Goal: Task Accomplishment & Management: Complete application form

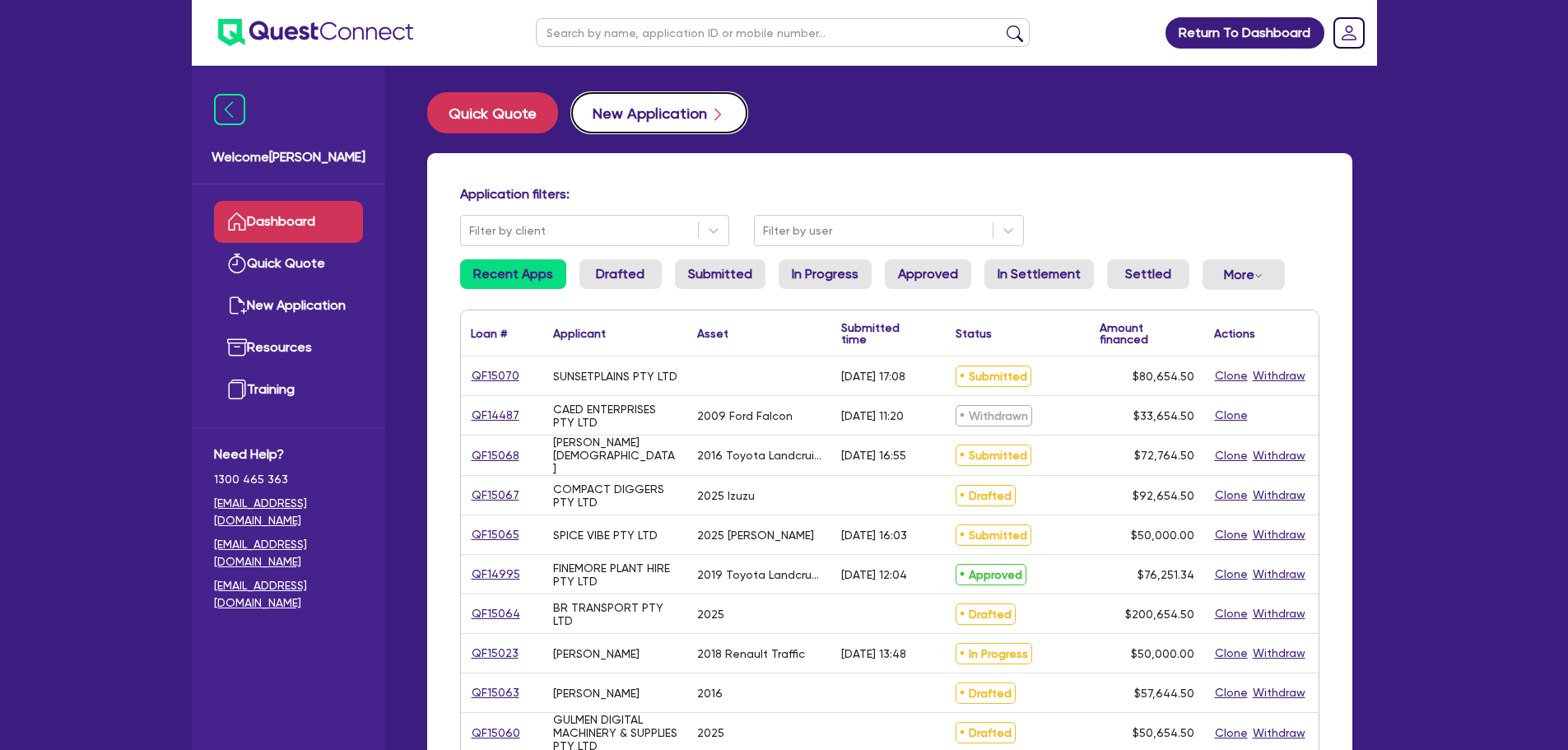
click at [671, 118] on button "New Application" at bounding box center [659, 112] width 176 height 41
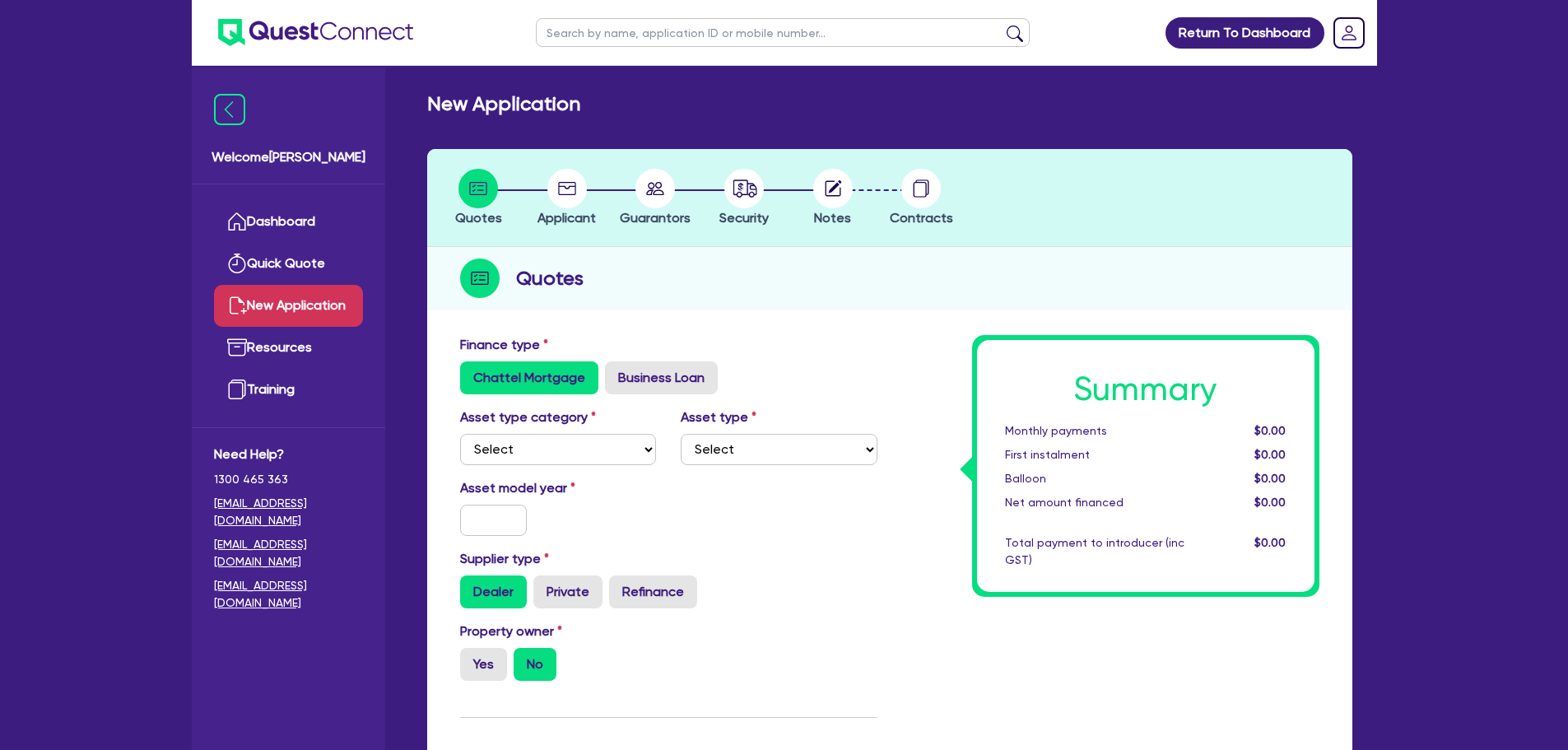
scroll to position [164, 0]
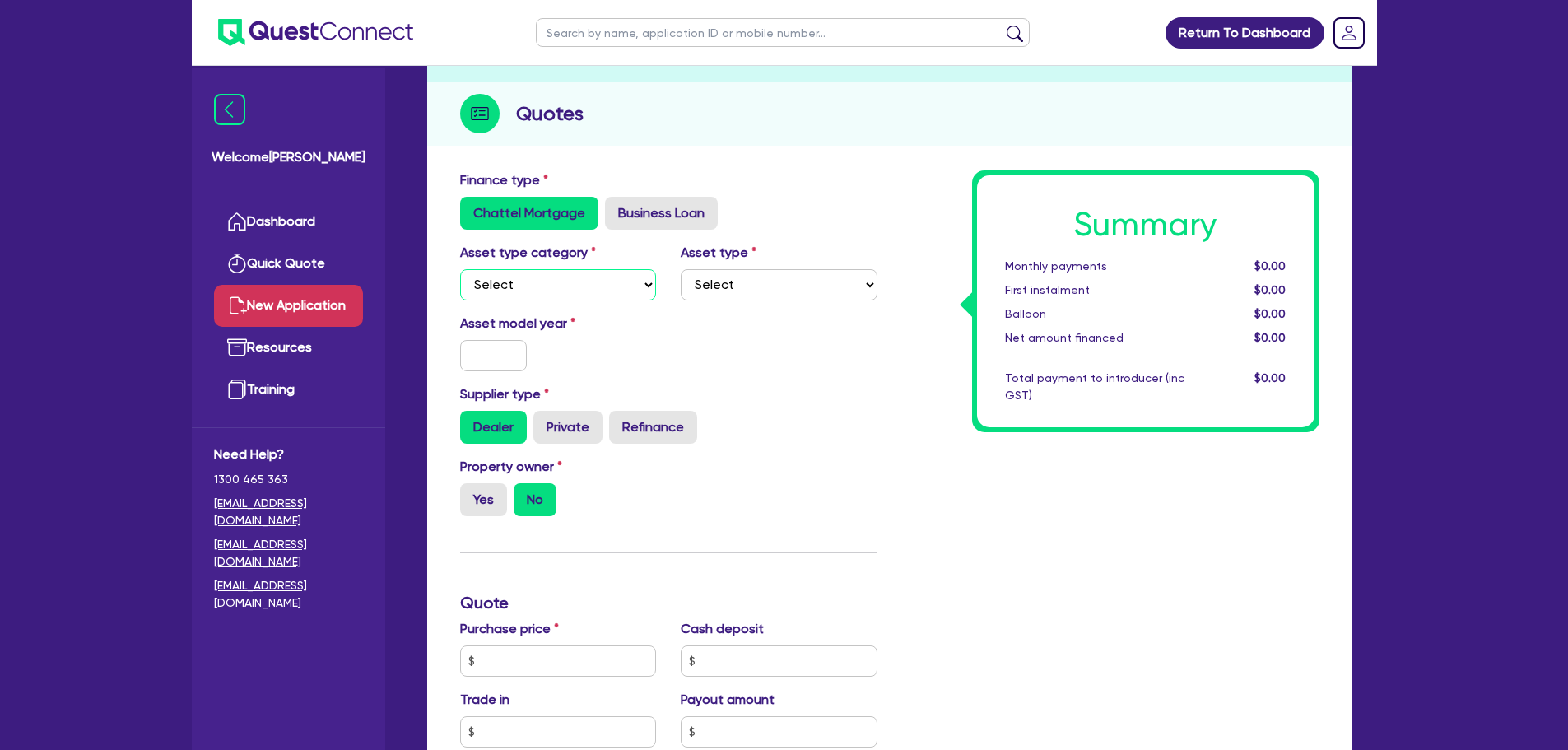
click at [580, 278] on select "Select Cars and light trucks Primary assets Secondary assets Tertiary assets" at bounding box center [558, 284] width 197 height 32
click at [561, 284] on select "Select Cars and light trucks Primary assets Secondary assets Tertiary assets" at bounding box center [558, 284] width 197 height 32
select select "CARS_AND_LIGHT_TRUCKS"
click at [460, 269] on select "Select Cars and light trucks Primary assets Secondary assets Tertiary assets" at bounding box center [558, 284] width 197 height 32
click at [781, 294] on select "Select Passenger vehicles Vans and utes Light trucks up to 4.5 tonne" at bounding box center [779, 284] width 197 height 32
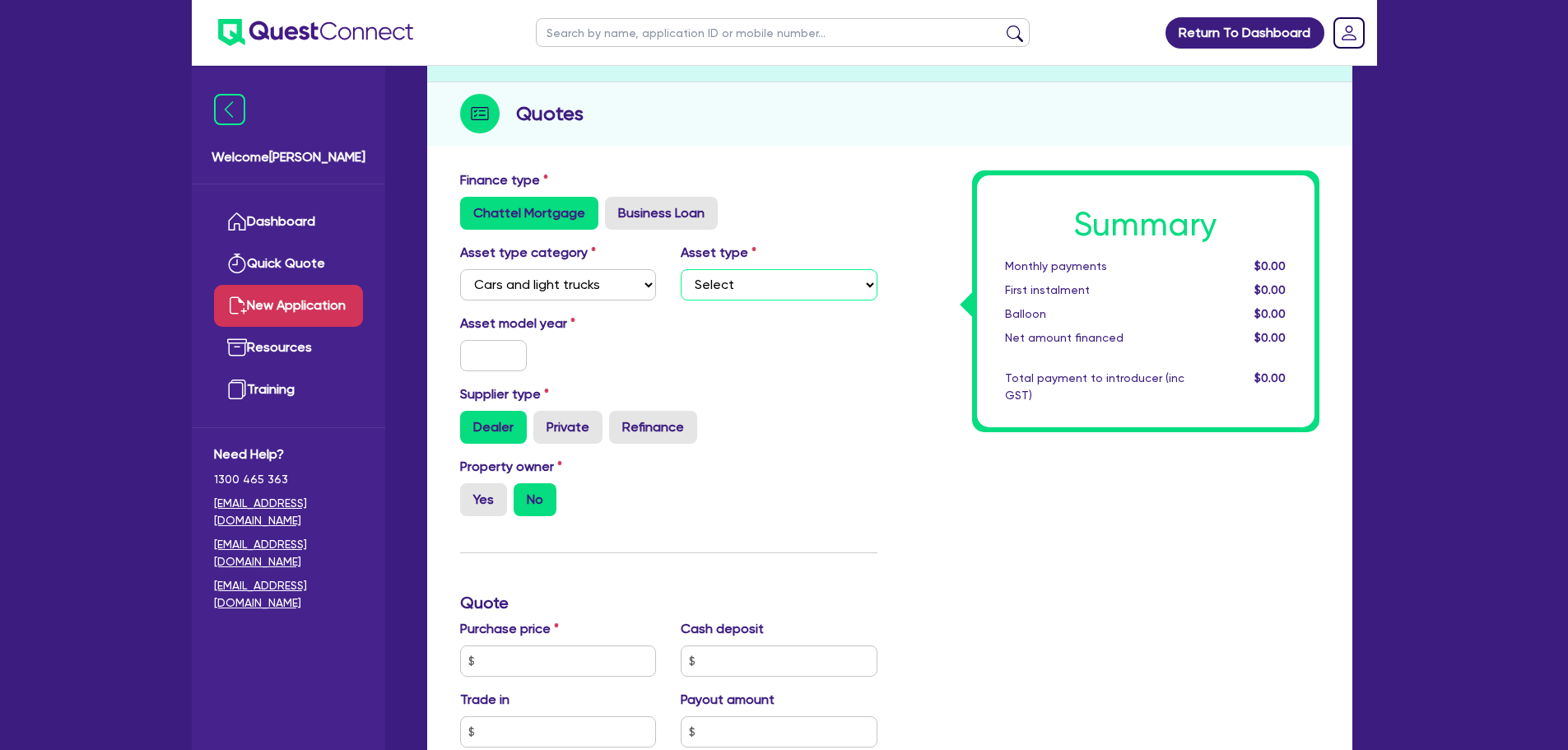
select select "PASSENGER_VEHICLES"
click at [681, 269] on select "Select Passenger vehicles Vans and utes Light trucks up to 4.5 tonne" at bounding box center [779, 284] width 197 height 32
click at [757, 273] on select "Select Passenger vehicles Vans and utes Light trucks up to 4.5 tonne" at bounding box center [779, 284] width 197 height 32
drag, startPoint x: 786, startPoint y: 481, endPoint x: 547, endPoint y: 394, distance: 254.3
click at [786, 481] on div "Property owner Yes No" at bounding box center [669, 493] width 442 height 72
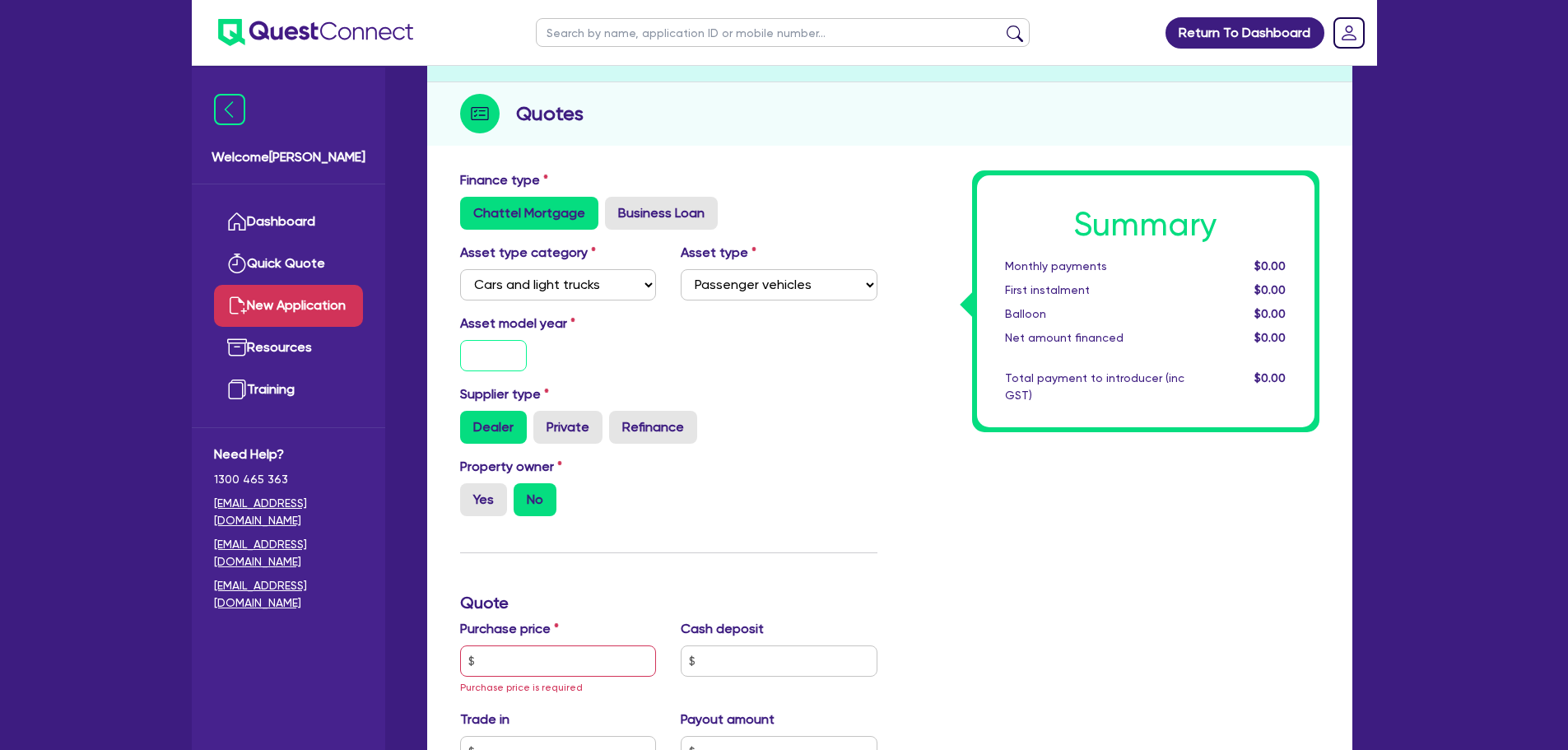
click at [485, 363] on input "text" at bounding box center [494, 355] width 67 height 32
type input "2025"
click at [778, 313] on div "Asset model year [DATE]" at bounding box center [669, 349] width 442 height 71
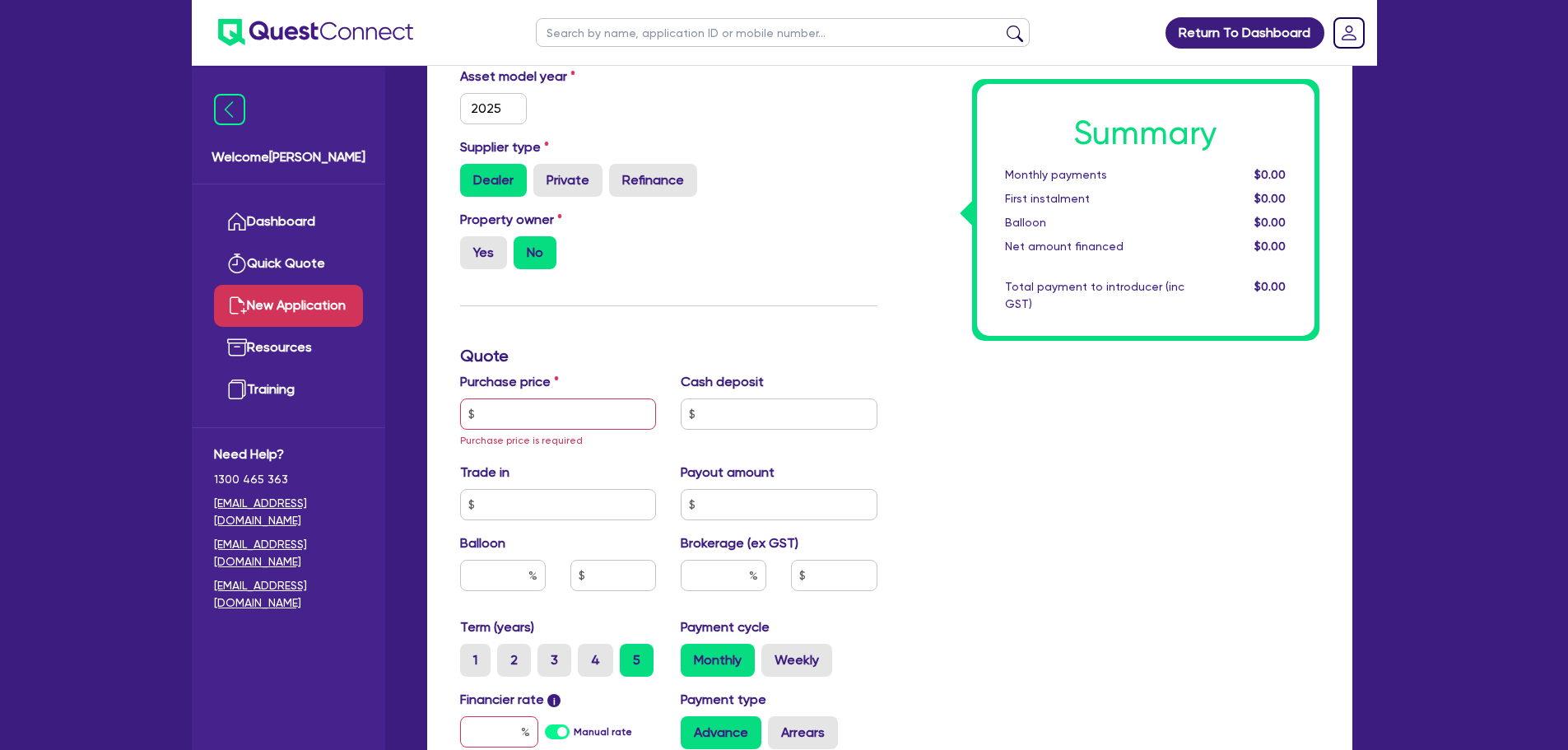
click at [487, 227] on label "Property owner" at bounding box center [511, 220] width 102 height 20
click at [477, 256] on label "Yes" at bounding box center [483, 253] width 47 height 33
click at [471, 247] on input "Yes" at bounding box center [465, 241] width 11 height 11
radio input "true"
click at [500, 421] on input "text" at bounding box center [558, 414] width 197 height 32
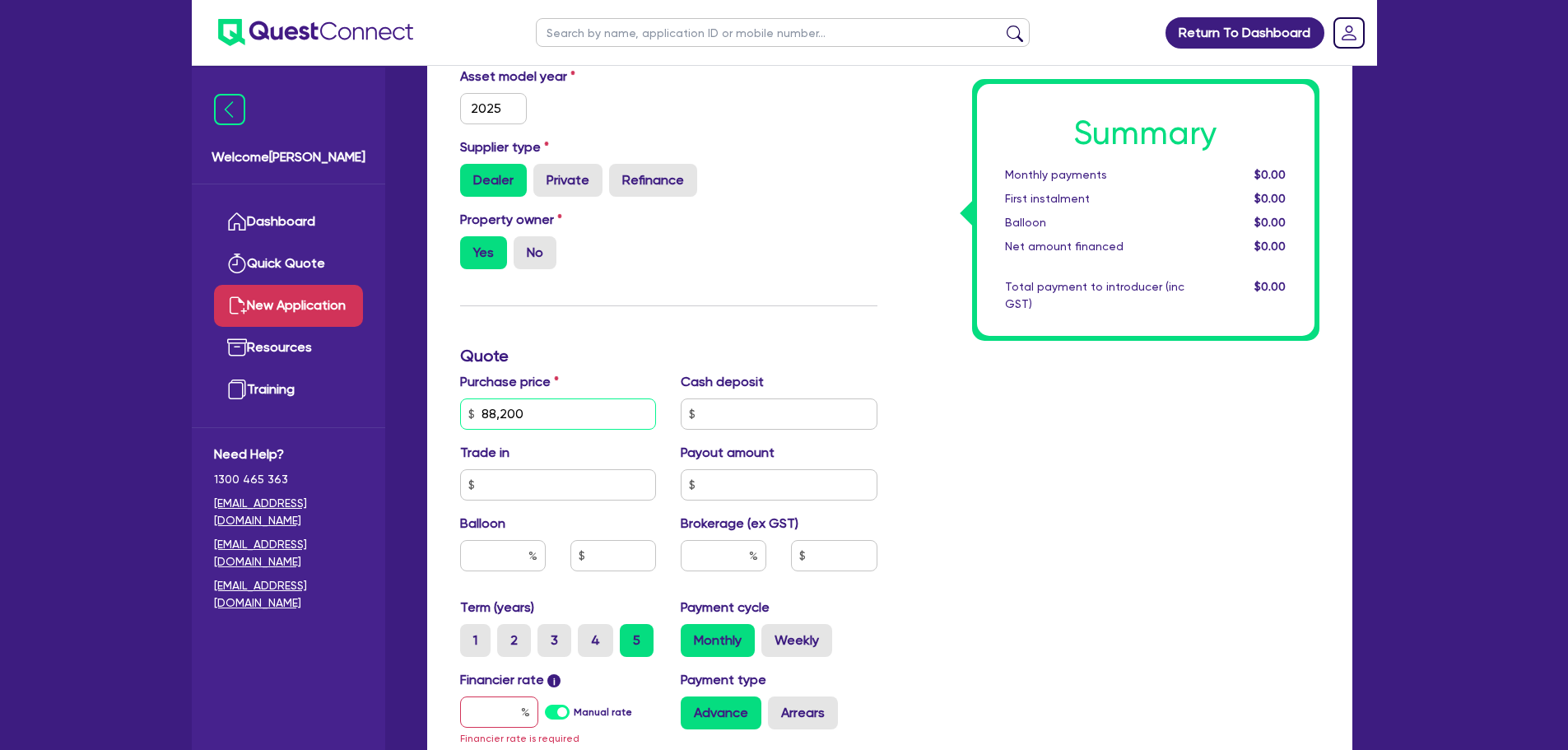
type input "88,200"
click at [684, 302] on div "Finance type Chattel Mortgage Business Loan Asset type category Select Cars and…" at bounding box center [669, 413] width 442 height 980
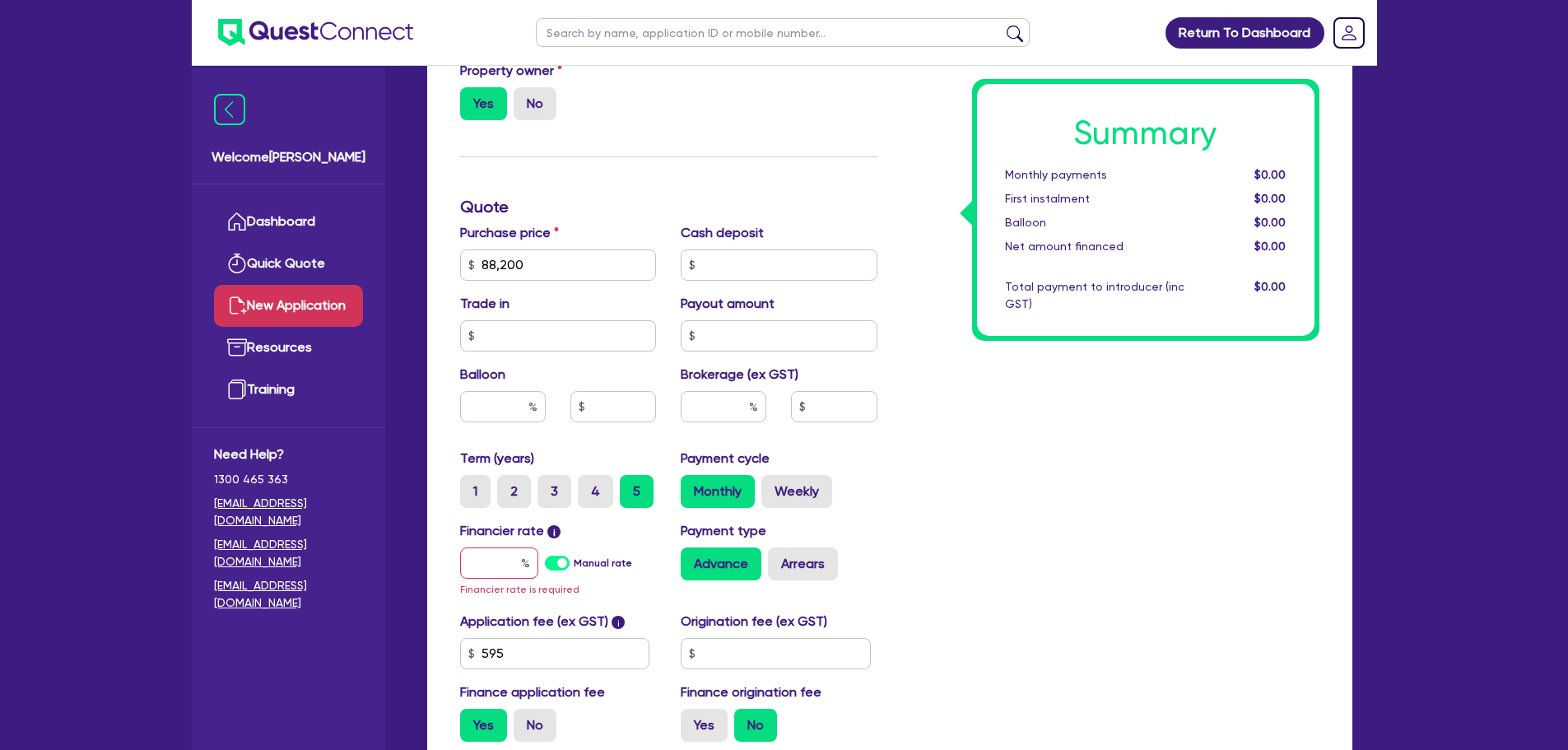
scroll to position [659, 0]
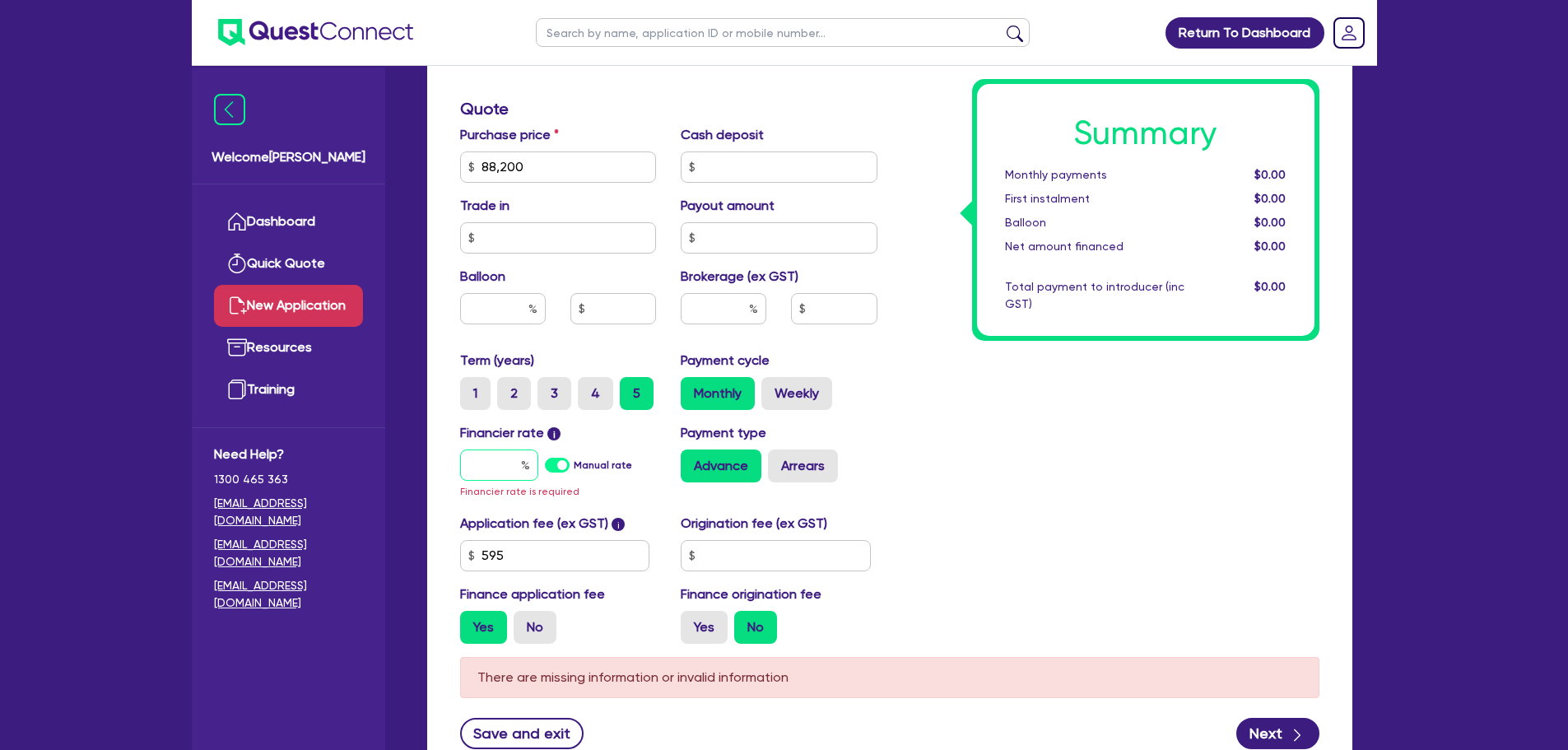
click at [497, 463] on input "text" at bounding box center [499, 465] width 78 height 32
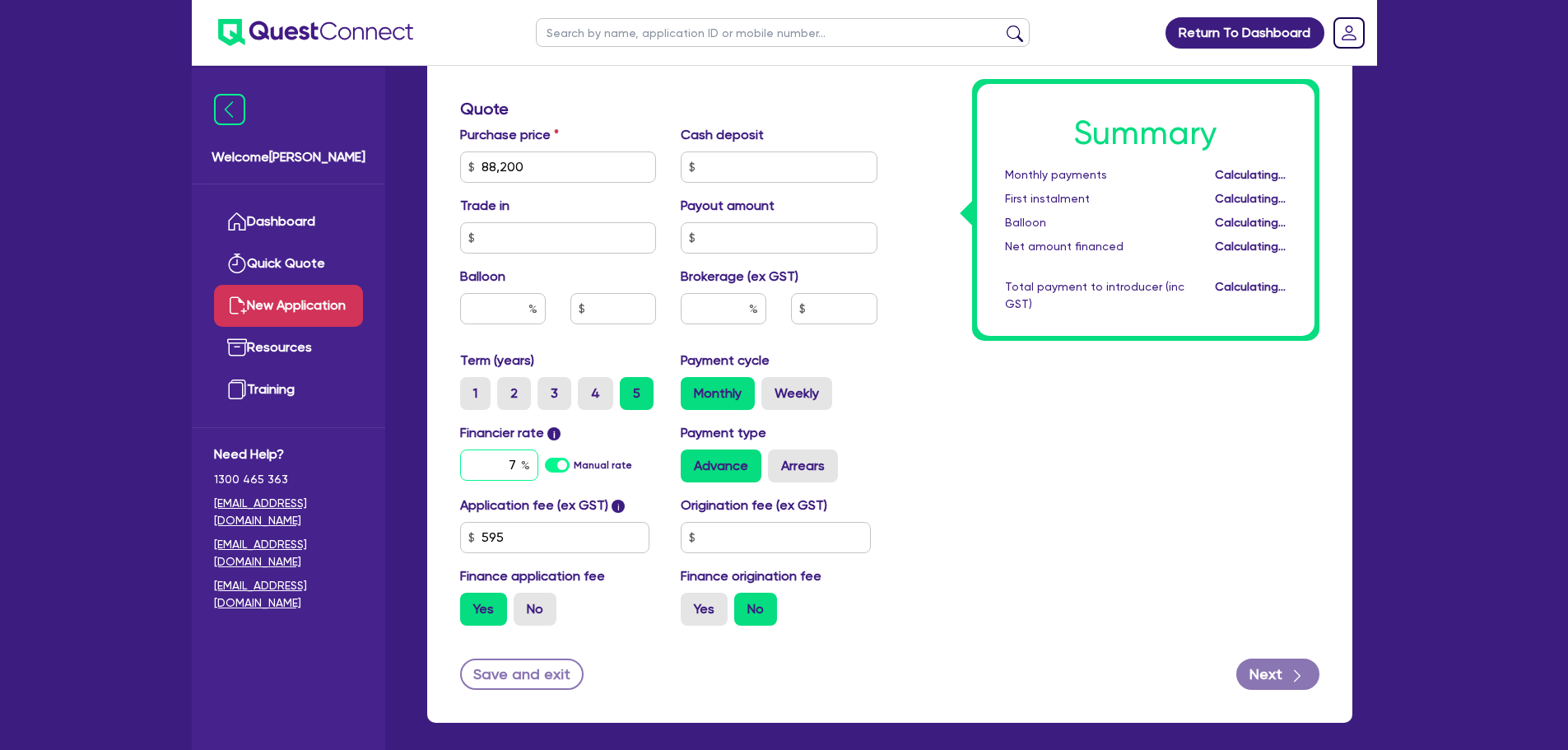
type input "7"
click at [957, 448] on div "Summary Monthly payments Calculating... First instalment Calculating... Balloon…" at bounding box center [1111, 157] width 442 height 962
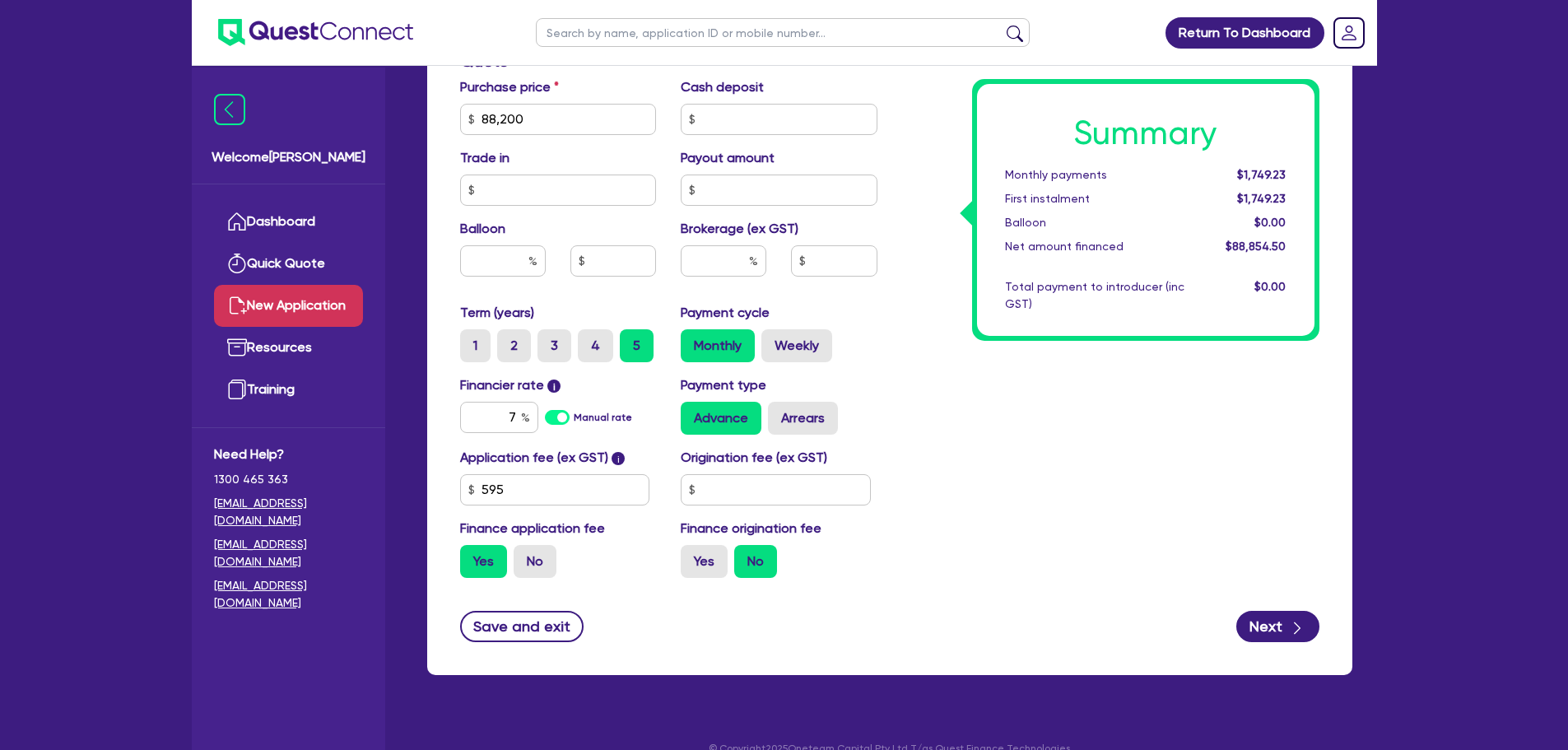
scroll to position [732, 0]
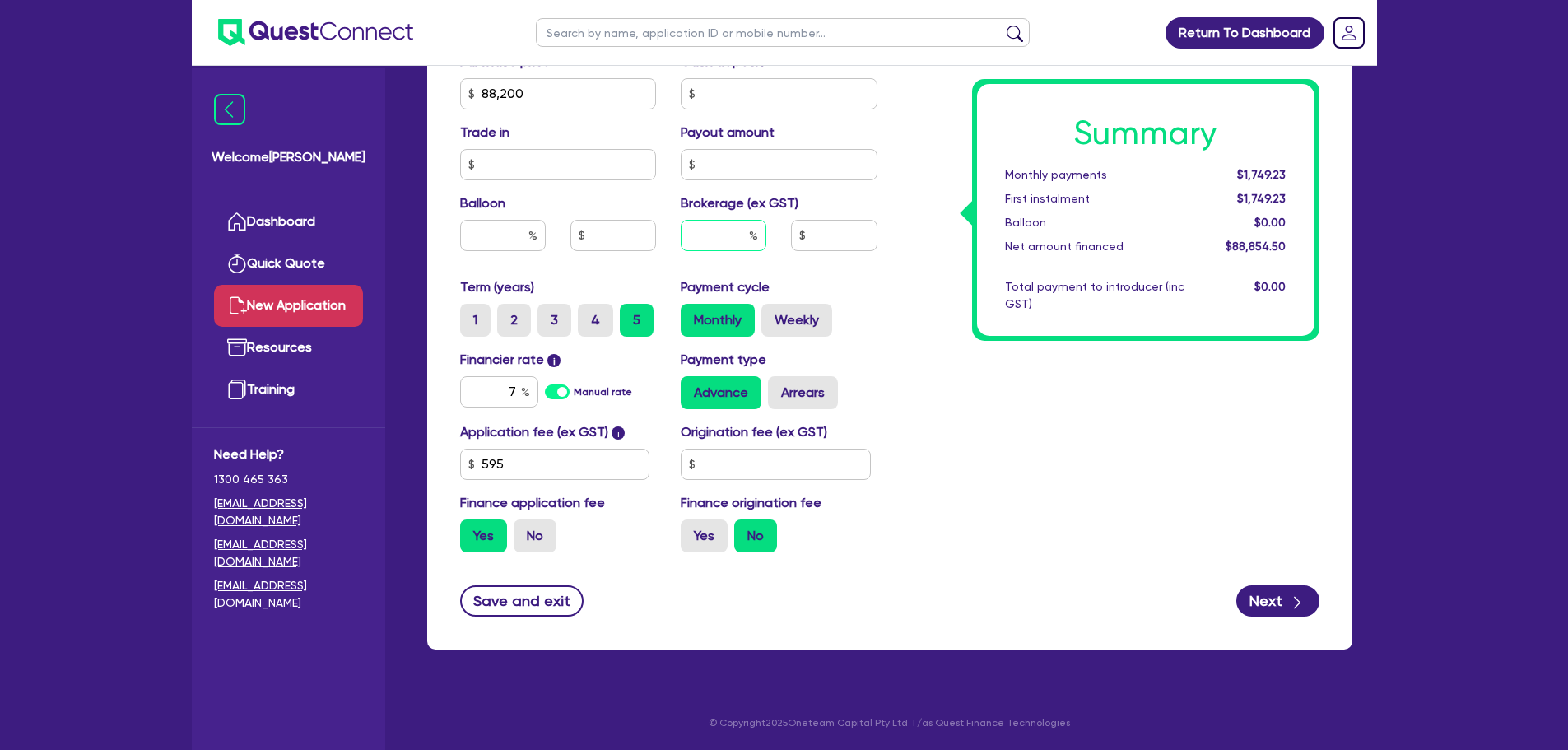
click at [717, 237] on input "text" at bounding box center [723, 235] width 86 height 32
type input "4"
type input "3,554.18"
click at [1156, 441] on div "Summary Monthly payments $1,826.19 First instalment $1,826.19 Balloon $0.00 Net…" at bounding box center [1111, 85] width 442 height 962
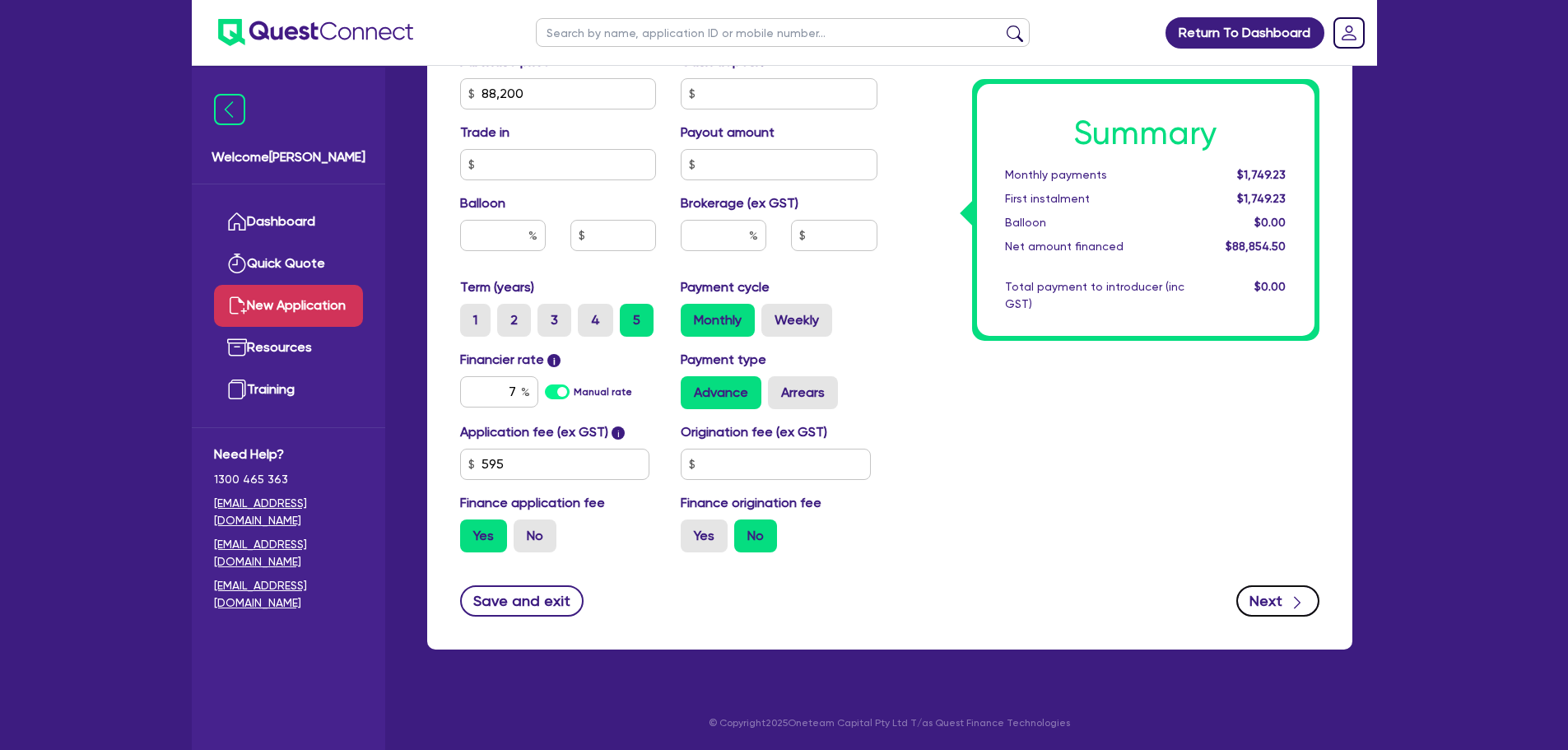
click at [1296, 599] on icon "button" at bounding box center [1297, 602] width 16 height 16
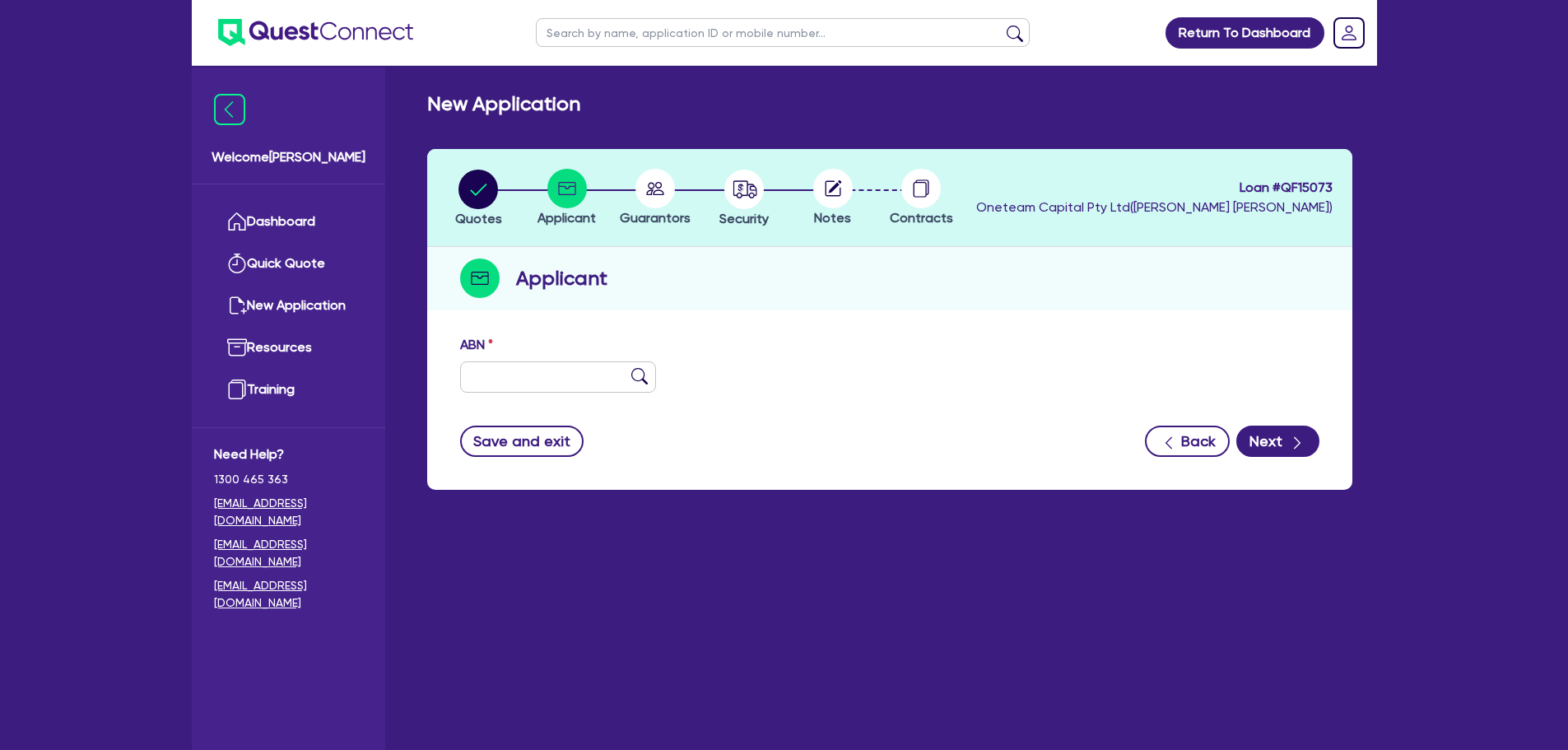
click at [522, 393] on div "ABN" at bounding box center [890, 371] width 884 height 71
click at [520, 382] on input "text" at bounding box center [558, 376] width 197 height 32
paste input "54 633 953 447"
type input "54 633 953 447"
click at [666, 383] on div "ABN 54 633 953 447" at bounding box center [558, 364] width 222 height 58
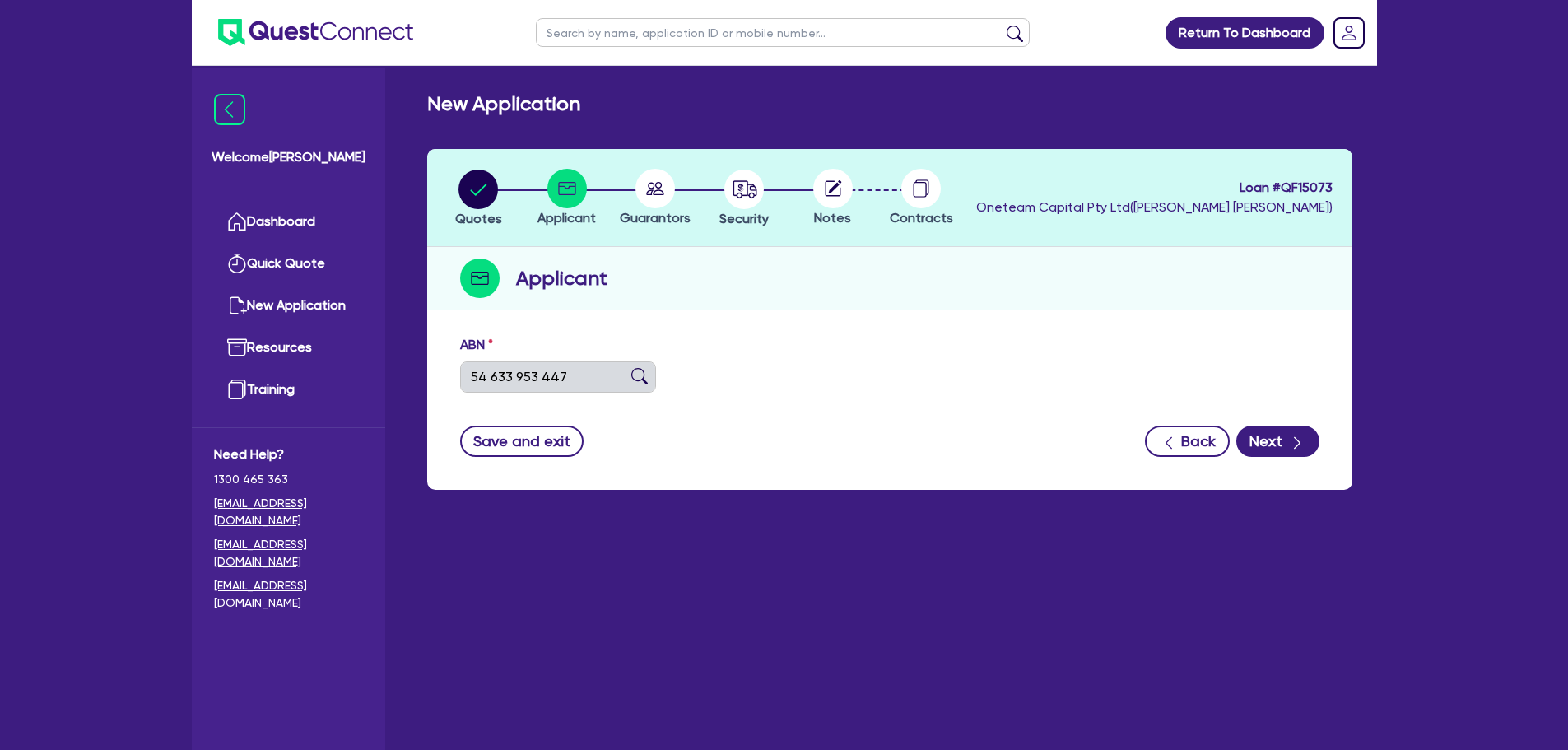
click at [635, 376] on img at bounding box center [639, 375] width 16 height 16
type input "SAQHAUL PTY LTD"
type input "NEX CODE"
select select "COMPANY"
type input "[DATE]"
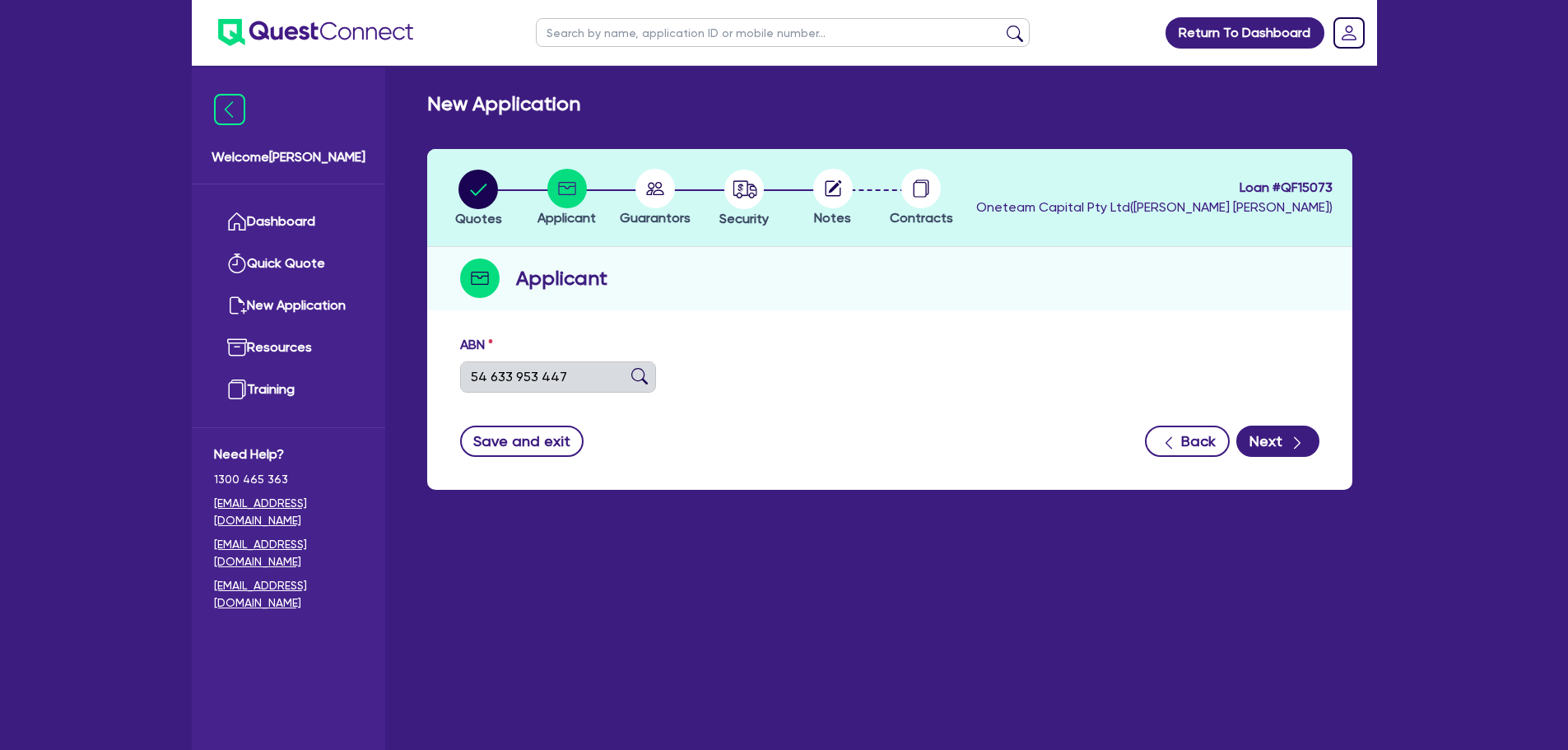
type input "[DATE]"
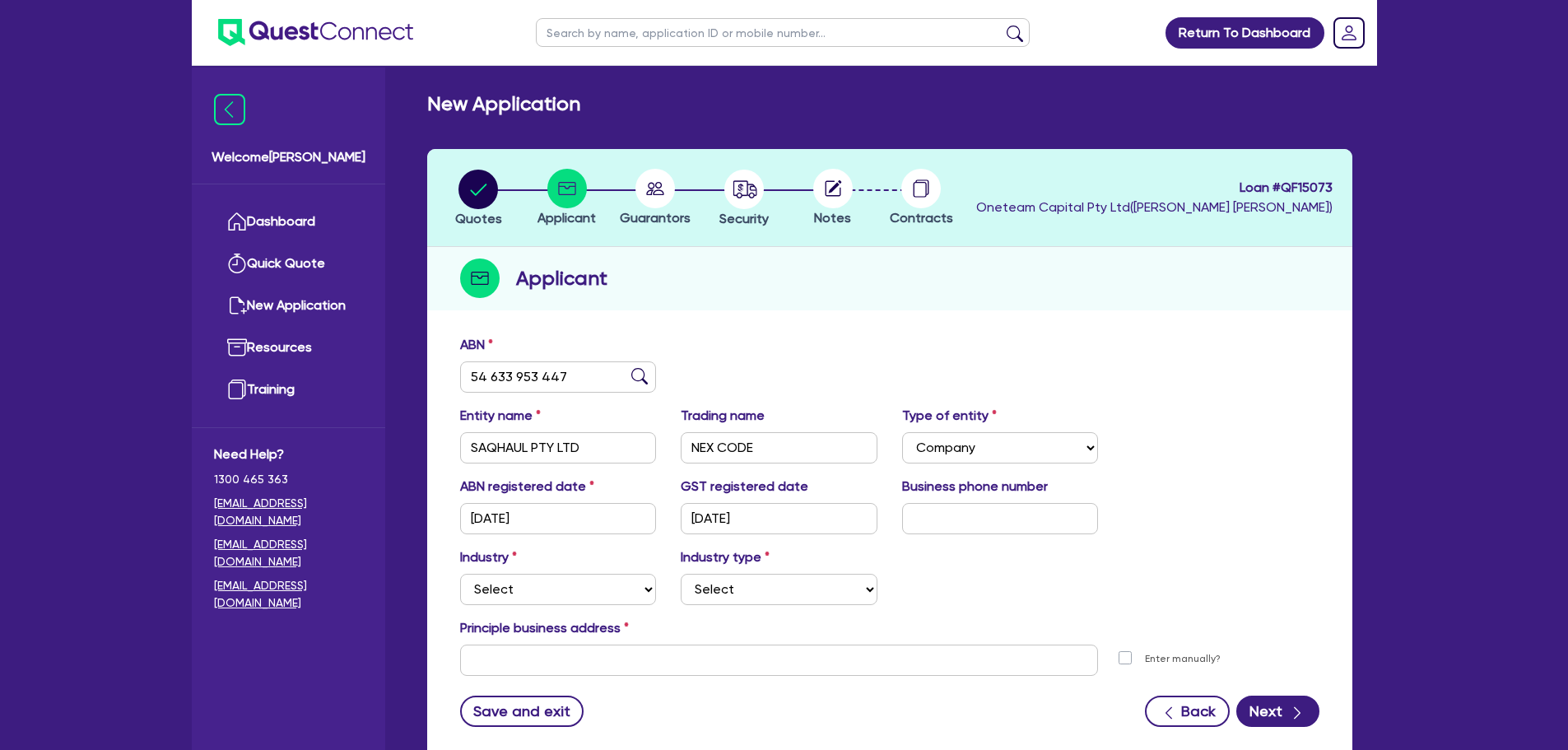
scroll to position [110, 0]
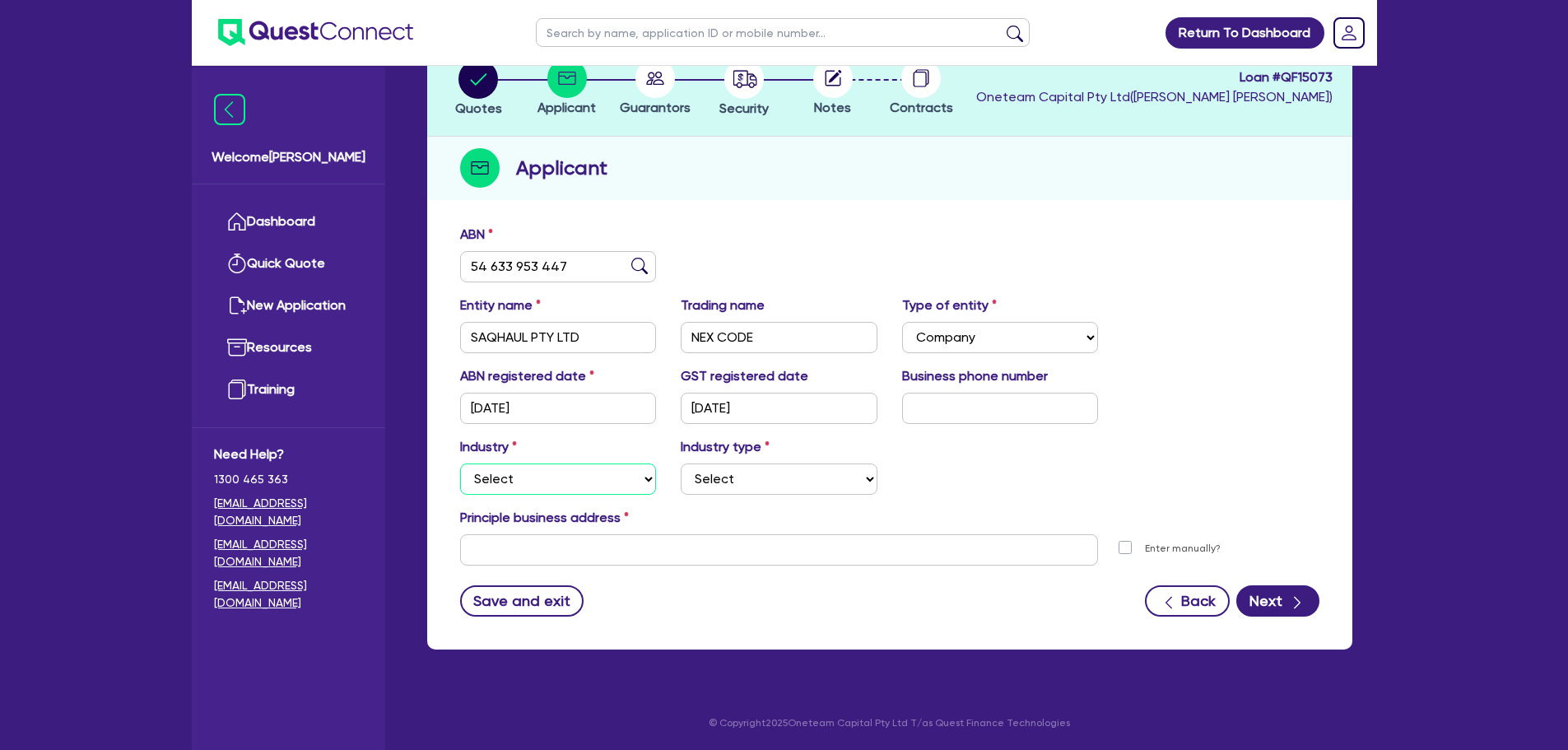
click at [556, 478] on select "Select Accomodation & Food Services Administrative & Support Services Agricultu…" at bounding box center [558, 478] width 197 height 32
drag, startPoint x: 517, startPoint y: 471, endPoint x: 521, endPoint y: 485, distance: 14.6
click at [517, 471] on select "Select Accomodation & Food Services Administrative & Support Services Agricultu…" at bounding box center [558, 478] width 197 height 32
select select "TRANSPORT_WAREHOUSING"
click at [460, 463] on select "Select Accomodation & Food Services Administrative & Support Services Agricultu…" at bounding box center [558, 478] width 197 height 32
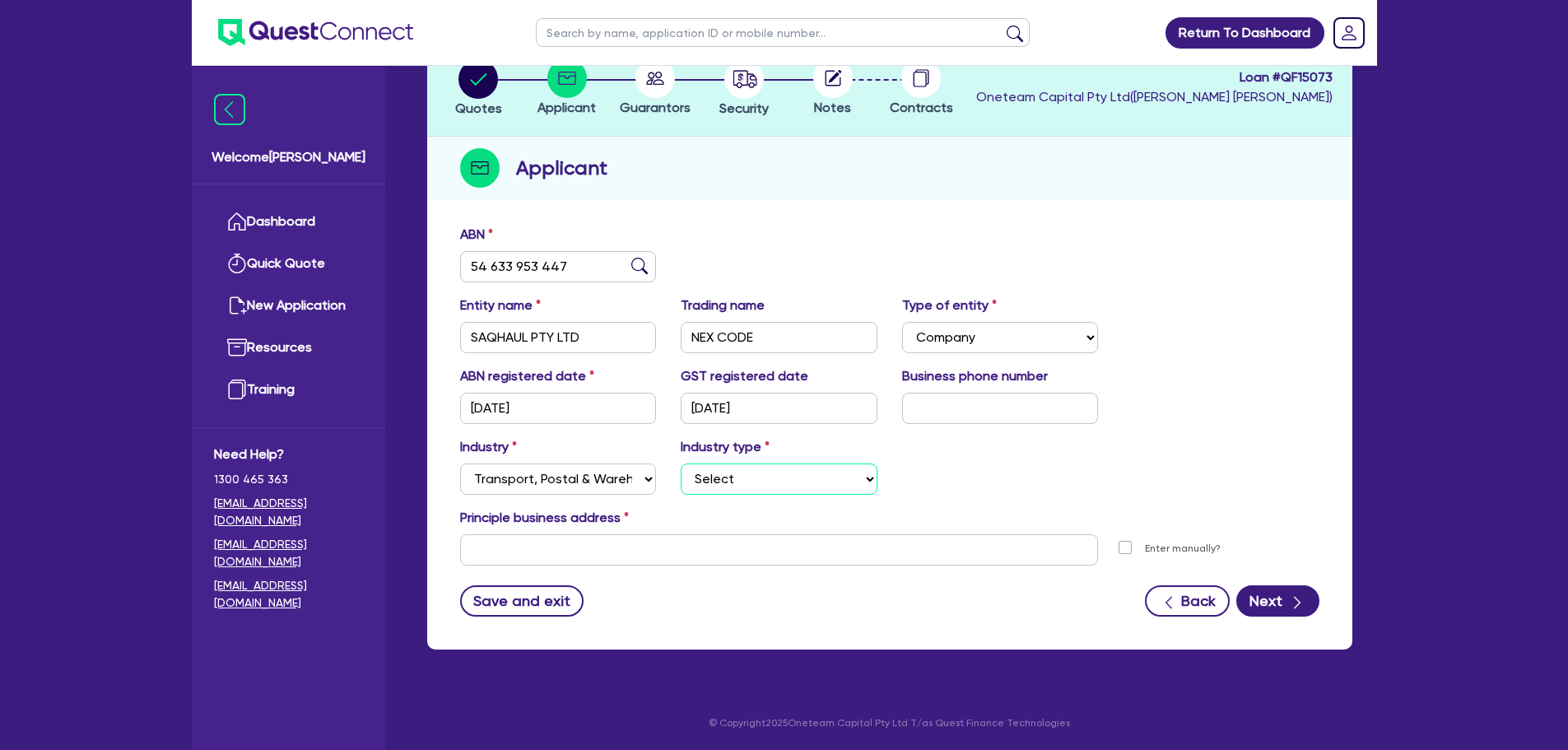
click at [760, 485] on select "Select Taxi & Luxury Car Services Passengers & Freight Transport Services Posta…" at bounding box center [779, 478] width 197 height 32
click at [753, 474] on select "Select Taxi & Luxury Car Services Passengers & Freight Transport Services Posta…" at bounding box center [779, 478] width 197 height 32
select select "PASSENGERS_FREIGHT_TRANSPORT"
click at [681, 463] on select "Select Taxi & Luxury Car Services Passengers & Freight Transport Services Posta…" at bounding box center [779, 478] width 197 height 32
click at [969, 492] on div "Industry Select Accomodation & Food Services Administrative & Support Services …" at bounding box center [890, 472] width 884 height 71
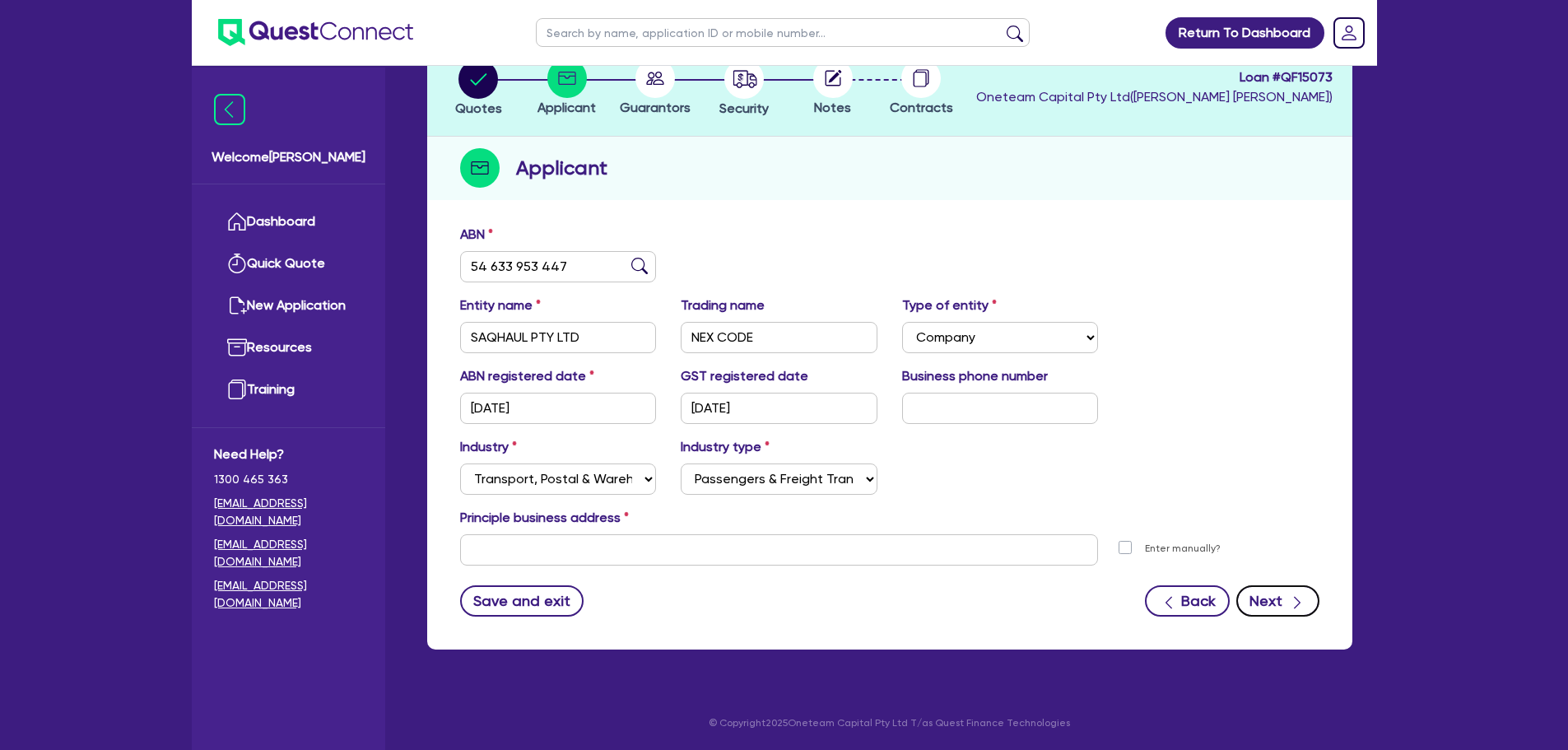
click at [1283, 594] on button "Next" at bounding box center [1278, 600] width 84 height 32
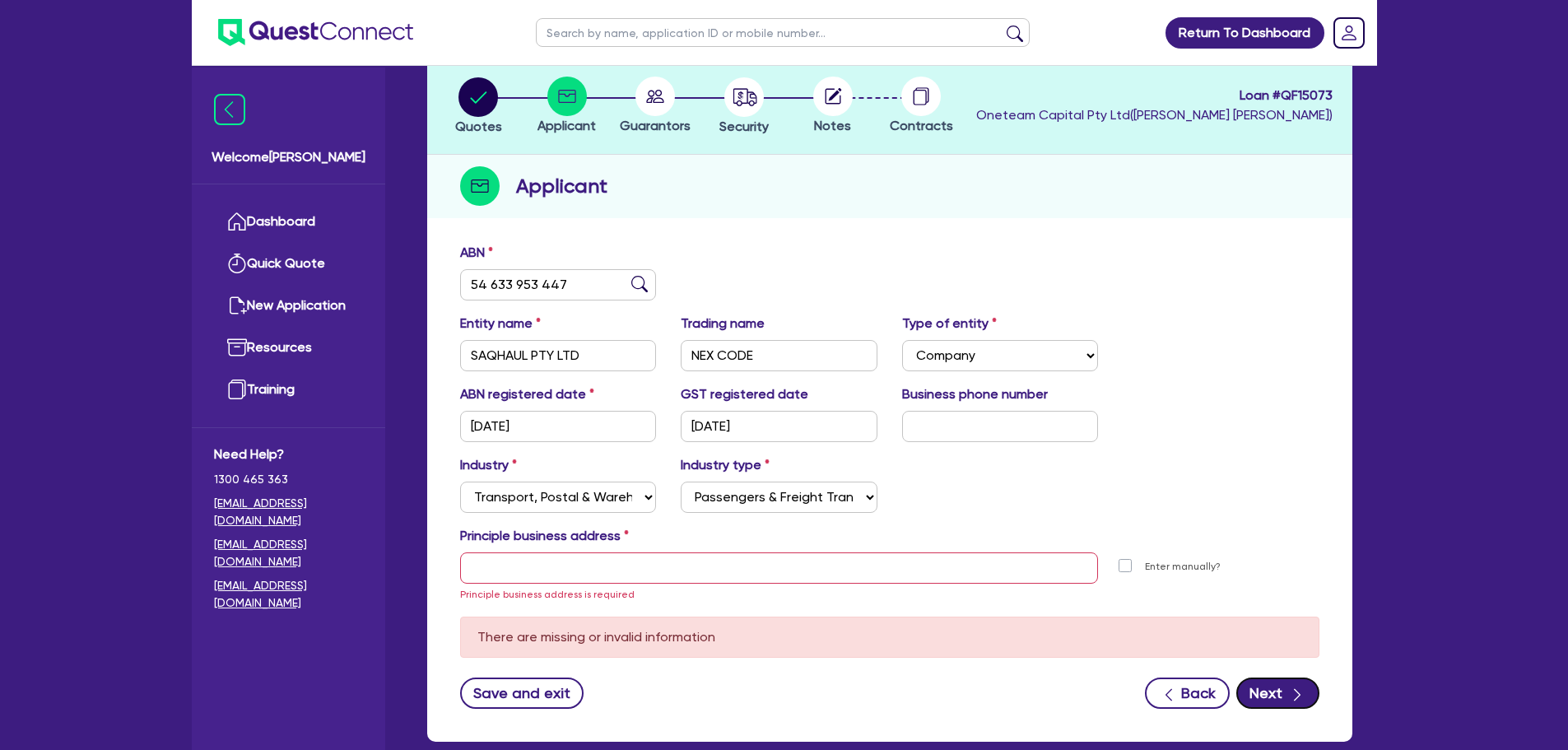
scroll to position [0, 0]
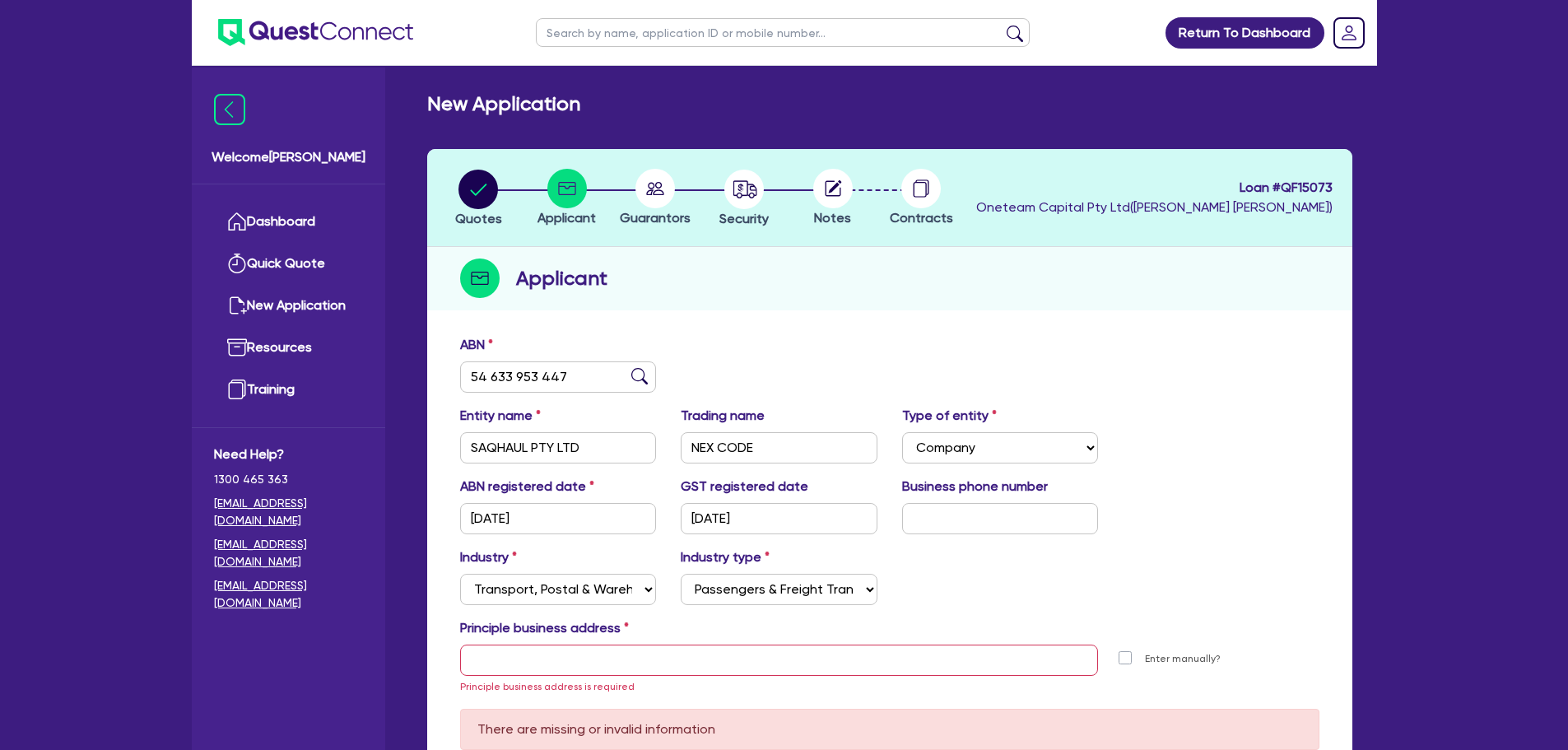
click at [564, 188] on circle at bounding box center [567, 188] width 39 height 39
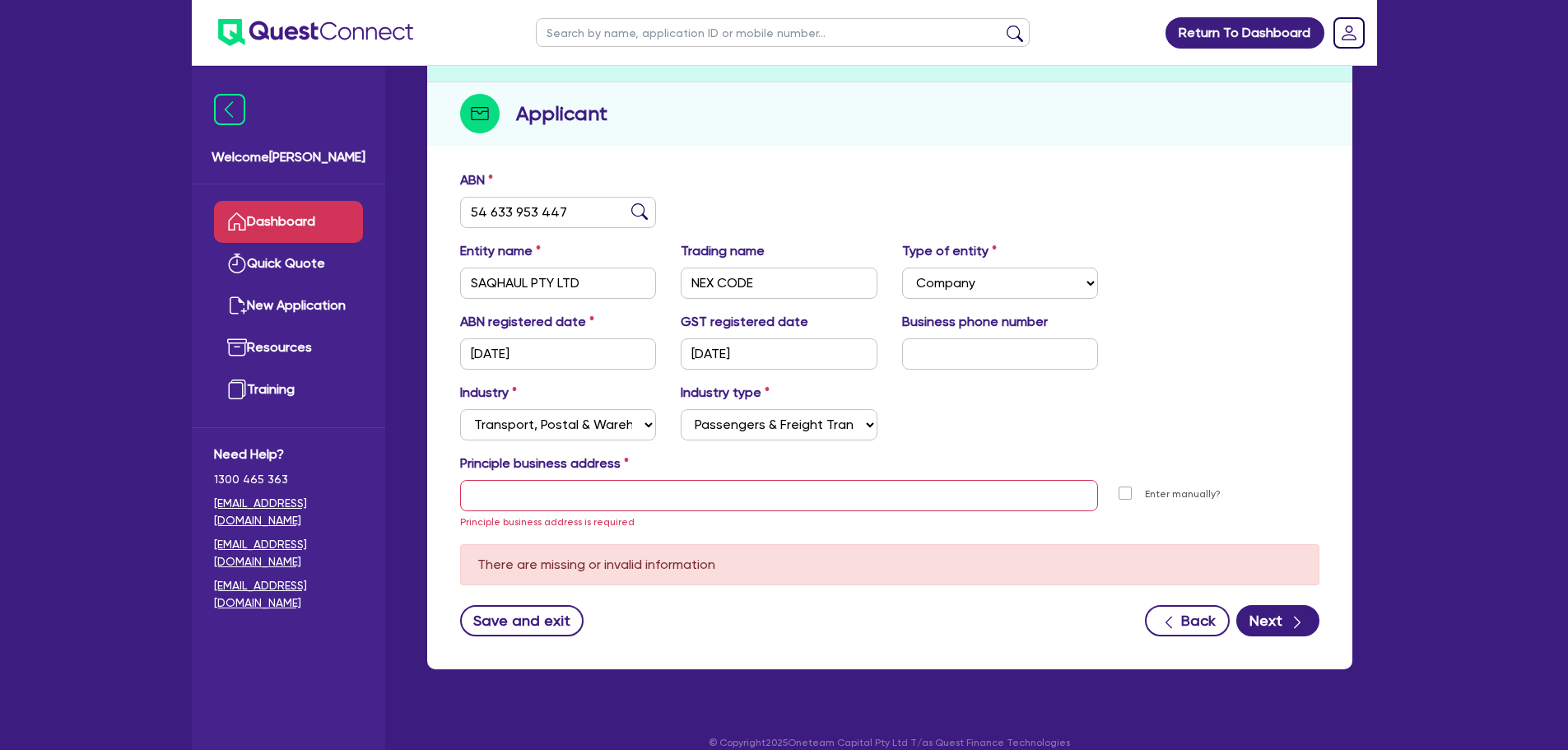
click at [290, 231] on link "Dashboard" at bounding box center [288, 222] width 149 height 42
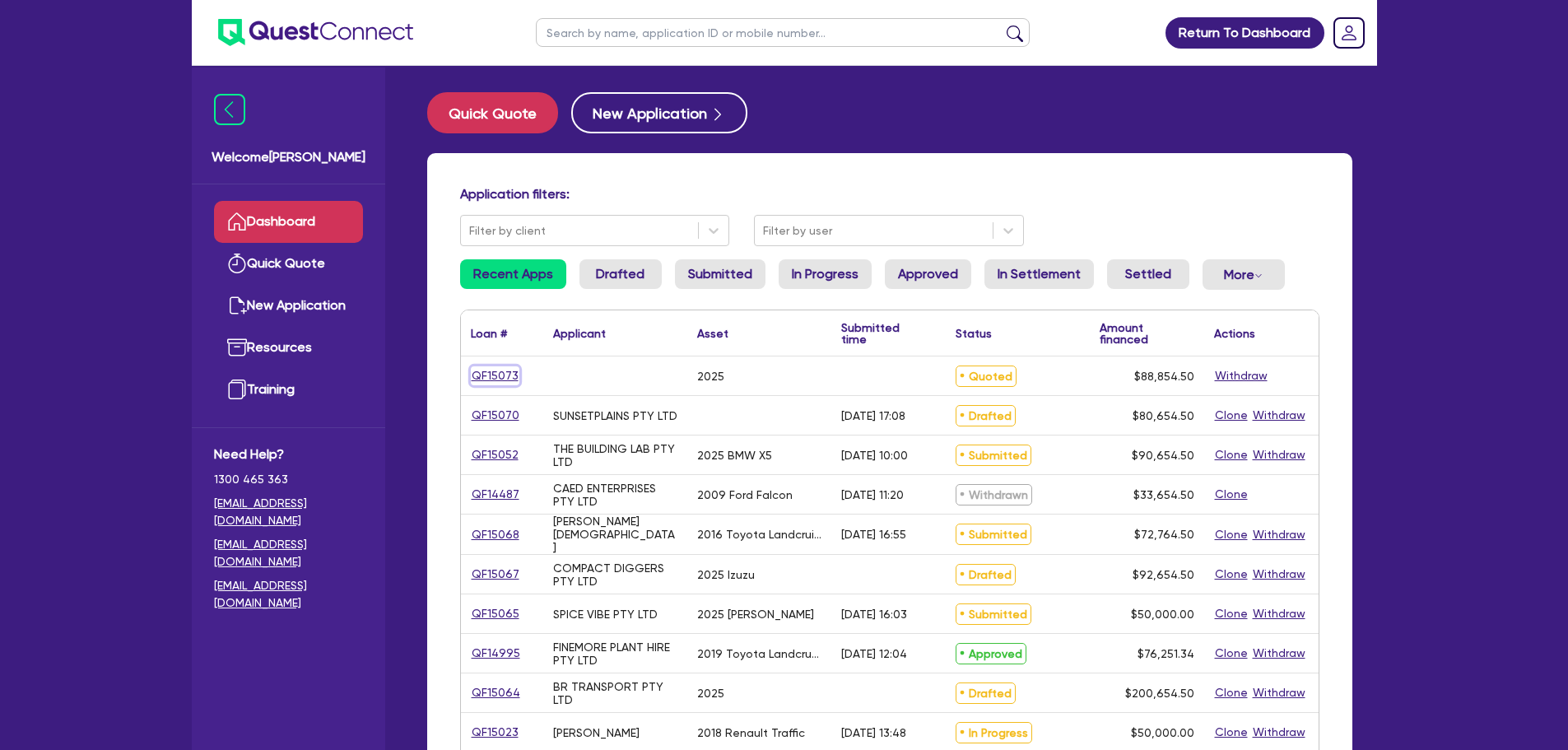
click at [501, 377] on link "QF15073" at bounding box center [495, 375] width 49 height 19
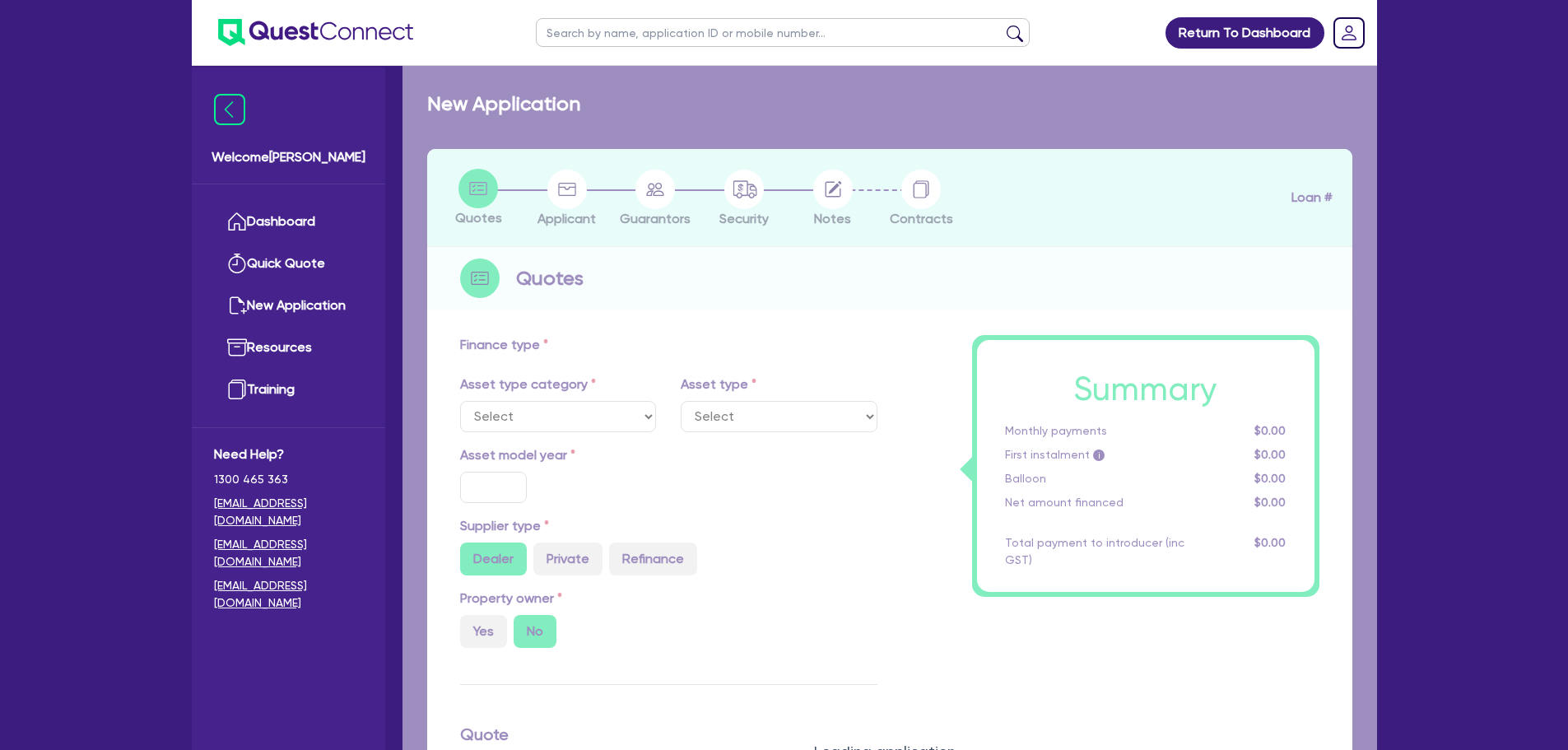
select select "CARS_AND_LIGHT_TRUCKS"
type input "2025"
radio input "true"
type input "88,200"
type input "7"
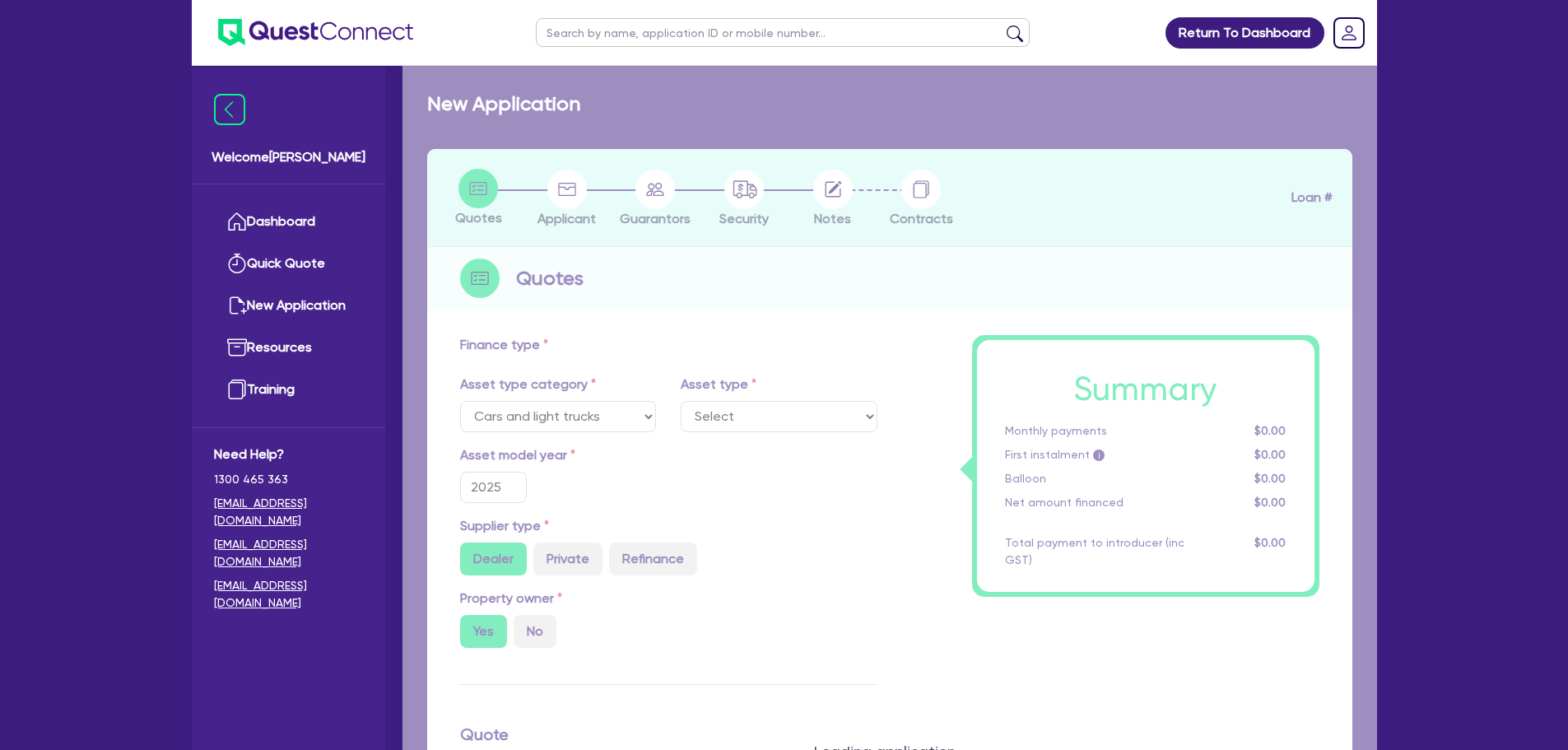
select select "PASSENGER_VEHICLES"
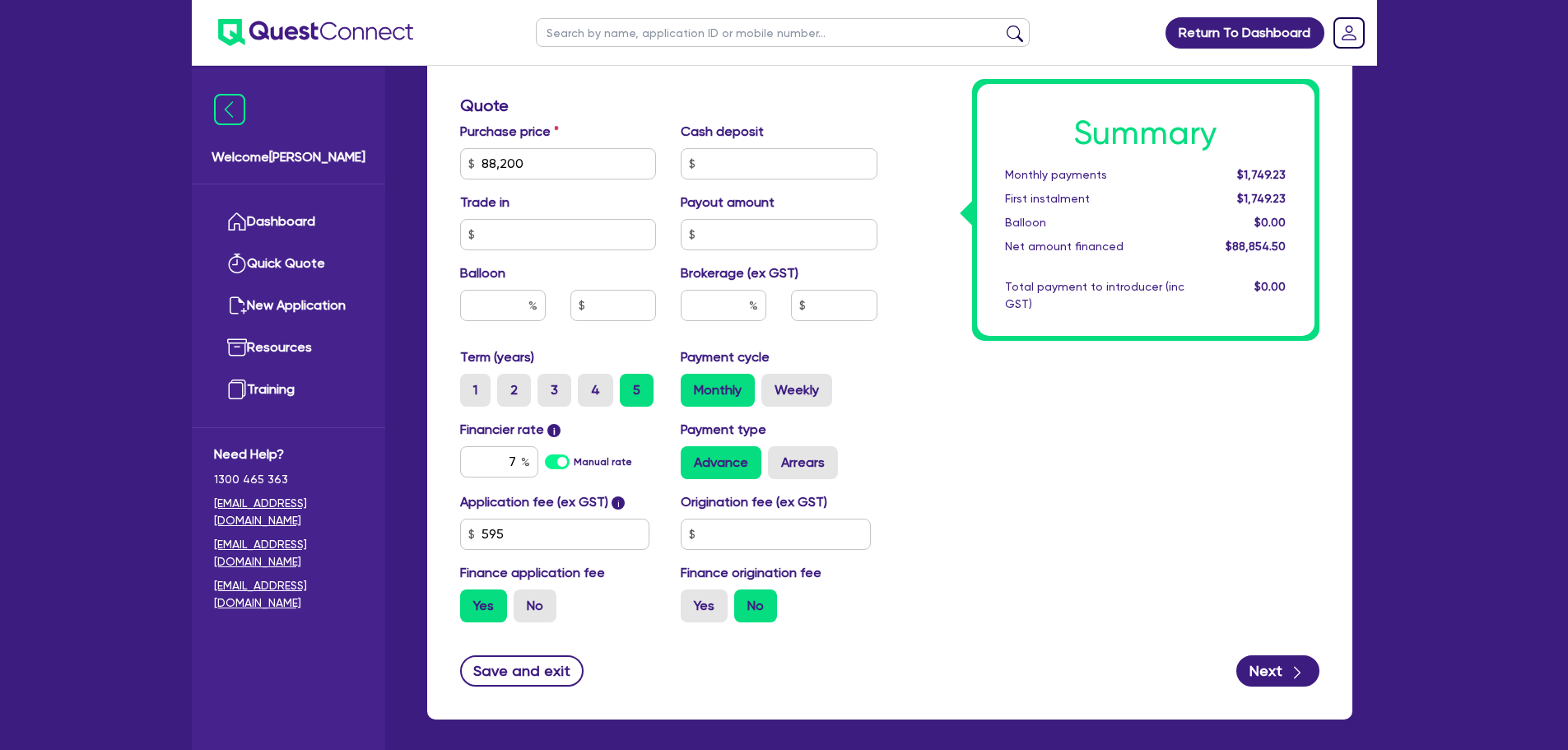
scroll to position [732, 0]
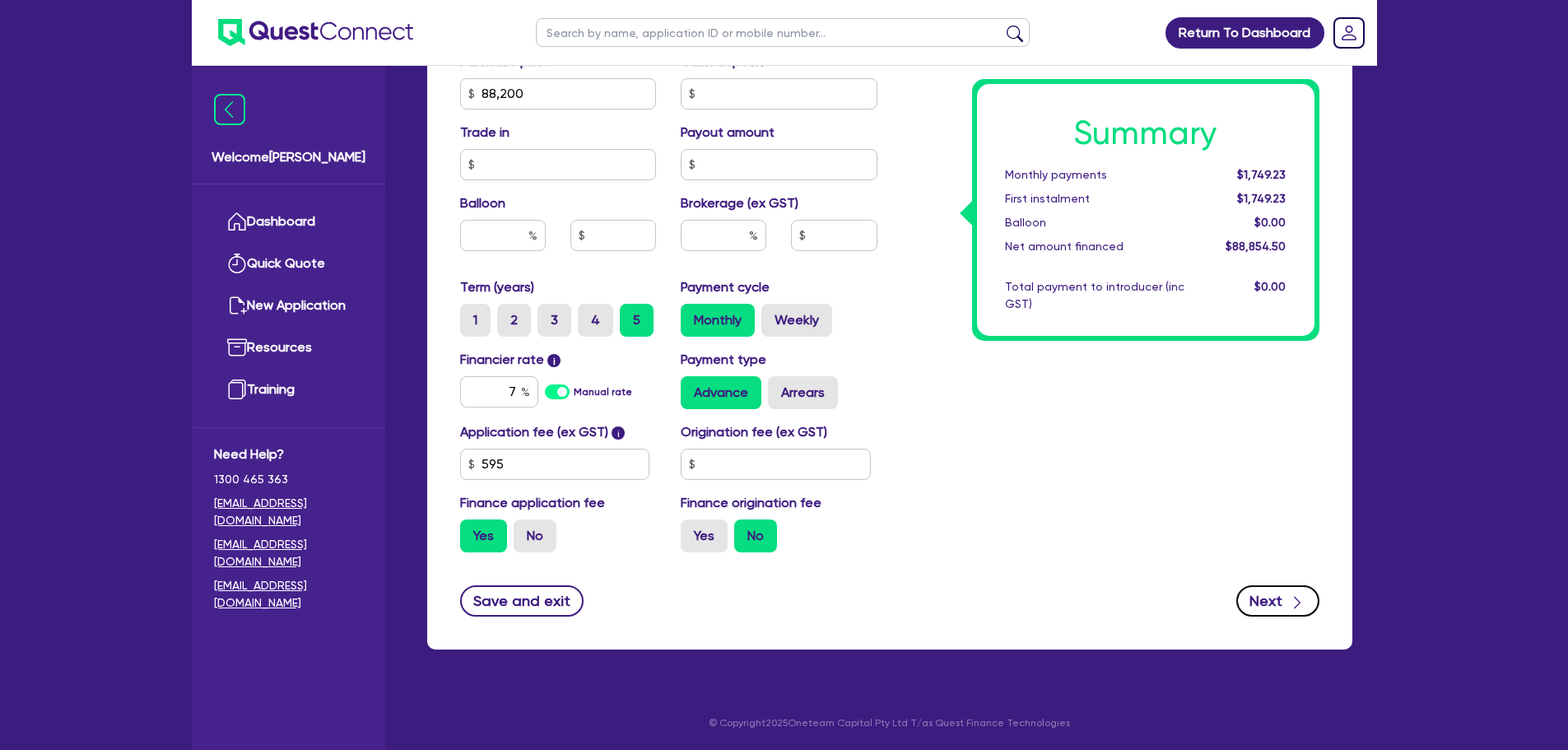
click at [1259, 592] on button "Next" at bounding box center [1278, 600] width 84 height 32
type input "88,200"
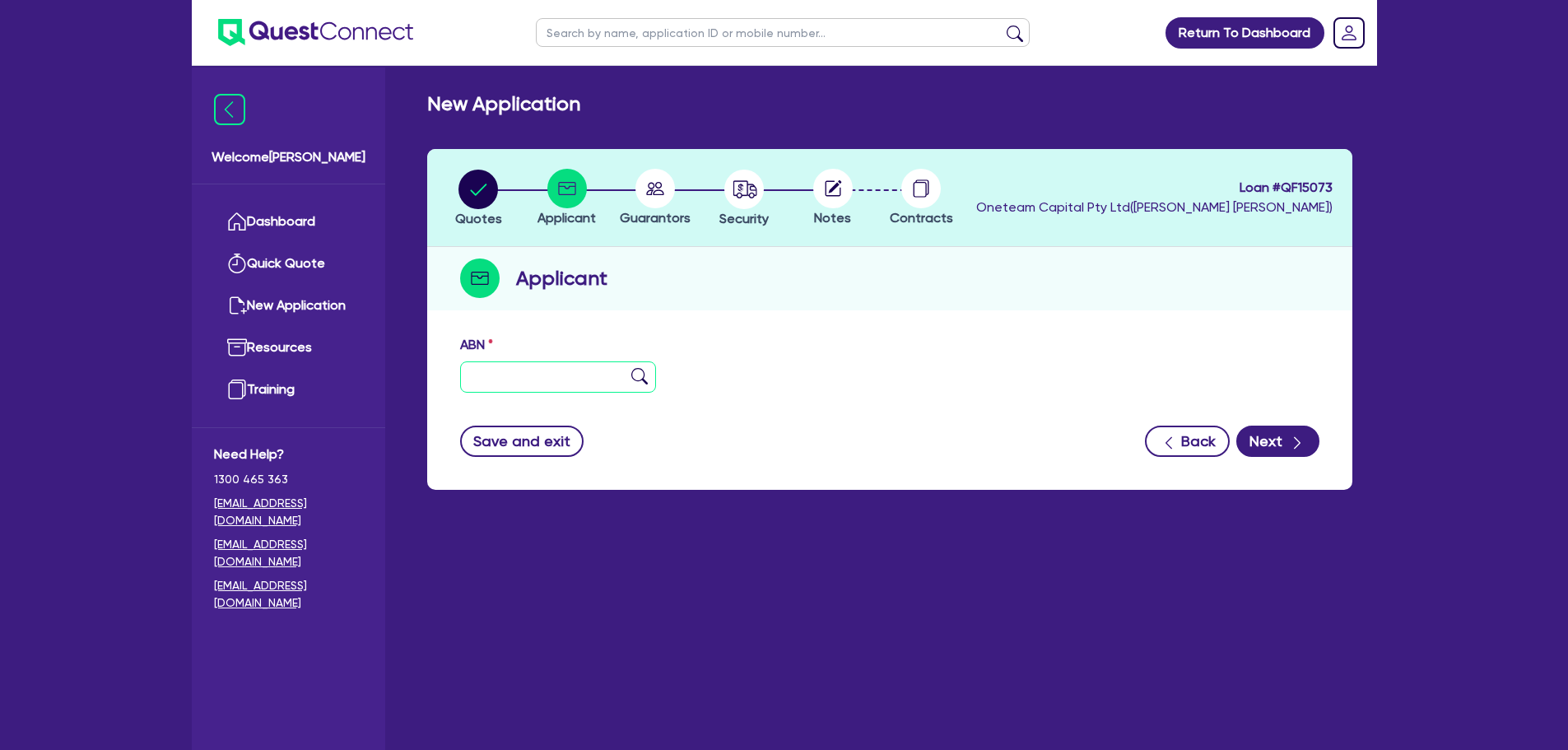
click at [526, 375] on input "text" at bounding box center [558, 376] width 197 height 32
paste input "54 633 953 447"
type input "54 633 953 447"
click at [1295, 435] on icon "button" at bounding box center [1297, 442] width 16 height 16
type input "SAQHAUL PTY LTD"
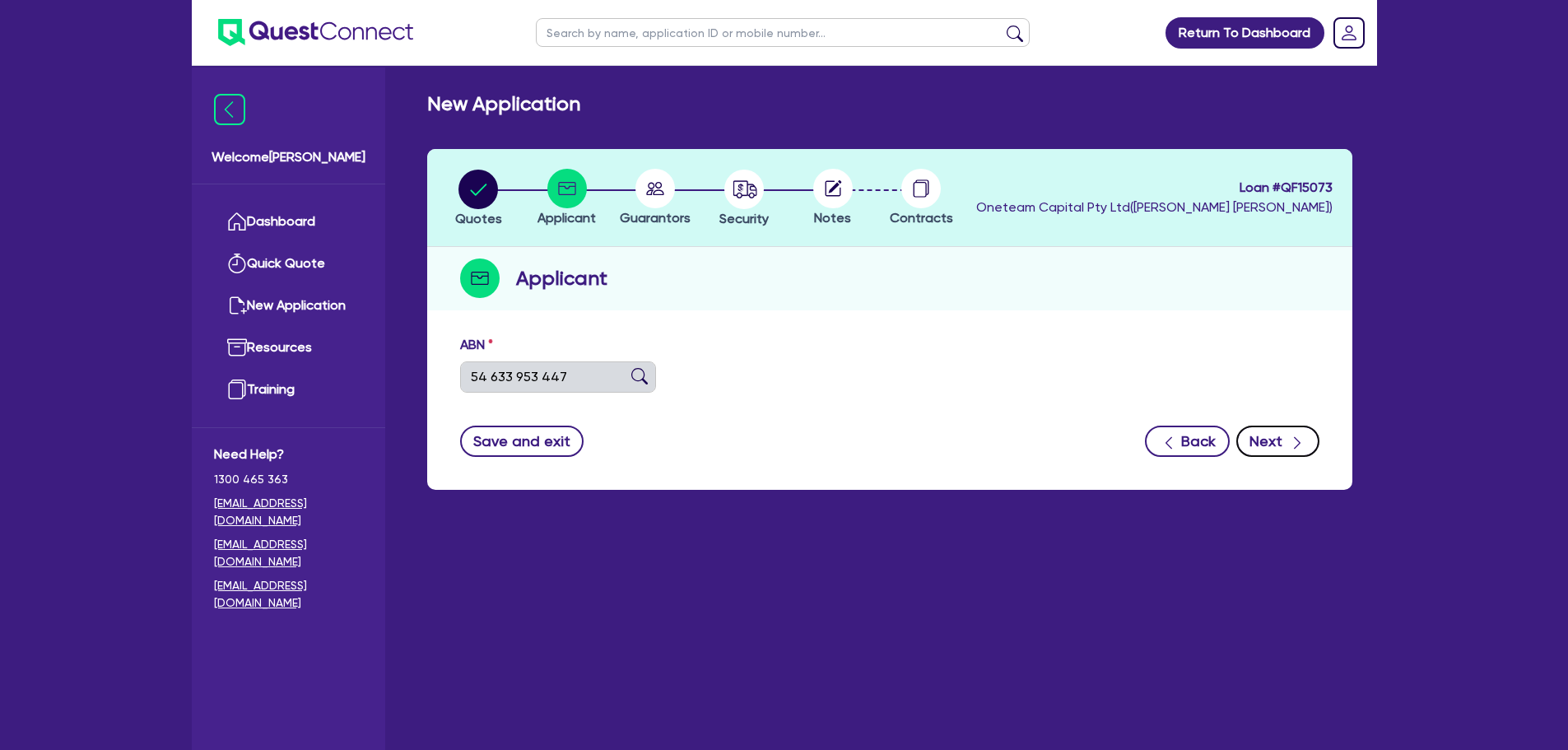
type input "NEX CODE"
select select "COMPANY"
type input "[DATE]"
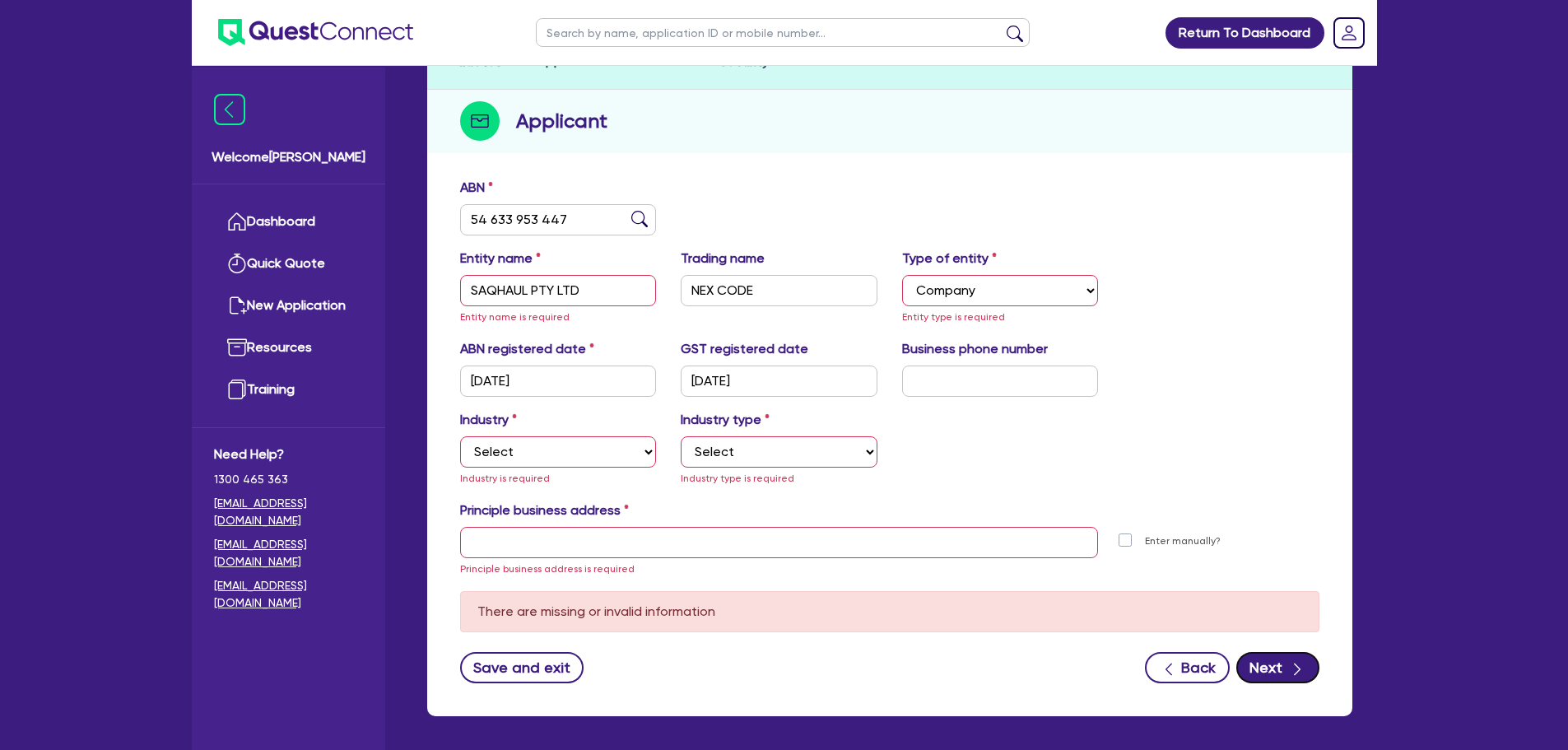
scroll to position [164, 0]
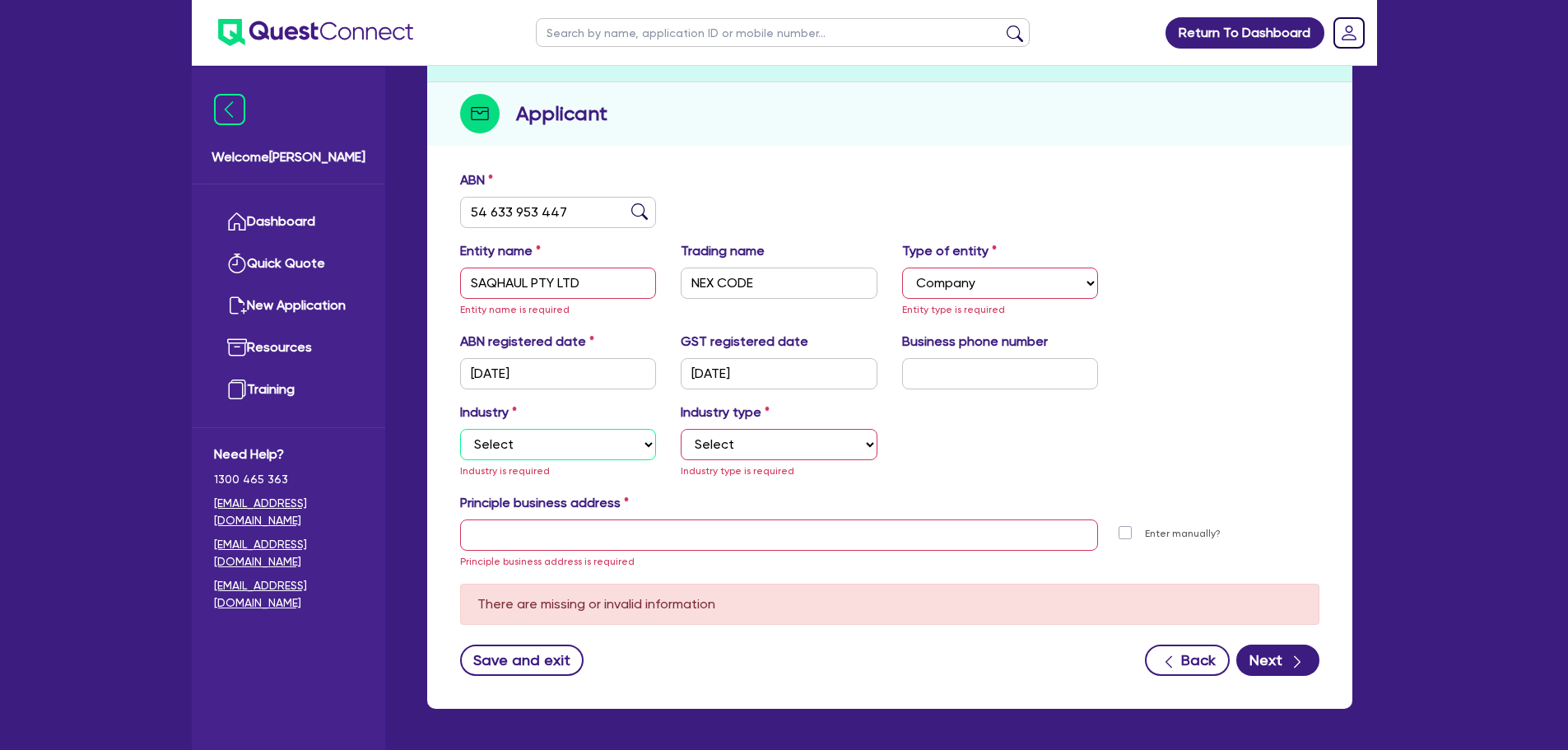
click at [595, 440] on select "Select Accomodation & Food Services Administrative & Support Services Agricultu…" at bounding box center [558, 444] width 197 height 32
select select "TRANSPORT_WAREHOUSING"
click at [460, 428] on select "Select Accomodation & Food Services Administrative & Support Services Agricultu…" at bounding box center [558, 444] width 197 height 32
click at [738, 454] on select "Select Taxi & Luxury Car Services Passengers & Freight Transport Services Posta…" at bounding box center [779, 444] width 197 height 32
select select "PASSENGERS_FREIGHT_TRANSPORT"
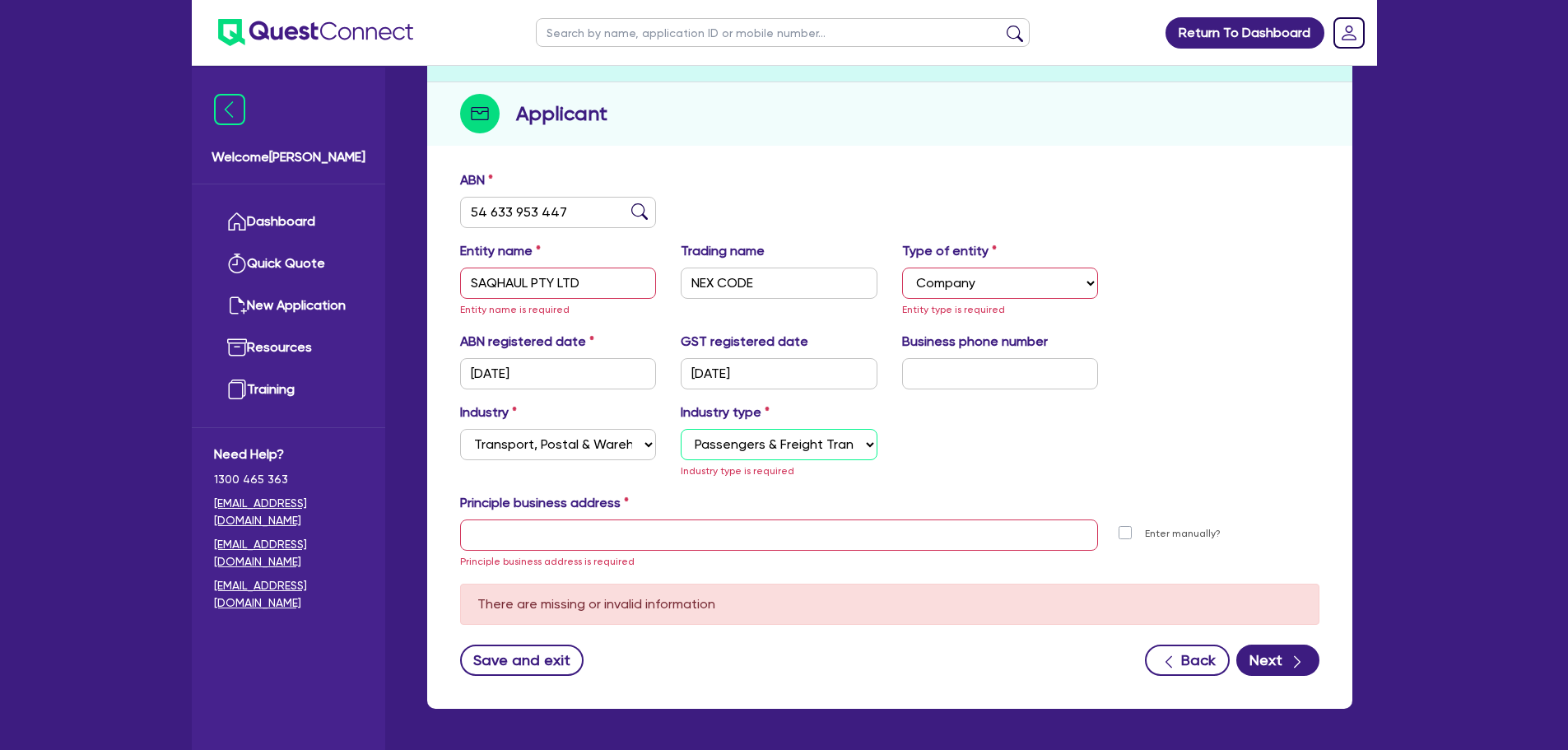
click at [681, 428] on select "Select Taxi & Luxury Car Services Passengers & Freight Transport Services Posta…" at bounding box center [779, 444] width 197 height 32
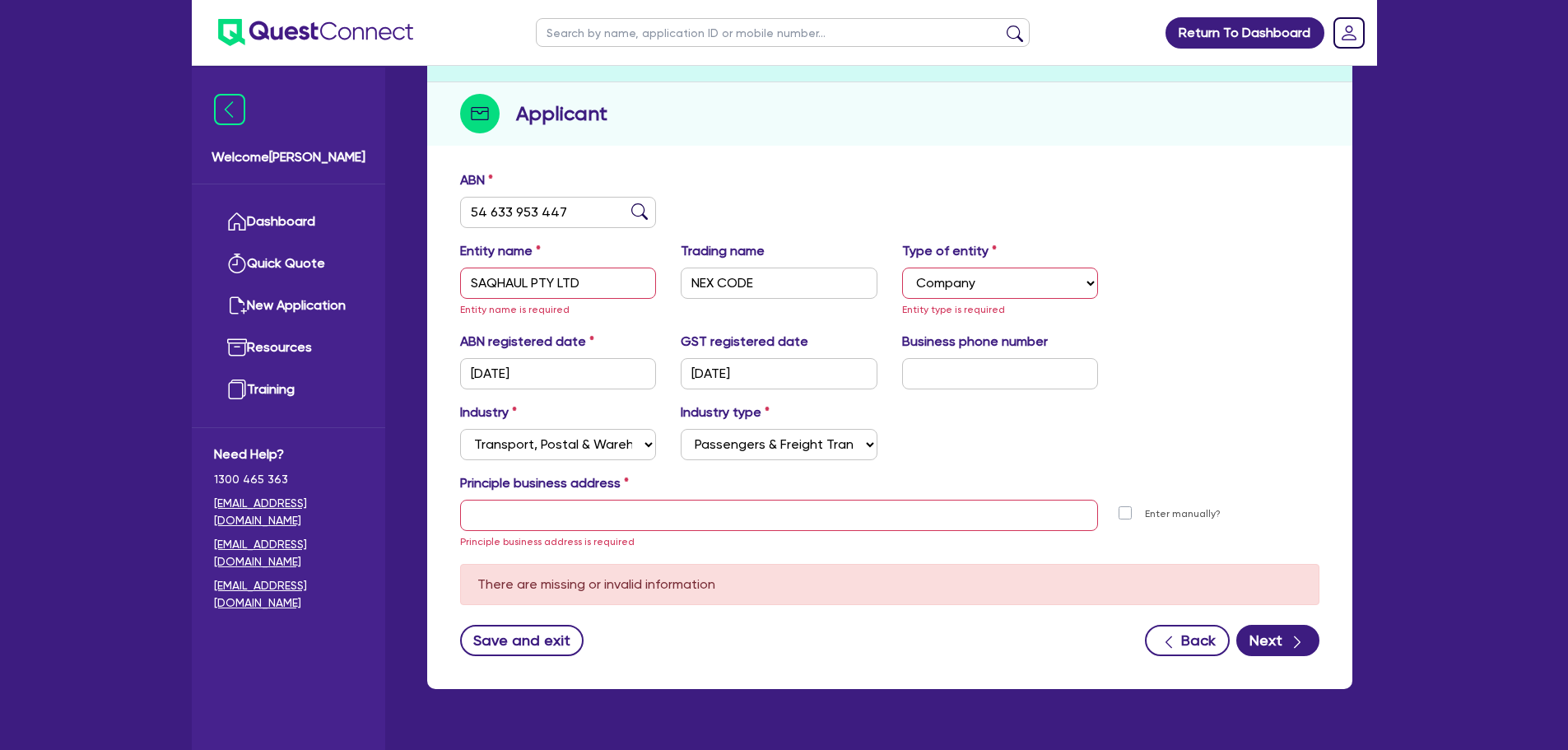
click at [631, 330] on div "Entity name SAQHAUL PTY LTD Entity name is required Trading name NEX CODE Type …" at bounding box center [890, 286] width 884 height 90
click at [638, 293] on input "SAQHAUL PTY LTD" at bounding box center [558, 283] width 197 height 32
click at [1003, 280] on select "Select Sole Trader Company Partnership Trust" at bounding box center [1000, 283] width 197 height 32
click at [1204, 293] on div "Entity name SAQHAUL PTY LTD Entity name is required Trading name NEX CODE Type …" at bounding box center [890, 286] width 884 height 90
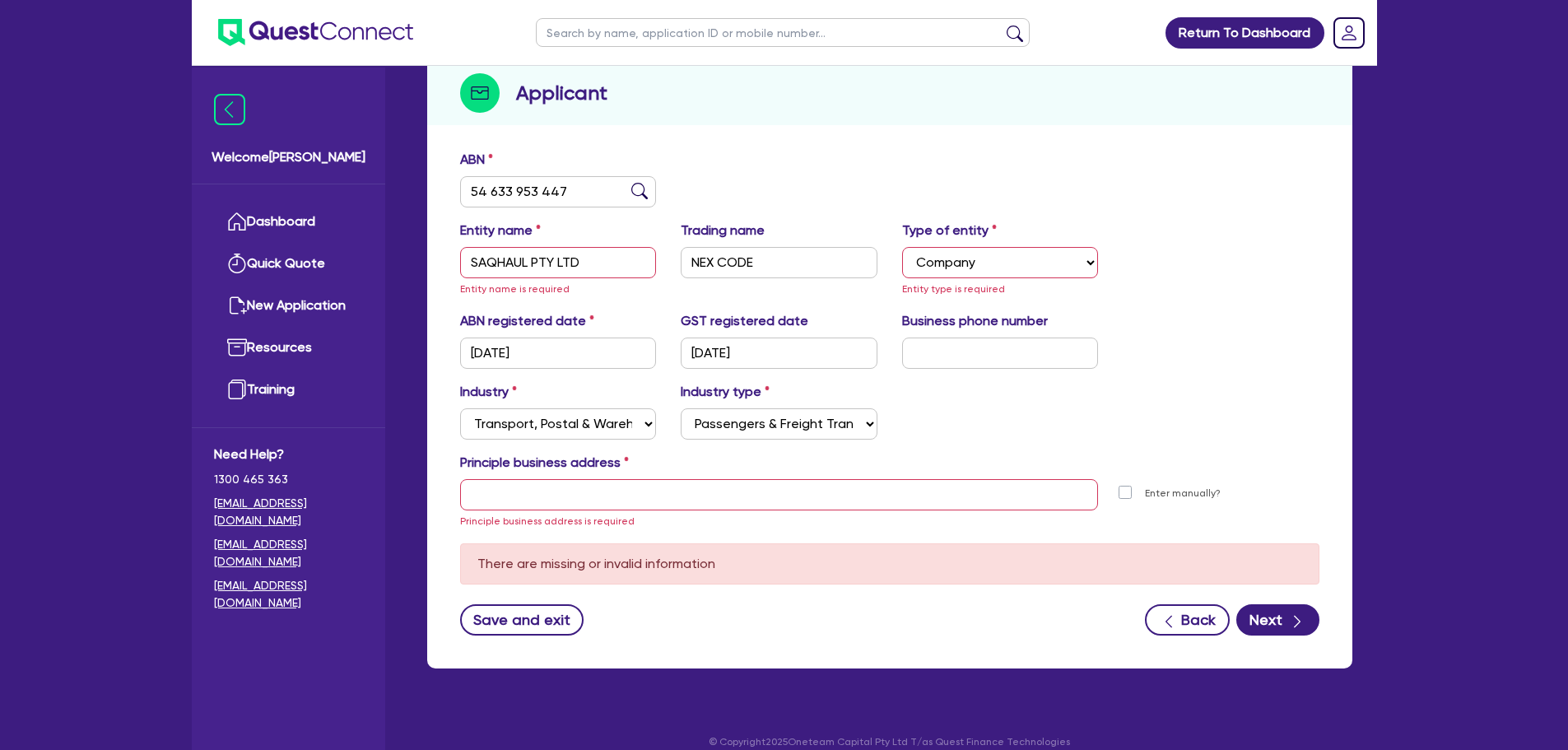
scroll to position [205, 0]
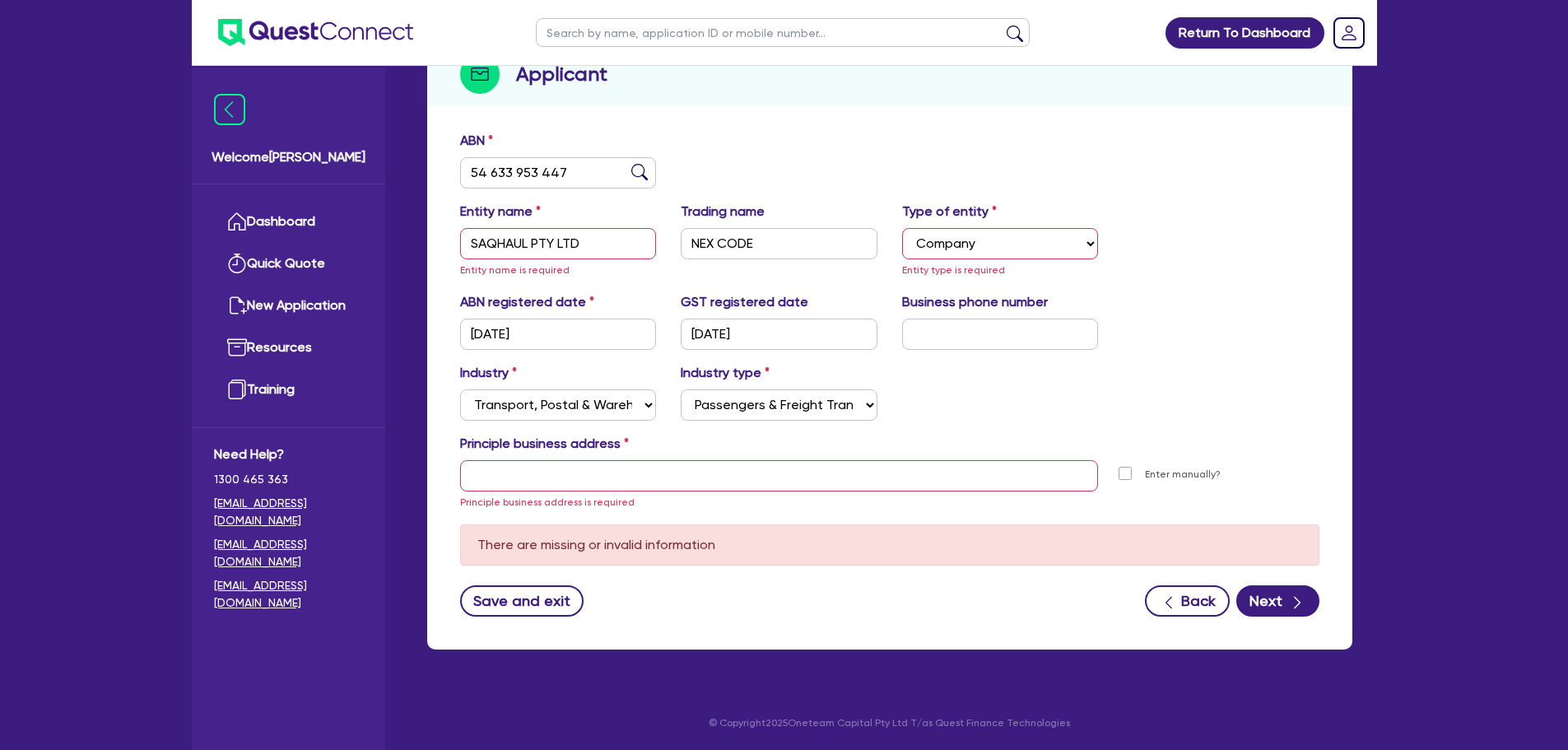
click at [999, 383] on div "Industry Select Accomodation & Food Services Administrative & Support Services …" at bounding box center [890, 399] width 884 height 71
click at [575, 470] on input "text" at bounding box center [779, 475] width 639 height 32
type input "`"
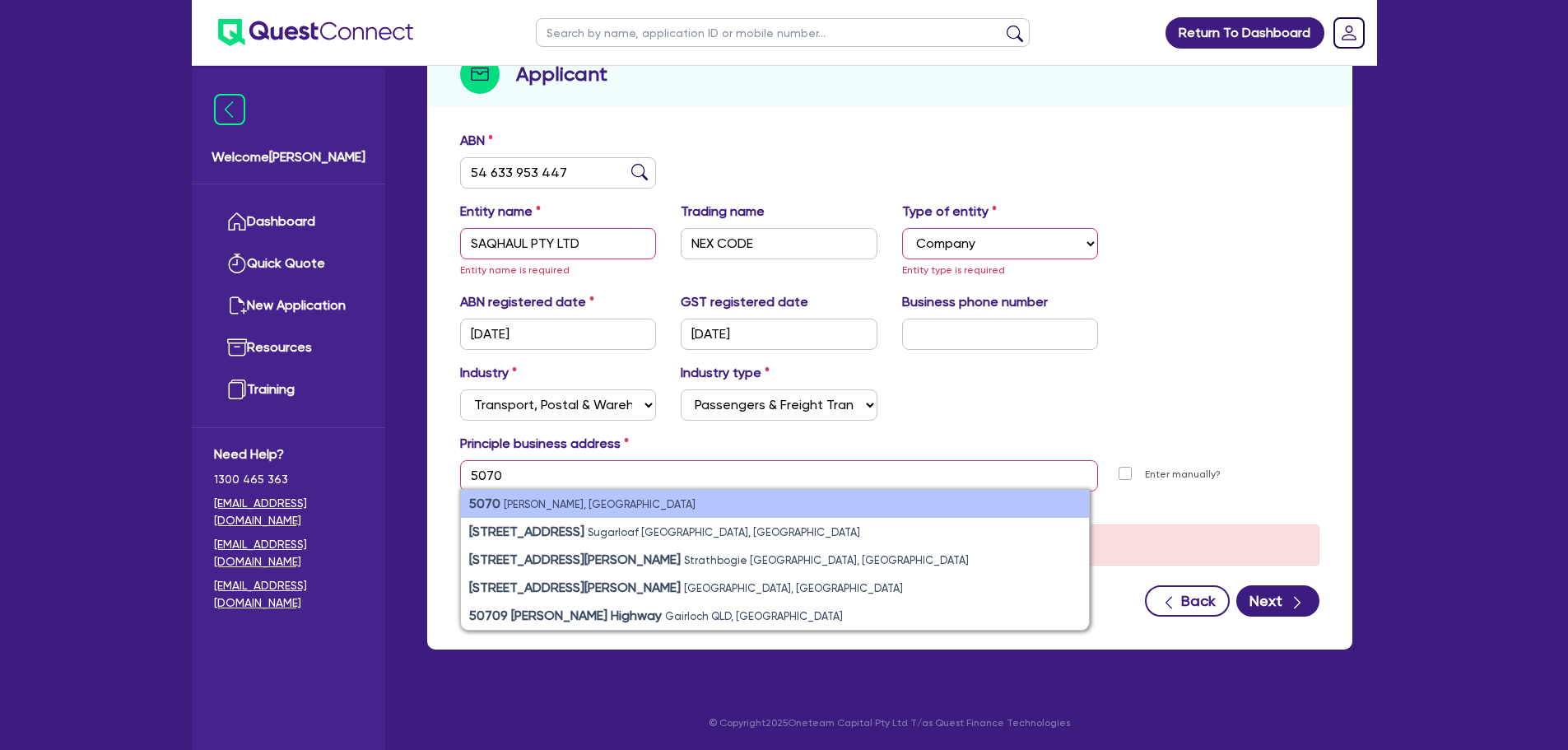
click at [574, 502] on small "[PERSON_NAME], [GEOGRAPHIC_DATA]" at bounding box center [600, 503] width 192 height 12
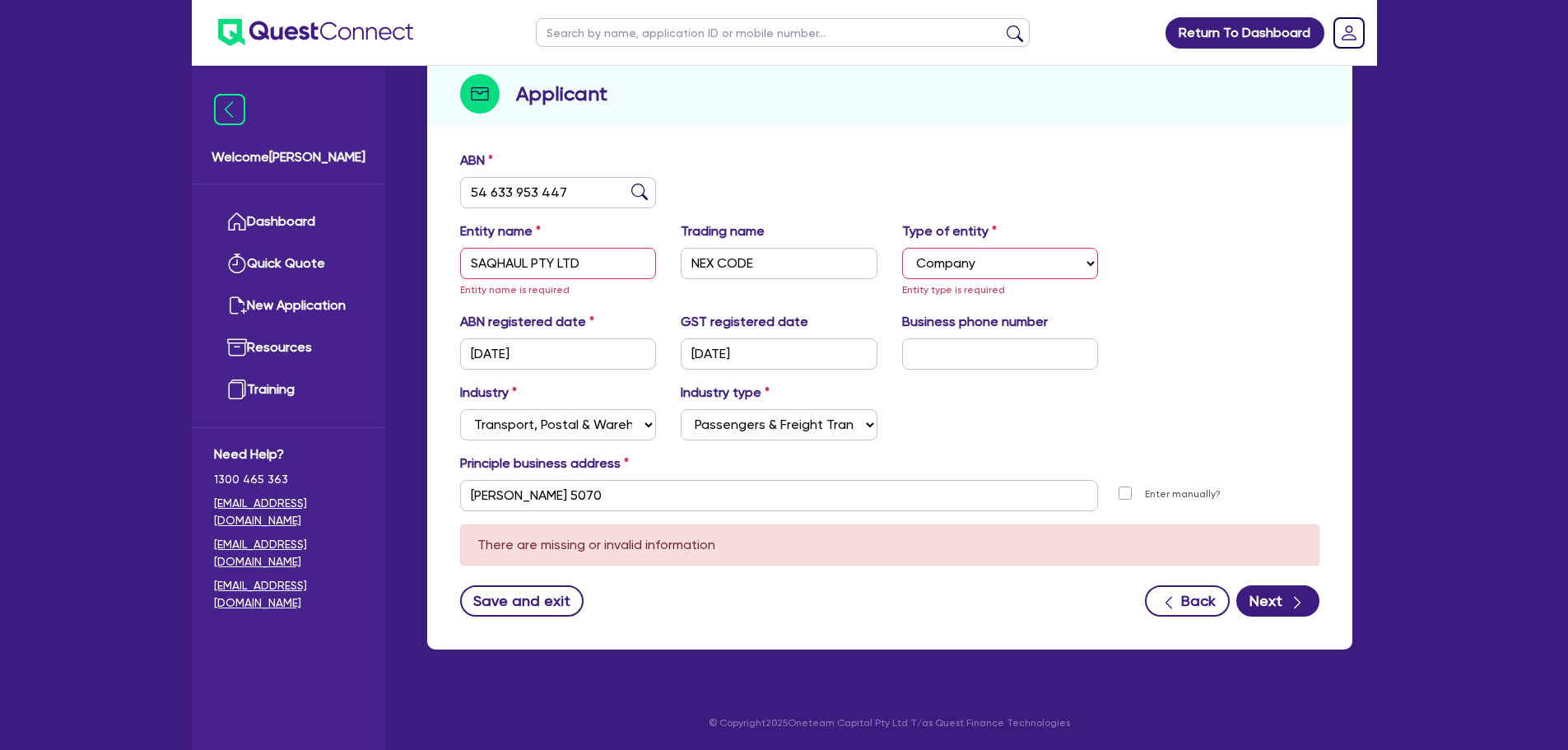
click at [715, 448] on div "Industry Select Accomodation & Food Services Administrative & Support Services …" at bounding box center [890, 418] width 884 height 71
click at [619, 279] on div "Entity name SAQHAUL PTY LTD Entity name is required" at bounding box center [558, 260] width 222 height 78
click at [1299, 617] on div "ABN 54 633 953 447 Entity name SAQHAUL PTY LTD Entity name is required Trading …" at bounding box center [890, 396] width 925 height 507
click at [1297, 613] on button "Next" at bounding box center [1278, 600] width 84 height 32
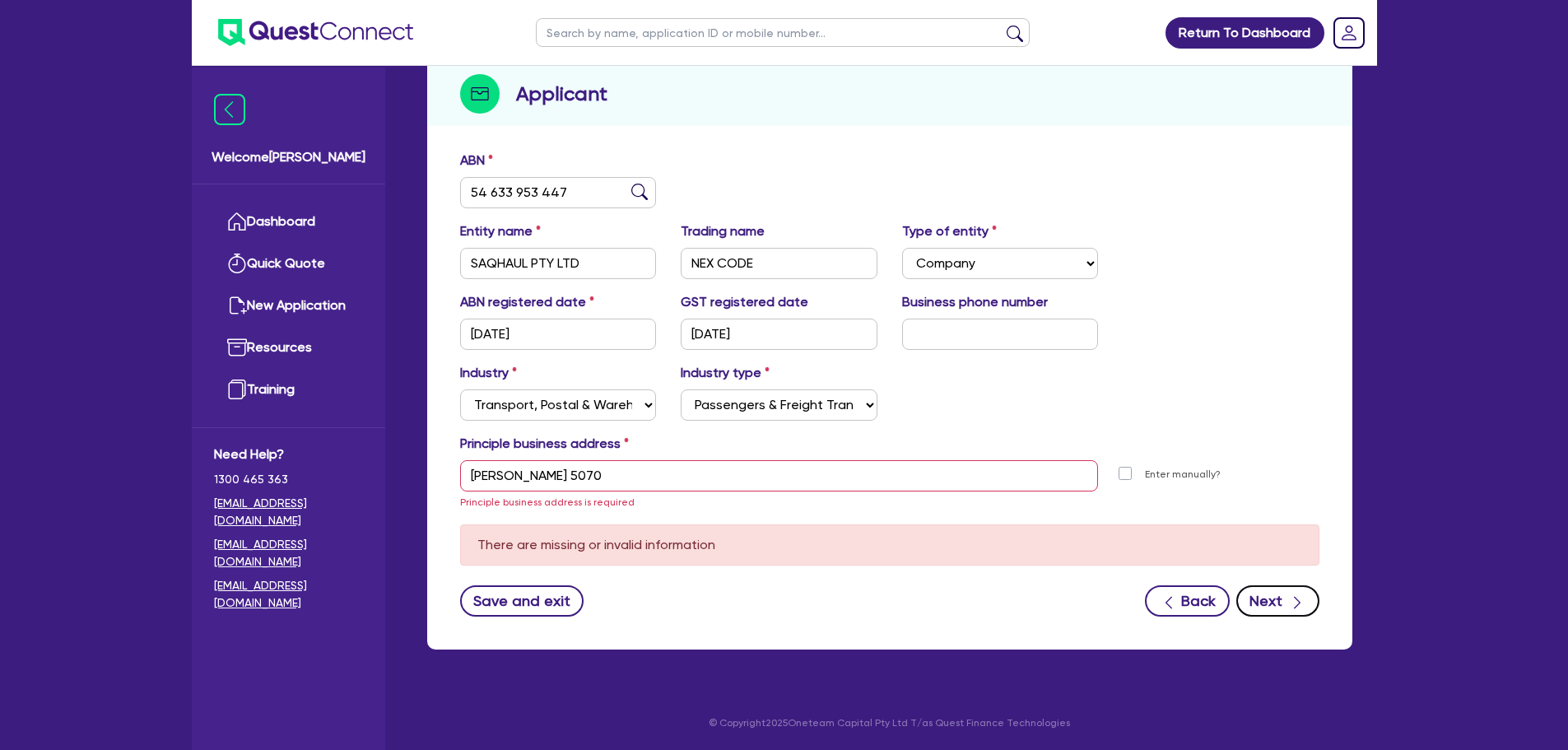
click at [1315, 607] on button "Next" at bounding box center [1278, 600] width 84 height 32
click at [1264, 606] on button "Next" at bounding box center [1278, 600] width 84 height 32
click at [674, 472] on input "[PERSON_NAME] 5070" at bounding box center [779, 475] width 639 height 32
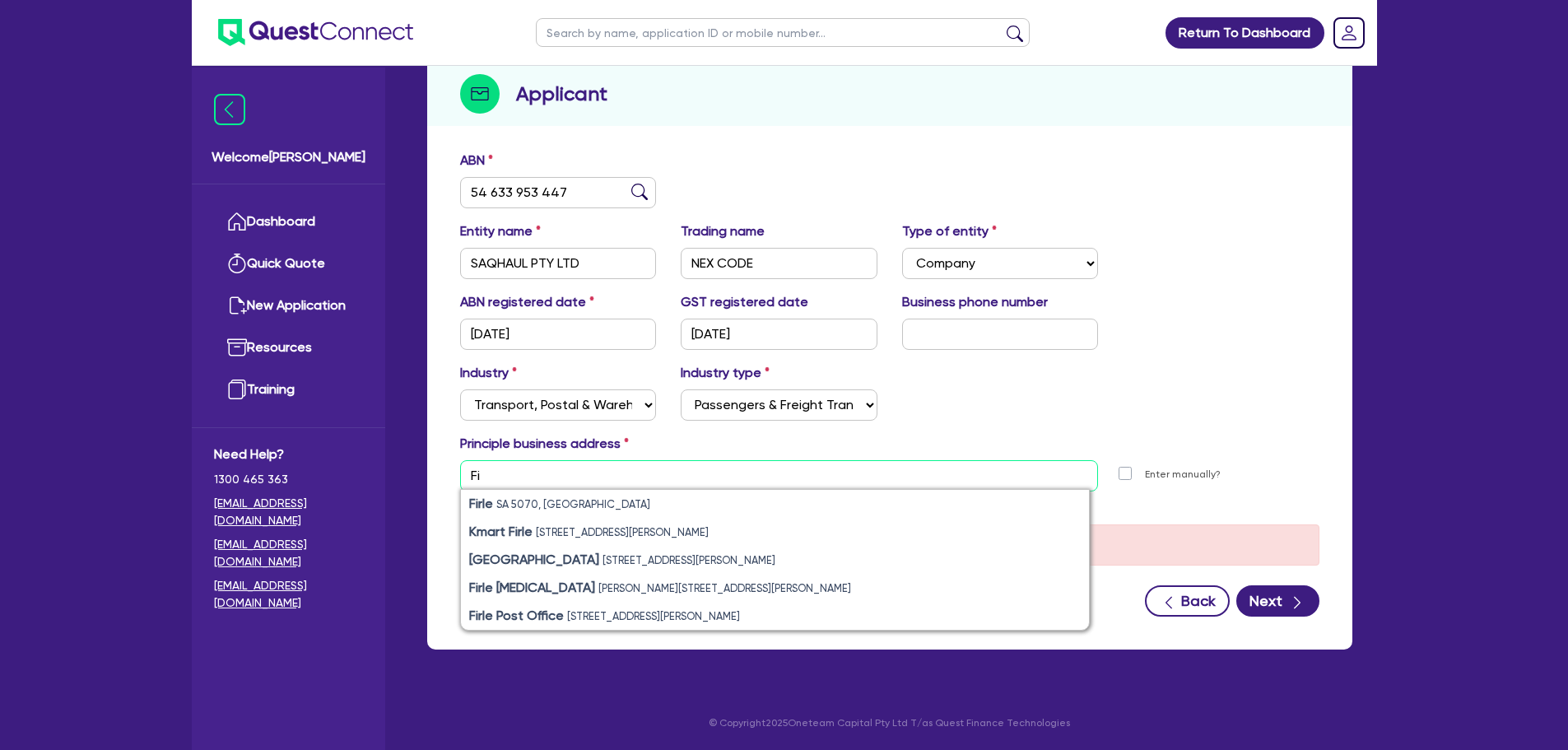
type input "F"
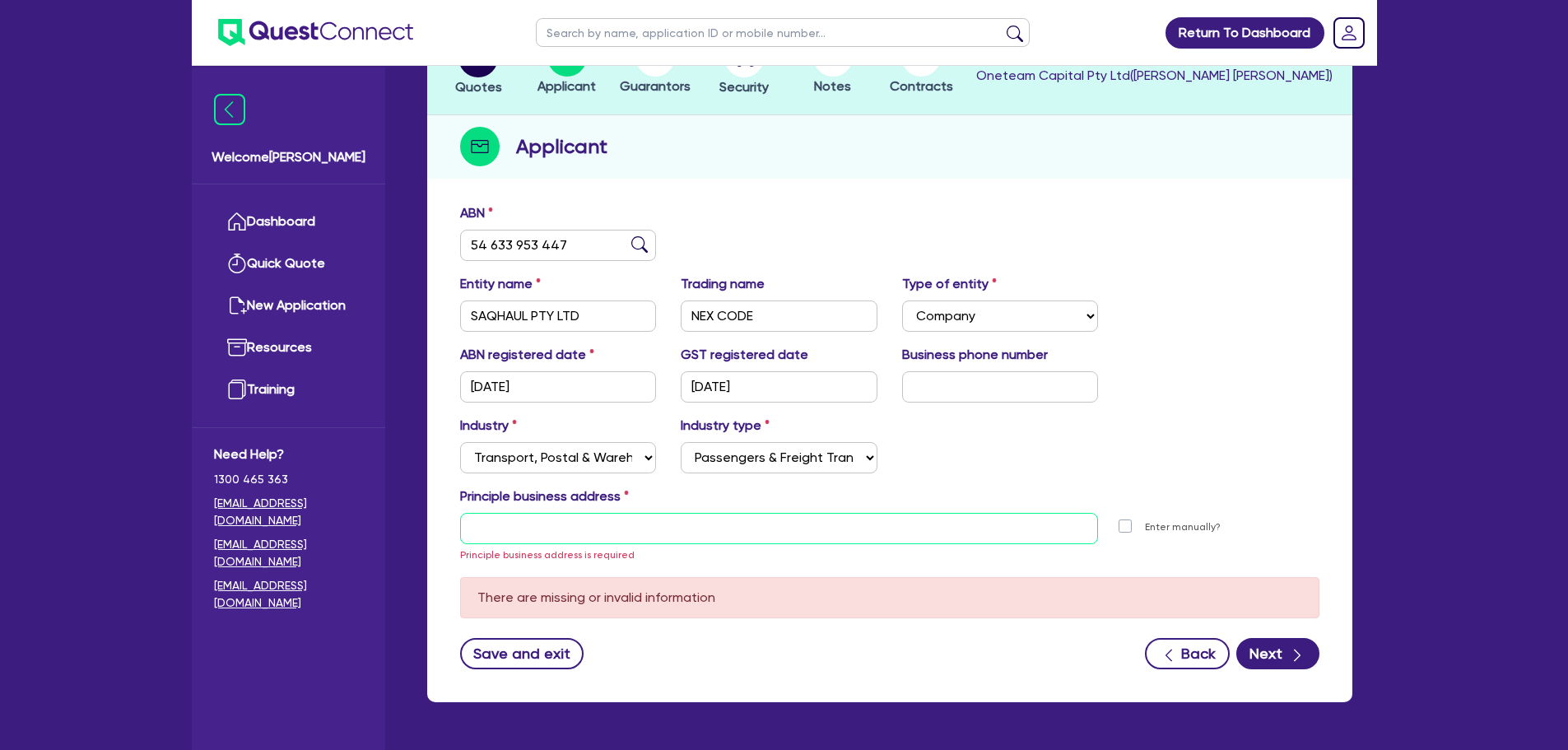
scroll to position [102, 0]
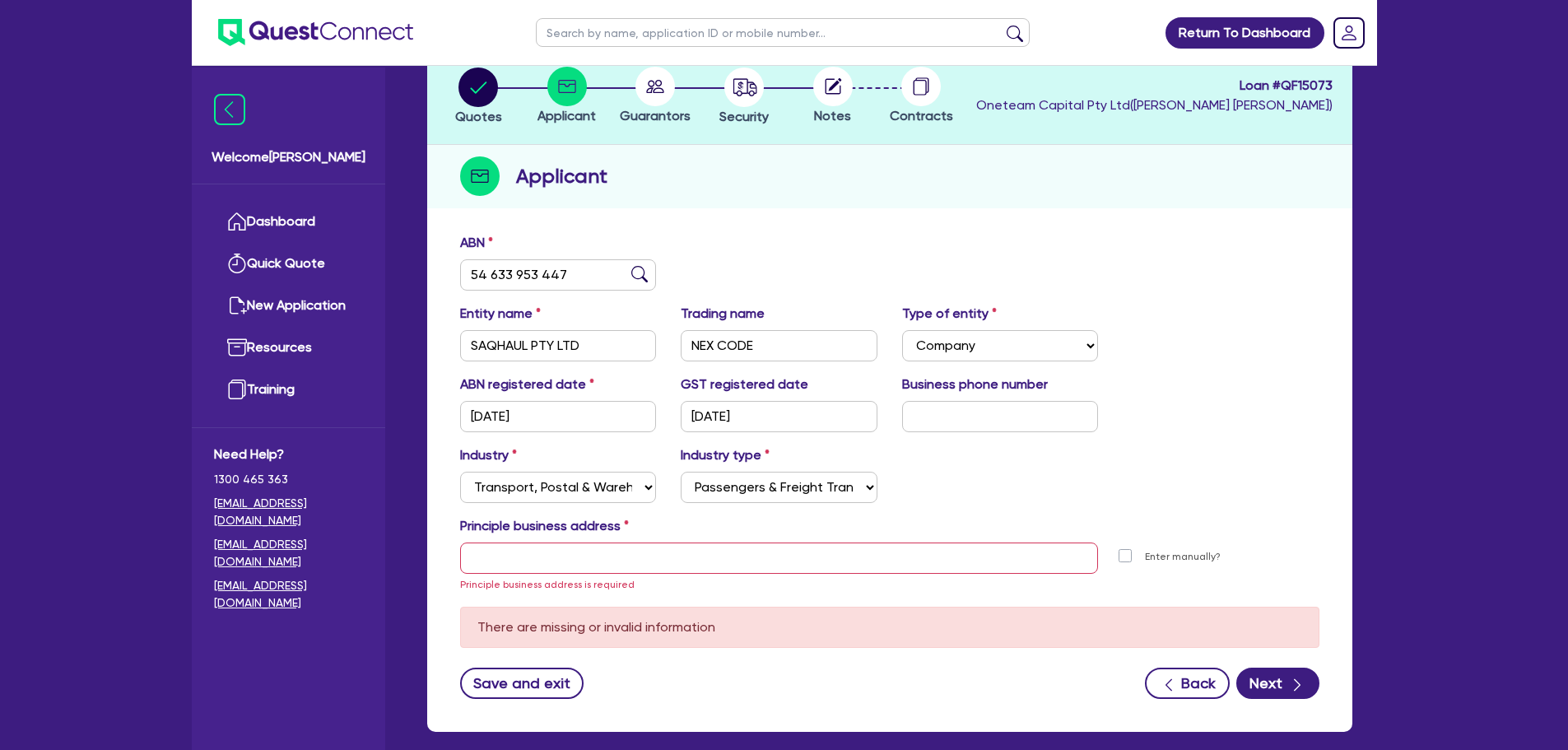
click at [1030, 500] on div "Industry Select Accomodation & Food Services Administrative & Support Services …" at bounding box center [890, 481] width 884 height 71
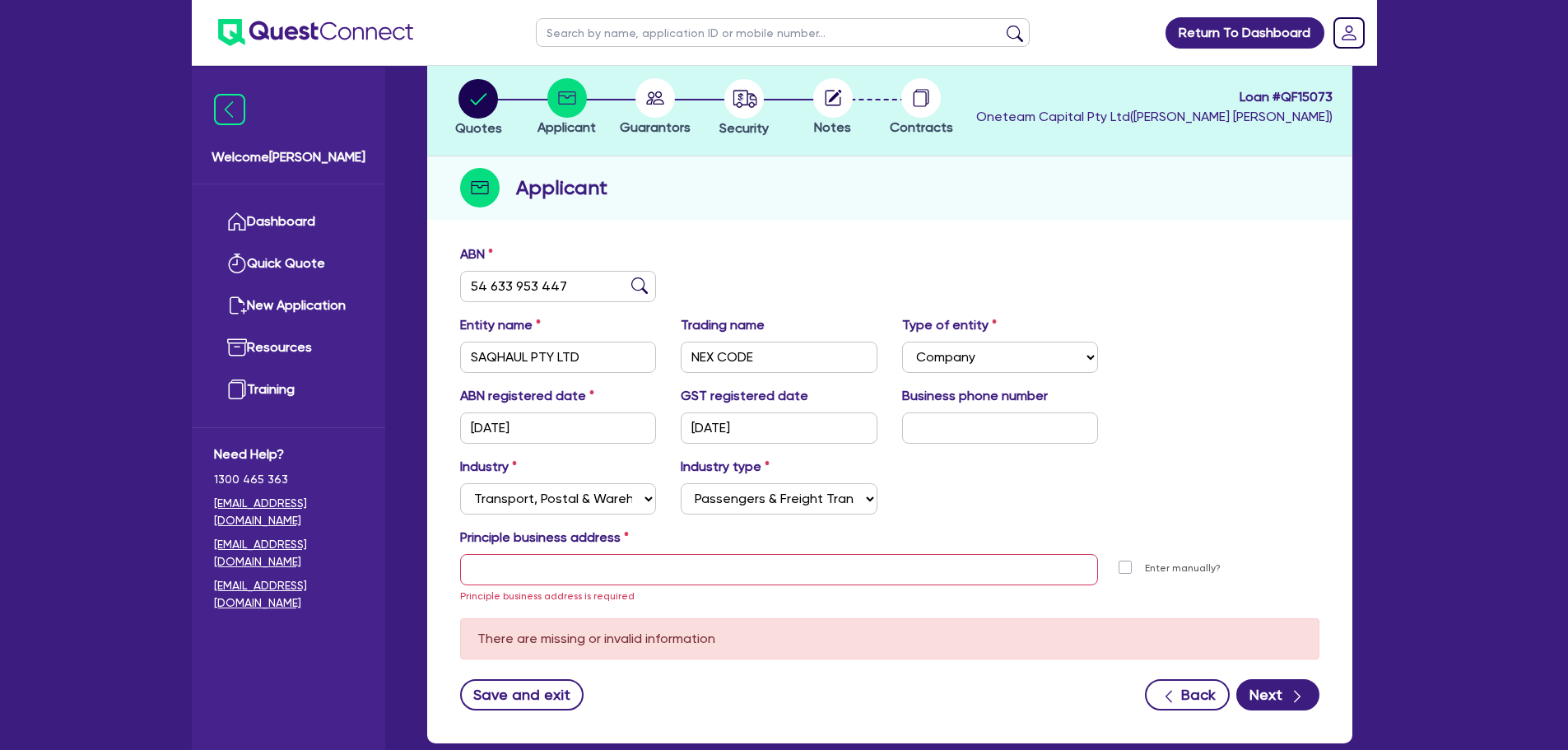
scroll to position [184, 0]
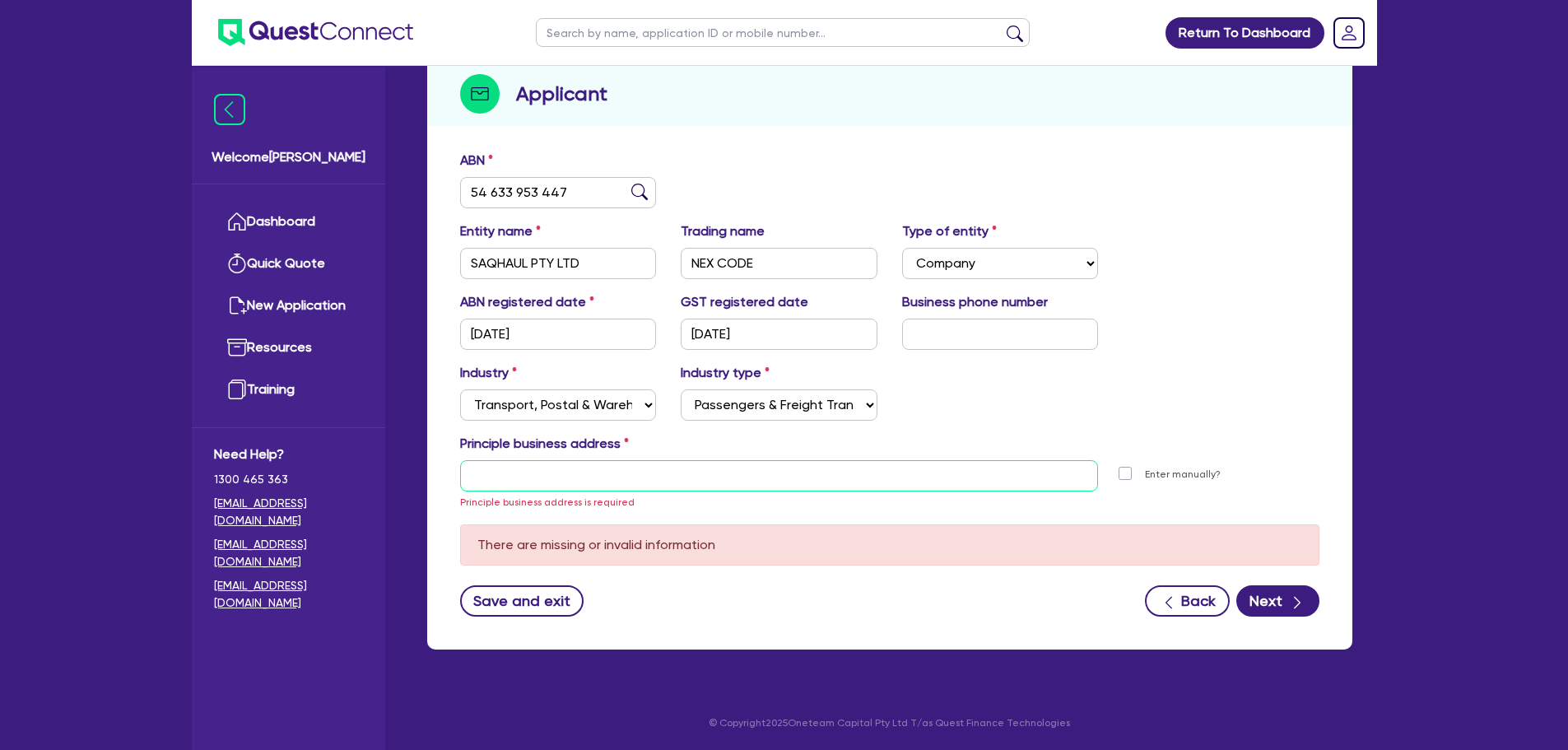
click at [498, 486] on input "text" at bounding box center [779, 475] width 639 height 32
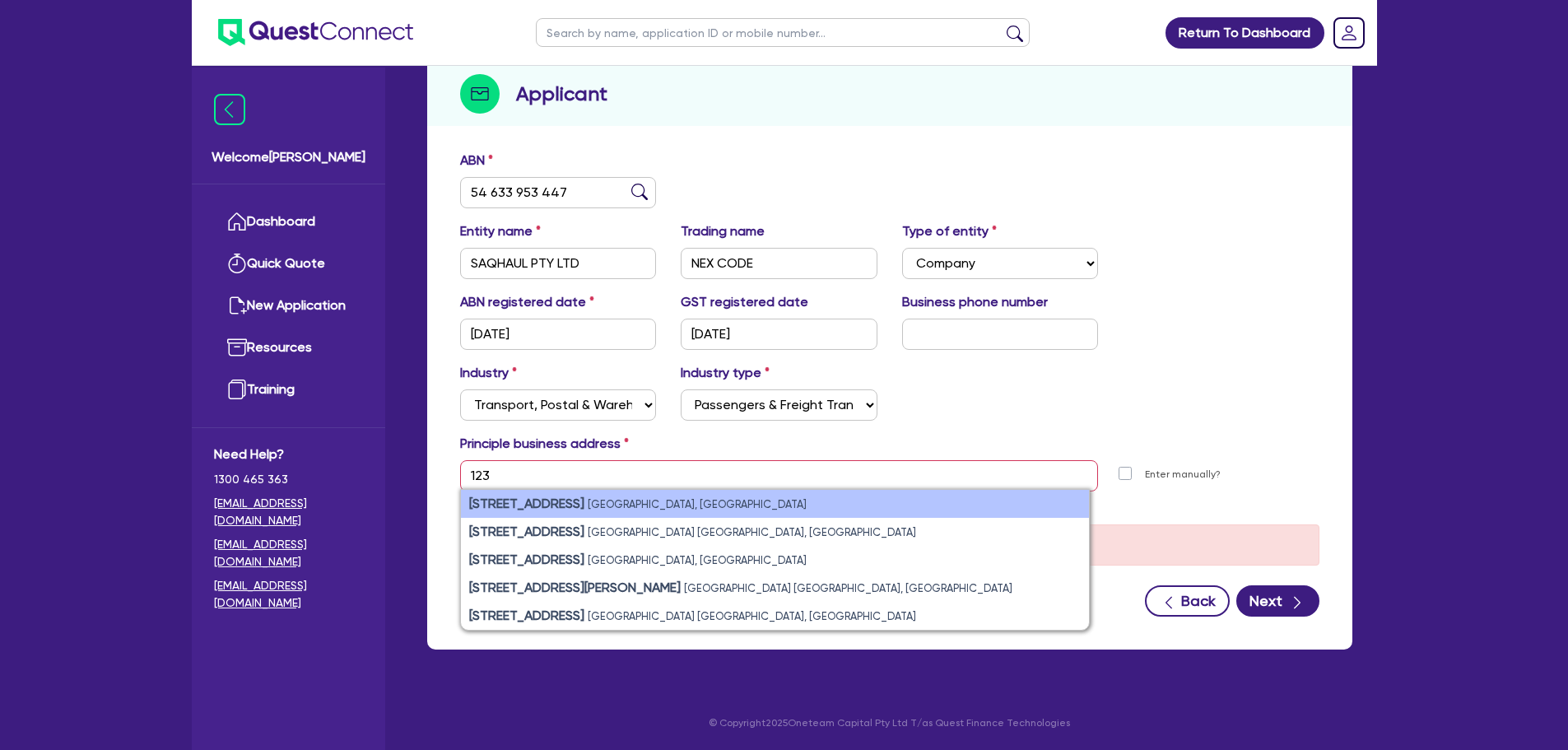
click at [525, 509] on strong "[STREET_ADDRESS]" at bounding box center [527, 503] width 115 height 15
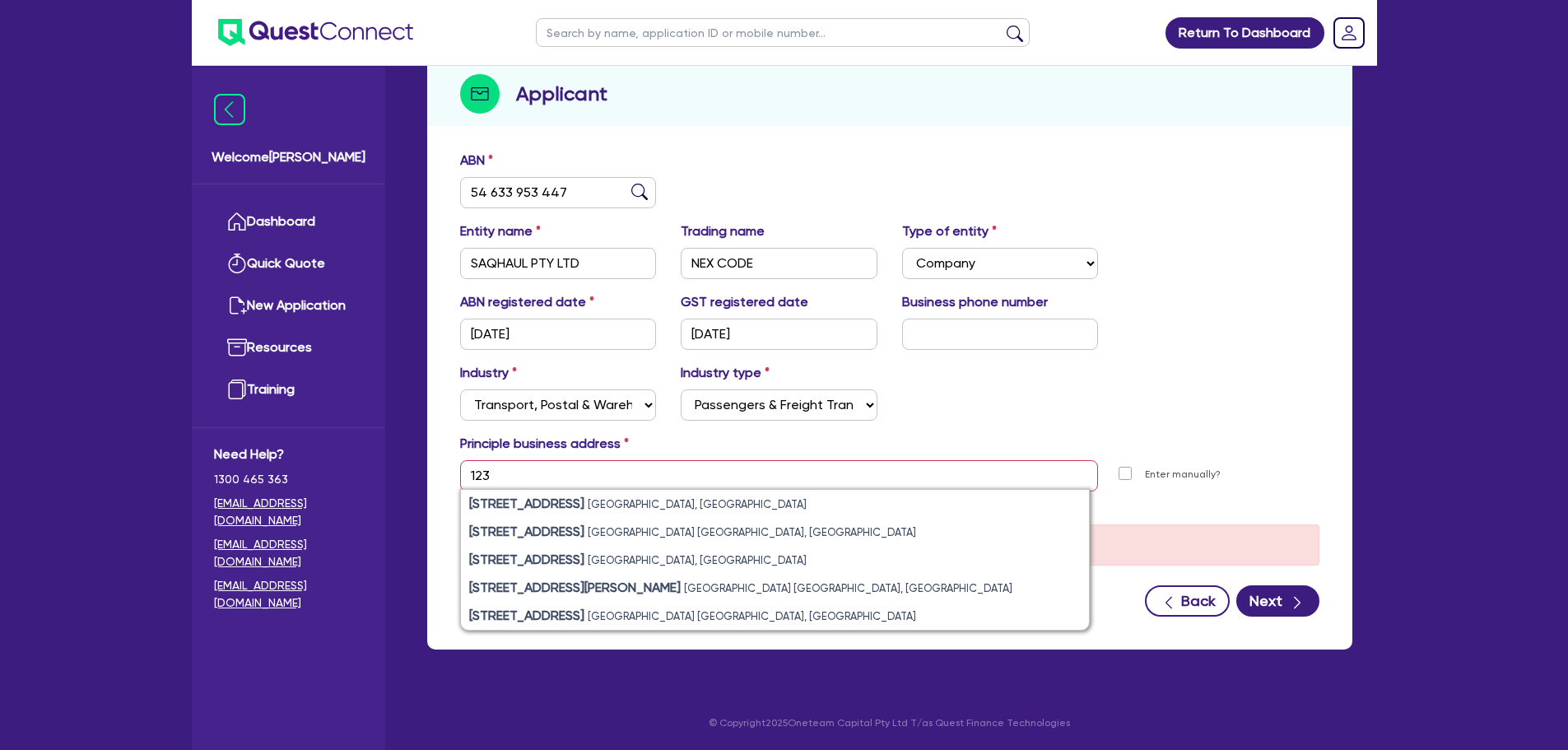
type input "[STREET_ADDRESS]"
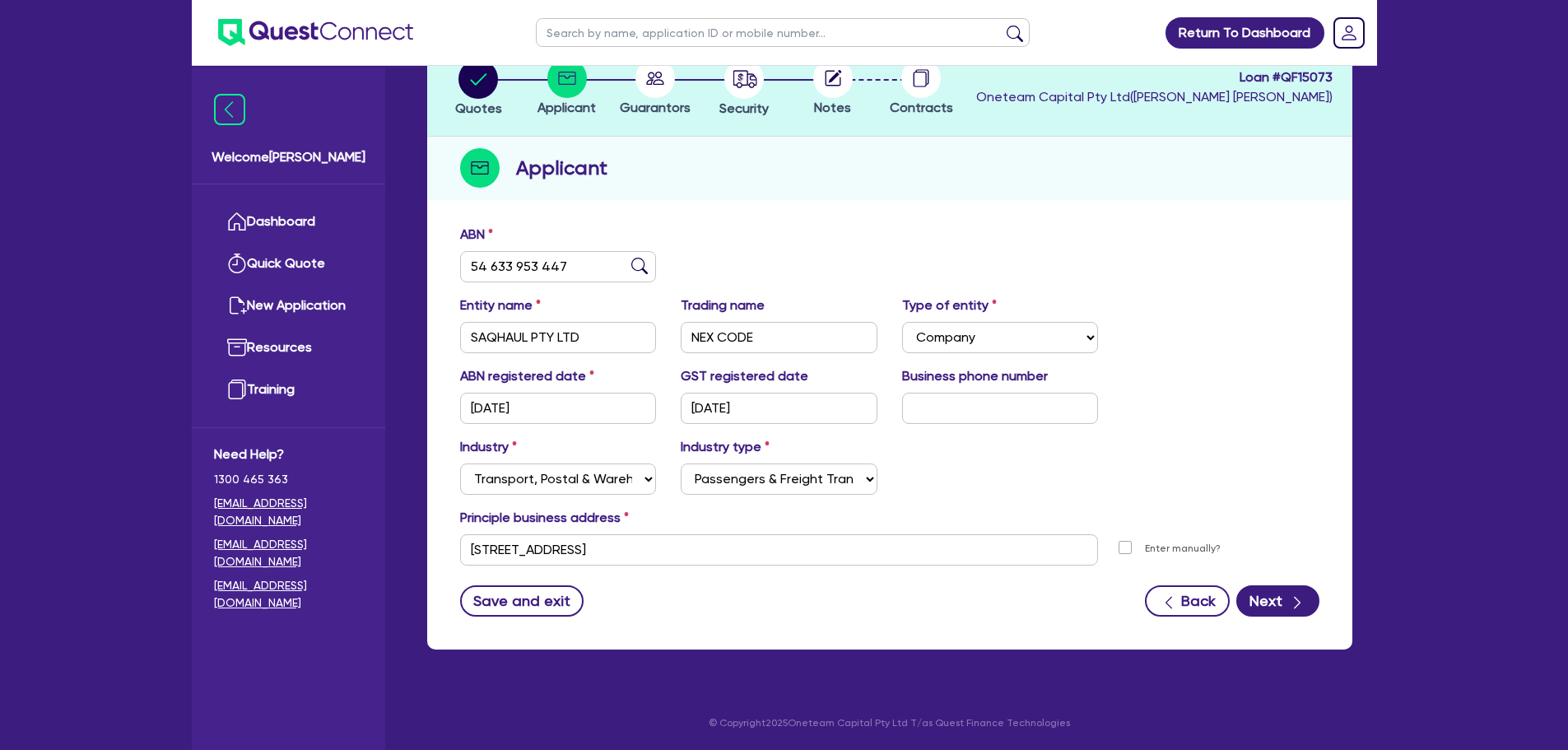
click at [1114, 481] on div "Industry Select Accomodation & Food Services Administrative & Support Services …" at bounding box center [890, 472] width 884 height 71
click at [1266, 600] on button "Next" at bounding box center [1278, 600] width 84 height 32
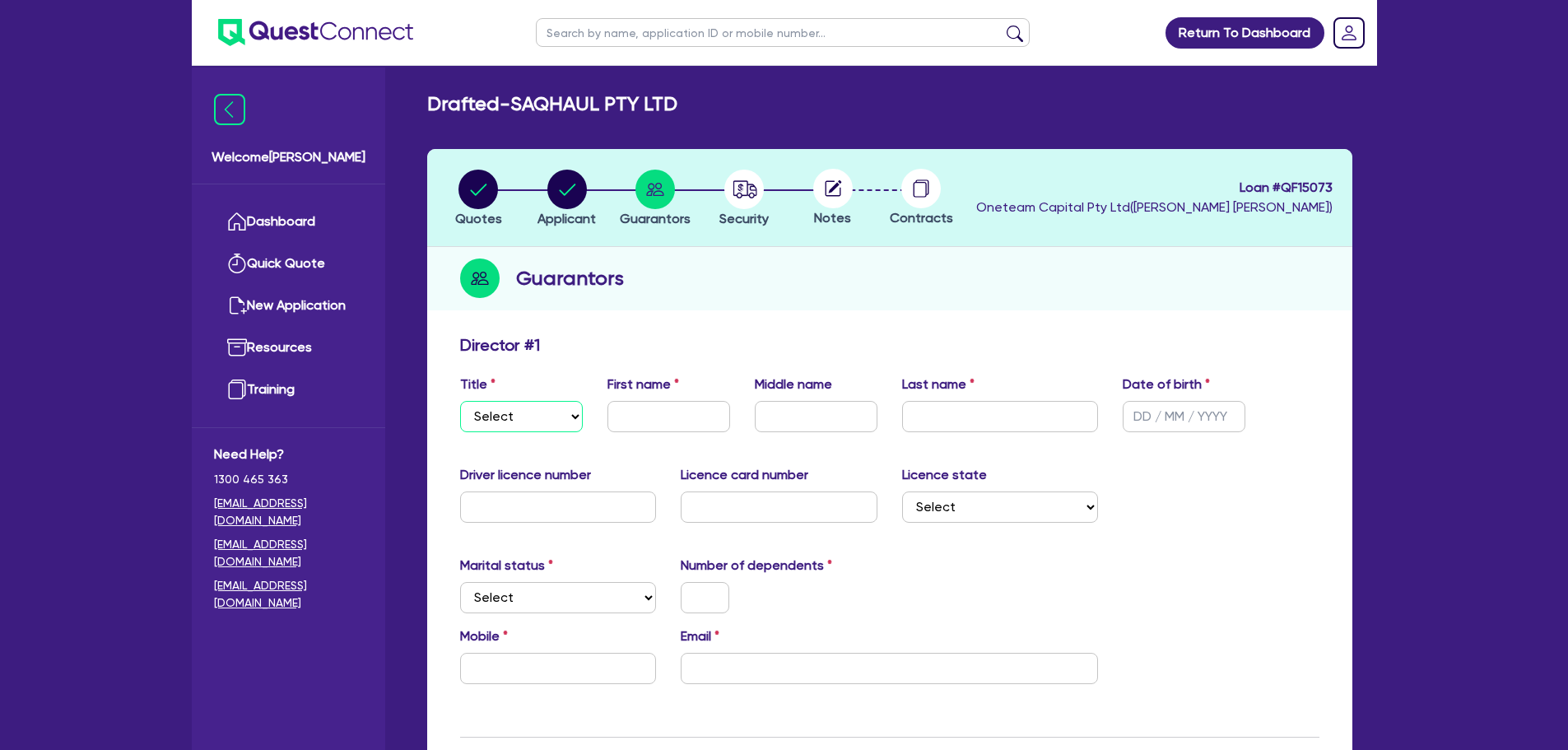
click at [503, 416] on select "Select Mr Mrs Ms Miss Dr" at bounding box center [522, 416] width 123 height 32
select select "MR"
click at [460, 400] on select "Select Mr Mrs Ms Miss Dr" at bounding box center [522, 416] width 123 height 32
click at [632, 404] on input "text" at bounding box center [669, 416] width 123 height 32
type input "Saqib"
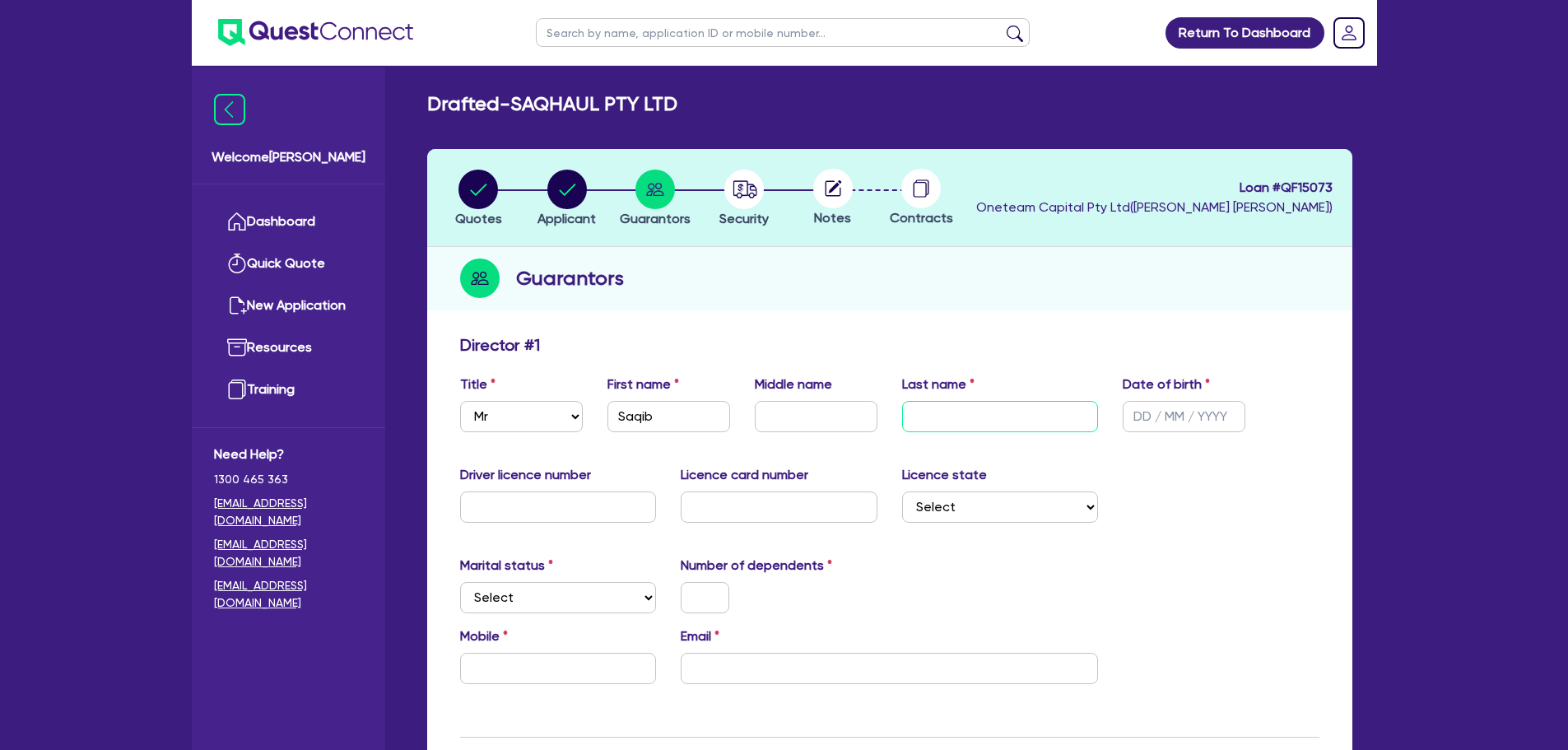
click at [929, 415] on input "text" at bounding box center [1000, 416] width 197 height 32
type input "Riaz"
click at [1260, 472] on div "Driver licence number Licence card number Licence state Select [GEOGRAPHIC_DATA…" at bounding box center [890, 500] width 884 height 71
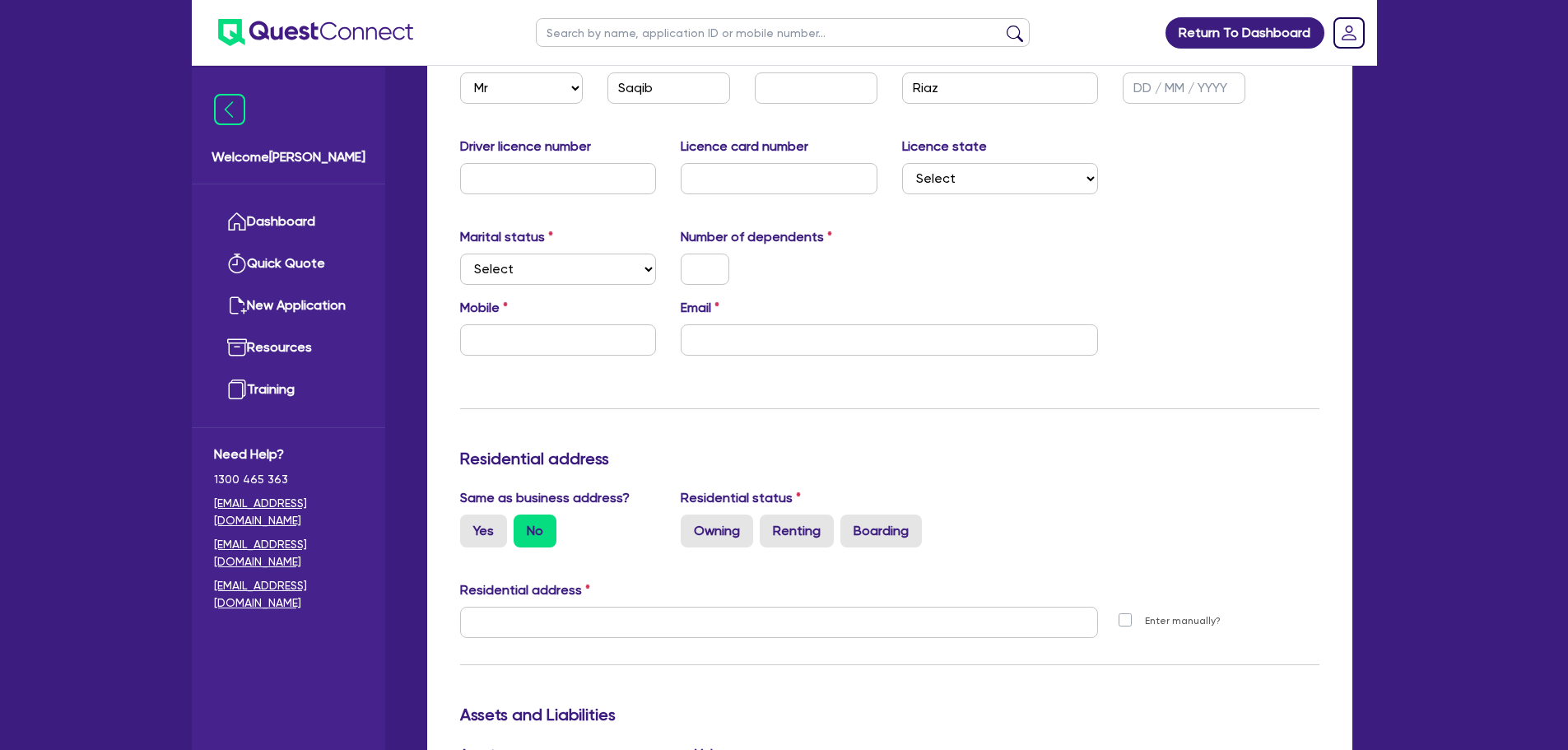
scroll to position [329, 0]
click at [509, 278] on select "Select Single Married De Facto / Partner" at bounding box center [558, 268] width 197 height 32
click at [908, 286] on div "Marital status Select [DEMOGRAPHIC_DATA] Married De Facto / Partner Number of d…" at bounding box center [890, 262] width 884 height 71
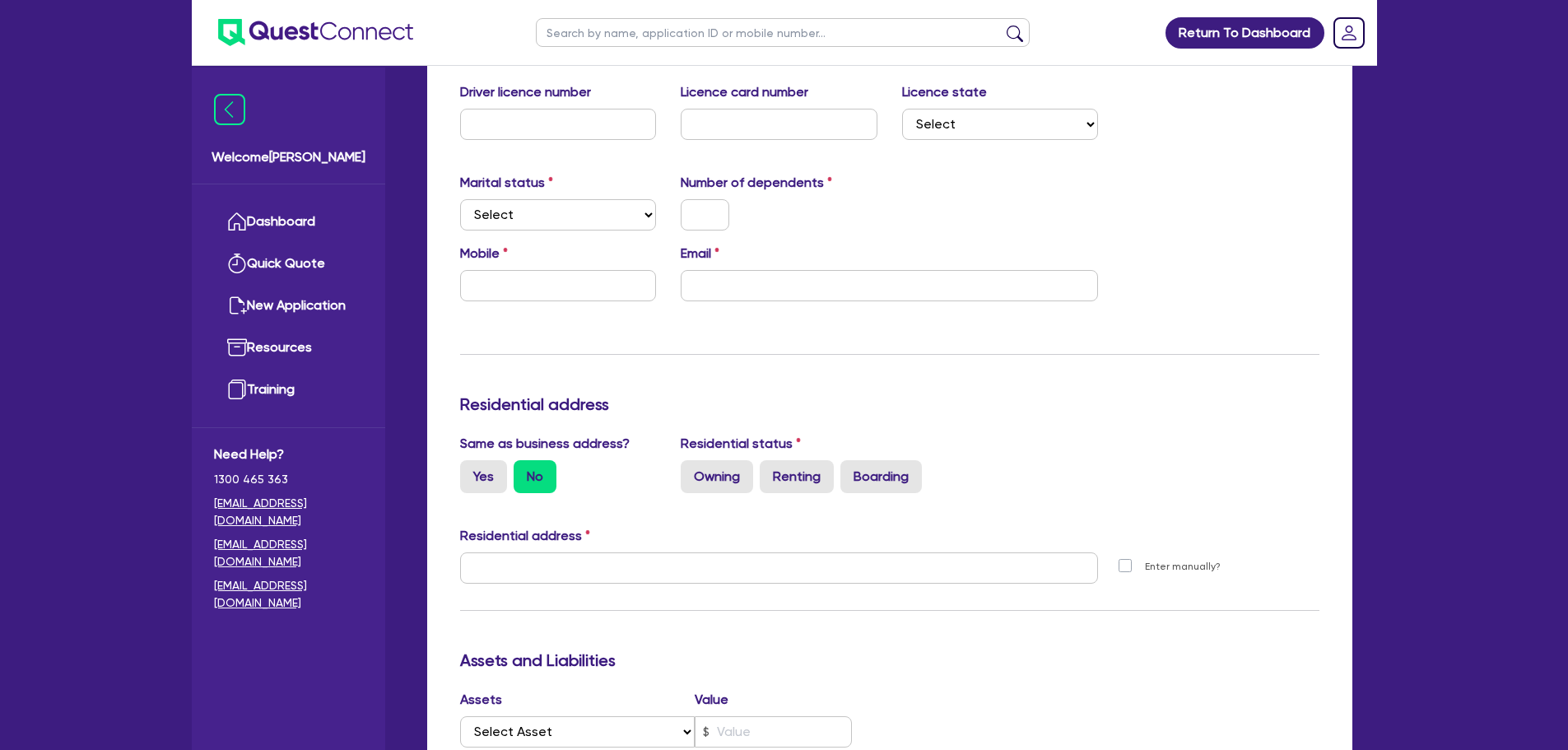
scroll to position [411, 0]
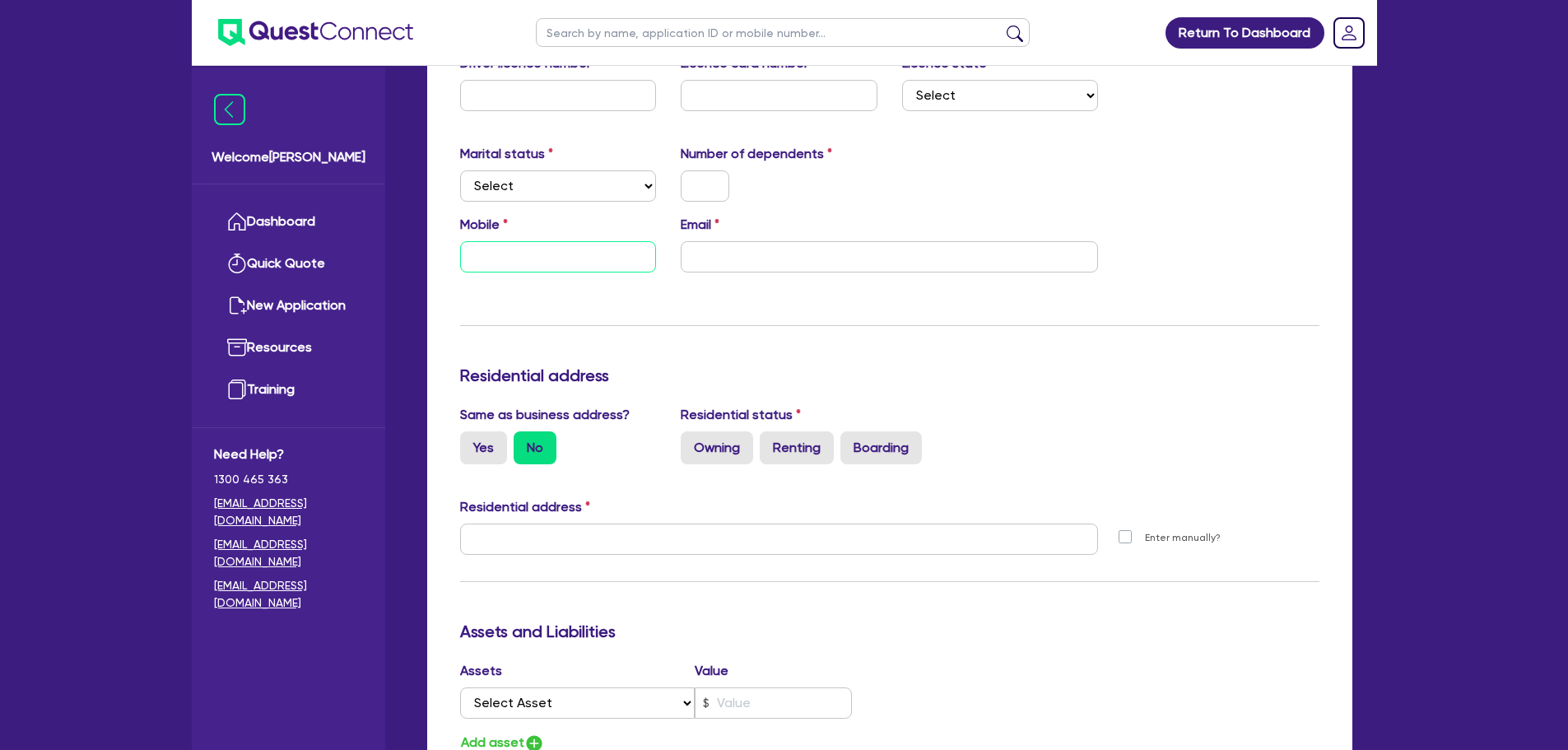
click at [504, 255] on input "text" at bounding box center [558, 256] width 197 height 32
paste input "4668 715 56"
click at [472, 257] on input "4668 715 56" at bounding box center [558, 256] width 197 height 32
click at [526, 259] on input "0466 871 556" at bounding box center [558, 256] width 197 height 32
click at [504, 256] on input "0466 871 556" at bounding box center [558, 256] width 197 height 32
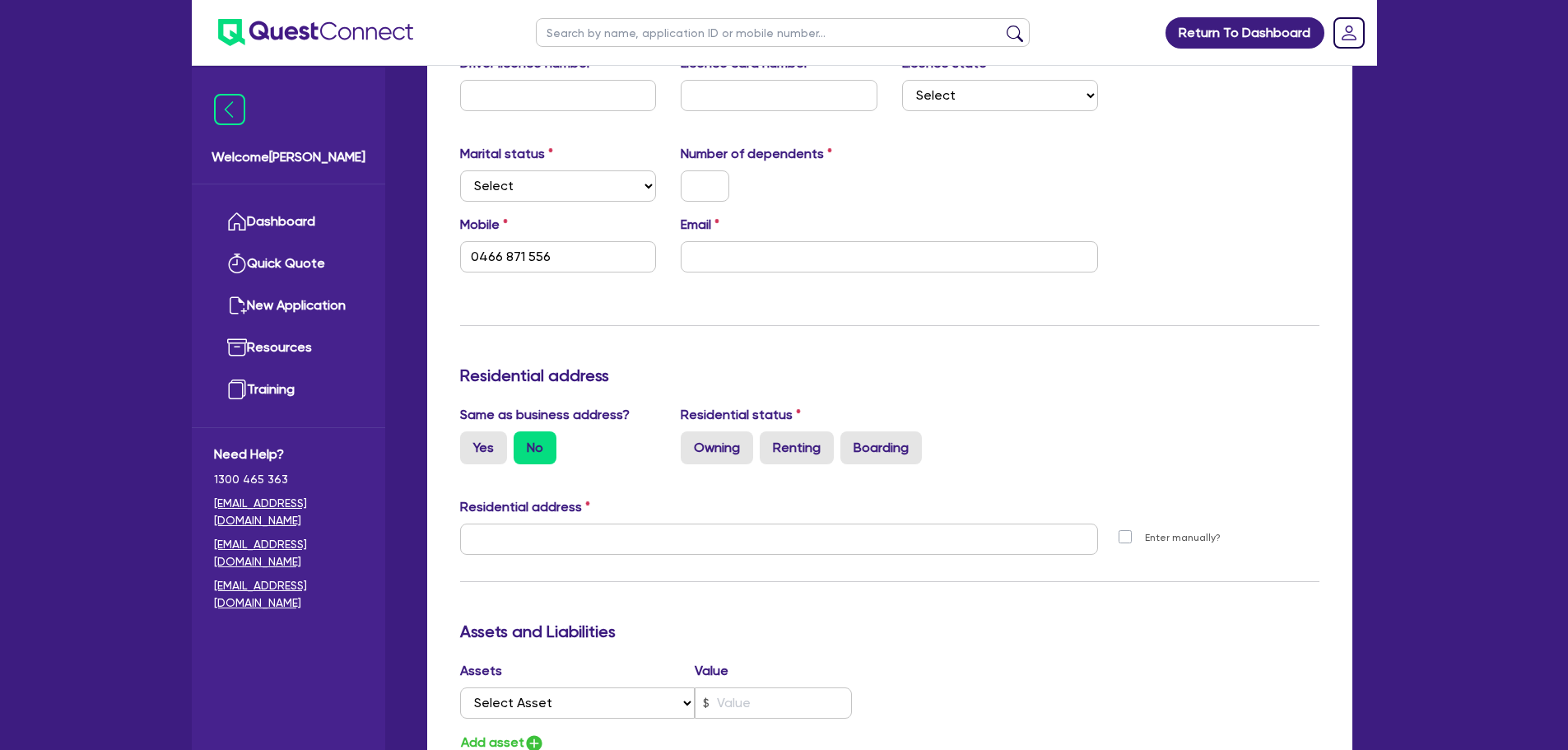
click at [537, 306] on div "Update residential status for Director #1 Boarding is only acceptable when the …" at bounding box center [890, 531] width 860 height 1217
click at [778, 223] on div "Email" at bounding box center [890, 244] width 442 height 58
click at [769, 246] on input "email" at bounding box center [890, 256] width 417 height 32
paste input "[EMAIL_ADDRESS][DOMAIN_NAME]"
type input "0466 871 556"
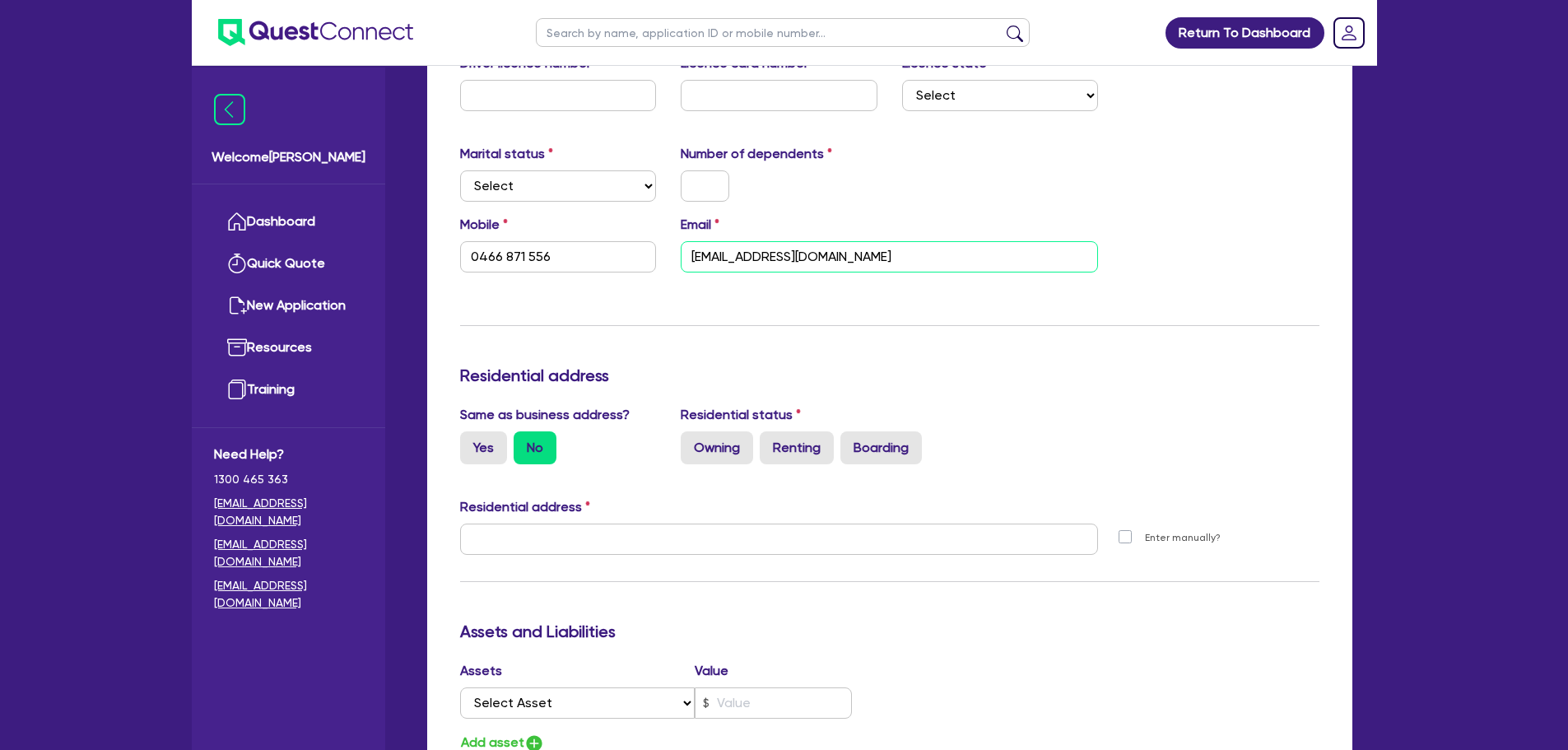
type input "[EMAIL_ADDRESS][DOMAIN_NAME]"
click at [777, 301] on div "Update residential status for Director #1 Boarding is only acceptable when the …" at bounding box center [890, 531] width 860 height 1217
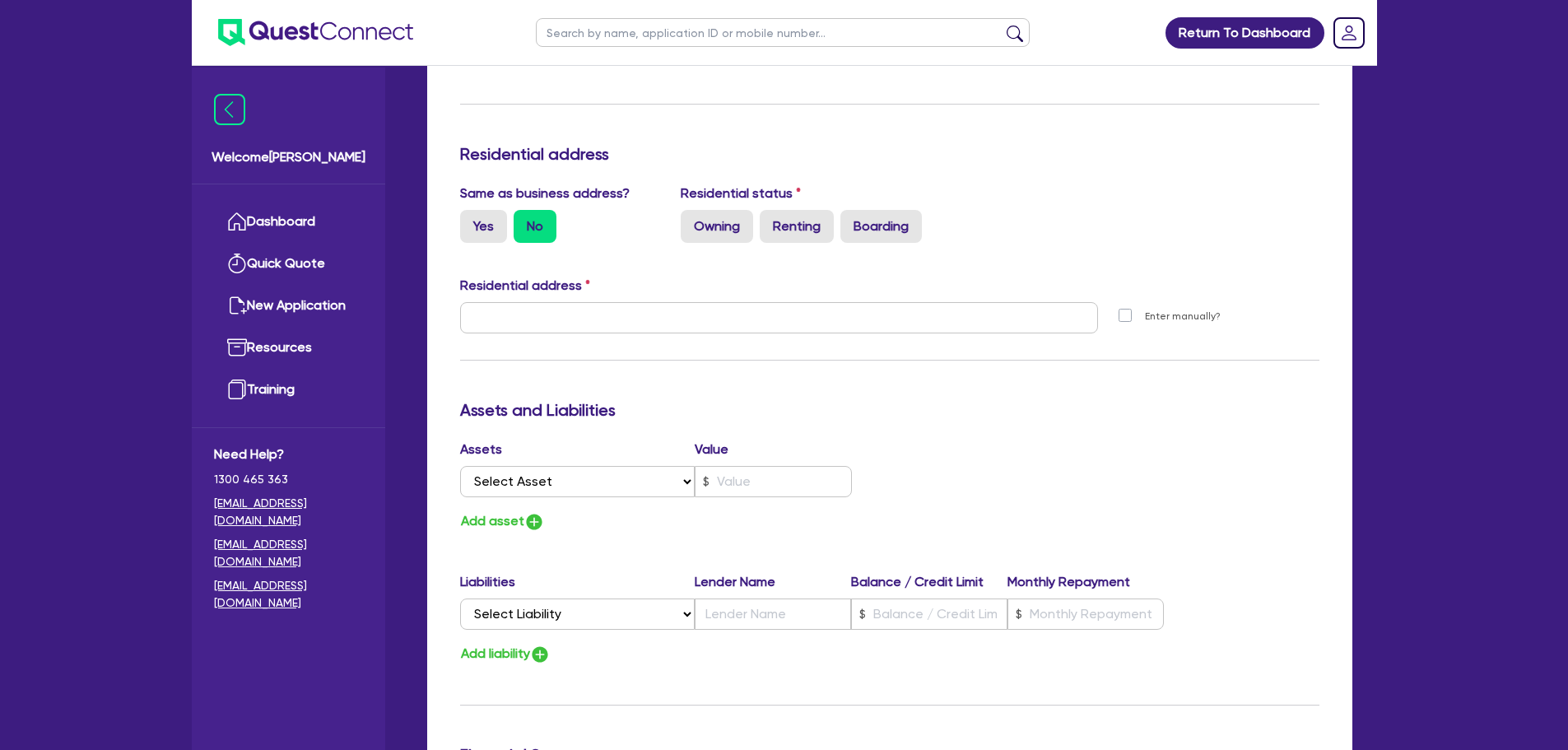
scroll to position [659, 0]
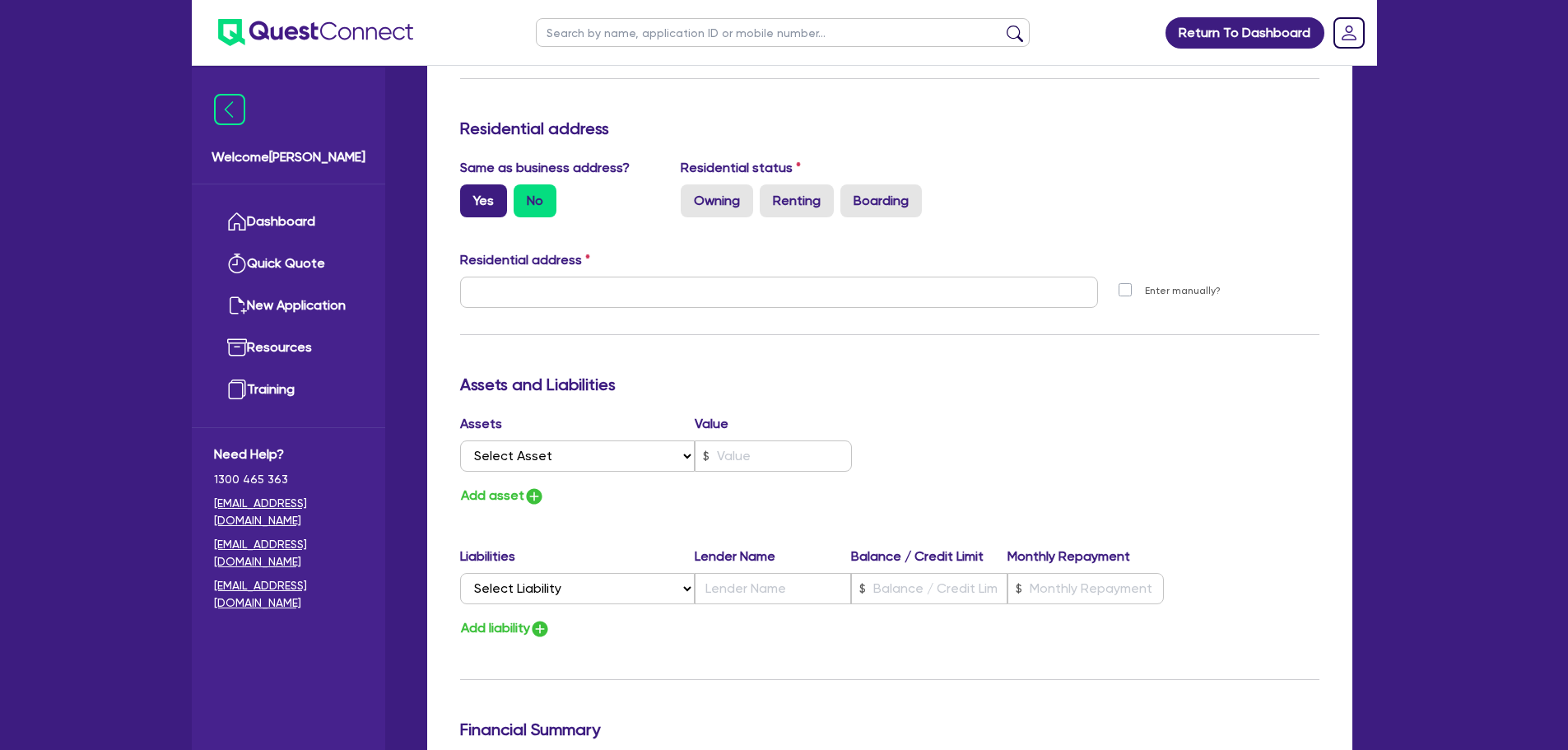
click at [487, 186] on label "Yes" at bounding box center [483, 201] width 47 height 33
click at [471, 186] on input "Yes" at bounding box center [465, 189] width 11 height 11
radio input "true"
type input "0466 871 556"
type input "[STREET_ADDRESS]"
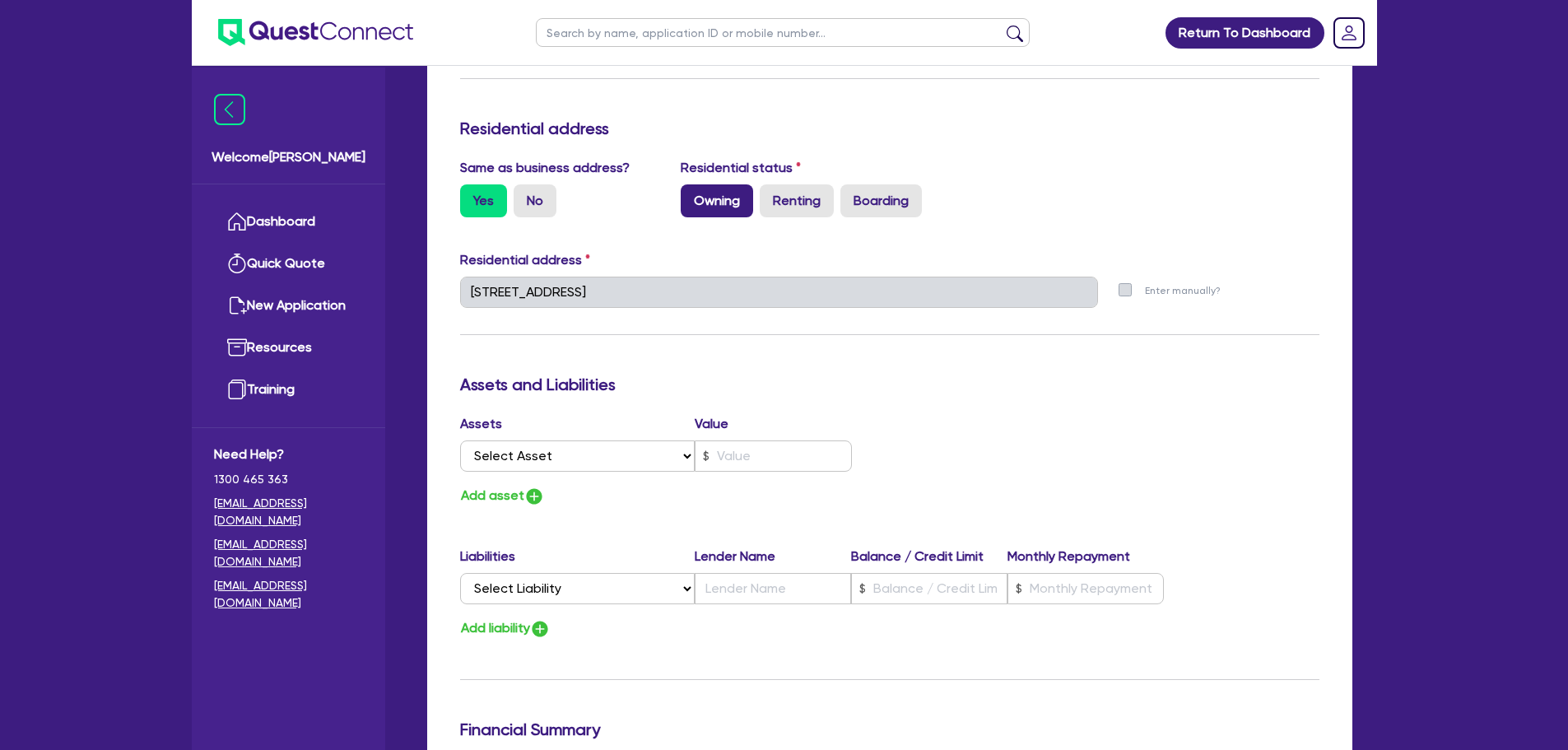
click at [688, 206] on label "Owning" at bounding box center [717, 201] width 72 height 33
click at [688, 195] on input "Owning" at bounding box center [686, 189] width 11 height 11
radio input "true"
type input "0466 871 556"
click at [992, 187] on div "Owning Renting Boarding" at bounding box center [890, 201] width 417 height 33
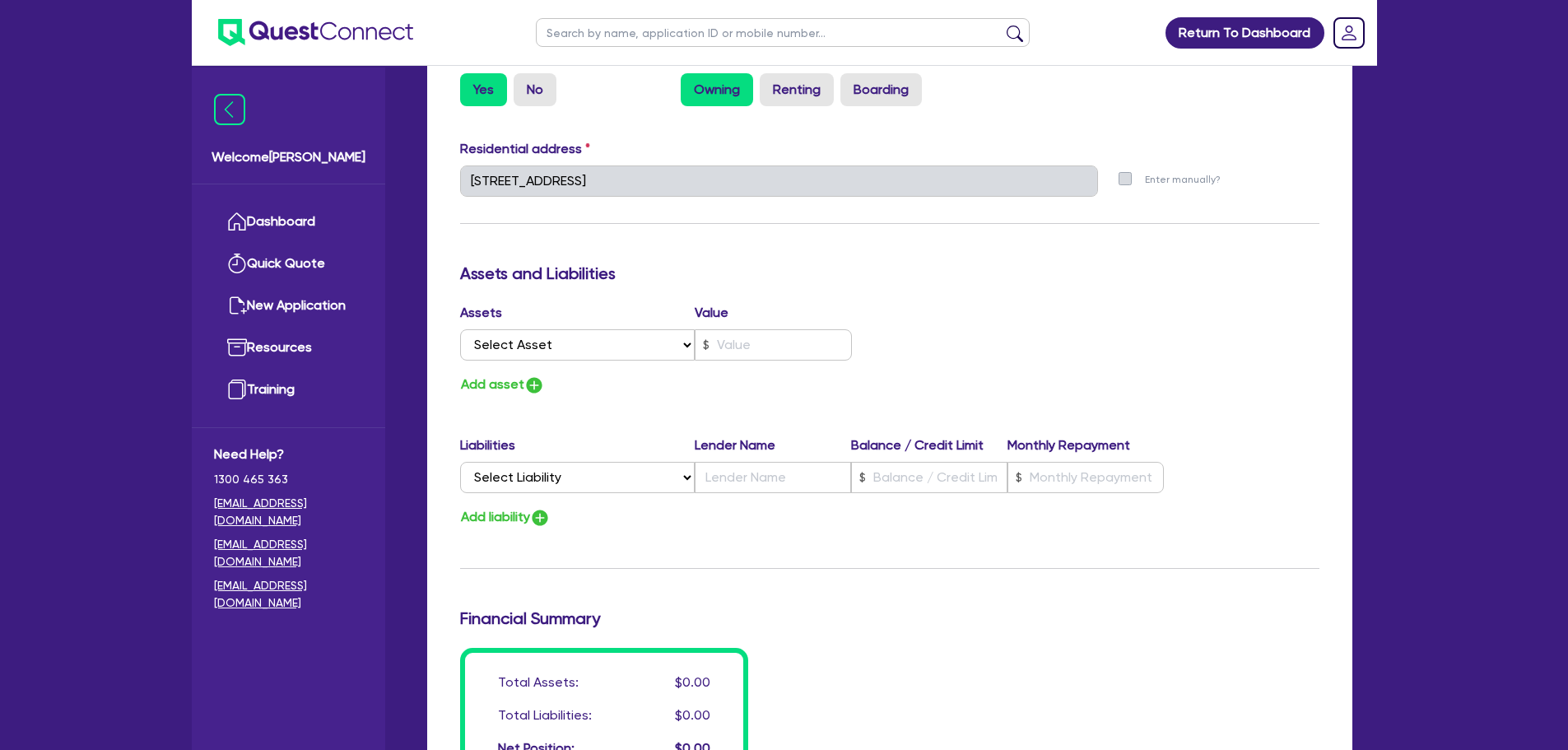
scroll to position [906, 0]
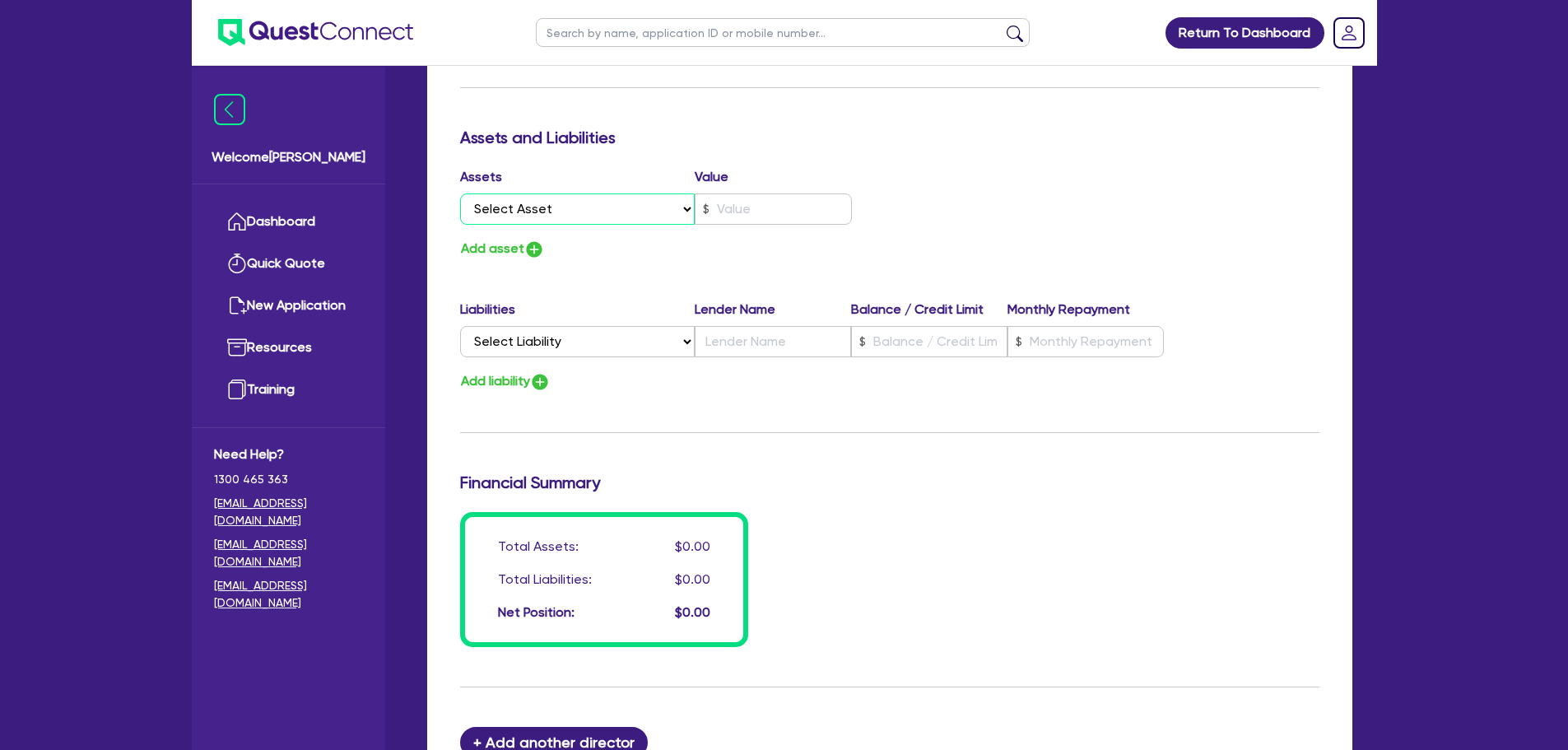
click at [576, 203] on select "Select Asset Cash Property Investment property Vehicle Truck Trailer Equipment …" at bounding box center [577, 208] width 235 height 32
select select "CASH"
click at [460, 193] on select "Select Asset Cash Property Investment property Vehicle Truck Trailer Equipment …" at bounding box center [577, 208] width 235 height 32
click at [744, 198] on input "text" at bounding box center [773, 208] width 158 height 32
type input "0466 871 556"
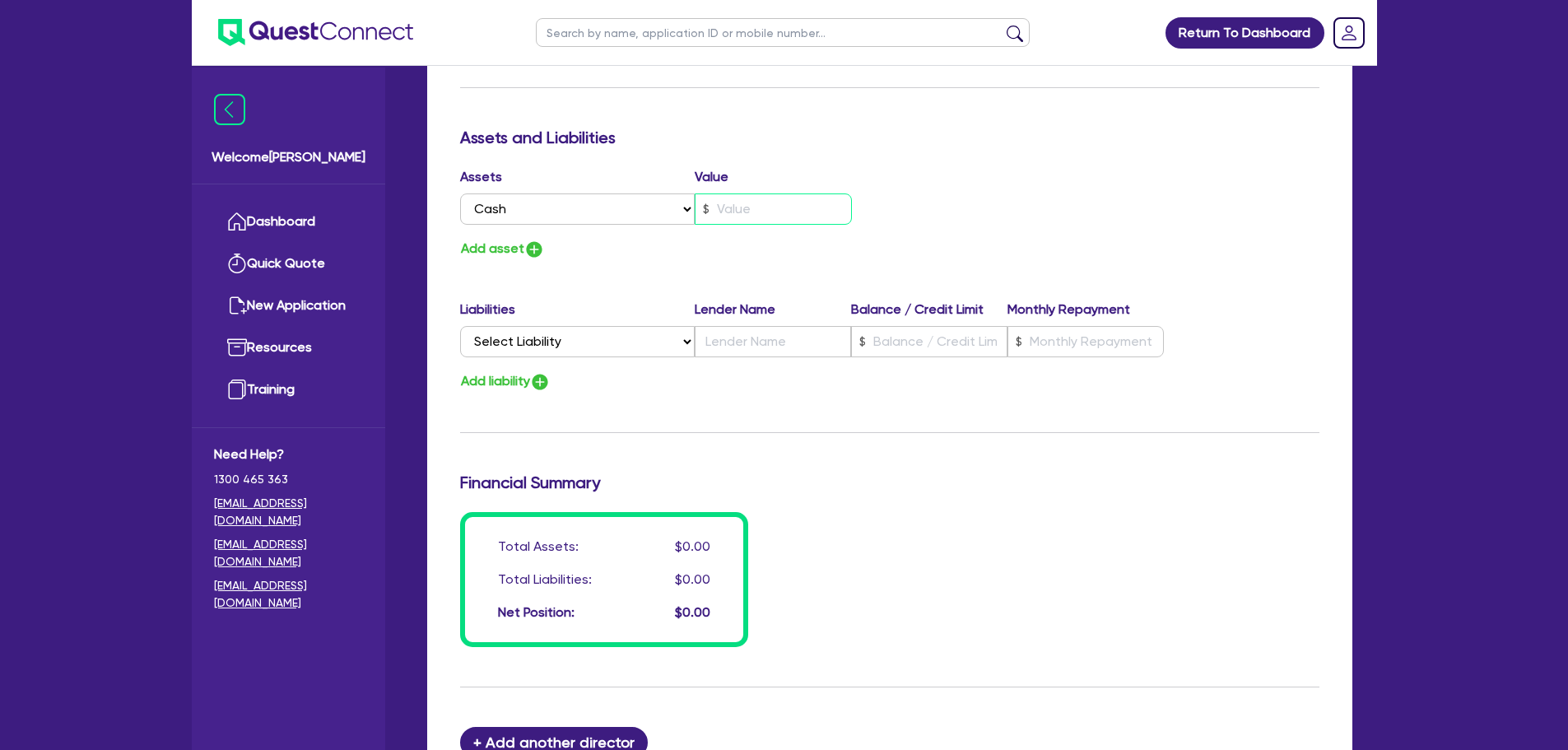
type input "5"
type input "0466 871 556"
type input "50"
type input "0466 871 556"
type input "500"
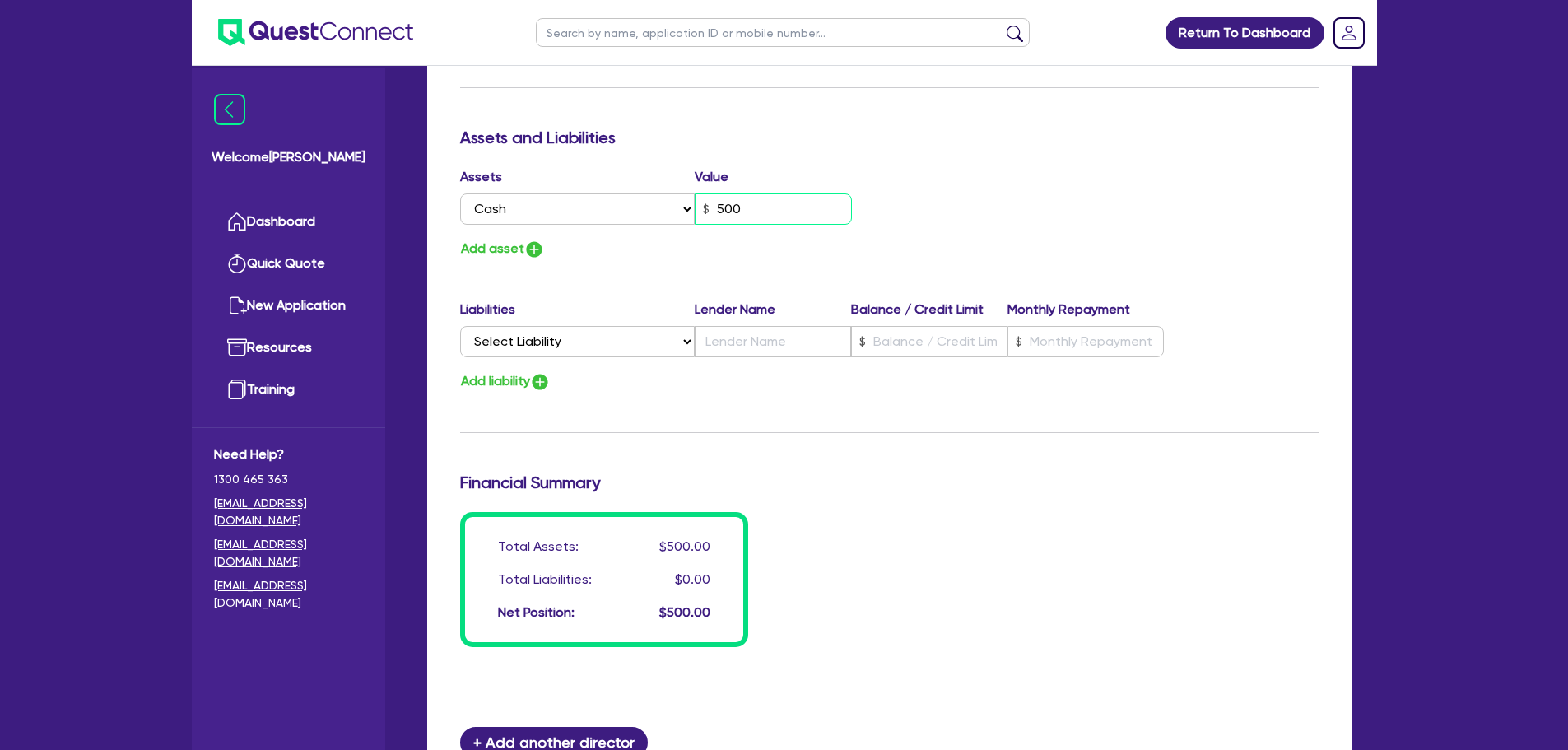
type input "0466 871 556"
type input "5,000"
type input "0466 871 556"
type input "50,000"
click at [919, 178] on div "Assets Value Select Asset Cash Property Investment property Vehicle Truck Trail…" at bounding box center [890, 213] width 884 height 93
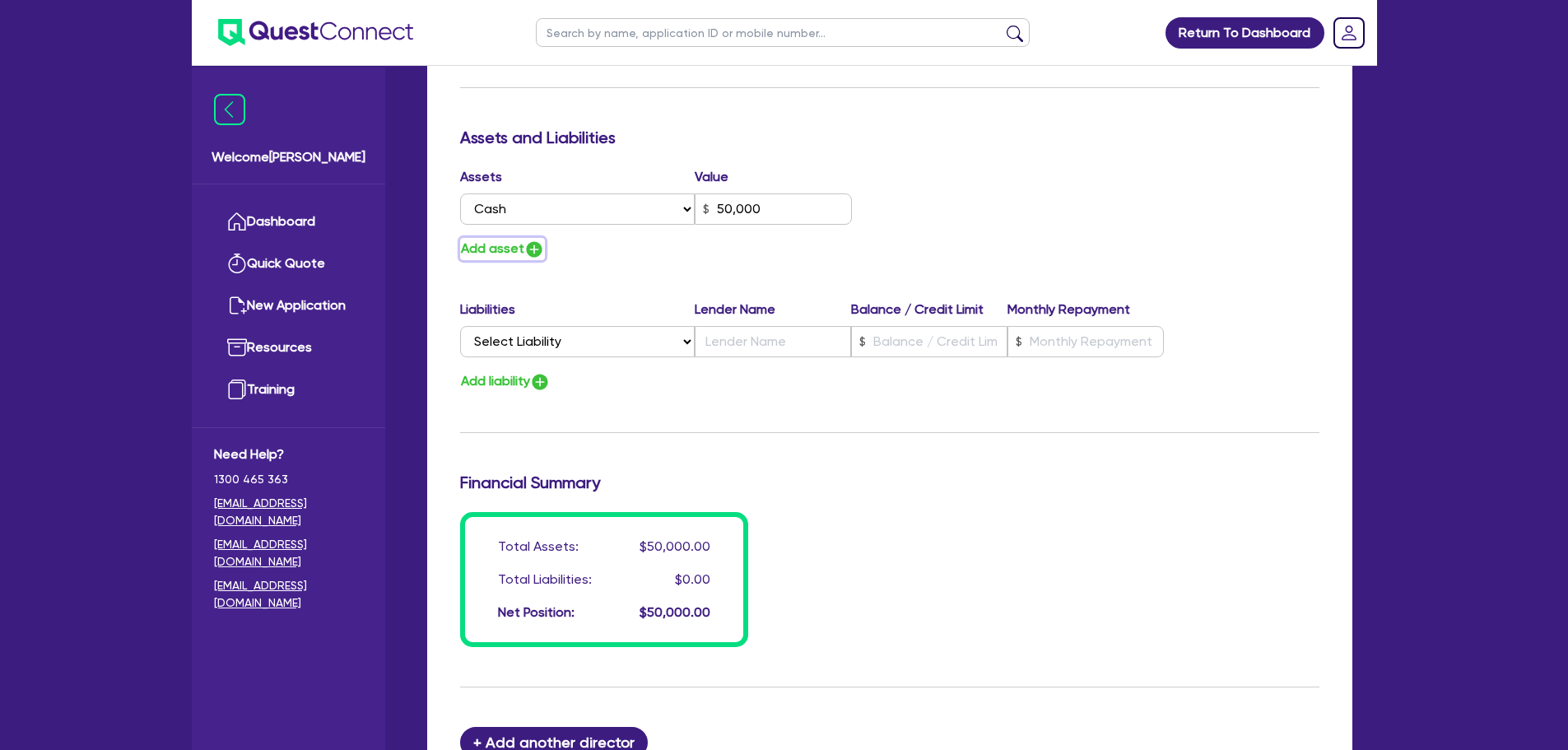
click at [527, 251] on img "button" at bounding box center [534, 249] width 20 height 20
type input "0466 871 556"
type input "50,000"
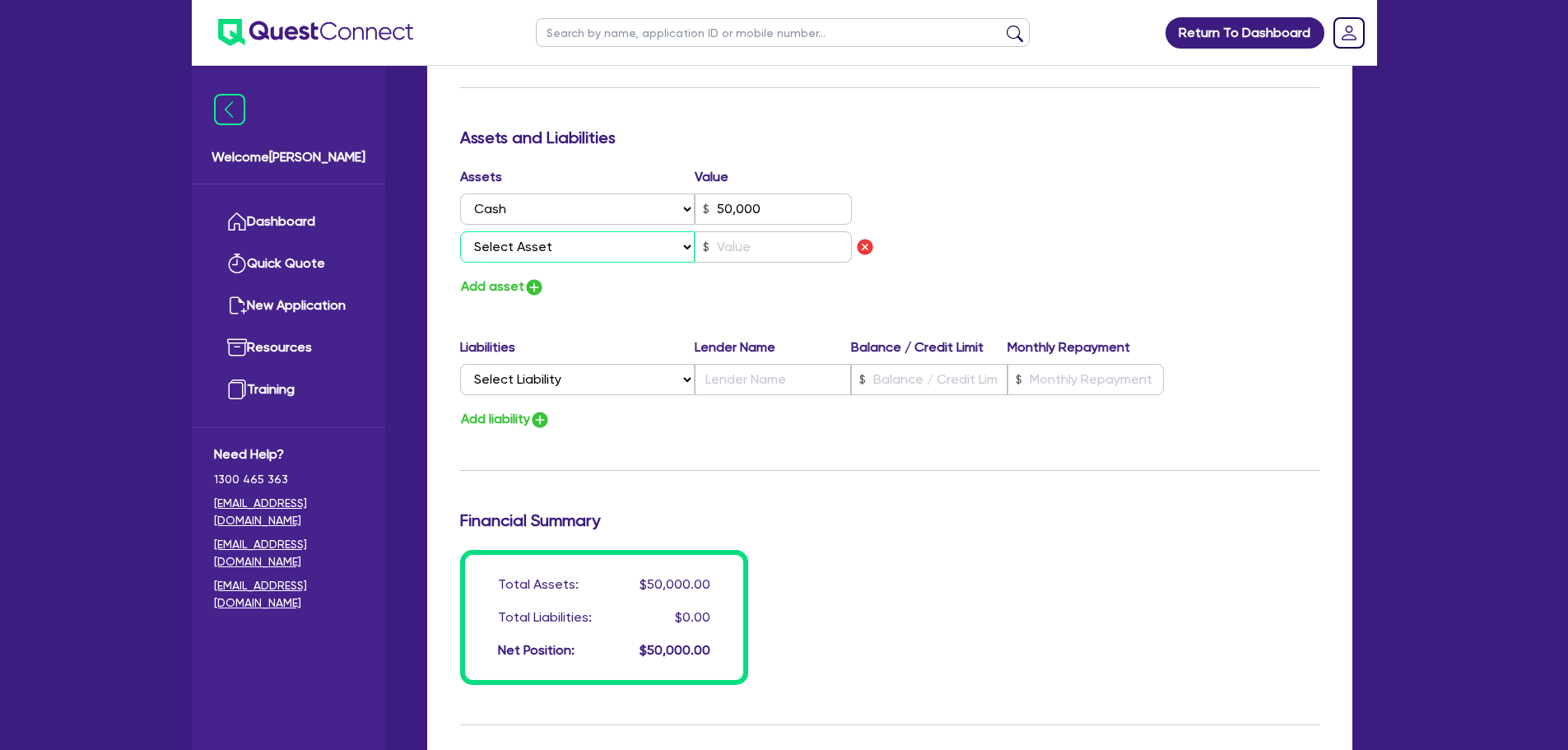
click at [565, 245] on select "Select Asset Cash Property Investment property Vehicle Truck Trailer Equipment …" at bounding box center [577, 247] width 235 height 32
select select "PROPERTY"
click at [460, 231] on select "Select Asset Cash Property Investment property Vehicle Truck Trailer Equipment …" at bounding box center [577, 247] width 235 height 32
type input "0466 871 556"
type input "50,000"
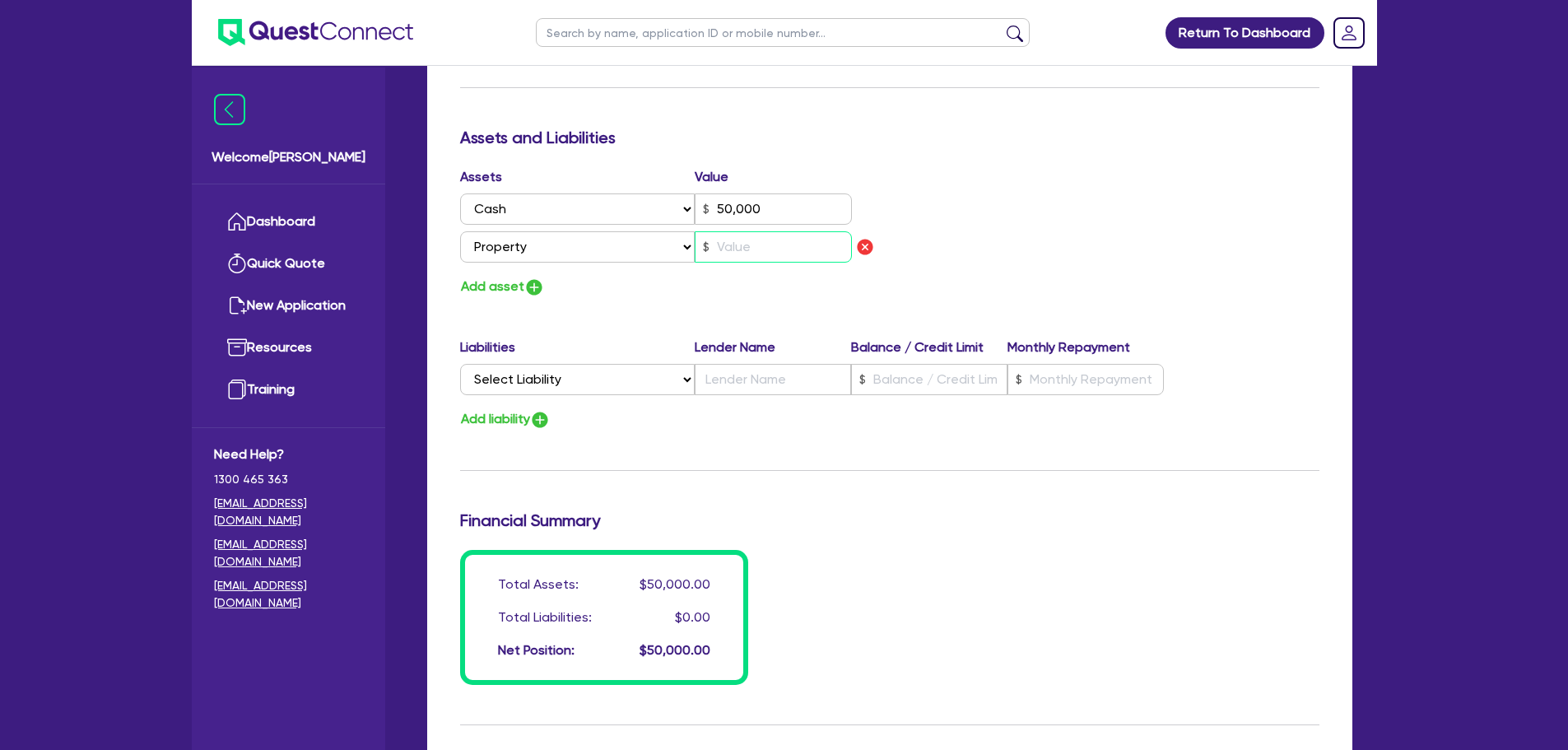
click at [763, 247] on input "text" at bounding box center [773, 247] width 158 height 32
type input "0466 871 556"
type input "50,000"
type input "1"
type input "0466 871 556"
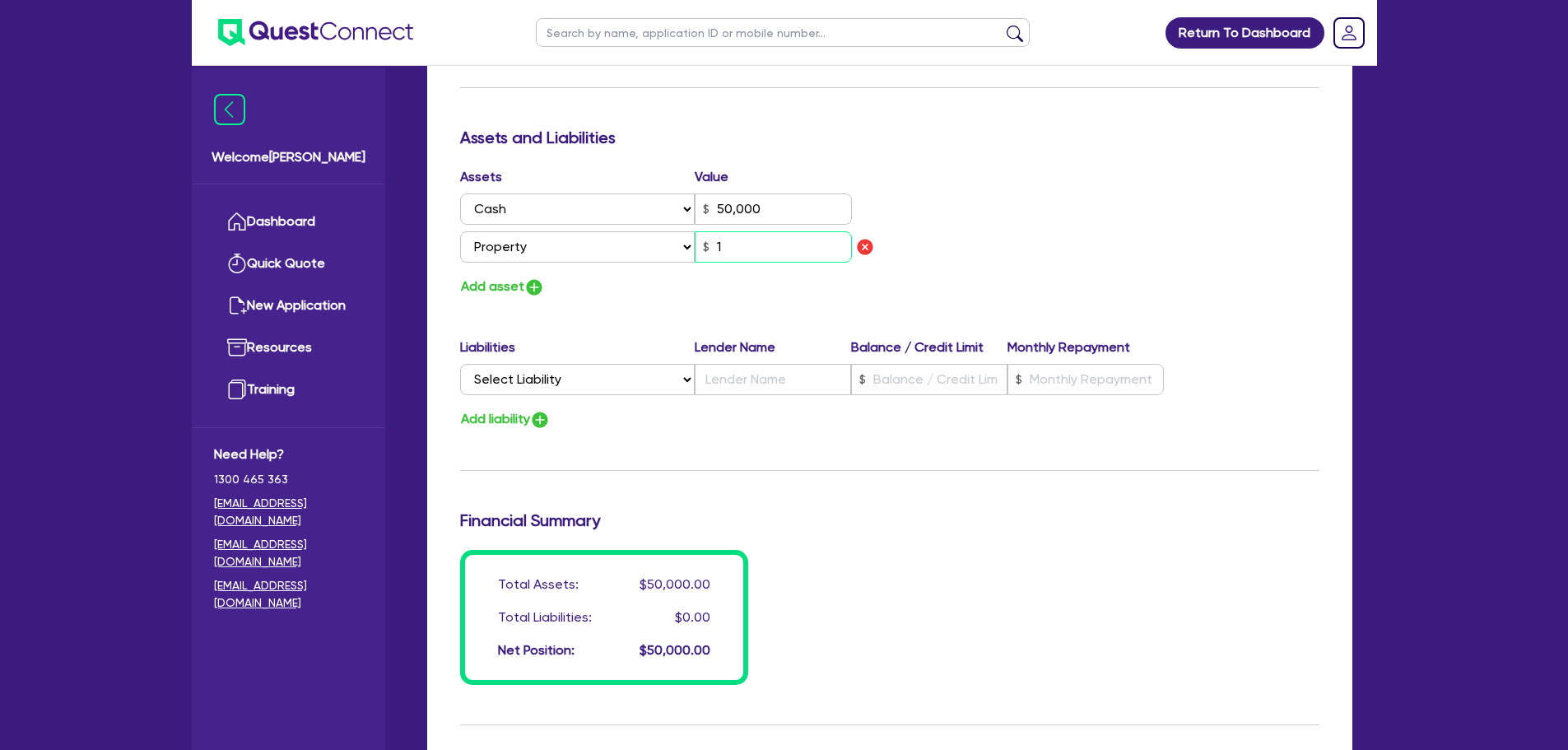
type input "50,000"
type input "10"
type input "0466 871 556"
type input "50,000"
type input "100"
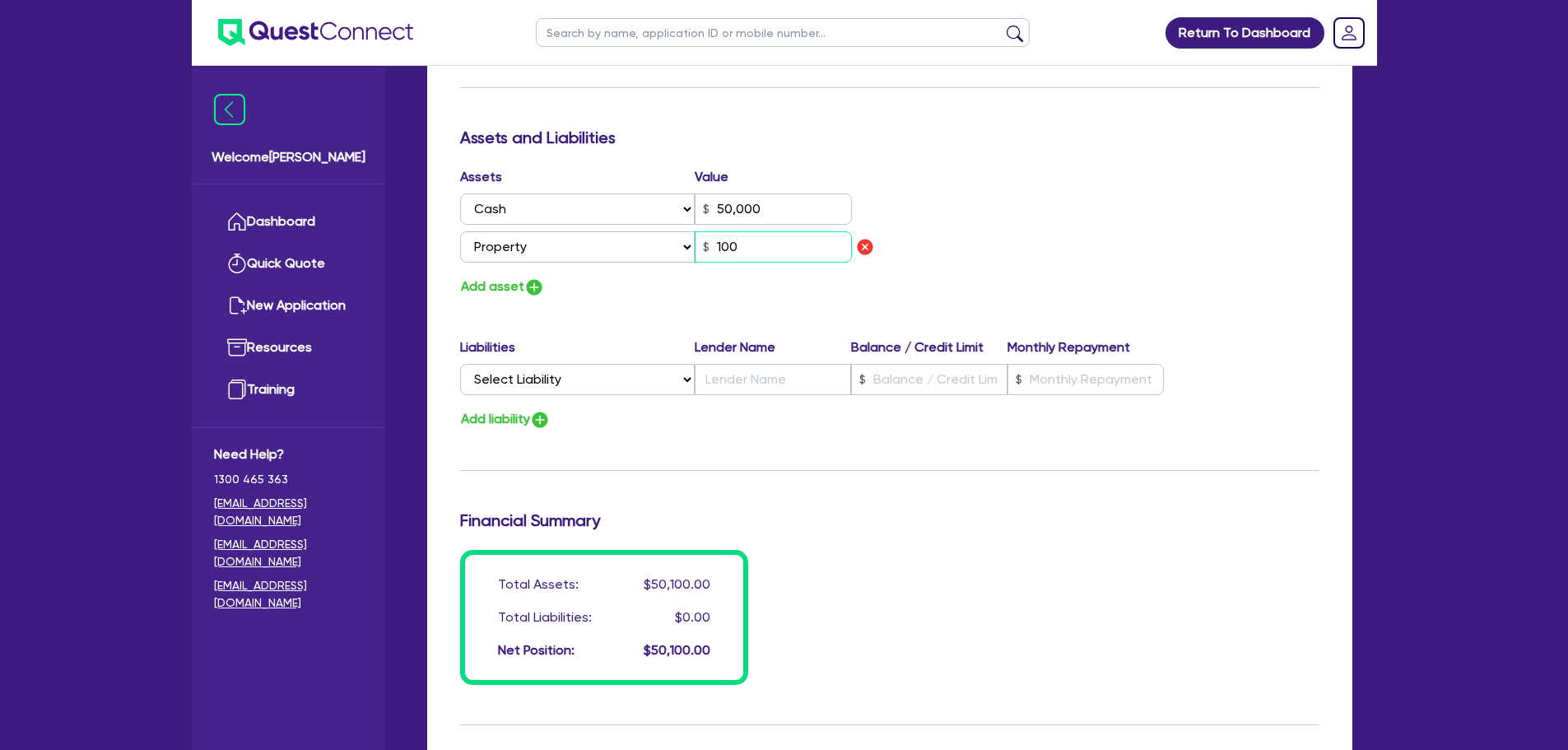
type input "0466 871 556"
type input "50,000"
type input "1,000"
type input "0466 871 556"
type input "50,000"
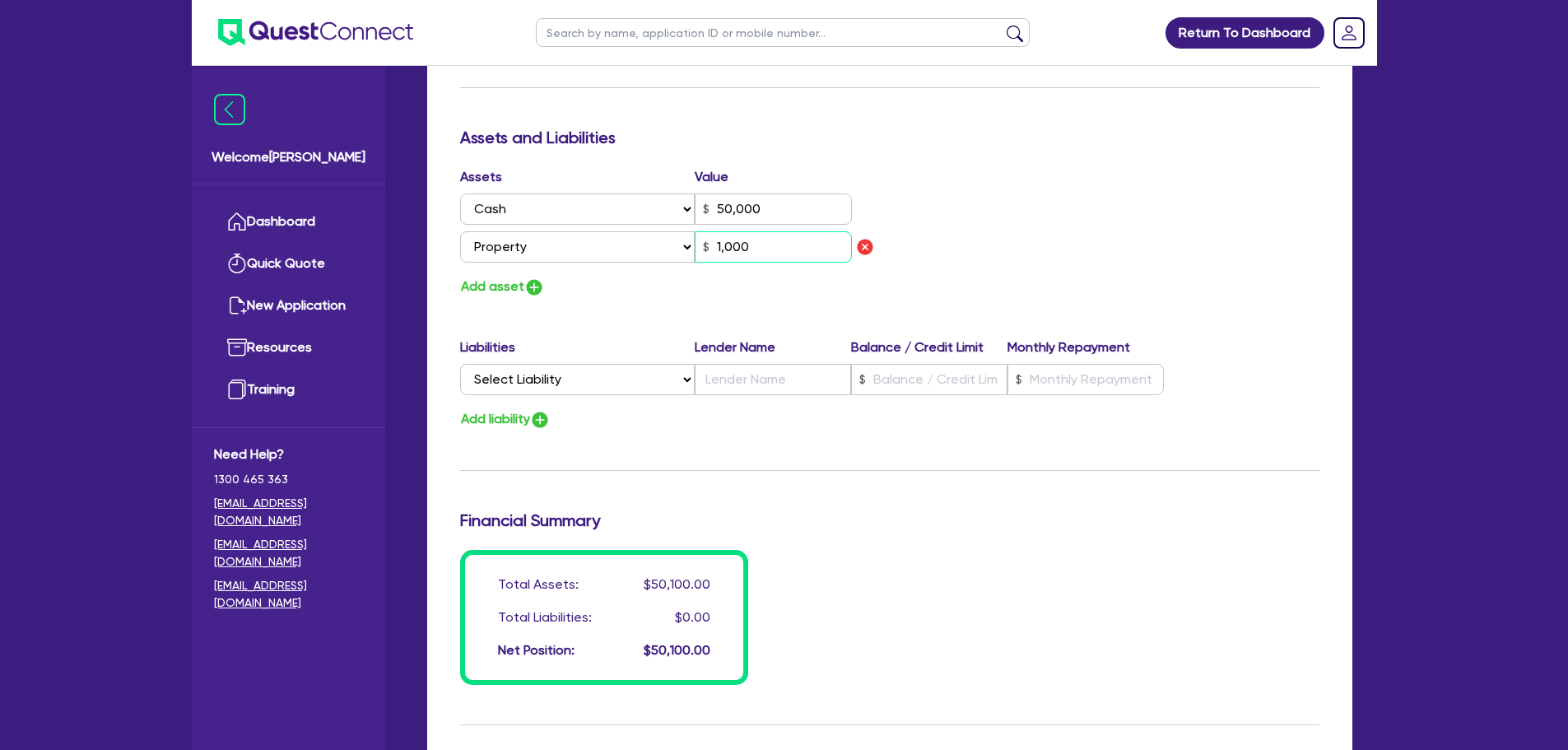
type input "10,000"
type input "0466 871 556"
type input "50,000"
type input "100,000"
type input "0466 871 556"
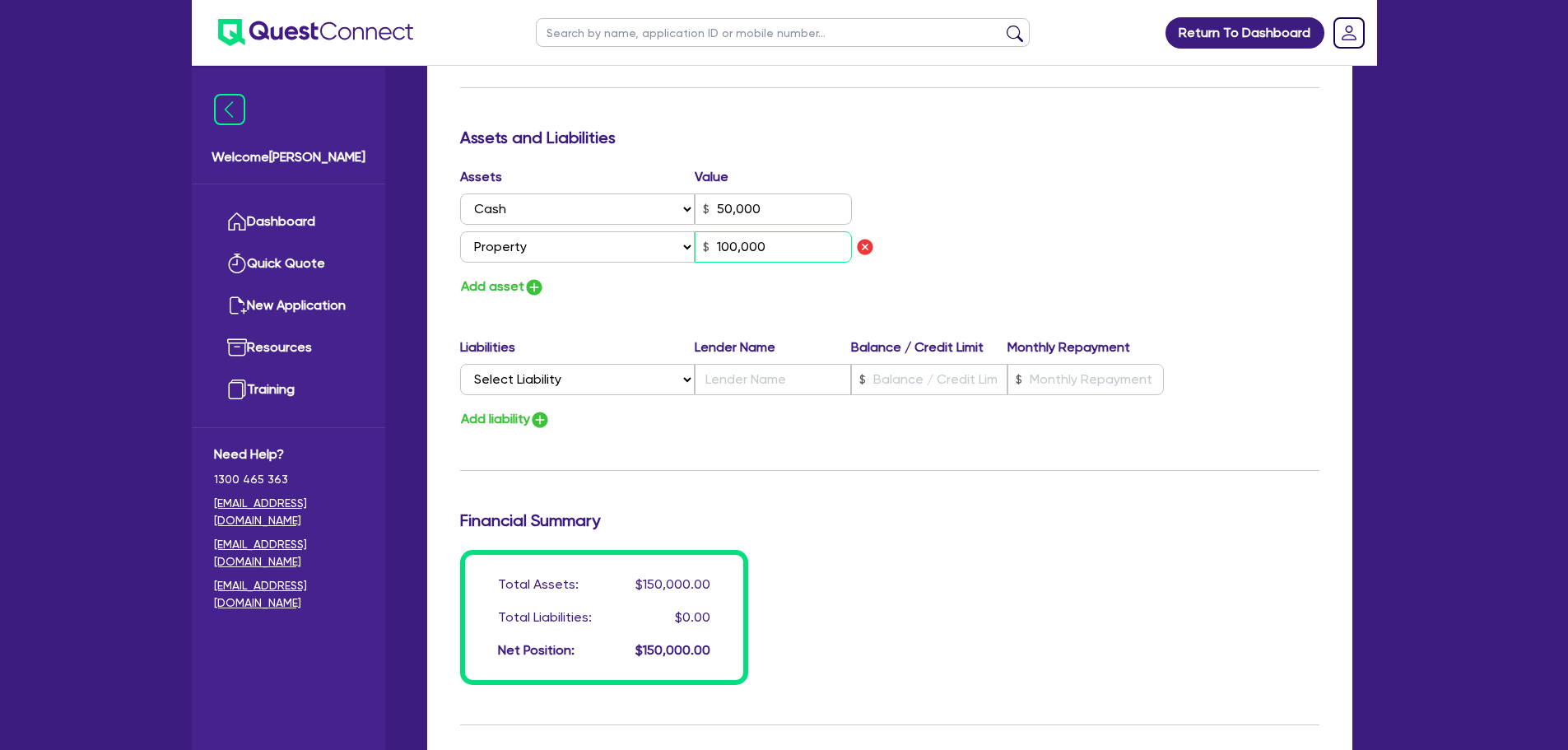
type input "50,000"
type input "1,000,000"
click at [1009, 232] on div "Assets Value Select Asset Cash Property Investment property Vehicle Truck Trail…" at bounding box center [890, 232] width 884 height 131
click at [538, 381] on select "Select Liability Credit card Mortgage Investment property loan Vehicle loan Tru…" at bounding box center [577, 379] width 234 height 32
select select "MORTGAGE"
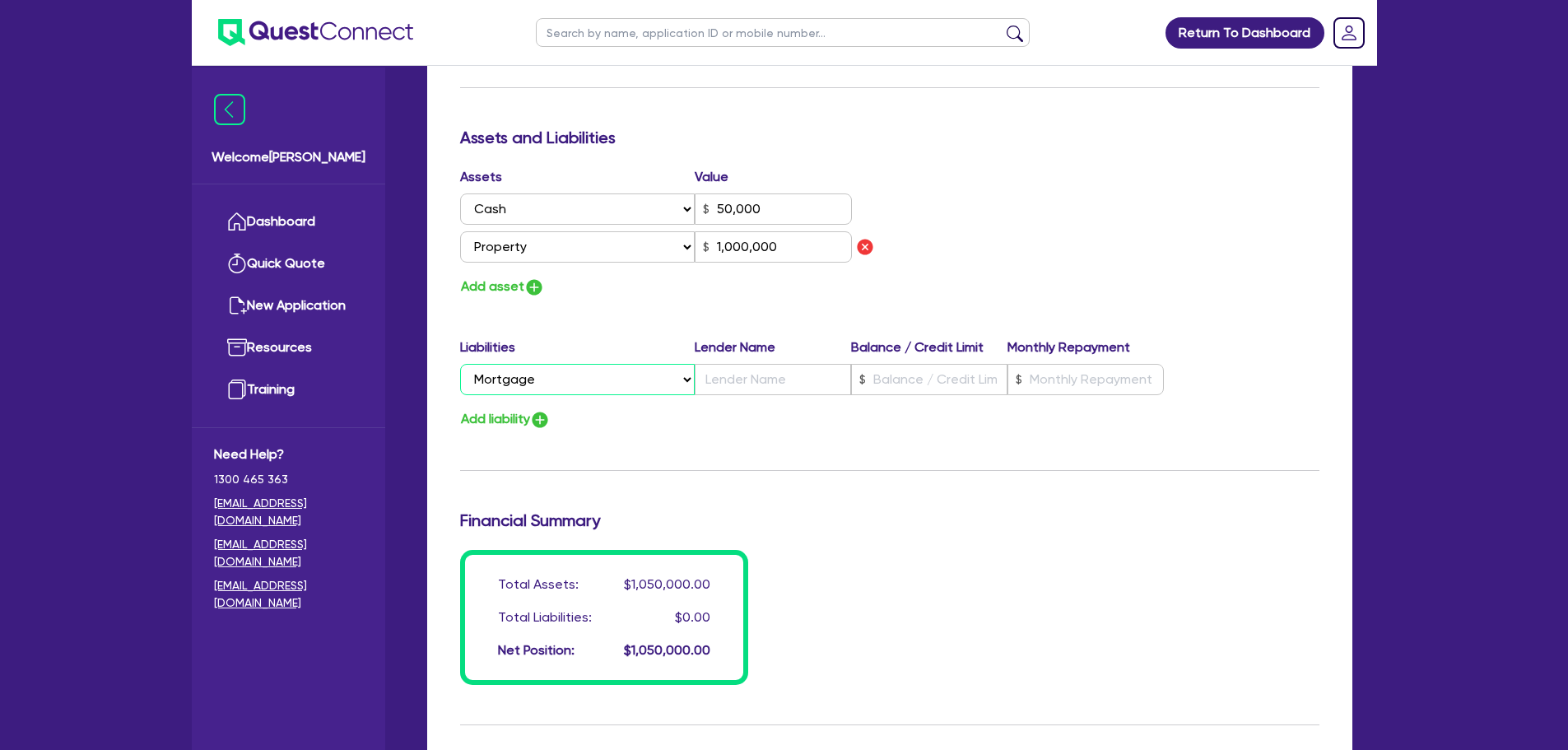
click at [460, 364] on select "Select Liability Credit card Mortgage Investment property loan Vehicle loan Tru…" at bounding box center [577, 379] width 234 height 32
type input "0466 871 556"
type input "50,000"
type input "1,000,000"
click at [748, 379] on input "text" at bounding box center [772, 379] width 157 height 32
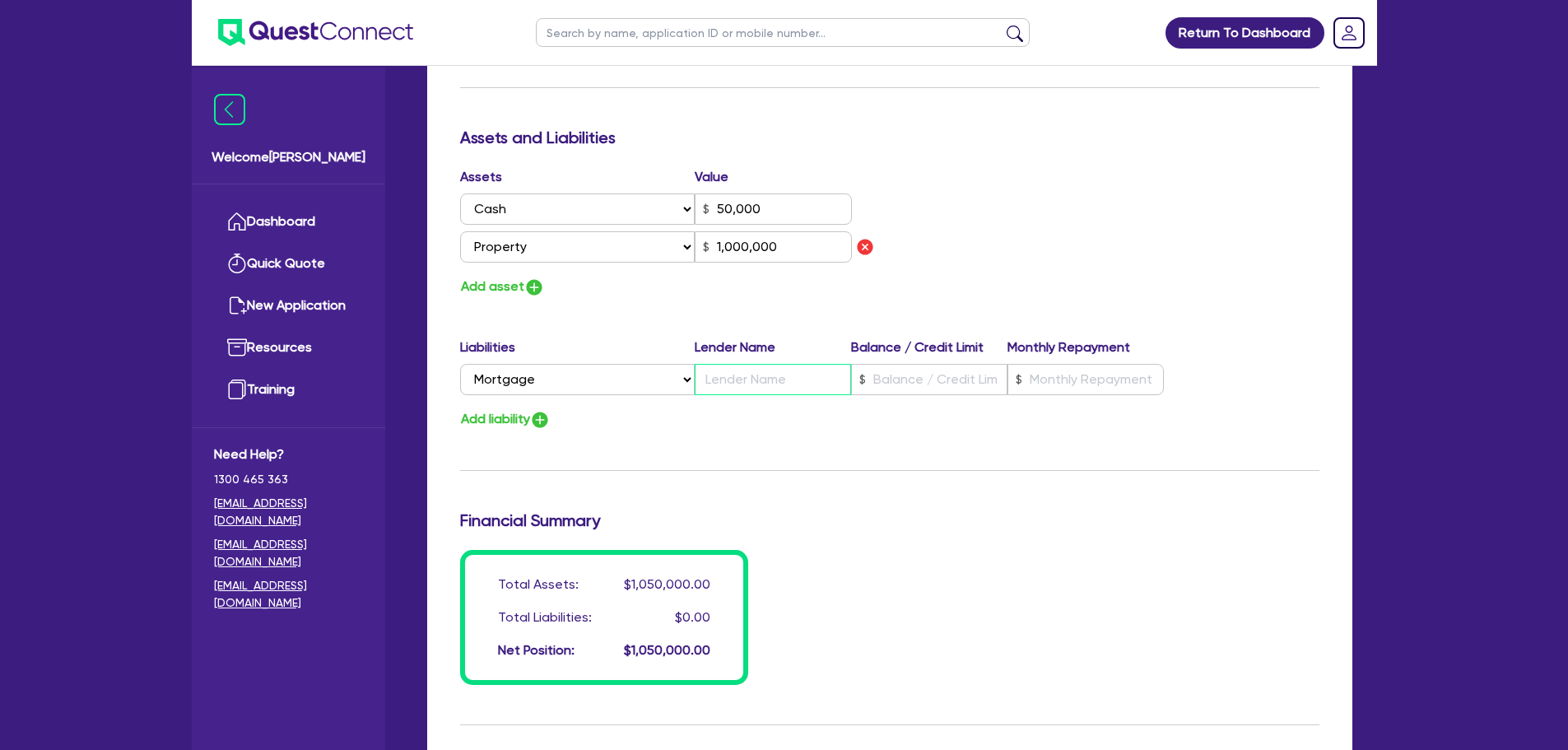
type input "0466 871 556"
type input "50,000"
type input "C"
type input "1,000,000"
type input "0466 871 556"
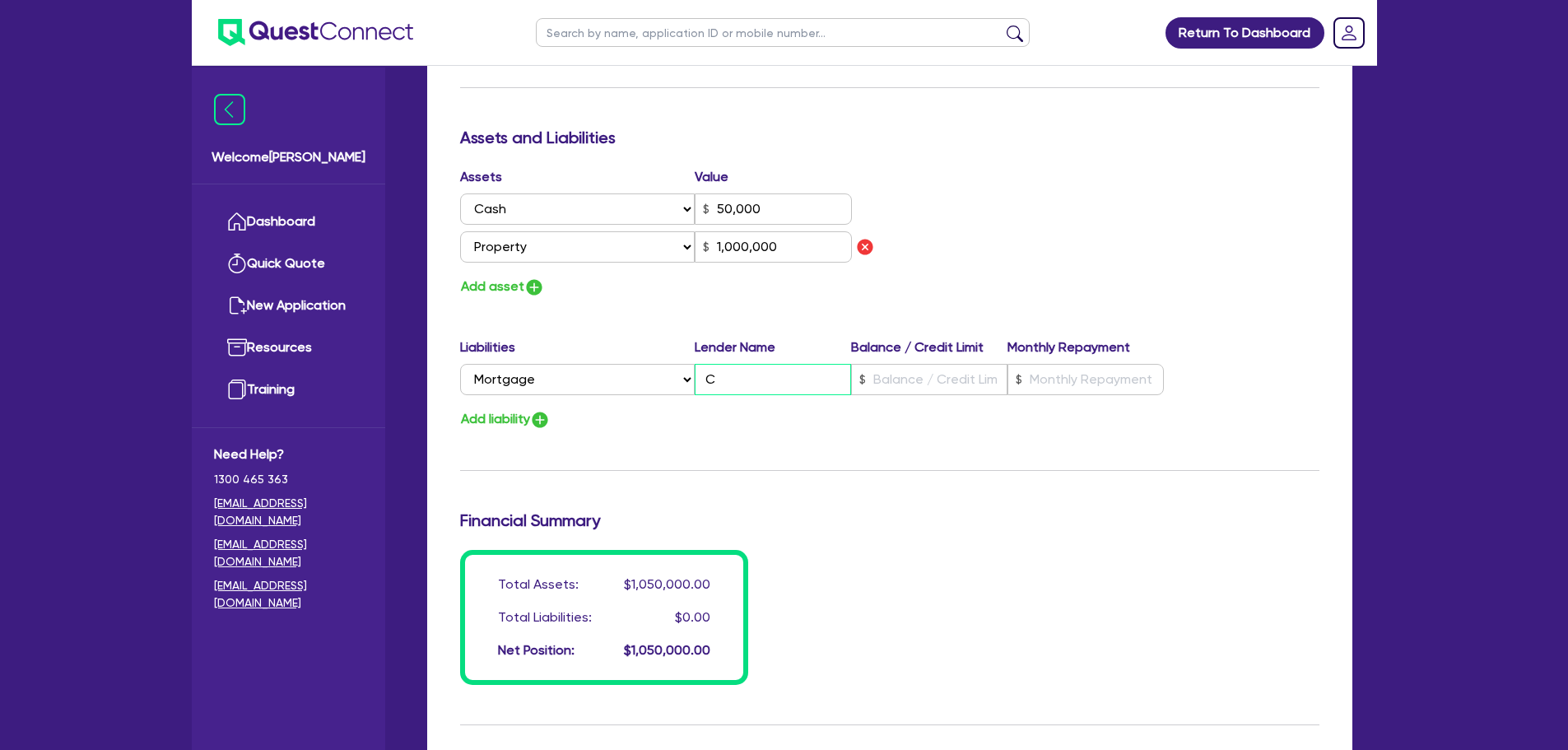
type input "50,000"
type input "CB"
type input "1,000,000"
type input "0466 871 556"
type input "50,000"
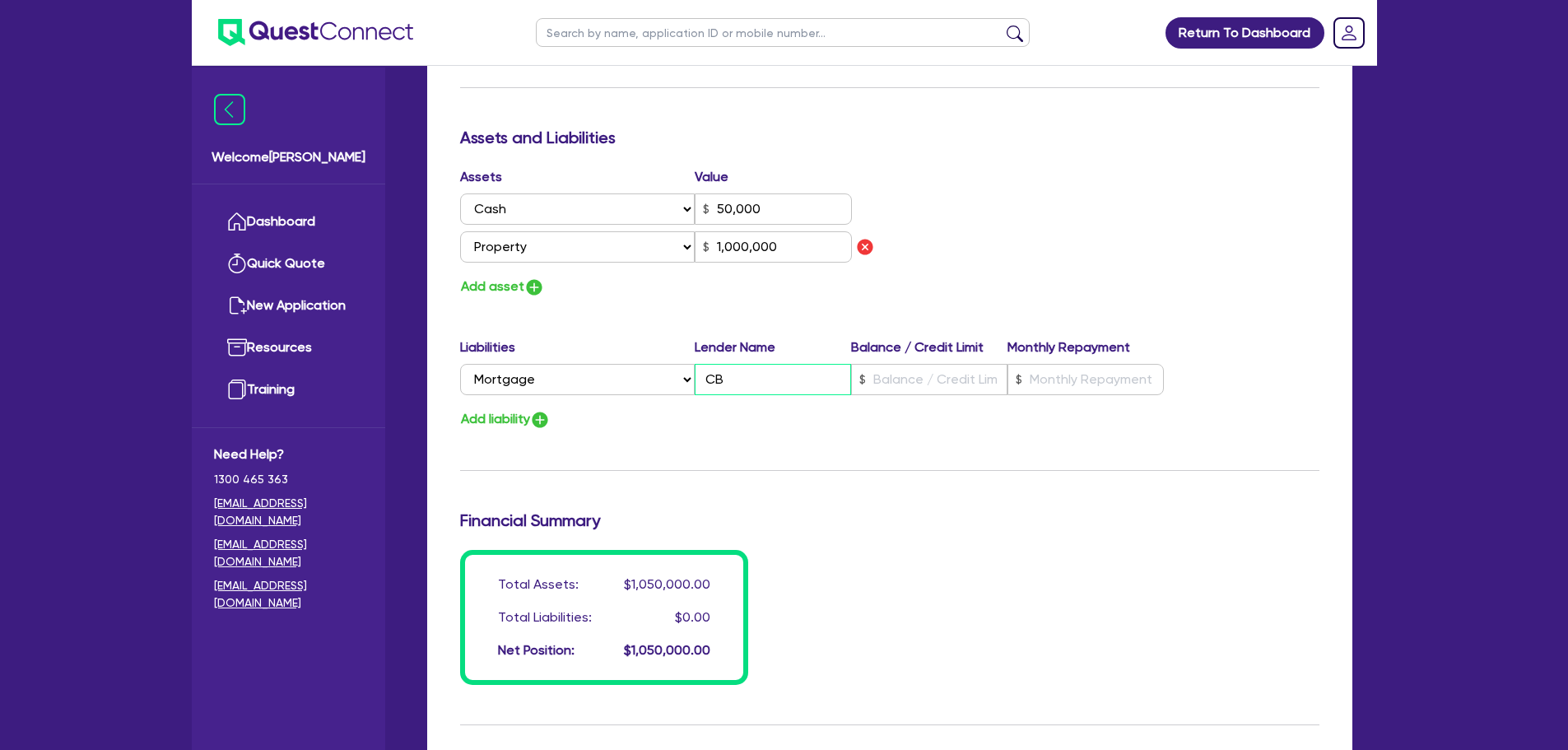
type input "CBA"
type input "1,000,000"
type input "CBA"
click at [769, 436] on div "Update residential status for Director #1 Boarding is only acceptable when the …" at bounding box center [890, 57] width 860 height 1255
click at [919, 380] on input "text" at bounding box center [929, 379] width 157 height 32
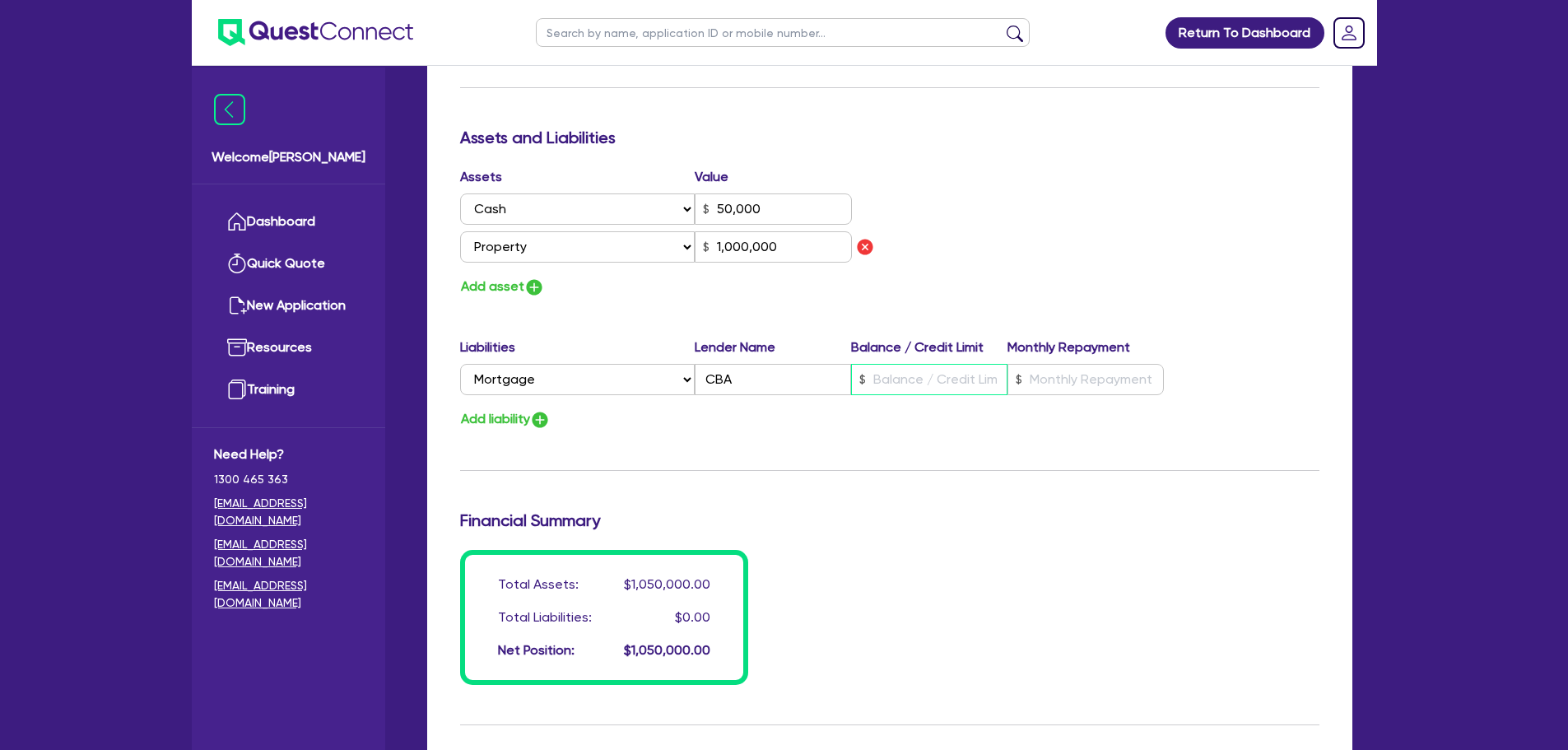
type input "0466 871 556"
type input "50,000"
type input "5"
type input "1,000,000"
type input "0466 871 556"
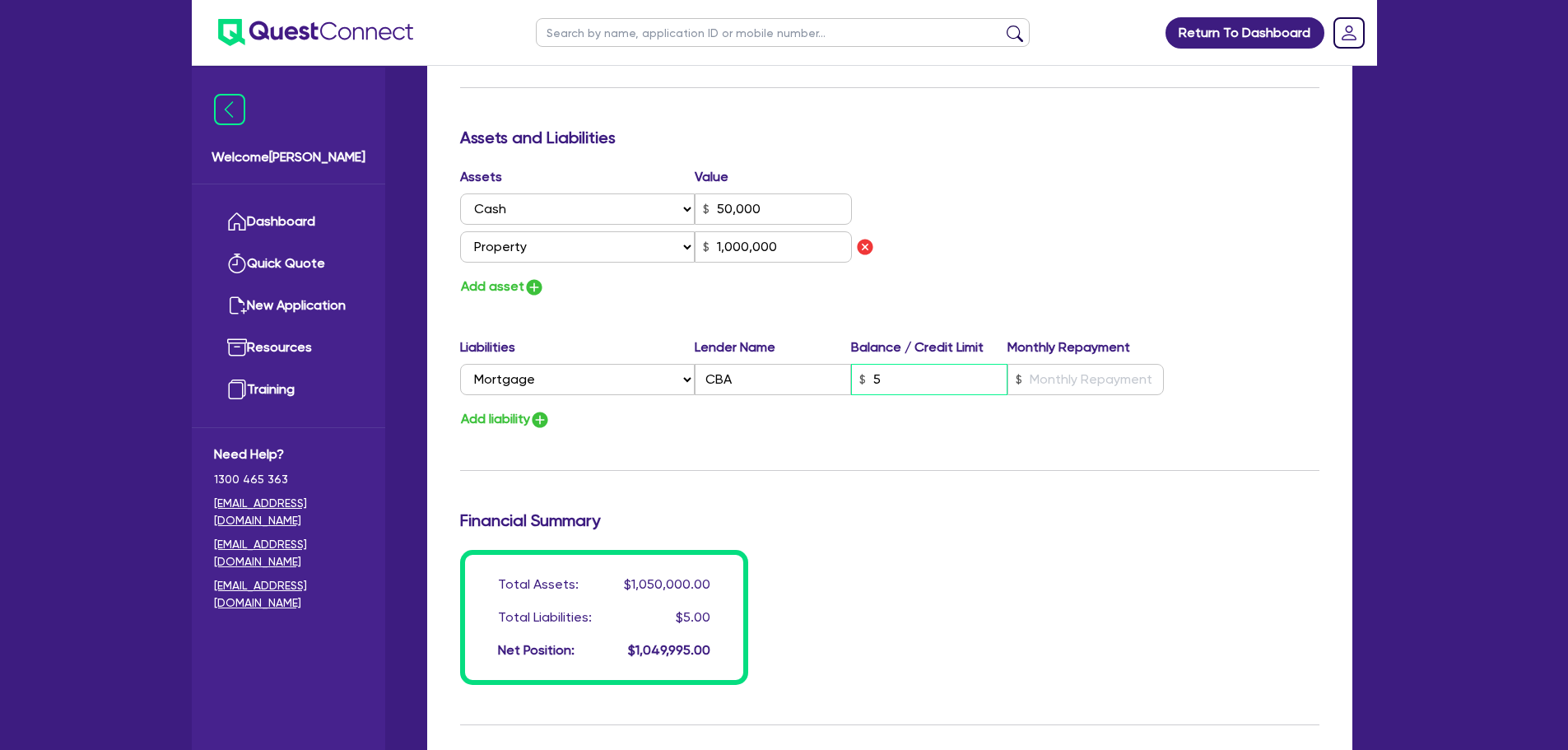
type input "50,000"
type input "50"
type input "1,000,000"
type input "0466 871 556"
type input "50,000"
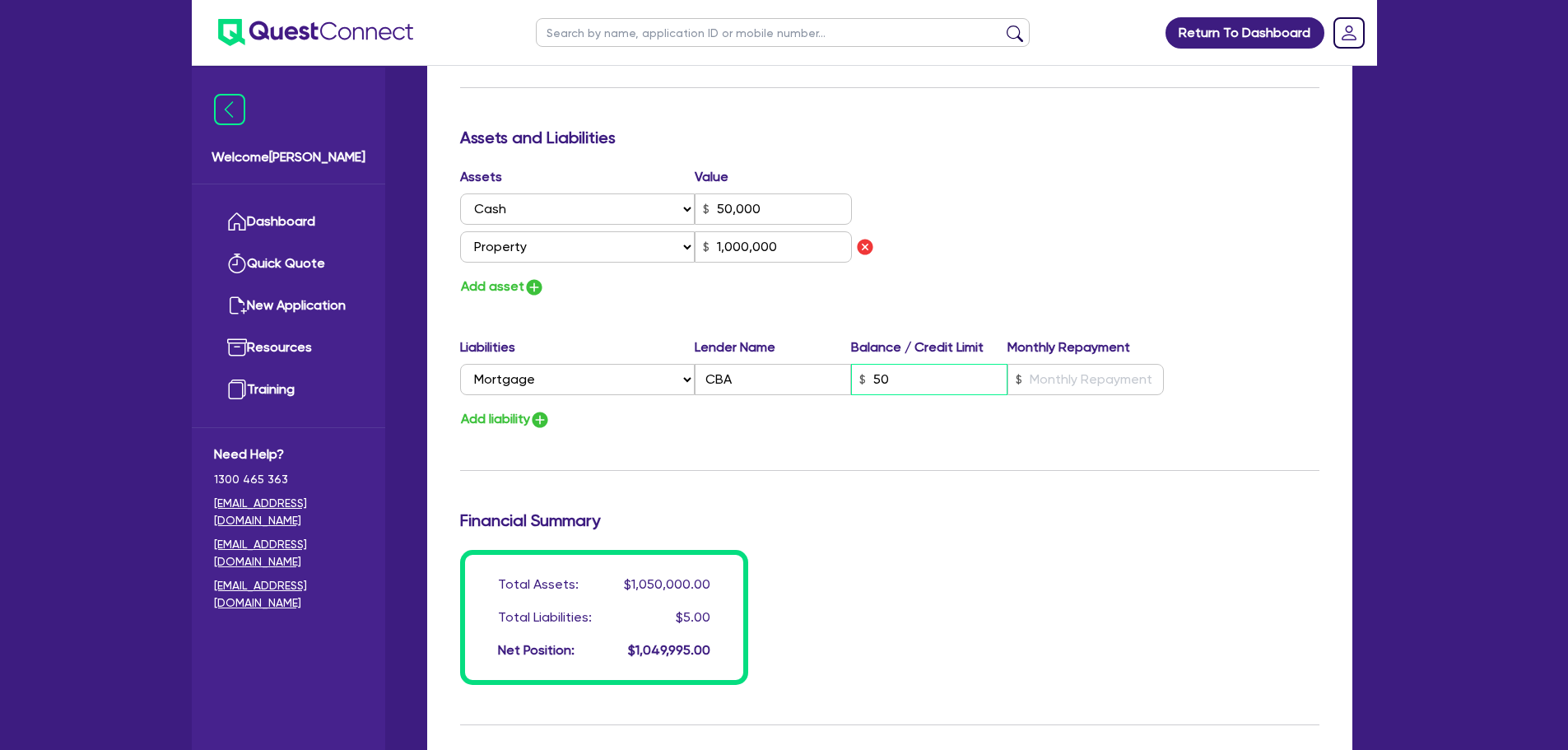
type input "500"
type input "1,000,000"
type input "0466 871 556"
type input "50,000"
type input "5,000"
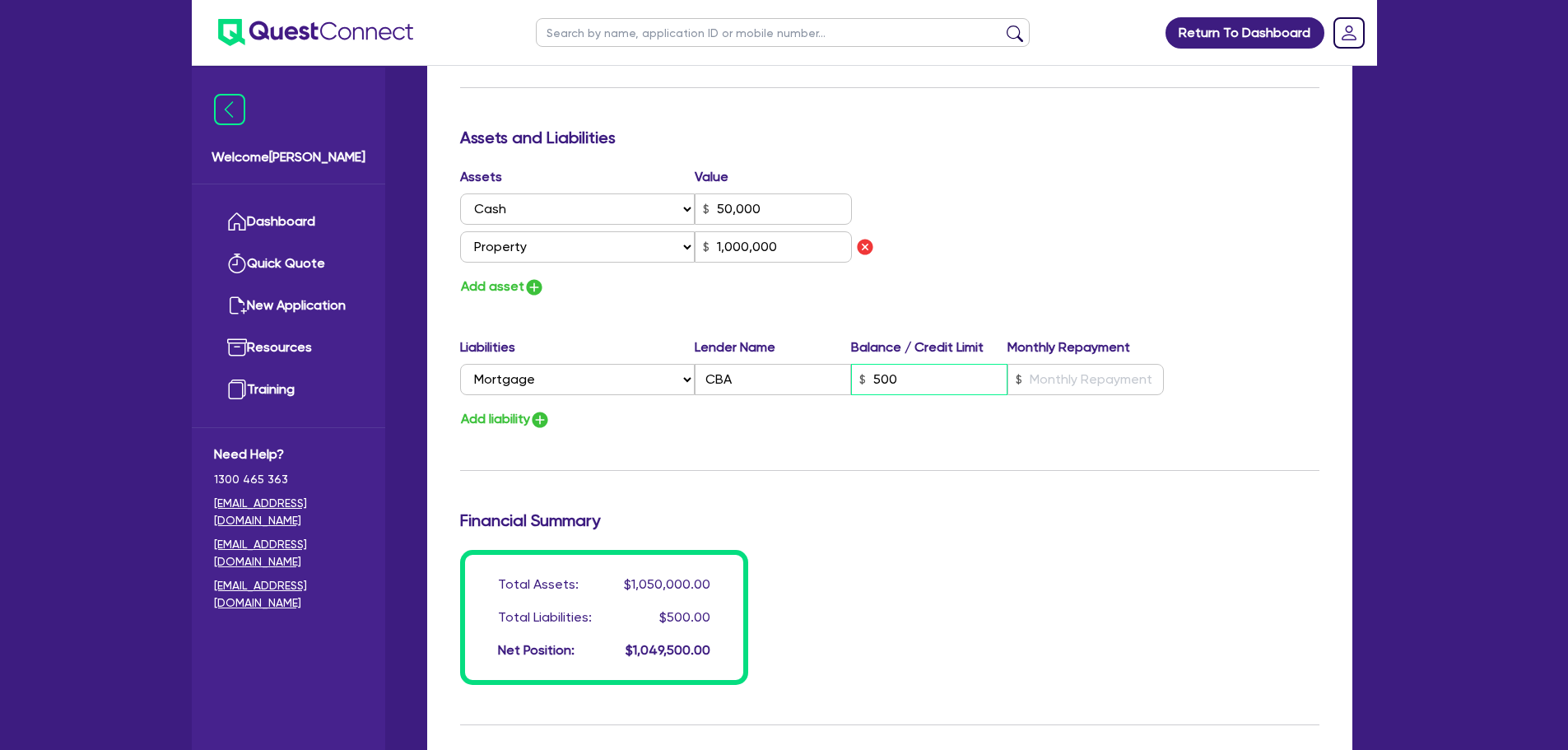
type input "1,000,000"
type input "0466 871 556"
type input "50,000"
type input "1,000,000"
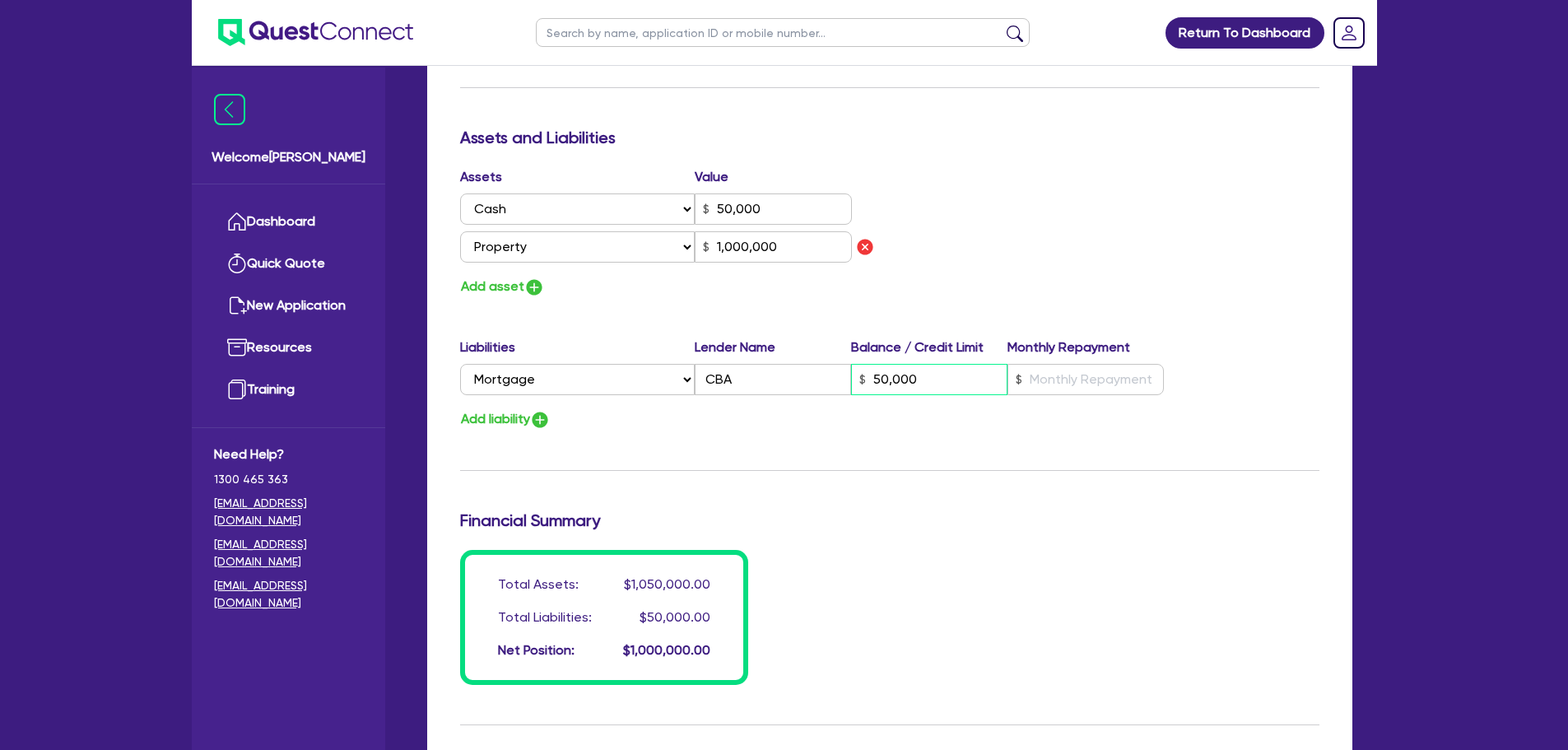
type input "0466 871 556"
type input "50,000"
type input "500,000"
type input "1,000,000"
type input "500,000"
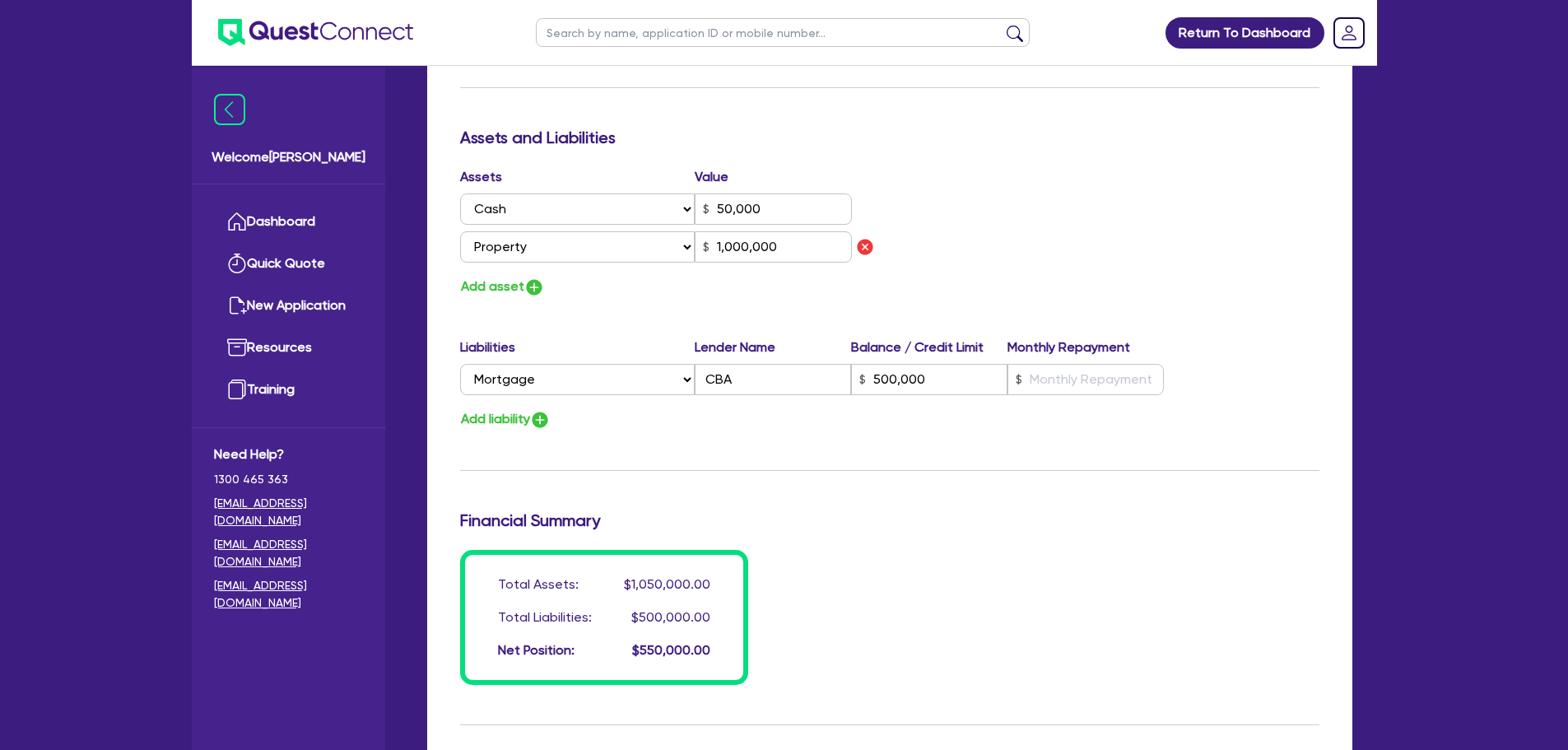
click at [1282, 279] on div "Assets Value Select Asset Cash Property Investment property Vehicle Truck Trail…" at bounding box center [890, 232] width 884 height 131
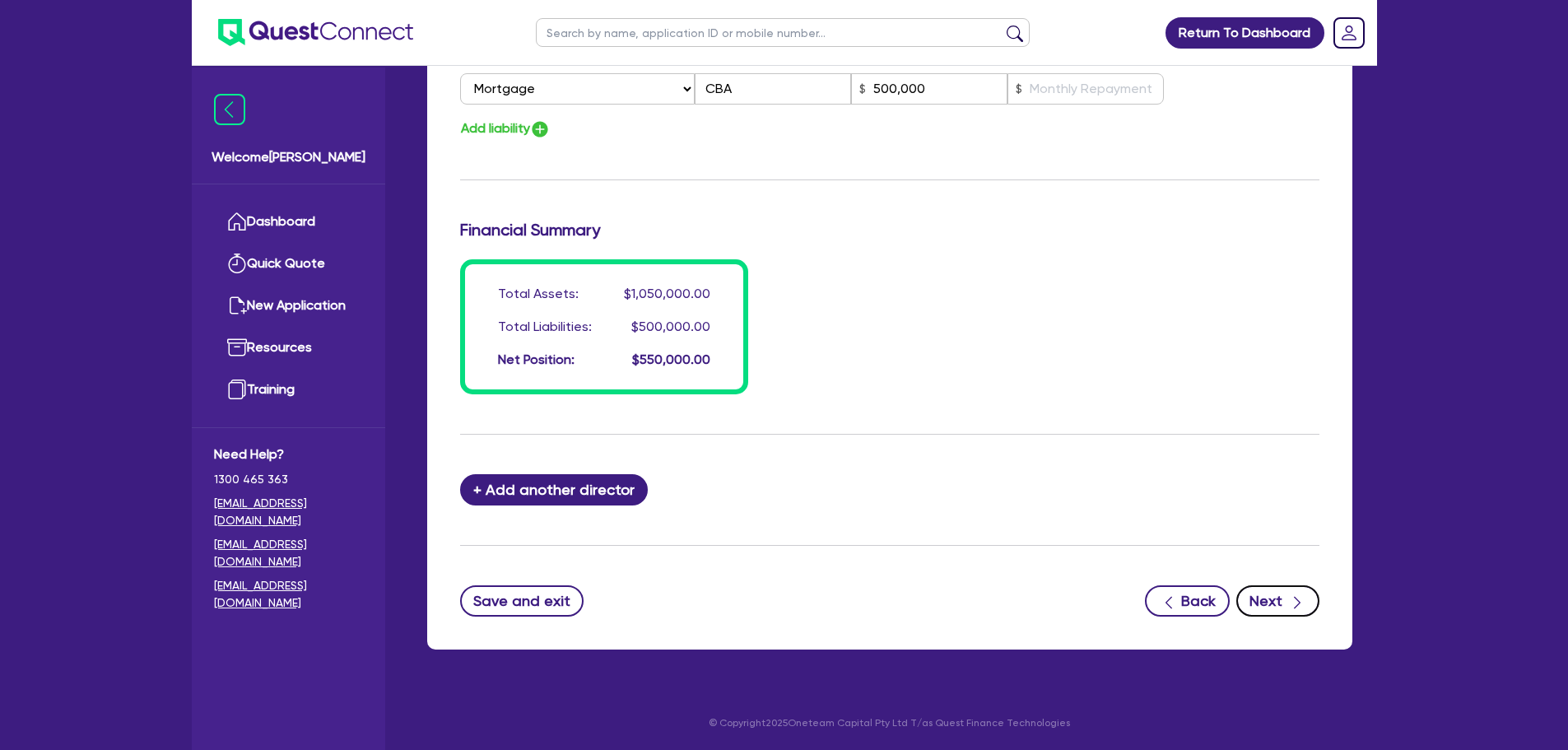
click at [1291, 600] on icon "button" at bounding box center [1297, 602] width 16 height 16
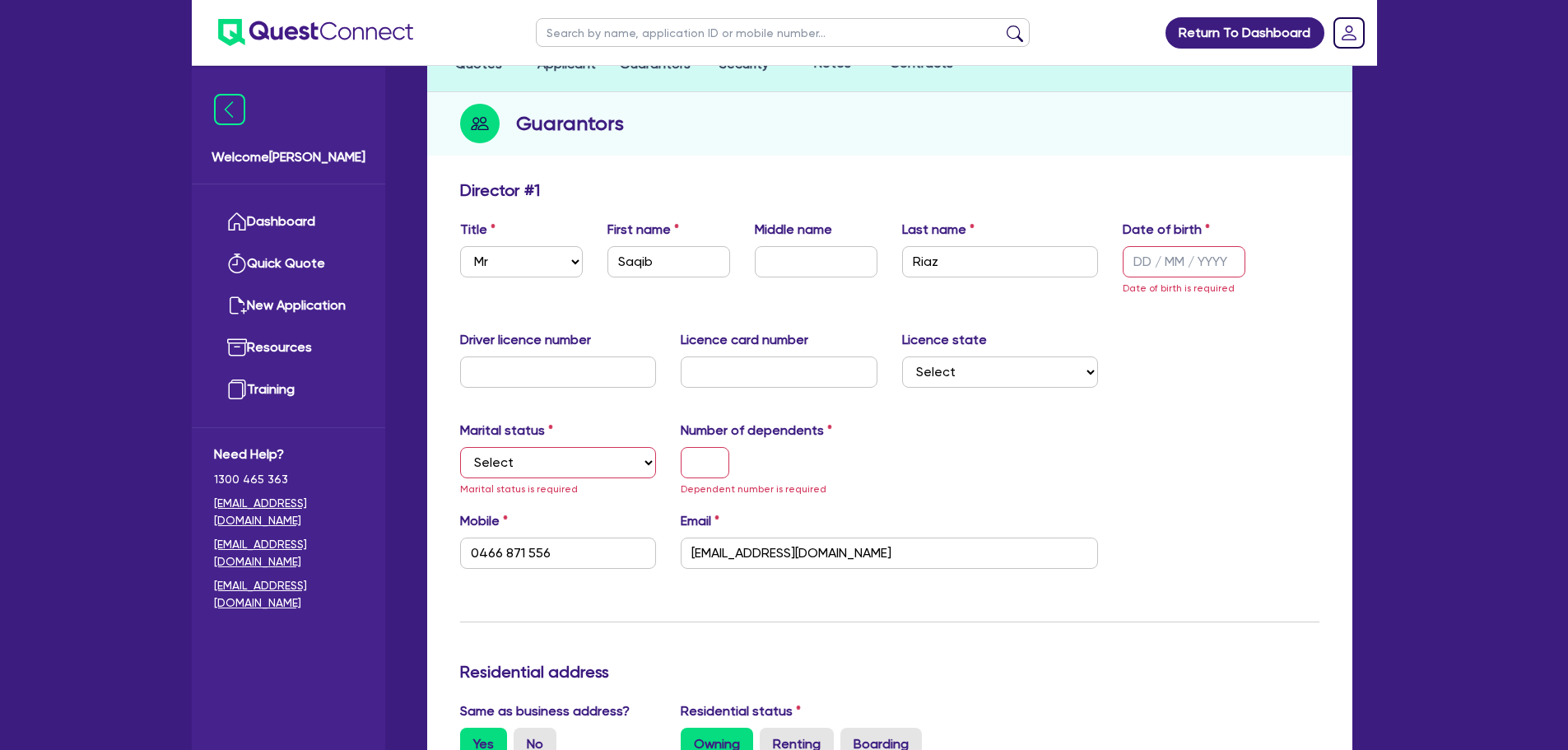
scroll to position [144, 0]
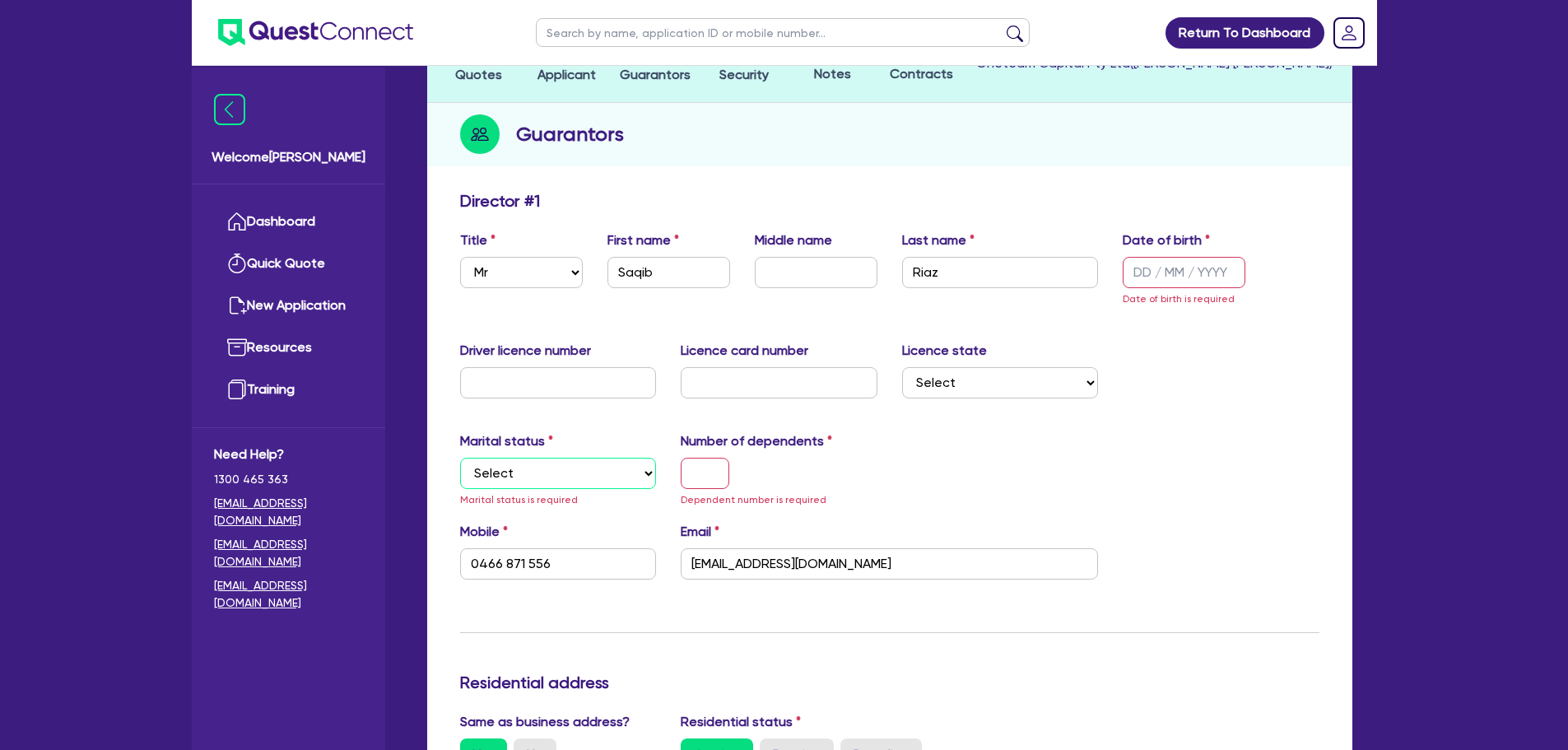
click at [538, 482] on select "Select Single Married De Facto / Partner" at bounding box center [558, 472] width 197 height 32
select select "MARRIED"
click at [460, 457] on select "Select Single Married De Facto / Partner" at bounding box center [558, 472] width 197 height 32
type input "0466 871 556"
type input "50,000"
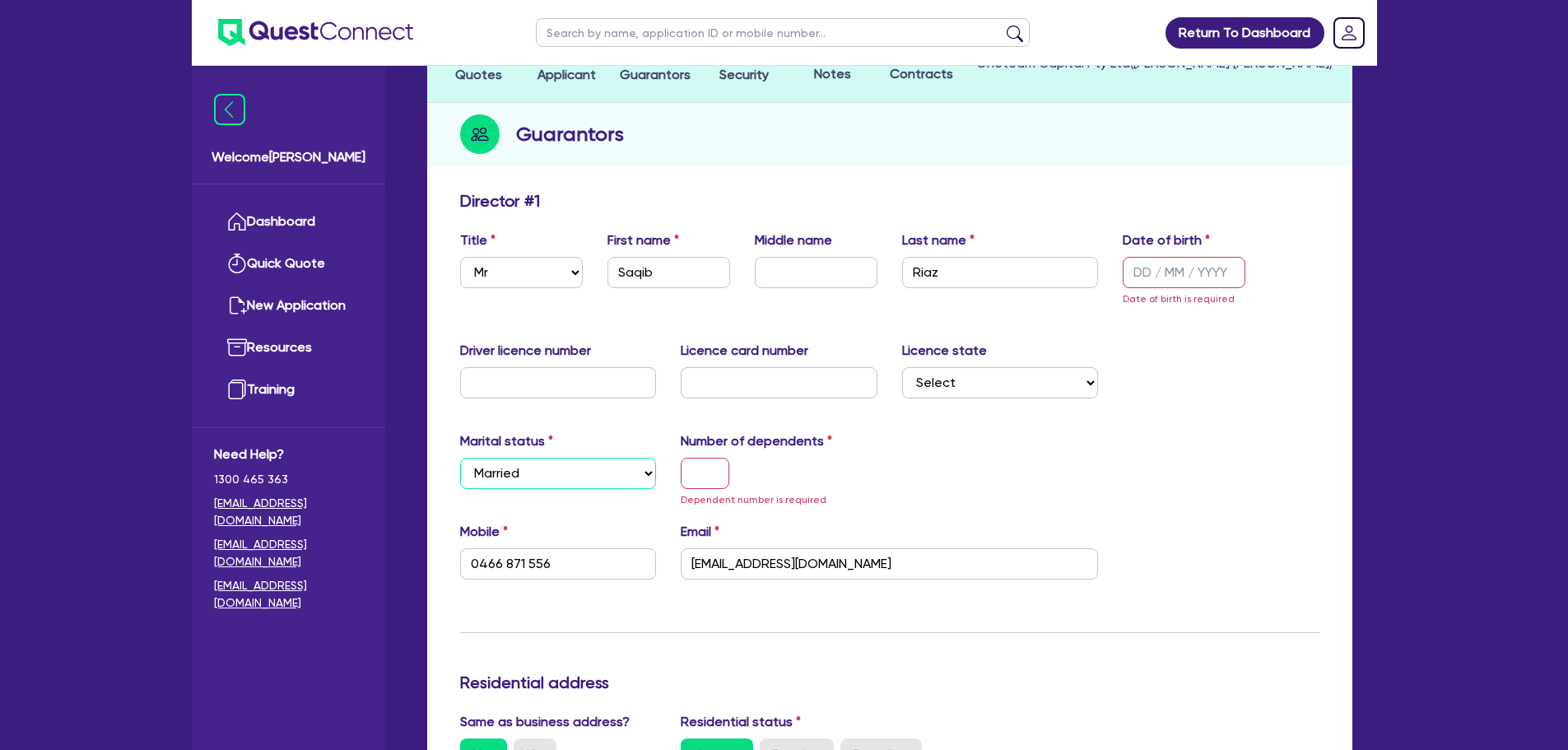
type input "500,000"
type input "1,000,000"
click at [711, 475] on input "text" at bounding box center [705, 472] width 49 height 32
type input "1"
type input "0466 871 556"
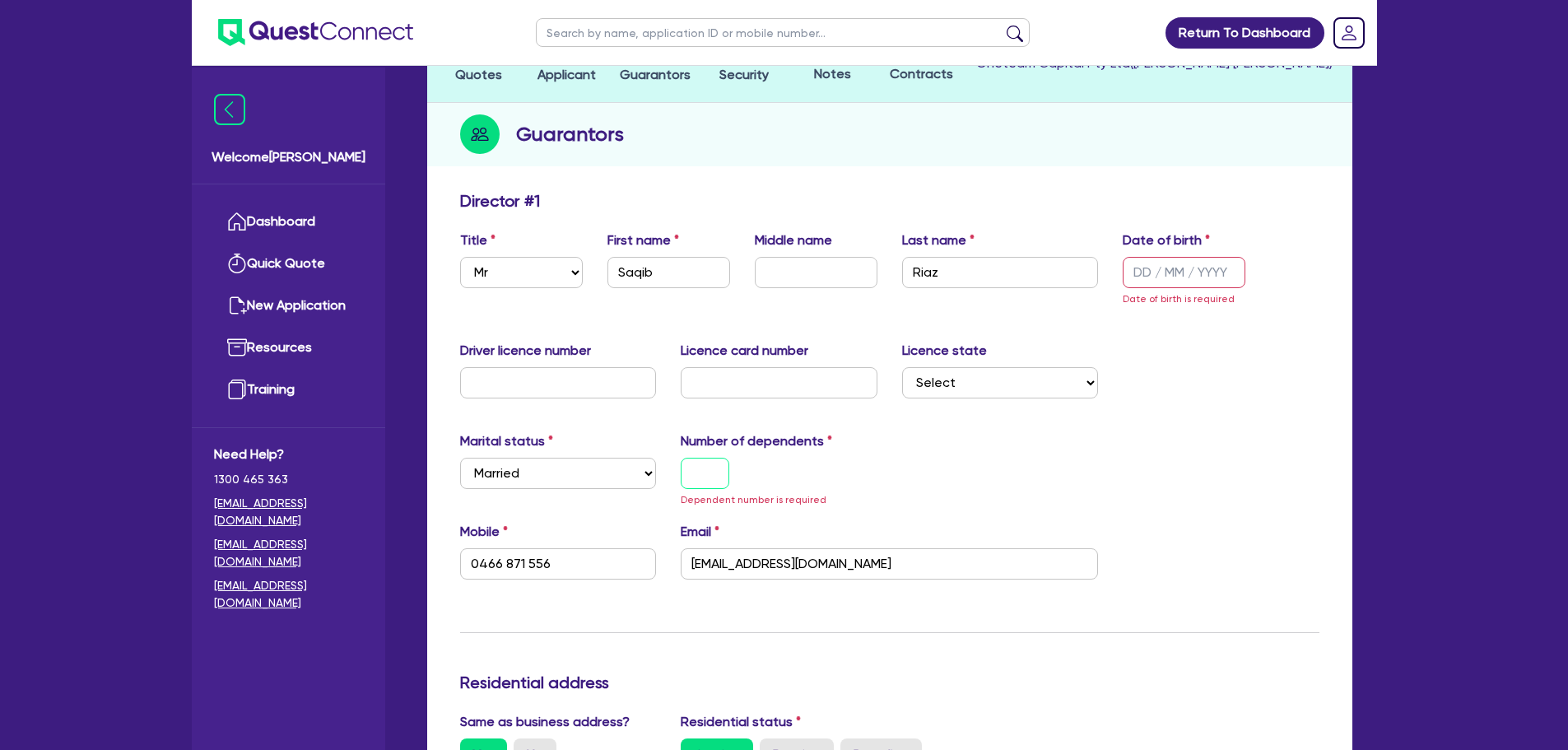
type input "50,000"
type input "500,000"
type input "1,000,000"
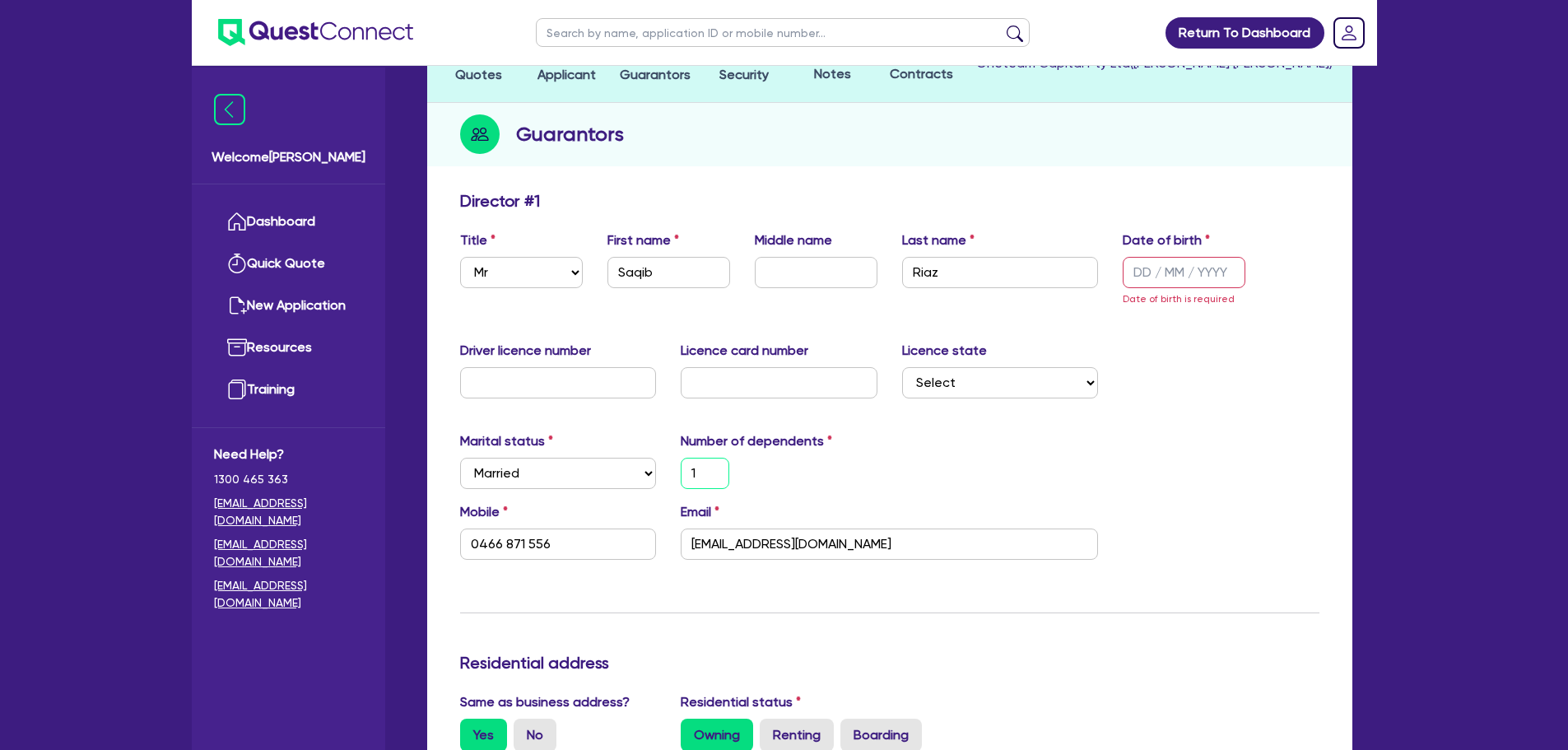
type input "1"
click at [836, 469] on div "1" at bounding box center [779, 472] width 222 height 32
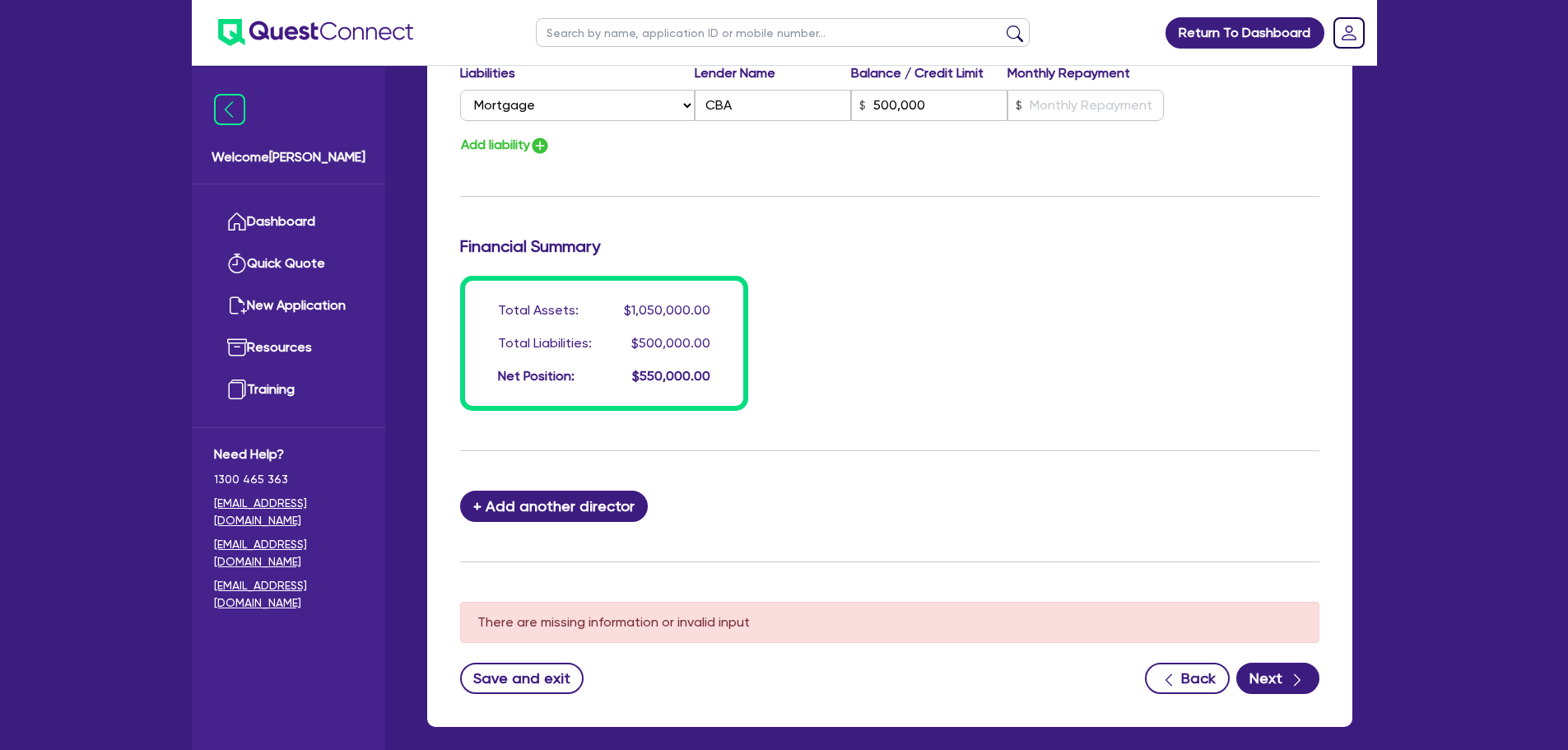
scroll to position [1276, 0]
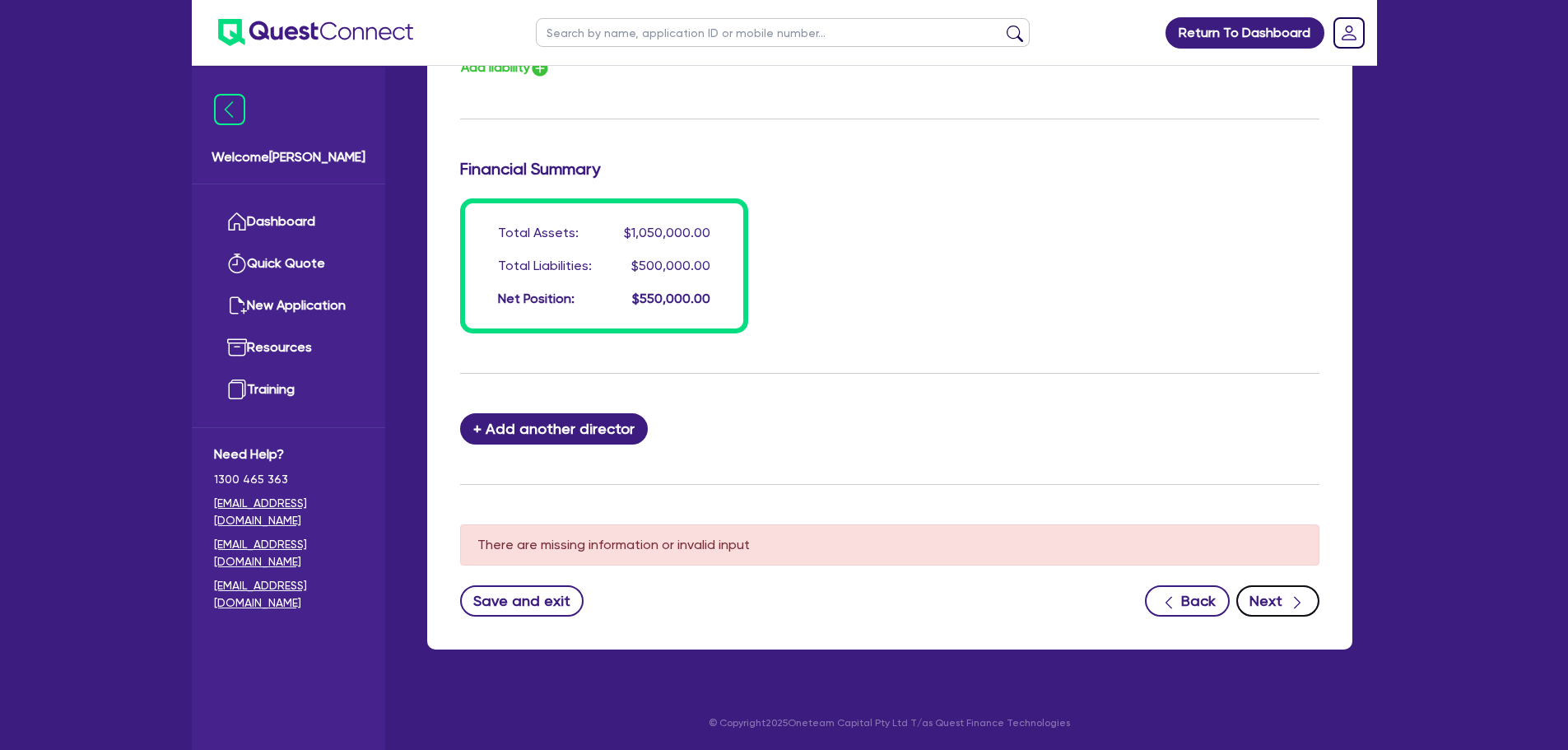
click at [1292, 590] on button "Next" at bounding box center [1278, 600] width 84 height 32
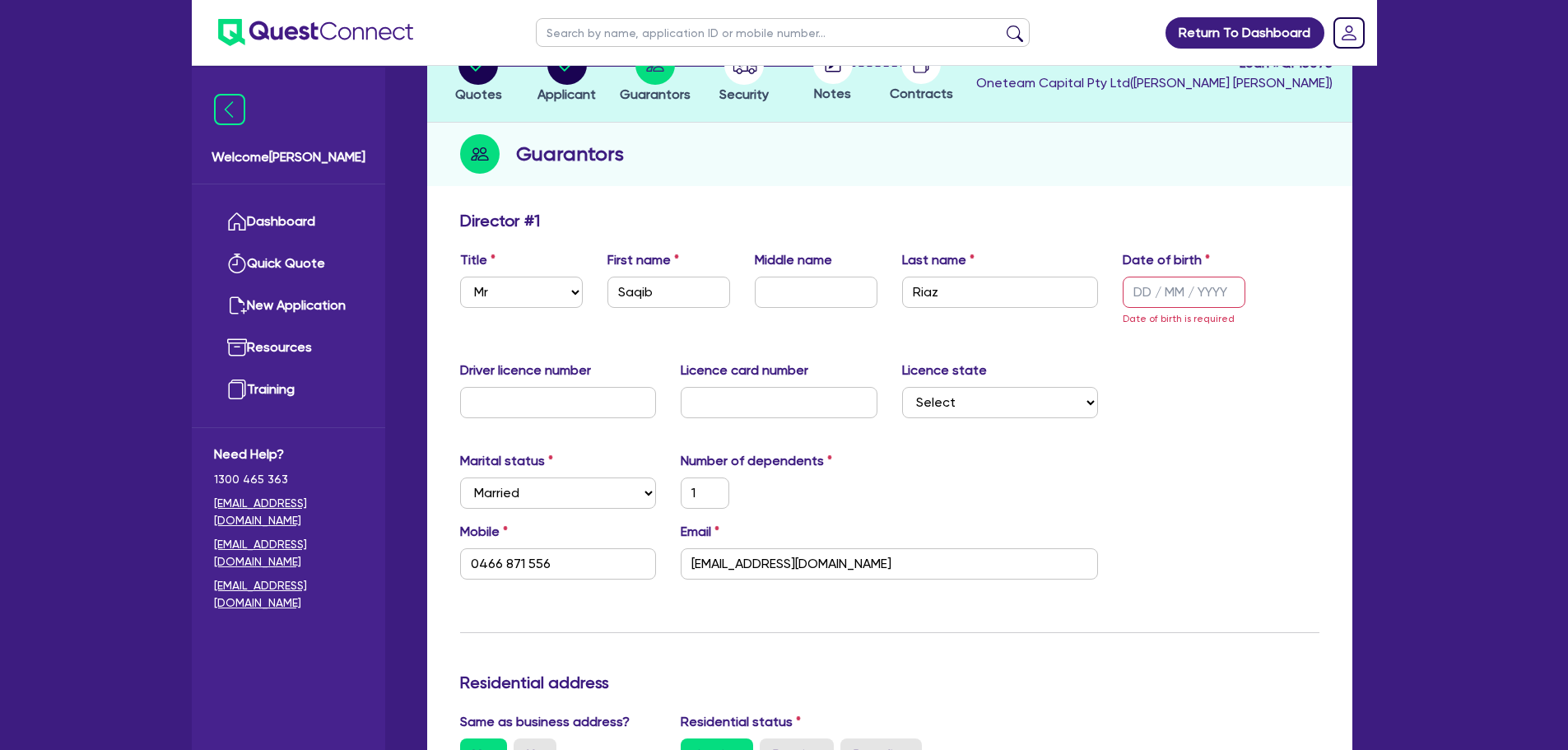
scroll to position [0, 0]
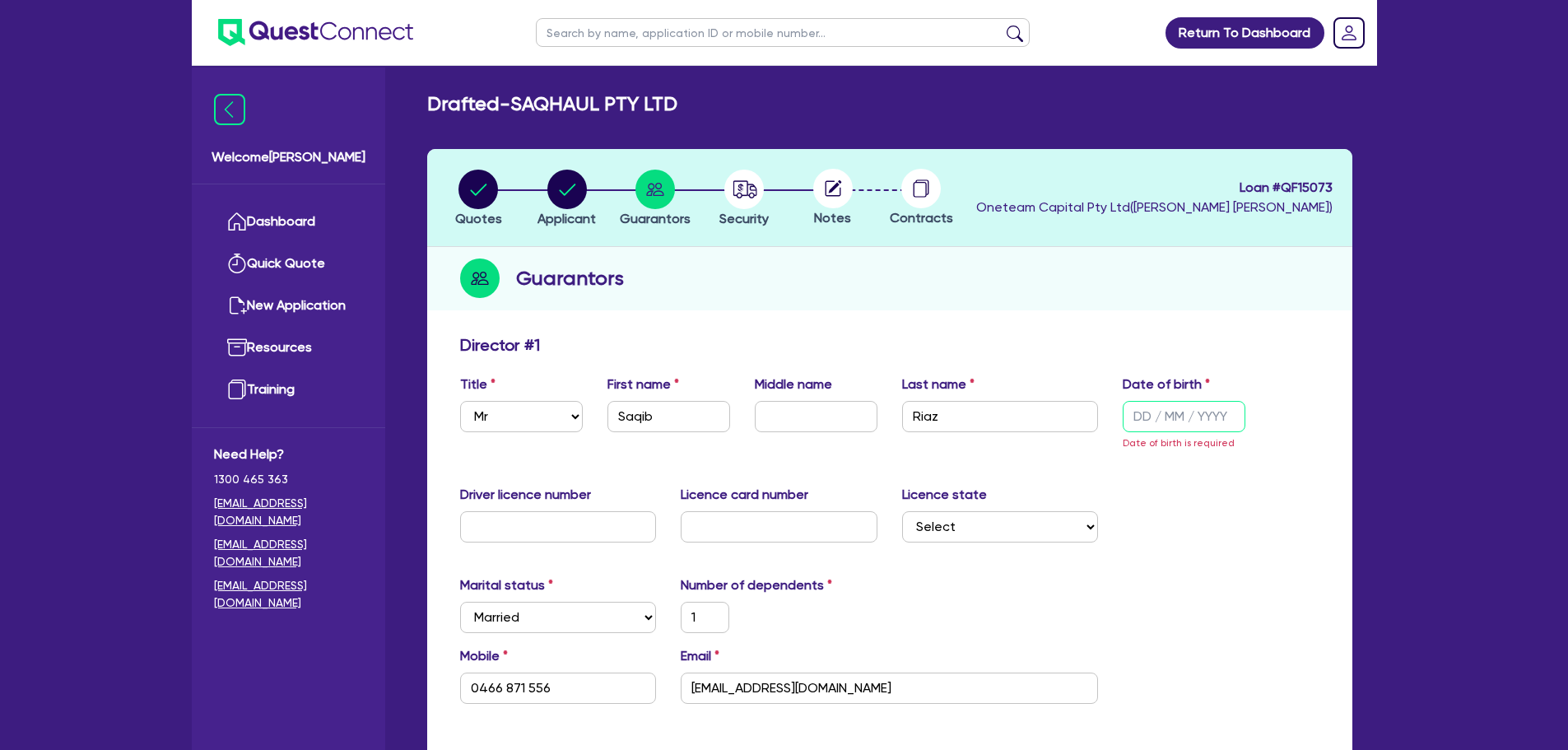
click at [1152, 417] on input "text" at bounding box center [1185, 416] width 123 height 32
click at [326, 226] on link "Dashboard" at bounding box center [288, 222] width 149 height 42
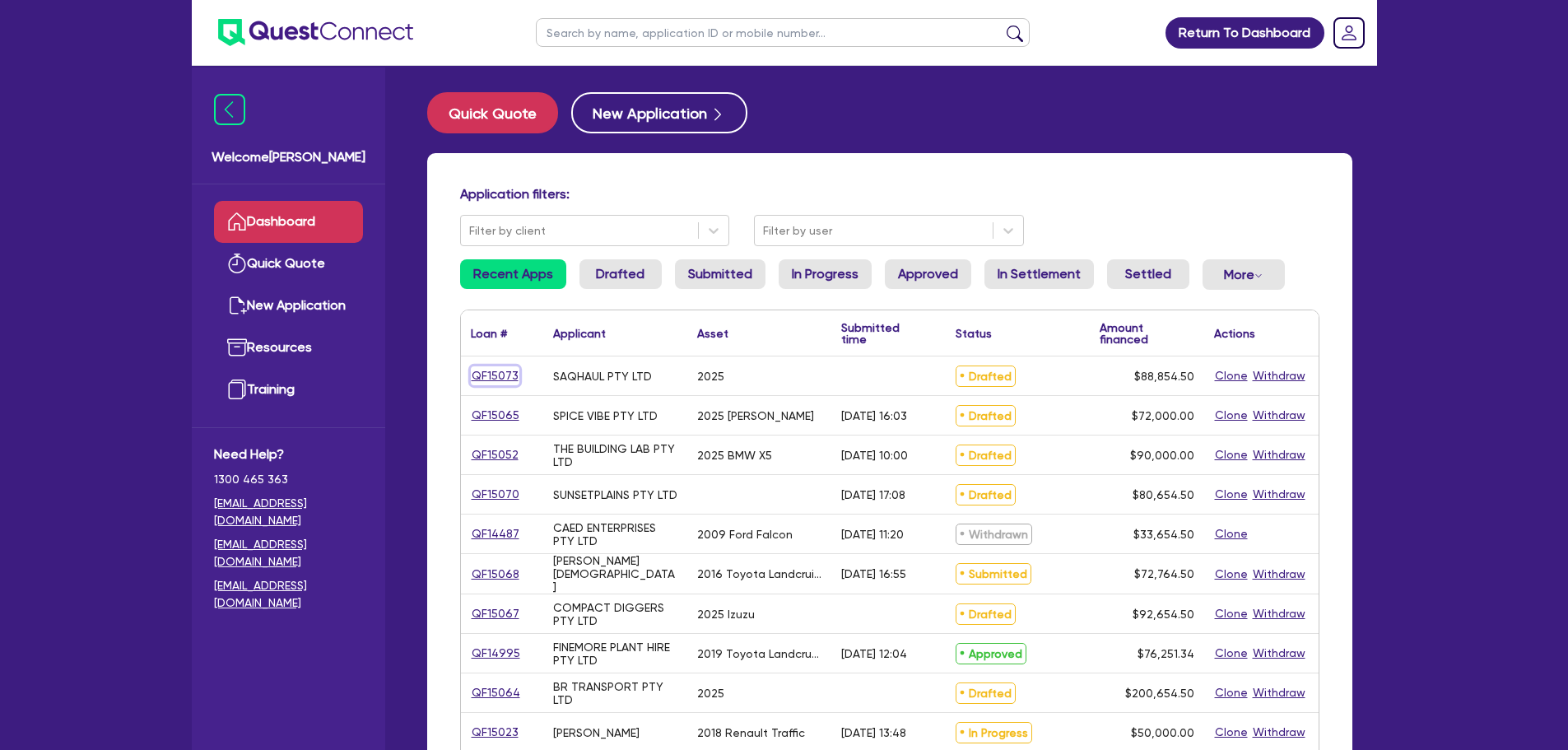
click at [478, 375] on link "QF15073" at bounding box center [495, 375] width 49 height 19
select select "CARS_AND_LIGHT_TRUCKS"
select select "PASSENGER_VEHICLES"
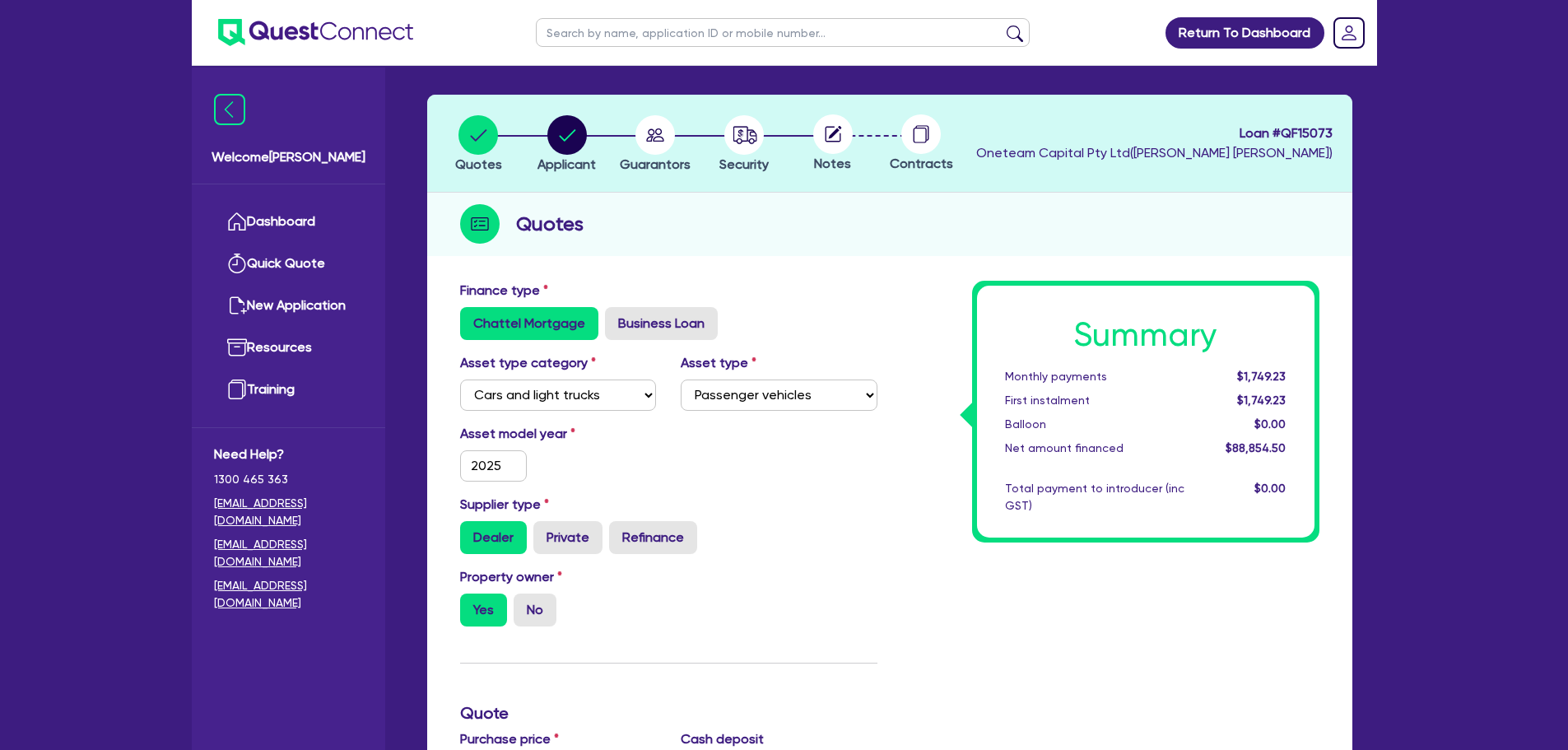
scroll to position [83, 0]
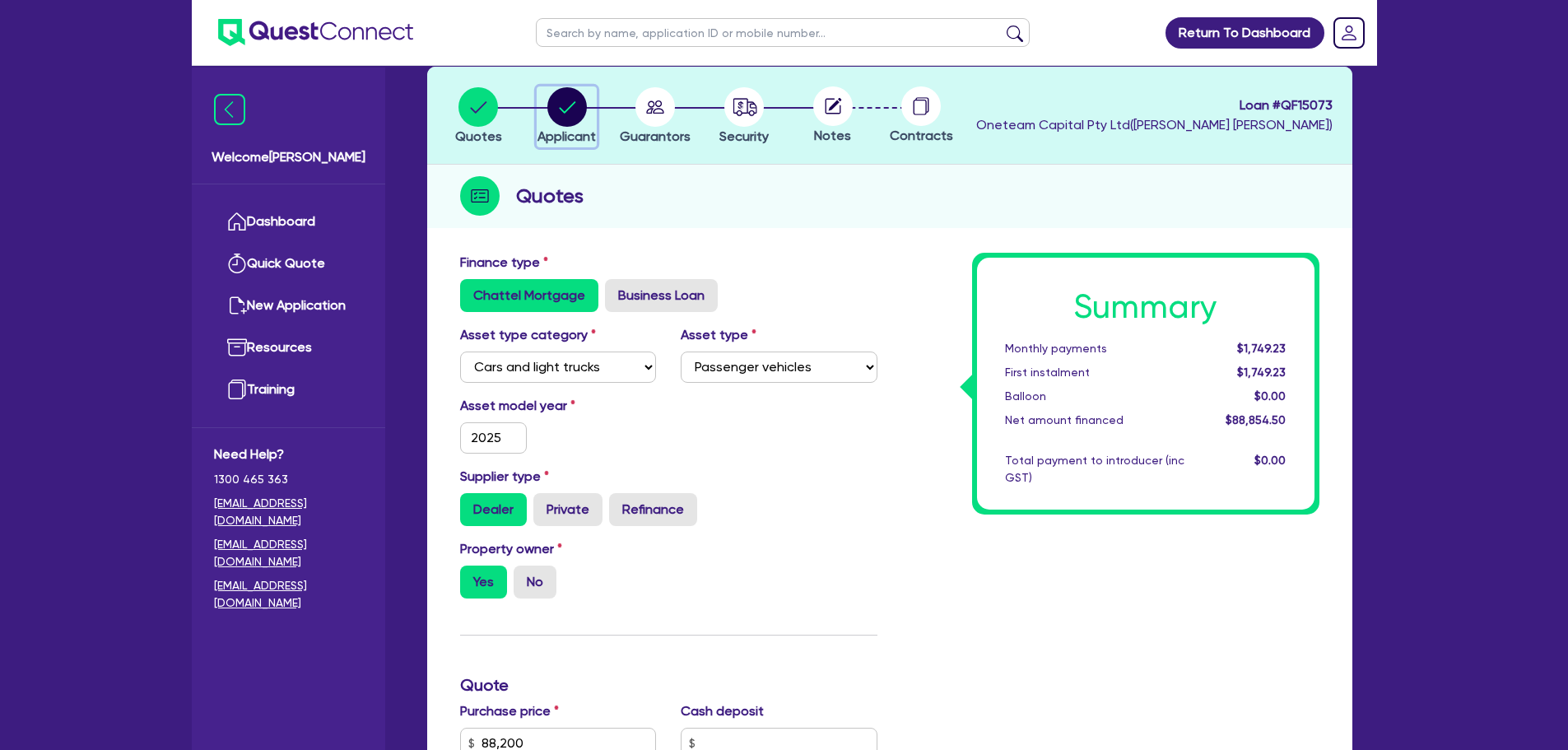
click at [558, 87] on icon "button" at bounding box center [567, 107] width 39 height 39
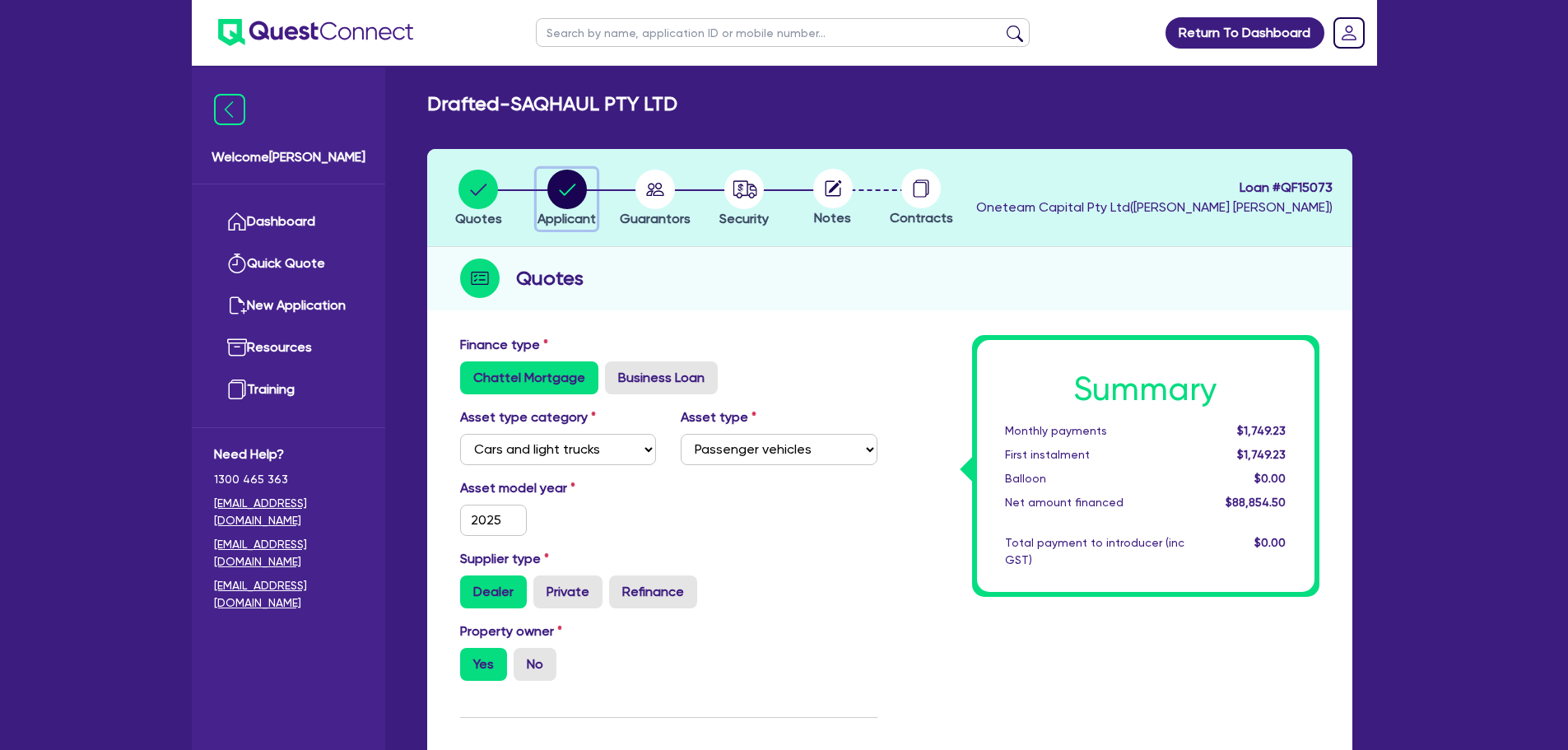
select select "COMPANY"
select select "TRANSPORT_WAREHOUSING"
select select "PASSENGERS_FREIGHT_TRANSPORT"
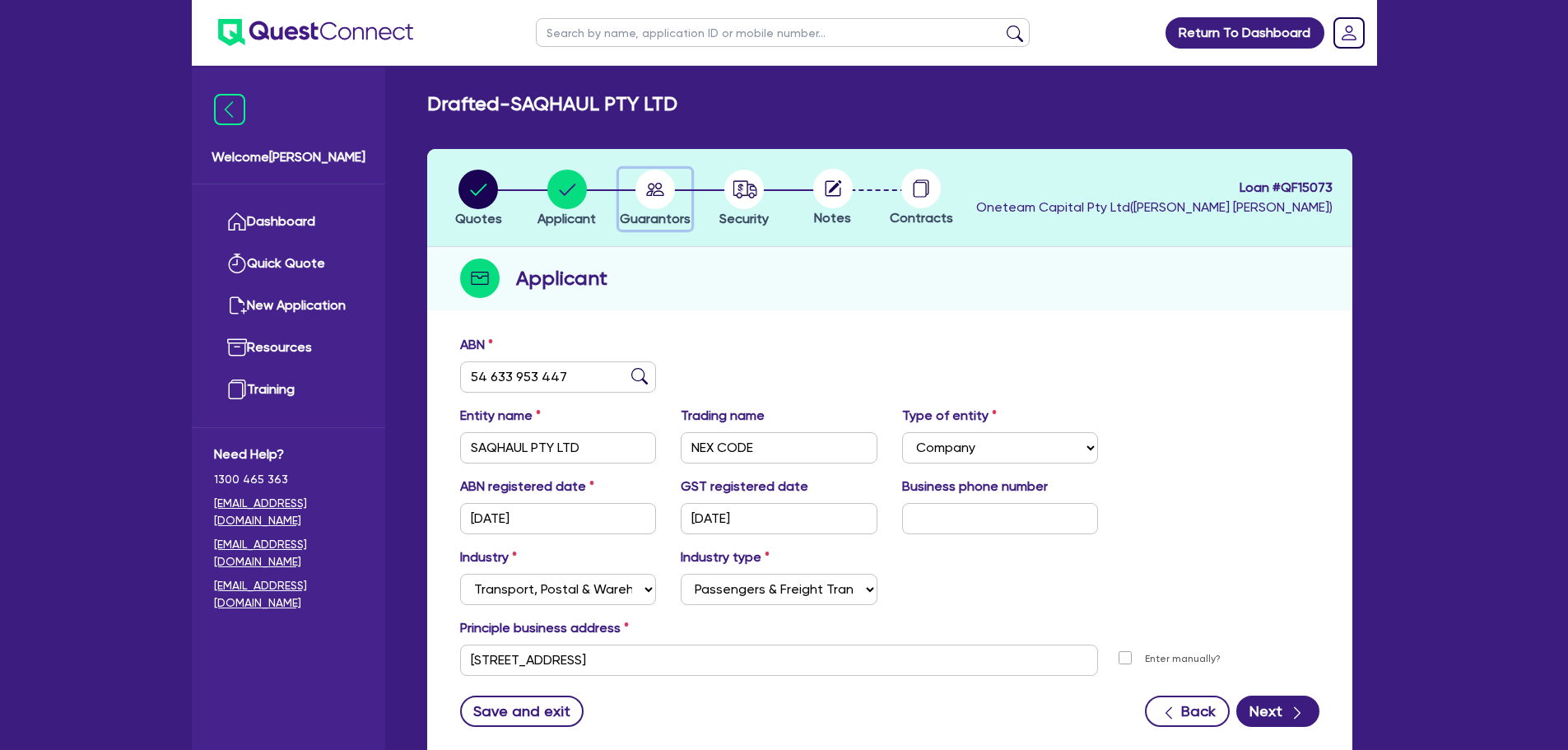
drag, startPoint x: 641, startPoint y: 184, endPoint x: 659, endPoint y: 184, distance: 18.0
click at [651, 184] on div "button" at bounding box center [655, 189] width 71 height 39
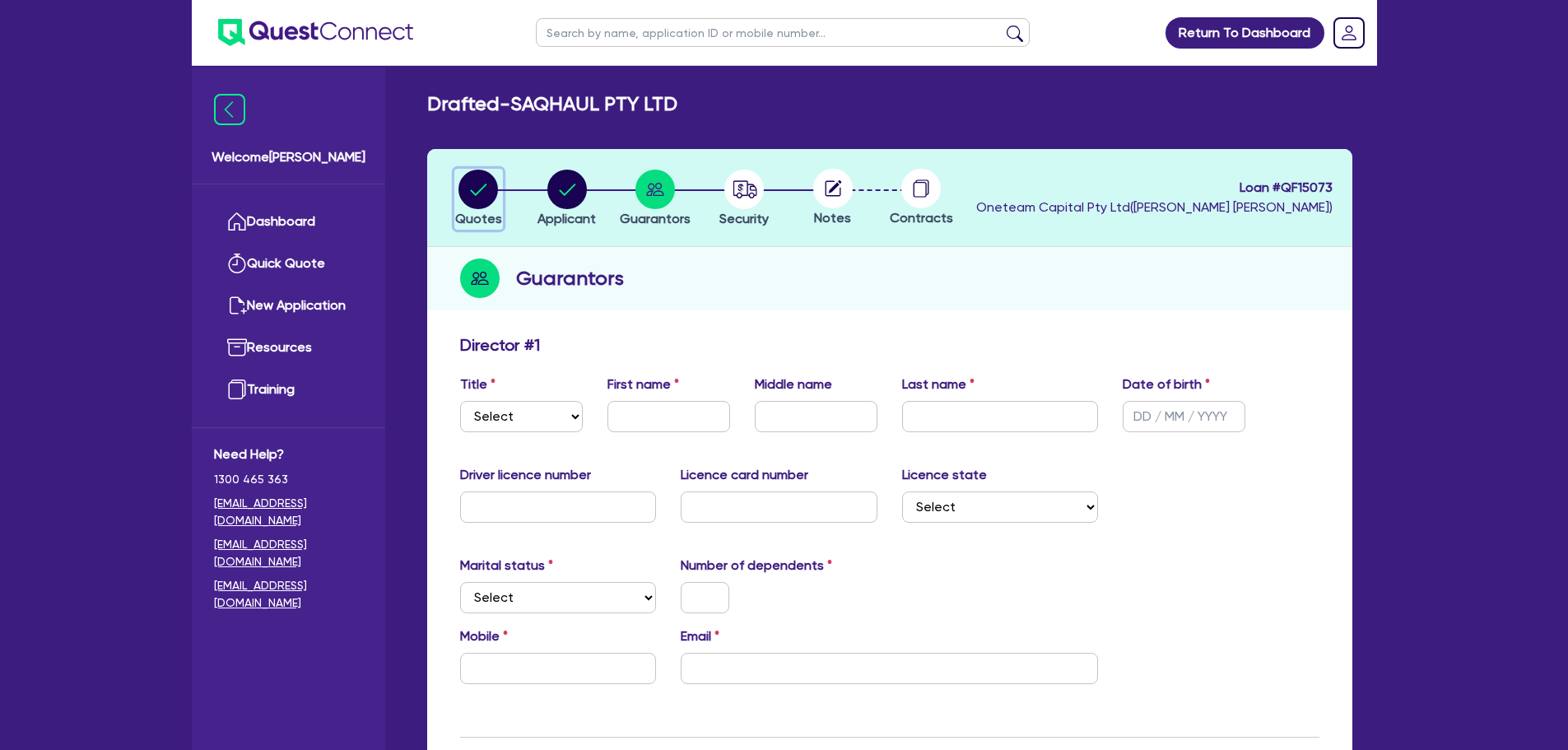
drag, startPoint x: 469, startPoint y: 187, endPoint x: 619, endPoint y: 195, distance: 150.2
click at [469, 187] on circle "button" at bounding box center [478, 189] width 39 height 39
select select "CARS_AND_LIGHT_TRUCKS"
select select "PASSENGER_VEHICLES"
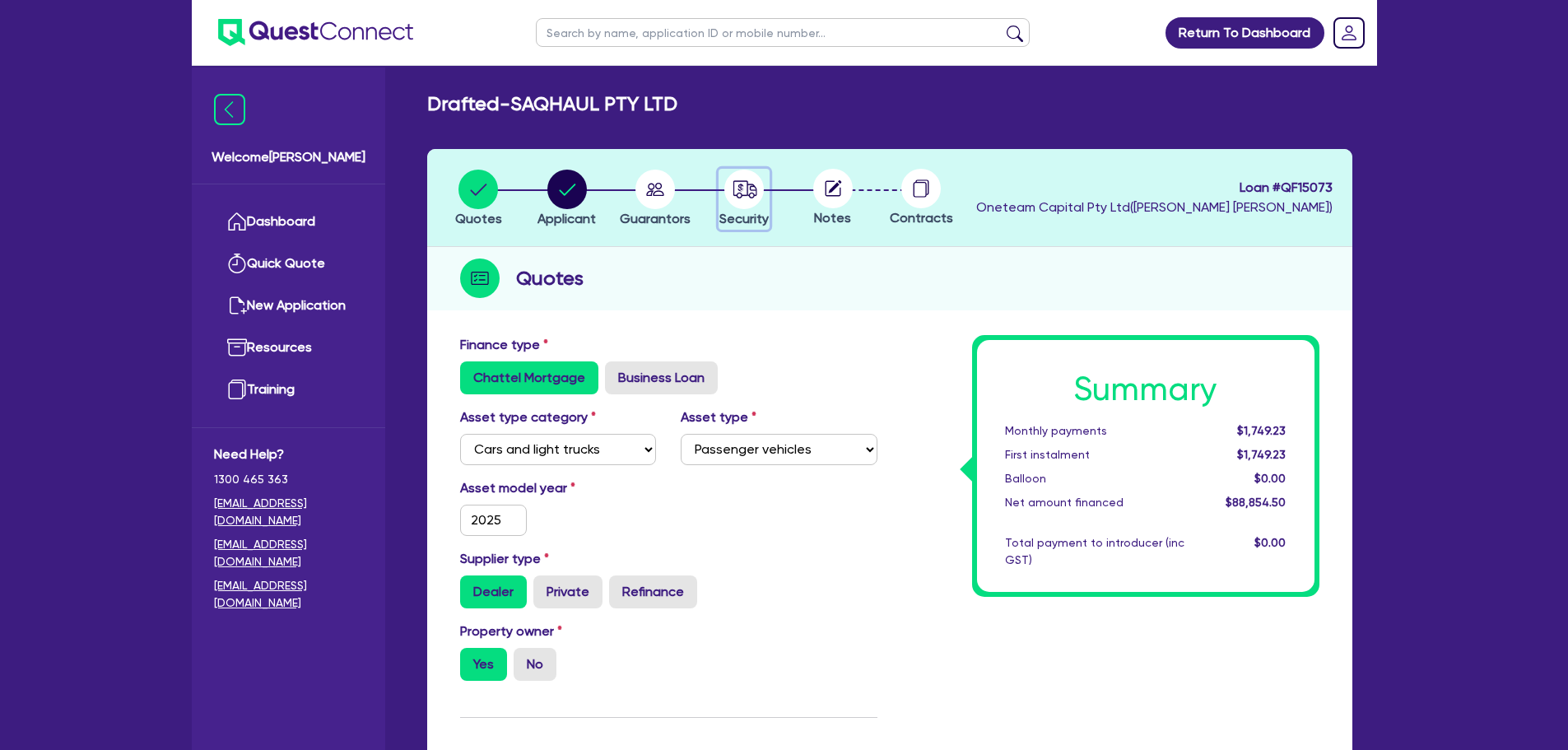
click at [756, 181] on circle "button" at bounding box center [744, 189] width 39 height 39
select select "CARS_AND_LIGHT_TRUCKS"
select select "PASSENGER_VEHICLES"
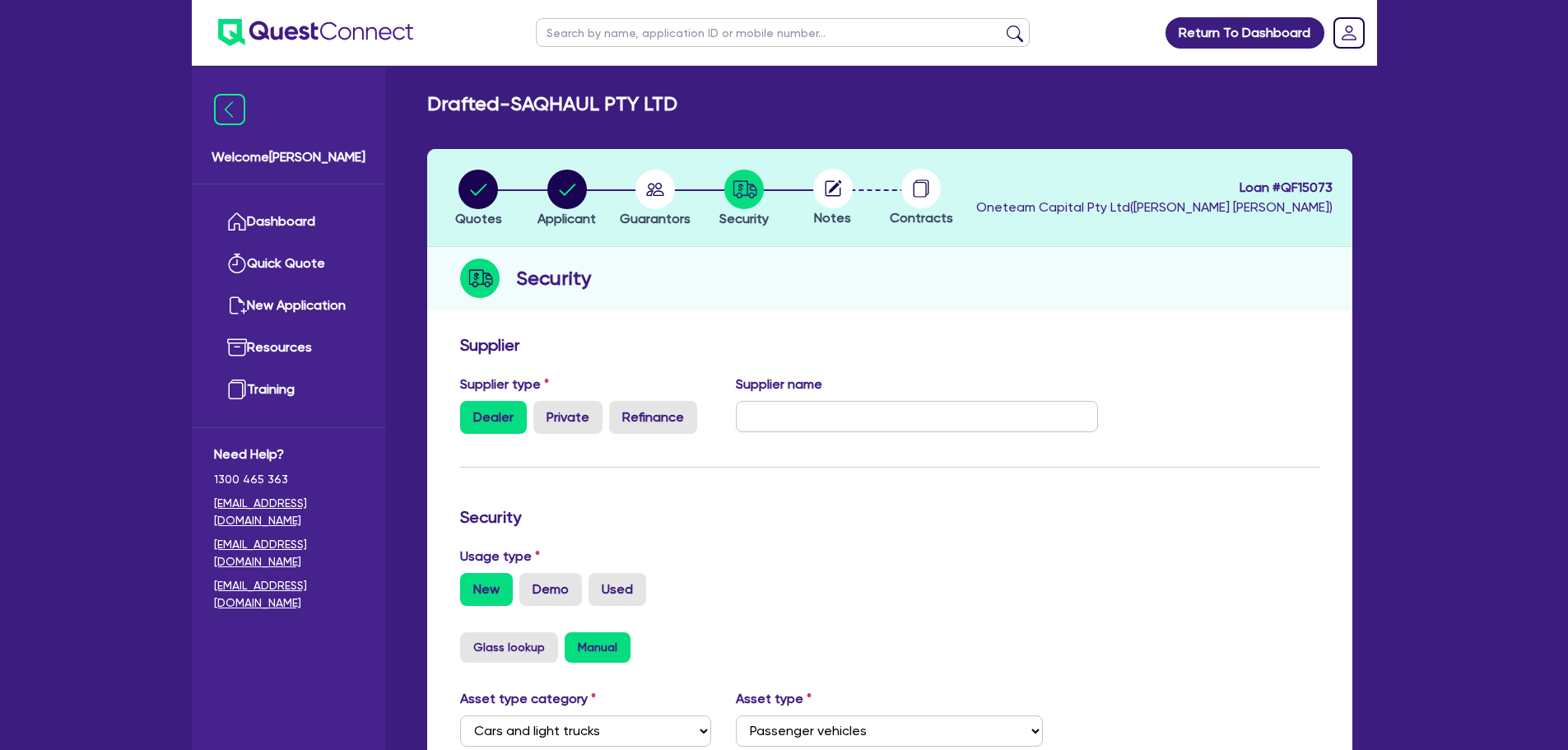
click at [453, 184] on li "Quotes" at bounding box center [478, 198] width 89 height 58
click at [466, 187] on circle "button" at bounding box center [478, 189] width 39 height 39
select select "CARS_AND_LIGHT_TRUCKS"
select select "PASSENGER_VEHICLES"
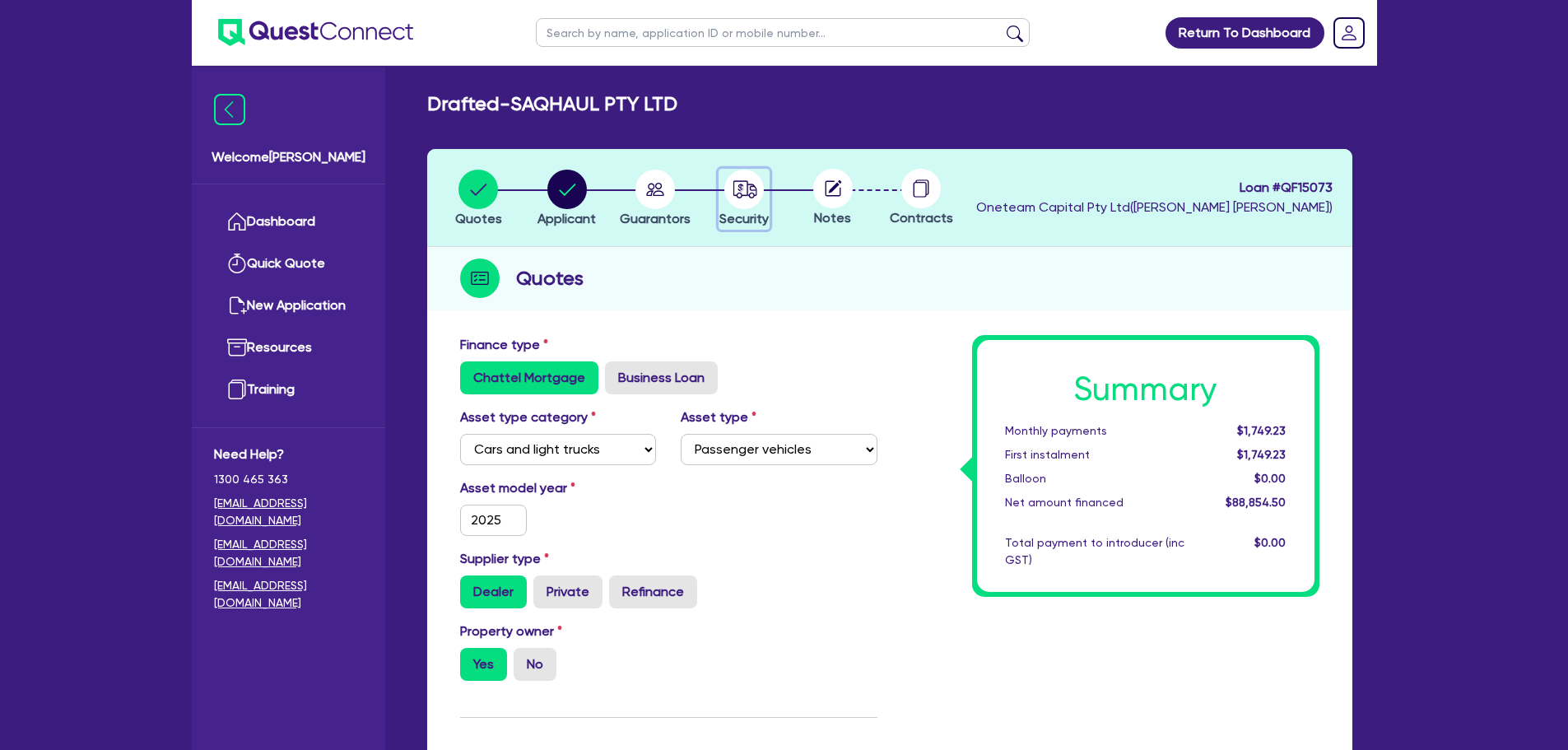
click at [740, 185] on icon "button" at bounding box center [742, 187] width 6 height 9
select select "CARS_AND_LIGHT_TRUCKS"
select select "PASSENGER_VEHICLES"
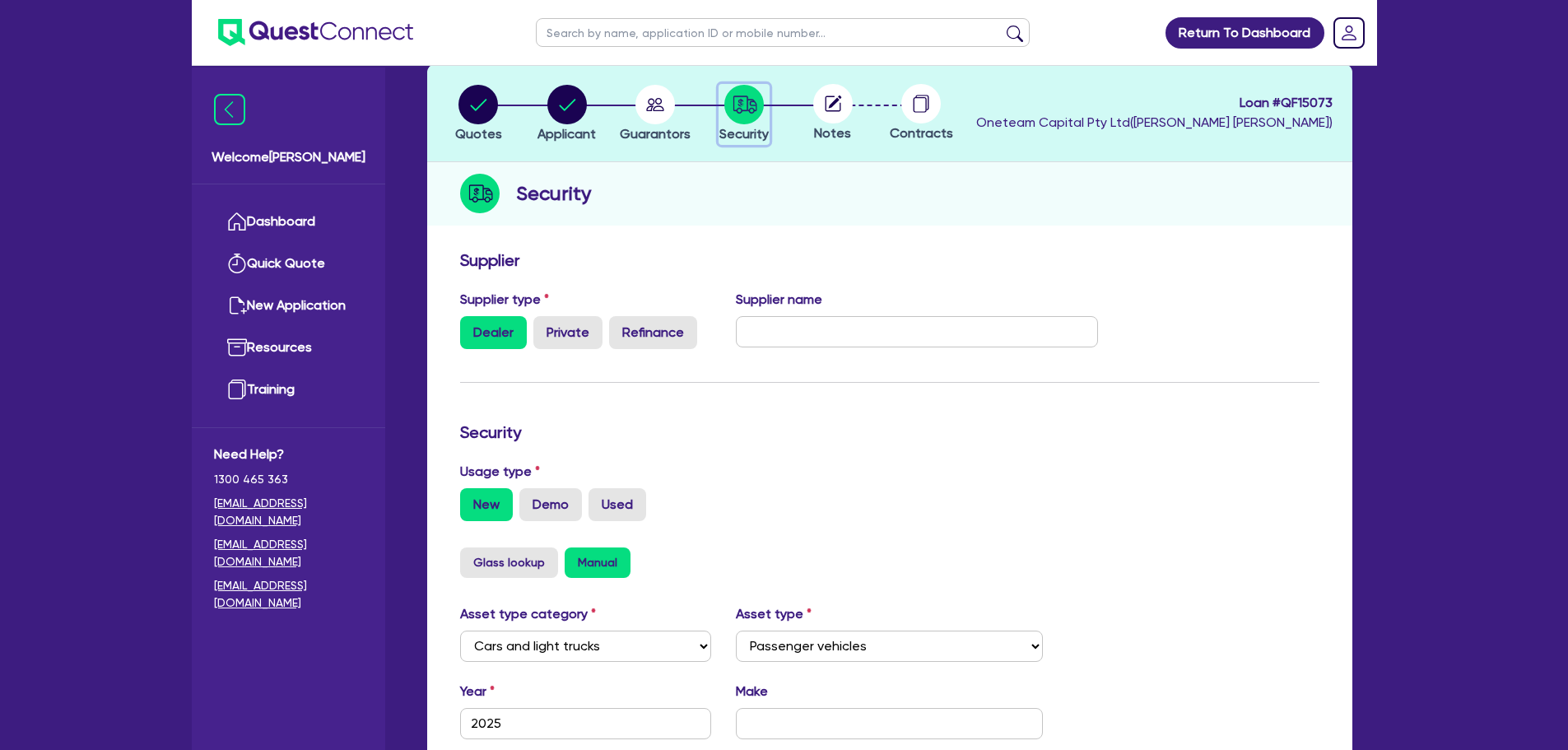
scroll to position [164, 0]
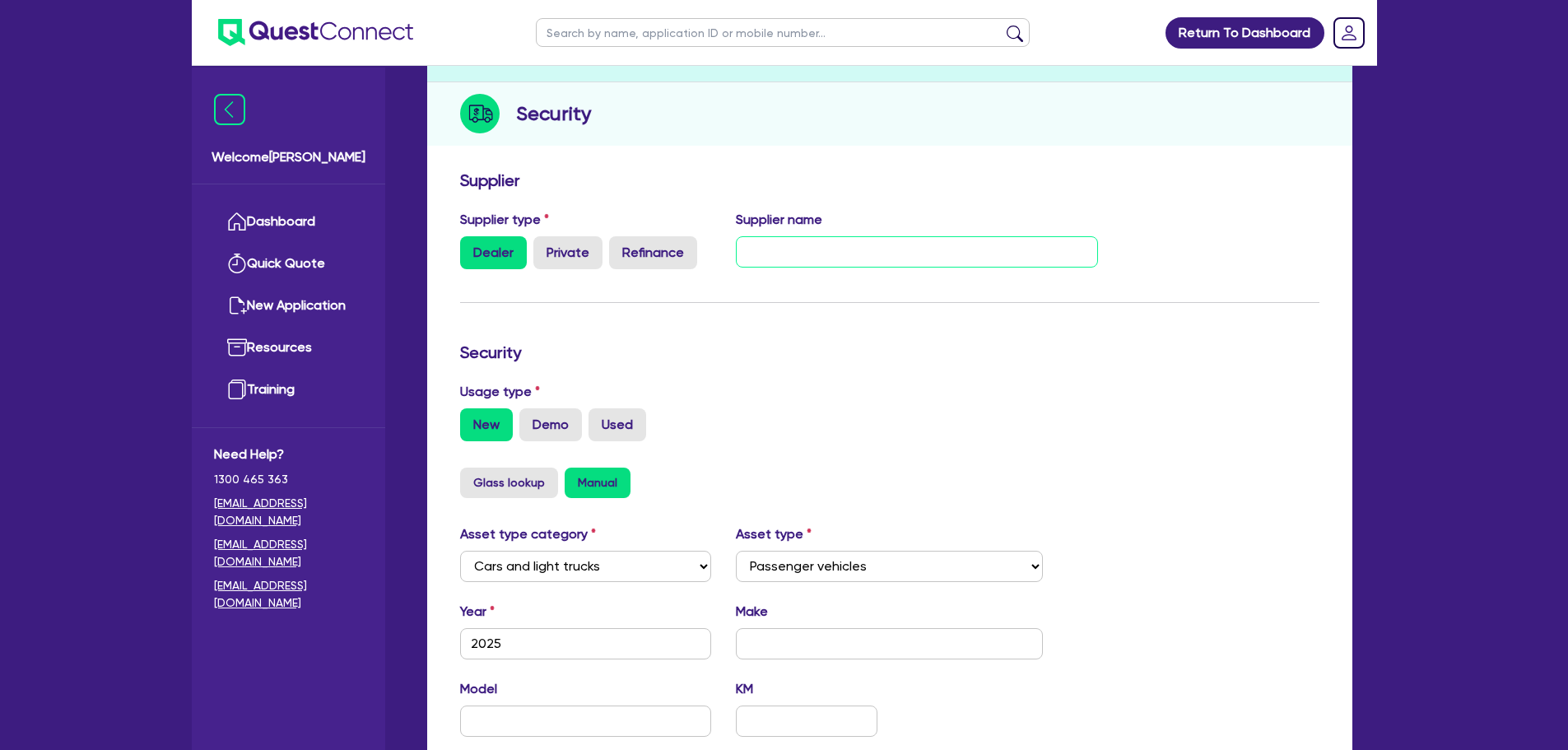
click at [774, 267] on input "text" at bounding box center [917, 252] width 362 height 32
type input "Toyota"
click at [833, 270] on div "Supplier type Dealer Private Refinance Supplier name Toyota" at bounding box center [779, 246] width 664 height 72
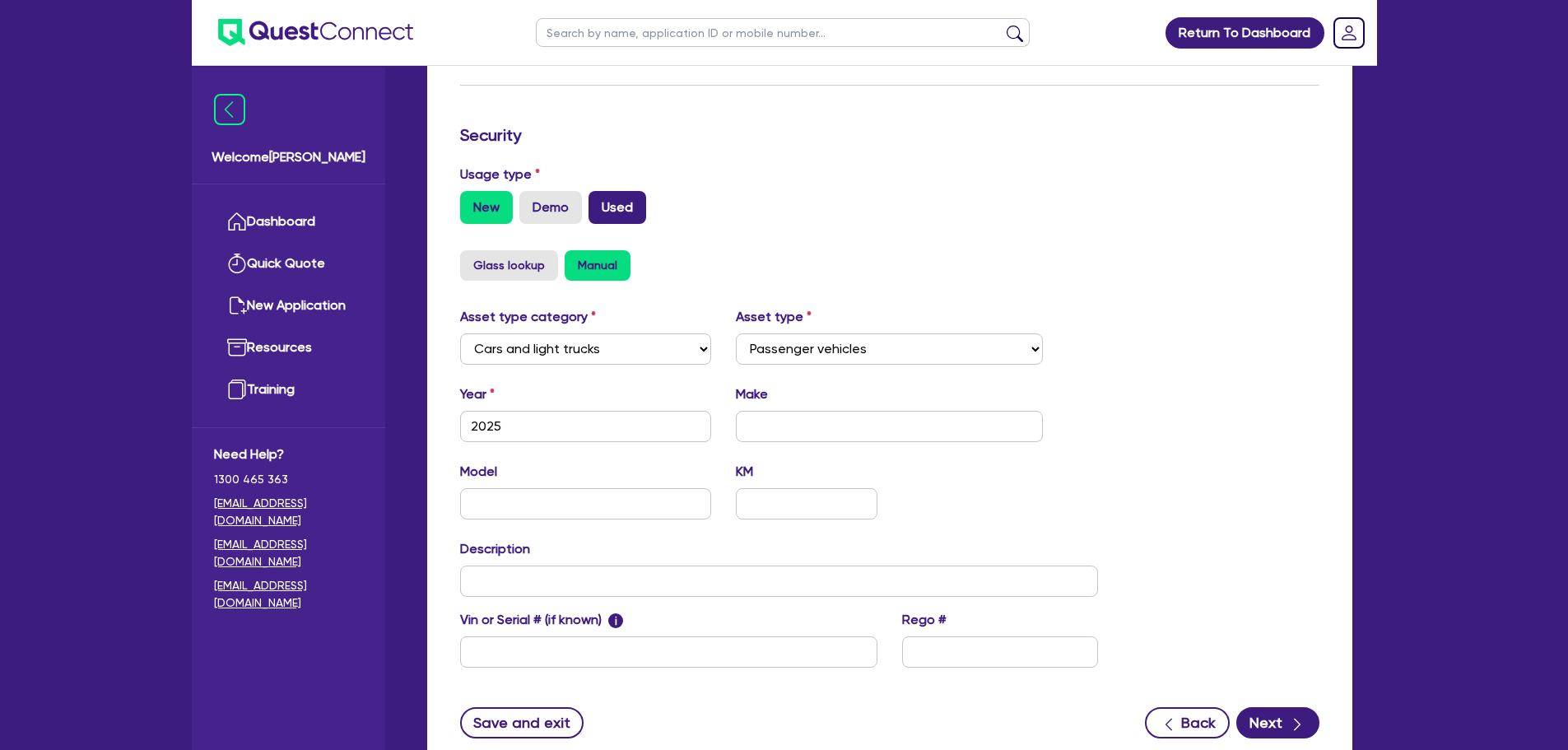
scroll to position [411, 0]
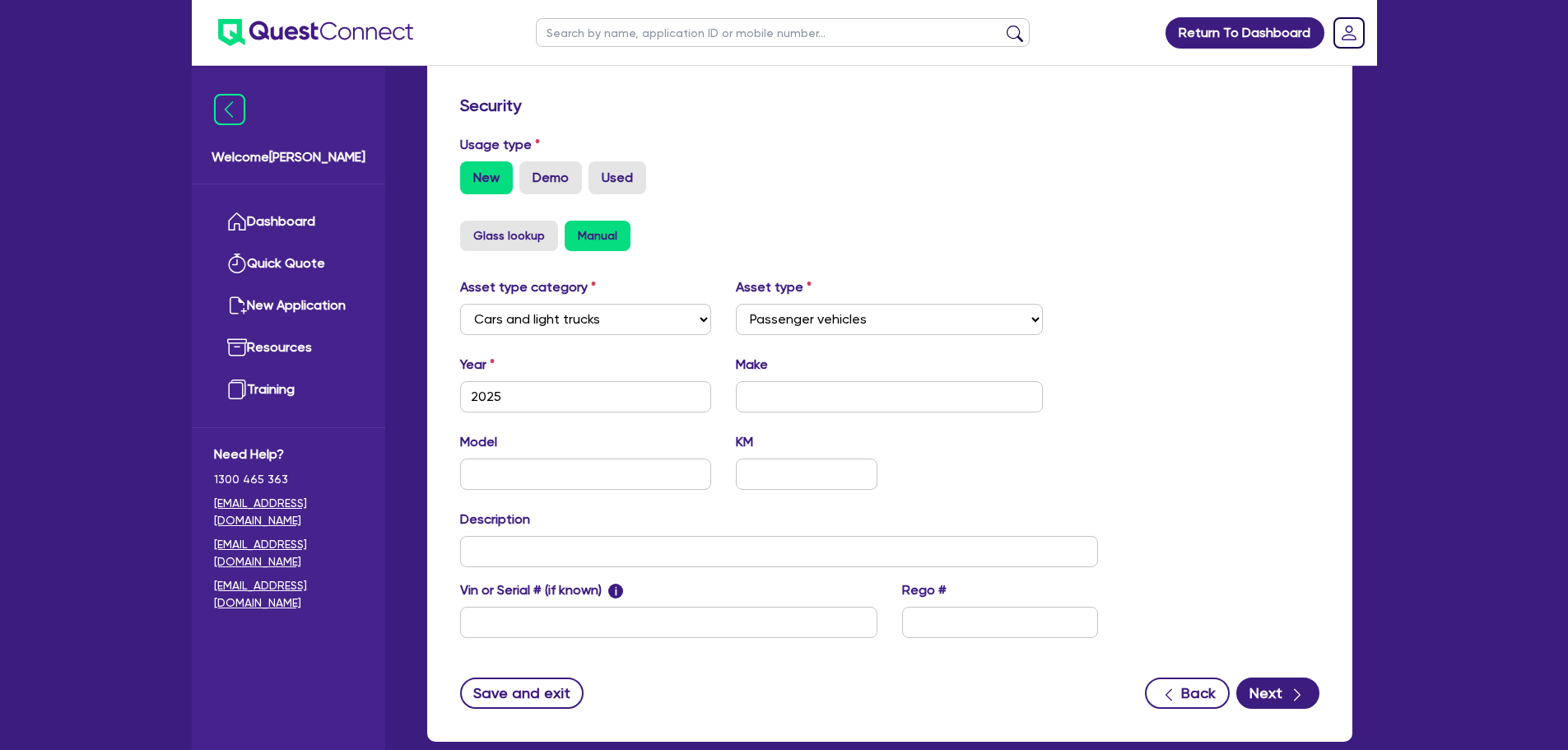
click at [798, 222] on div "Glass lookup Manual" at bounding box center [890, 236] width 860 height 31
click at [757, 396] on input "text" at bounding box center [890, 397] width 307 height 32
type input "Toyota"
click at [544, 469] on input "text" at bounding box center [586, 473] width 252 height 32
type input "Camry"
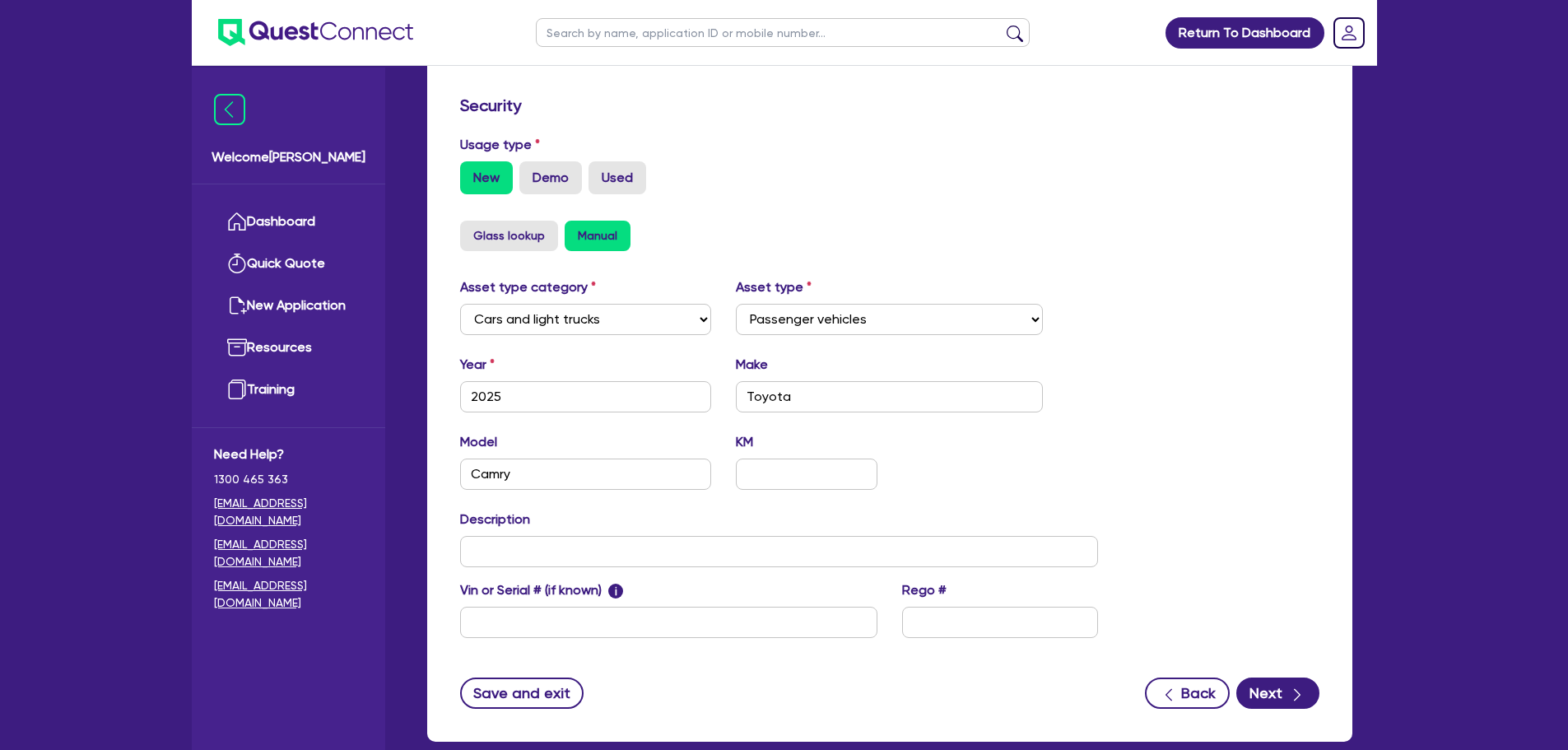
click at [968, 244] on div "Glass lookup Manual" at bounding box center [890, 236] width 860 height 31
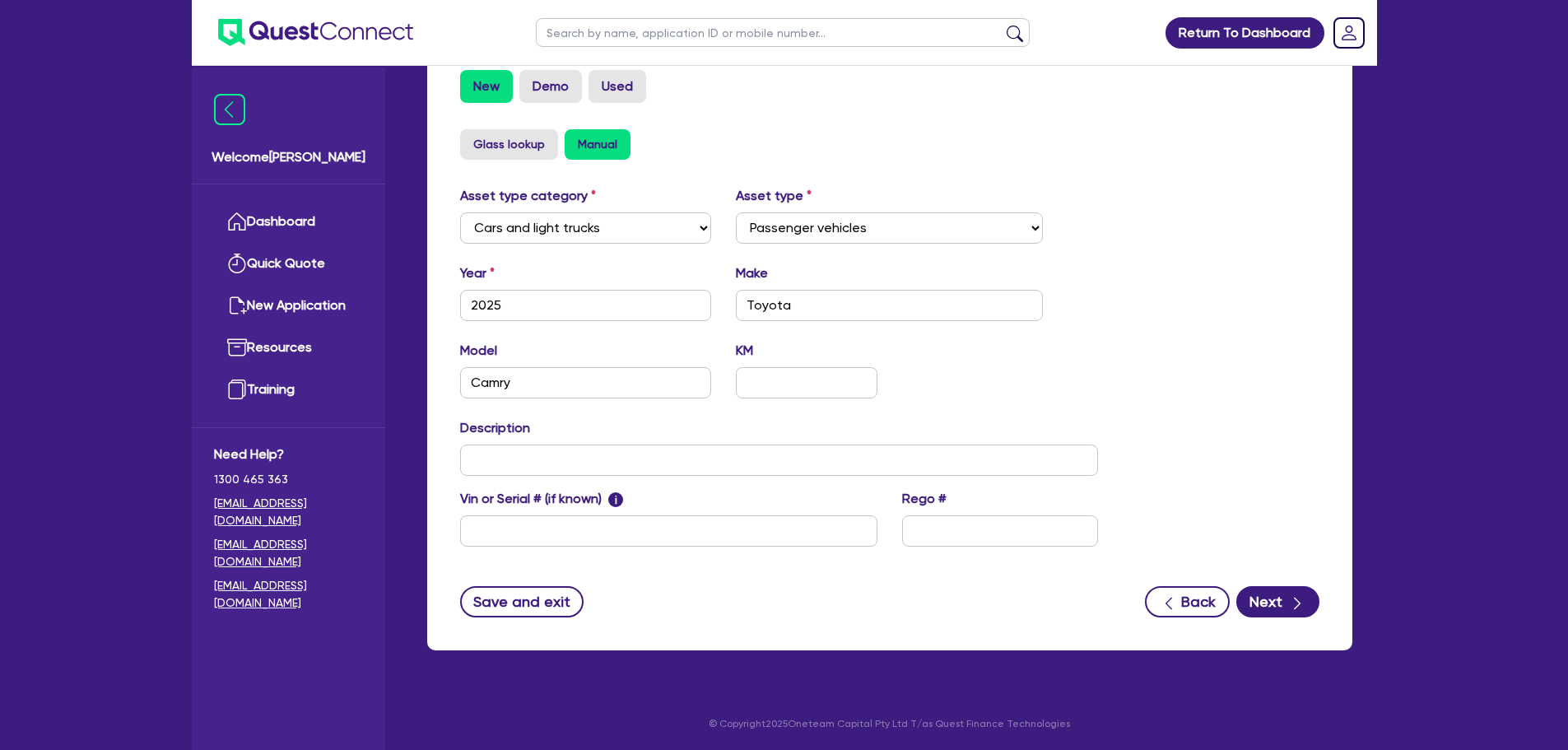
scroll to position [503, 0]
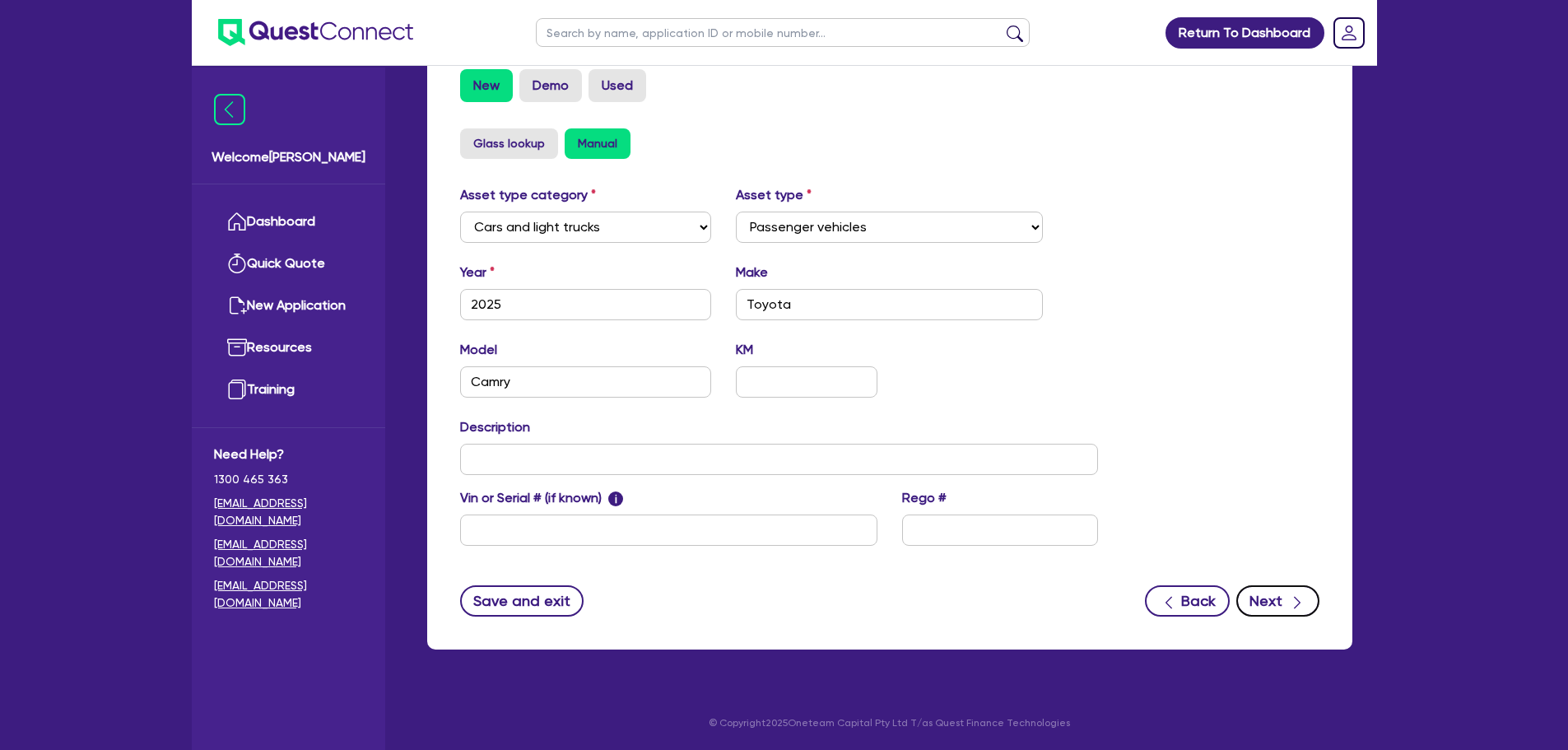
click at [1295, 607] on icon "button" at bounding box center [1297, 602] width 16 height 16
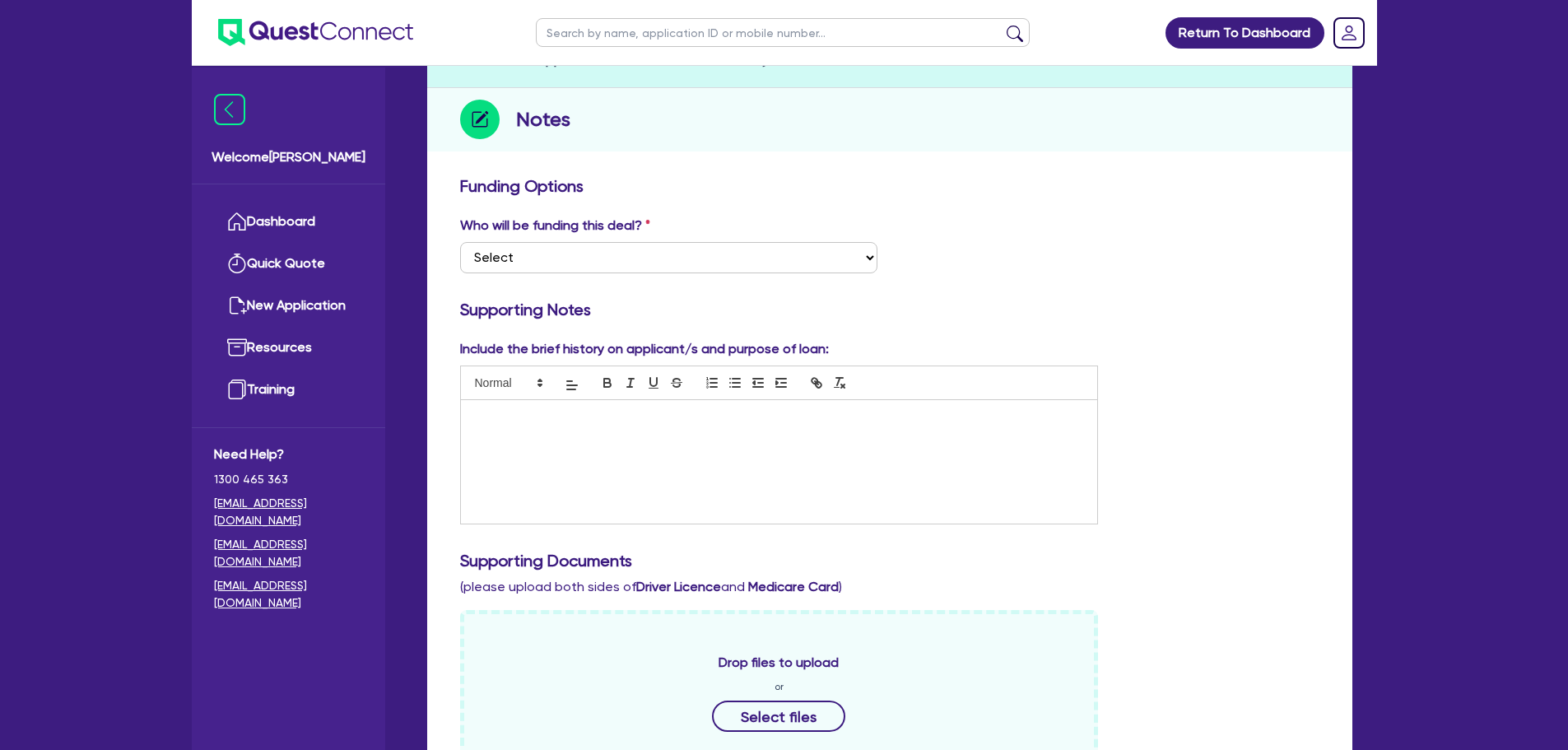
scroll to position [164, 0]
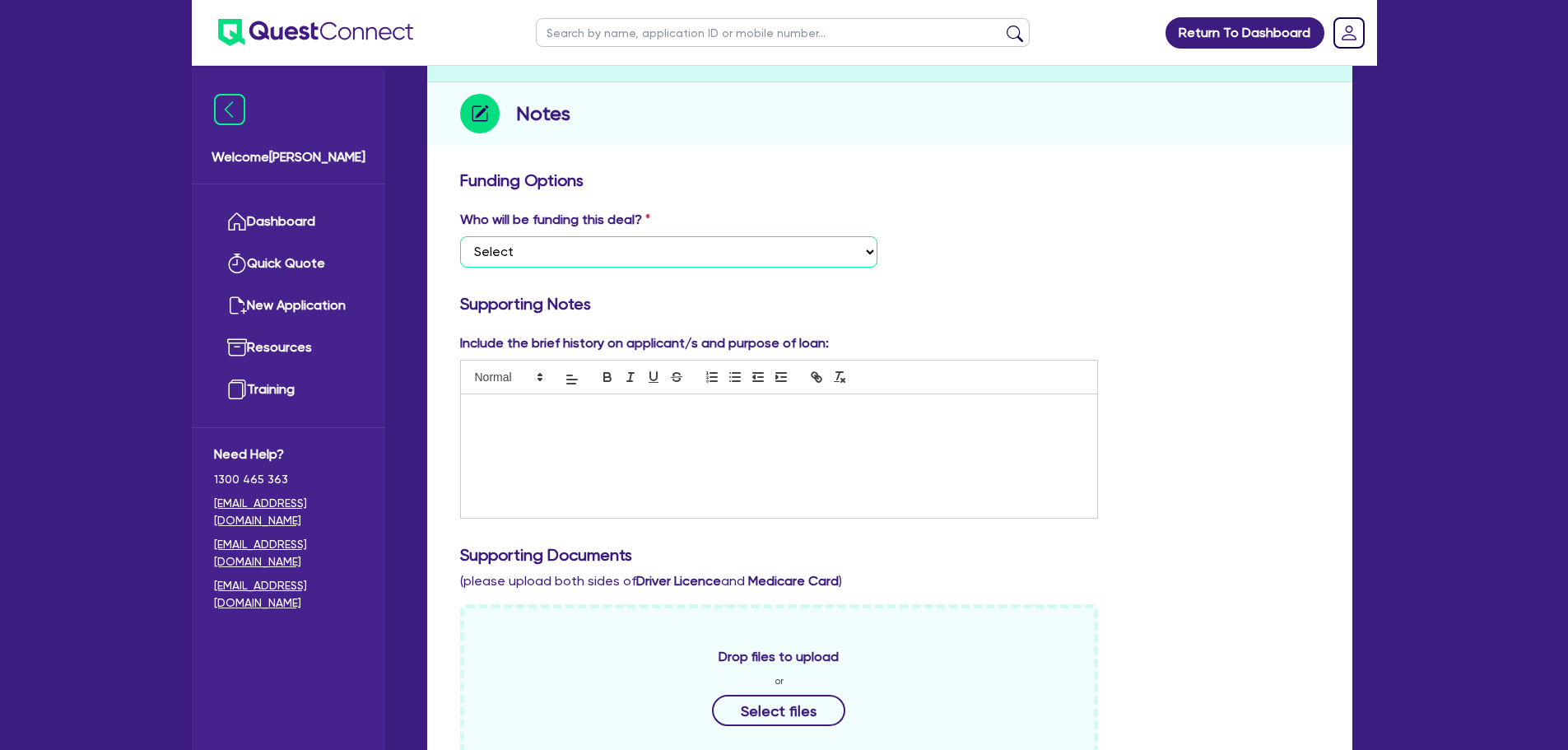
click at [595, 262] on select "Select I want Quest to fund 100% I will fund 100% I will co-fund with Quest Oth…" at bounding box center [669, 252] width 417 height 32
select select "Other"
click at [460, 236] on select "Select I want Quest to fund 100% I will fund 100% I will co-fund with Quest Oth…" at bounding box center [669, 252] width 417 height 32
click at [994, 245] on div "Who will be funding this deal? Select I want Quest to fund 100% I will fund 100…" at bounding box center [890, 246] width 884 height 71
drag, startPoint x: 578, startPoint y: 255, endPoint x: 600, endPoint y: 255, distance: 22.0
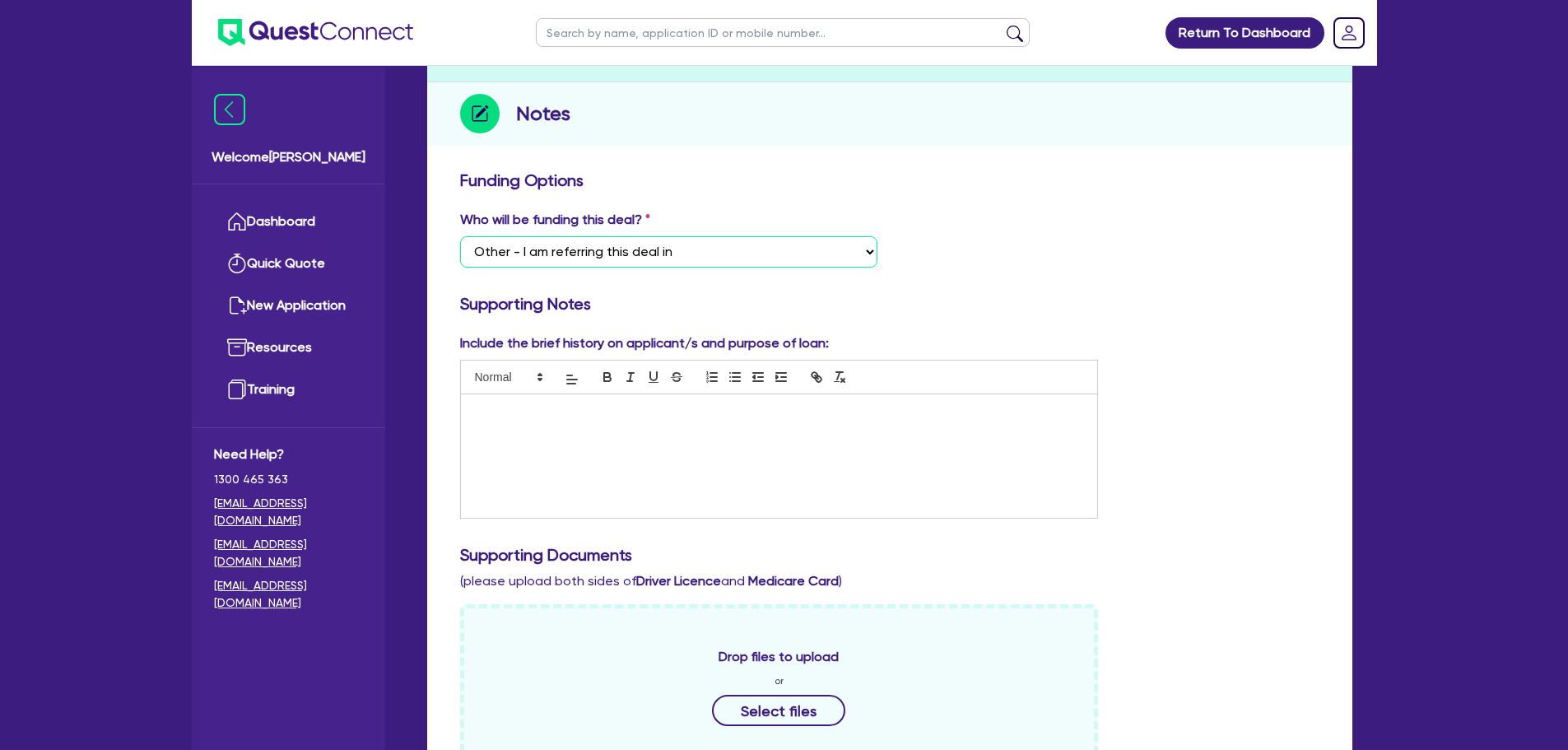
click at [578, 255] on select "Select I want Quest to fund 100% I will fund 100% I will co-fund with Quest Oth…" at bounding box center [669, 252] width 417 height 32
click at [1037, 247] on div "Who will be funding this deal? Select I want Quest to fund 100% I will fund 100…" at bounding box center [890, 246] width 884 height 71
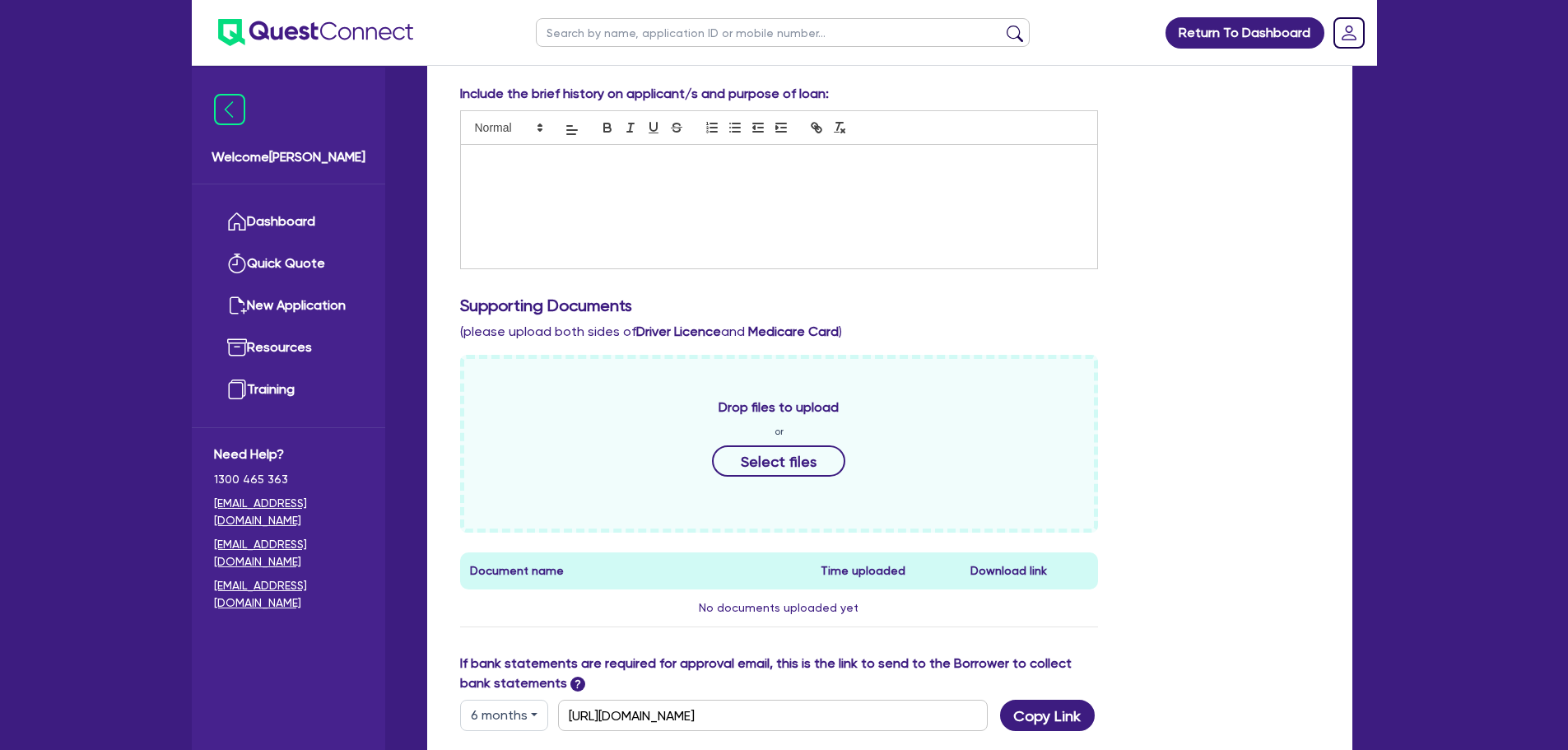
scroll to position [554, 0]
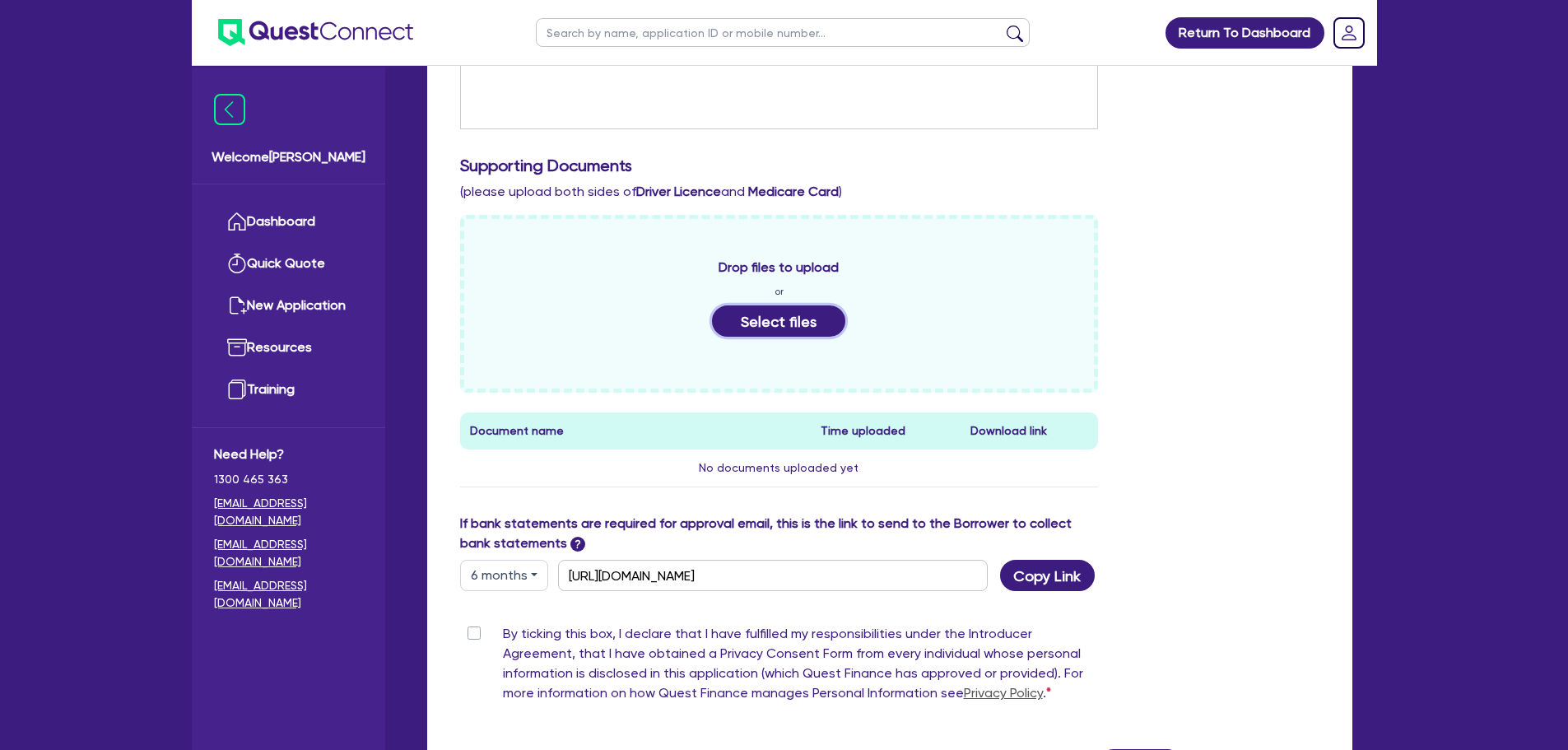
click at [786, 313] on button "Select files" at bounding box center [778, 321] width 134 height 32
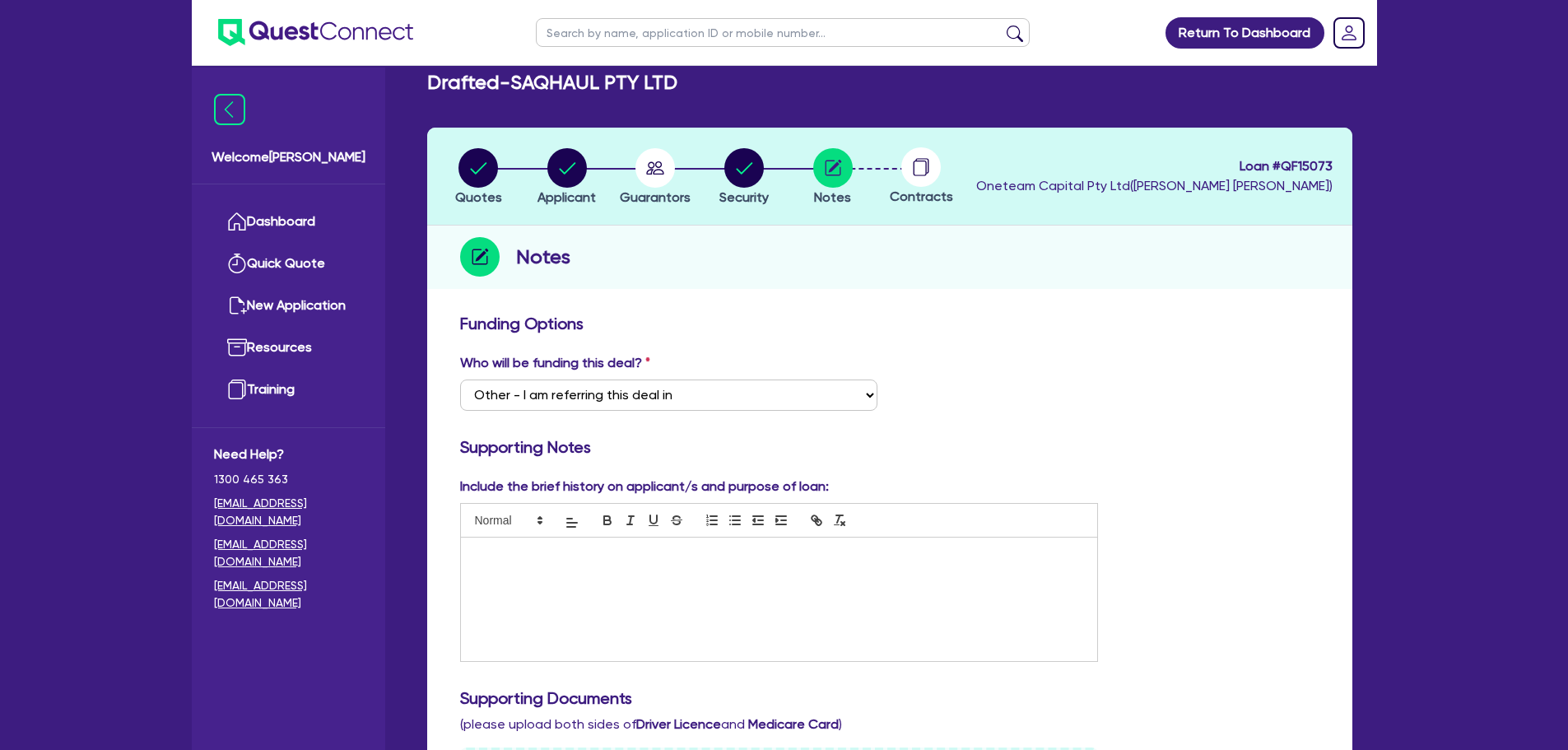
scroll to position [0, 0]
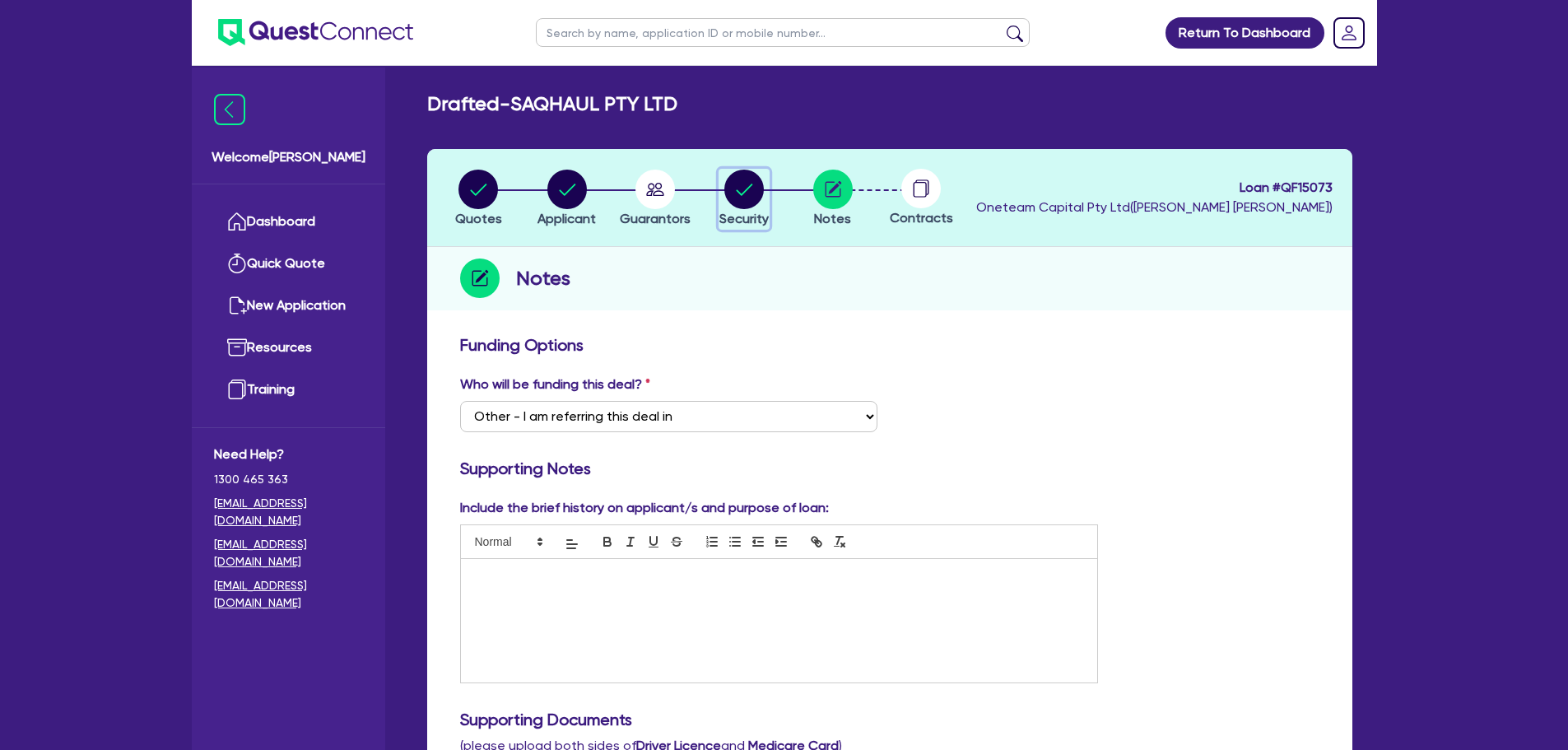
click at [752, 201] on circle "button" at bounding box center [744, 189] width 39 height 39
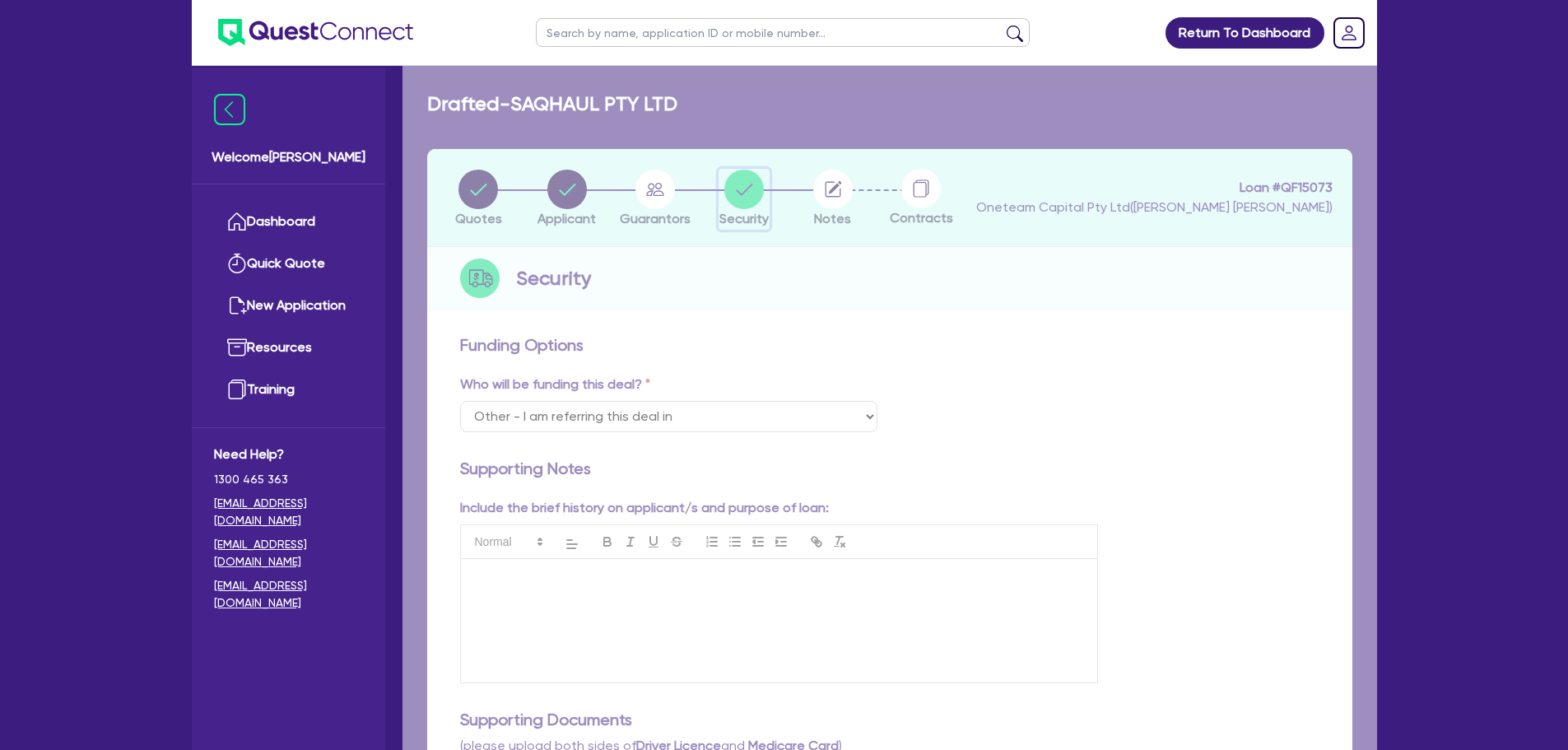
select select "CARS_AND_LIGHT_TRUCKS"
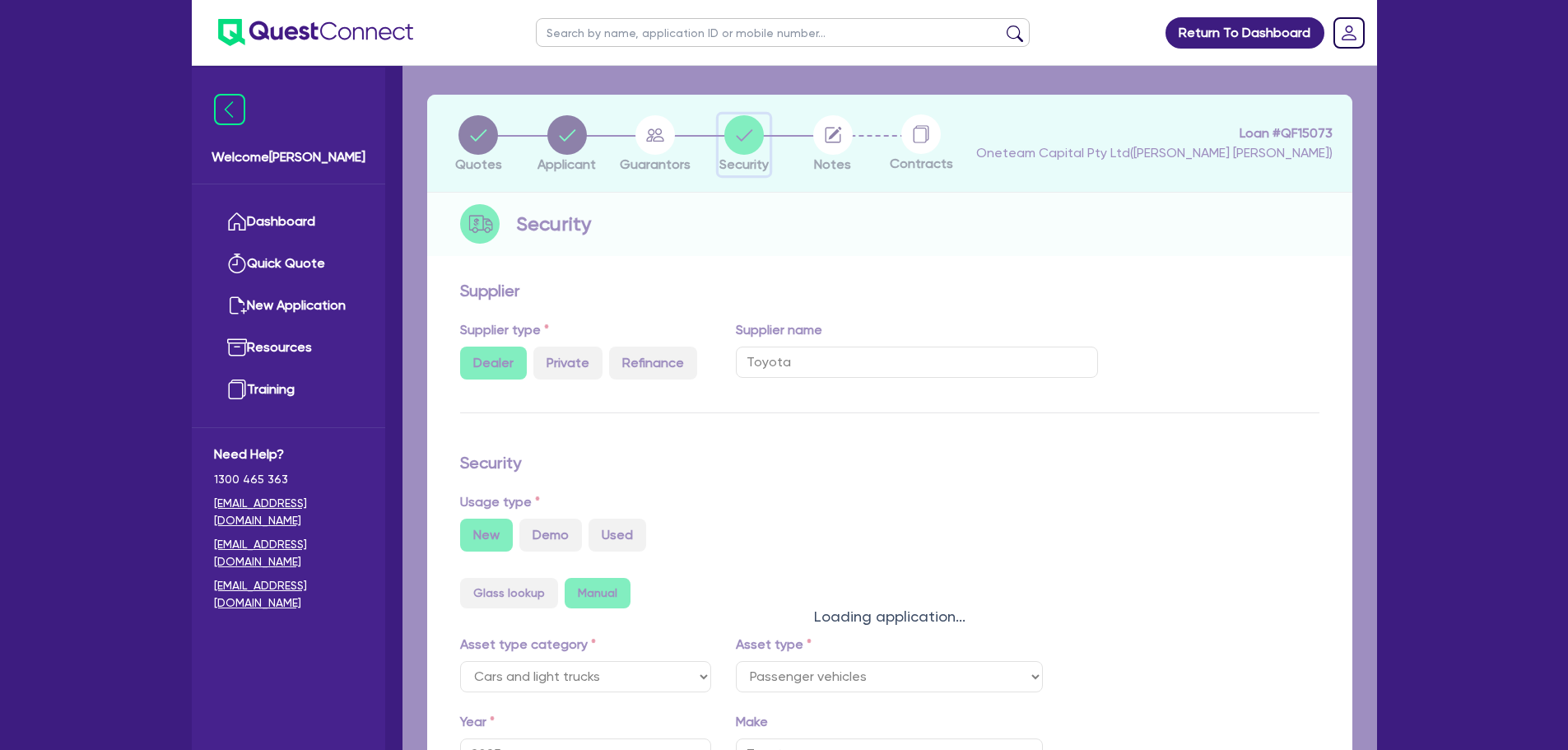
select select "PASSENGER_VEHICLES"
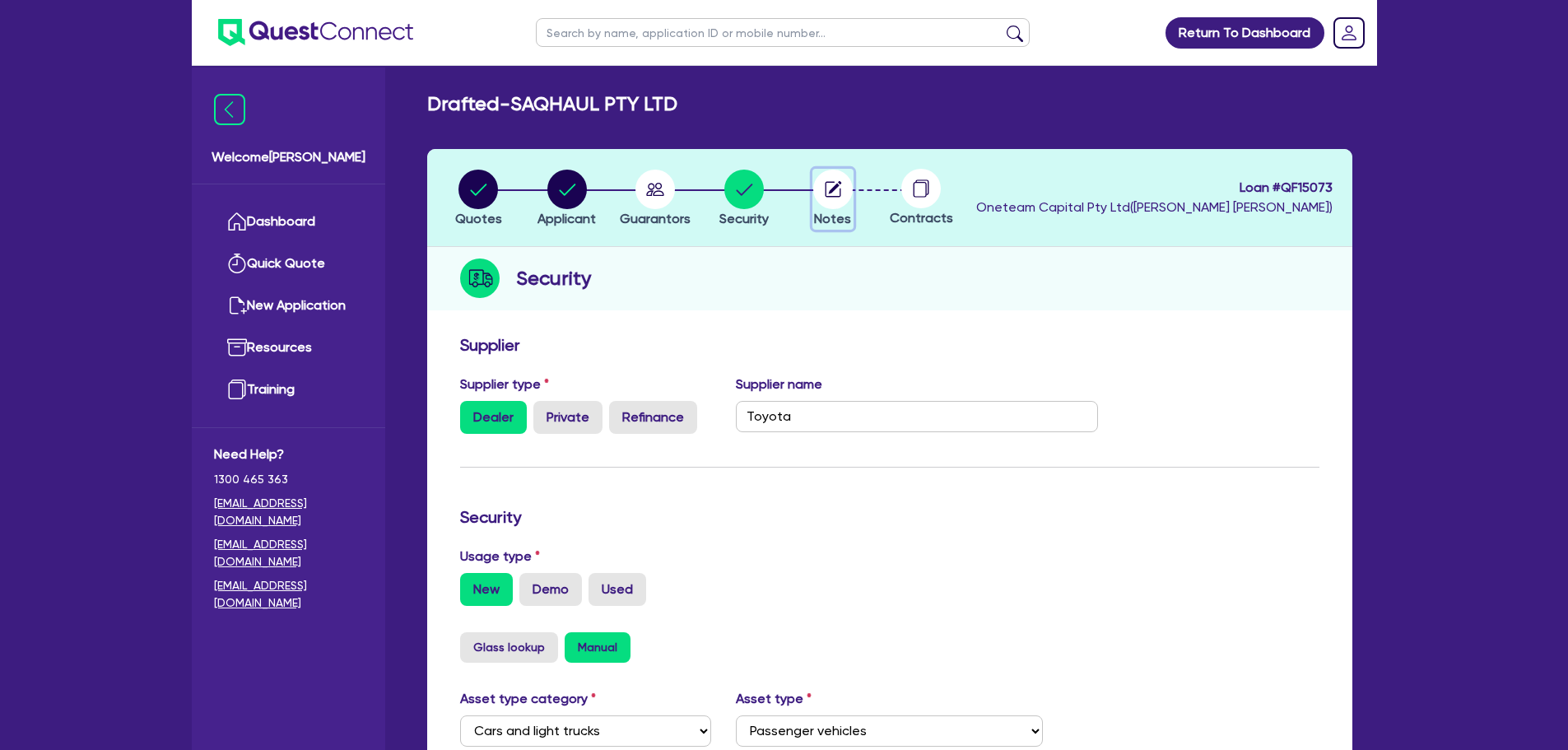
click at [828, 176] on circle "button" at bounding box center [833, 189] width 39 height 39
select select "Other"
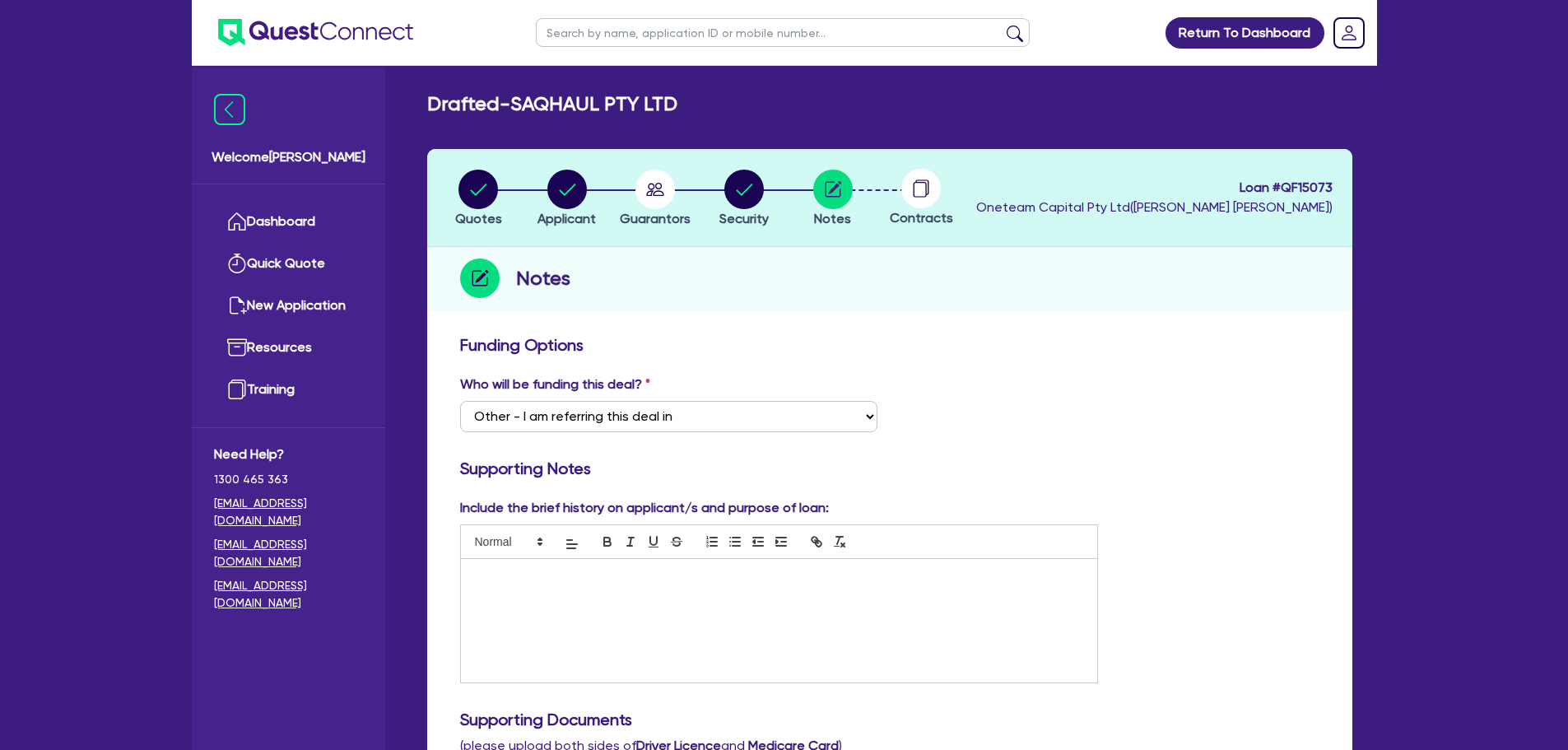
click at [952, 192] on div at bounding box center [921, 188] width 89 height 39
click at [900, 191] on div at bounding box center [921, 188] width 89 height 39
click at [820, 181] on circle "button" at bounding box center [833, 189] width 39 height 39
click at [749, 187] on icon "button" at bounding box center [745, 189] width 16 height 12
select select "CARS_AND_LIGHT_TRUCKS"
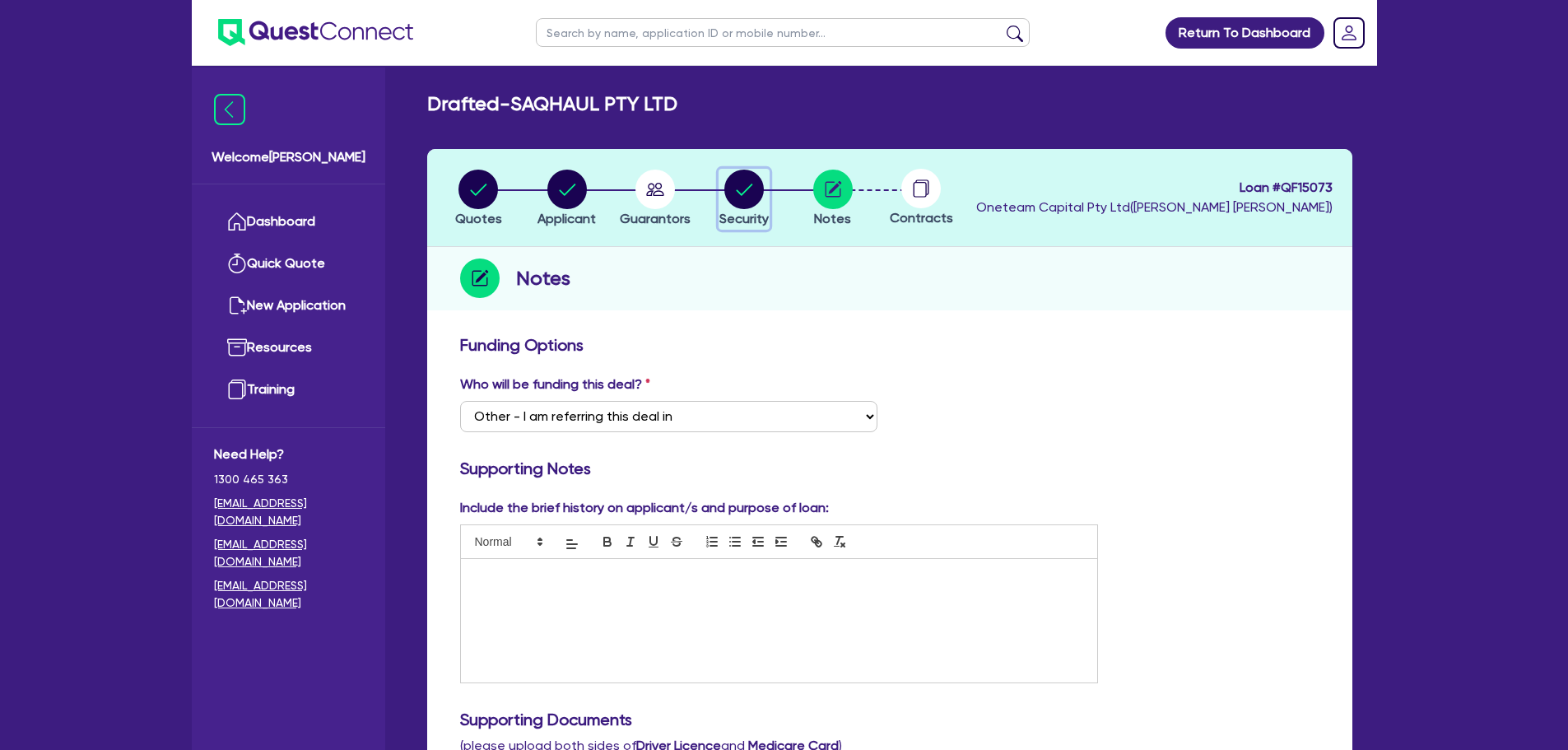
select select "PASSENGER_VEHICLES"
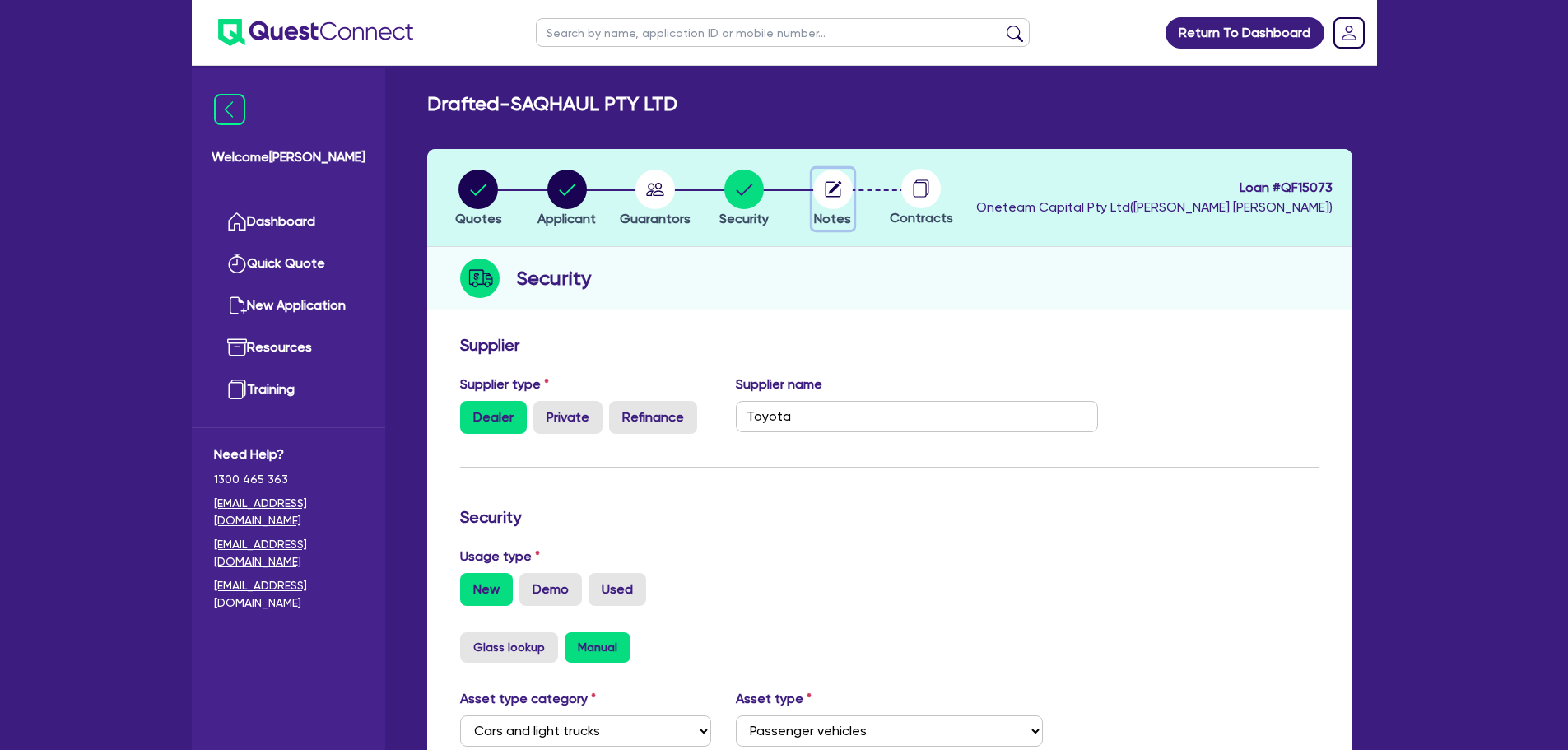
click at [850, 192] on circle "button" at bounding box center [833, 189] width 39 height 39
select select "Other"
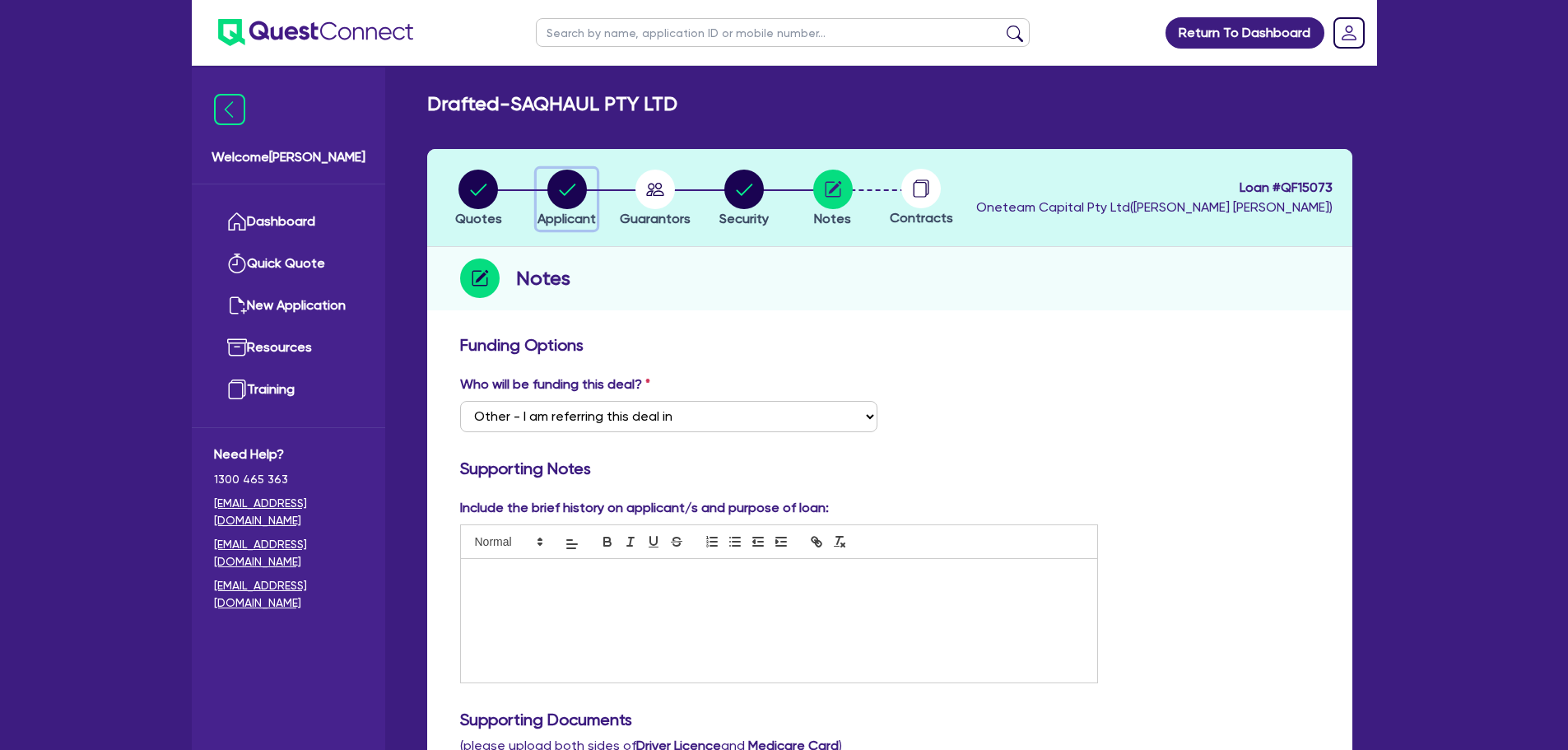
click at [551, 192] on circle "button" at bounding box center [567, 189] width 39 height 39
select select "COMPANY"
select select "TRANSPORT_WAREHOUSING"
select select "PASSENGERS_FREIGHT_TRANSPORT"
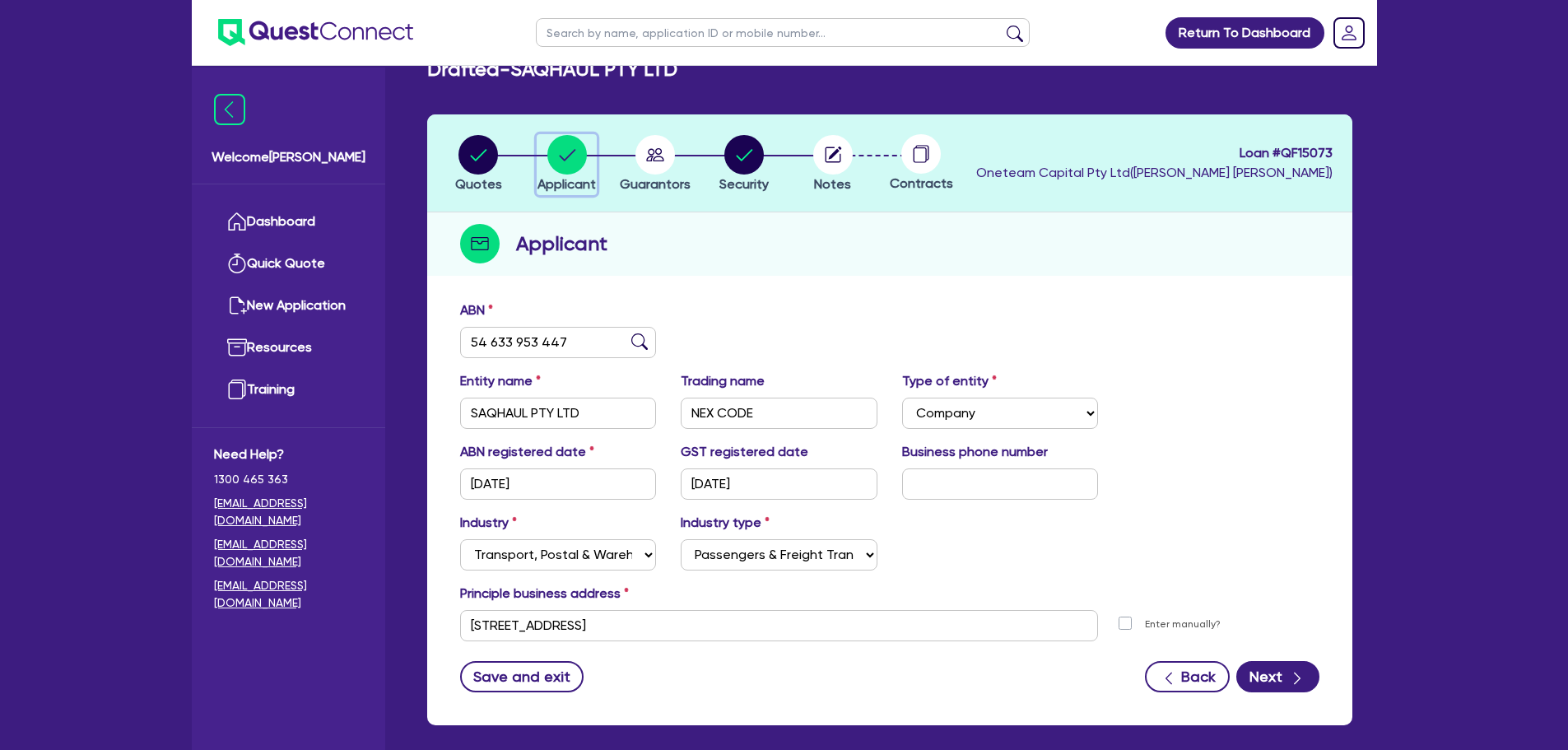
scroll to position [83, 0]
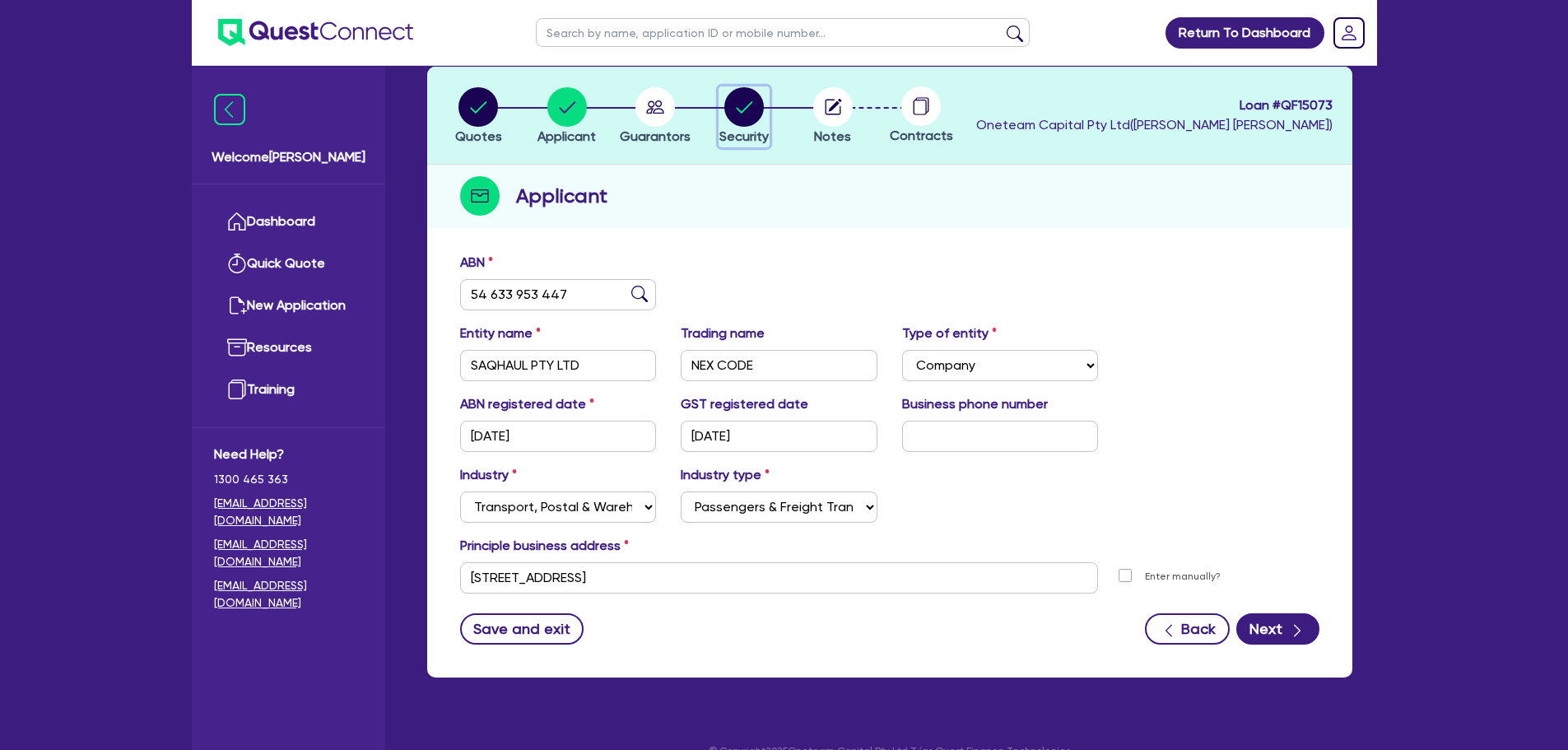
click at [734, 104] on circle "button" at bounding box center [744, 107] width 39 height 39
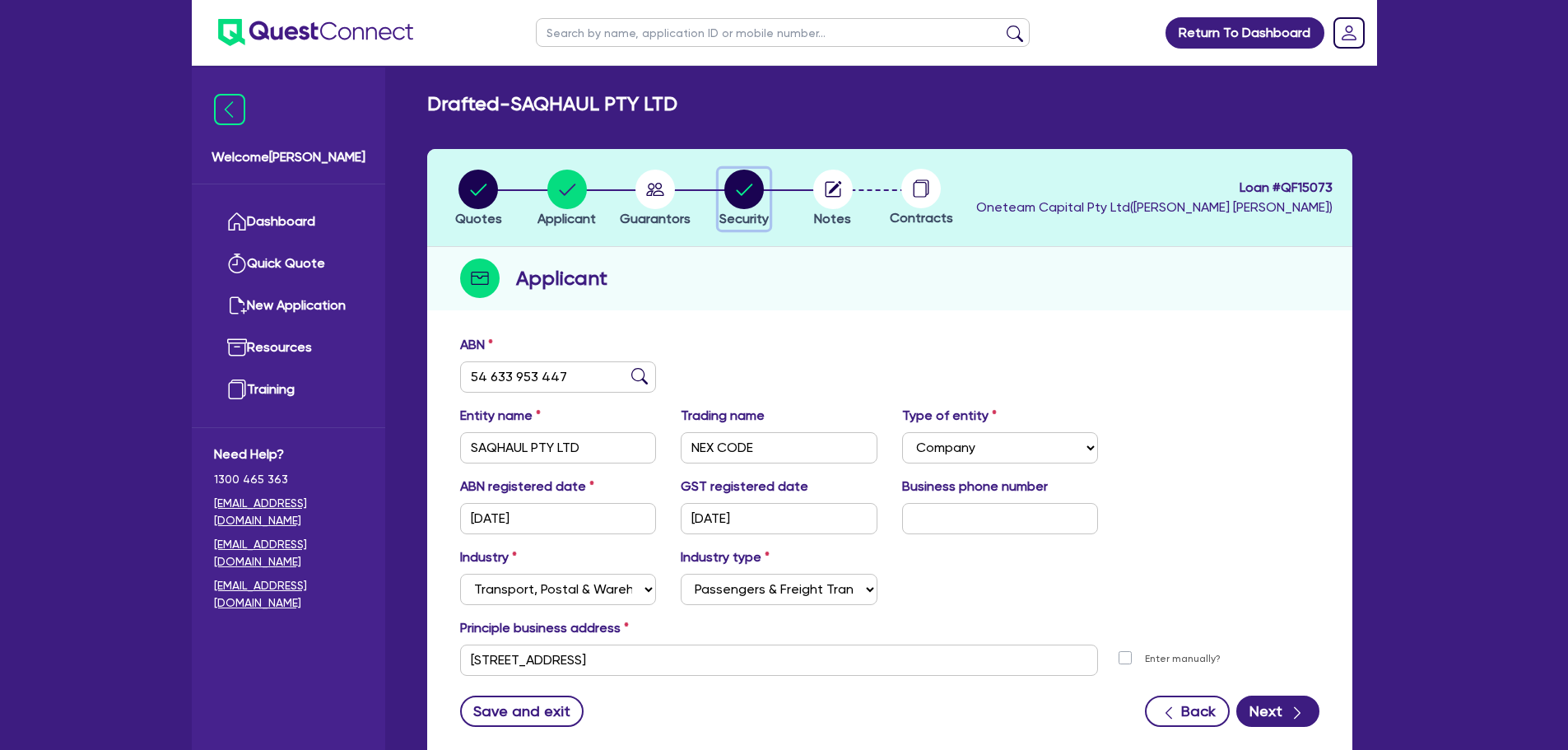
select select "CARS_AND_LIGHT_TRUCKS"
select select "PASSENGER_VEHICLES"
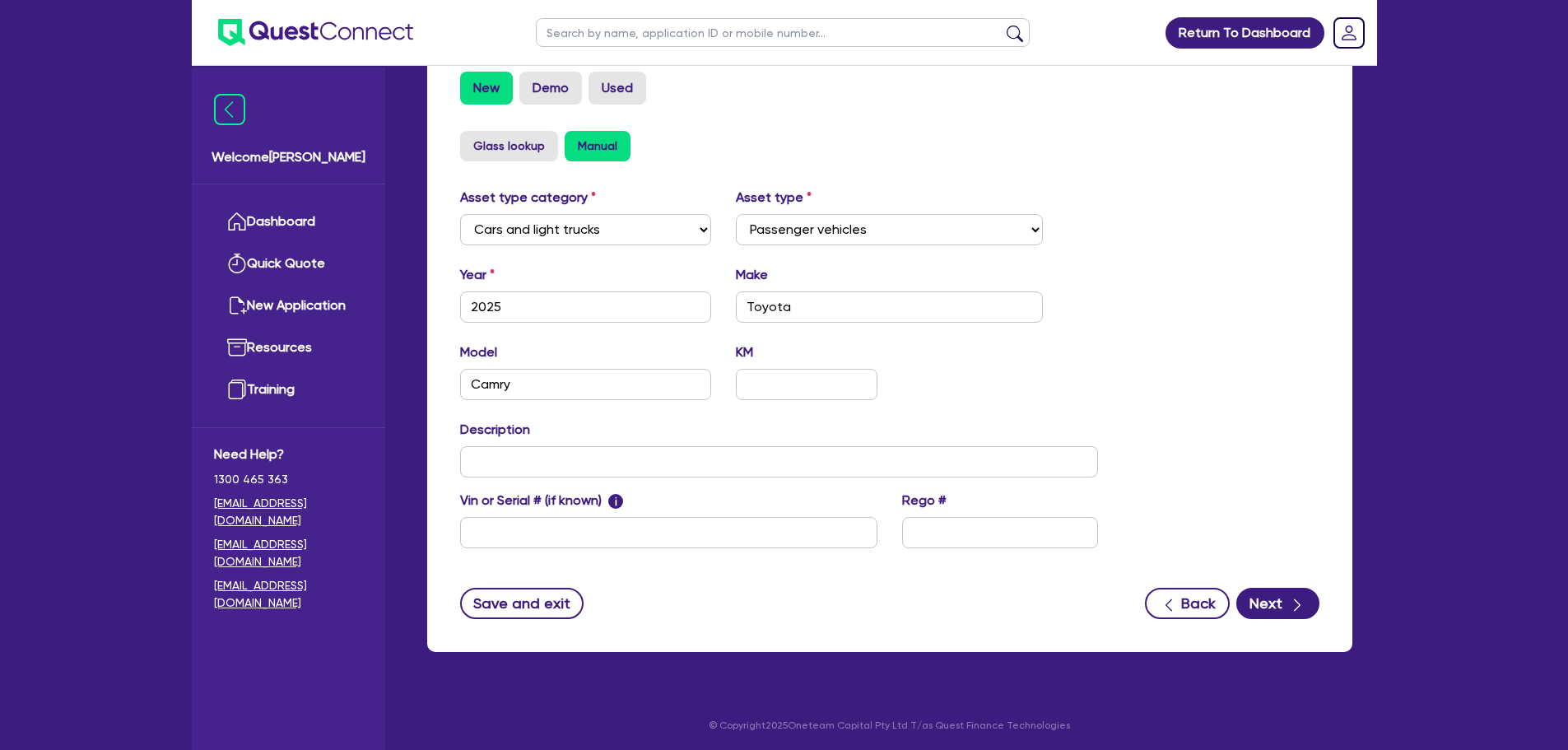
scroll to position [503, 0]
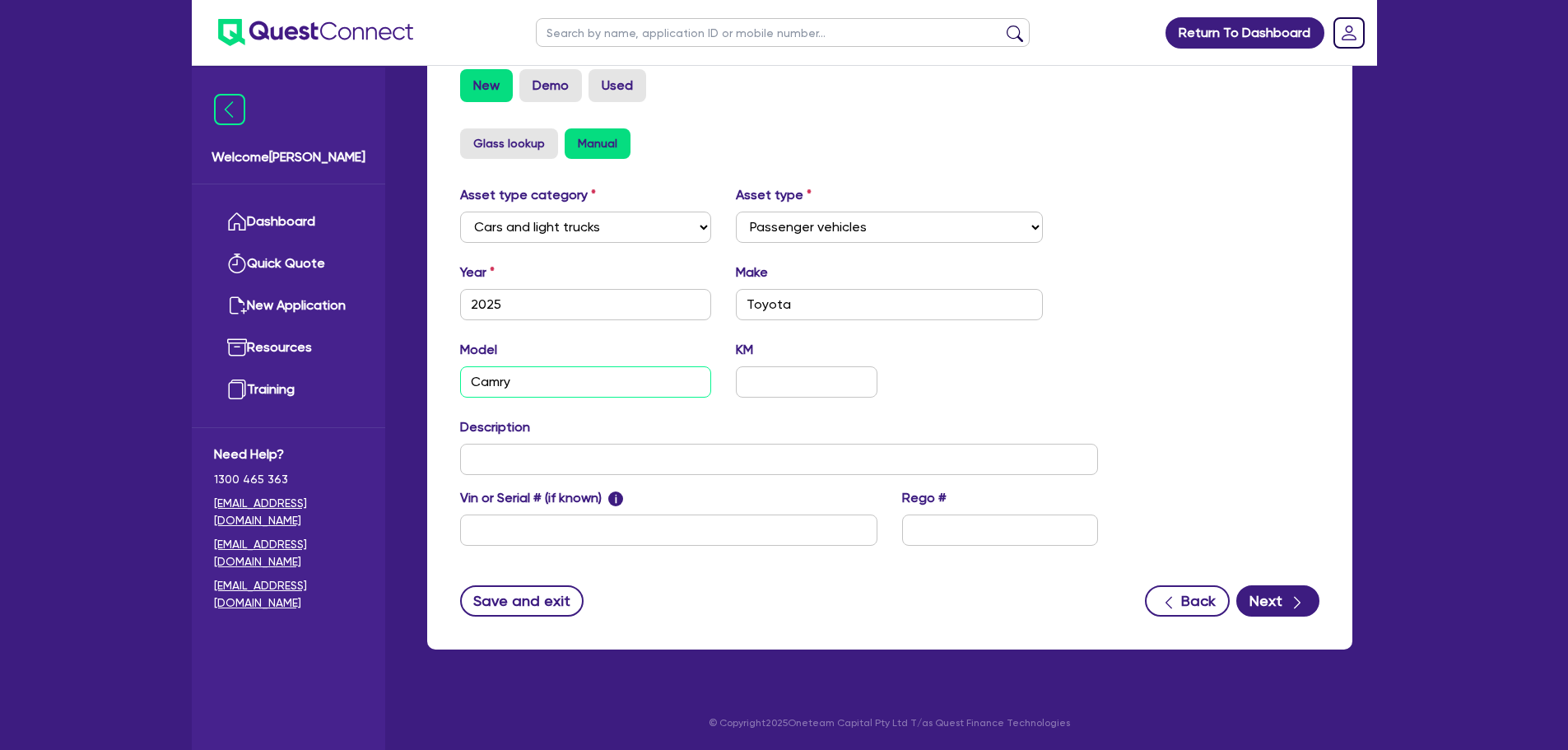
click at [600, 382] on input "Camry" at bounding box center [586, 381] width 252 height 32
type input "Camry Accent"
click at [1011, 364] on div "Model Camry Accent KM" at bounding box center [779, 375] width 664 height 71
click at [545, 452] on input "text" at bounding box center [779, 459] width 639 height 32
type input "Toyota Camry Accent 2025"
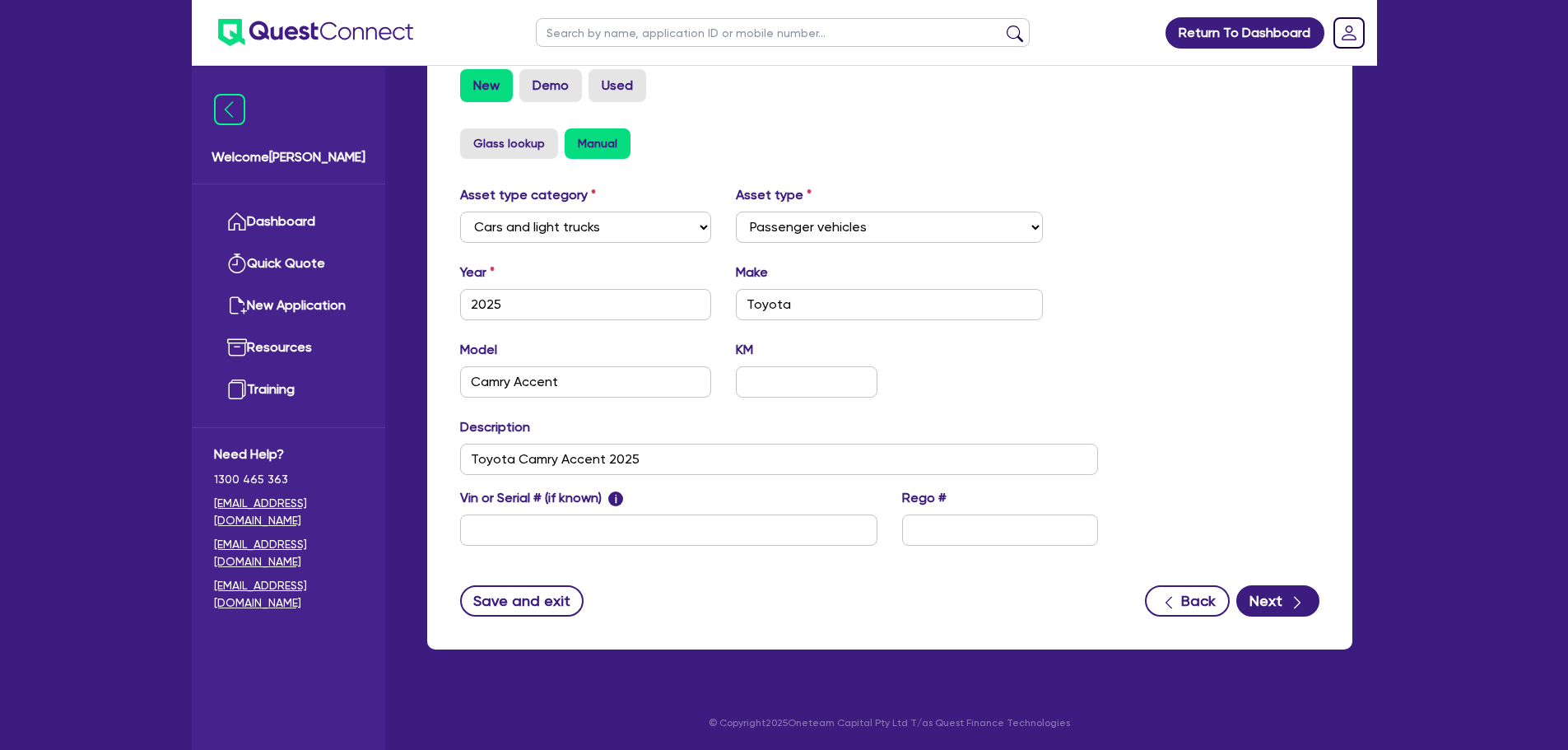
click at [1125, 385] on div "Asset type category Select Cars and light trucks Primary assets Secondary asset…" at bounding box center [890, 375] width 884 height 380
click at [1270, 611] on button "Next" at bounding box center [1278, 600] width 84 height 32
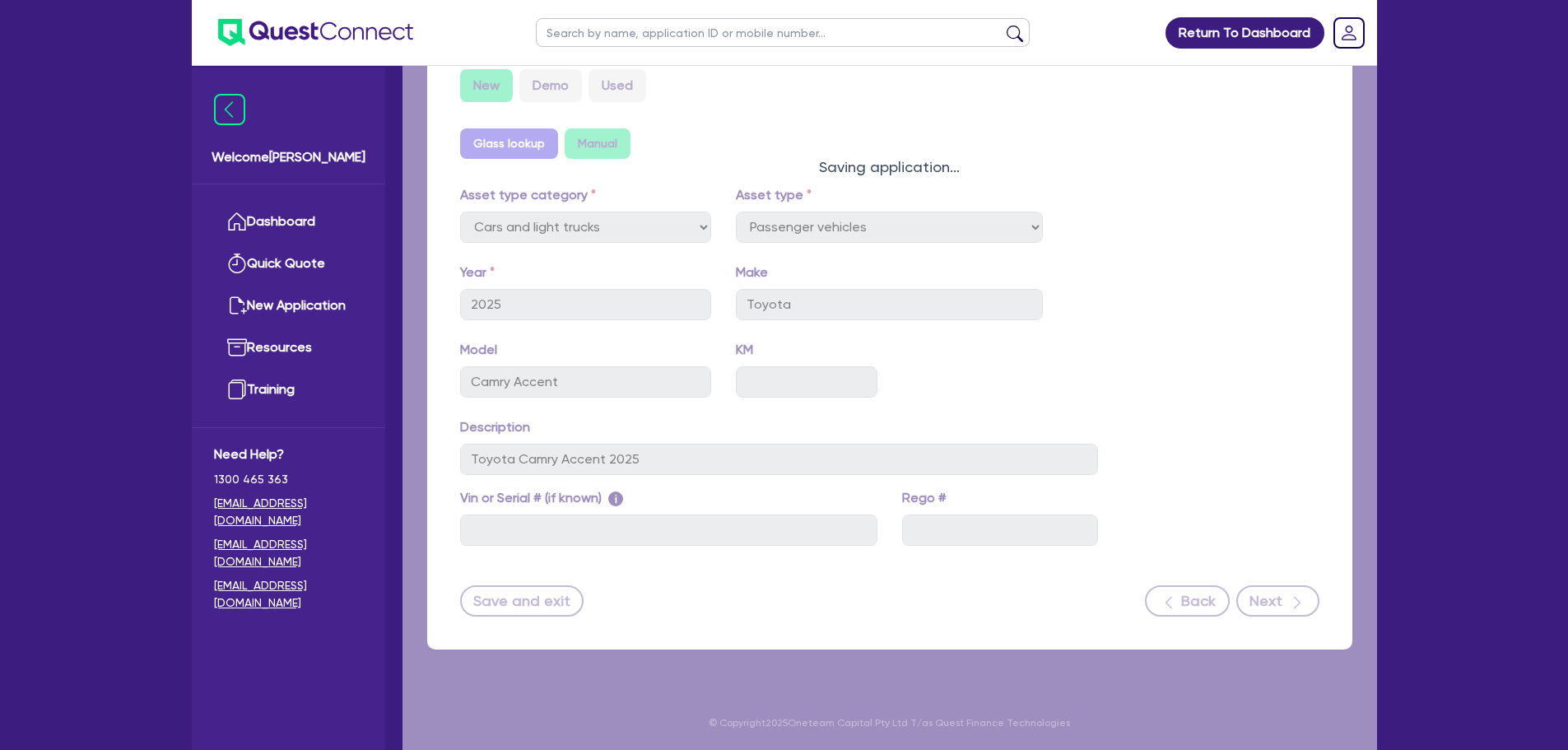
select select "Other"
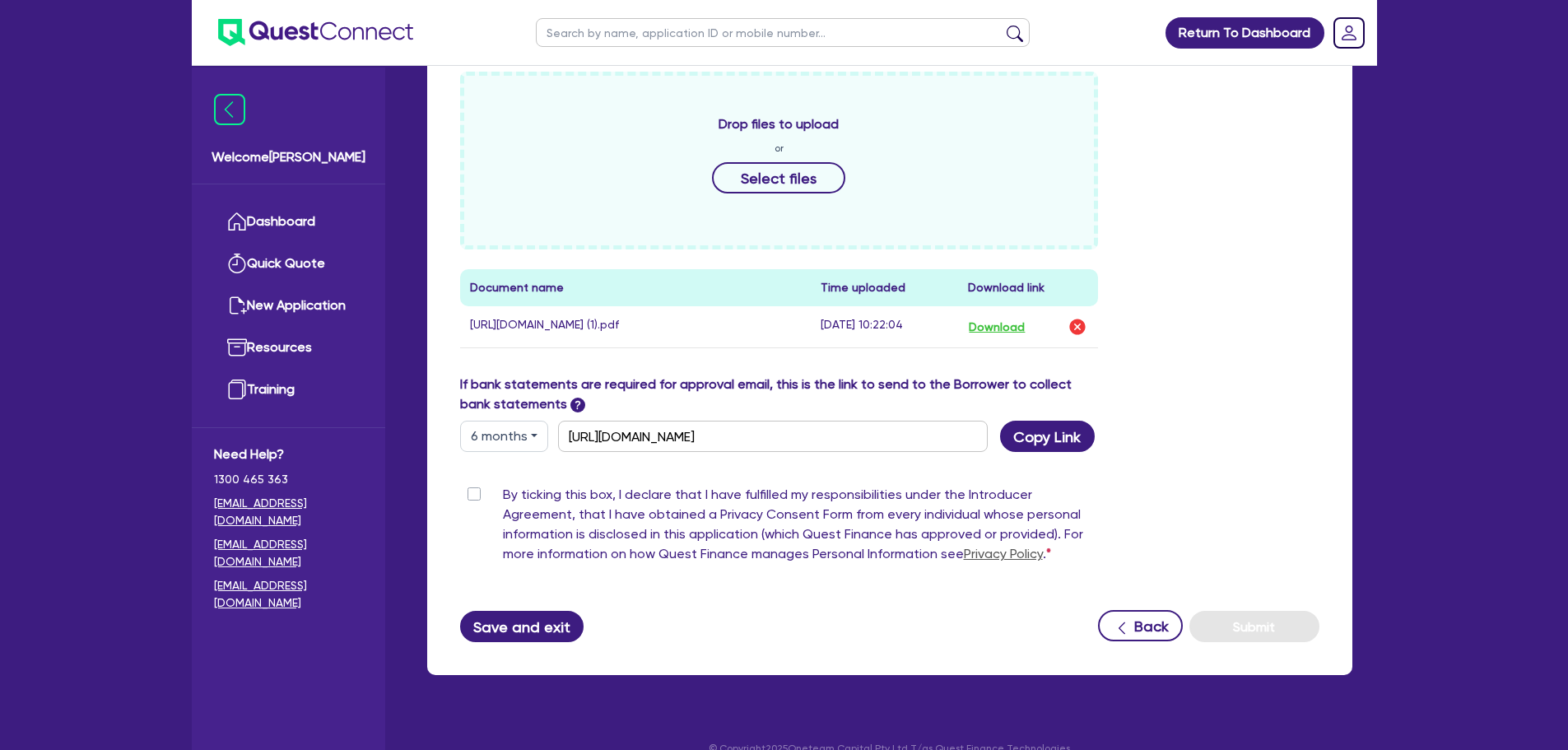
scroll to position [736, 0]
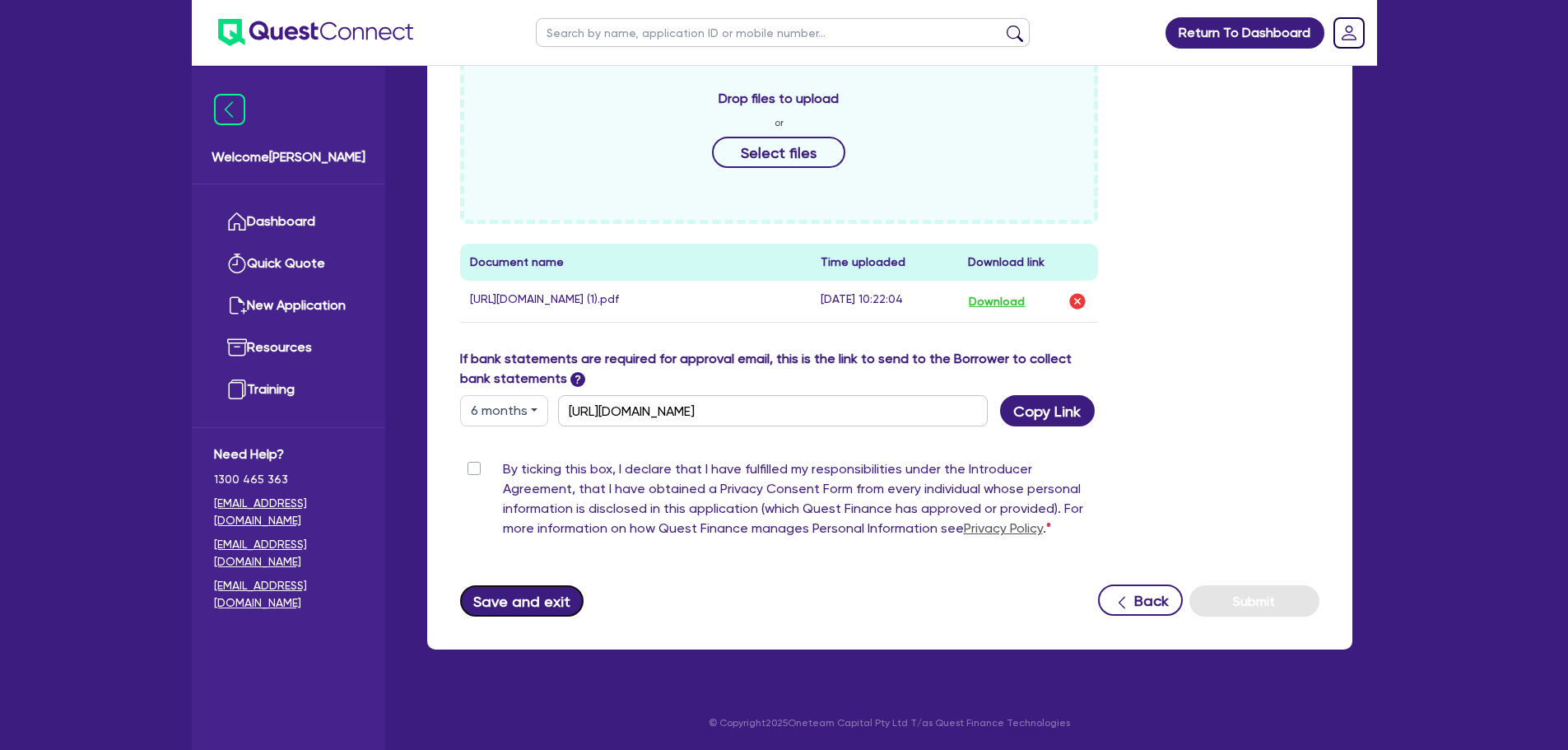
click at [523, 601] on button "Save and exit" at bounding box center [522, 600] width 124 height 32
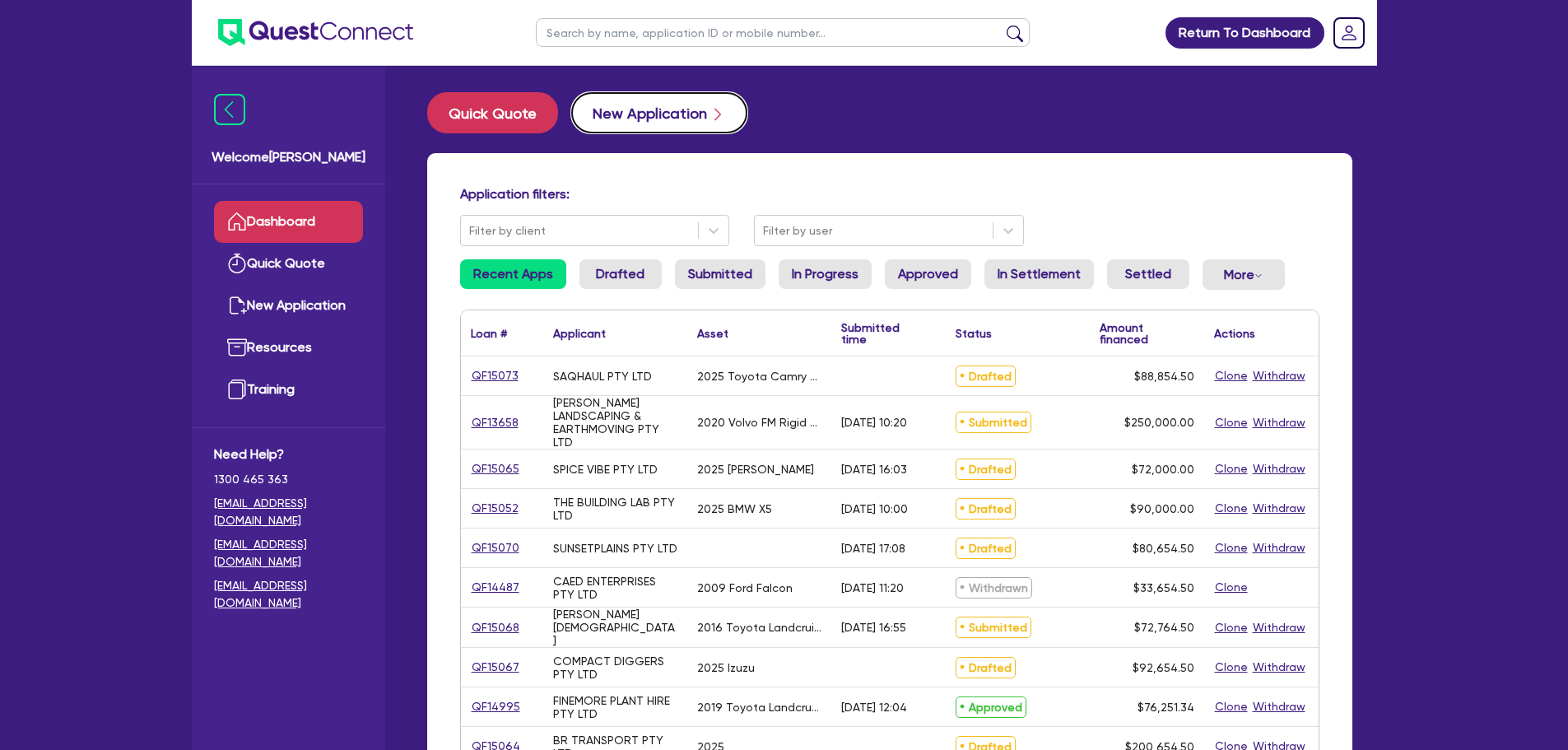
click at [652, 108] on button "New Application" at bounding box center [659, 112] width 176 height 41
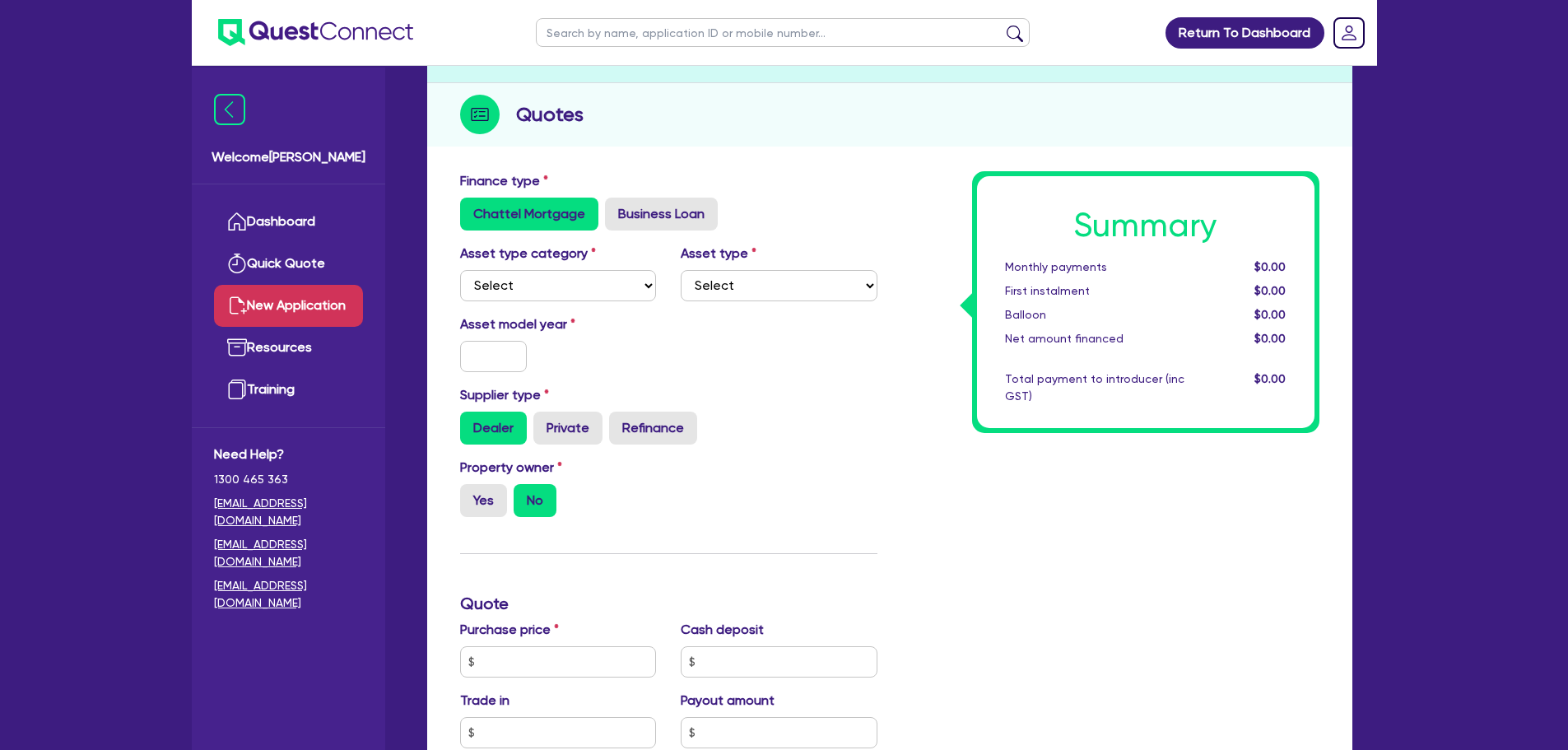
scroll to position [164, 0]
drag, startPoint x: 565, startPoint y: 277, endPoint x: 568, endPoint y: 289, distance: 12.4
click at [565, 277] on select "Select Cars and light trucks Primary assets Secondary assets Tertiary assets" at bounding box center [558, 284] width 197 height 32
select select "PRIMARY_ASSETS"
click at [460, 269] on select "Select Cars and light trucks Primary assets Secondary assets Tertiary assets" at bounding box center [558, 284] width 197 height 32
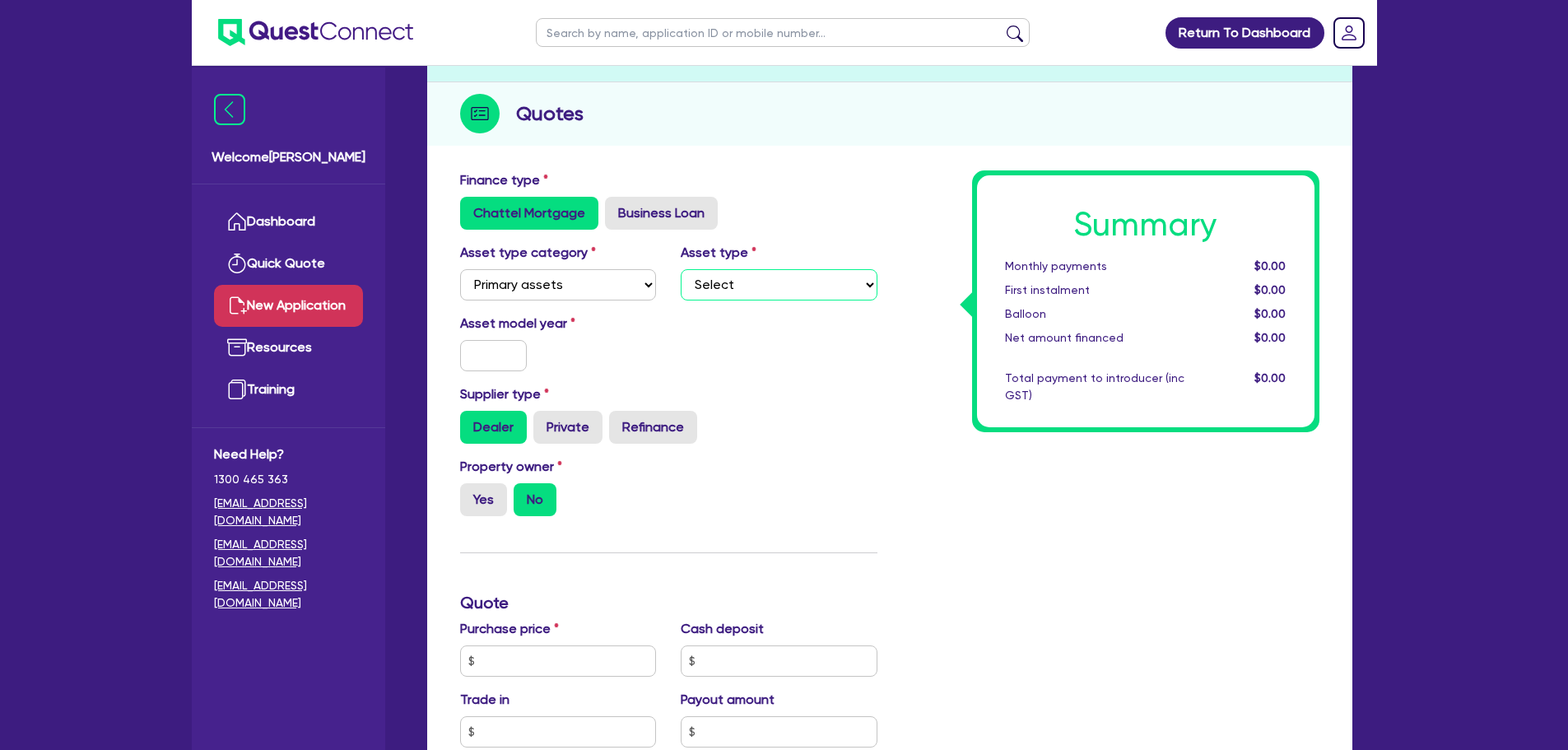
click at [689, 293] on select "Select Heavy trucks over 4.5 tonne Trailers Bus and coaches Yellow goods and ex…" at bounding box center [779, 284] width 197 height 32
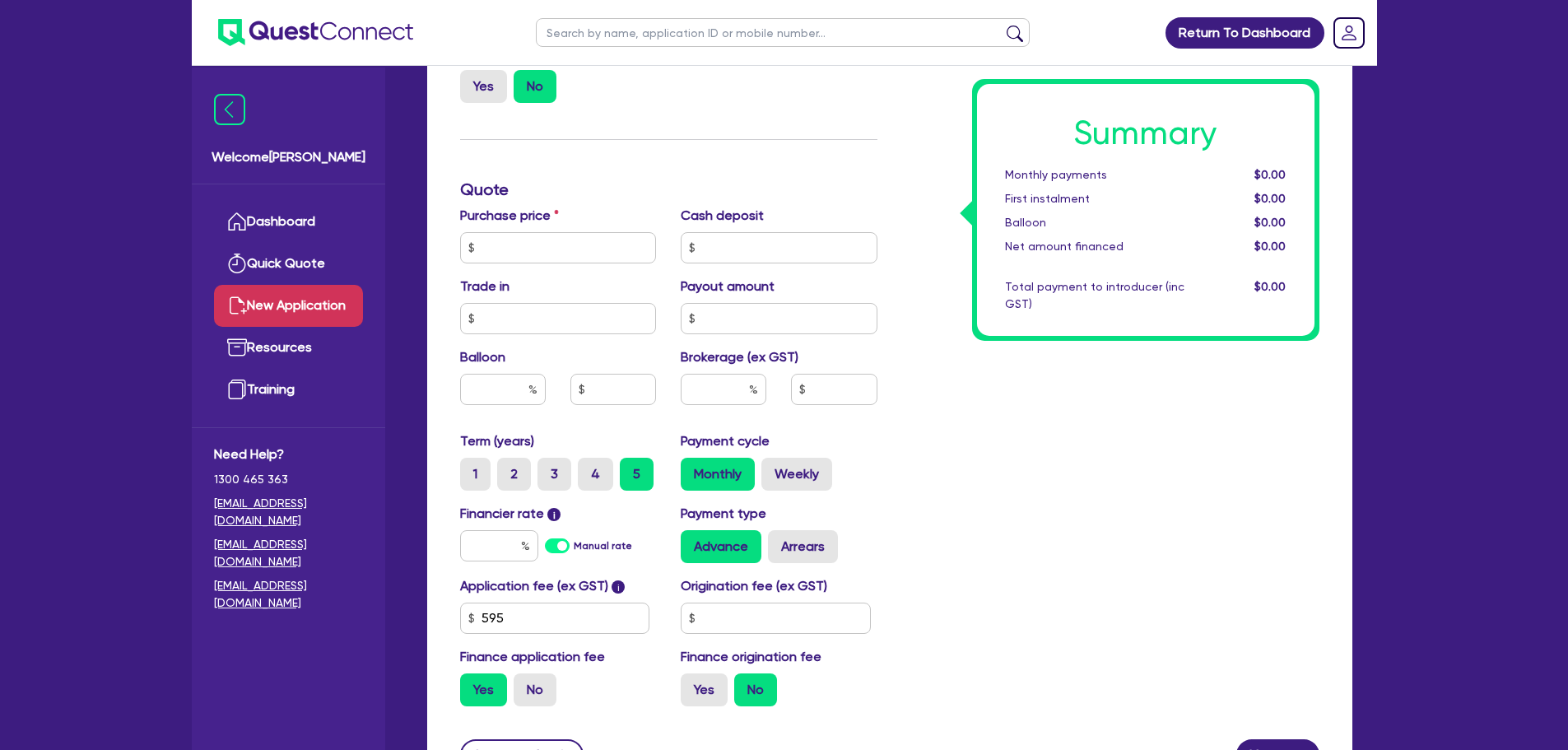
scroll to position [659, 0]
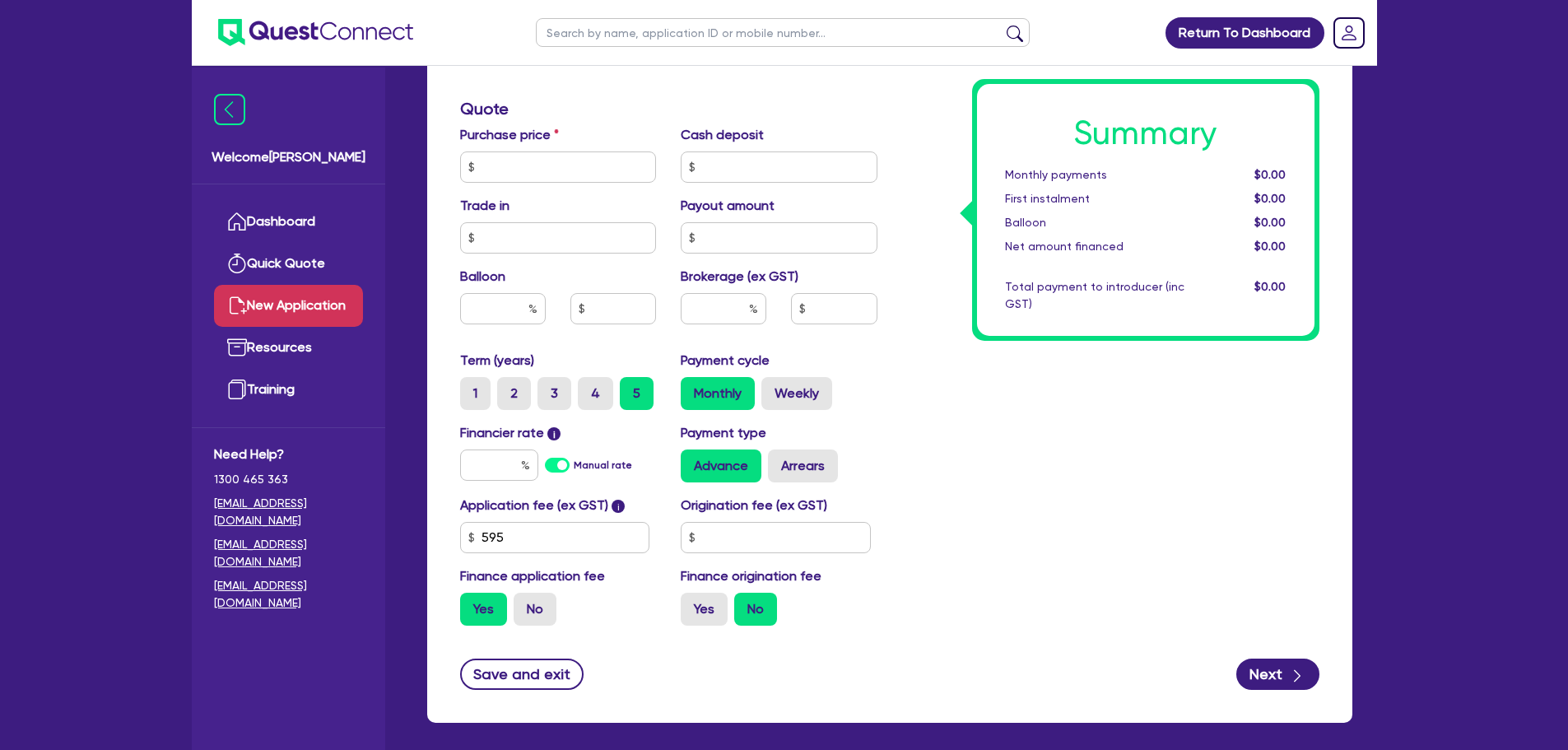
click at [1010, 457] on div "Summary Monthly payments $0.00 First instalment $0.00 Balloon $0.00 Net amount …" at bounding box center [1111, 157] width 442 height 962
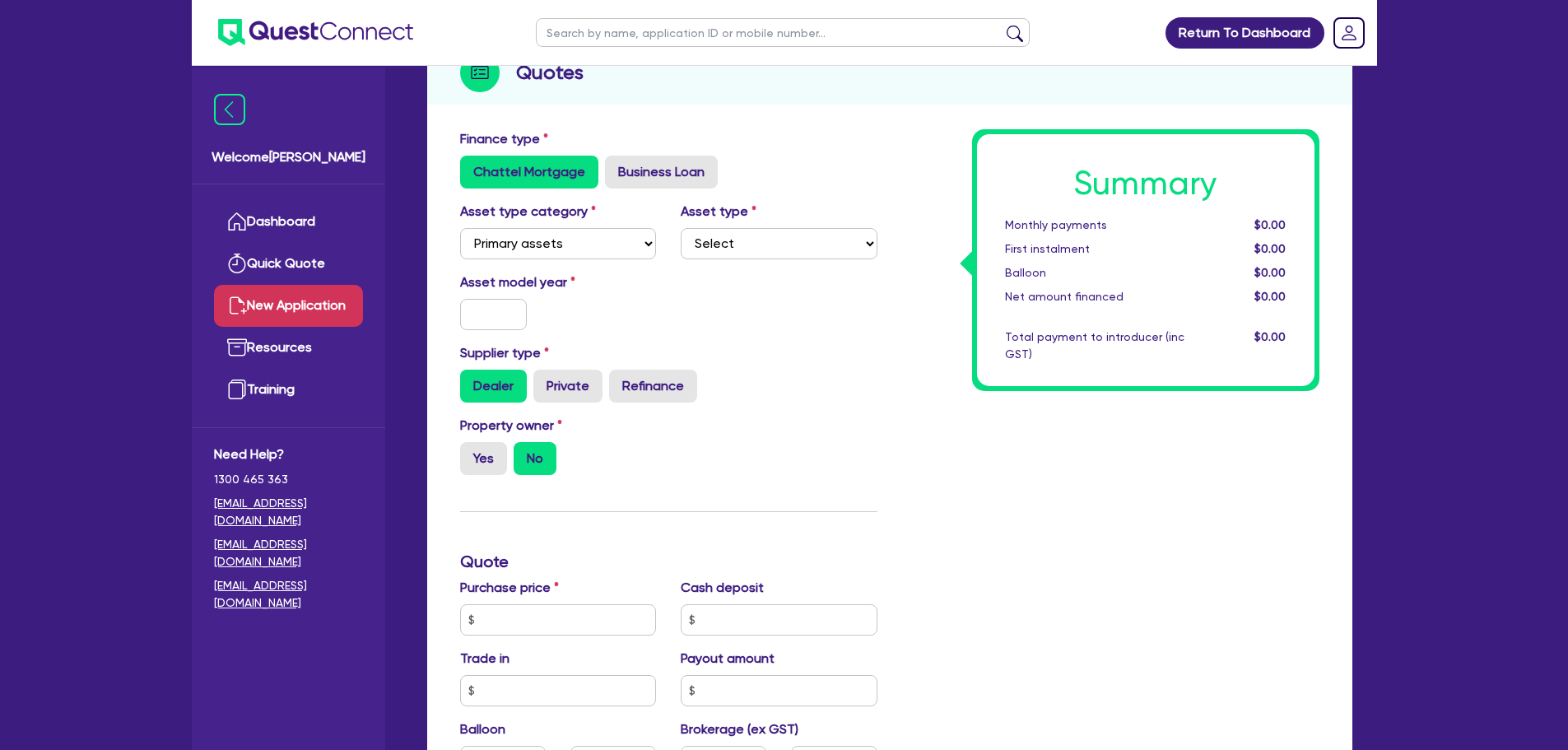
scroll to position [164, 0]
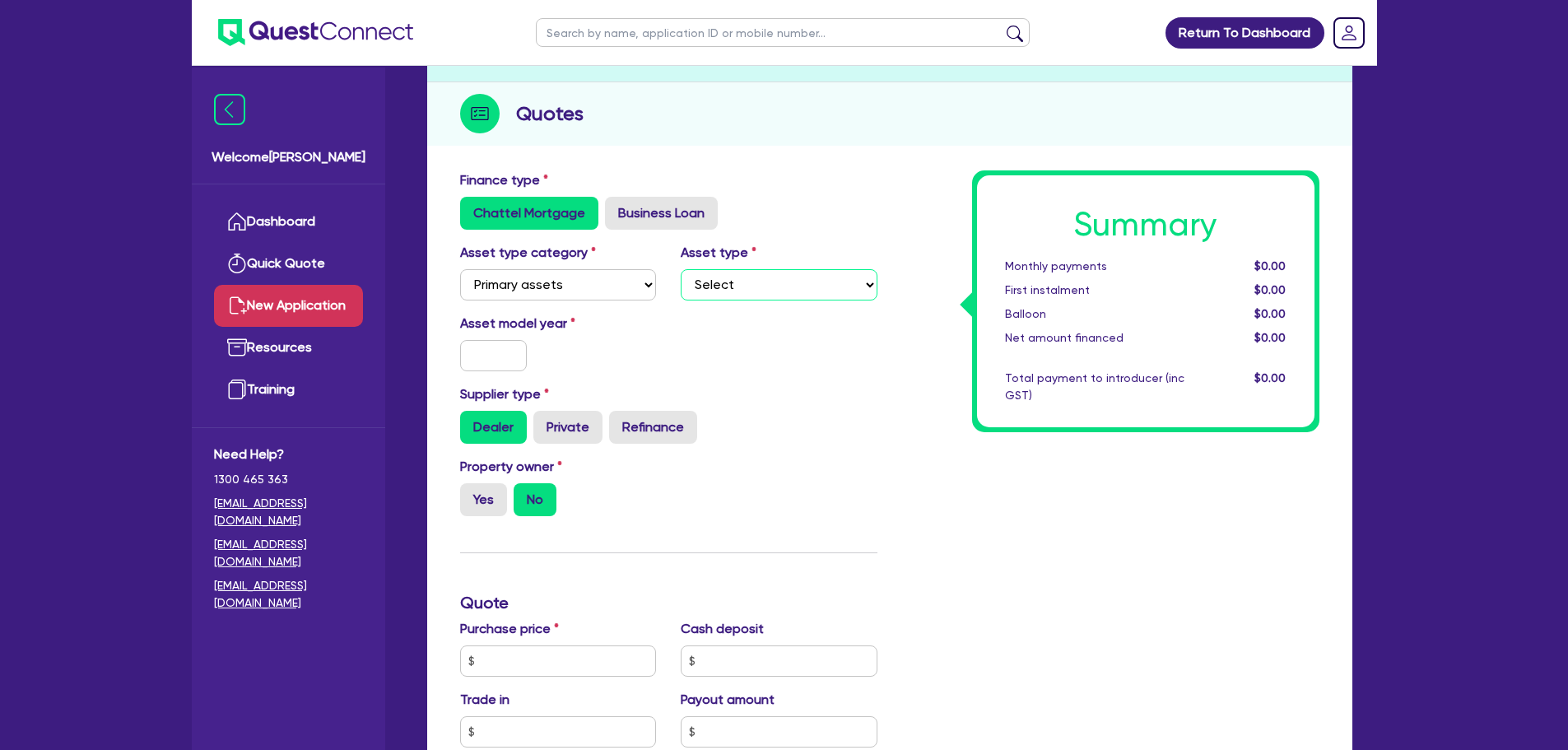
click at [706, 282] on select "Select Heavy trucks over 4.5 tonne Trailers Bus and coaches Yellow goods and ex…" at bounding box center [779, 284] width 197 height 32
drag, startPoint x: 751, startPoint y: 273, endPoint x: 752, endPoint y: 282, distance: 9.1
click at [752, 274] on select "Select Heavy trucks over 4.5 tonne Trailers Bus and coaches Yellow goods and ex…" at bounding box center [779, 284] width 197 height 32
select select "YELLOW_GOODS_AND_EXCAVATORS"
click at [681, 269] on select "Select Heavy trucks over 4.5 tonne Trailers Bus and coaches Yellow goods and ex…" at bounding box center [779, 284] width 197 height 32
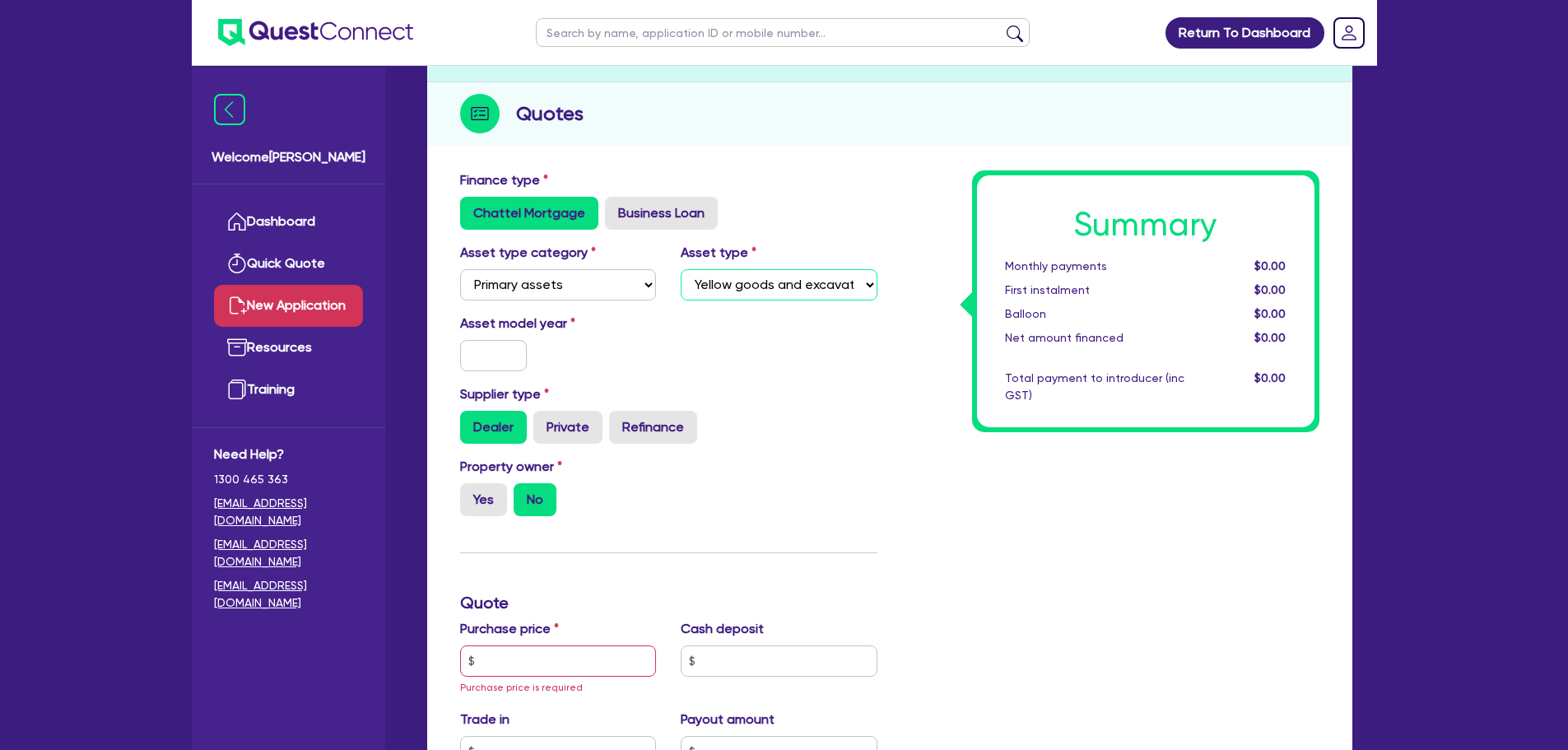
click at [743, 279] on select "Select Heavy trucks over 4.5 tonne Trailers Bus and coaches Yellow goods and ex…" at bounding box center [779, 284] width 197 height 32
click at [584, 346] on div "Asset model year" at bounding box center [558, 342] width 222 height 58
click at [481, 354] on input "text" at bounding box center [494, 355] width 67 height 32
type input "2014"
click at [755, 333] on div "Asset model year [DATE]" at bounding box center [669, 349] width 442 height 71
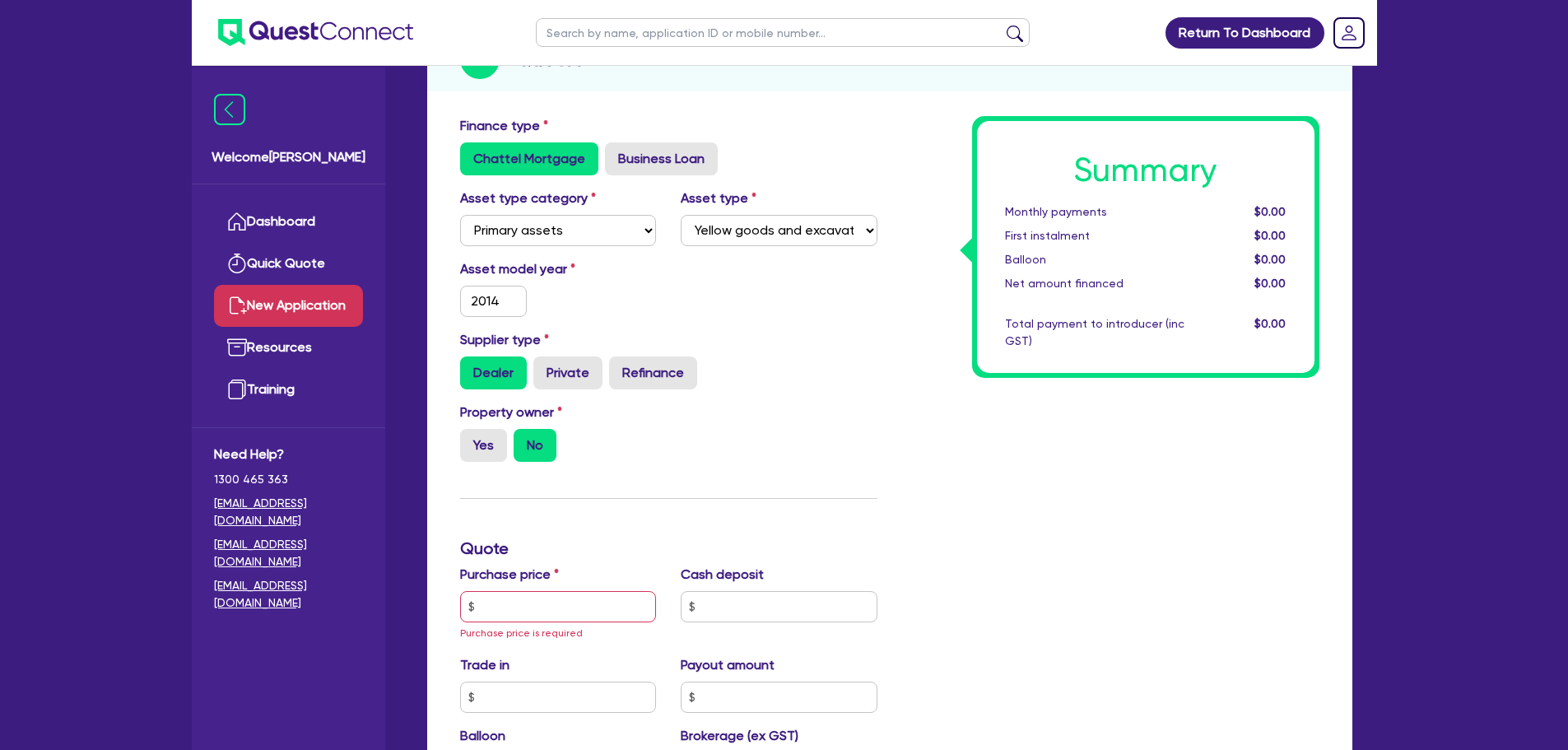
scroll to position [411, 0]
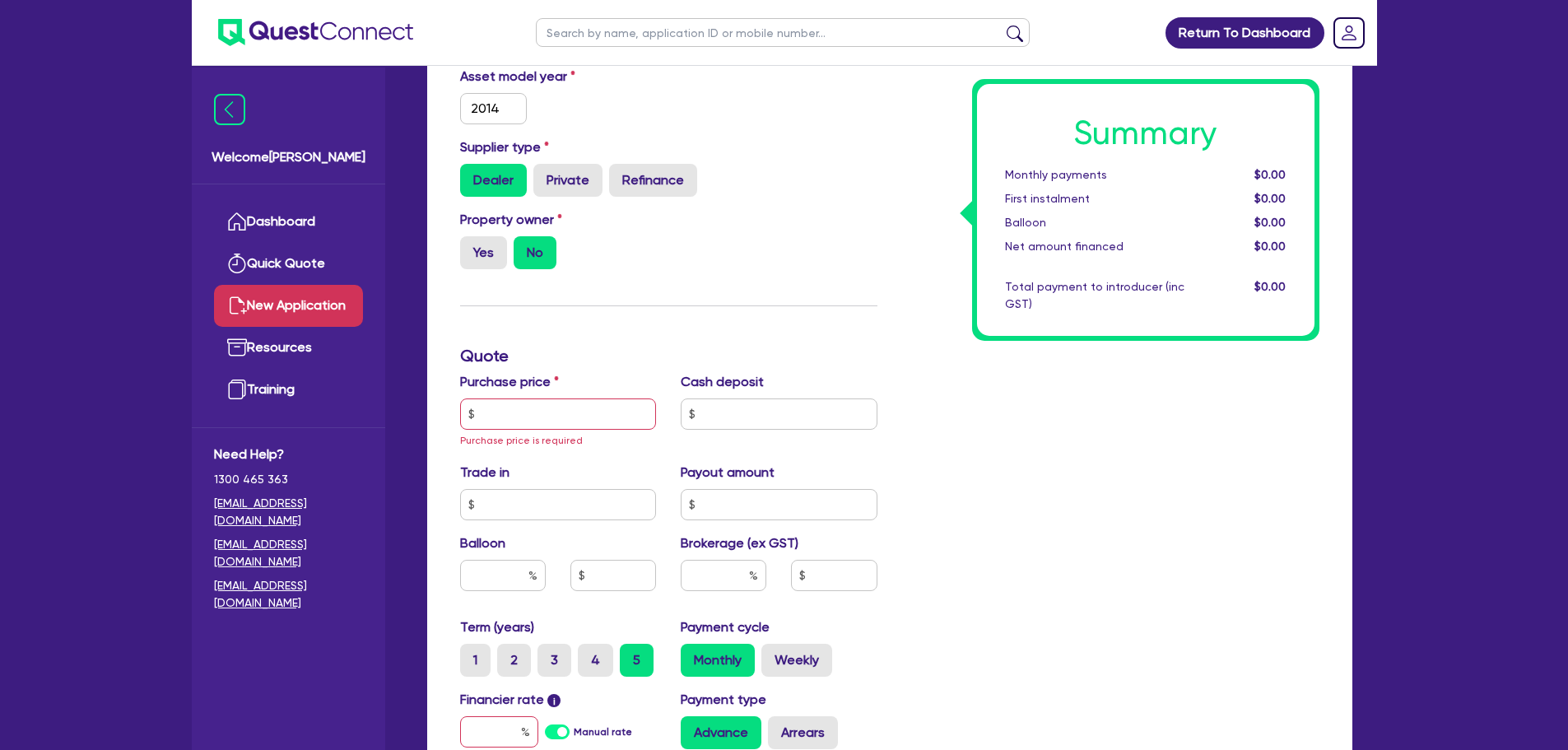
click at [584, 279] on div "Property owner Yes No" at bounding box center [669, 246] width 442 height 72
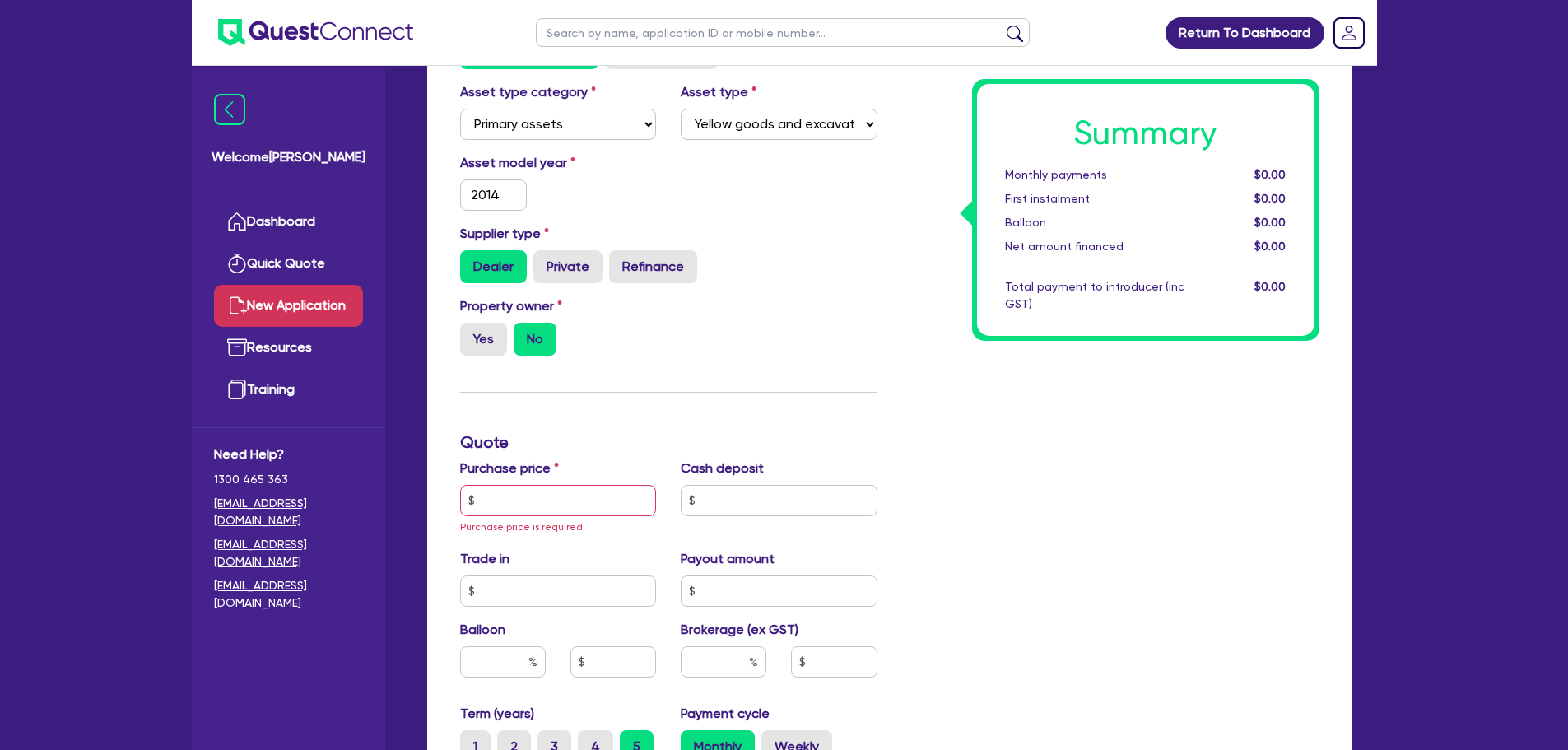
scroll to position [329, 0]
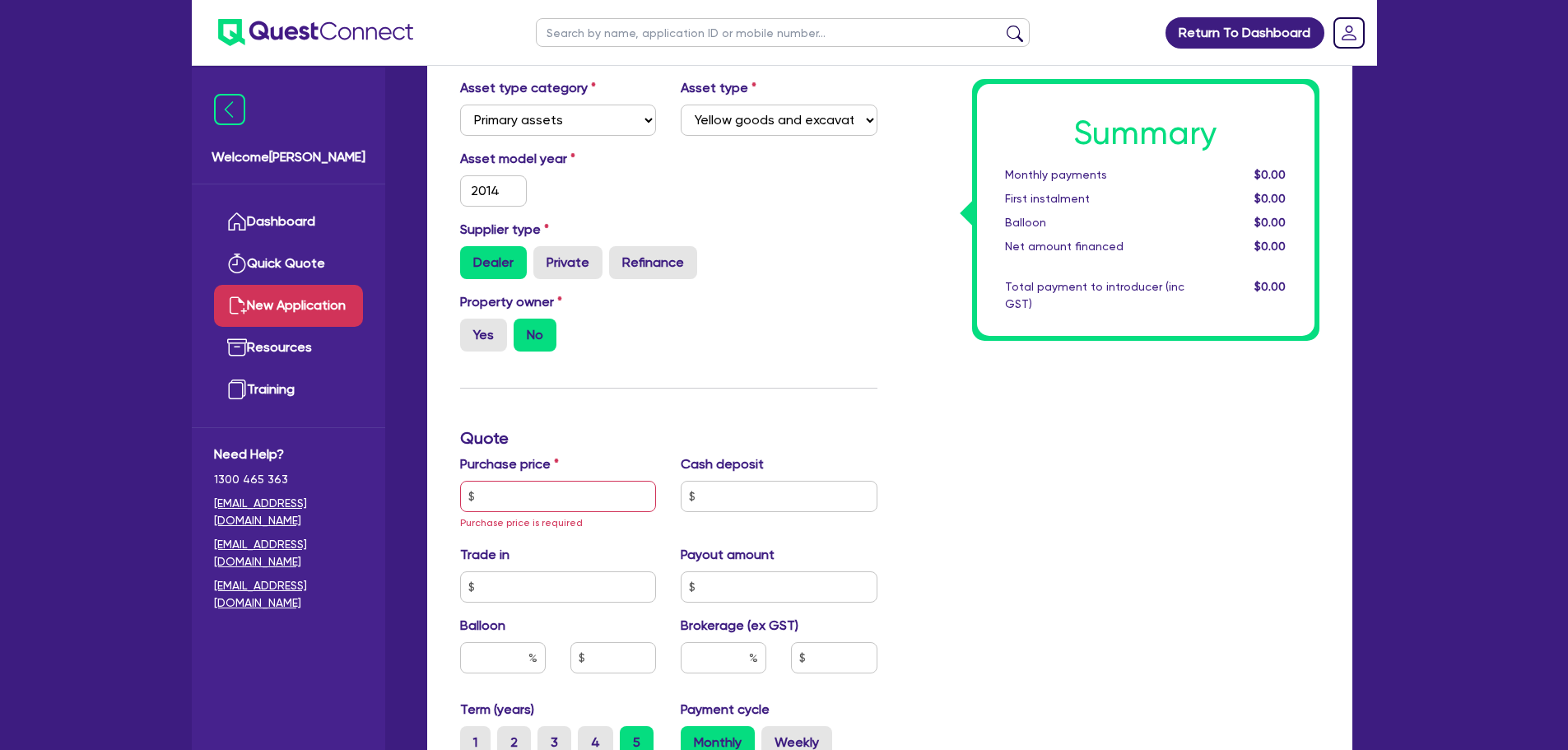
click at [649, 336] on div "Yes No" at bounding box center [558, 335] width 197 height 33
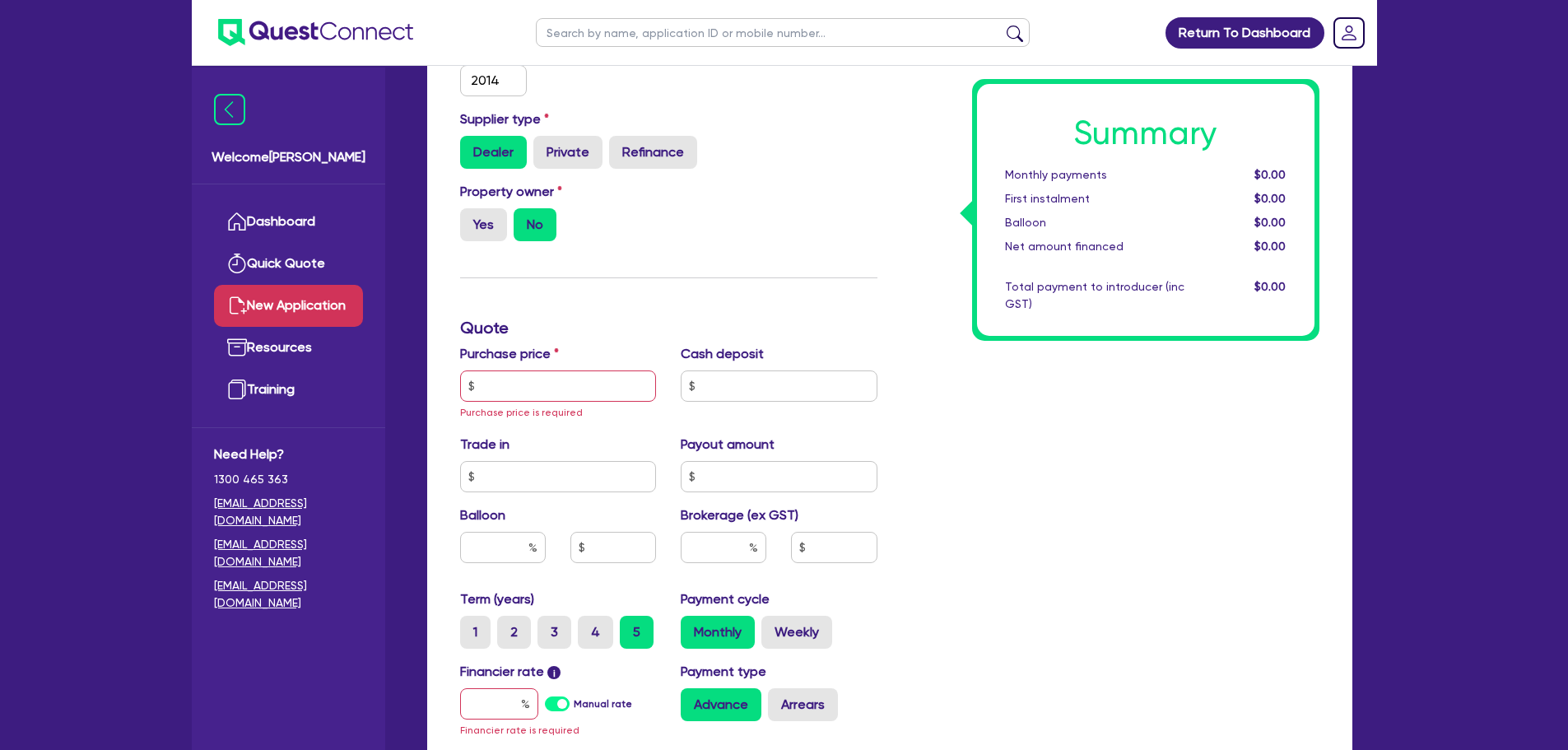
scroll to position [494, 0]
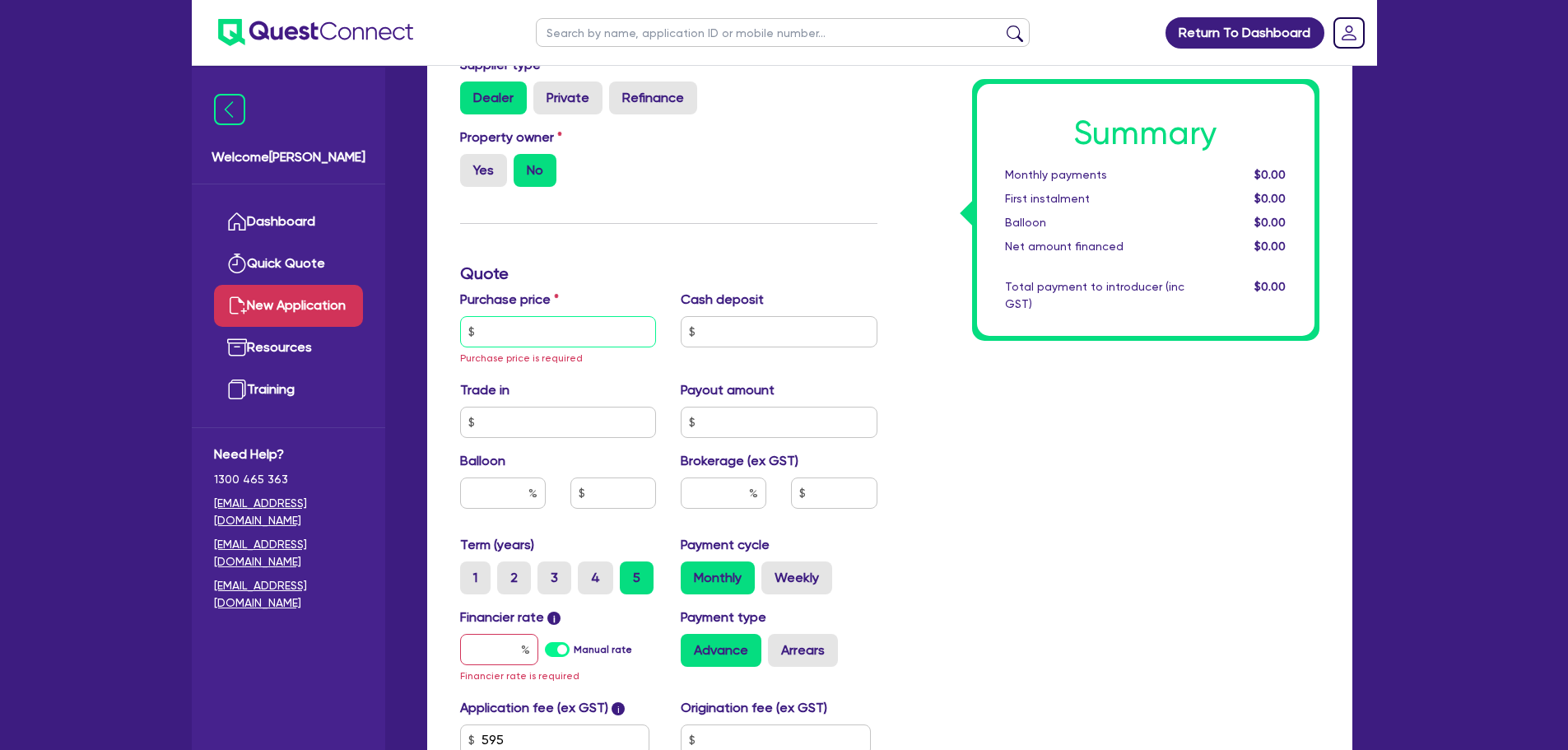
click at [523, 330] on input "text" at bounding box center [558, 331] width 197 height 32
type input "6"
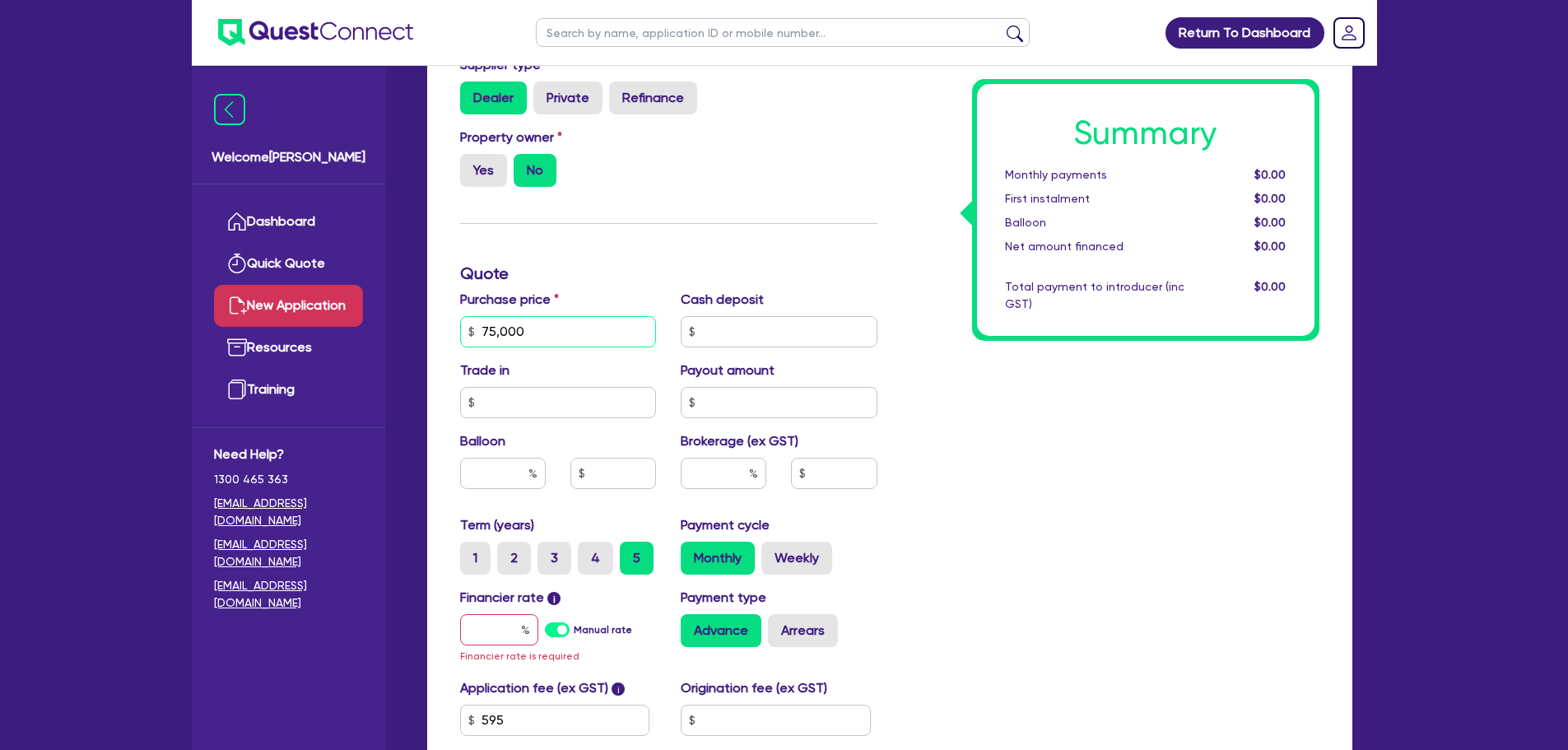
type input "75,000"
click at [858, 398] on input "text" at bounding box center [779, 402] width 197 height 32
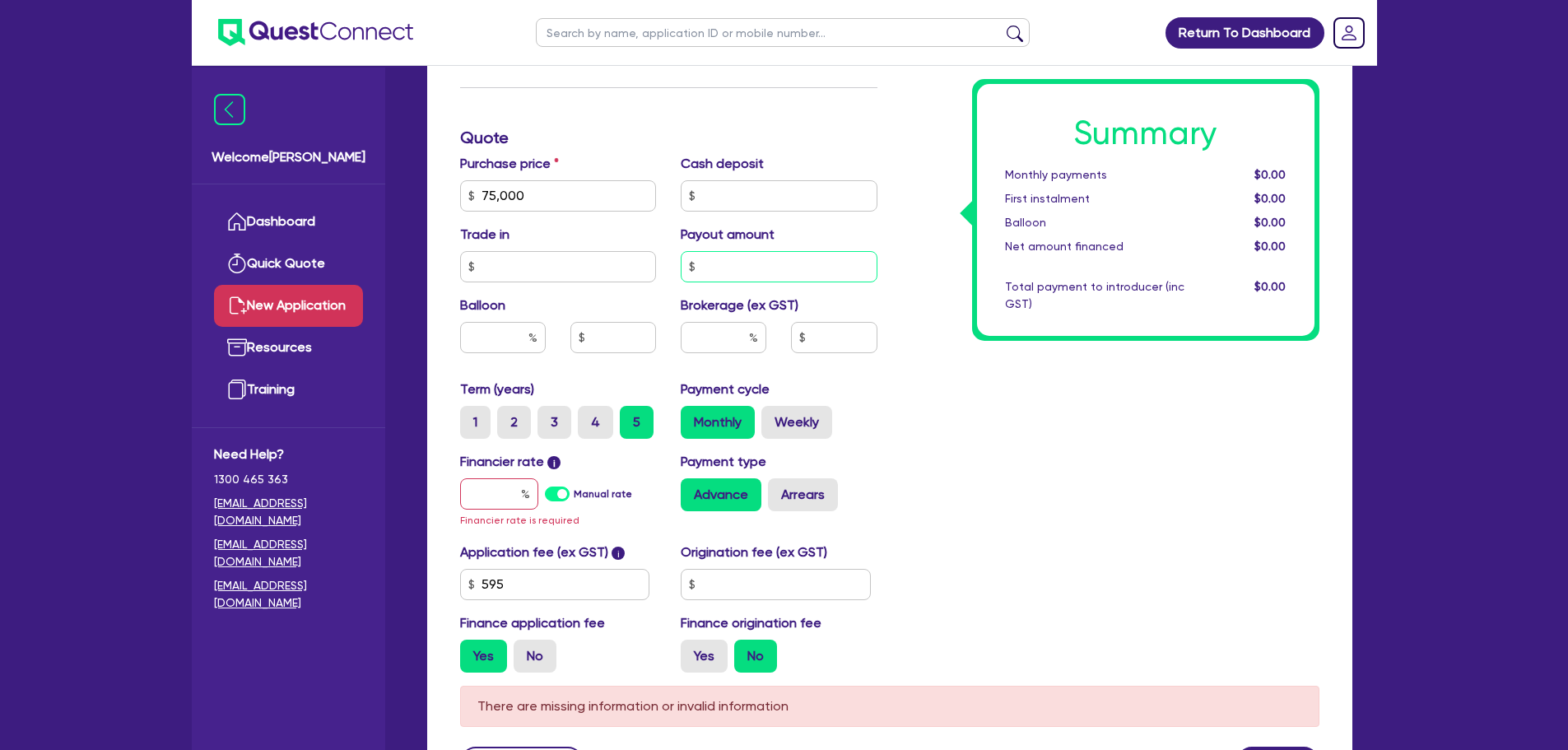
scroll to position [659, 0]
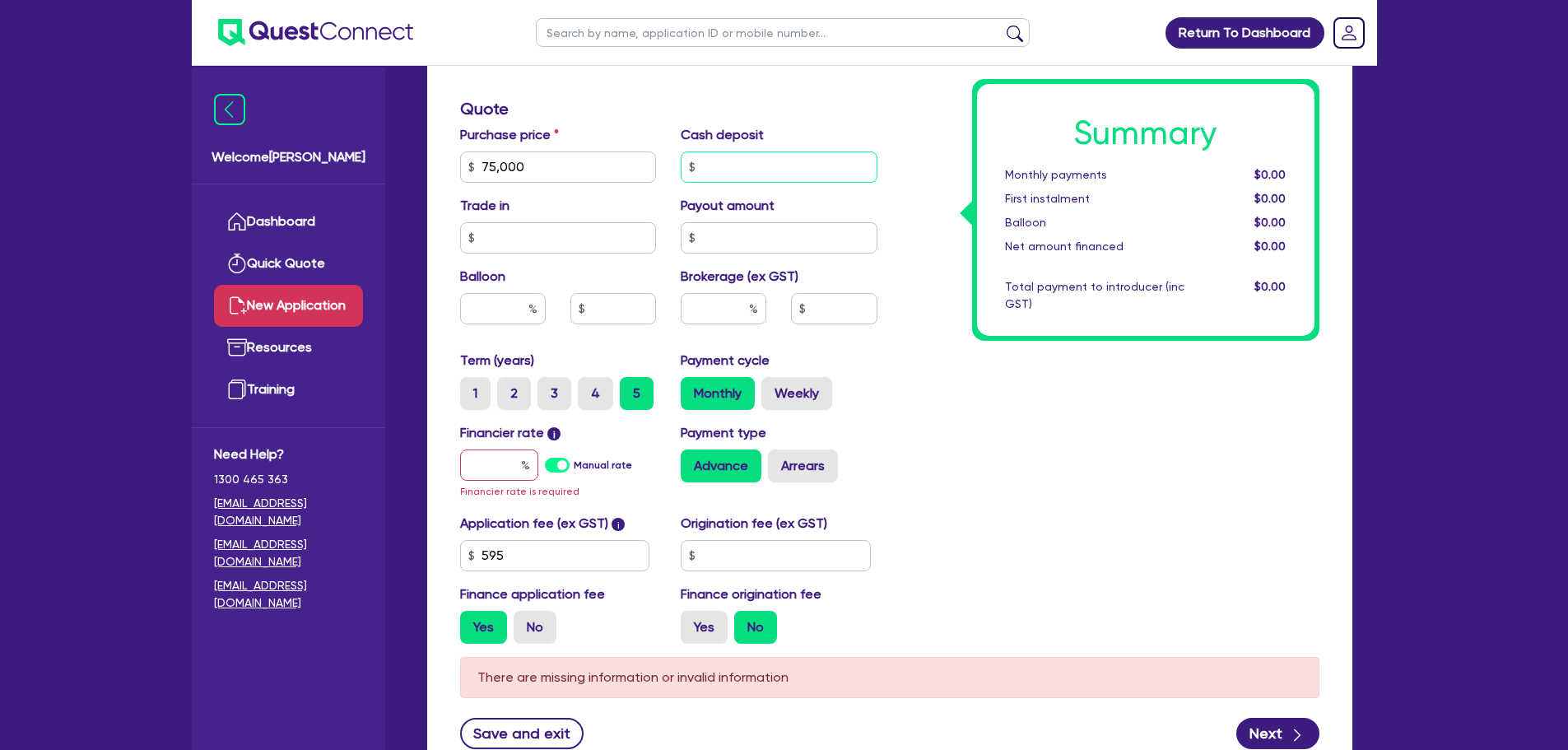
click at [786, 171] on input "text" at bounding box center [779, 167] width 197 height 32
type input "5,000"
click at [918, 465] on div "Summary Monthly payments $0.00 First instalment $0.00 Balloon $0.00 Net amount …" at bounding box center [1111, 166] width 442 height 980
click at [992, 402] on div "Summary Monthly payments $0.00 First instalment $0.00 Balloon $0.00 Net amount …" at bounding box center [1111, 166] width 442 height 980
click at [482, 474] on input "text" at bounding box center [499, 465] width 78 height 32
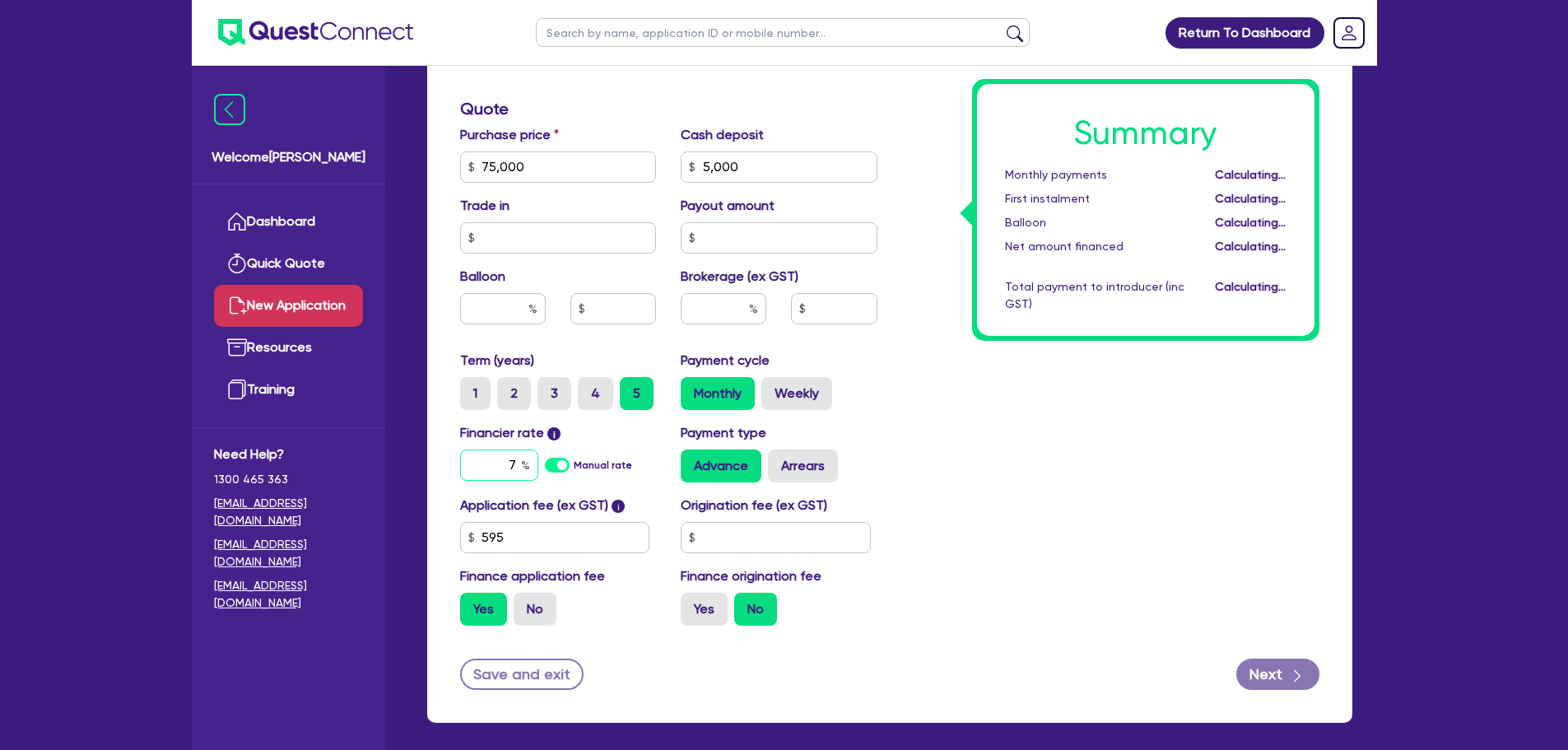
type input "7"
click at [1024, 437] on div "Summary Monthly payments Calculating... First instalment Calculating... Balloon…" at bounding box center [1111, 157] width 442 height 962
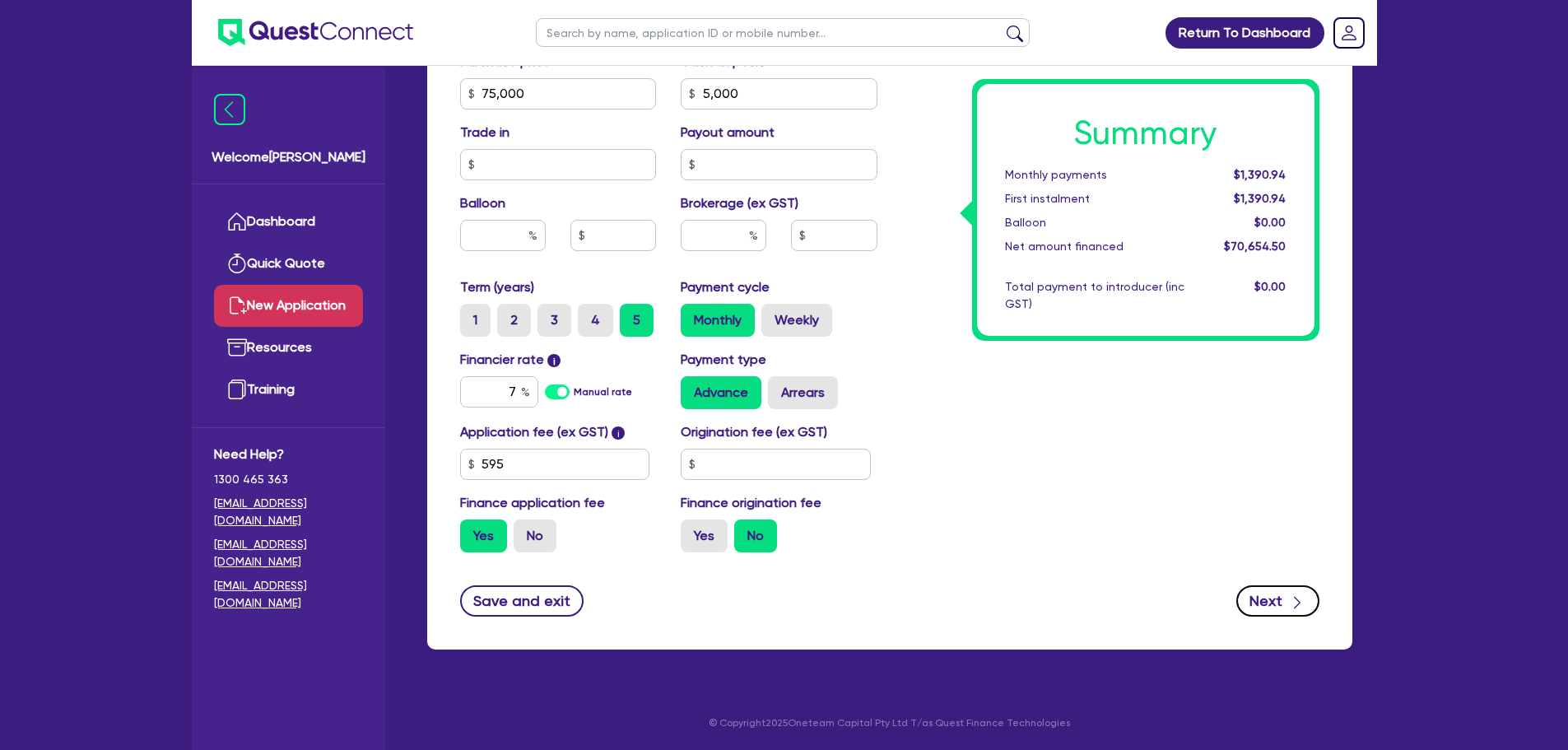
click at [1287, 612] on button "Next" at bounding box center [1278, 600] width 84 height 32
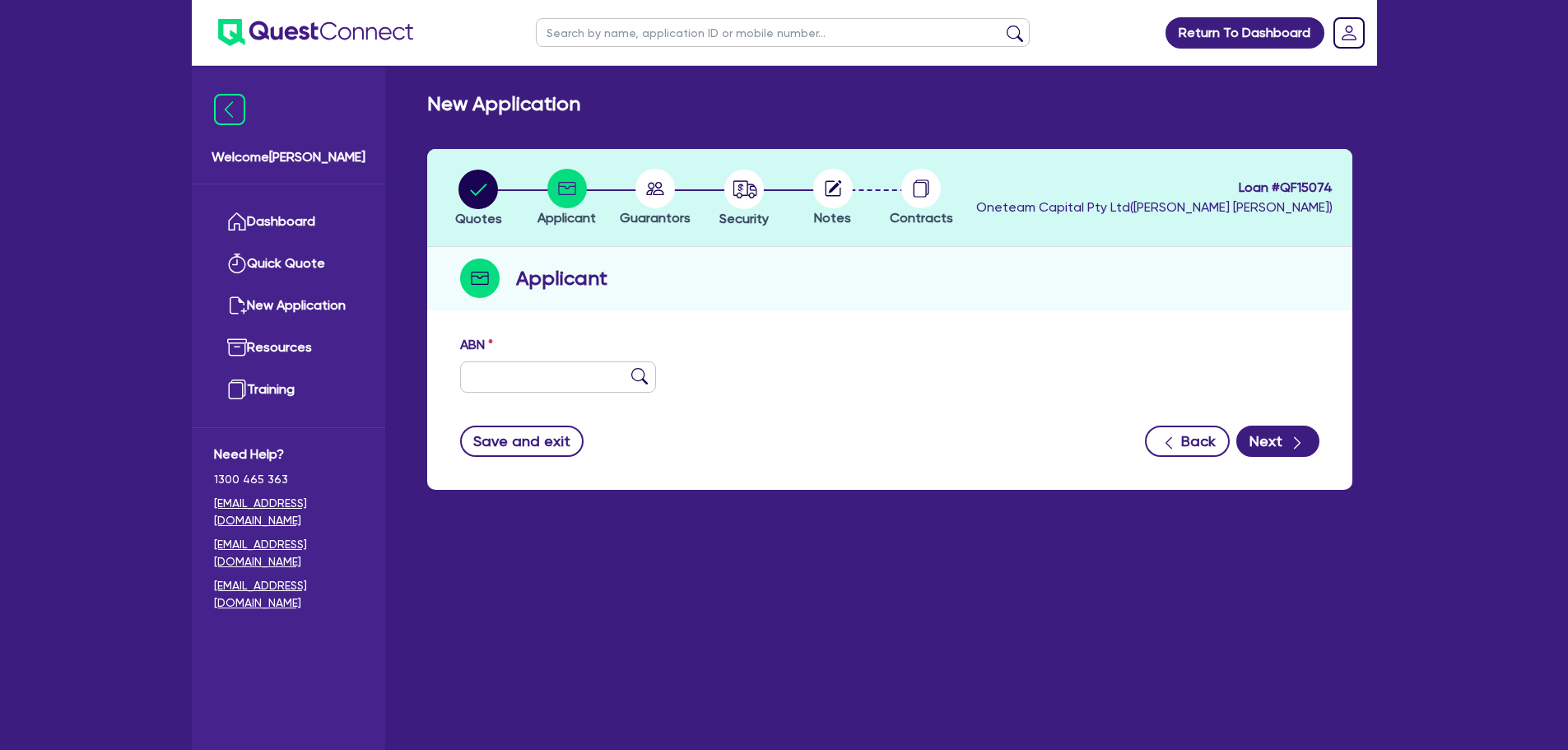
click at [660, 189] on circle at bounding box center [655, 188] width 39 height 39
click at [520, 361] on input "text" at bounding box center [558, 376] width 197 height 32
paste input "41 529 040 083"
click at [629, 379] on input "41 529 040 083" at bounding box center [558, 376] width 197 height 32
click at [630, 379] on input "41 529 040 083" at bounding box center [558, 376] width 197 height 32
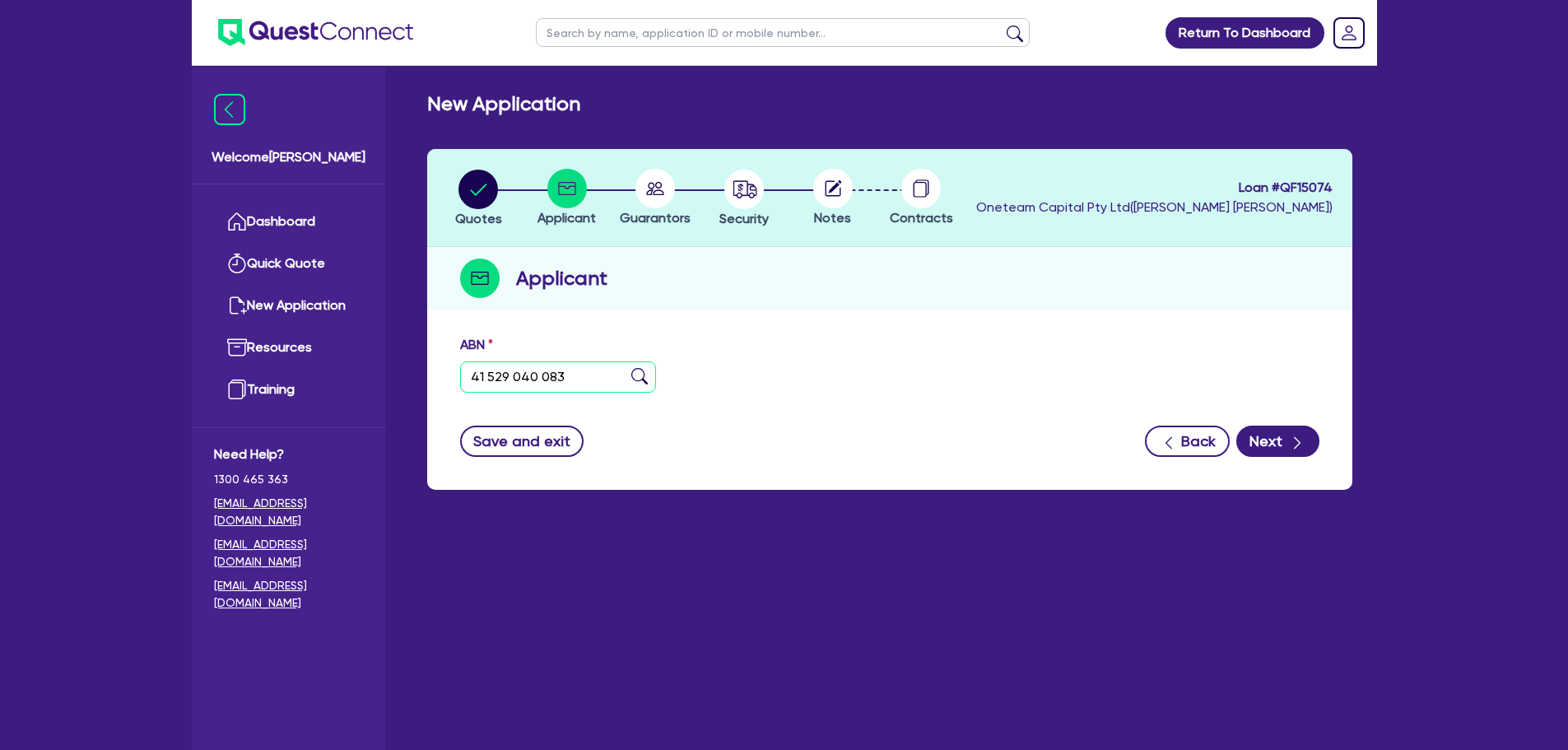
type input "41 529 040 083"
click at [640, 375] on img at bounding box center [639, 375] width 16 height 16
click at [642, 383] on img at bounding box center [639, 375] width 16 height 16
type input "P.A. [PERSON_NAME] & [PERSON_NAME] PARTNERSHIP"
select select "PARTNERSHIP"
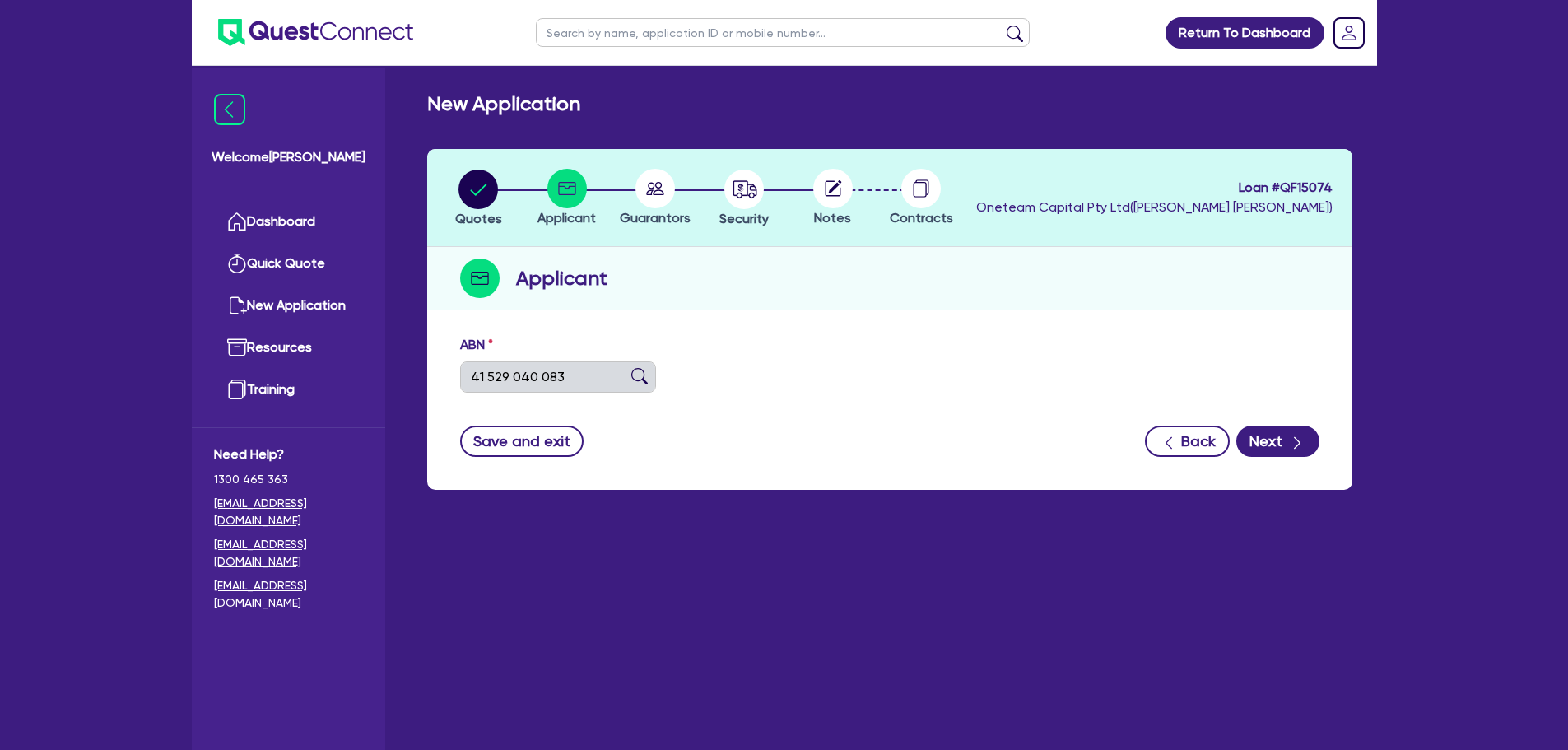
type input "[DATE]"
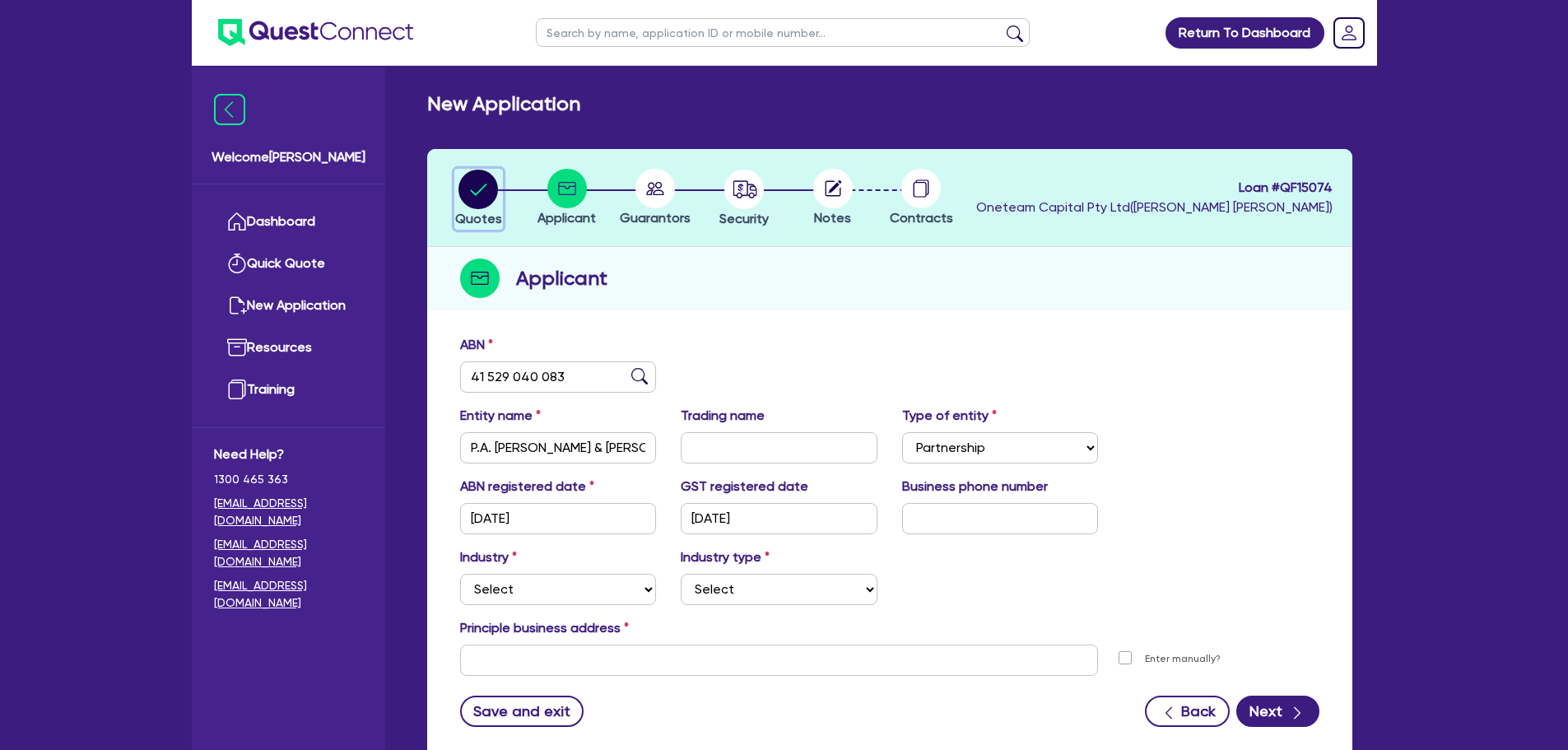
click at [471, 183] on circle "button" at bounding box center [478, 189] width 39 height 39
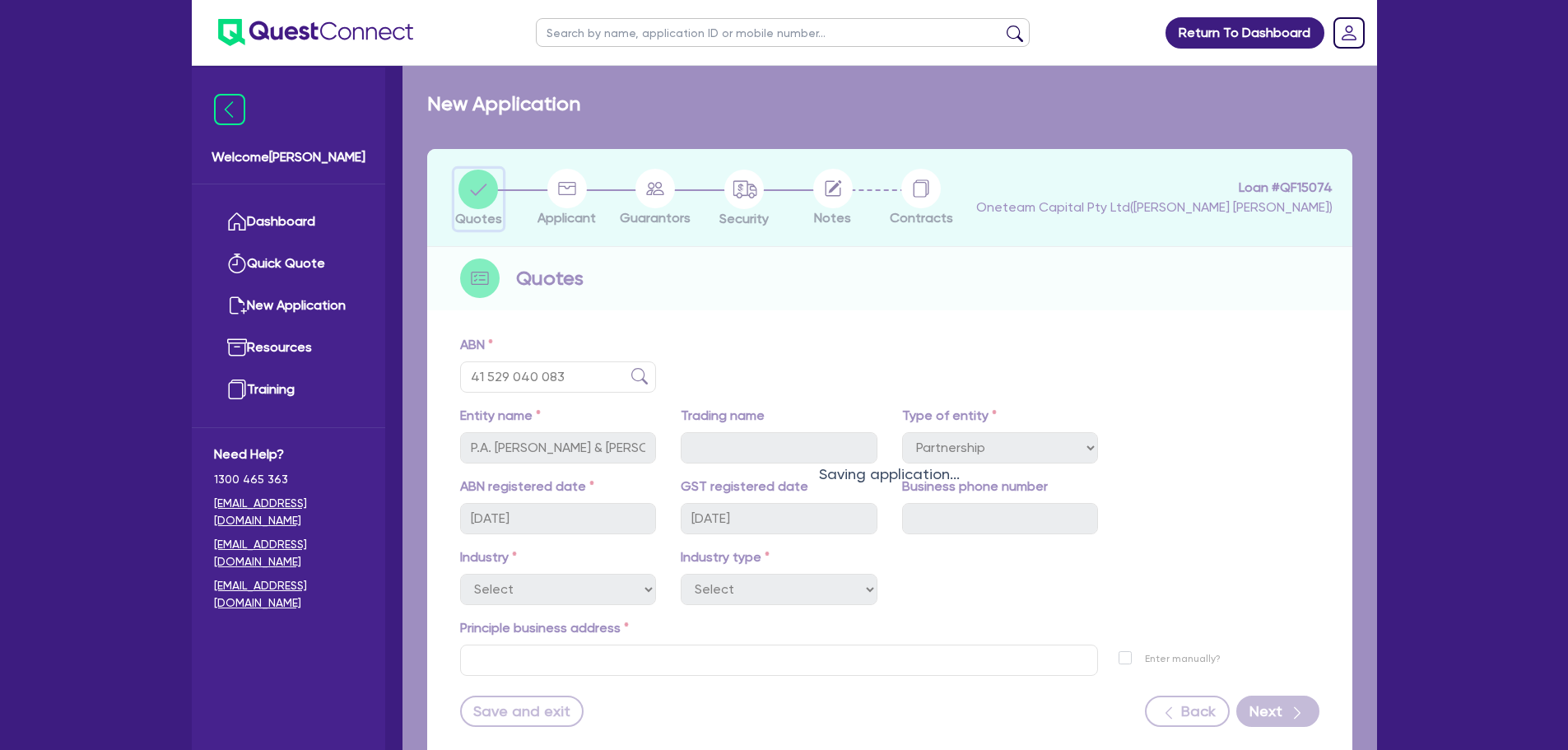
select select "PRIMARY_ASSETS"
select select "YELLOW_GOODS_AND_EXCAVATORS"
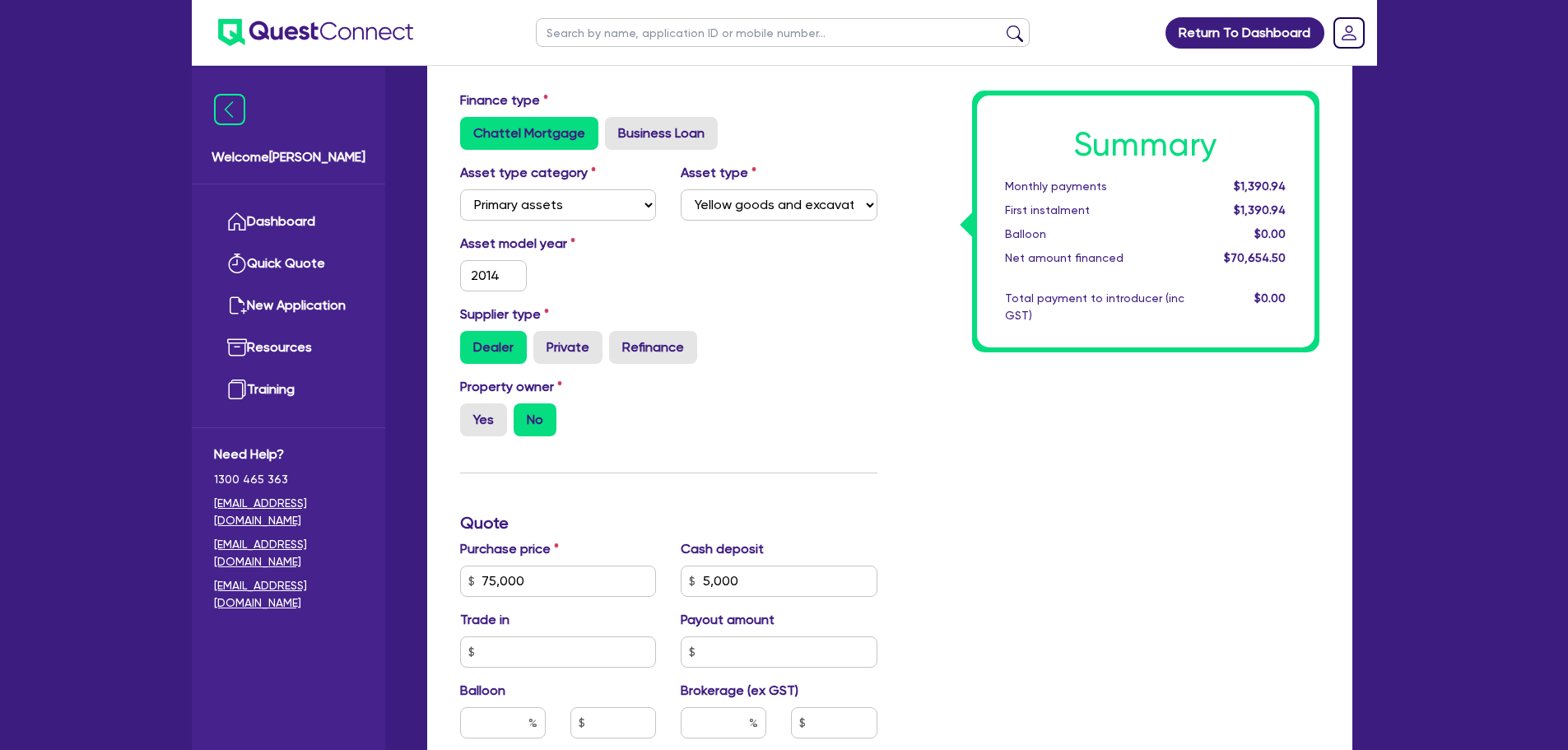
scroll to position [247, 0]
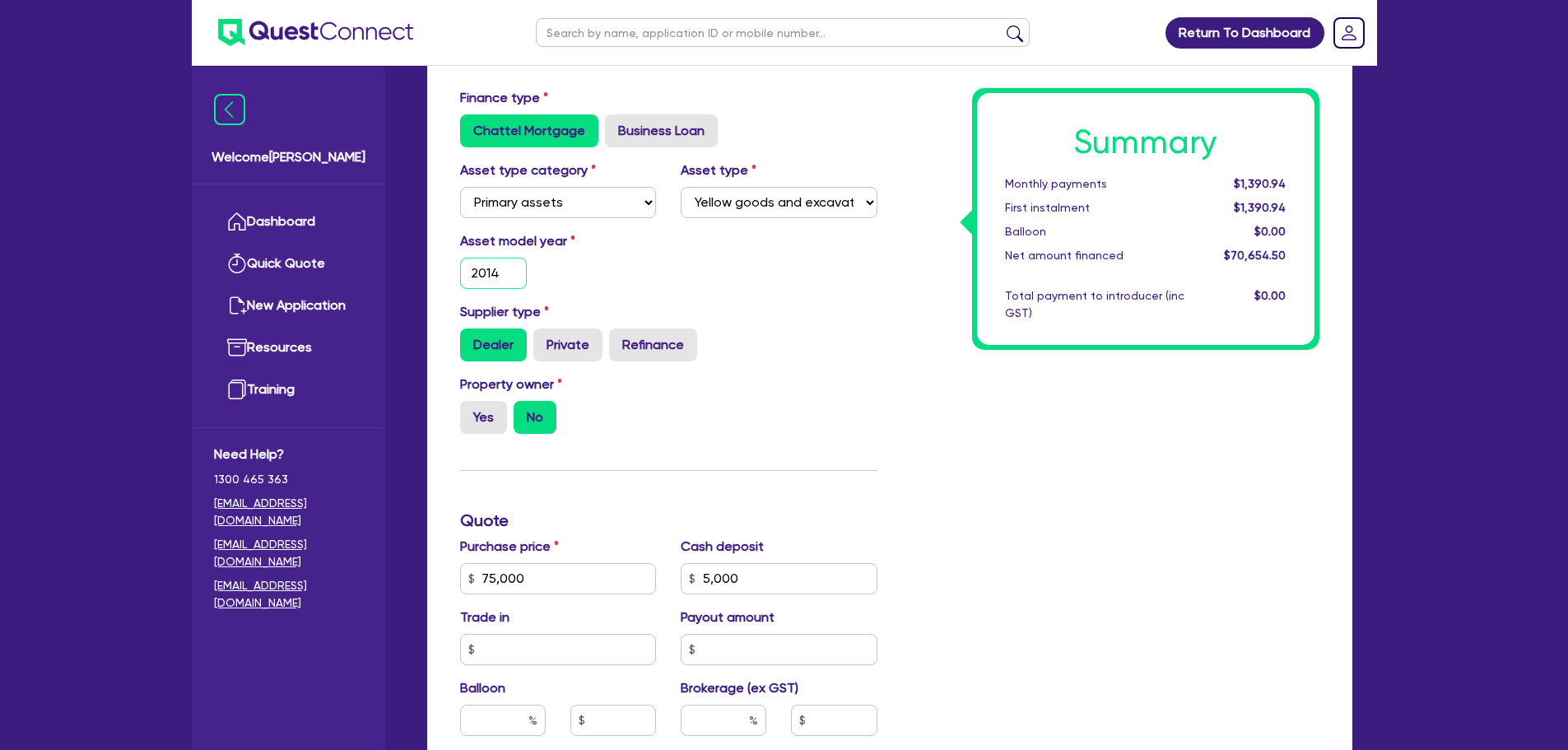
click at [514, 276] on input "2014" at bounding box center [494, 273] width 67 height 32
type input "2013"
type input "75,000"
type input "5,000"
type input "75,000"
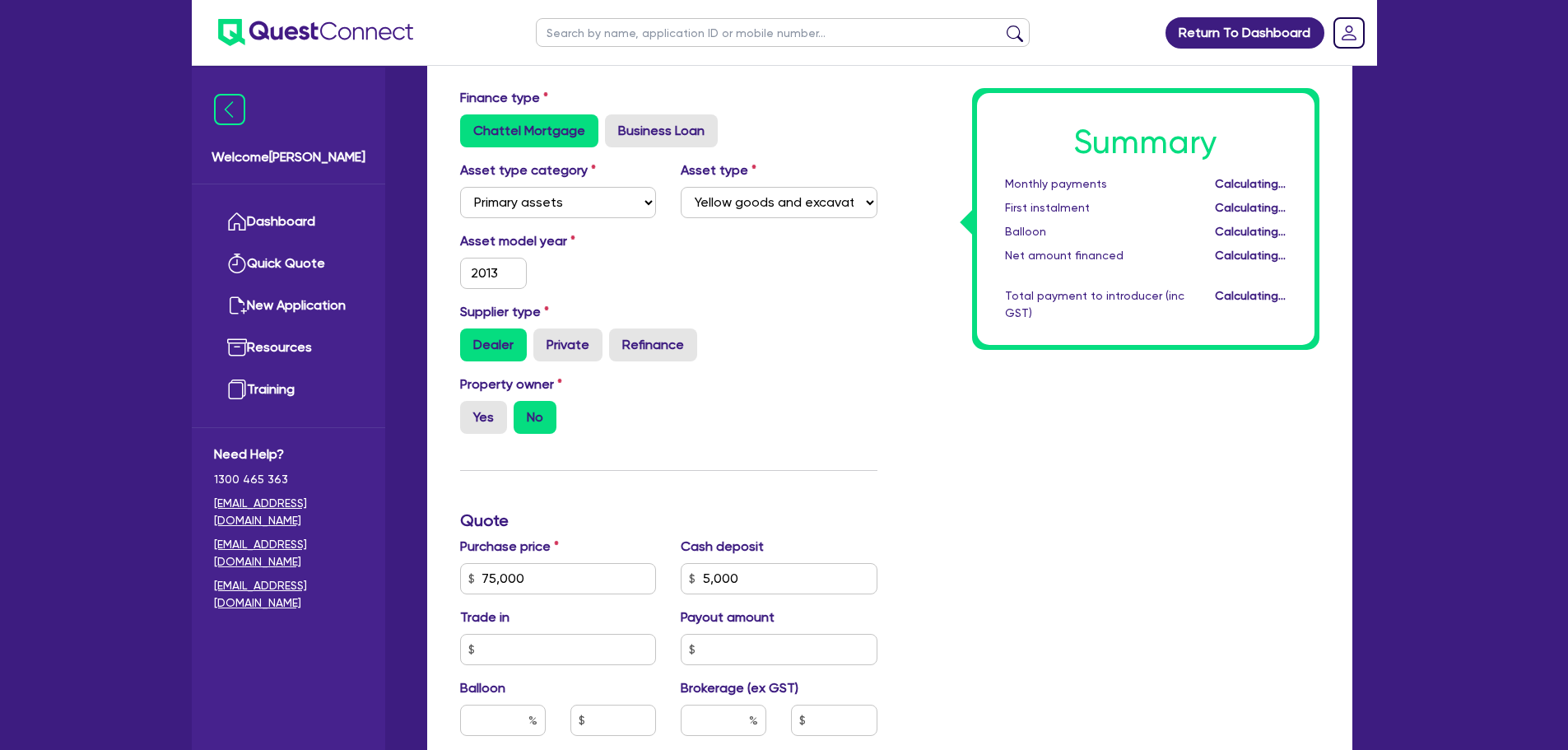
type input "5,000"
click at [718, 228] on div "Asset type category Select Cars and light trucks Primary assets Secondary asset…" at bounding box center [669, 196] width 442 height 71
click at [628, 302] on div "Supplier type Dealer Private Refinance" at bounding box center [669, 331] width 442 height 60
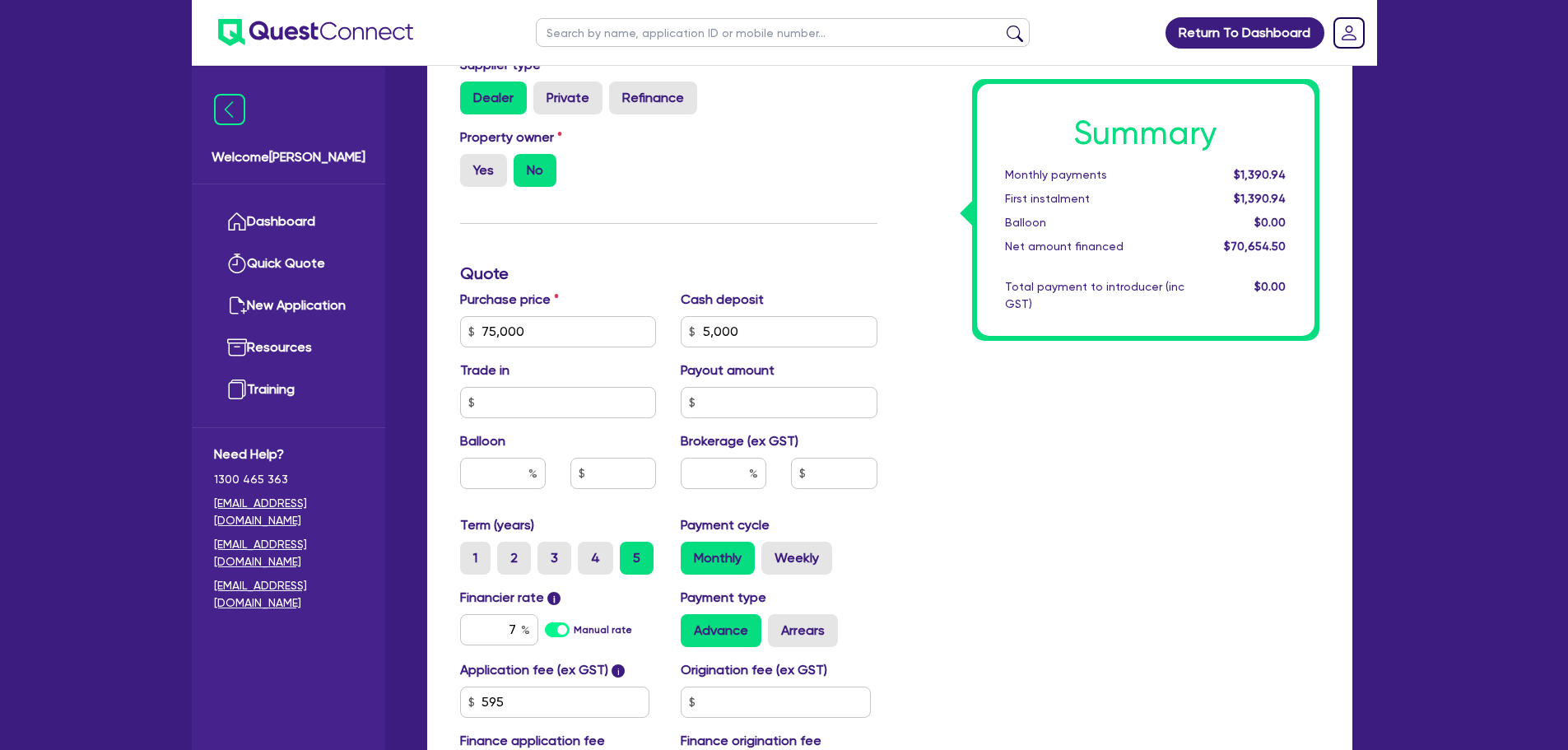
scroll to position [576, 0]
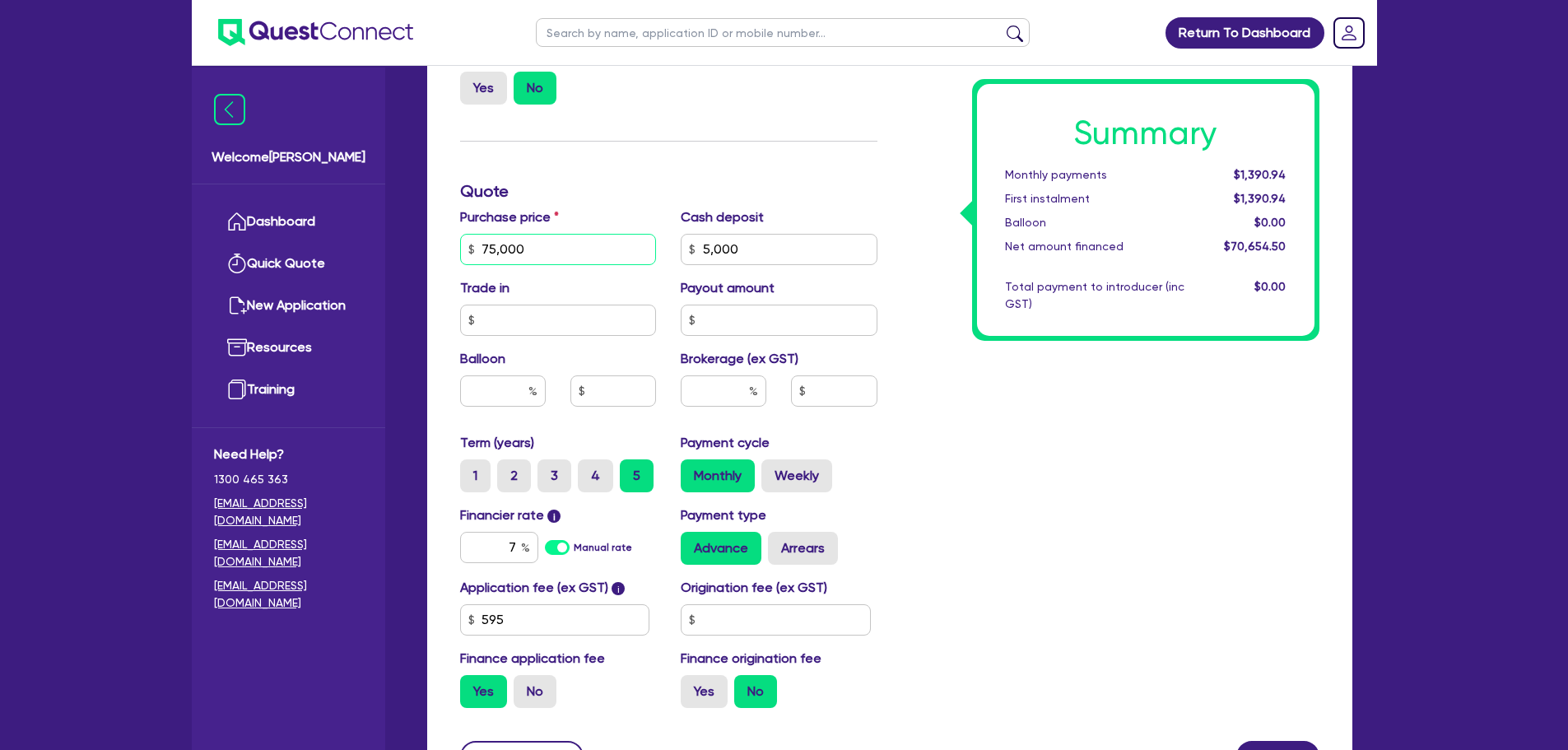
click at [562, 243] on input "75,000" at bounding box center [558, 249] width 197 height 32
type input "7,500"
type input "5,000"
type input "750"
type input "5,000"
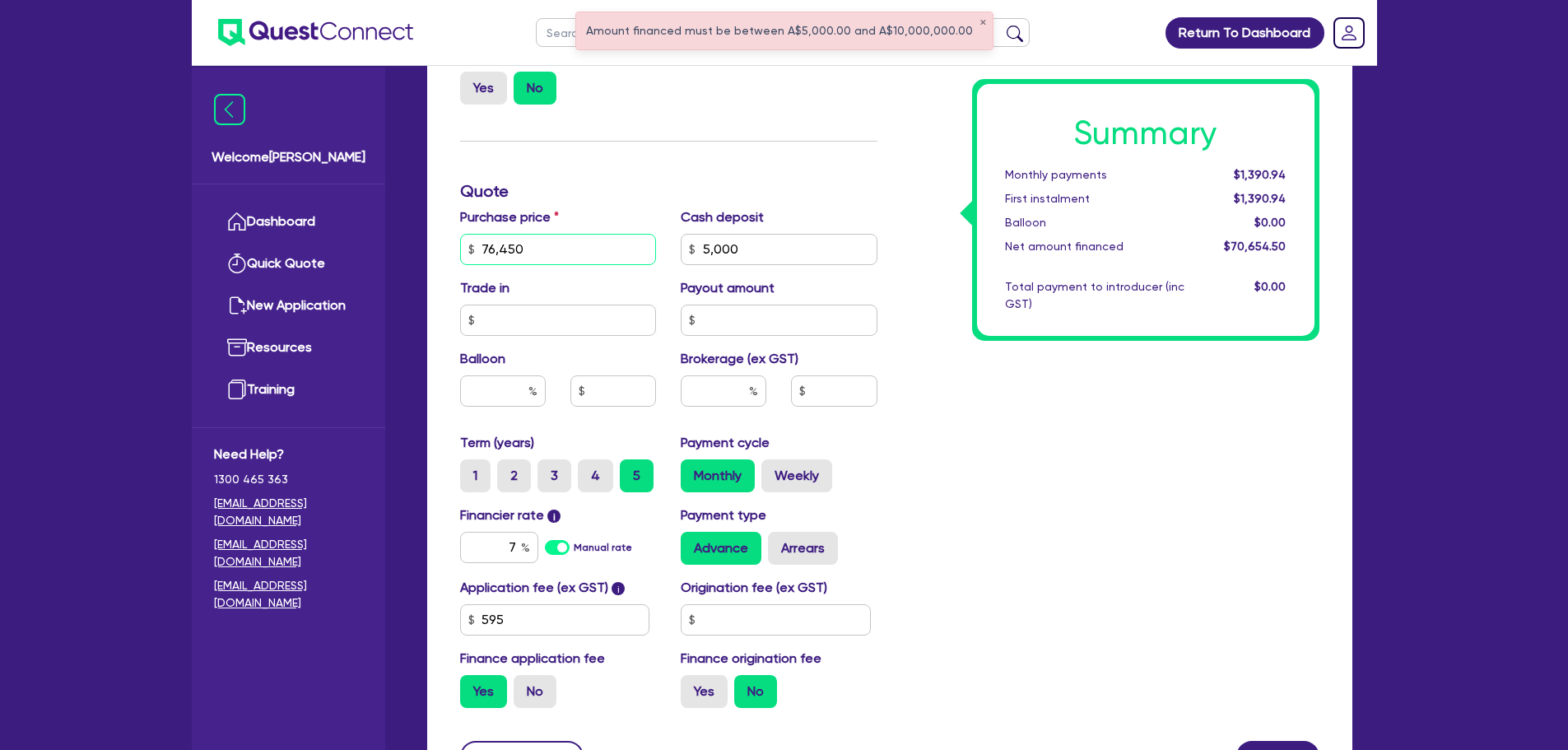
type input "76,450"
click at [648, 180] on div "Finance type Chattel Mortgage Business Loan Asset type category Select Cars and…" at bounding box center [669, 240] width 442 height 962
type input "5,000"
click at [1086, 402] on div "Summary Monthly payments $1,419.48 First instalment $1,419.48 Balloon $0.00 Net…" at bounding box center [1111, 240] width 442 height 962
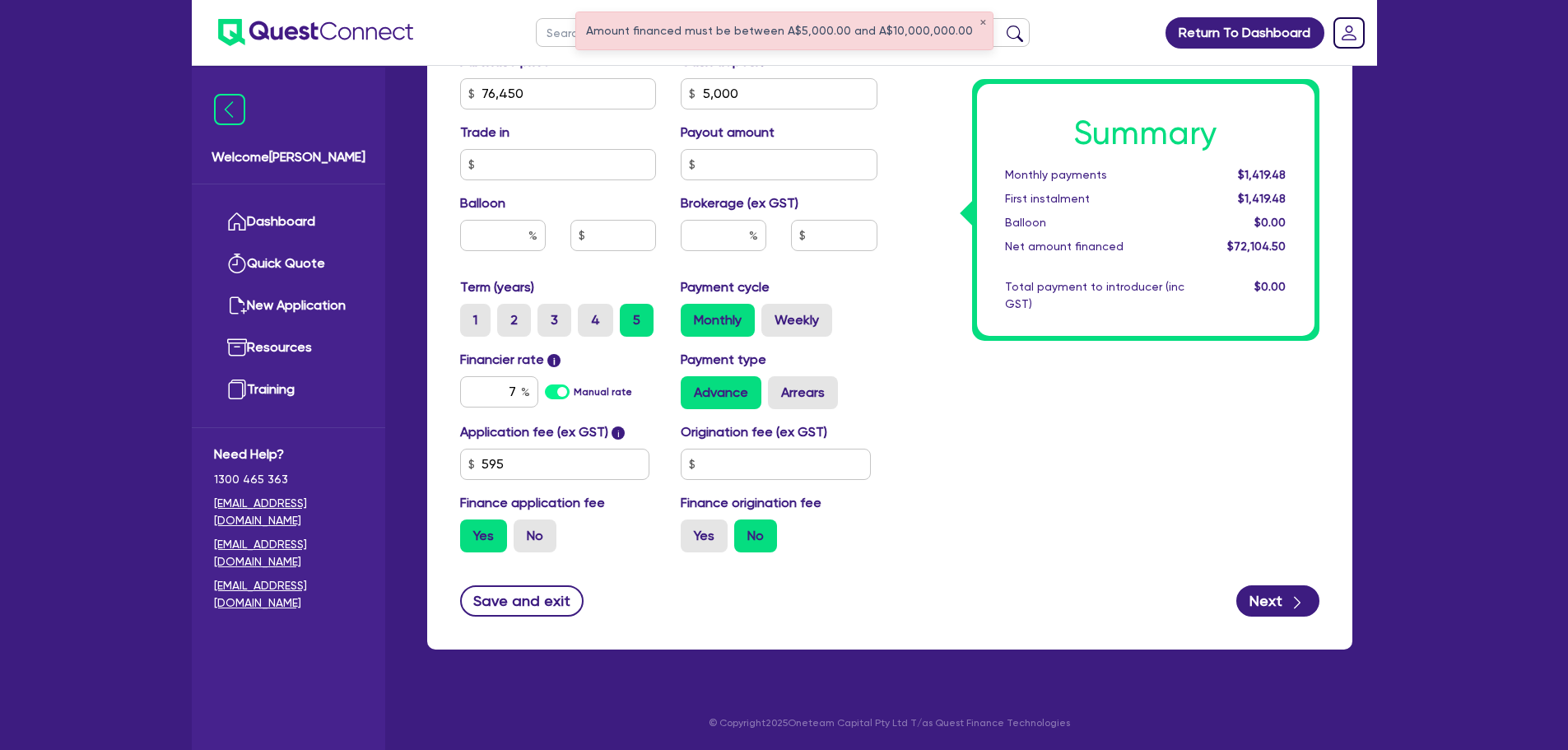
scroll to position [649, 0]
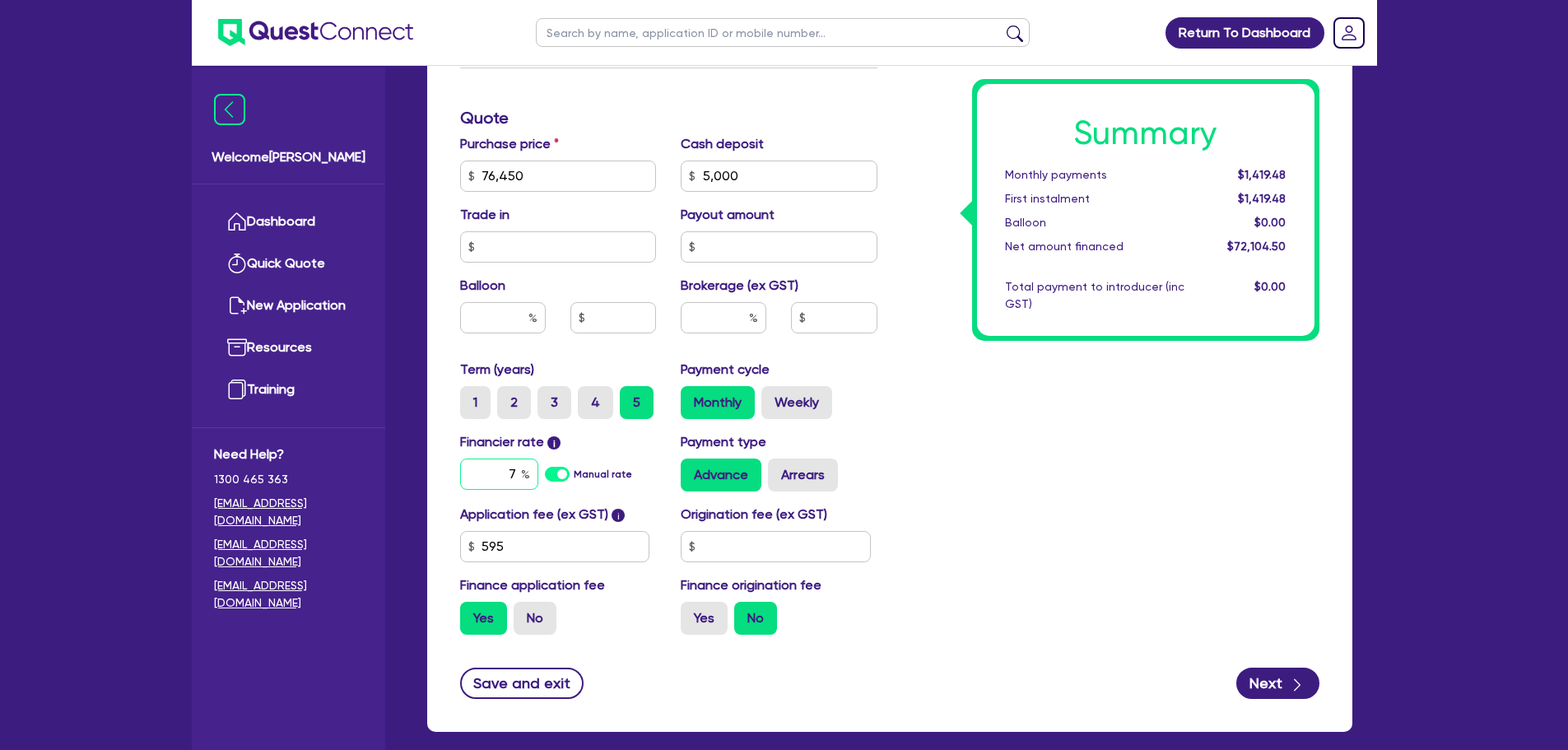
click at [525, 469] on div "7" at bounding box center [499, 473] width 78 height 32
type input "10"
click at [921, 452] on div "Summary Monthly payments $1,419.48 First instalment $1,419.48 Balloon $0.00 Net…" at bounding box center [1111, 167] width 442 height 962
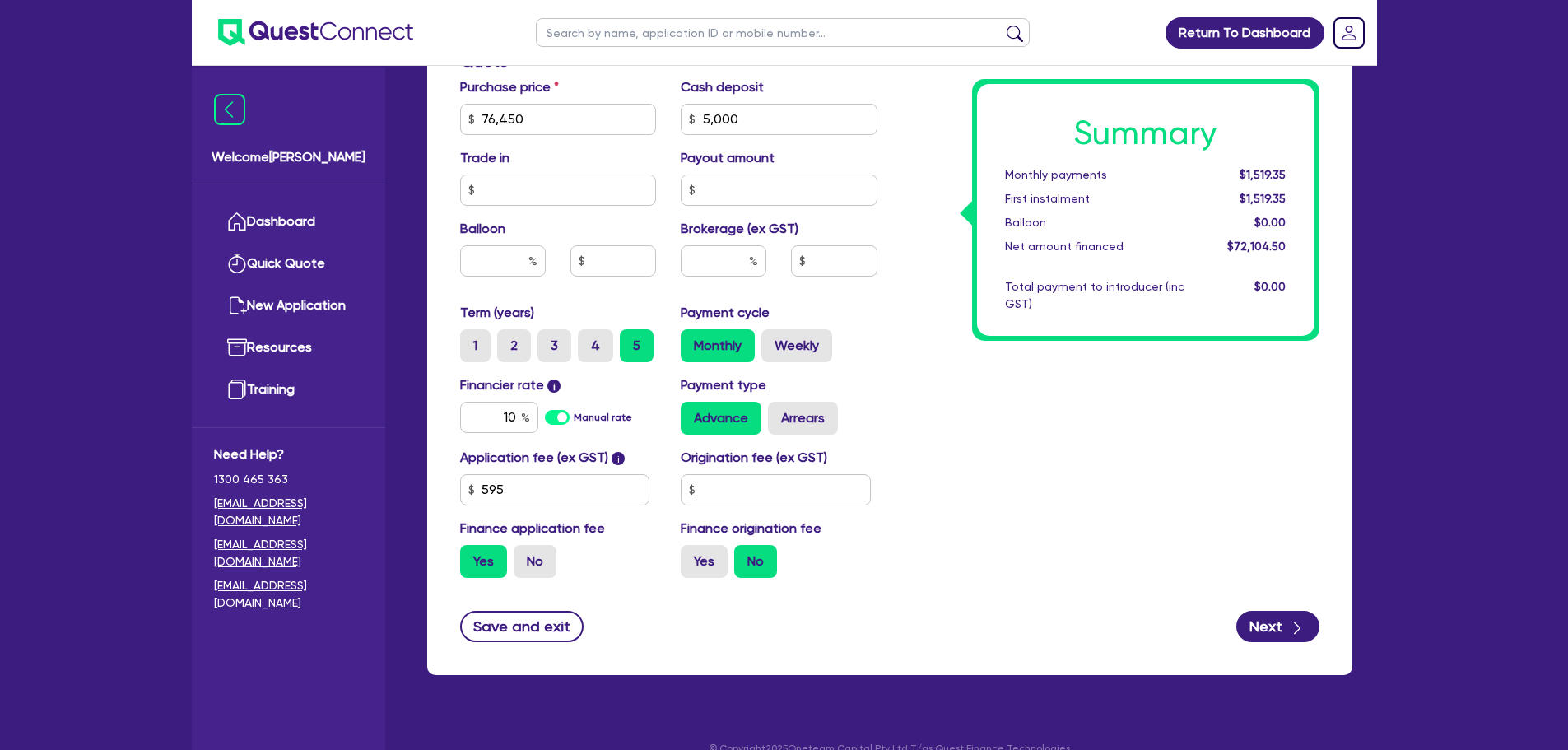
scroll to position [732, 0]
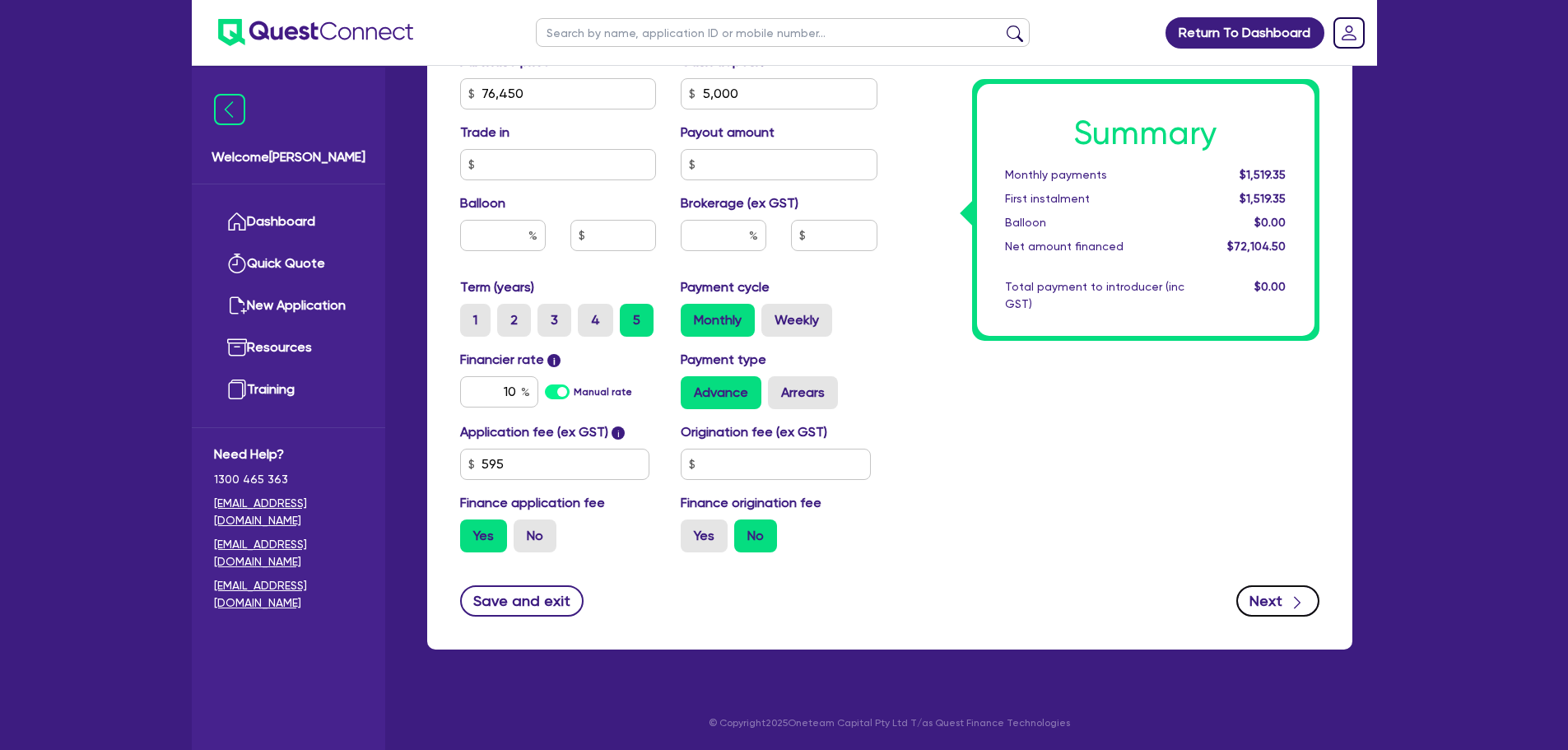
click at [1252, 603] on button "Next" at bounding box center [1278, 600] width 84 height 32
type input "5,000"
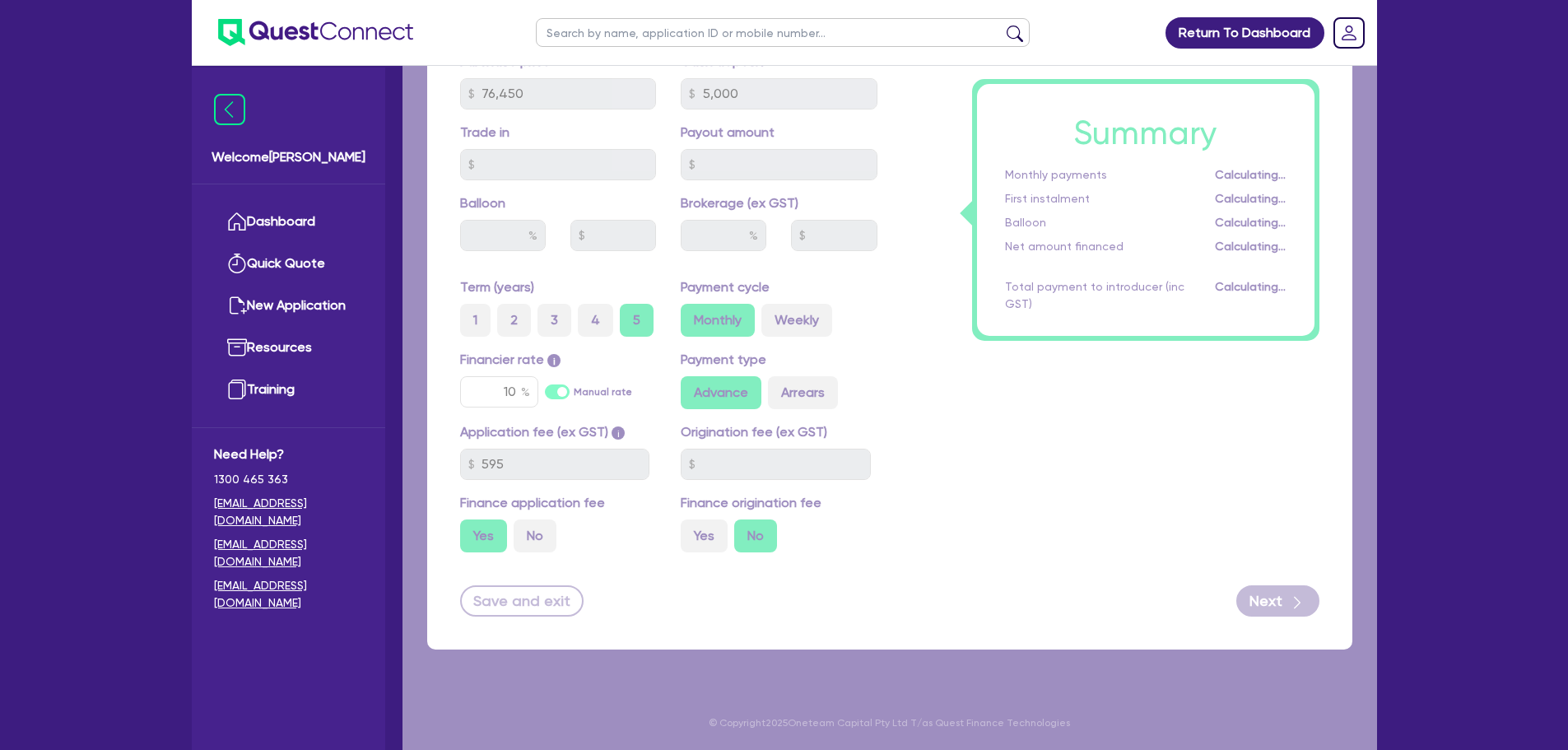
select select "PARTNERSHIP"
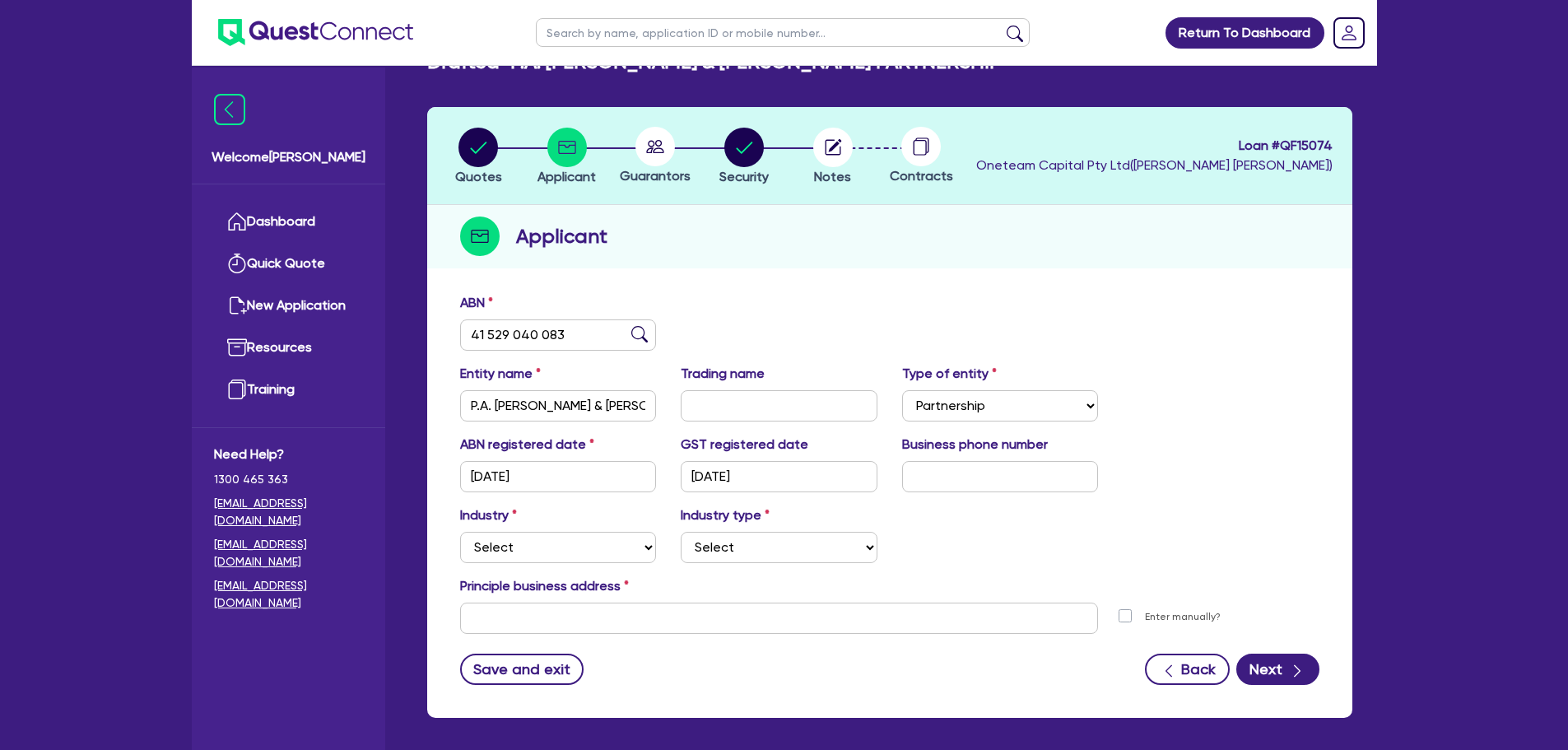
scroll to position [110, 0]
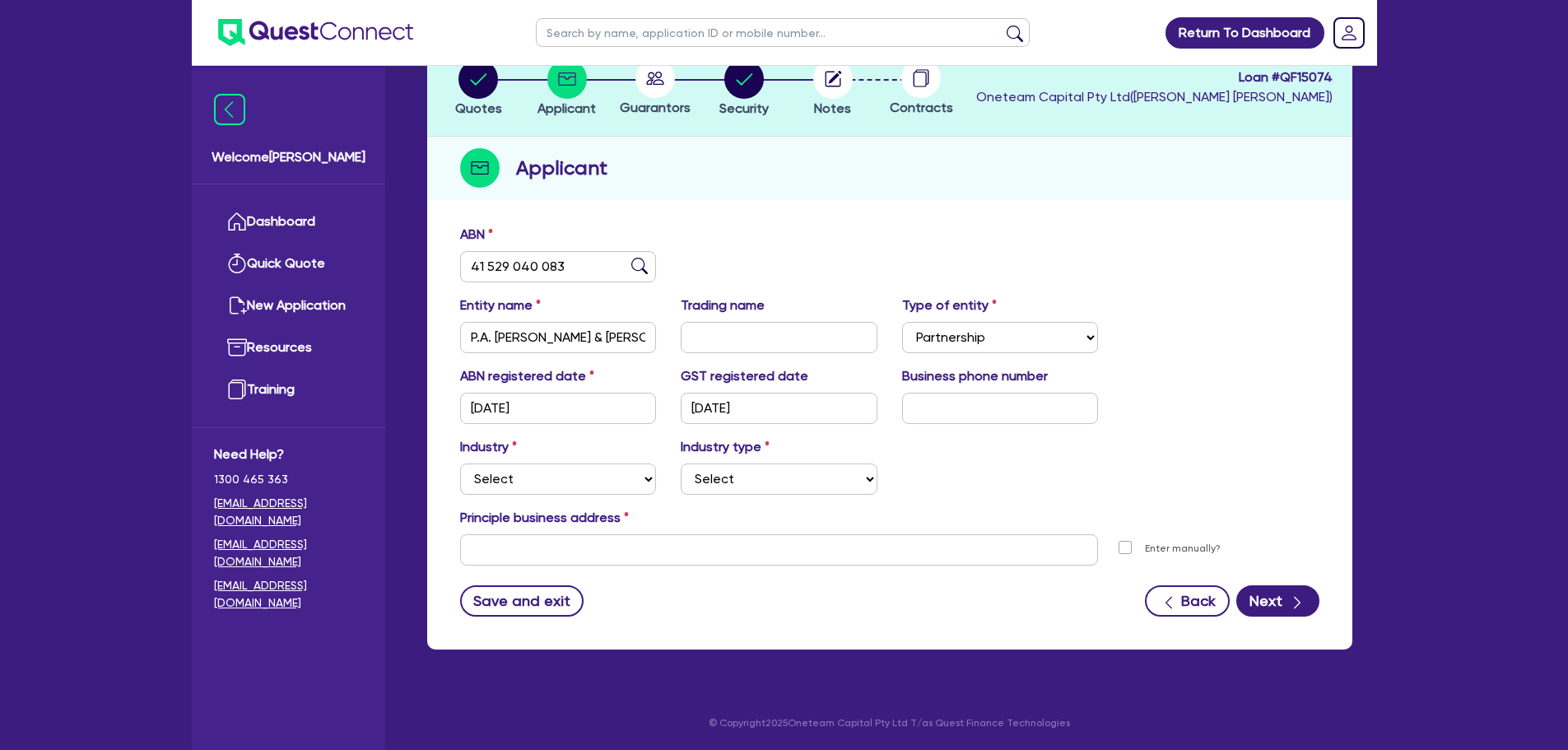
click at [752, 179] on div "Applicant" at bounding box center [890, 168] width 925 height 63
click at [550, 469] on select "Select Accomodation & Food Services Administrative & Support Services Agricultu…" at bounding box center [558, 478] width 197 height 32
select select "BUILDING_CONSTRUCTION"
click at [460, 463] on select "Select Accomodation & Food Services Administrative & Support Services Agricultu…" at bounding box center [558, 478] width 197 height 32
click at [757, 479] on select "Select Trades People Providing Services Direct to Consumers Trades People Provi…" at bounding box center [779, 478] width 197 height 32
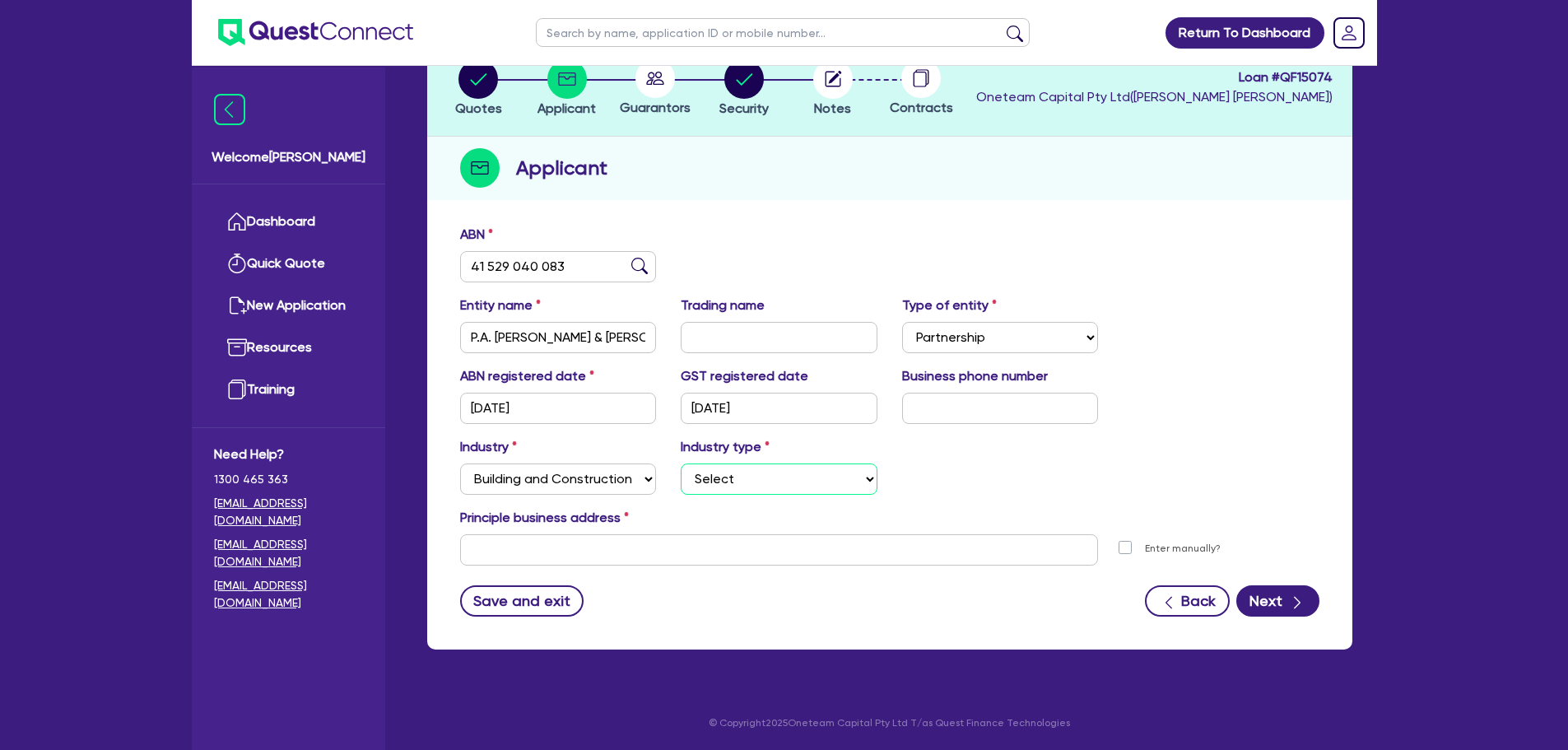
select select "TRADES_SERVICES_BUSINESSES_GOVERNMENT"
click at [681, 463] on select "Select Trades People Providing Services Direct to Consumers Trades People Provi…" at bounding box center [779, 478] width 197 height 32
click at [981, 465] on div "Industry Select Accomodation & Food Services Administrative & Support Services …" at bounding box center [890, 472] width 884 height 71
click at [1299, 607] on icon "button" at bounding box center [1297, 602] width 16 height 16
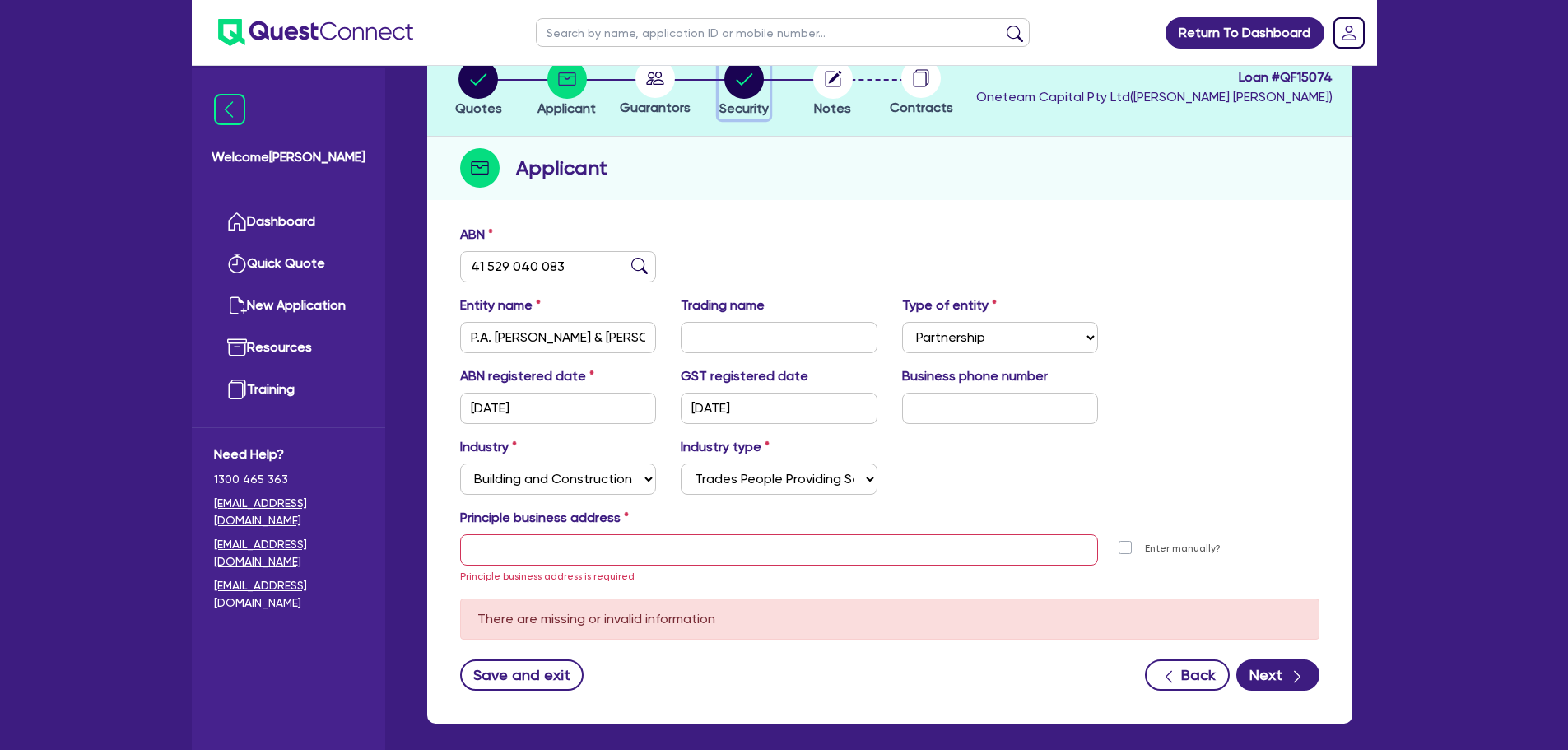
click at [746, 85] on circle "button" at bounding box center [744, 79] width 39 height 39
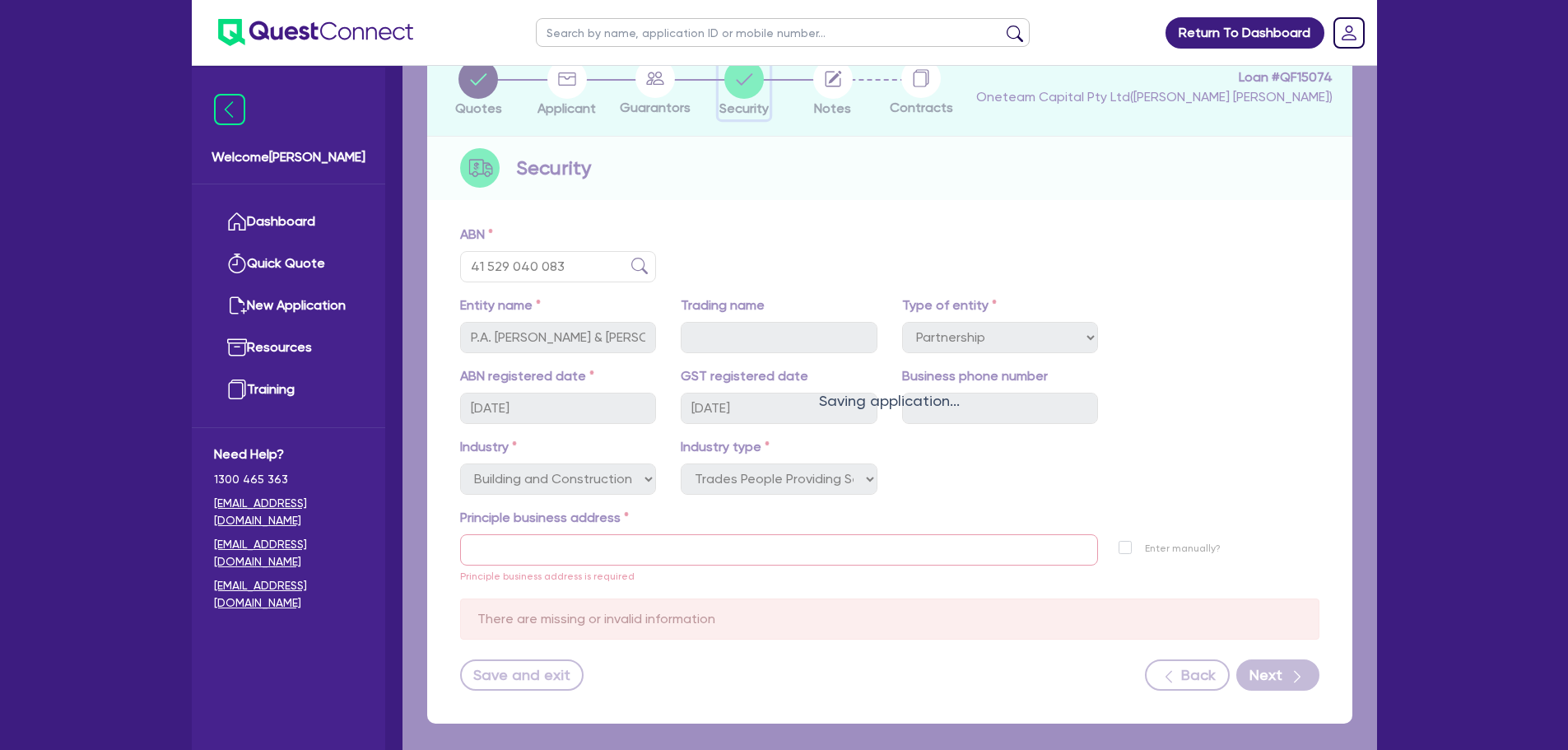
select select "PRIMARY_ASSETS"
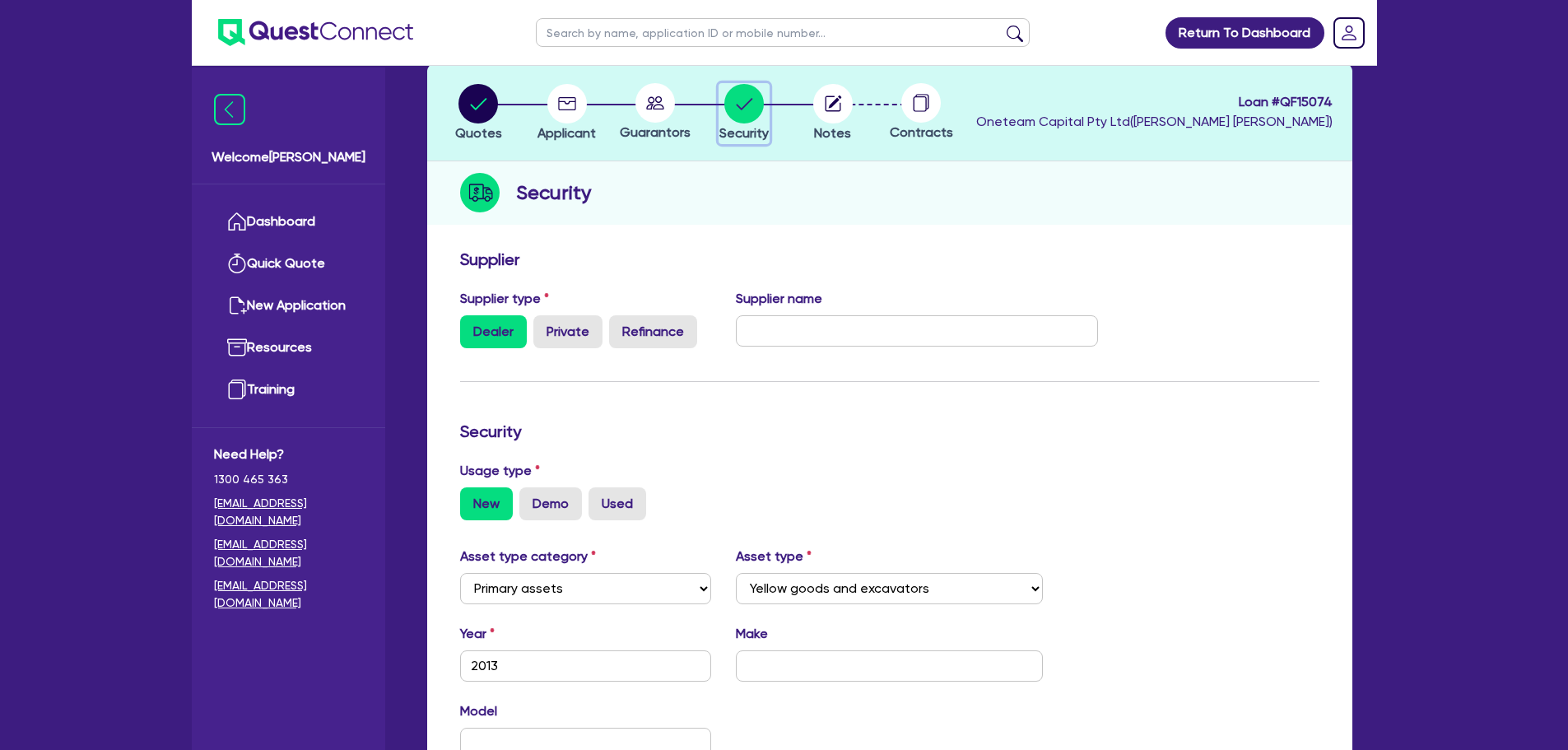
scroll to position [164, 0]
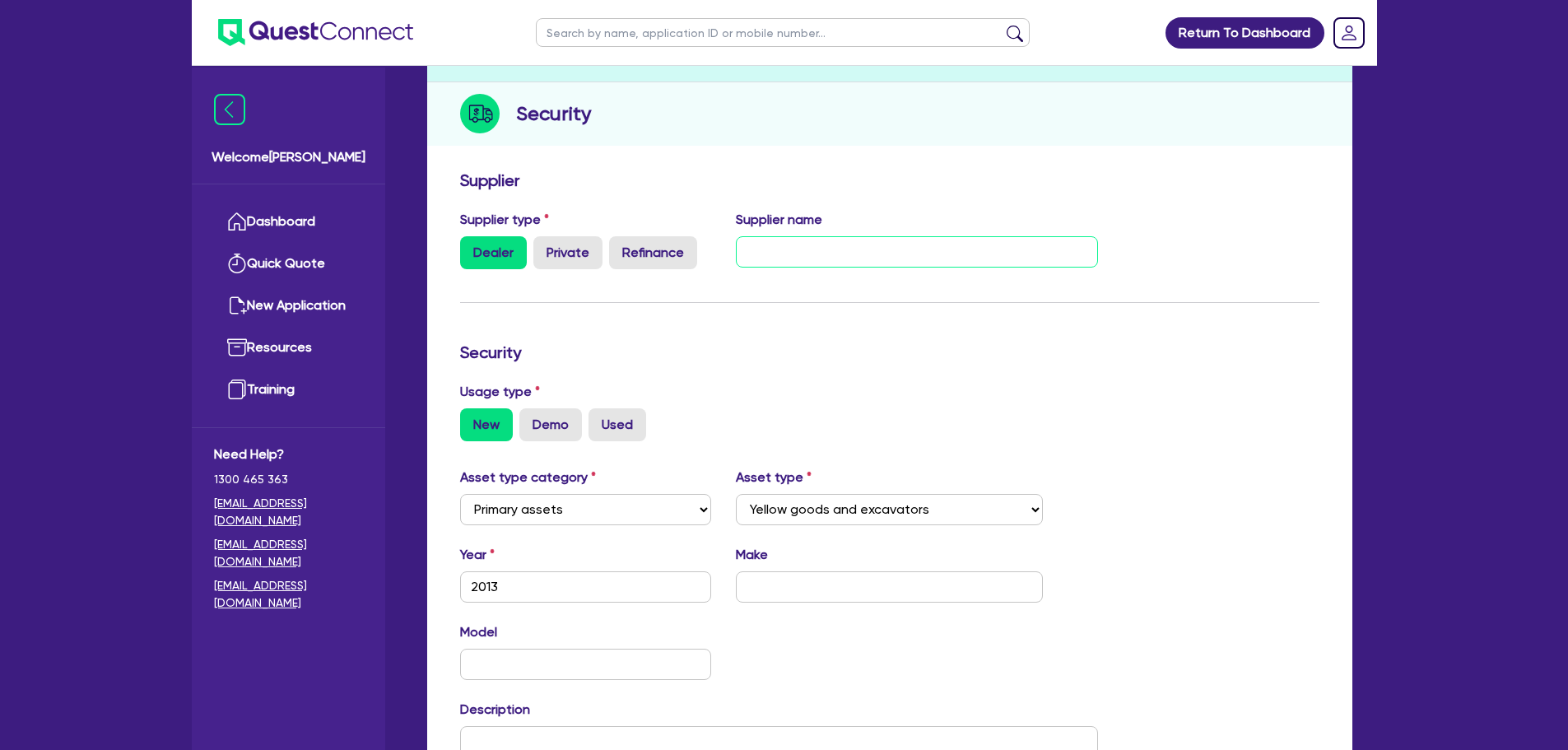
click at [787, 253] on input "text" at bounding box center [917, 252] width 362 height 32
click at [788, 328] on form "Supplier Supplier type Dealer Private Refinance Supplier name Dealer in [GEOGRA…" at bounding box center [890, 534] width 860 height 728
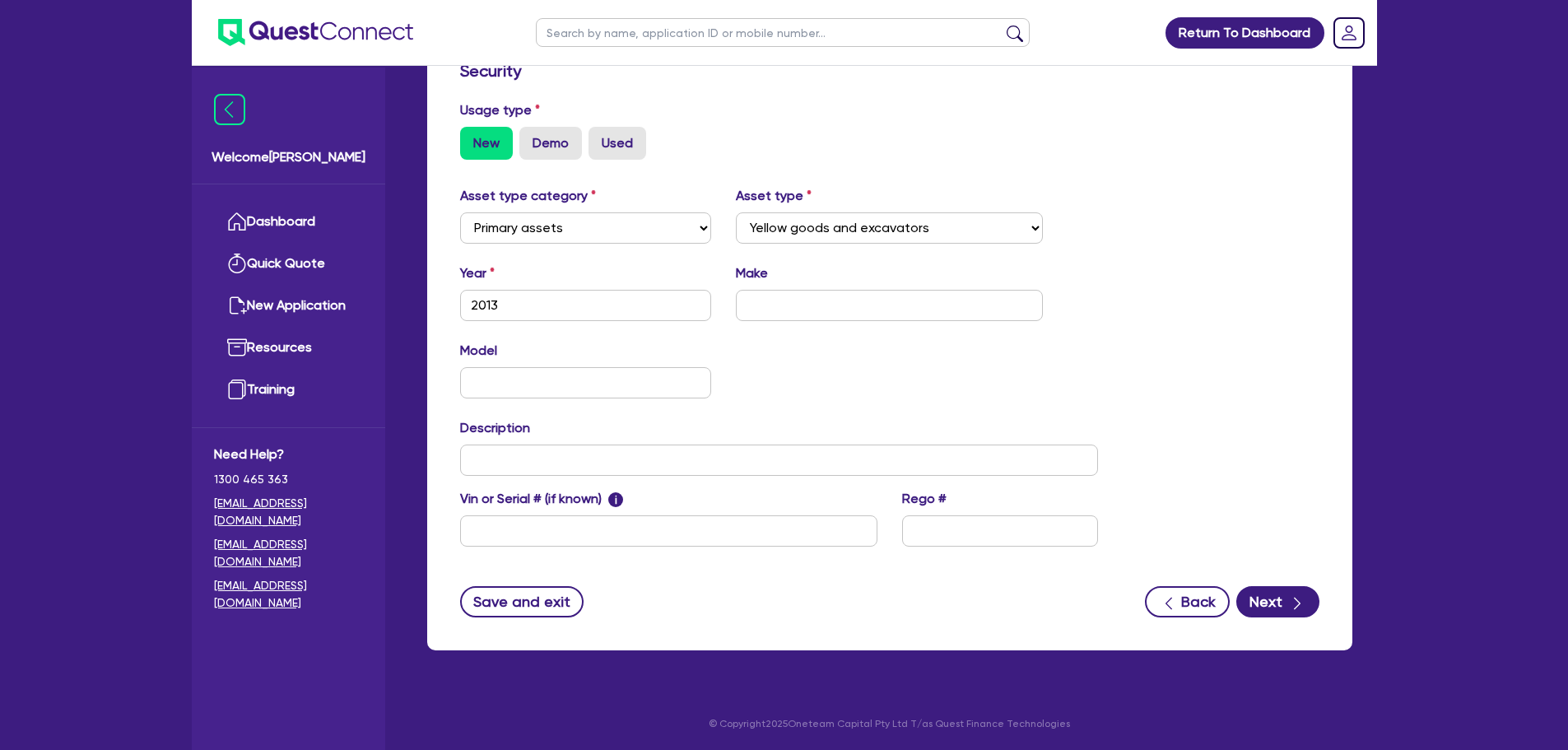
scroll to position [447, 0]
click at [555, 235] on select "Select Cars and light trucks Primary assets Secondary assets Tertiary assets" at bounding box center [586, 227] width 252 height 32
click at [879, 95] on form "Supplier Supplier type Dealer Private Refinance Supplier name Dealer in [GEOGRA…" at bounding box center [890, 252] width 860 height 728
click at [812, 297] on input "text" at bounding box center [890, 304] width 307 height 32
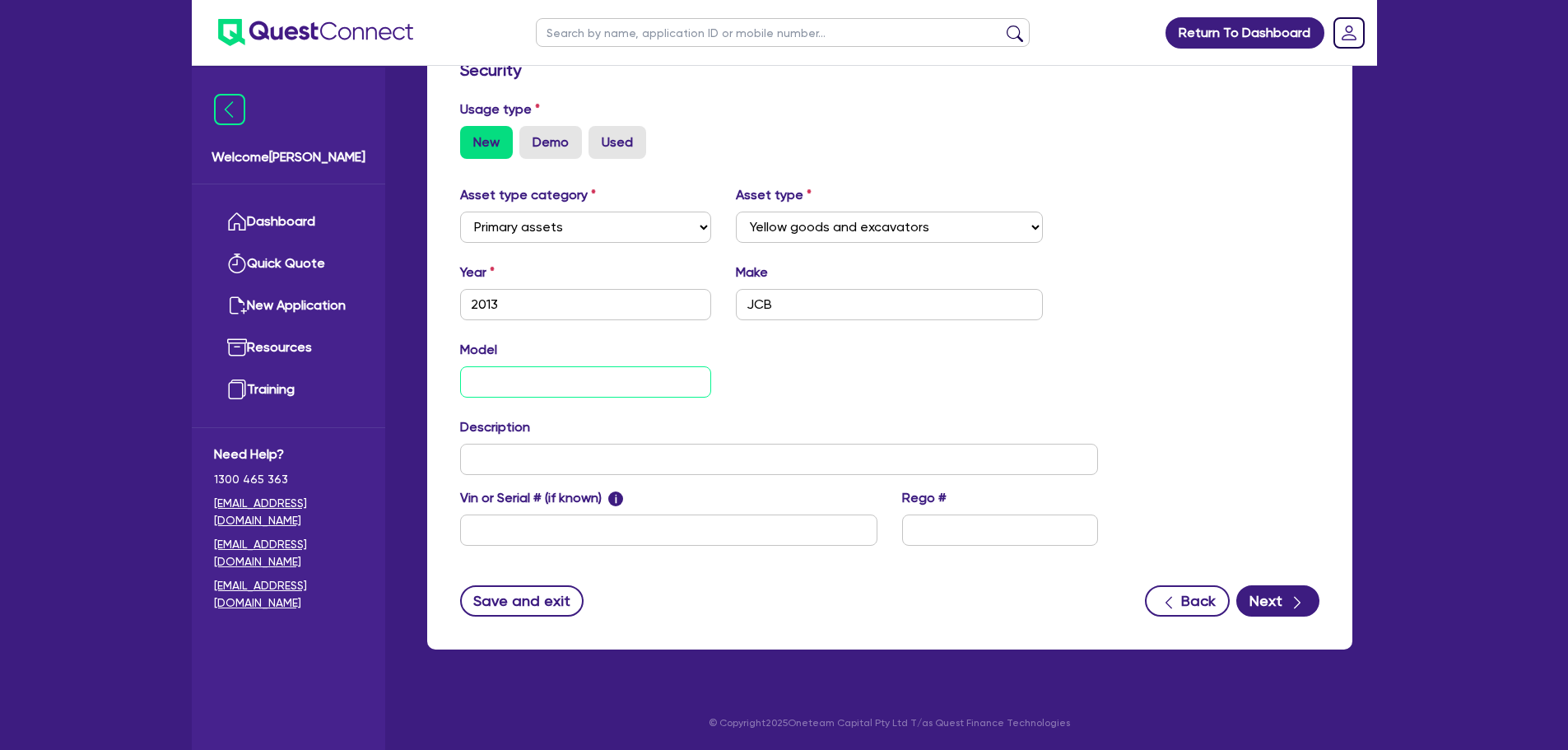
click at [480, 394] on input "text" at bounding box center [586, 381] width 252 height 32
click at [1156, 325] on div "Asset type category Select Cars and light trucks Primary assets Secondary asset…" at bounding box center [890, 375] width 884 height 380
click at [1262, 609] on button "Next" at bounding box center [1278, 600] width 84 height 32
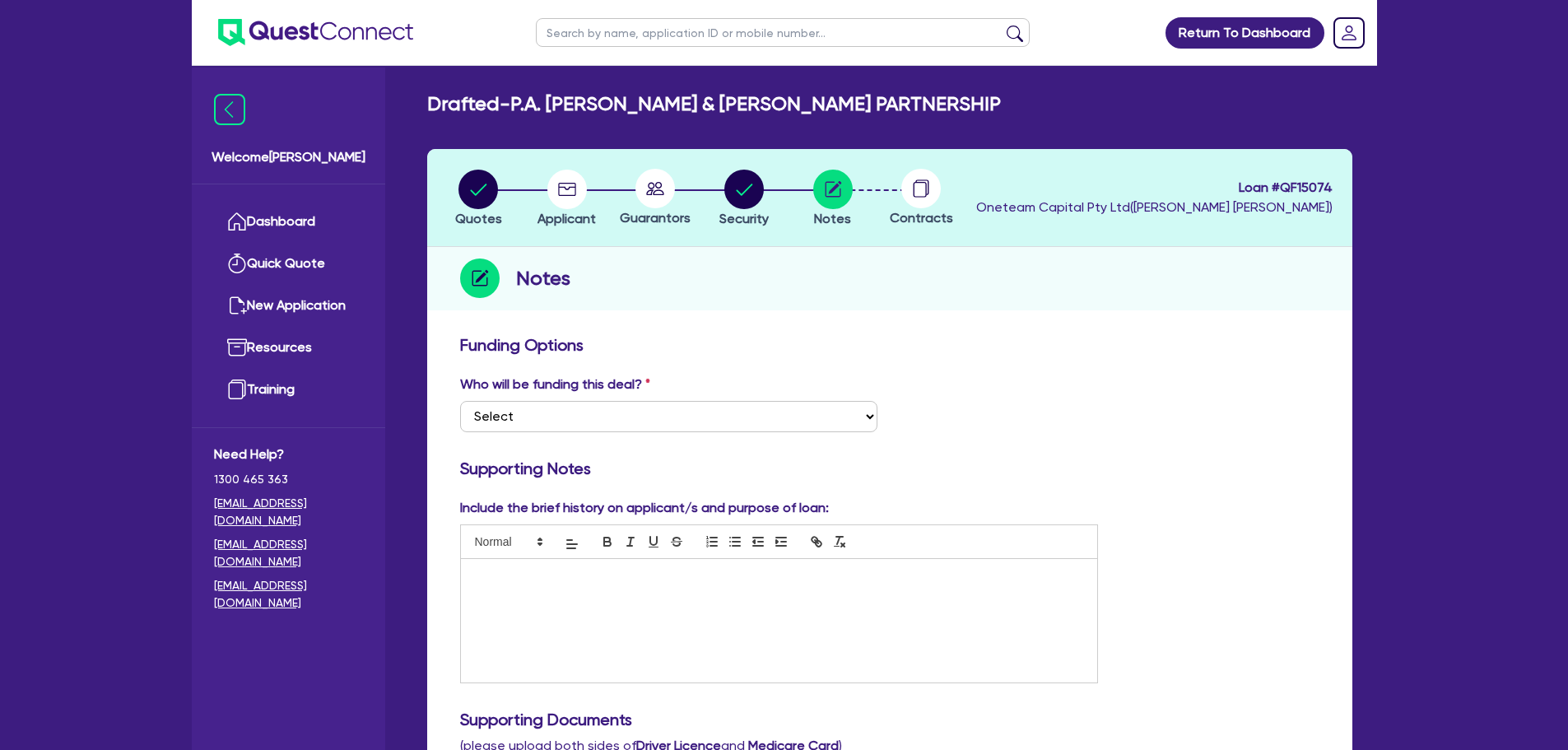
scroll to position [247, 0]
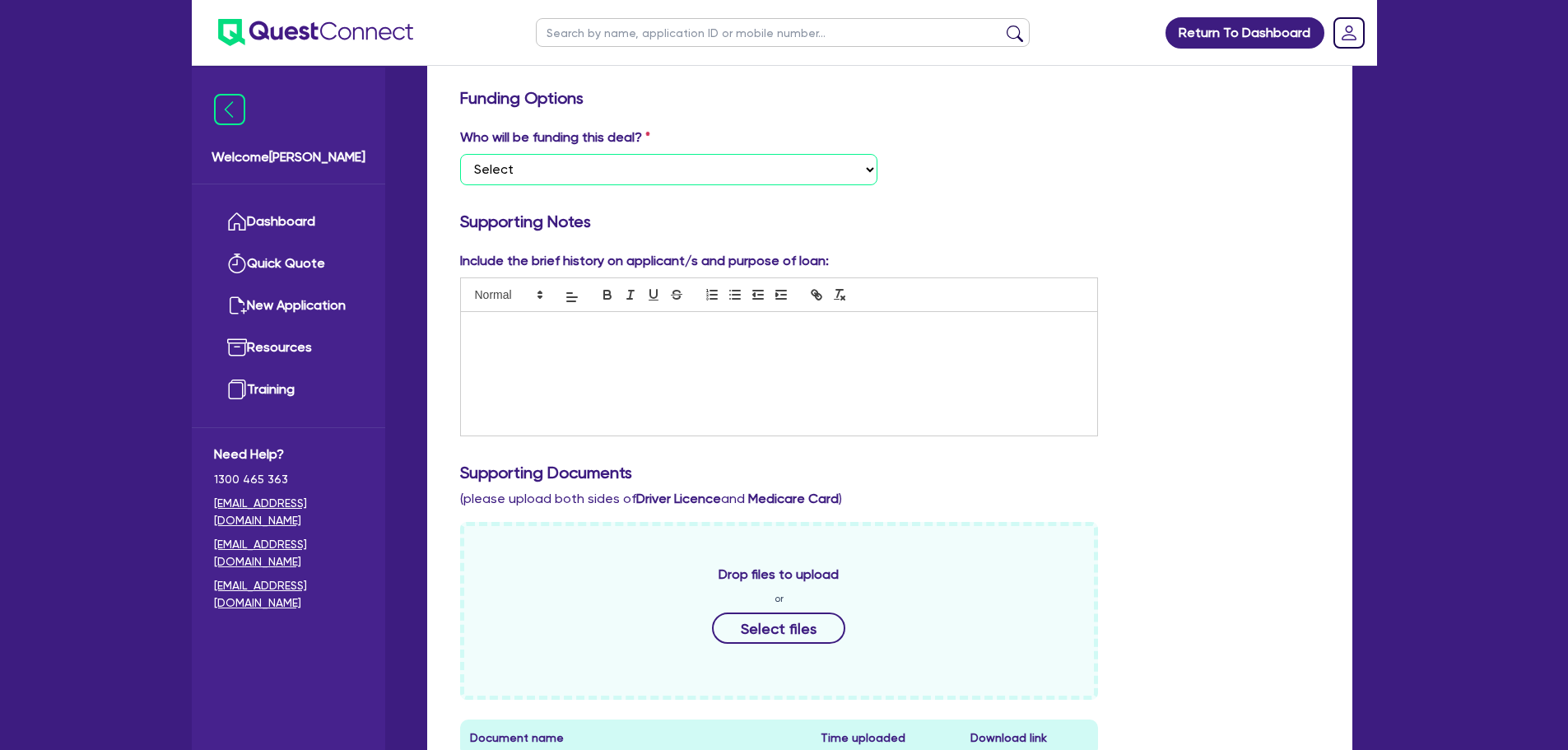
click at [600, 176] on select "Select I want Quest to fund 100% I will fund 100% I will co-fund with Quest Oth…" at bounding box center [669, 169] width 417 height 32
click at [460, 154] on select "Select I want Quest to fund 100% I will fund 100% I will co-fund with Quest Oth…" at bounding box center [669, 169] width 417 height 32
click at [1051, 173] on div "Who will be funding this deal? Select I want Quest to fund 100% I will fund 100…" at bounding box center [890, 163] width 884 height 71
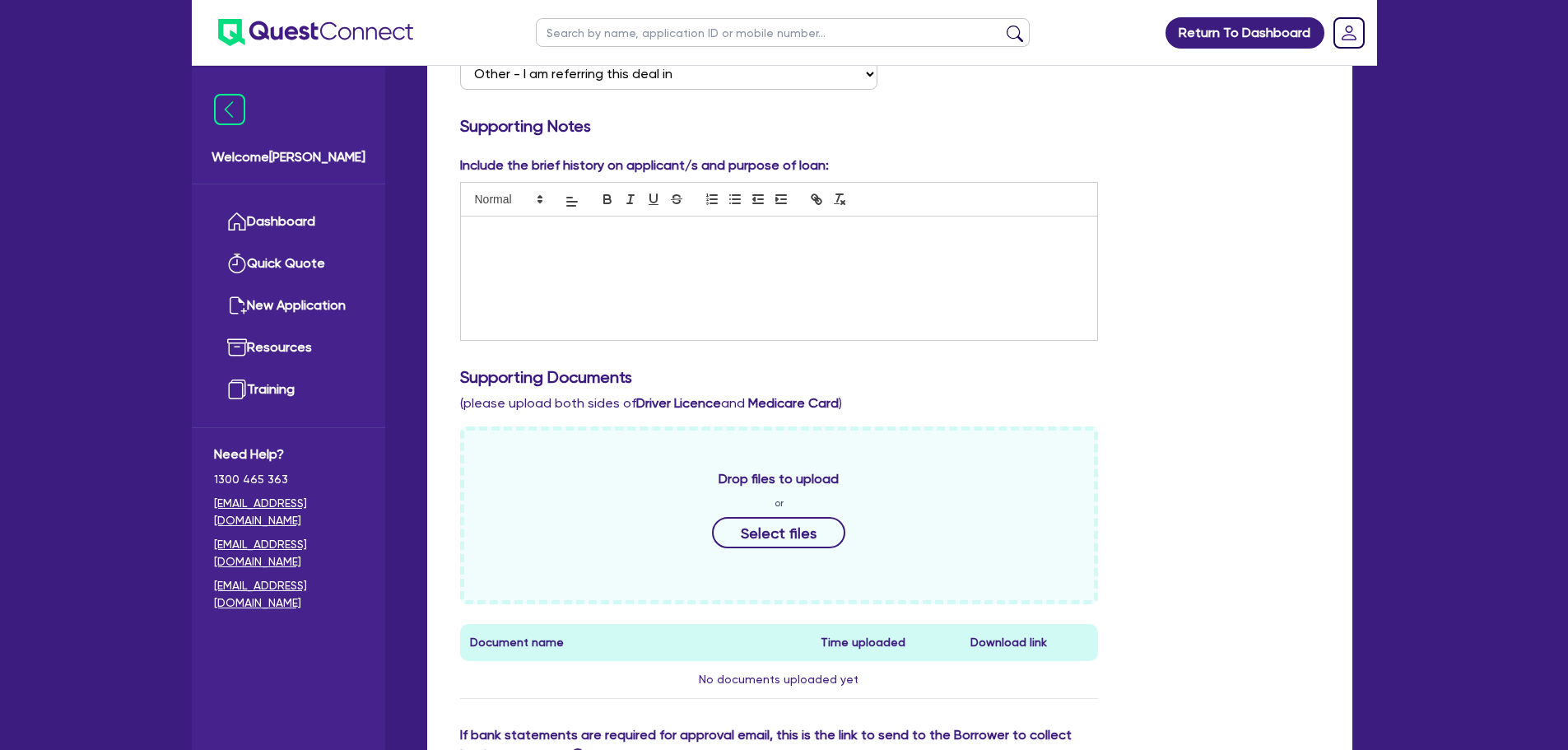
scroll to position [83, 0]
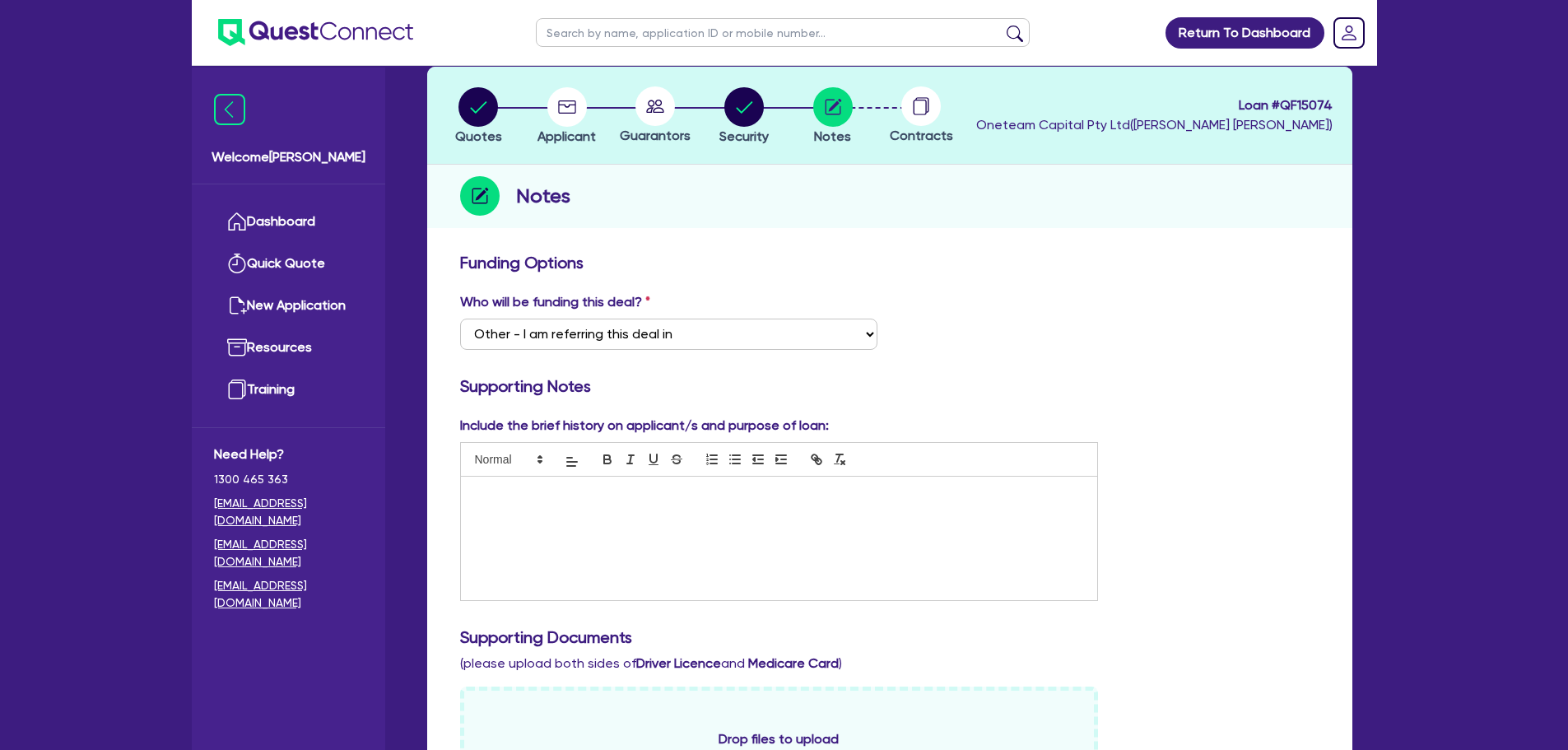
click at [918, 116] on circle at bounding box center [920, 106] width 39 height 39
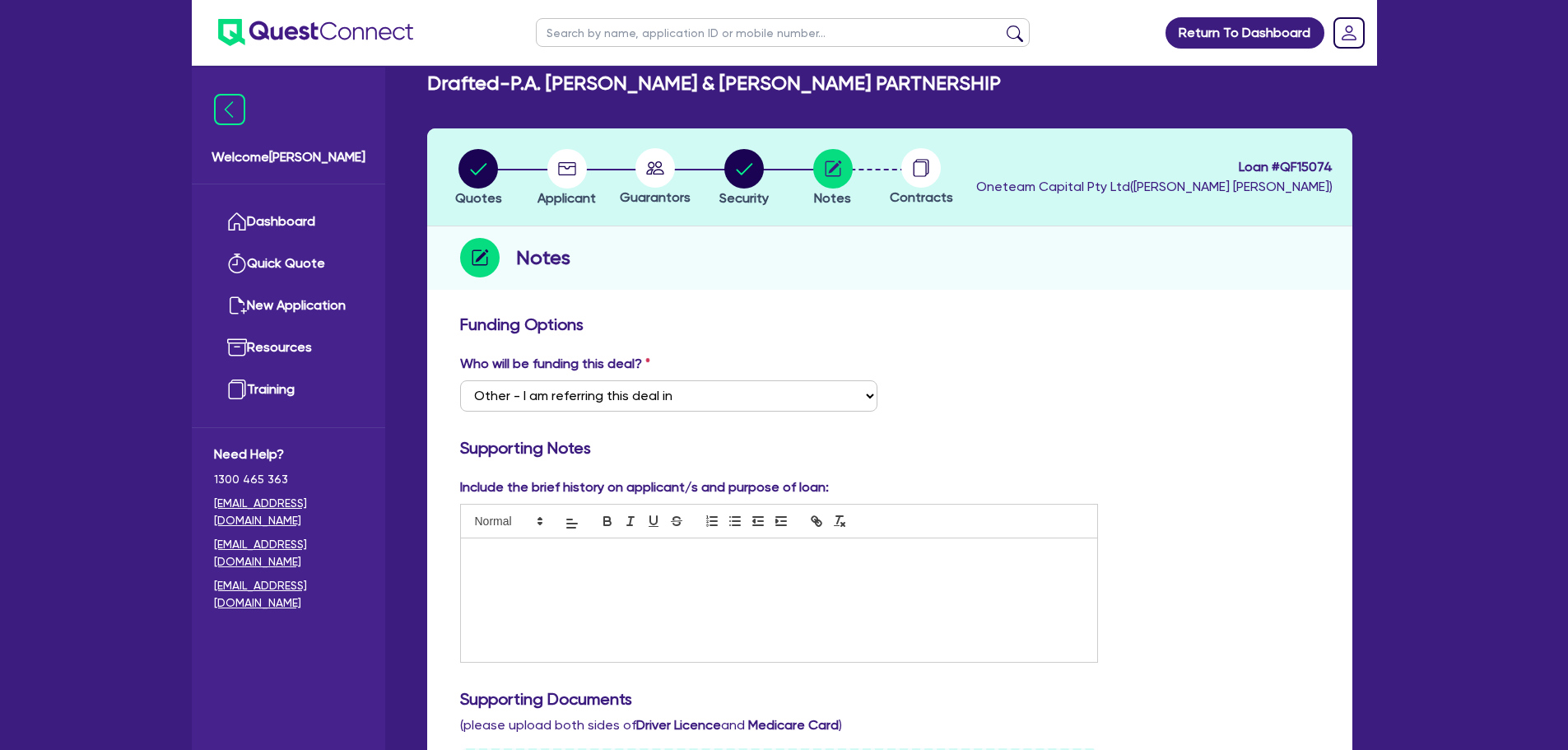
scroll to position [0, 0]
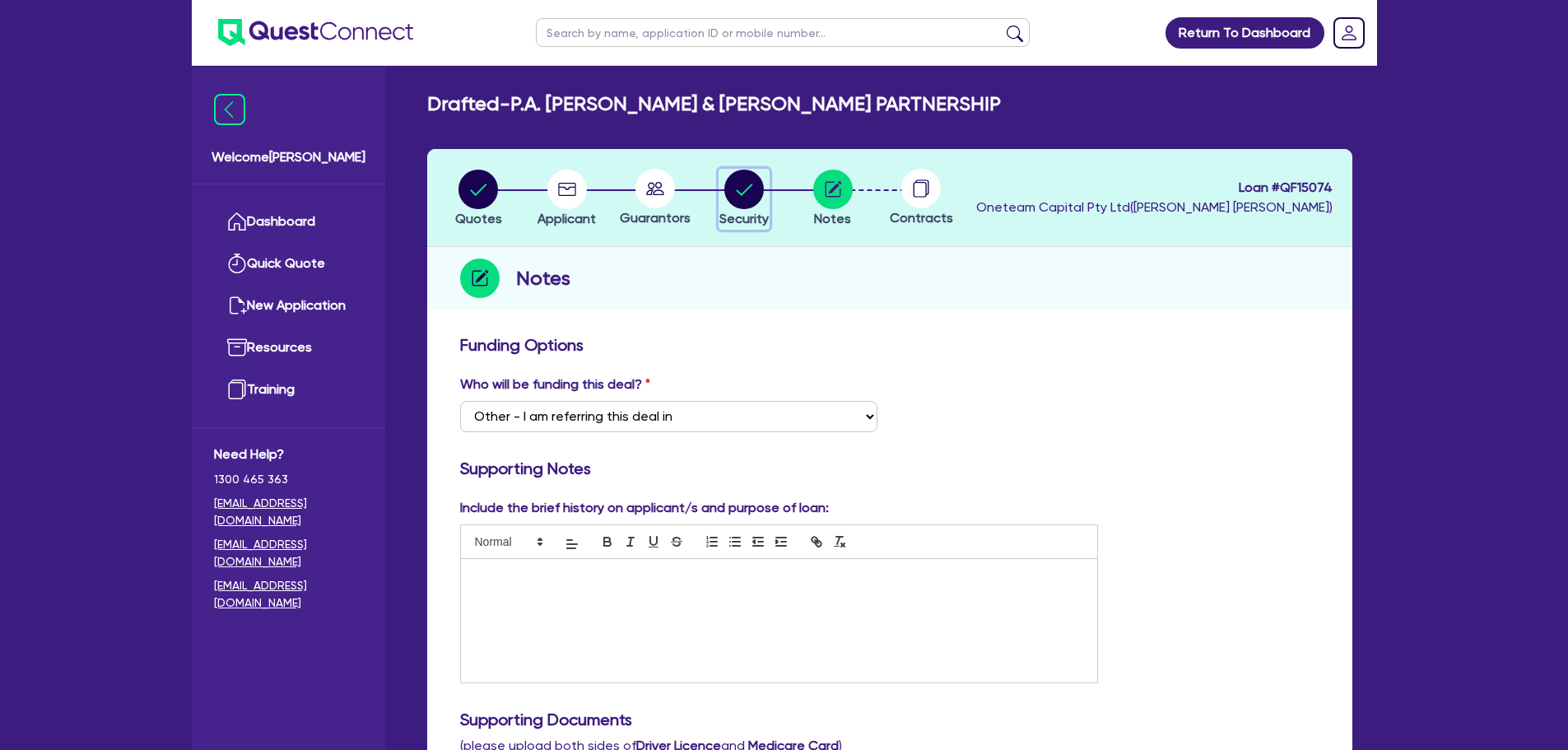
click at [751, 183] on circle "button" at bounding box center [744, 189] width 39 height 39
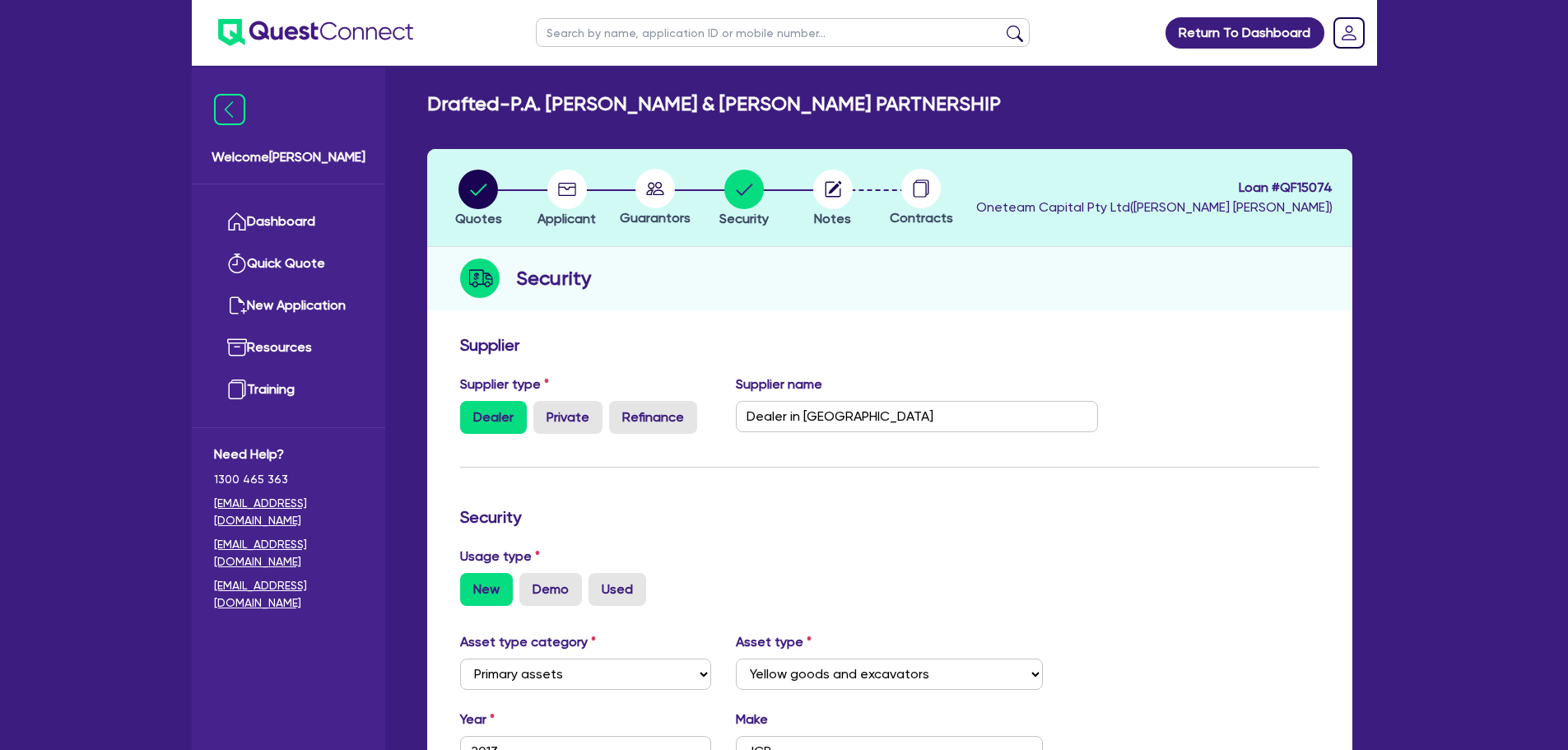
click at [919, 189] on circle at bounding box center [920, 188] width 39 height 39
click at [827, 196] on icon "button" at bounding box center [833, 189] width 15 height 15
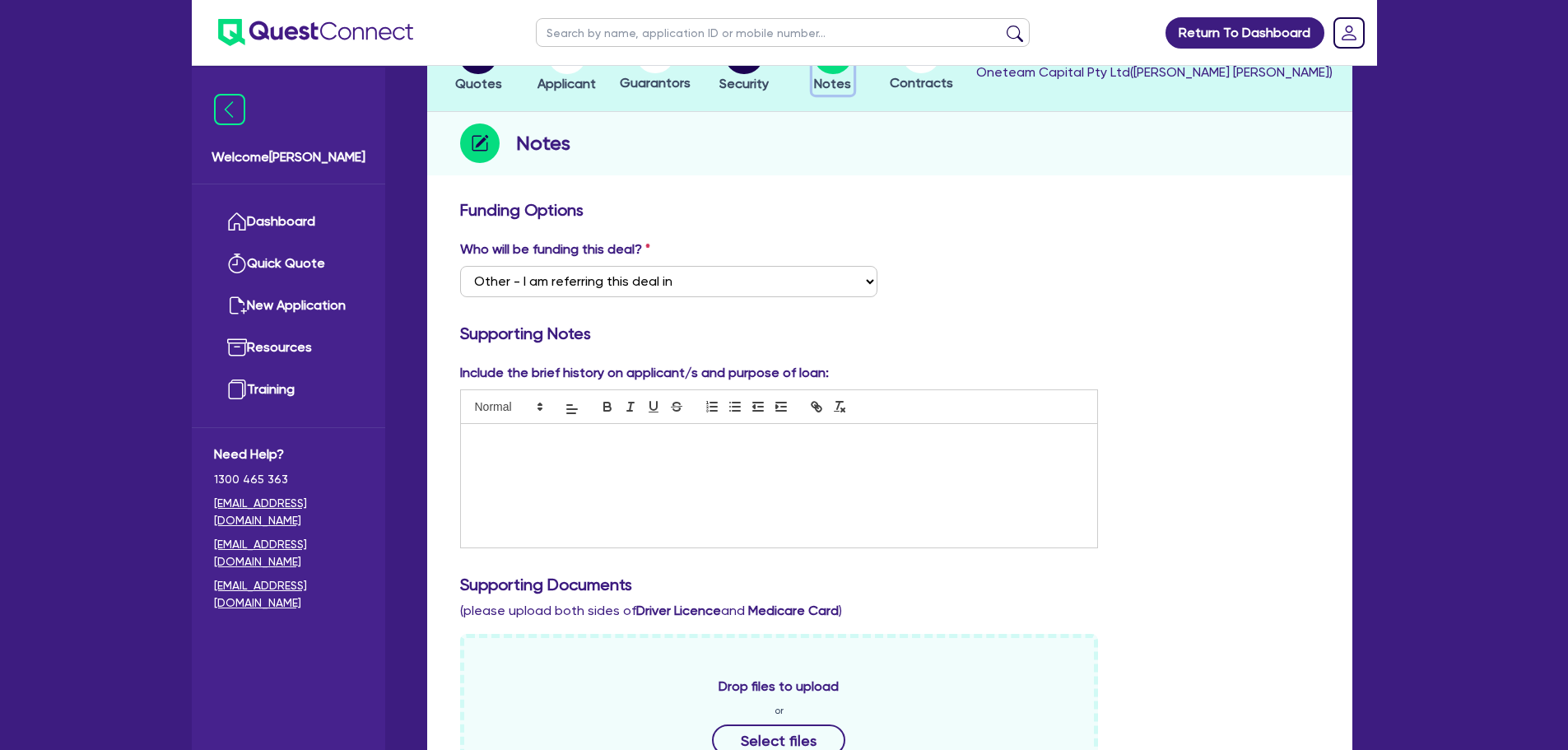
scroll to position [60, 0]
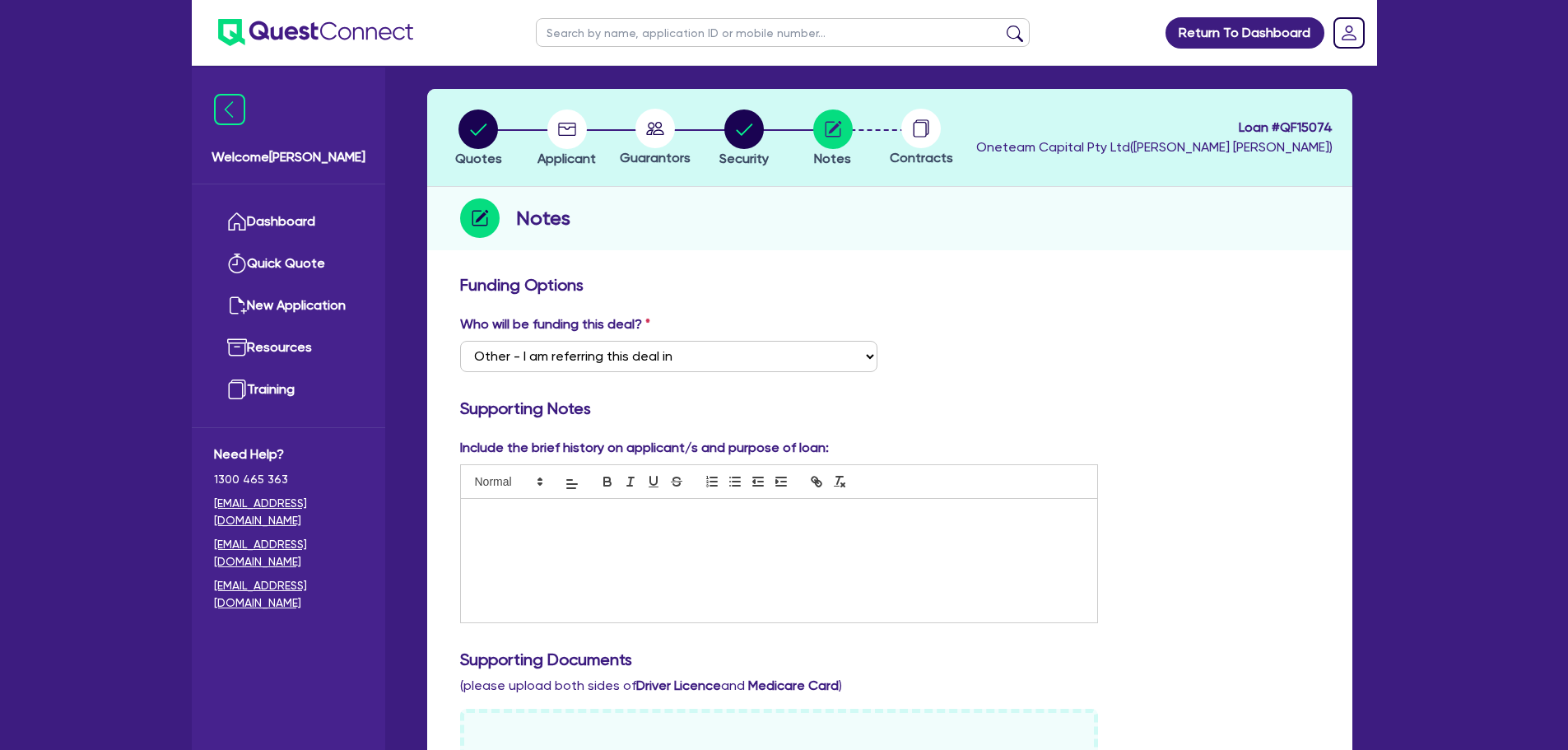
click at [922, 133] on circle at bounding box center [920, 128] width 39 height 39
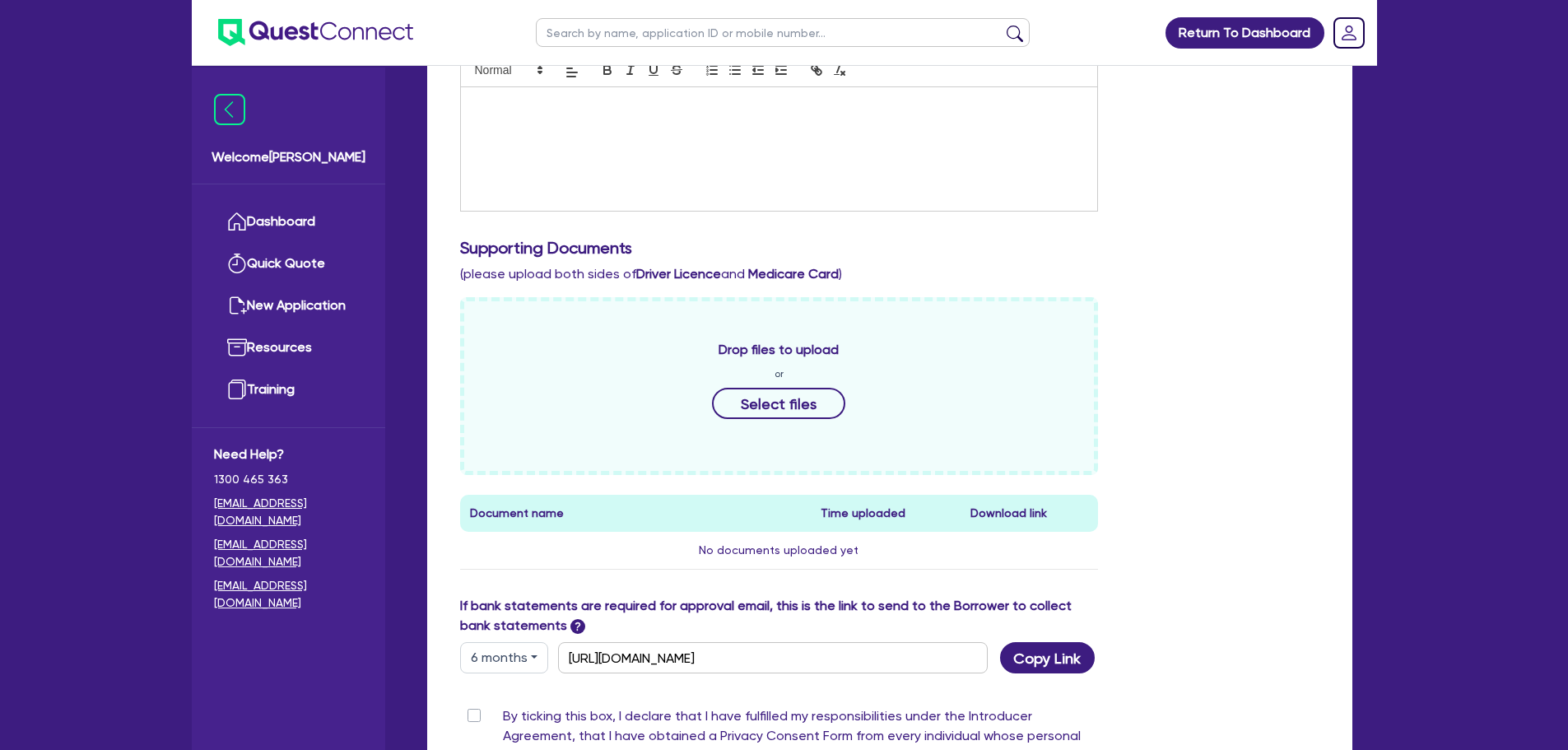
scroll to position [718, 0]
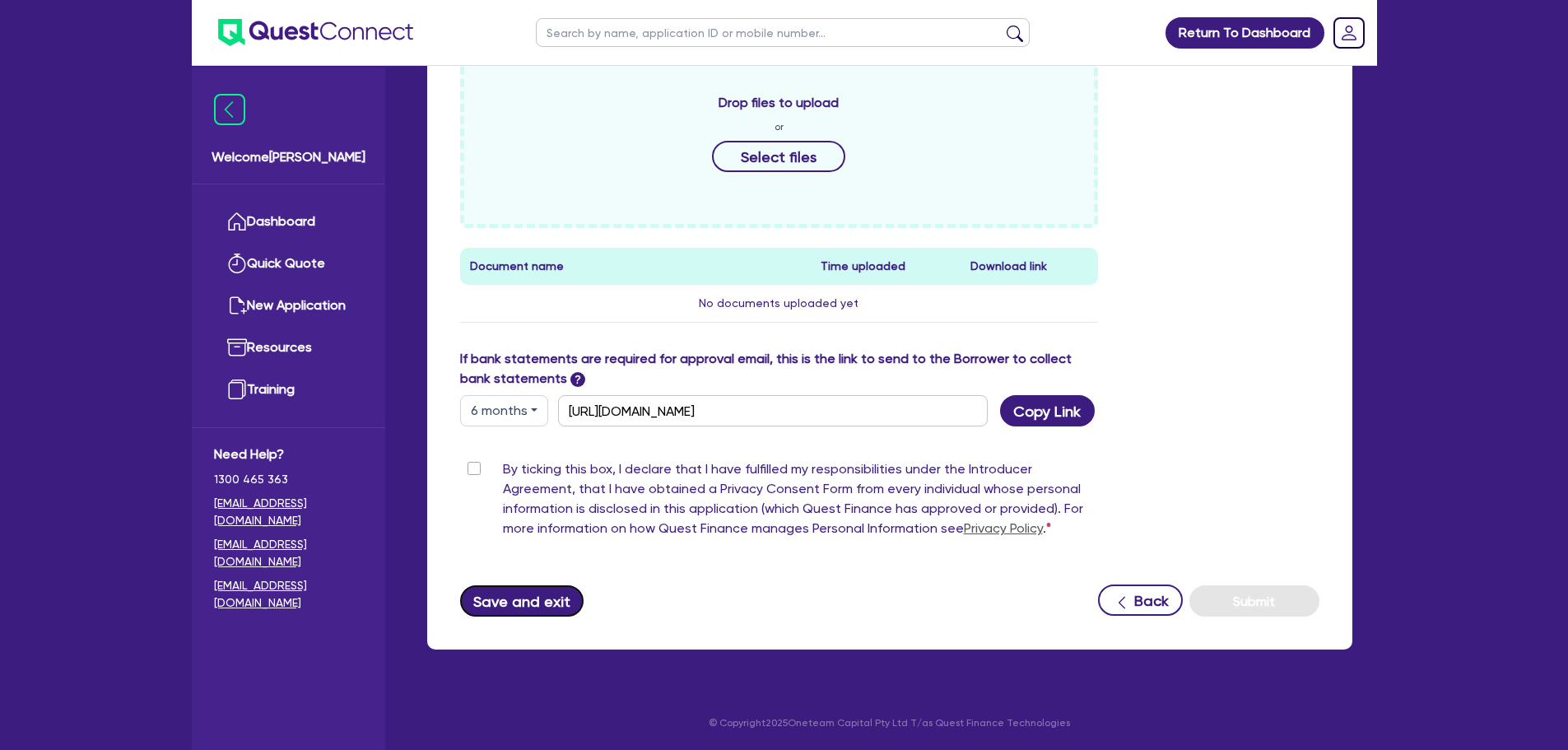
click at [555, 603] on button "Save and exit" at bounding box center [522, 600] width 124 height 32
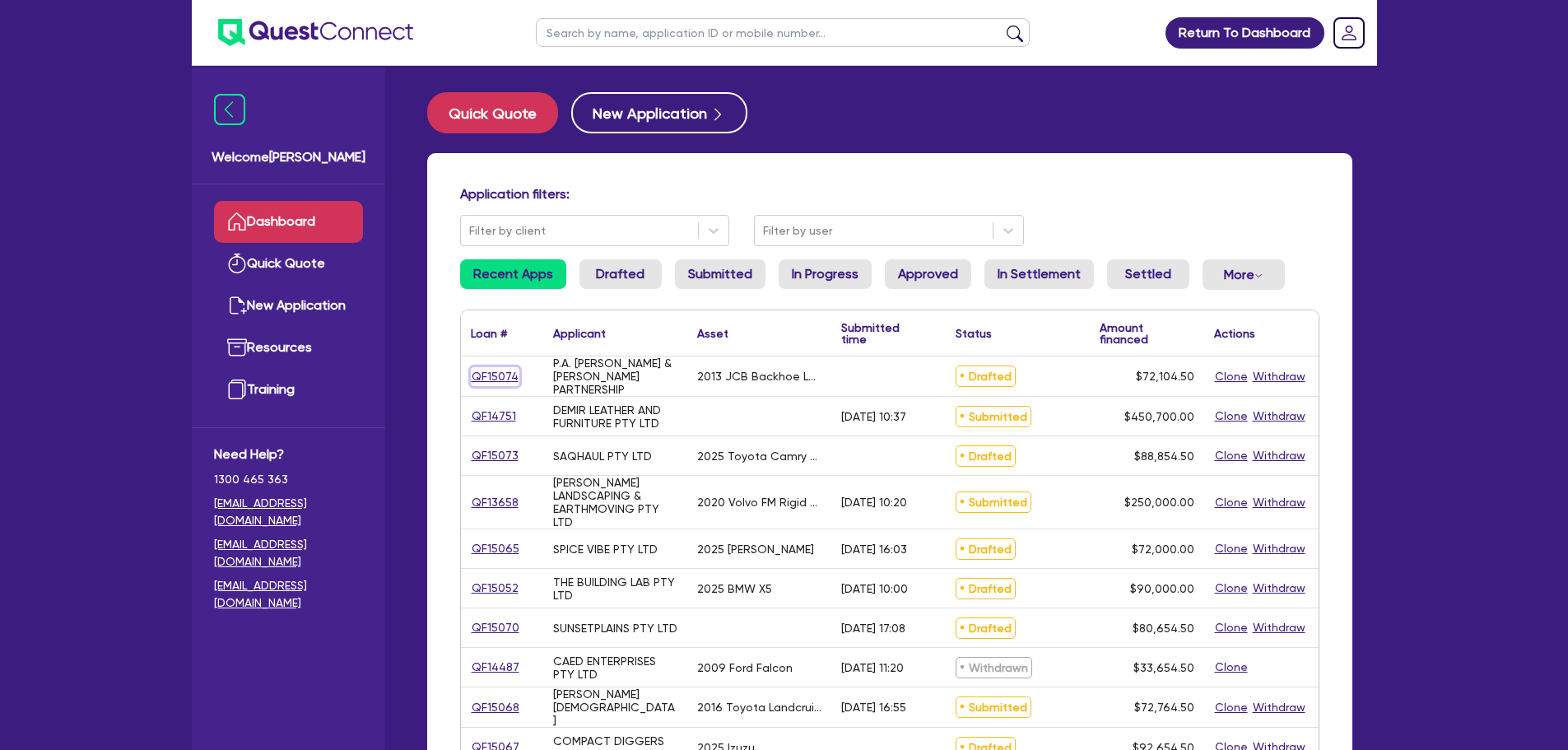
click at [487, 376] on link "QF15074" at bounding box center [495, 376] width 49 height 19
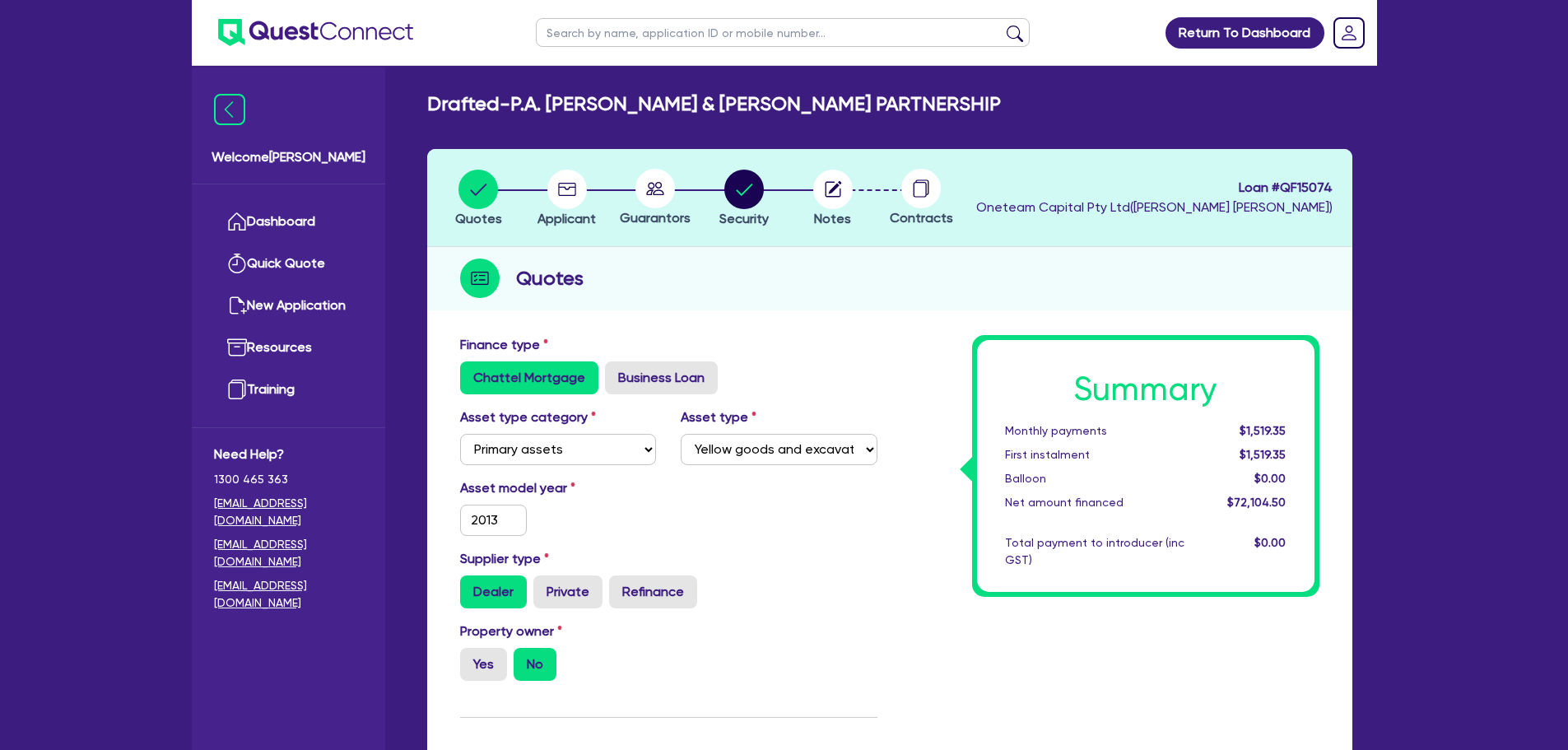
click at [929, 186] on icon at bounding box center [923, 187] width 13 height 15
click at [648, 196] on circle at bounding box center [655, 188] width 39 height 39
click at [592, 190] on div "button" at bounding box center [567, 189] width 59 height 39
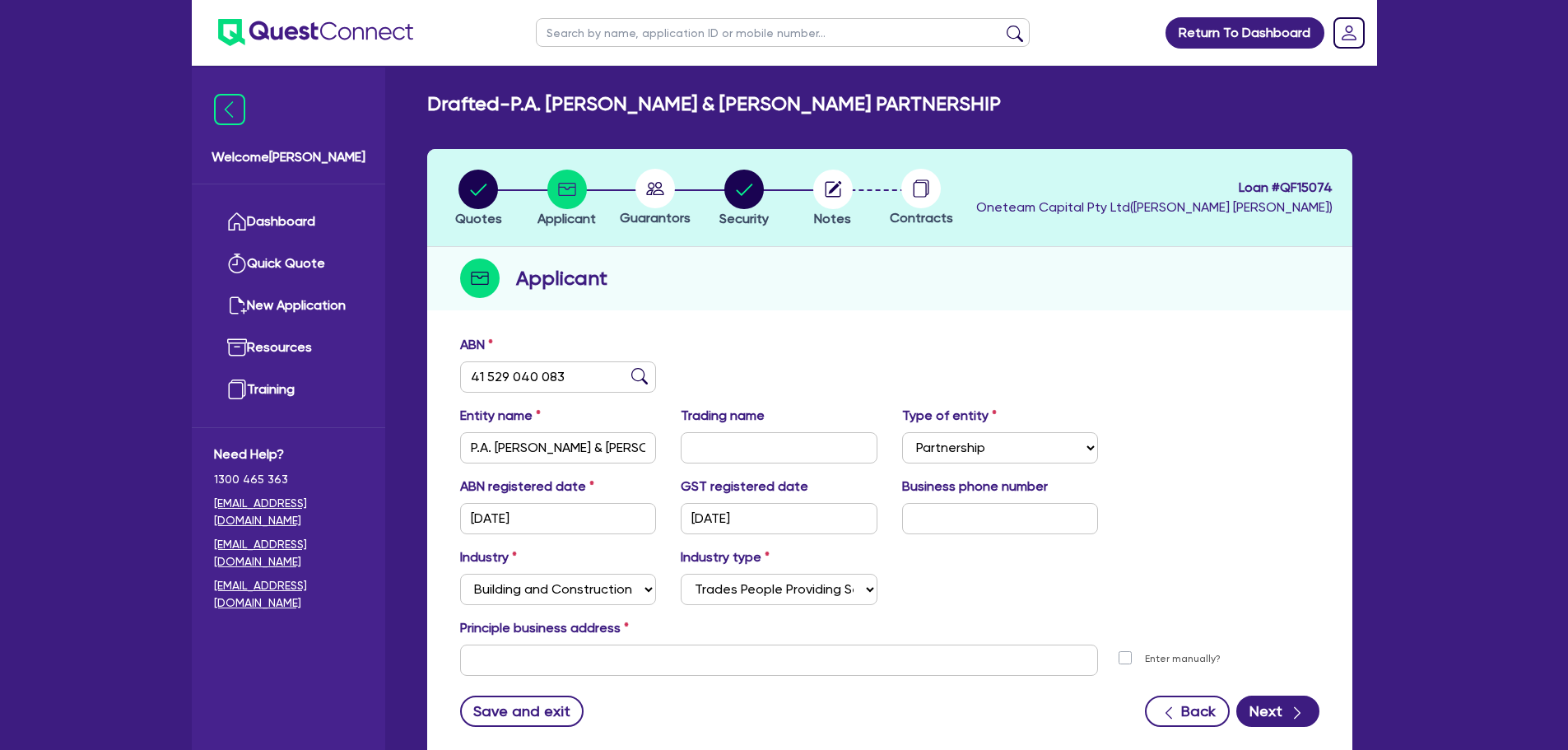
click at [650, 193] on circle at bounding box center [655, 188] width 39 height 39
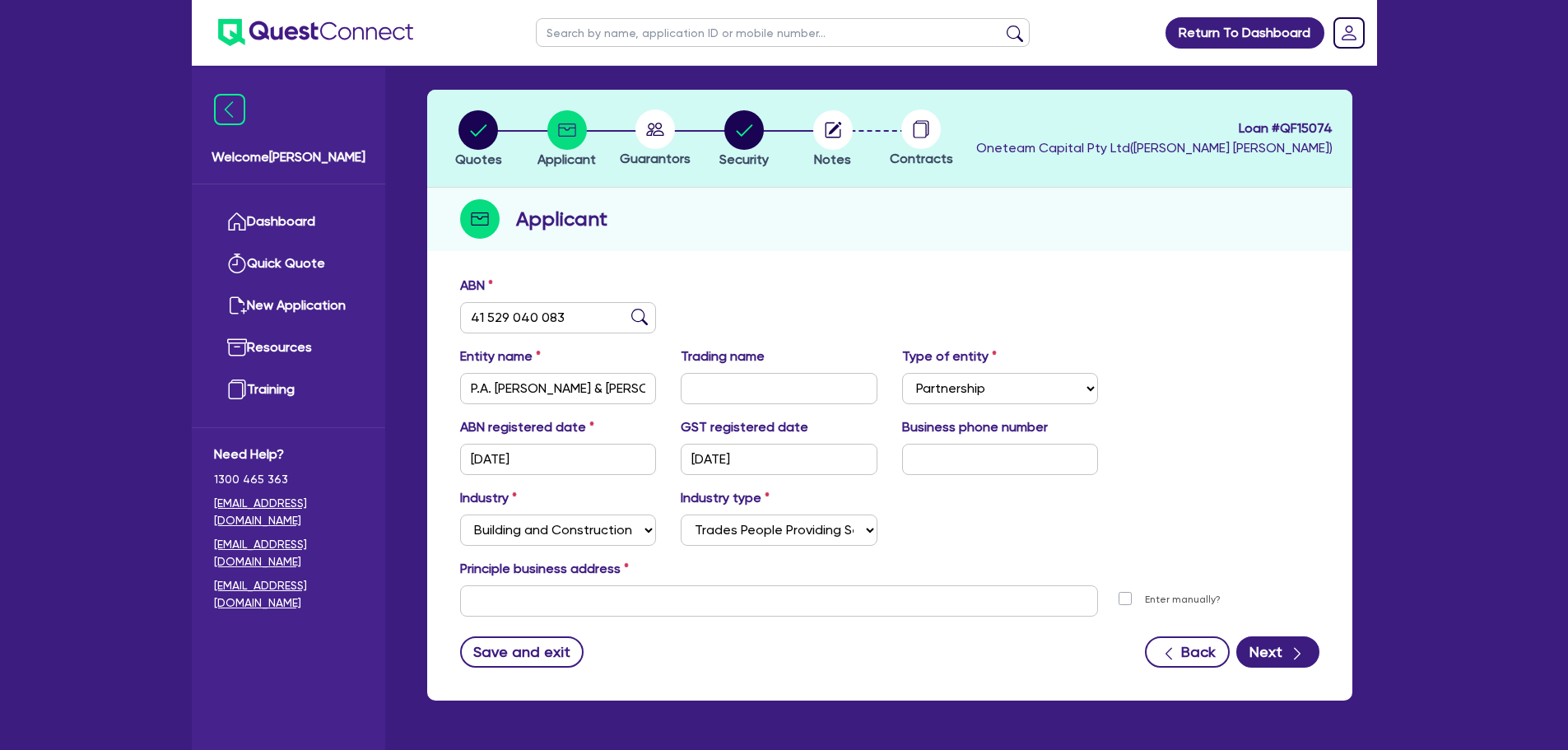
scroll to position [110, 0]
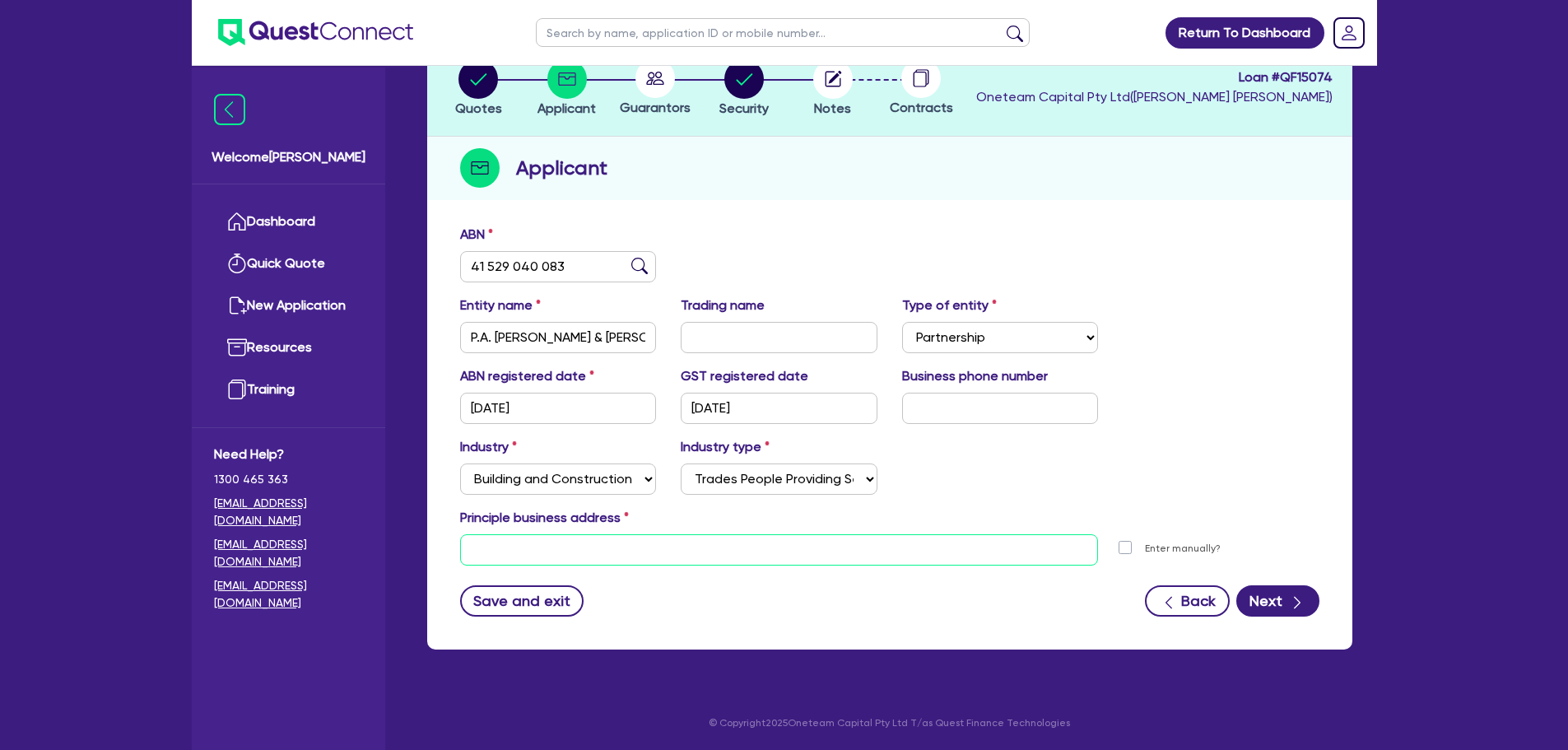
click at [677, 557] on input "text" at bounding box center [779, 549] width 639 height 32
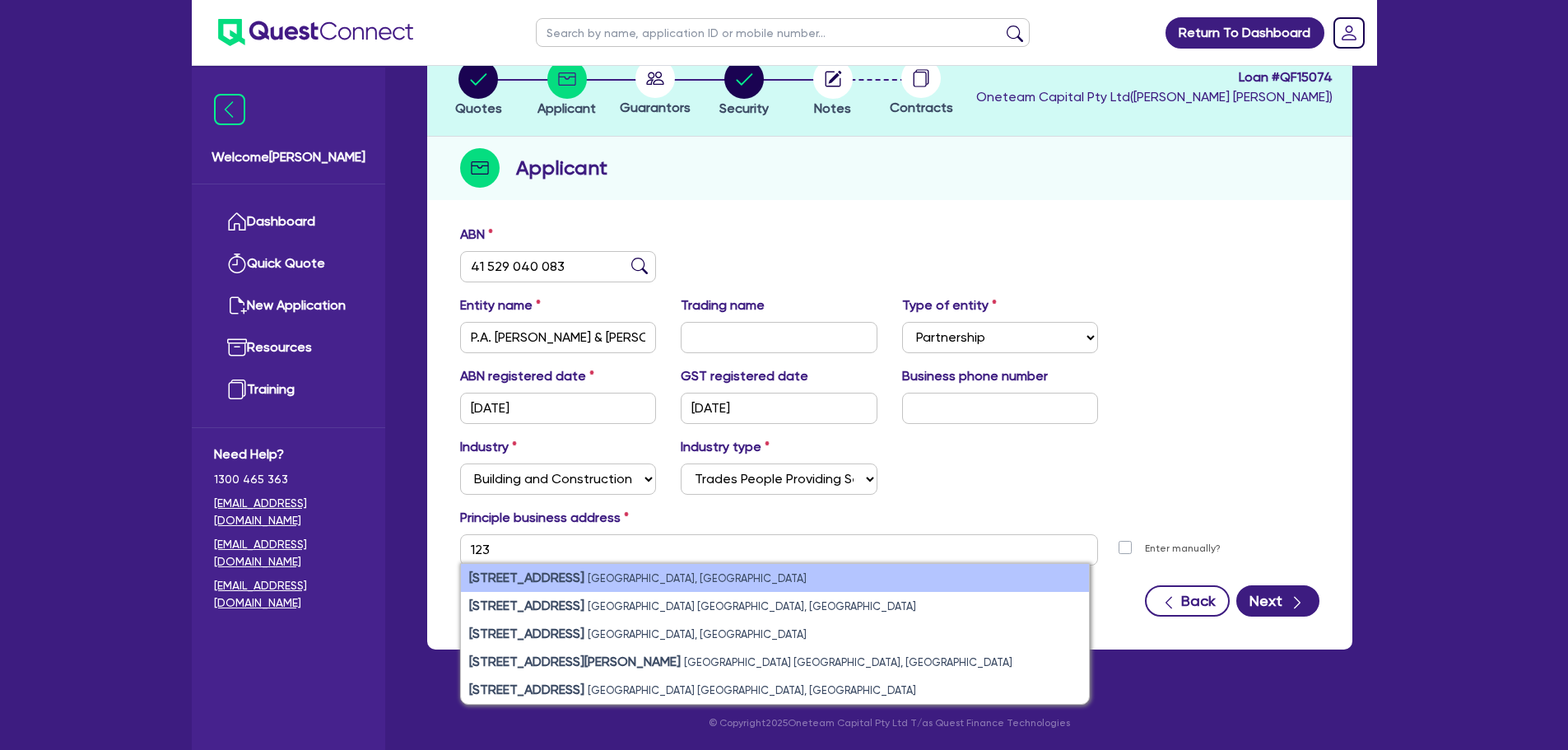
click at [619, 589] on li "[STREET_ADDRESS]" at bounding box center [775, 577] width 628 height 28
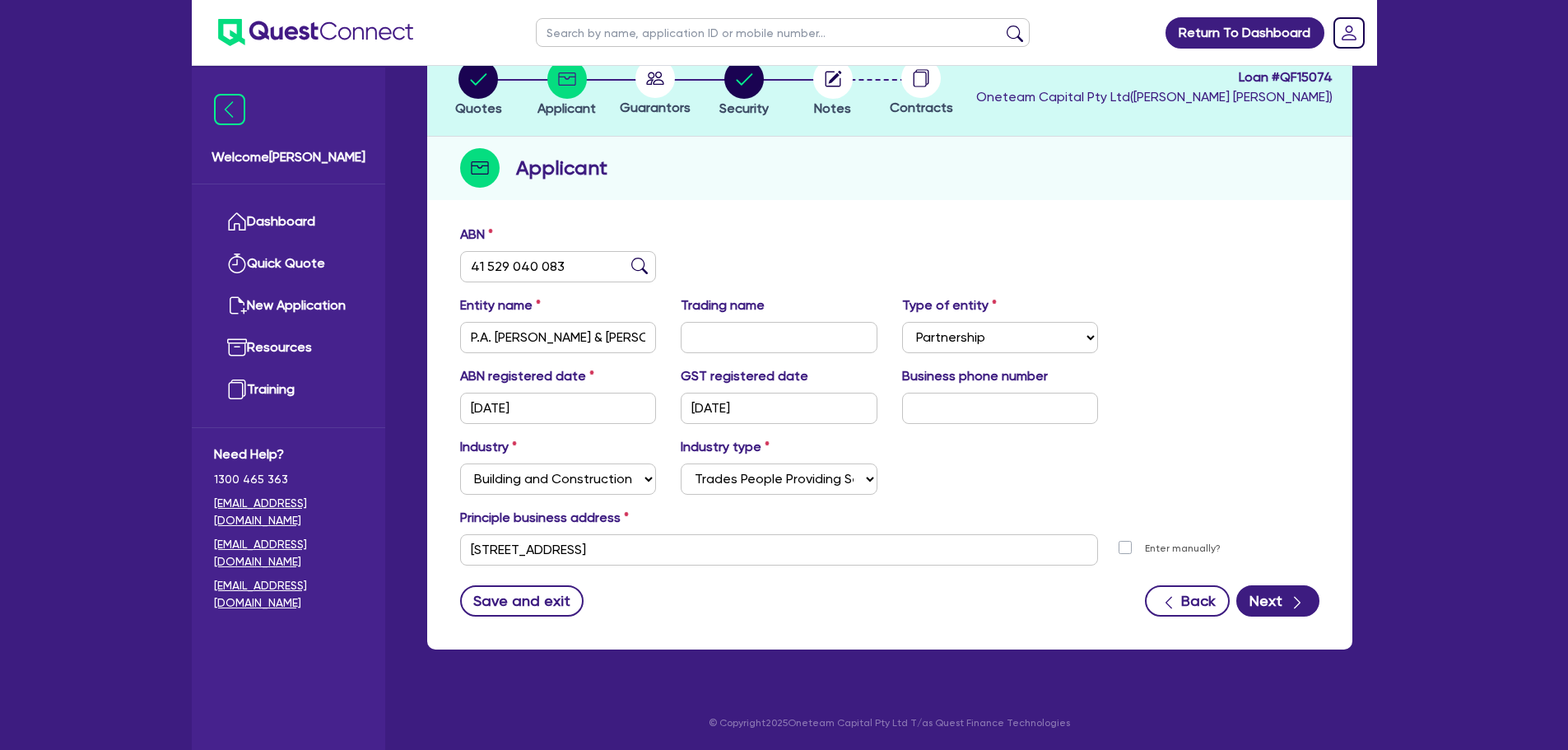
click at [1081, 463] on div "Industry Select Accomodation & Food Services Administrative & Support Services …" at bounding box center [890, 472] width 884 height 71
click at [1262, 620] on div "ABN 41 529 040 083 Entity name P.A. [PERSON_NAME] & M.T. [PERSON_NAME] PARTNERS…" at bounding box center [890, 432] width 925 height 433
click at [1269, 609] on button "Next" at bounding box center [1278, 600] width 84 height 32
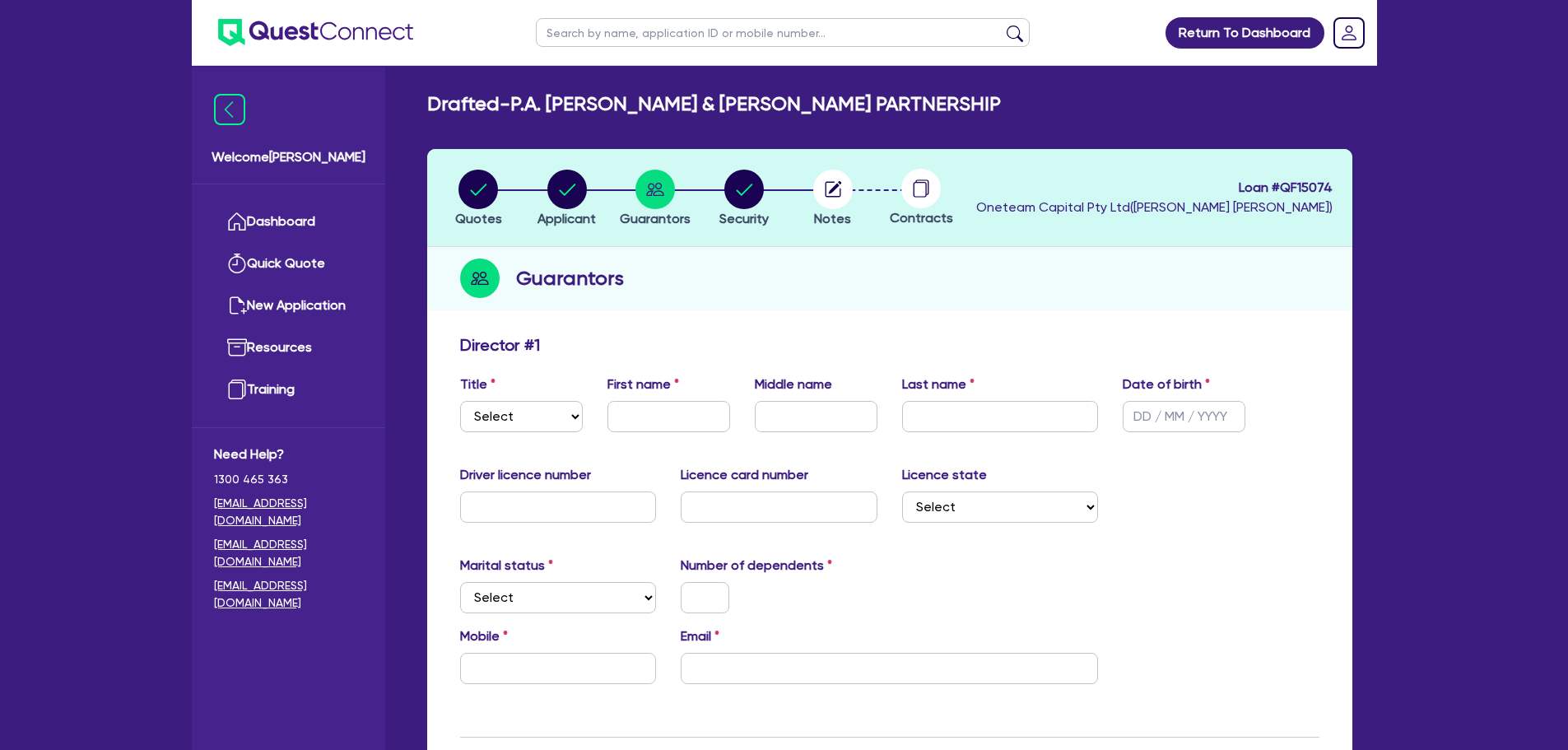
click at [528, 432] on div "Title Select Mr Mrs Ms Miss Dr First name Middle name Last name Date of birth" at bounding box center [890, 410] width 884 height 71
click at [534, 424] on select "Select Mr Mrs Ms Miss Dr" at bounding box center [522, 416] width 123 height 32
click at [460, 400] on select "Select Mr Mrs Ms Miss Dr" at bounding box center [522, 416] width 123 height 32
click at [625, 403] on input "text" at bounding box center [669, 416] width 123 height 32
click at [989, 423] on input "text" at bounding box center [1000, 416] width 197 height 32
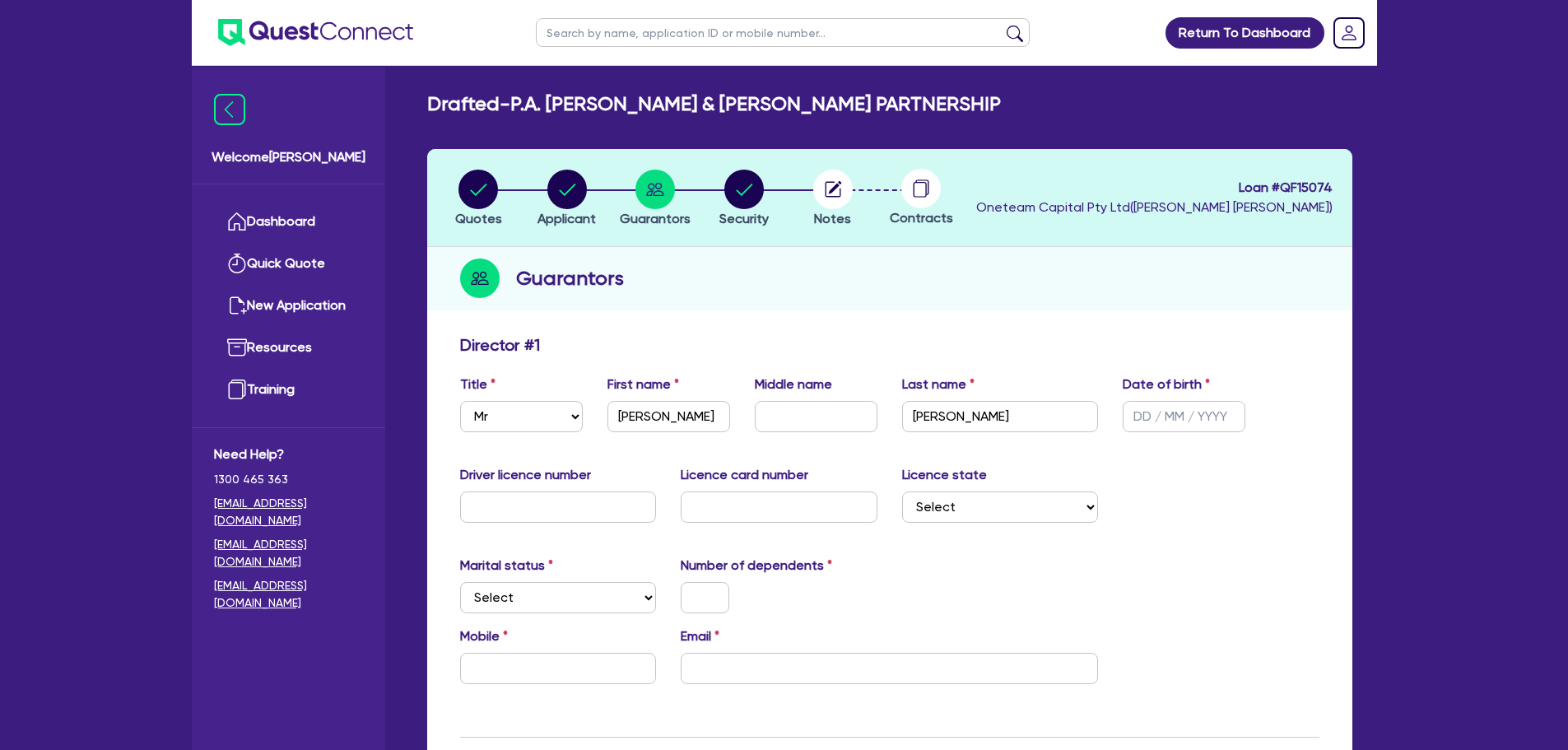
click at [1305, 469] on div "Driver licence number Licence card number Licence state Select [GEOGRAPHIC_DATA…" at bounding box center [890, 500] width 884 height 71
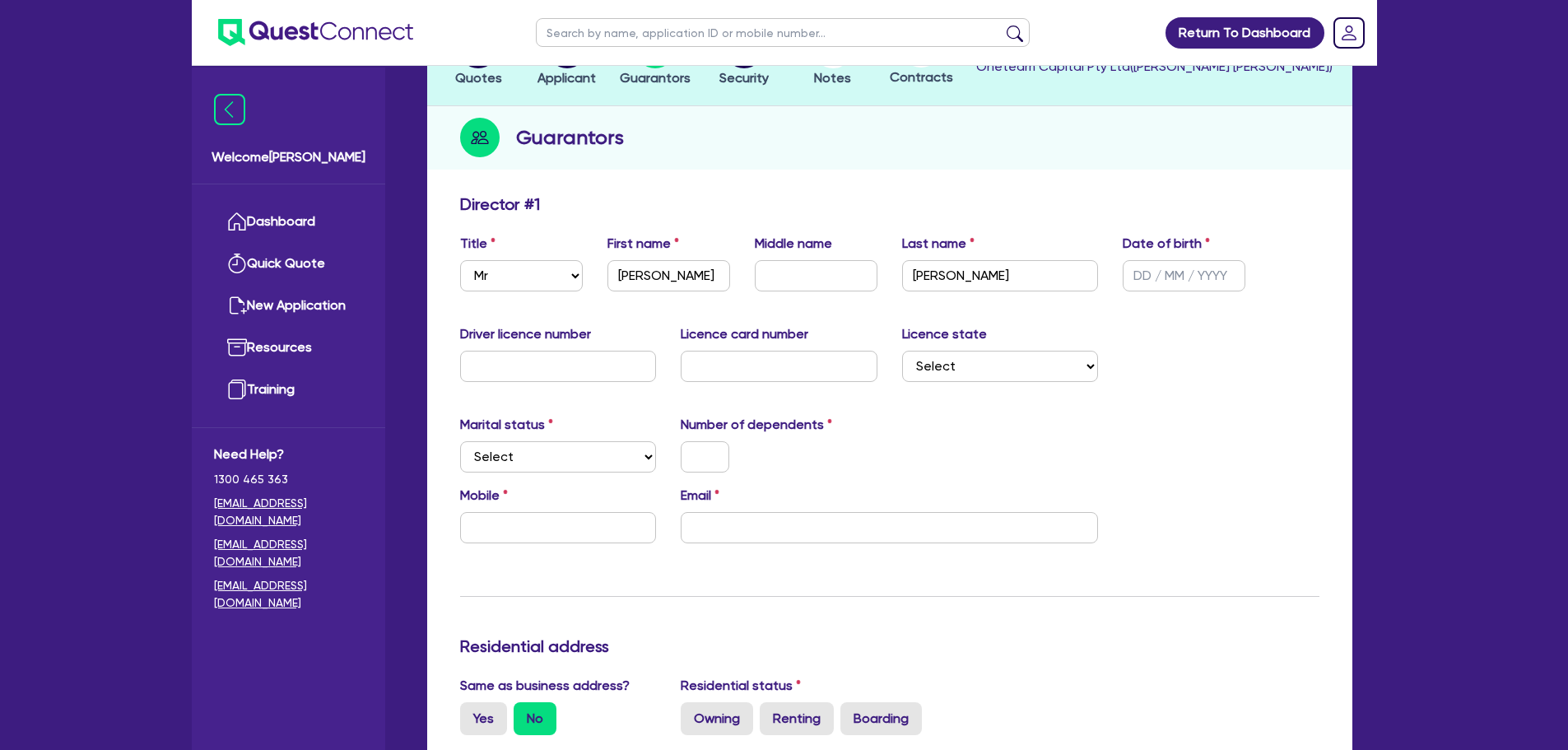
scroll to position [247, 0]
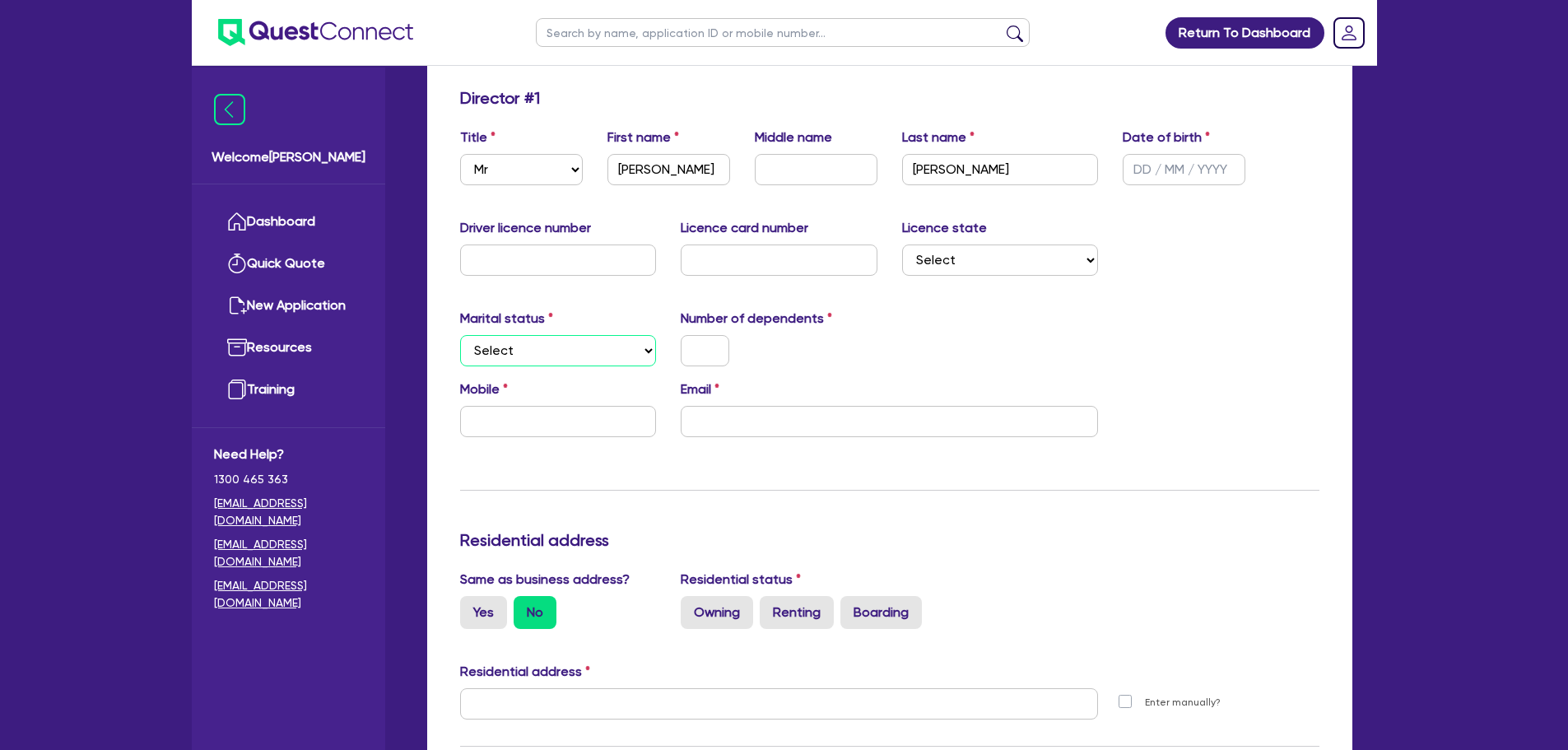
click at [531, 353] on select "Select Single Married De Facto / Partner" at bounding box center [558, 351] width 197 height 32
click at [460, 335] on select "Select Single Married De Facto / Partner" at bounding box center [558, 351] width 197 height 32
click at [567, 357] on select "Select Single Married De Facto / Partner" at bounding box center [558, 351] width 197 height 32
click at [460, 335] on select "Select Single Married De Facto / Partner" at bounding box center [558, 351] width 197 height 32
click at [872, 394] on div "Email" at bounding box center [890, 408] width 442 height 58
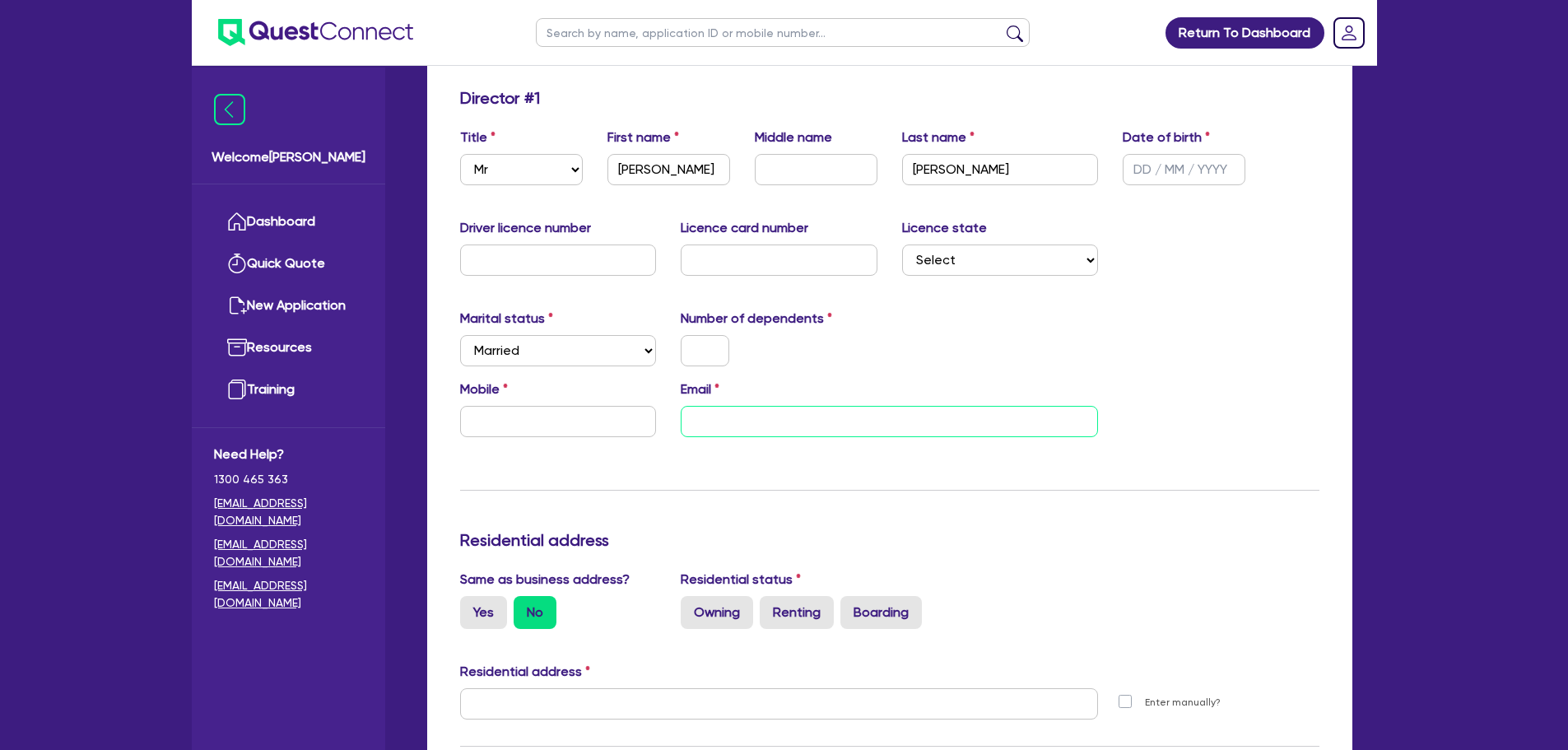
click at [743, 428] on input "email" at bounding box center [890, 421] width 417 height 32
paste input "[EMAIL_ADDRESS][DOMAIN_NAME]"
click at [567, 409] on input "text" at bounding box center [558, 421] width 197 height 32
paste input "4265 807 72"
click at [470, 420] on input "4265 807 72" at bounding box center [558, 421] width 197 height 32
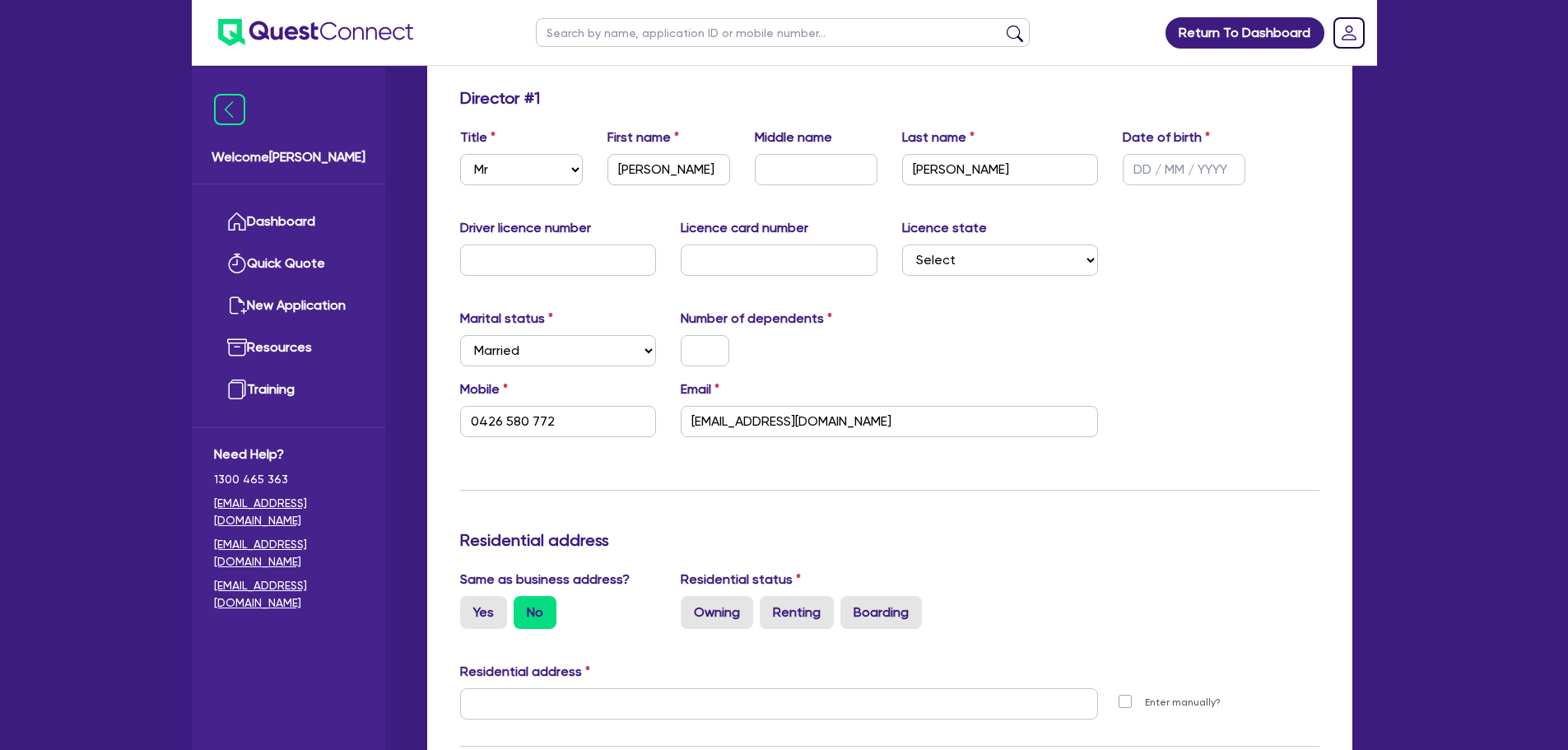
click at [655, 473] on div "Update residential status for Director #1 Boarding is only acceptable when the …" at bounding box center [890, 696] width 860 height 1217
click at [708, 356] on input "text" at bounding box center [705, 351] width 49 height 32
click at [673, 507] on div "Update residential status for Director #1 Boarding is only acceptable when the …" at bounding box center [890, 696] width 860 height 1217
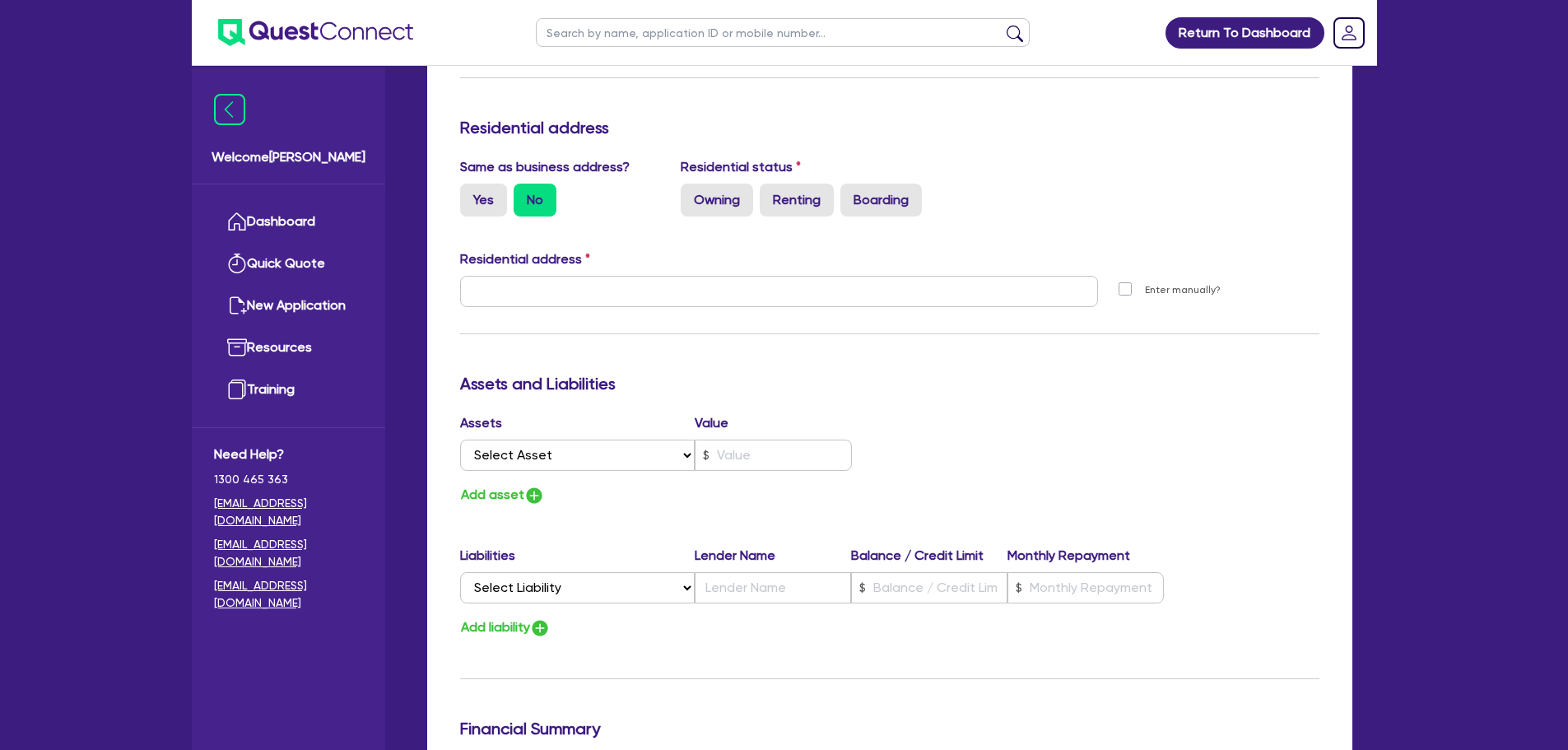
scroll to position [659, 0]
click at [465, 196] on label "Yes" at bounding box center [483, 201] width 47 height 33
click at [465, 195] on input "Yes" at bounding box center [465, 189] width 11 height 11
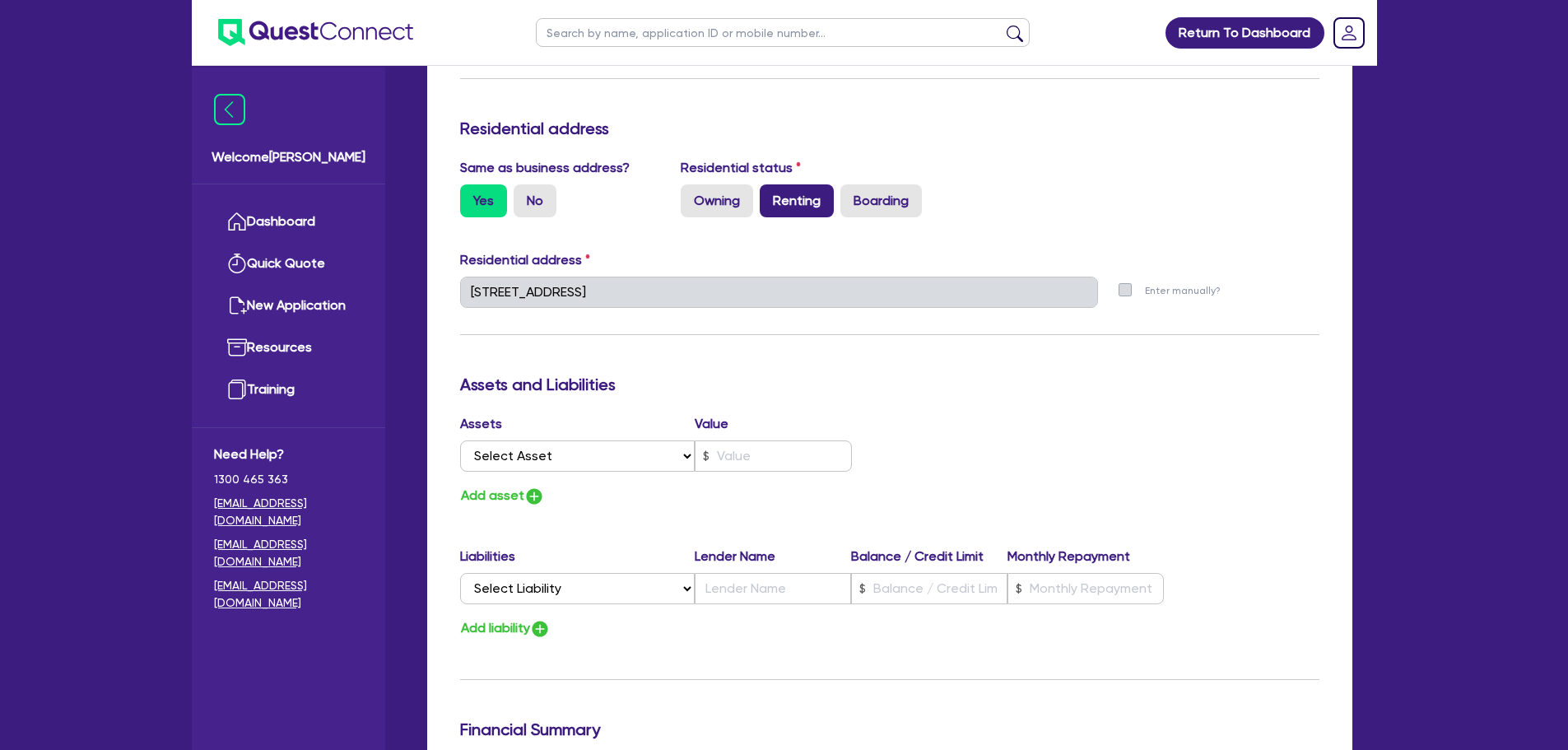
click at [789, 205] on label "Renting" at bounding box center [796, 201] width 74 height 33
click at [771, 195] on input "Renting" at bounding box center [765, 189] width 11 height 11
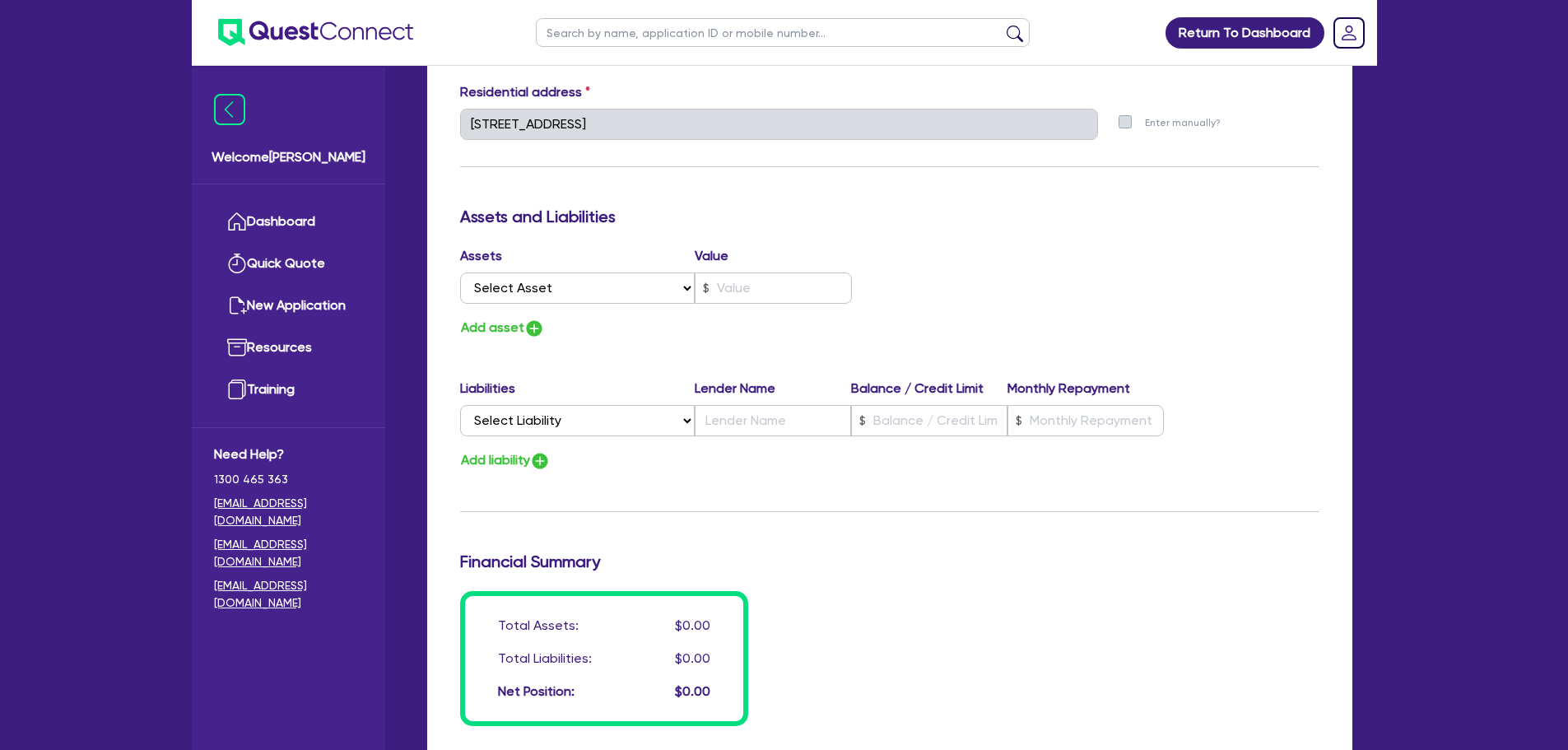
scroll to position [829, 0]
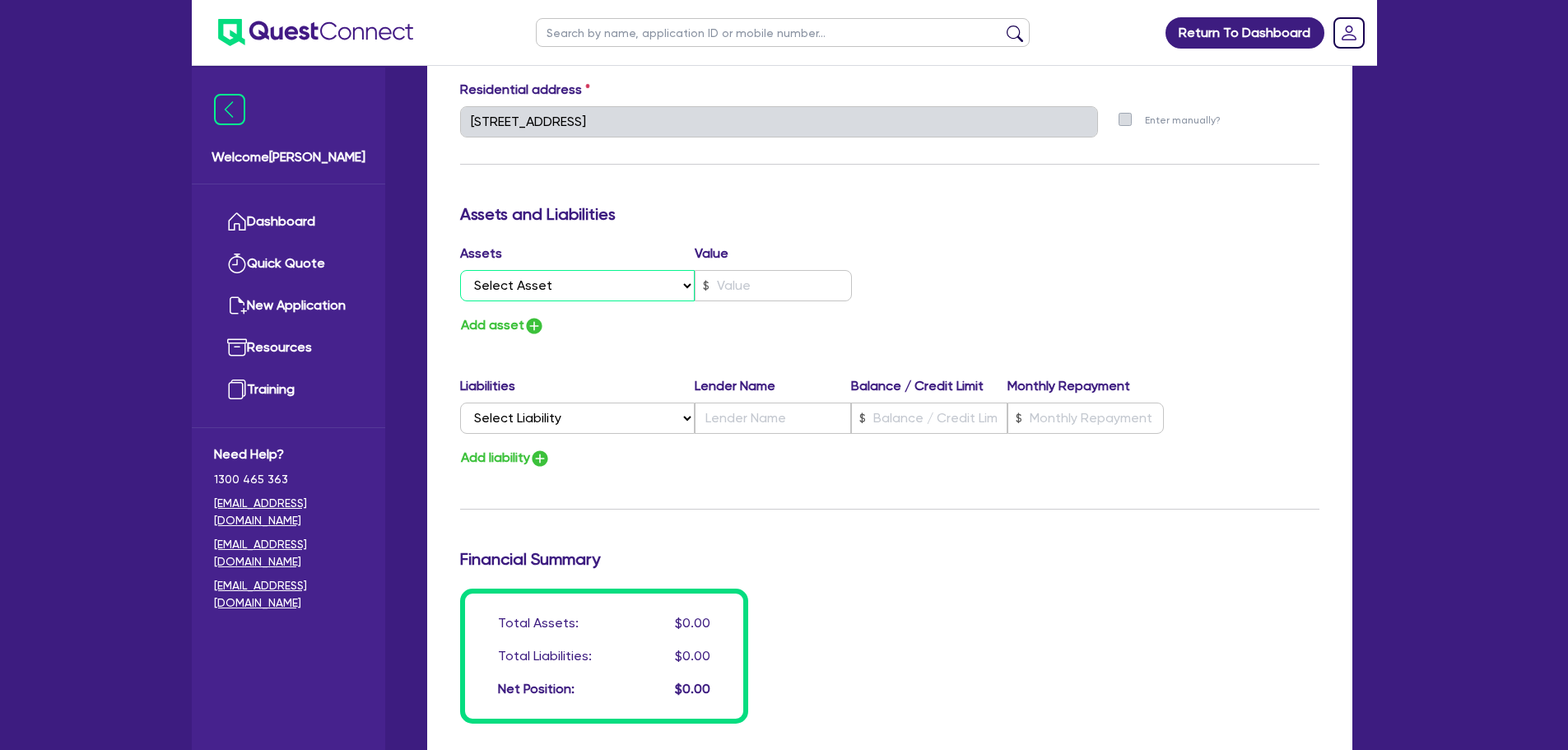
click at [532, 288] on select "Select Asset Cash Property Investment property Vehicle Truck Trailer Equipment …" at bounding box center [577, 285] width 235 height 32
click at [460, 270] on select "Select Asset Cash Property Investment property Vehicle Truck Trailer Equipment …" at bounding box center [577, 285] width 235 height 32
click at [766, 285] on input "text" at bounding box center [773, 285] width 158 height 32
click at [957, 265] on div "Assets Value Select Asset Cash Property Investment property Vehicle Truck Trail…" at bounding box center [890, 290] width 884 height 93
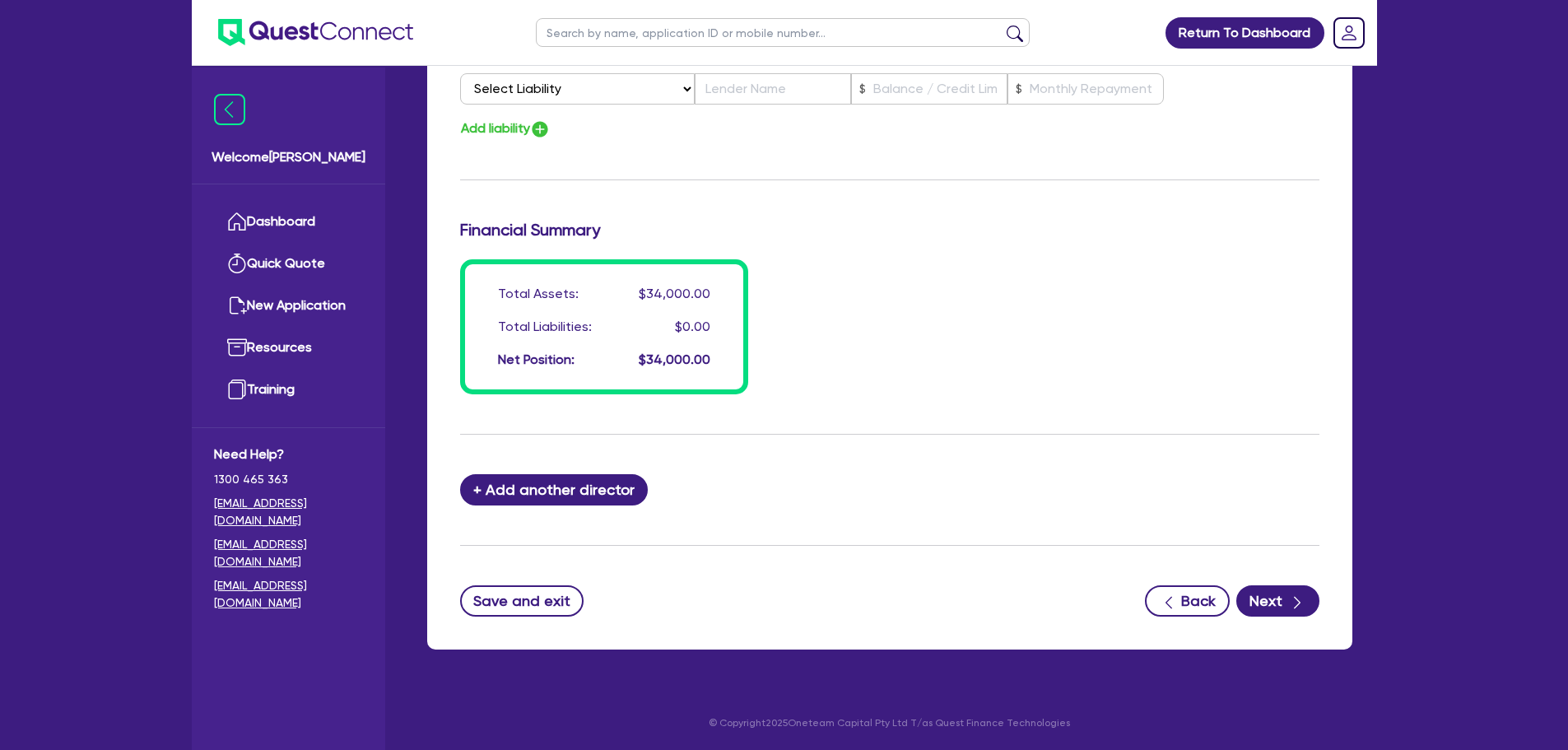
scroll to position [993, 0]
click at [1293, 591] on div "button" at bounding box center [1297, 599] width 16 height 20
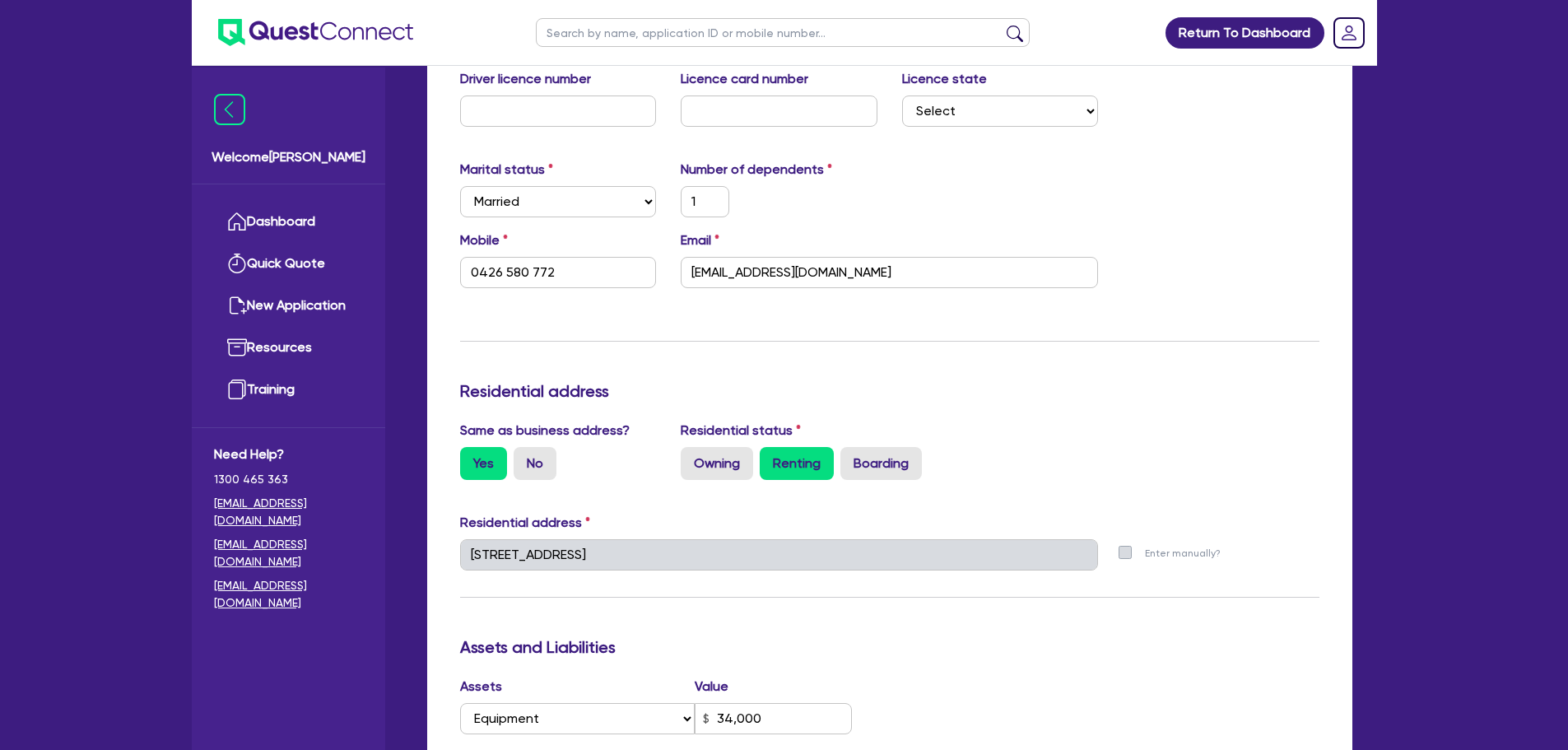
scroll to position [4, 0]
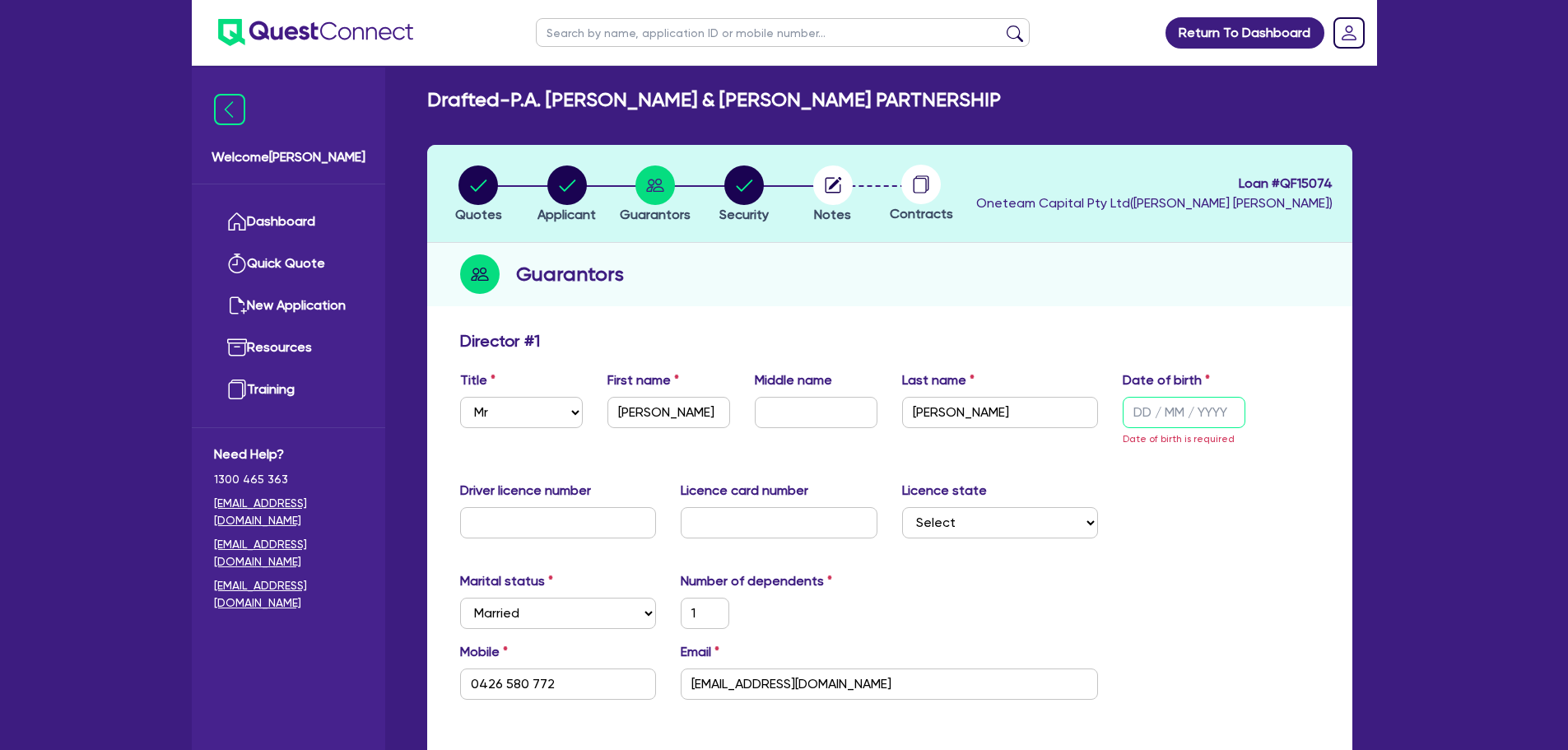
click at [1163, 421] on input "text" at bounding box center [1185, 412] width 123 height 32
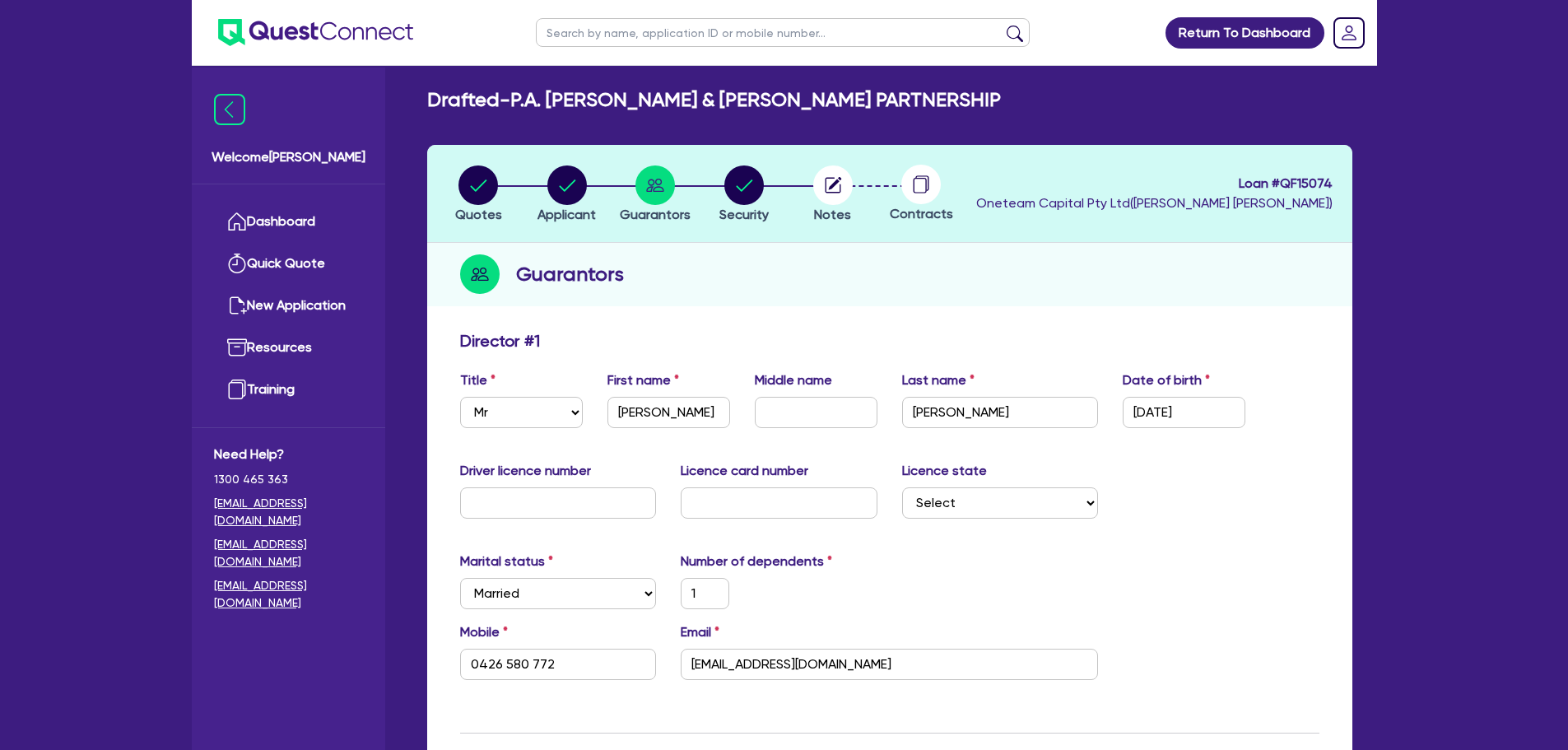
click at [1219, 438] on div "Title Select Mr Mrs Ms Miss Dr First name [PERSON_NAME] Middle name Last name […" at bounding box center [890, 406] width 884 height 71
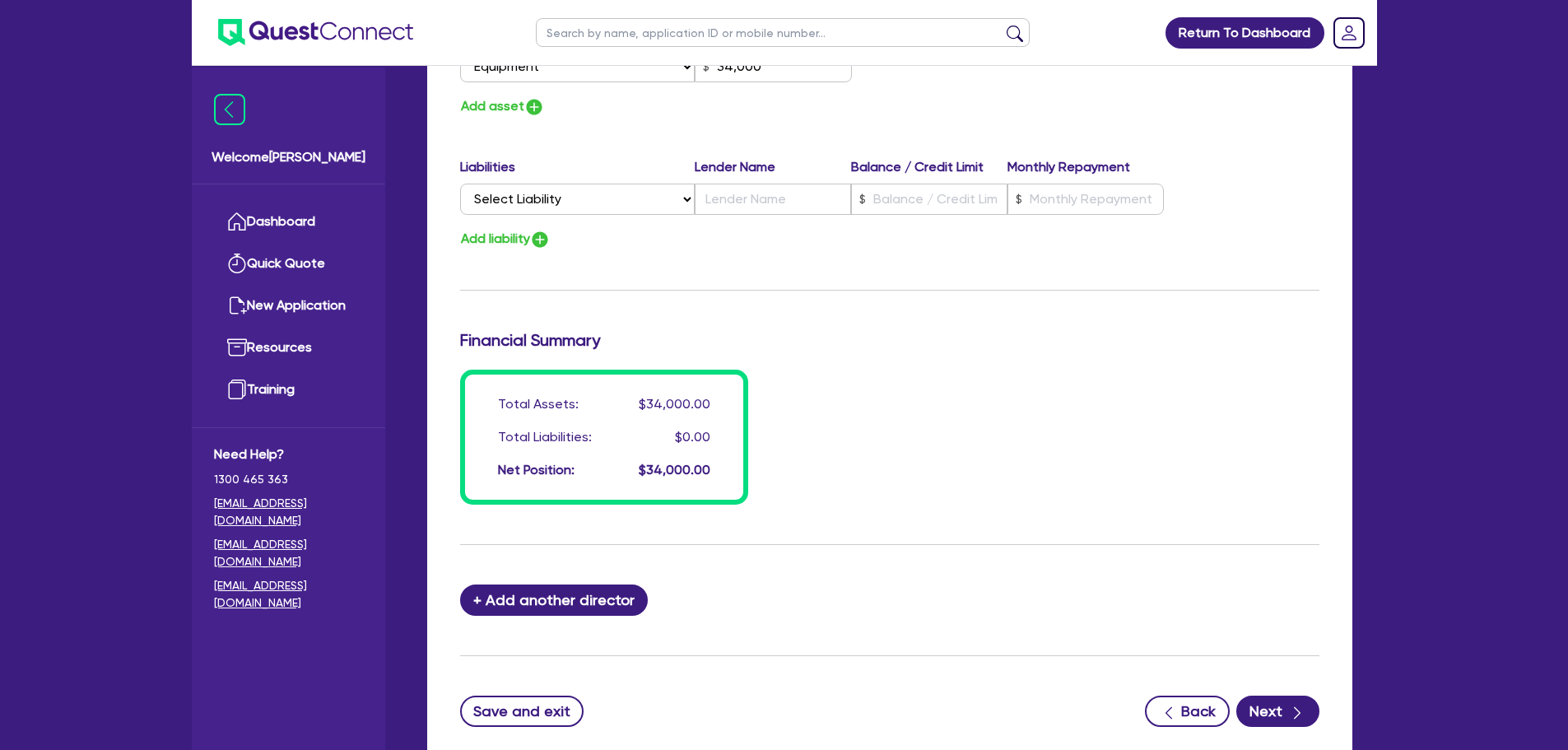
scroll to position [1158, 0]
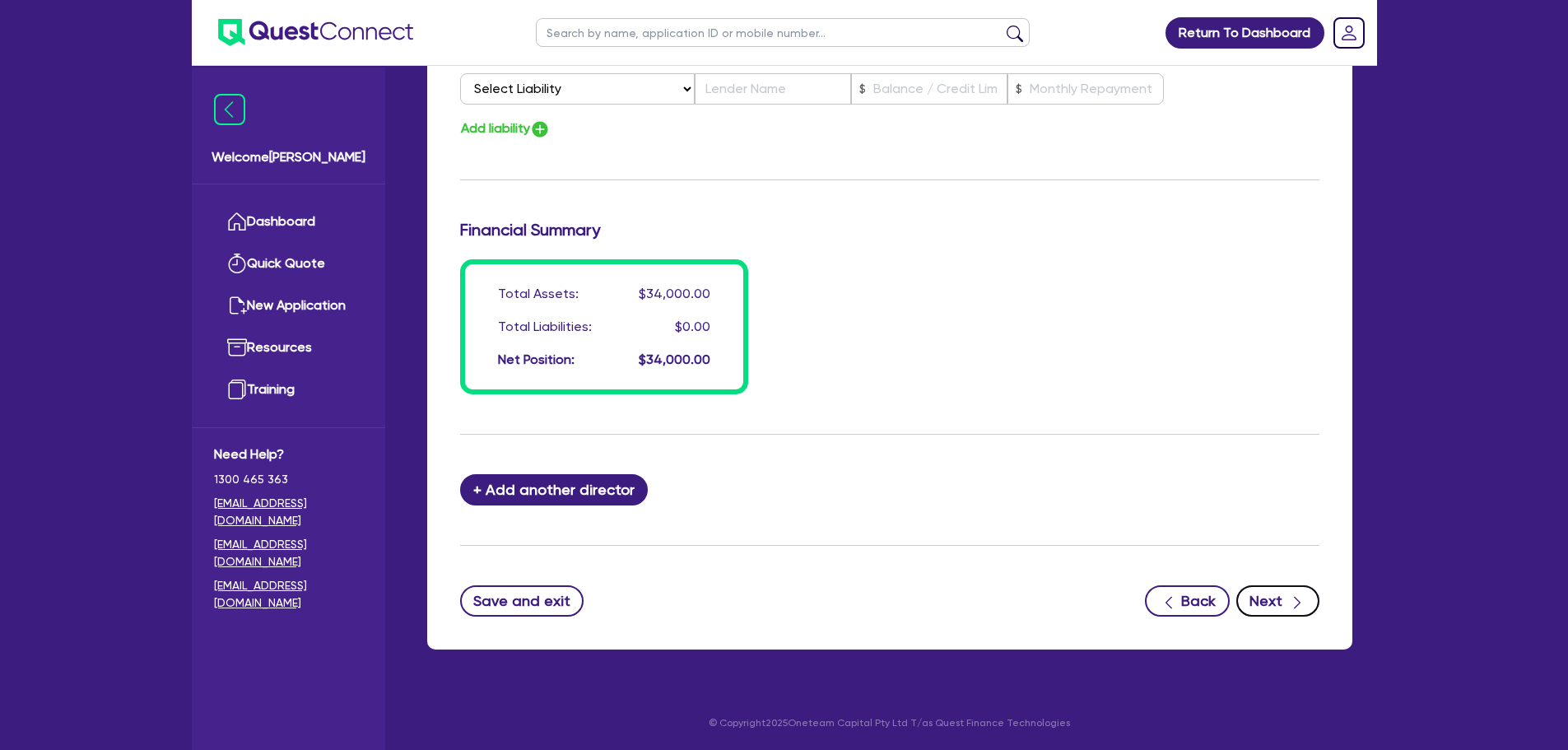
click at [1297, 607] on icon "button" at bounding box center [1297, 602] width 7 height 12
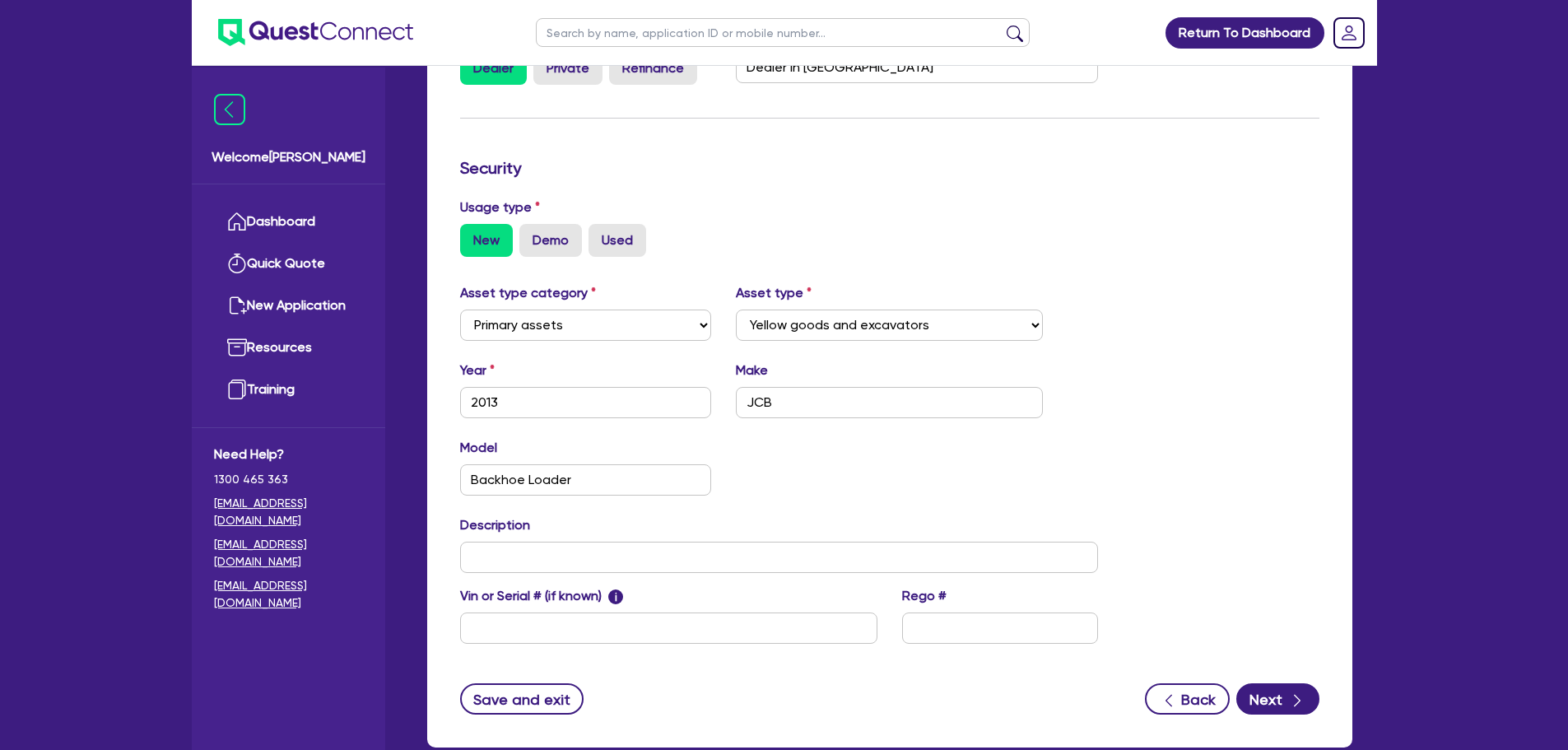
scroll to position [460, 0]
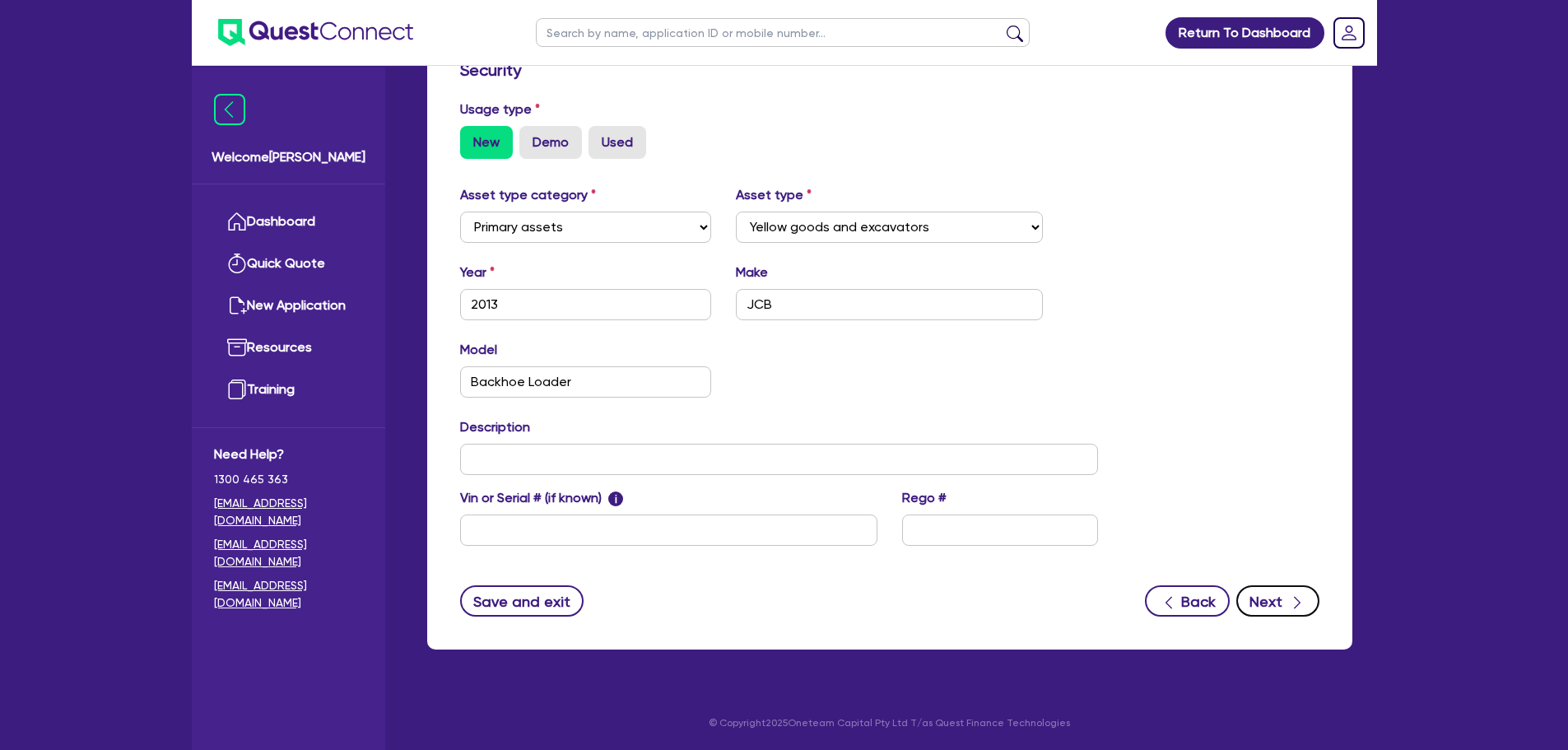
click at [1257, 609] on button "Next" at bounding box center [1278, 600] width 84 height 32
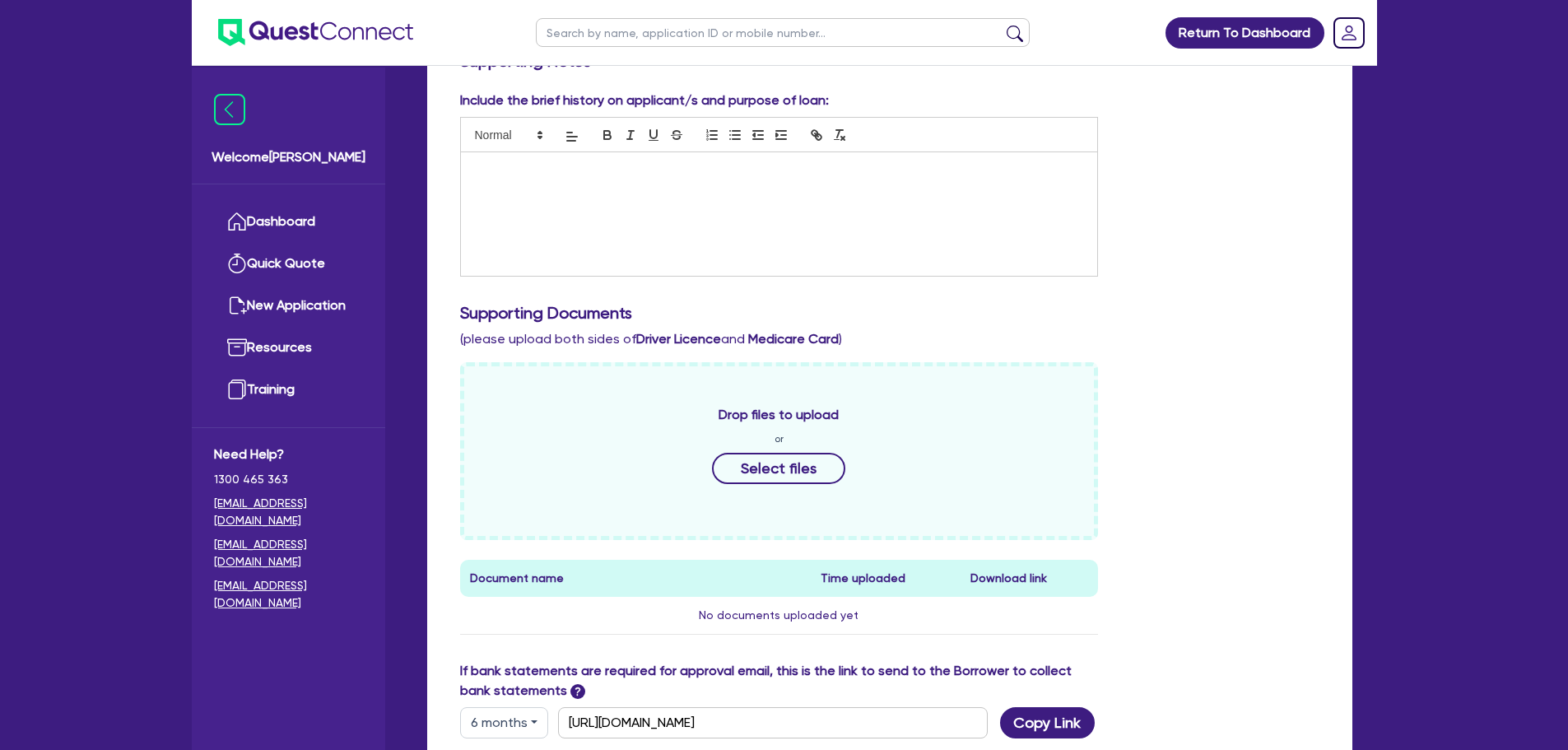
scroll to position [74, 0]
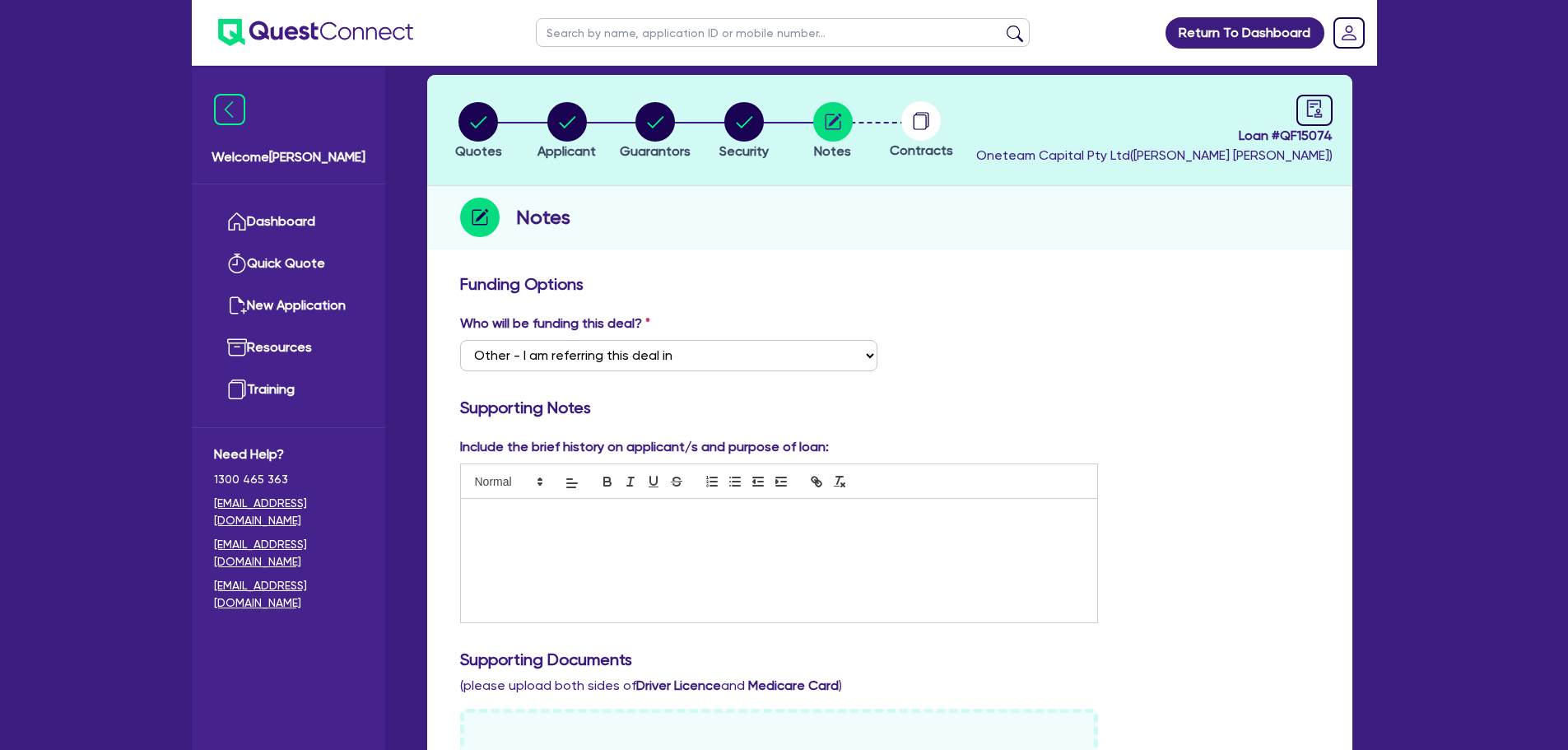
click at [949, 127] on div at bounding box center [921, 120] width 89 height 39
click at [1320, 107] on icon "audit" at bounding box center [1313, 109] width 14 height 17
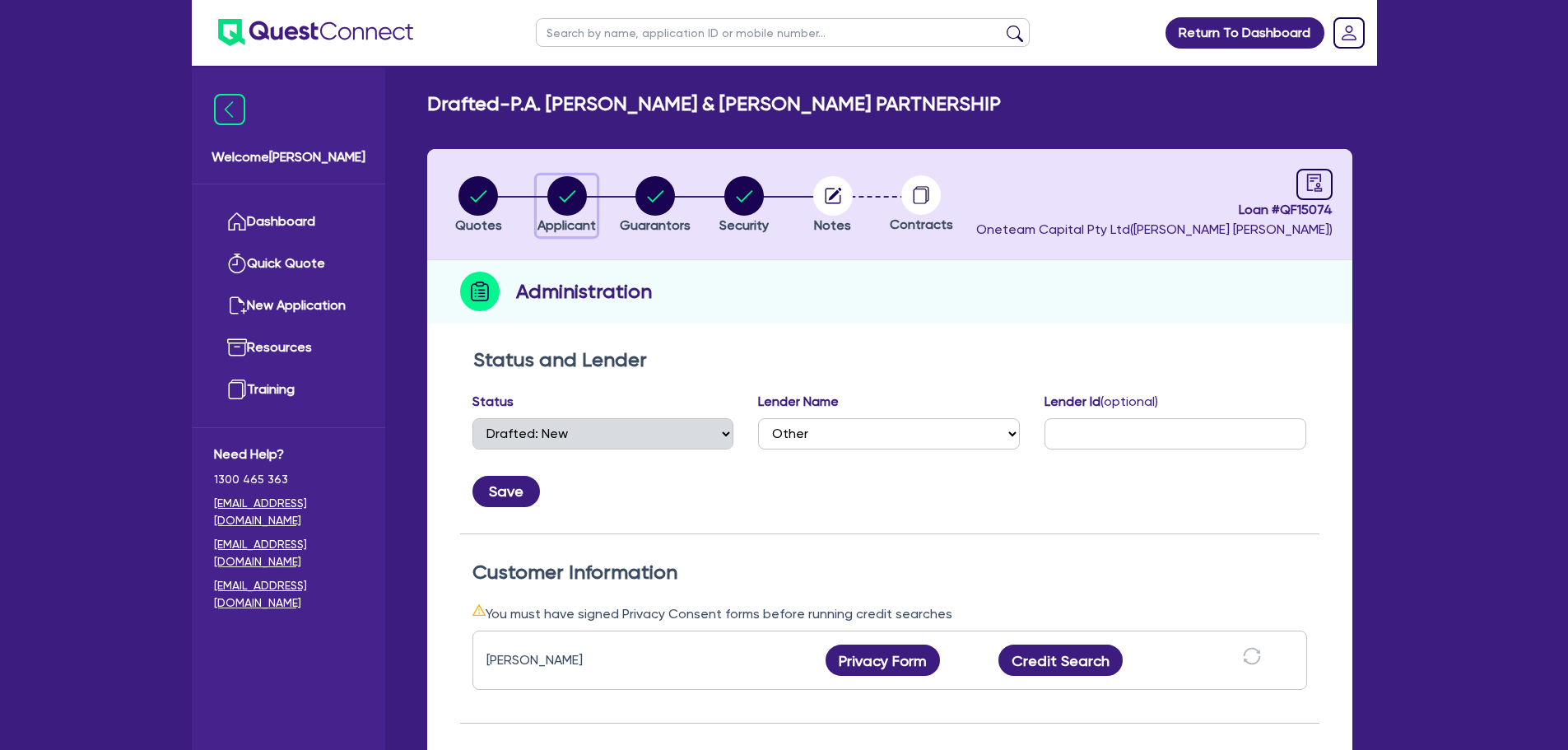
click at [564, 191] on circle "button" at bounding box center [567, 195] width 39 height 39
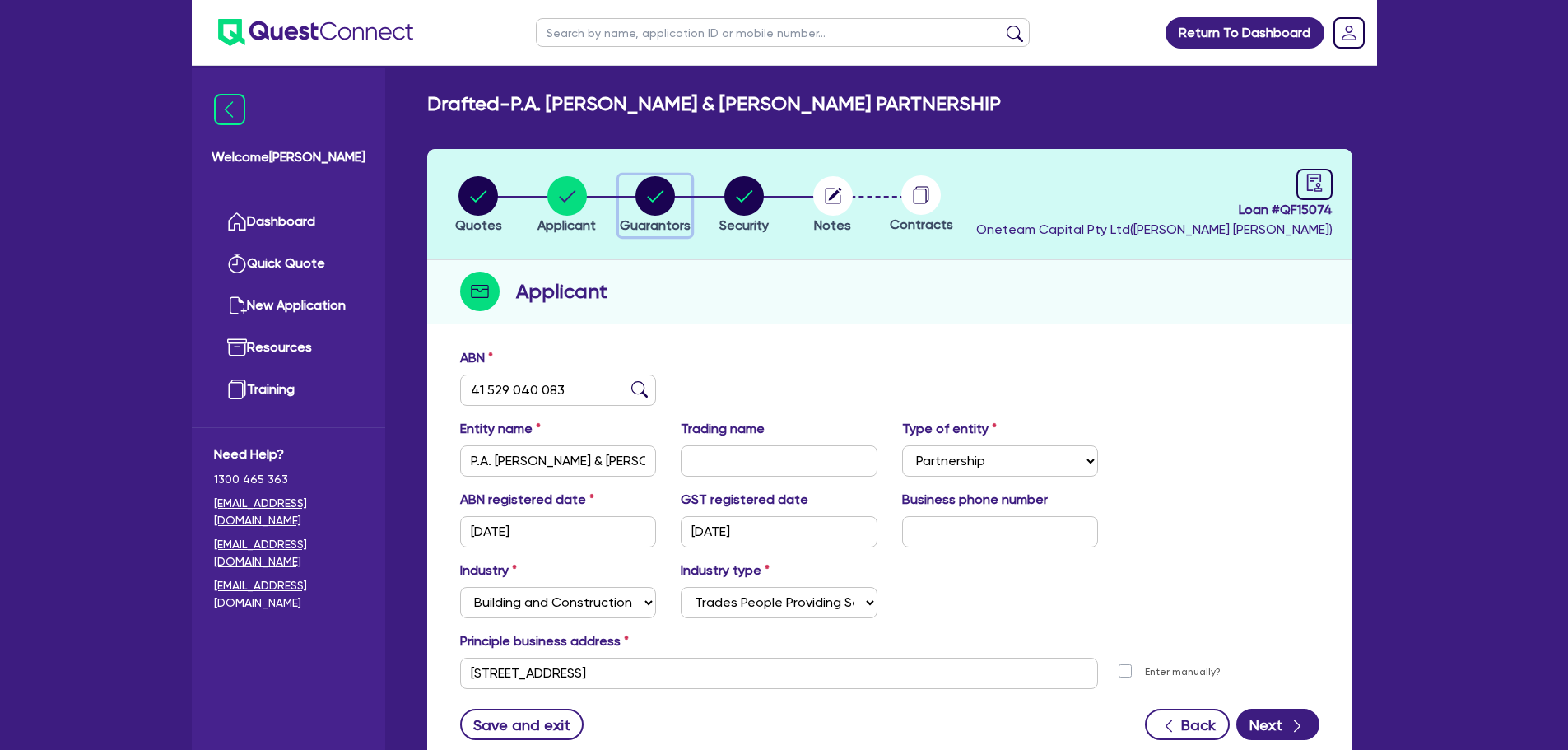
click at [644, 185] on circle "button" at bounding box center [655, 195] width 39 height 39
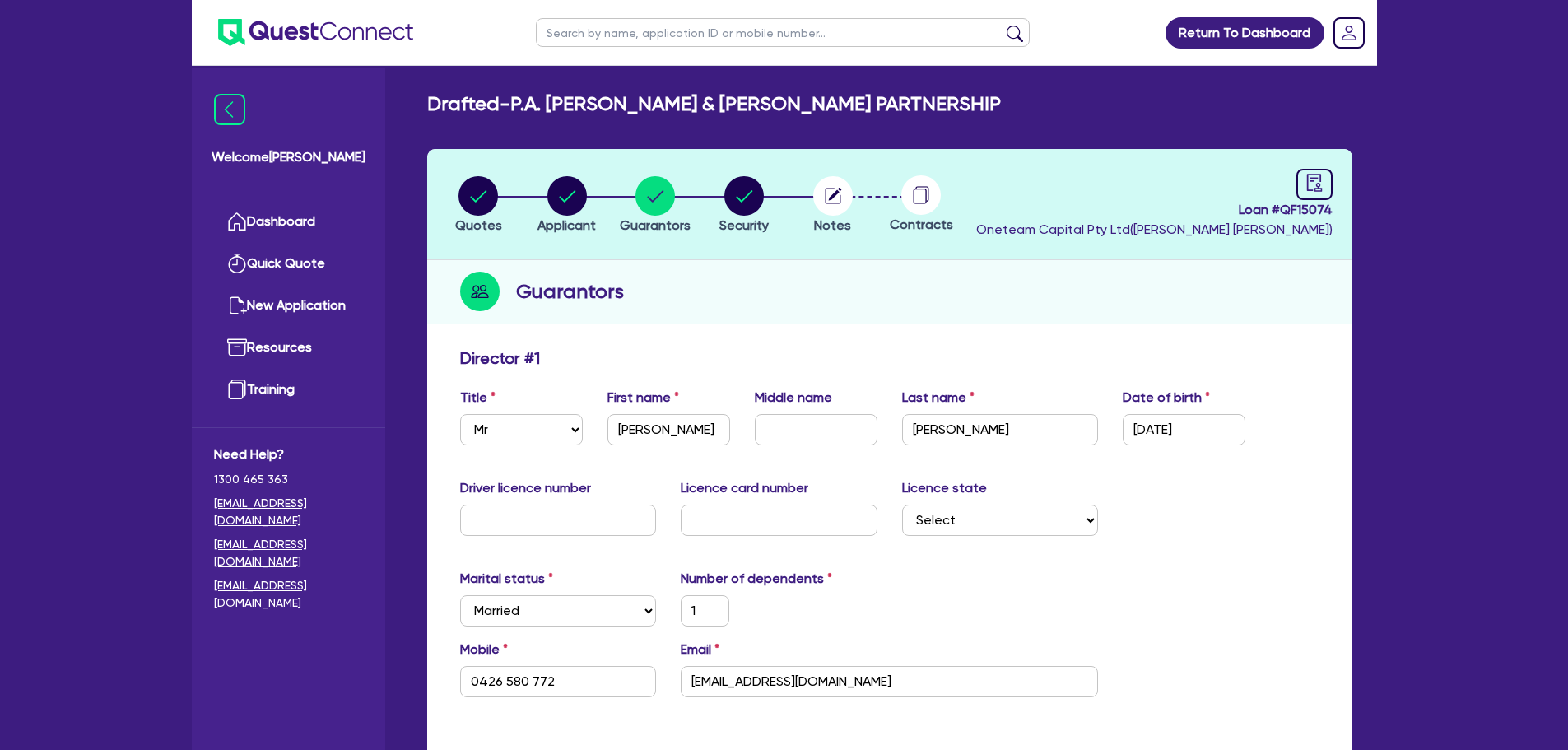
drag, startPoint x: 913, startPoint y: 193, endPoint x: 974, endPoint y: 193, distance: 61.0
click at [926, 193] on icon at bounding box center [920, 195] width 39 height 39
click at [1324, 198] on link at bounding box center [1315, 184] width 37 height 32
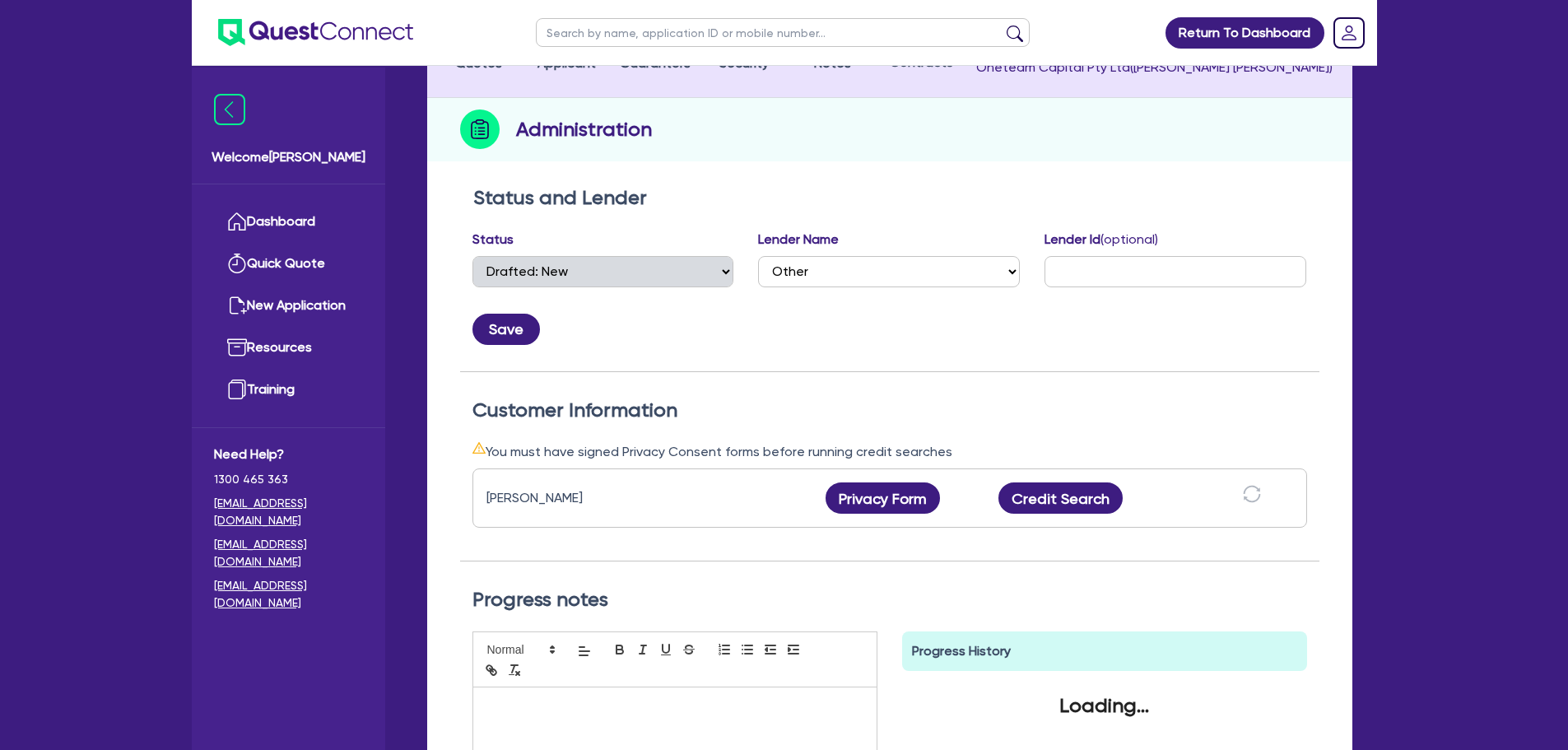
scroll to position [329, 0]
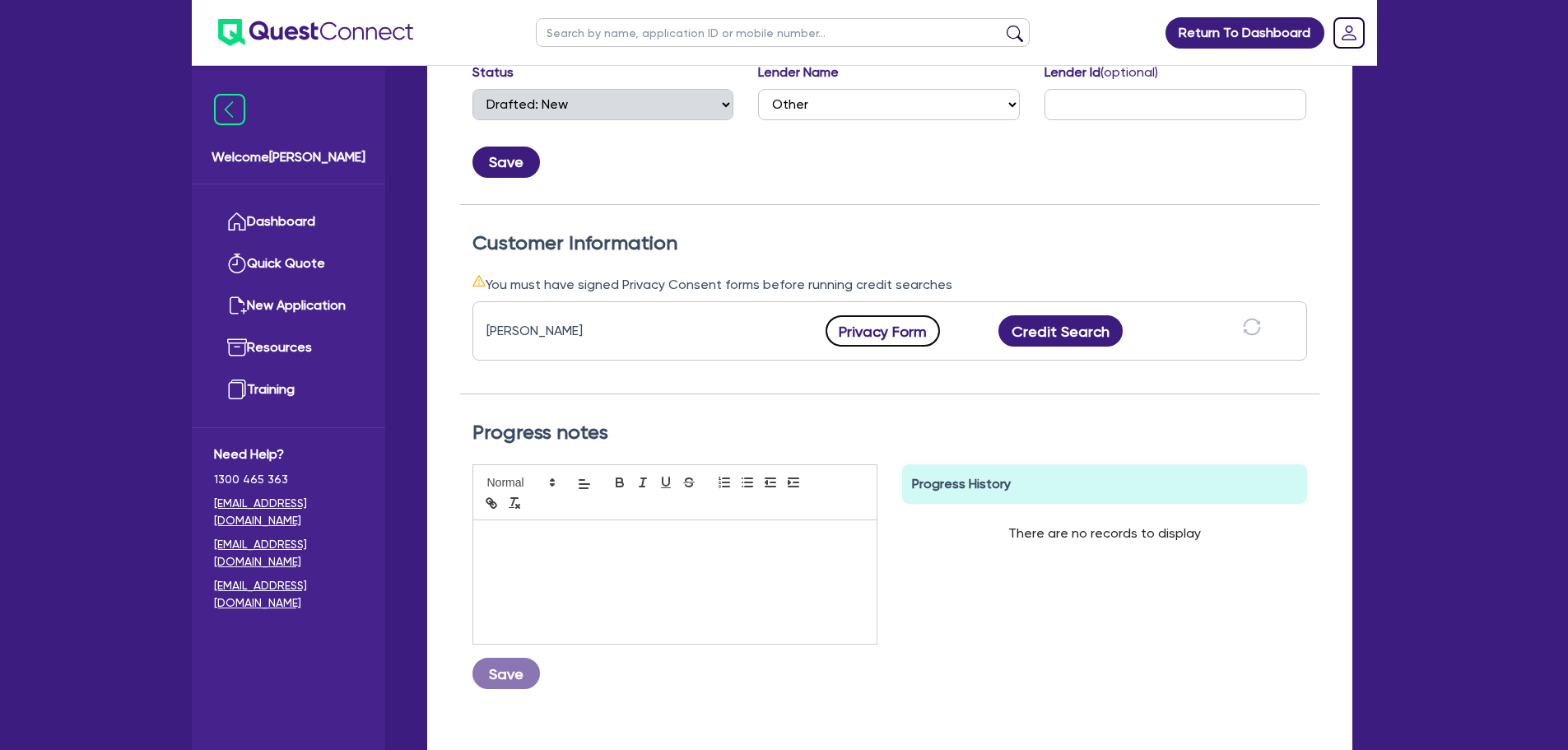
click at [886, 321] on button "Privacy Form" at bounding box center [884, 330] width 115 height 32
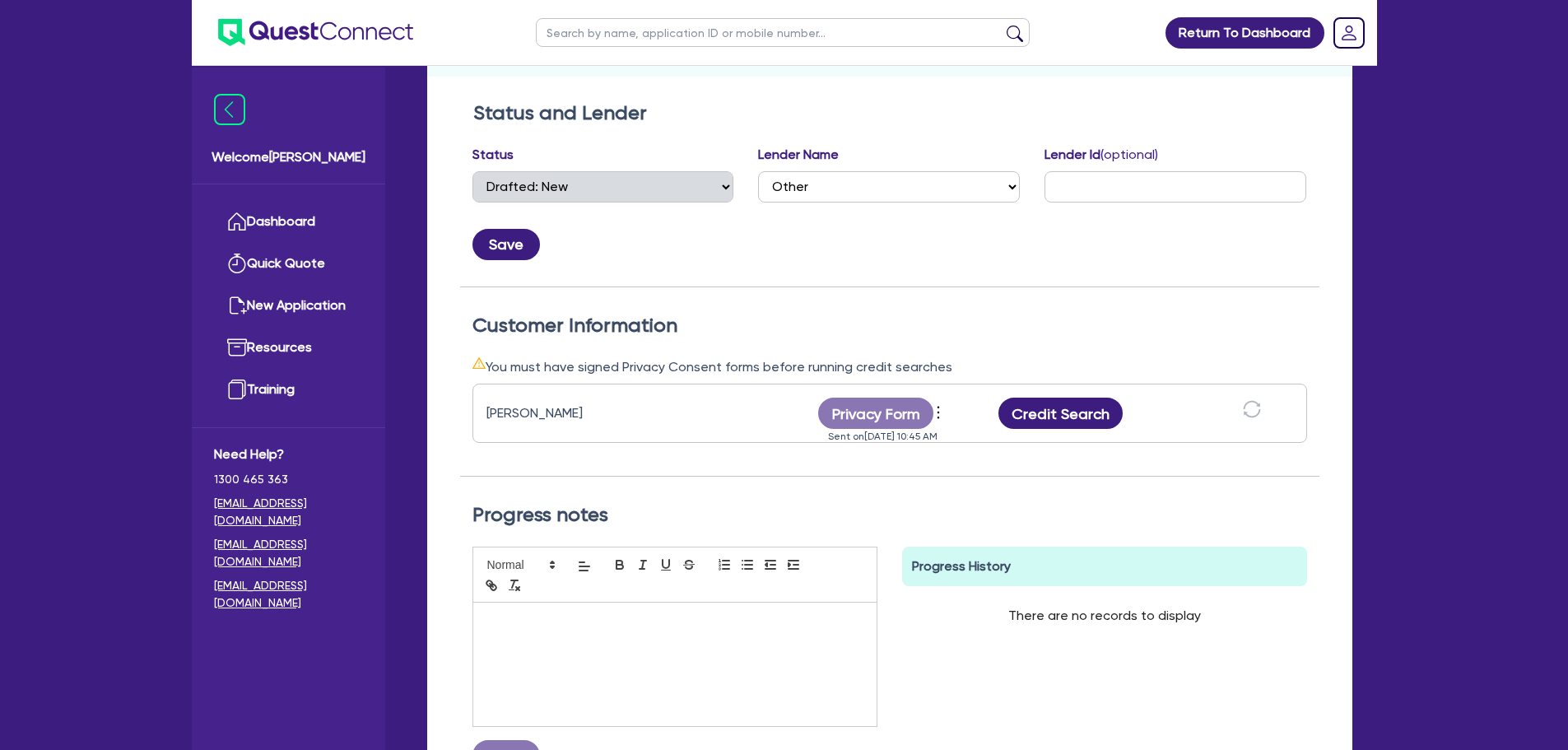
scroll to position [0, 0]
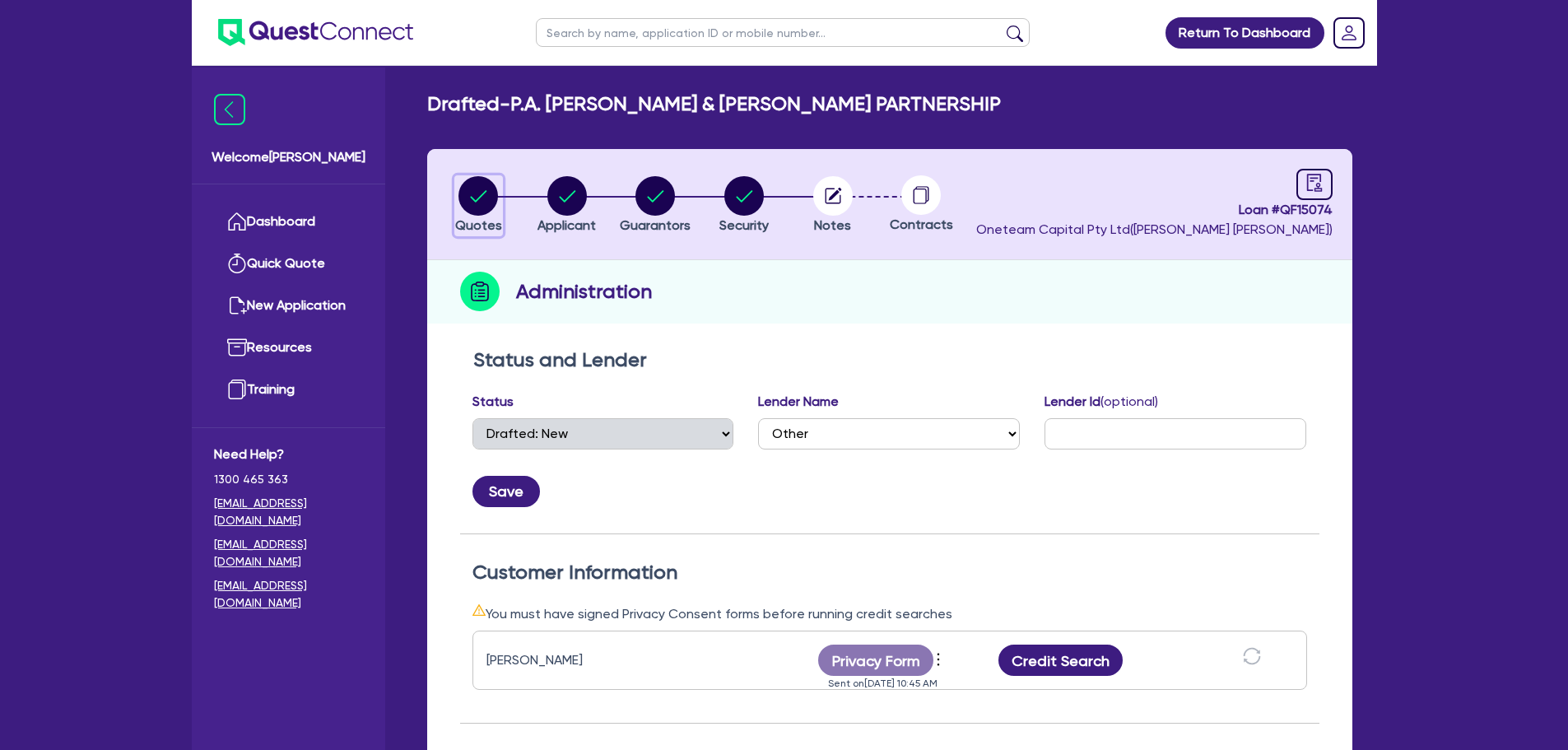
click at [476, 195] on circle "button" at bounding box center [478, 195] width 39 height 39
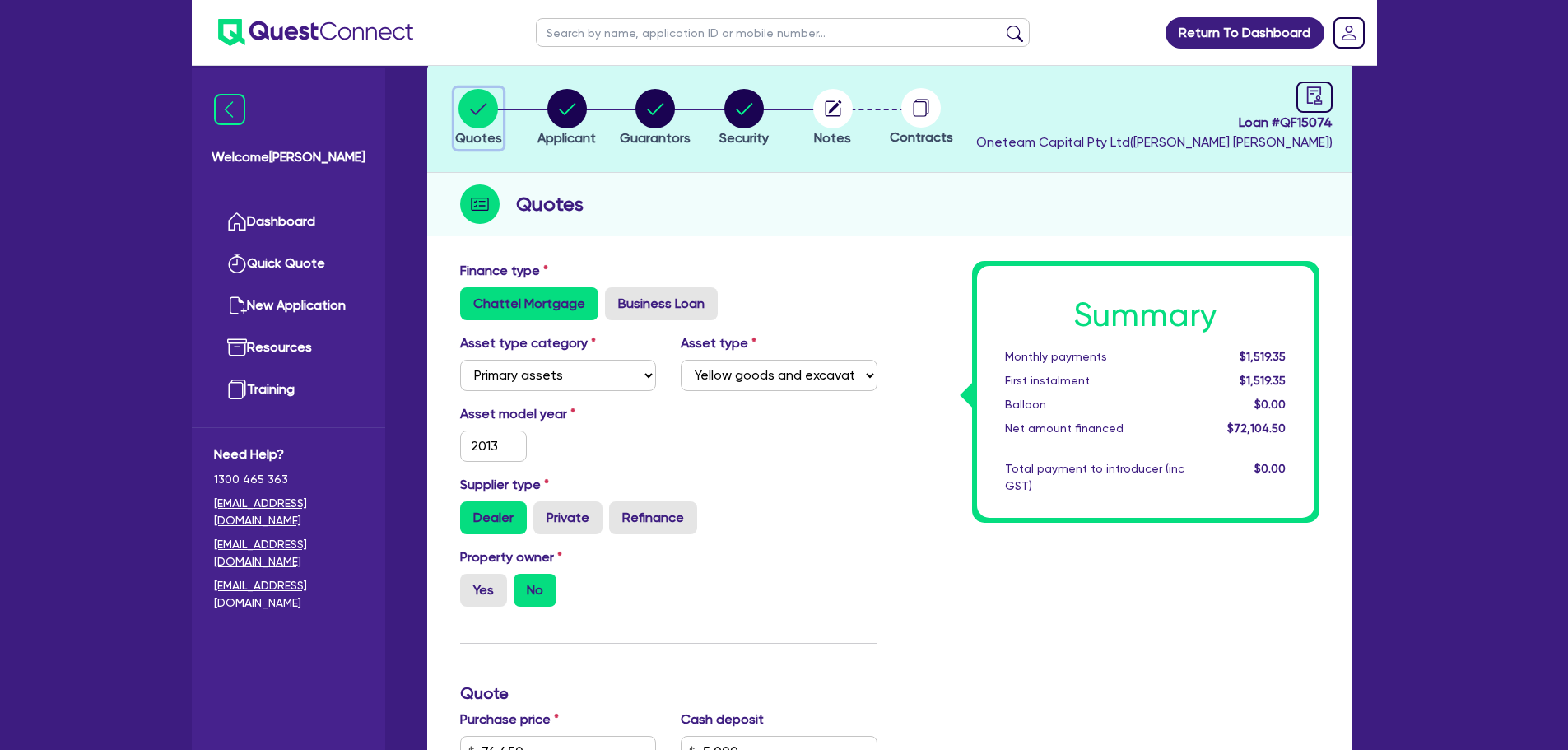
scroll to position [663, 0]
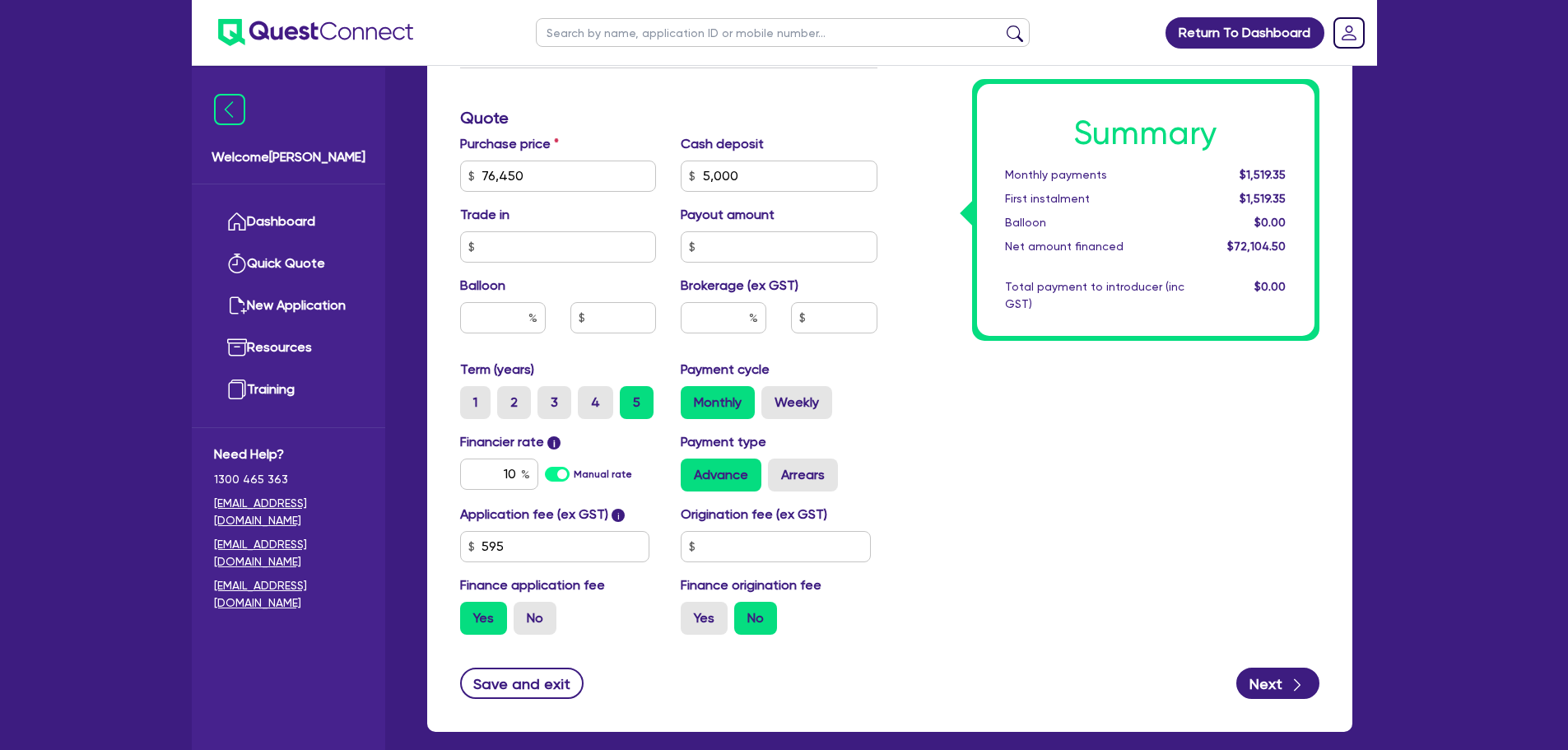
click at [1273, 655] on form "Finance type Chattel Mortgage Business Loan Asset type category Select Cars and…" at bounding box center [890, 192] width 860 height 1013
click at [1263, 721] on div "Finance type Chattel Mortgage Business Loan Asset type category Select Cars and…" at bounding box center [890, 205] width 925 height 1054
click at [1265, 688] on button "Next" at bounding box center [1278, 683] width 84 height 32
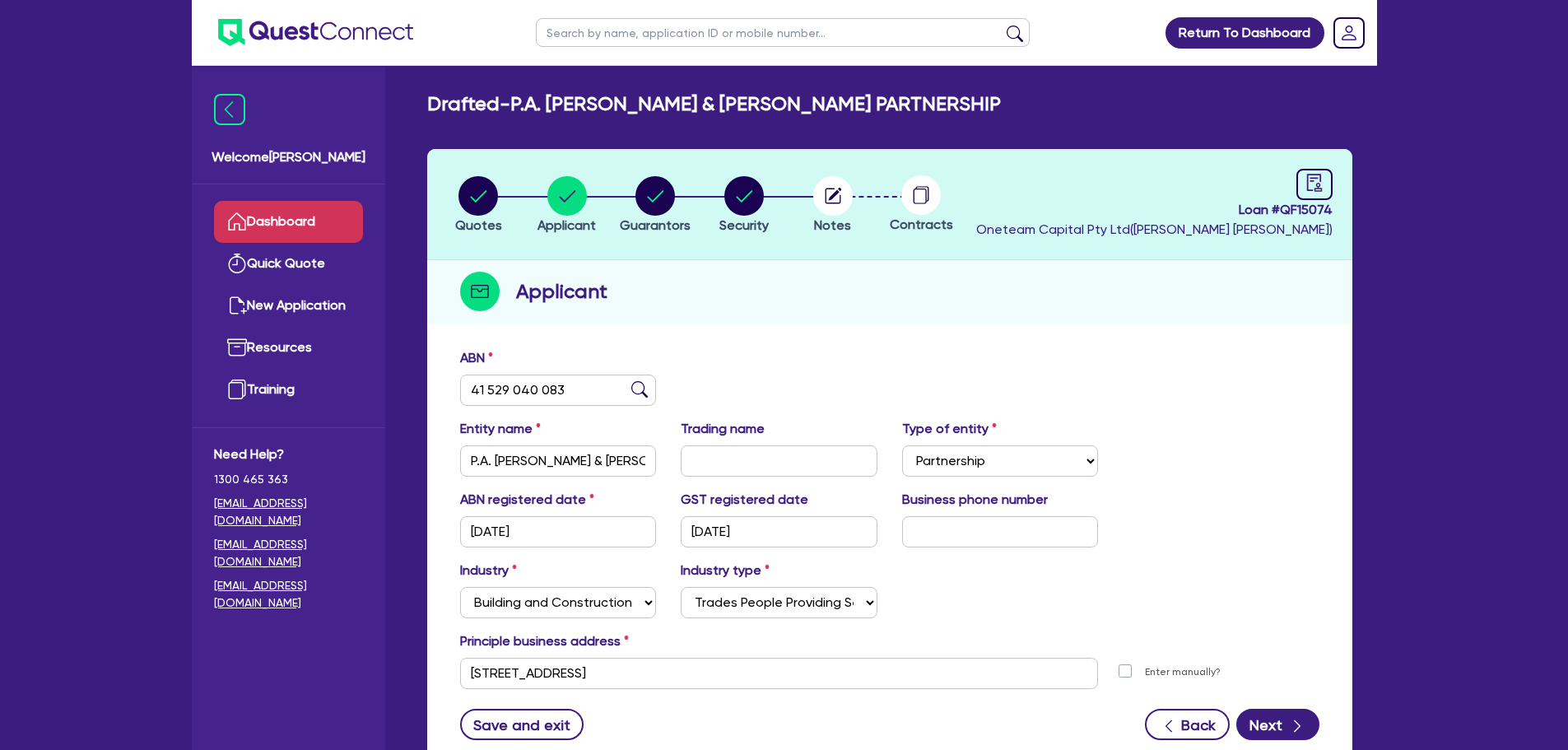
click at [249, 216] on link "Dashboard" at bounding box center [288, 222] width 149 height 42
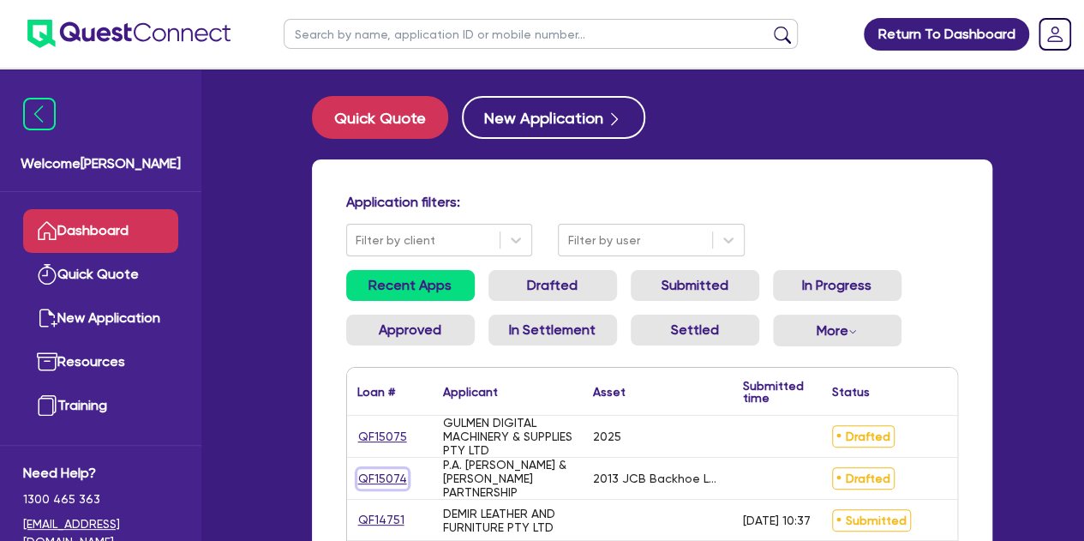
click at [374, 473] on link "QF15074" at bounding box center [382, 479] width 51 height 20
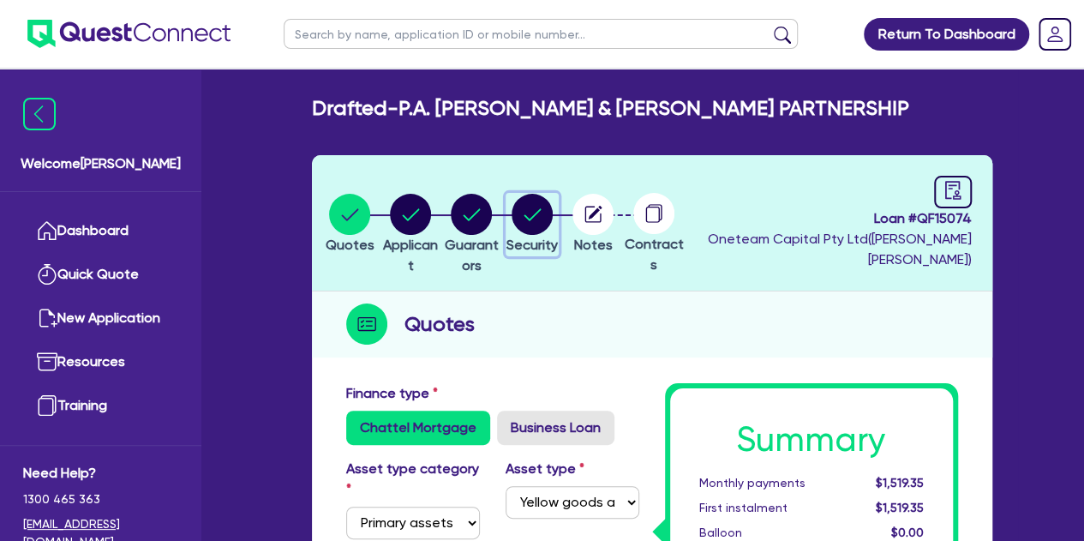
click at [553, 213] on circle "button" at bounding box center [532, 214] width 41 height 41
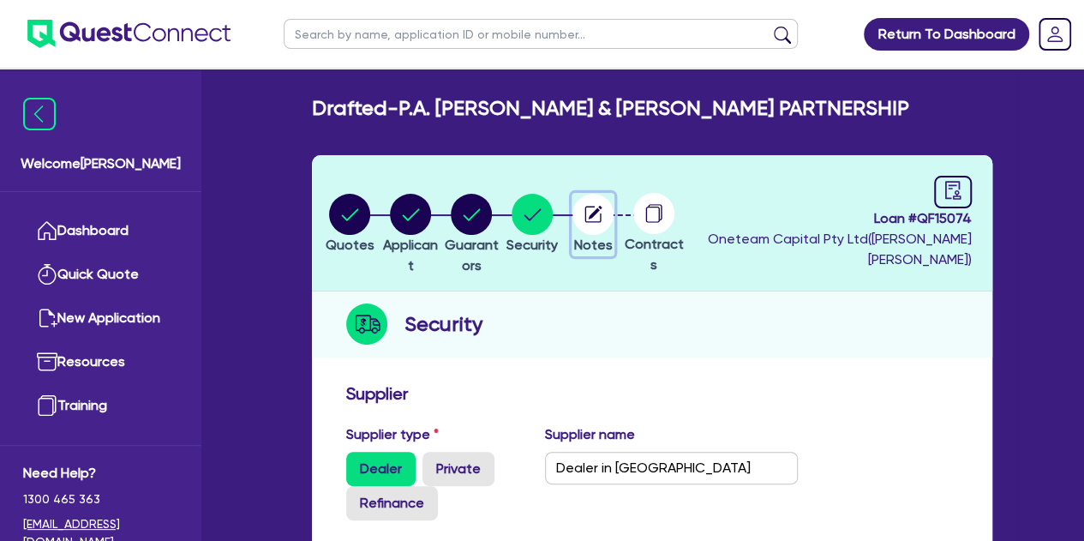
click at [614, 219] on circle "button" at bounding box center [592, 214] width 41 height 41
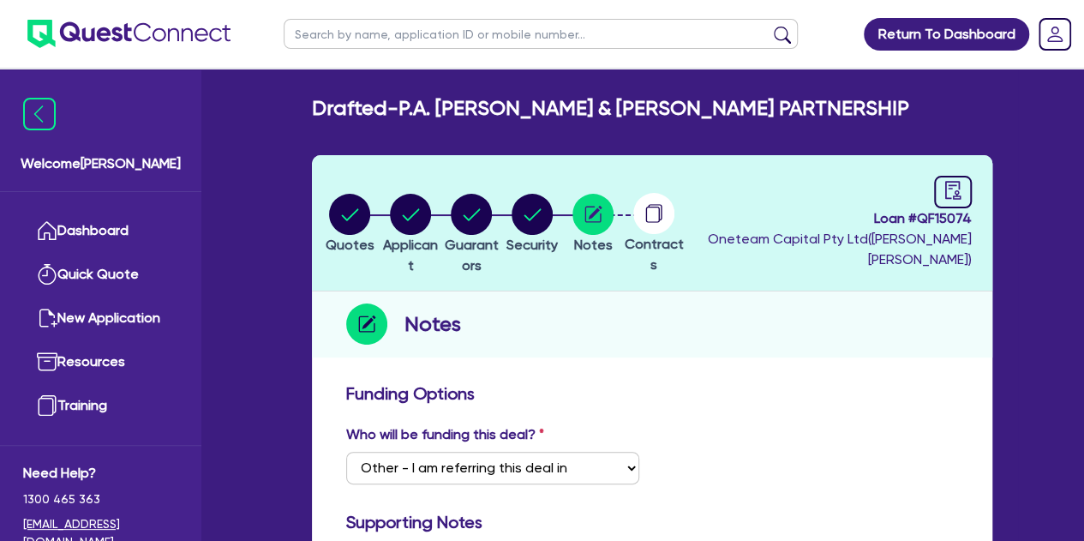
click at [674, 214] on circle at bounding box center [653, 213] width 41 height 41
click at [956, 192] on icon "audit" at bounding box center [952, 190] width 19 height 19
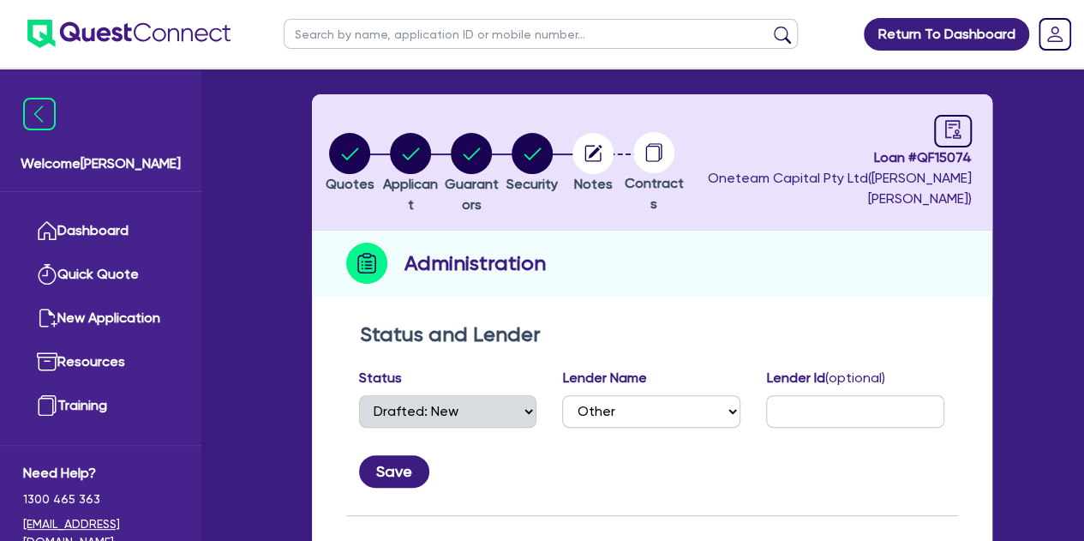
scroll to position [86, 0]
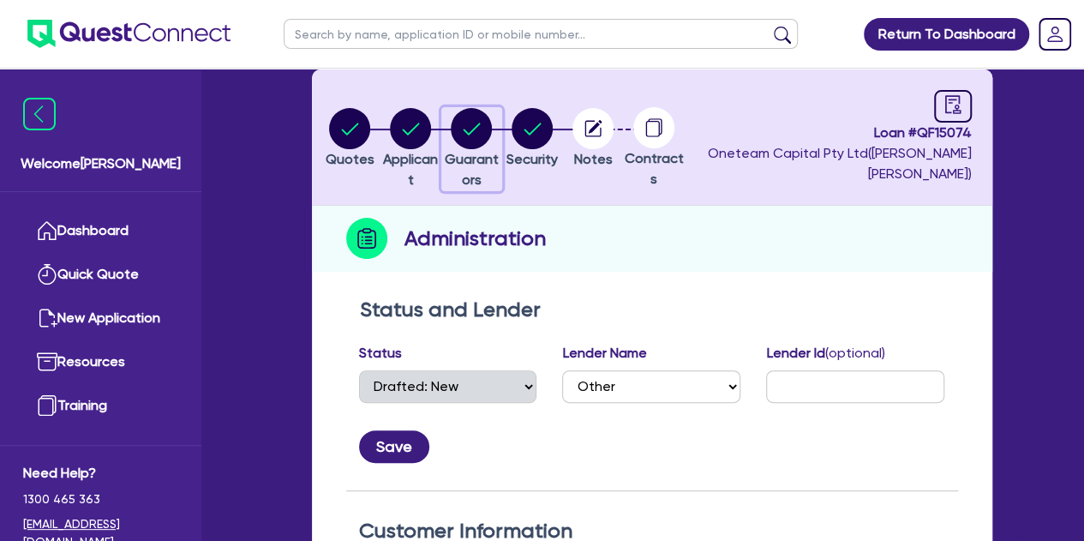
click at [492, 121] on circle "button" at bounding box center [471, 128] width 41 height 41
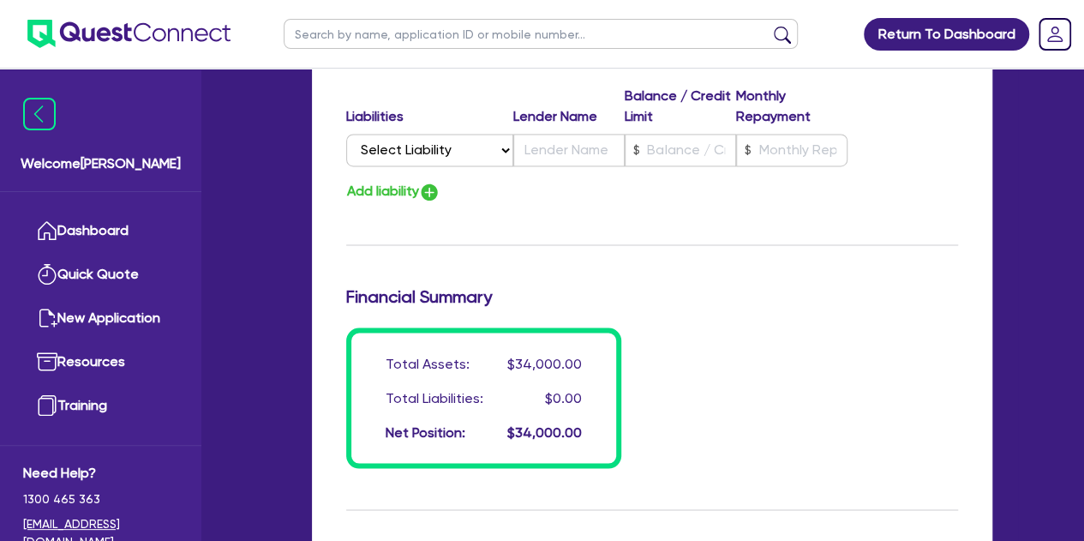
scroll to position [1579, 0]
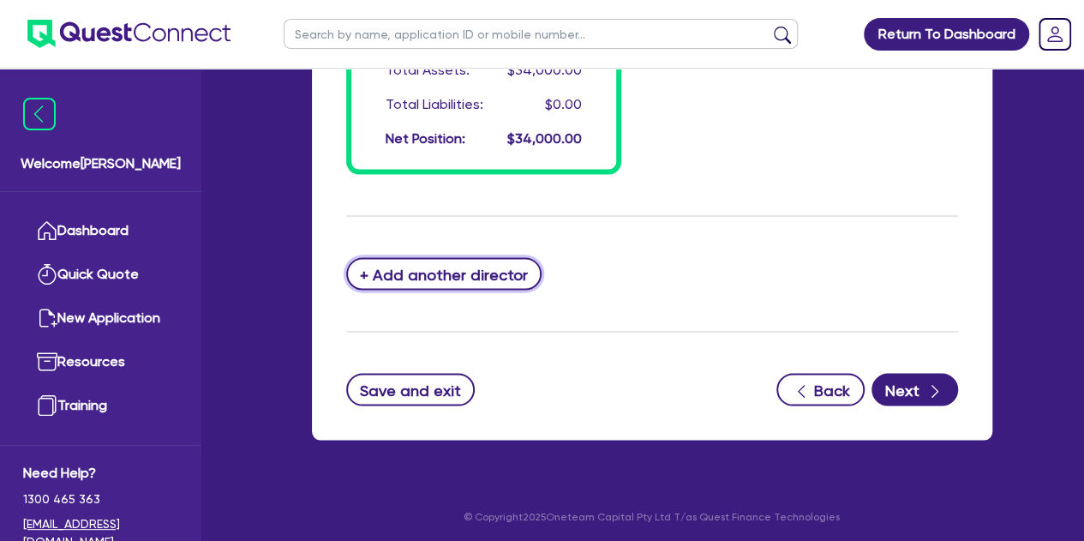
click at [493, 262] on button "+ Add another director" at bounding box center [444, 273] width 196 height 33
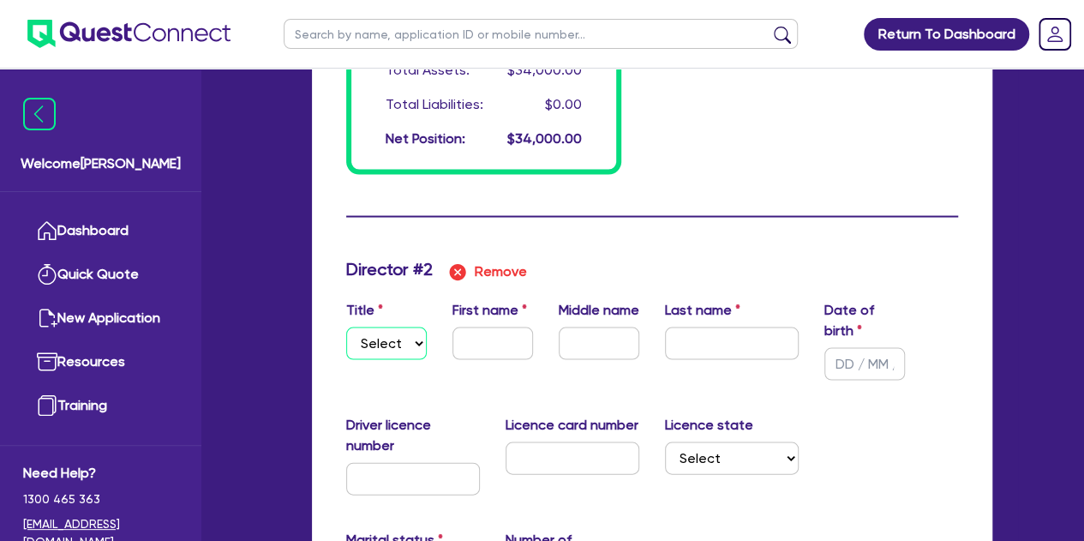
click at [405, 338] on select "Select Mr Mrs Ms Miss Dr" at bounding box center [386, 342] width 81 height 33
click at [346, 326] on select "Select Mr Mrs Ms Miss Dr" at bounding box center [386, 342] width 81 height 33
click at [478, 360] on div "First name" at bounding box center [493, 339] width 106 height 81
click at [478, 348] on input "text" at bounding box center [492, 342] width 81 height 33
click at [740, 332] on input "text" at bounding box center [732, 342] width 134 height 33
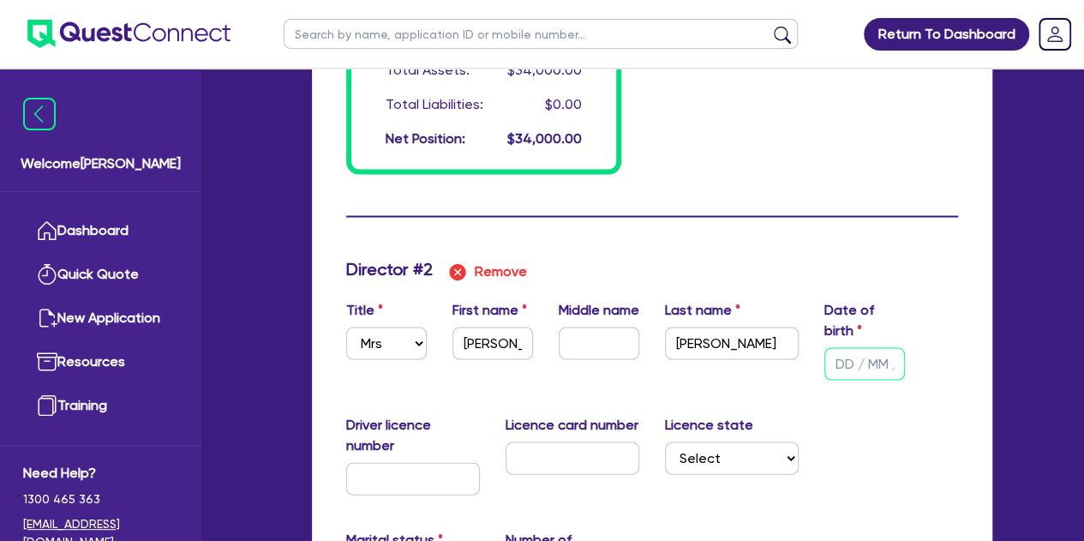
click at [836, 356] on input "text" at bounding box center [864, 363] width 81 height 33
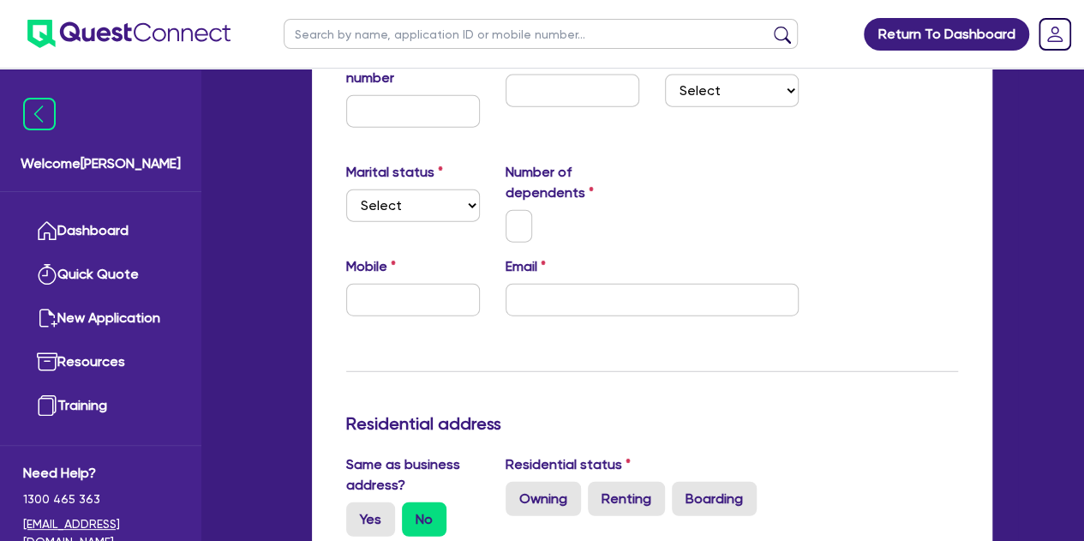
scroll to position [2008, 0]
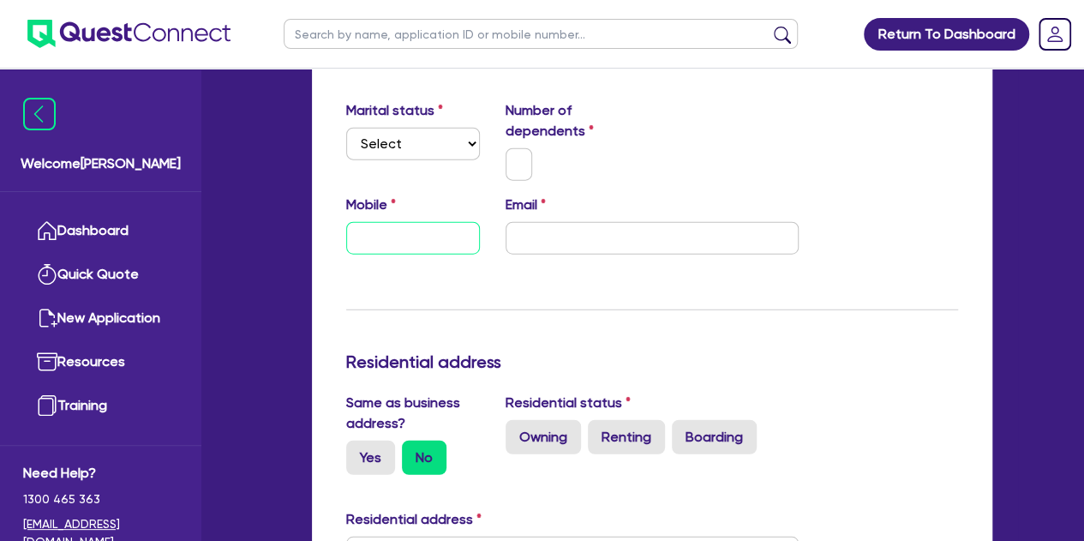
click at [412, 242] on input "text" at bounding box center [413, 238] width 134 height 33
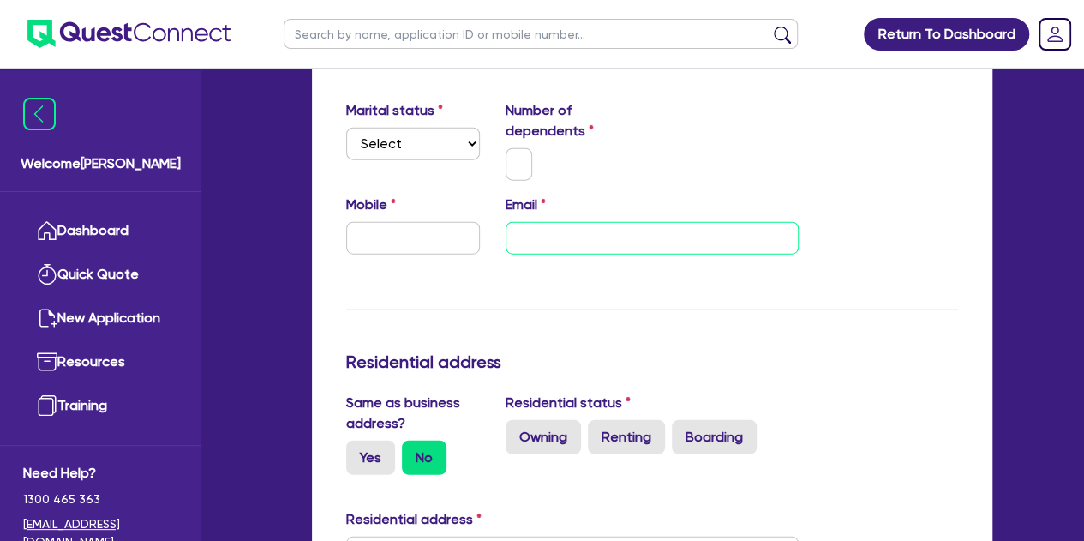
click at [546, 234] on input "email" at bounding box center [652, 238] width 293 height 33
paste input "[EMAIL_ADDRESS][DOMAIN_NAME]"
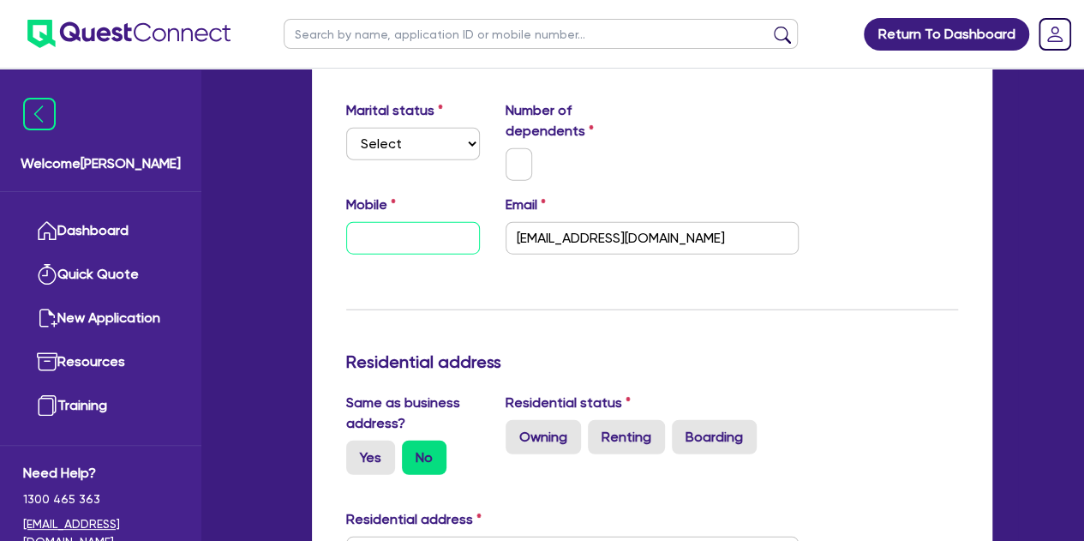
click at [399, 243] on input "text" at bounding box center [413, 238] width 134 height 33
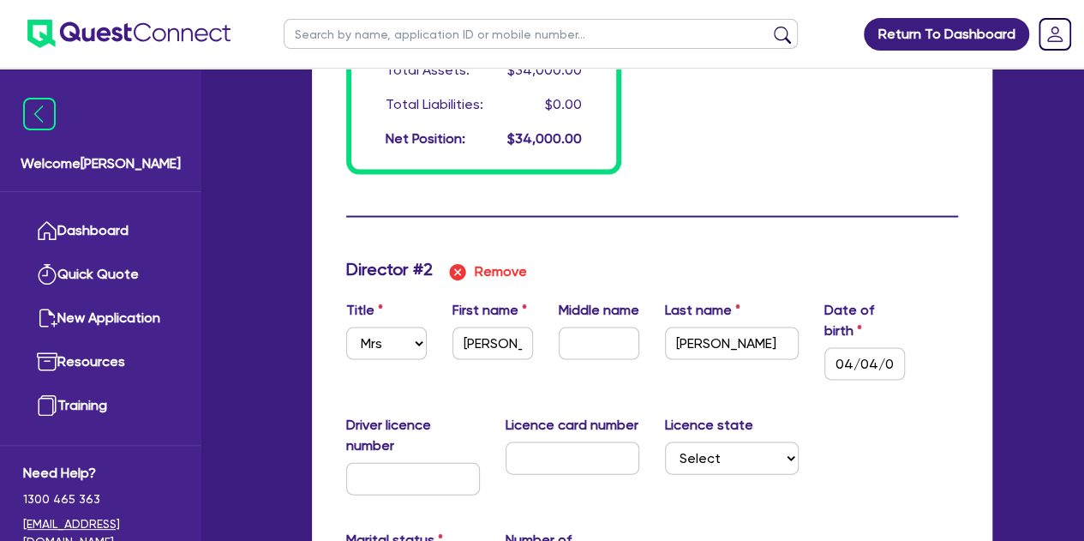
scroll to position [2094, 0]
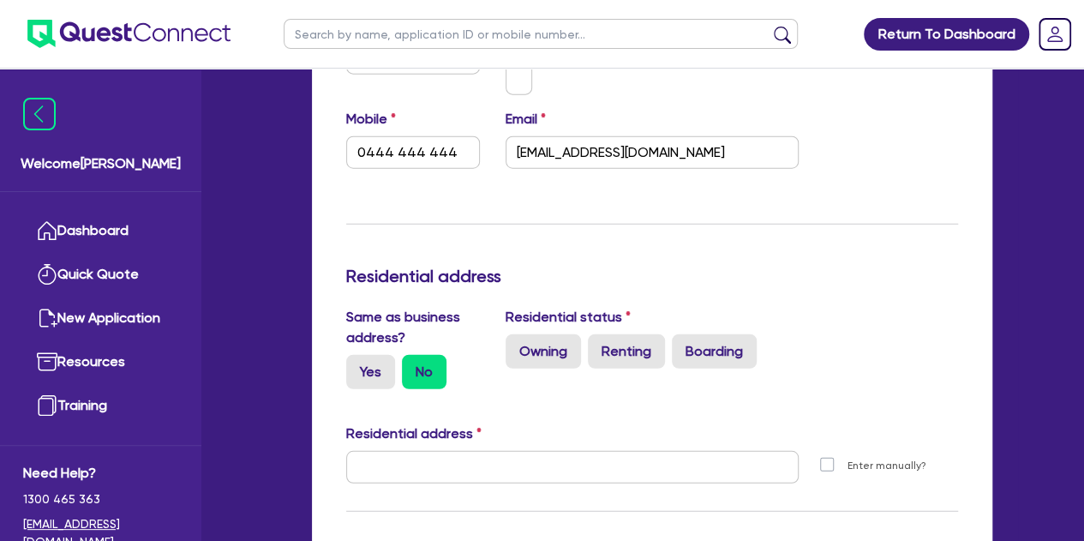
click at [485, 220] on div "Update residential status for Director #2 Boarding is only acceptable when the …" at bounding box center [652, 429] width 612 height 1370
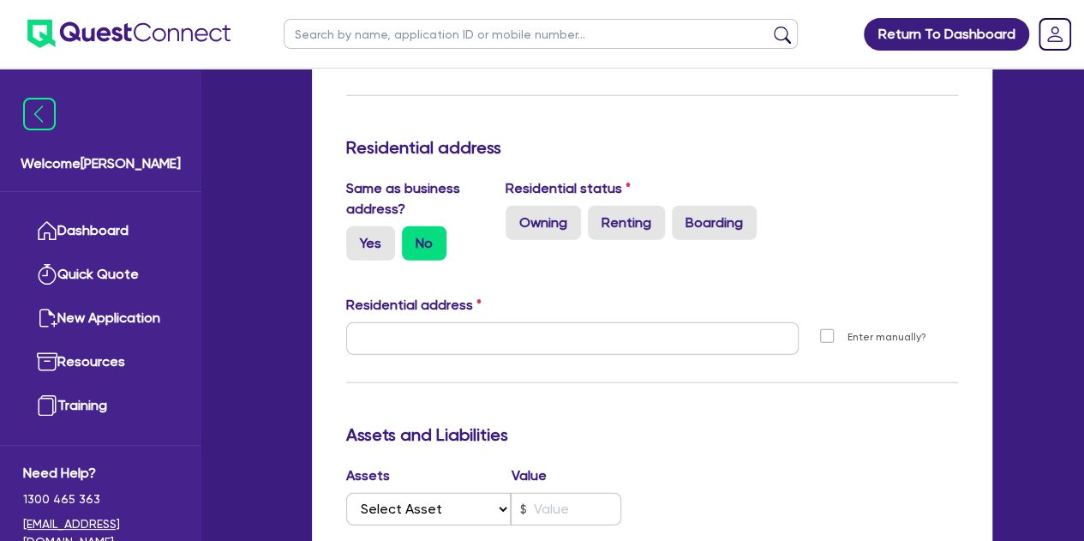
scroll to position [2265, 0]
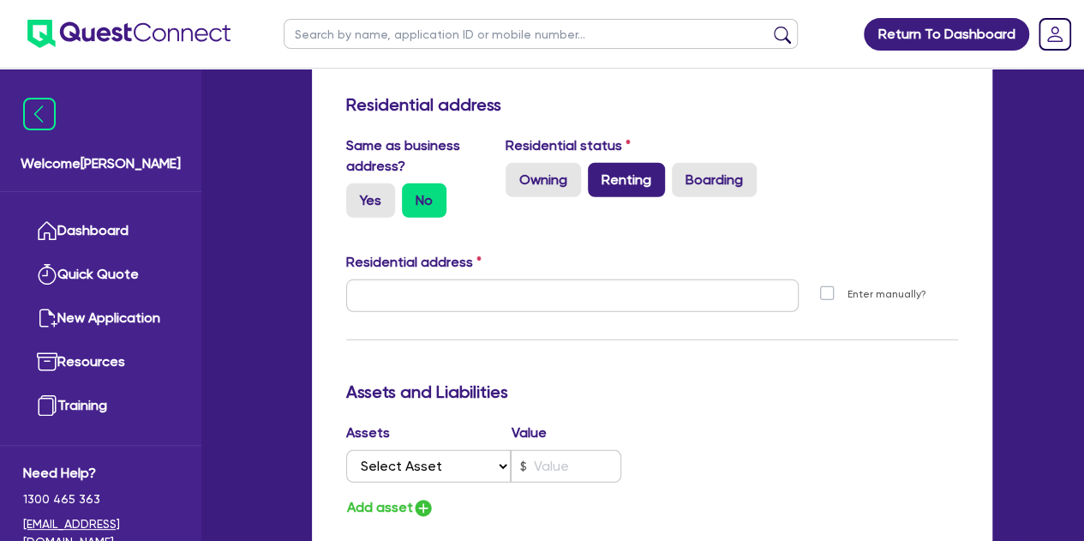
click at [608, 185] on label "Renting" at bounding box center [626, 180] width 77 height 34
click at [599, 174] on input "Renting" at bounding box center [593, 168] width 11 height 11
click at [372, 198] on label "Yes" at bounding box center [370, 200] width 49 height 34
click at [357, 195] on input "Yes" at bounding box center [351, 188] width 11 height 11
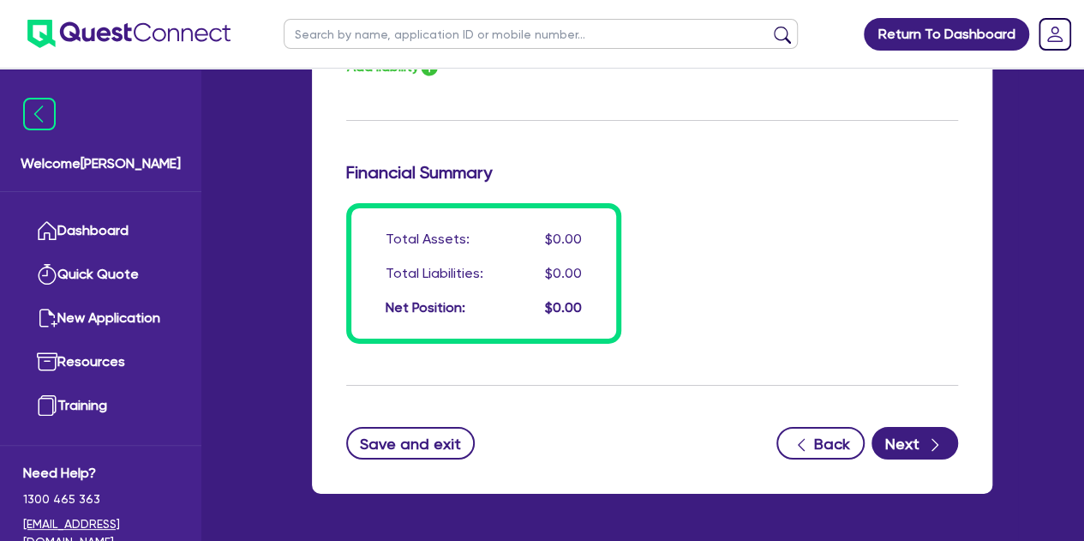
scroll to position [2917, 0]
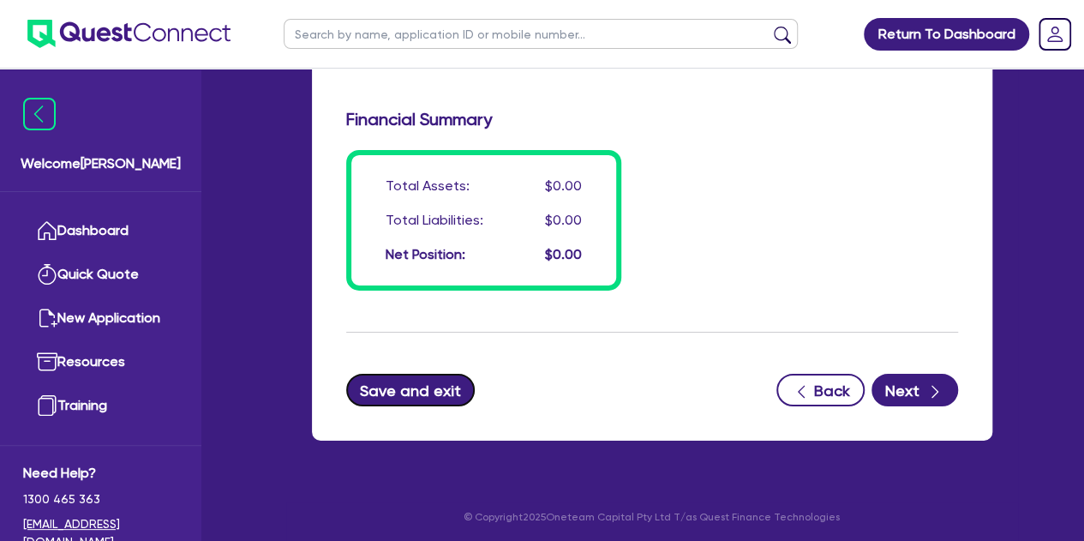
click at [422, 387] on button "Save and exit" at bounding box center [410, 390] width 129 height 33
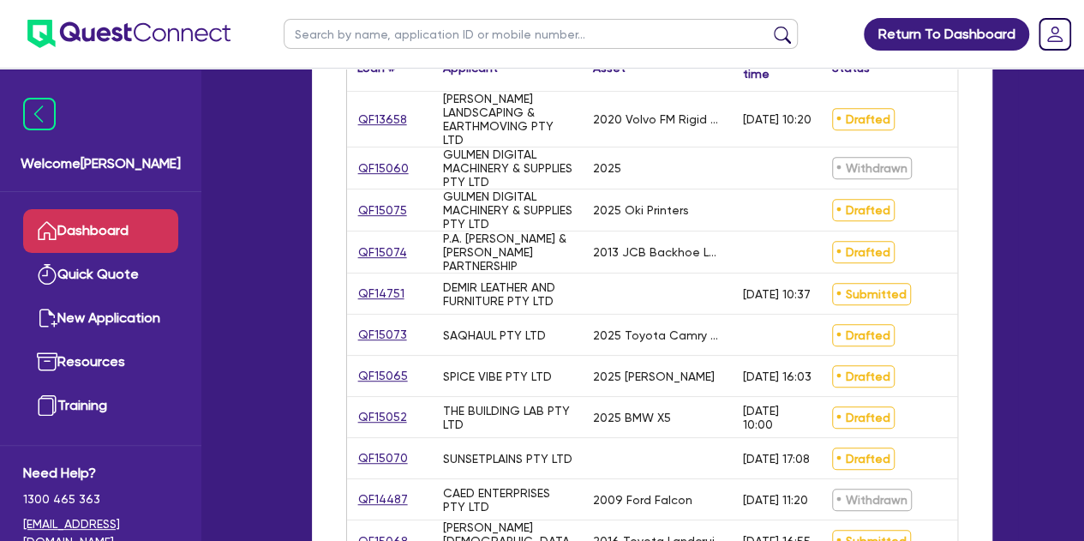
scroll to position [343, 0]
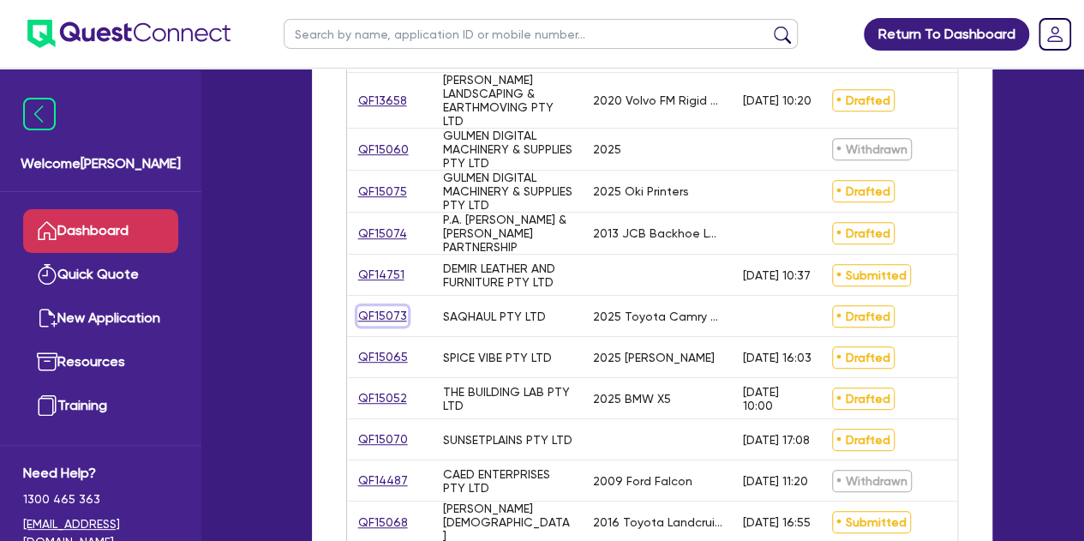
click at [383, 323] on link "QF15073" at bounding box center [382, 316] width 51 height 20
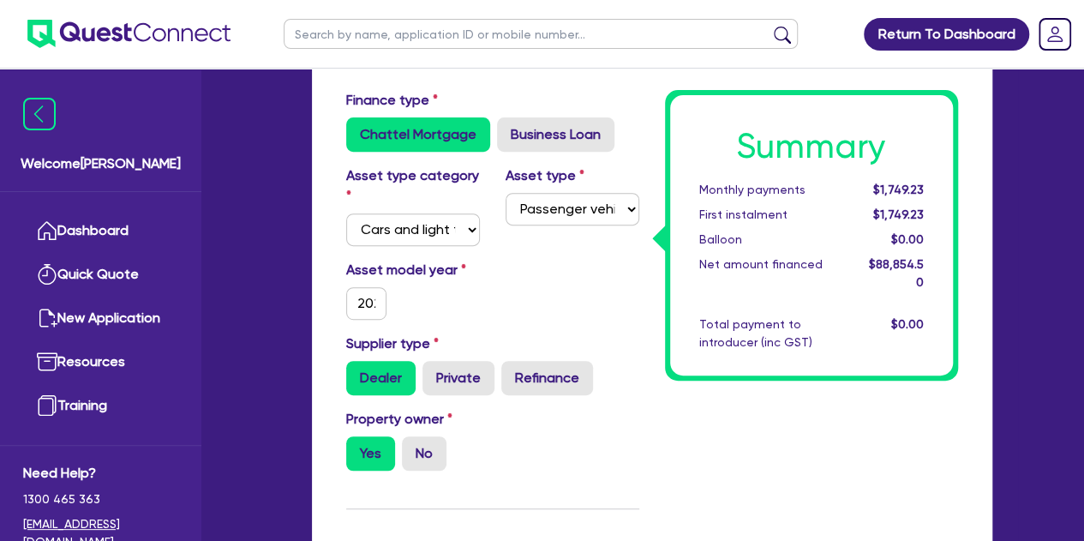
scroll to position [257, 0]
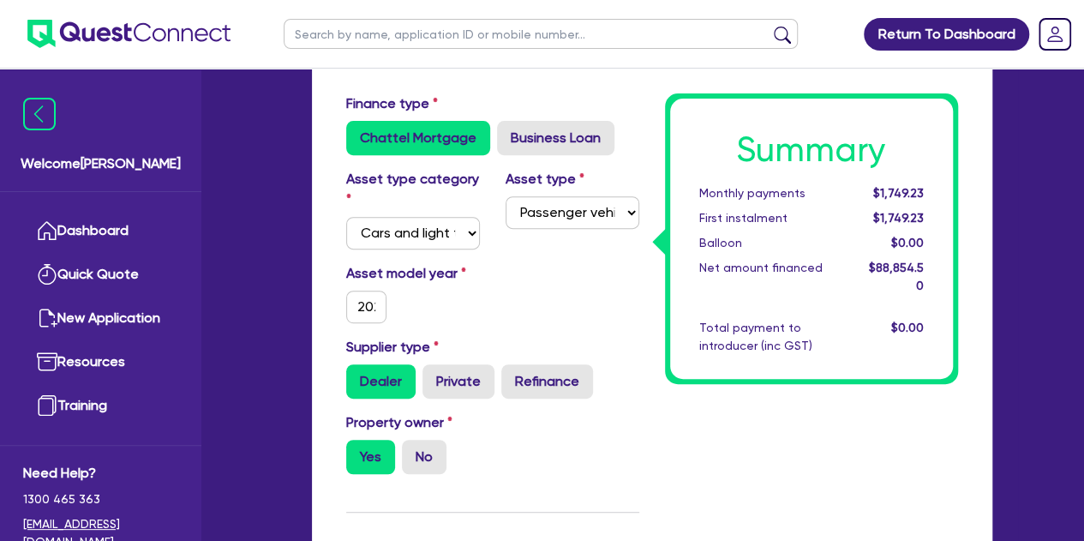
click at [521, 270] on div "Asset model year [DATE]" at bounding box center [492, 300] width 319 height 74
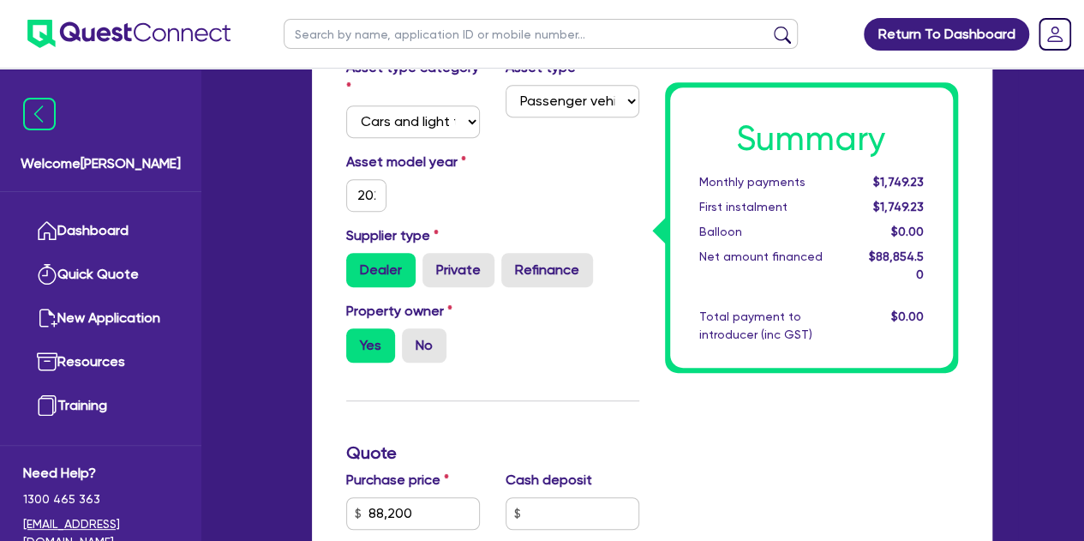
scroll to position [343, 0]
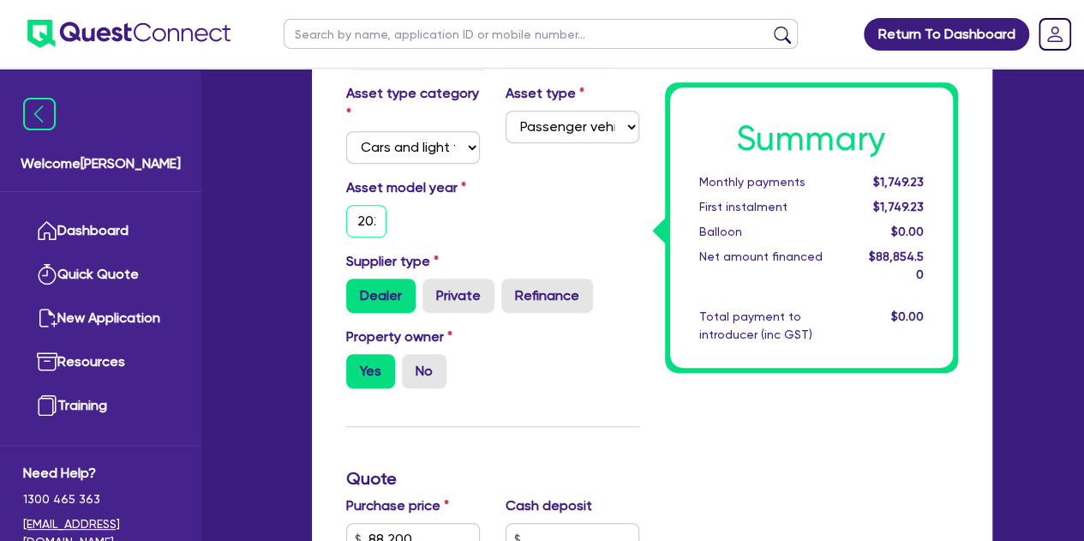
click at [355, 222] on input "2025" at bounding box center [366, 221] width 41 height 33
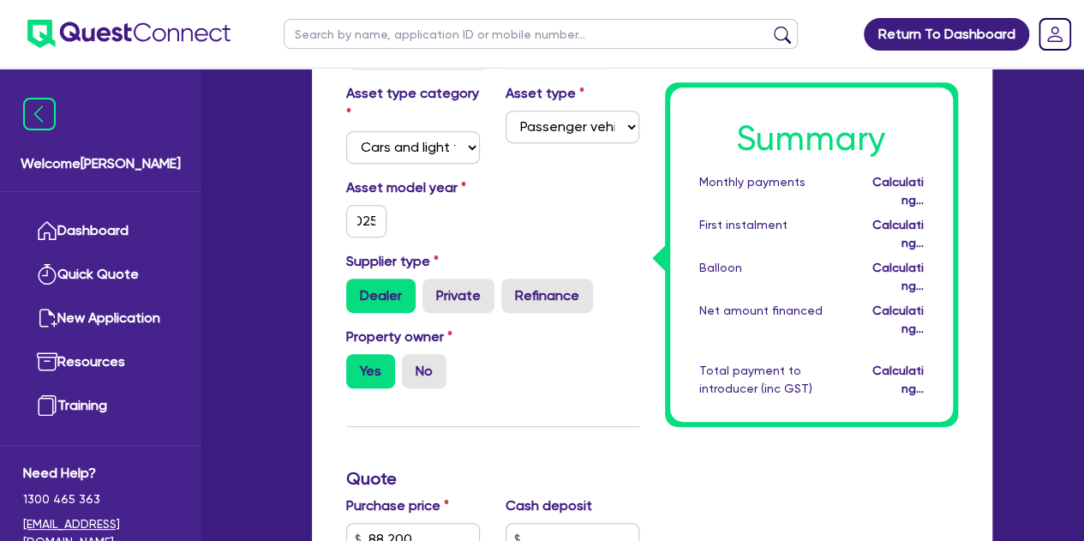
click at [481, 217] on div "Asset model year [DATE]" at bounding box center [412, 207] width 159 height 60
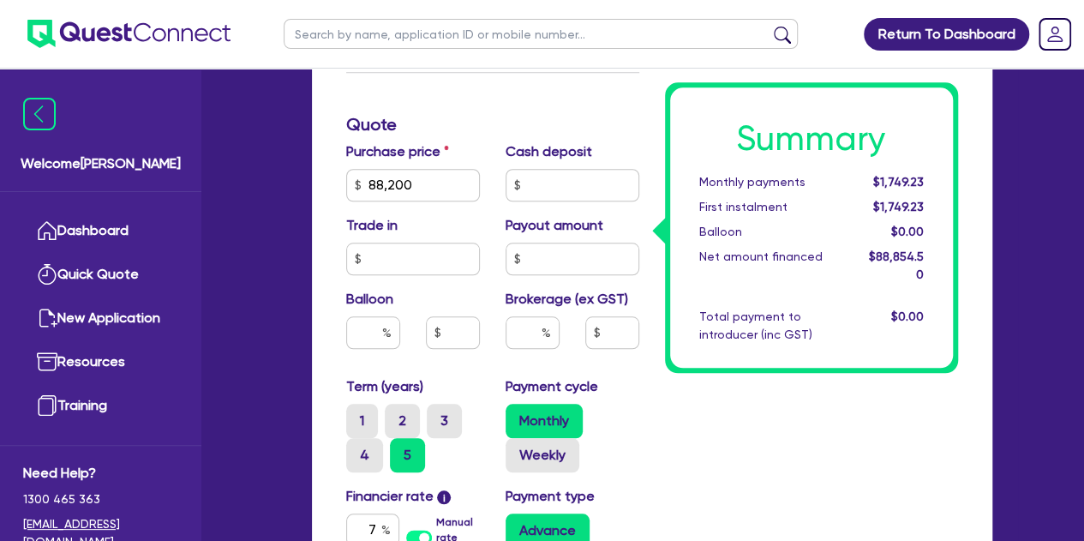
scroll to position [771, 0]
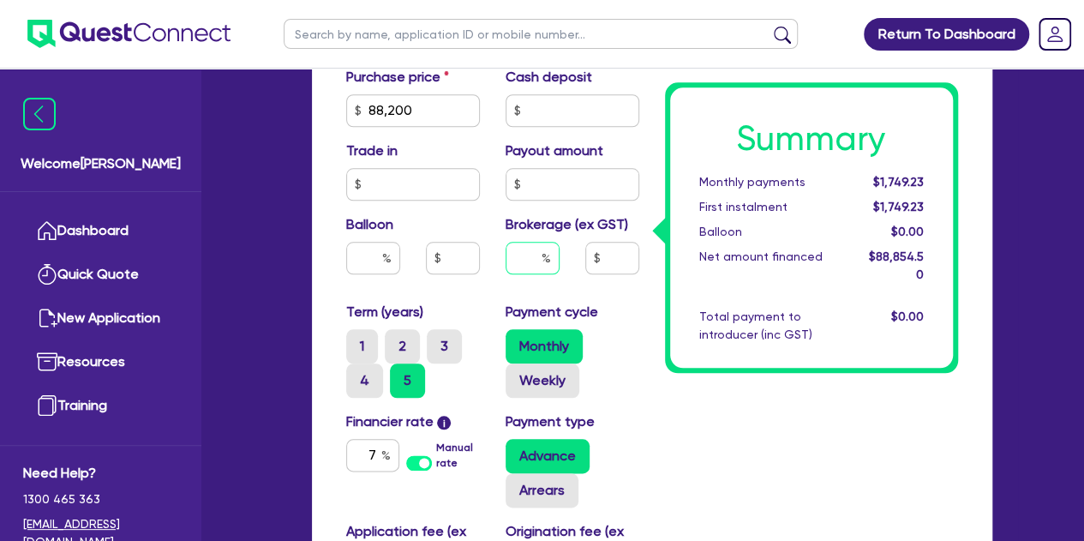
click at [528, 251] on input "text" at bounding box center [533, 258] width 54 height 33
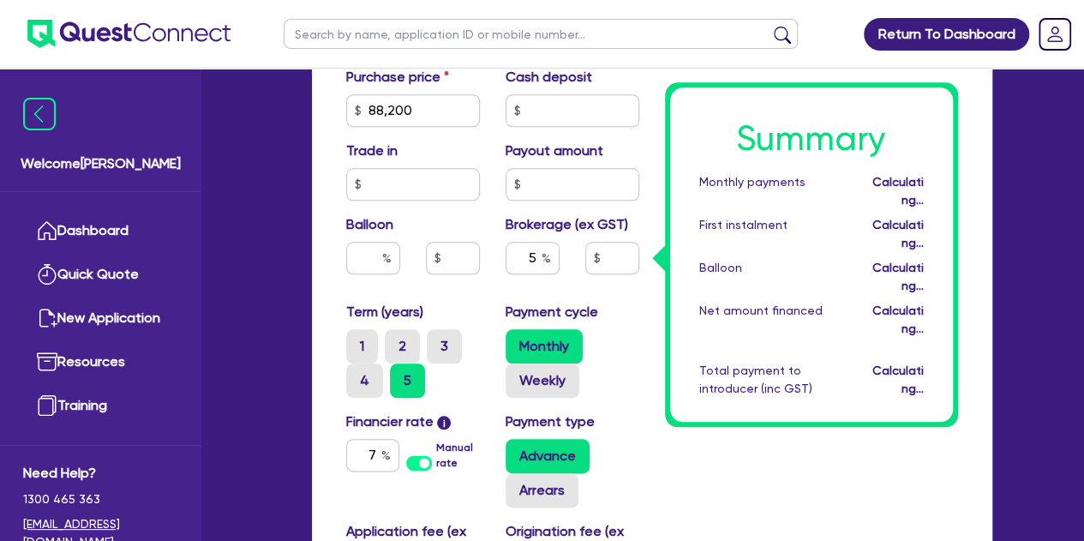
click at [698, 421] on div "Summary Monthly payments Calculating... First instalment Calculating... Balloon…" at bounding box center [811, 155] width 319 height 1153
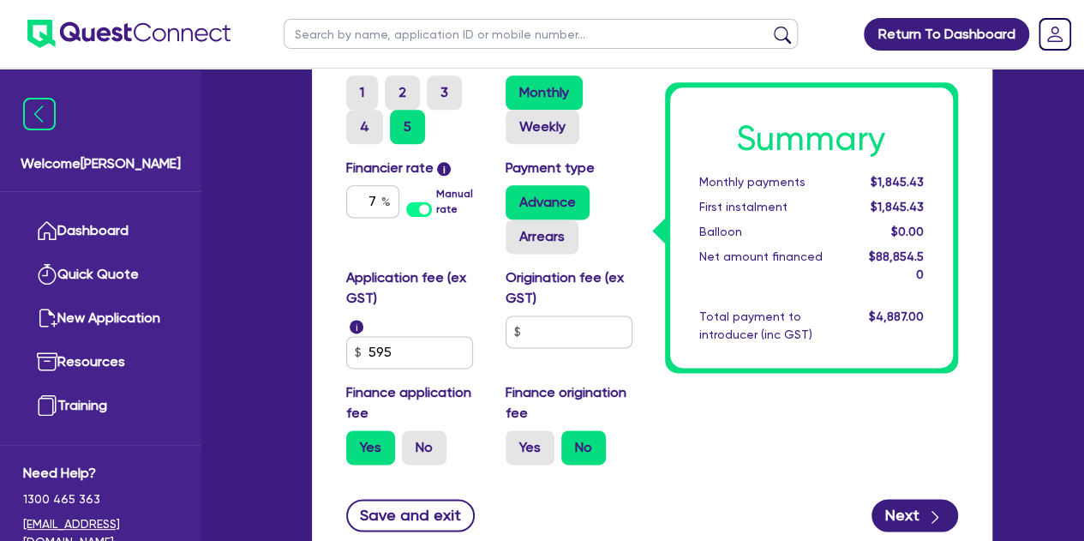
scroll to position [896, 0]
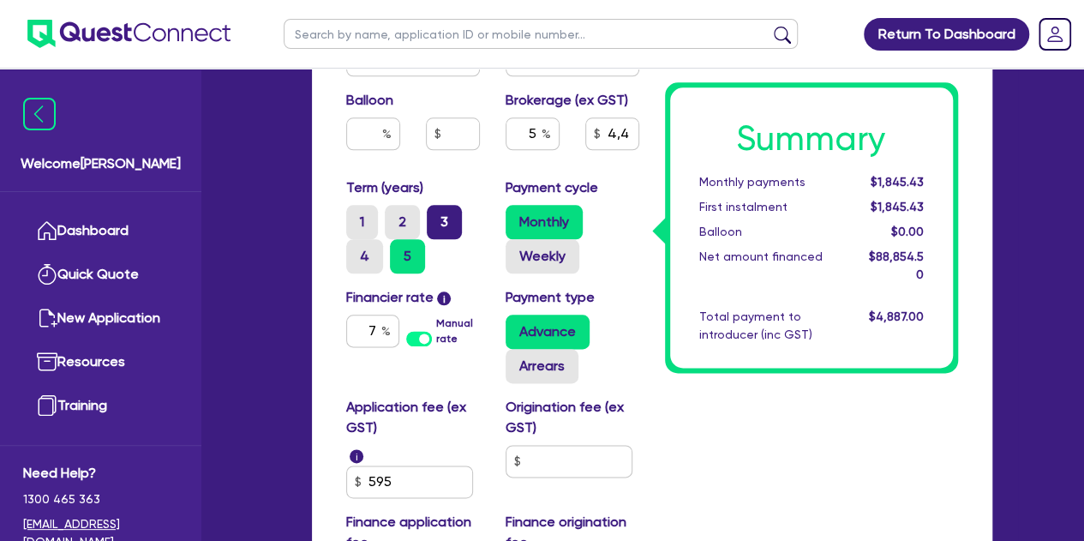
click at [440, 222] on label "3" at bounding box center [444, 222] width 35 height 34
click at [438, 216] on input "3" at bounding box center [432, 210] width 11 height 11
click at [727, 414] on div "Summary Monthly payments $2,877.68 First instalment $2,877.68 Balloon $0.00 Net…" at bounding box center [811, 31] width 319 height 1153
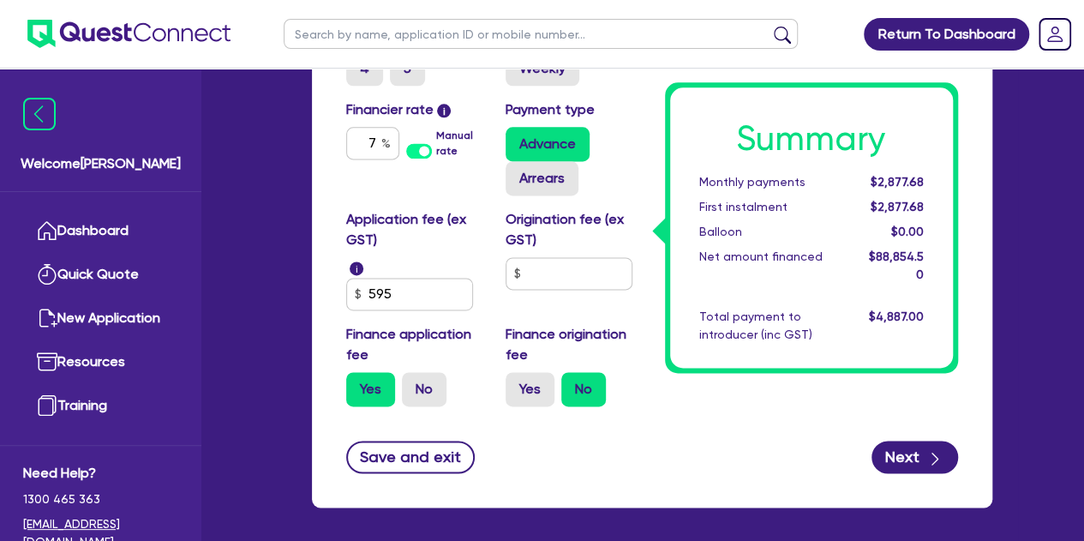
scroll to position [1153, 0]
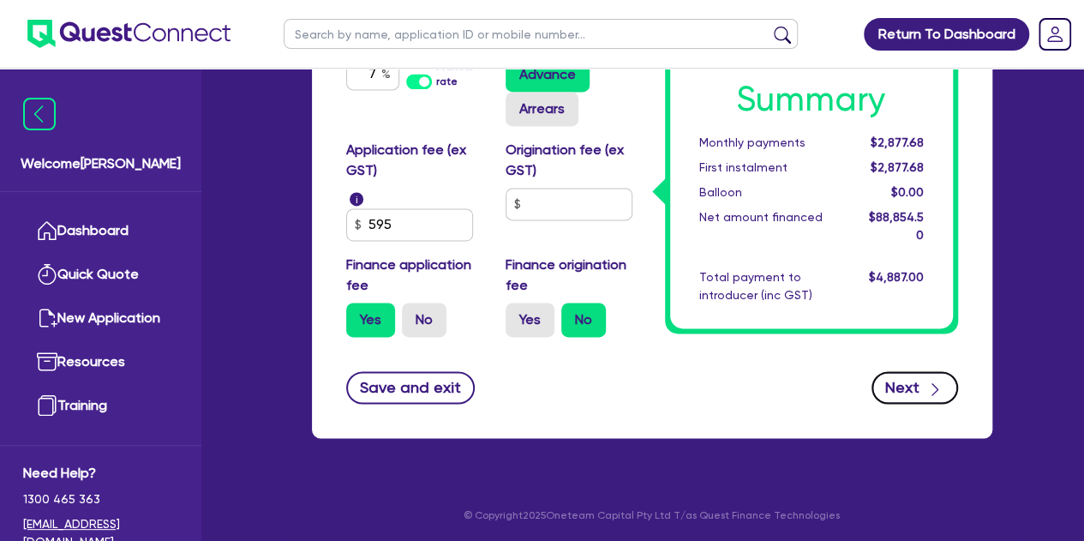
click at [900, 386] on button "Next" at bounding box center [915, 387] width 87 height 33
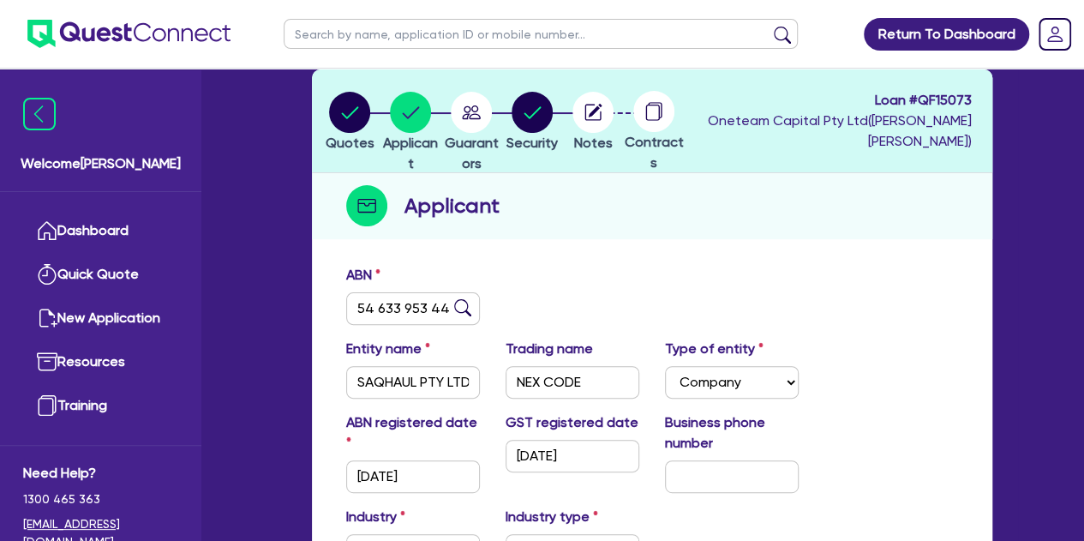
scroll to position [257, 0]
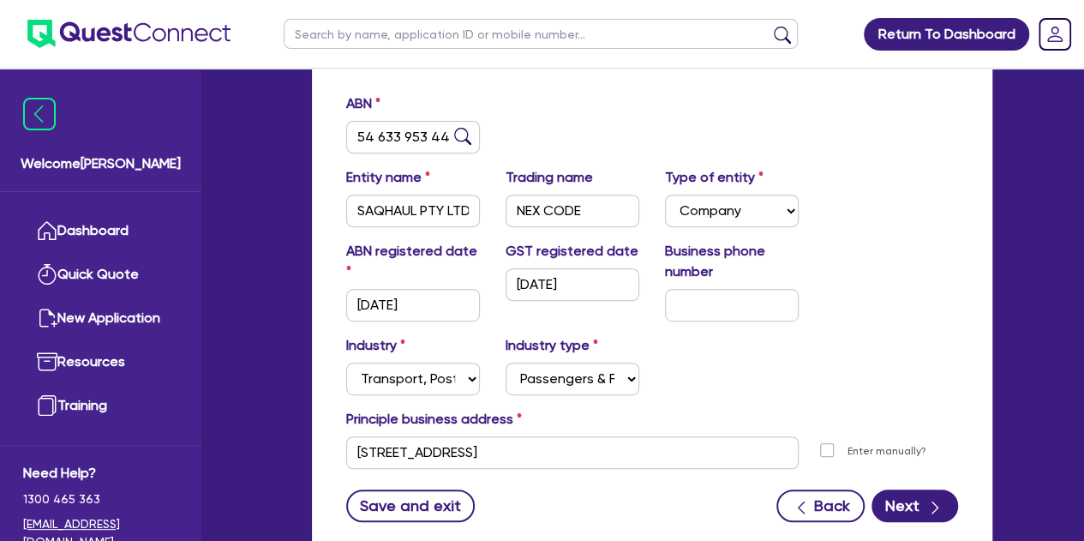
click at [888, 366] on div "Industry Select Accomodation & Food Services Administrative & Support Services …" at bounding box center [652, 372] width 638 height 74
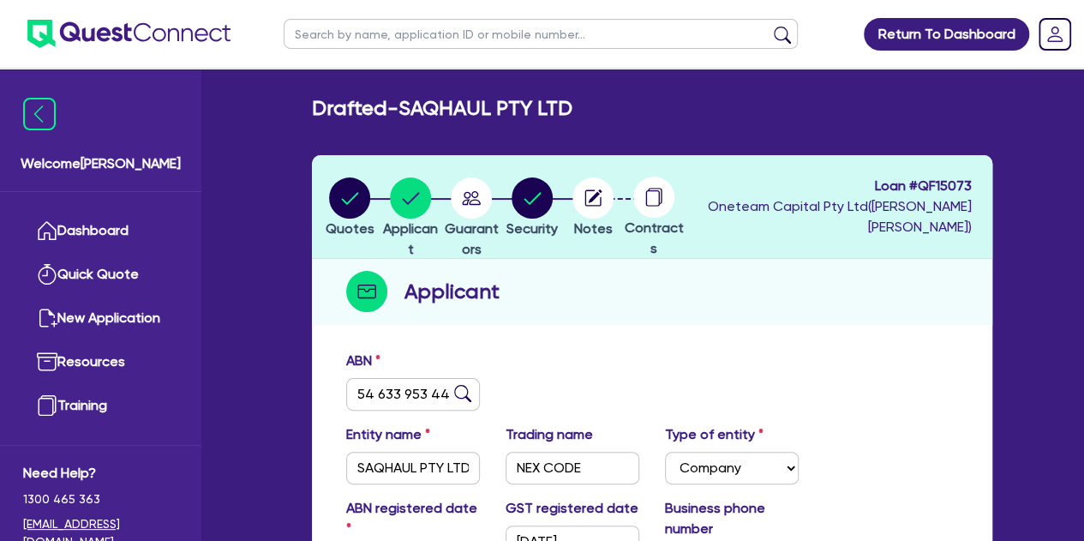
scroll to position [343, 0]
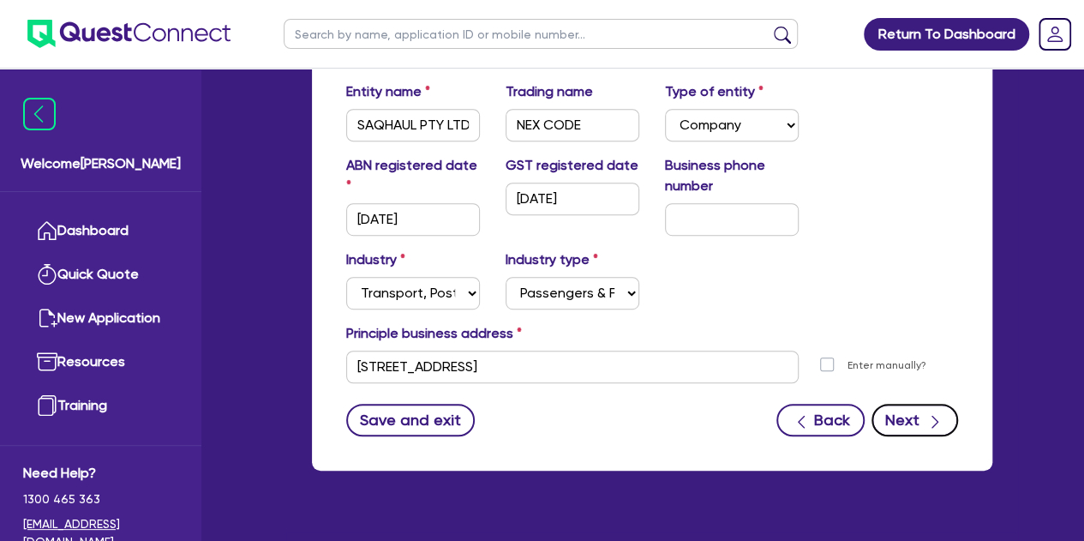
click at [890, 409] on button "Next" at bounding box center [915, 420] width 87 height 33
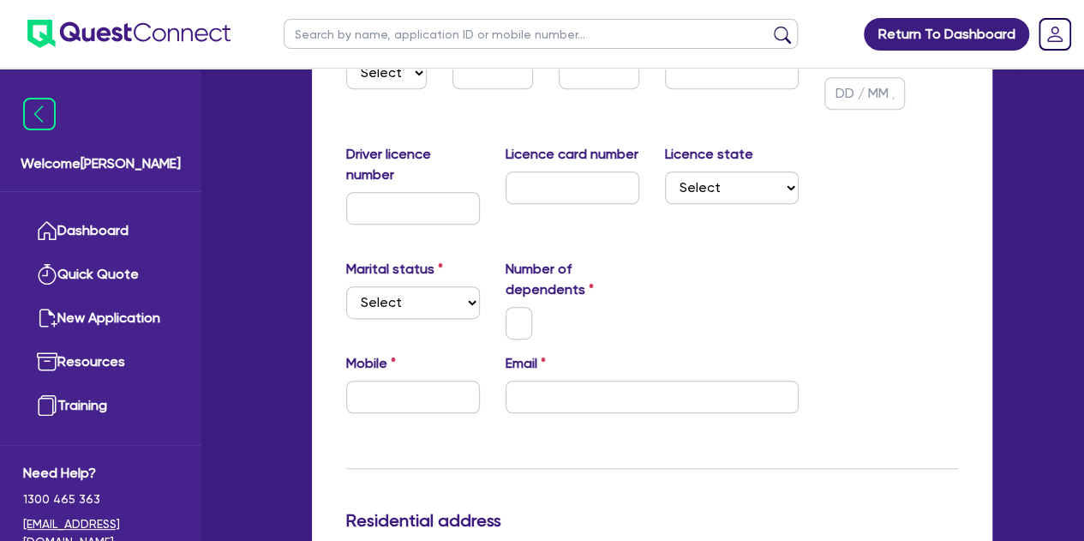
scroll to position [90, 0]
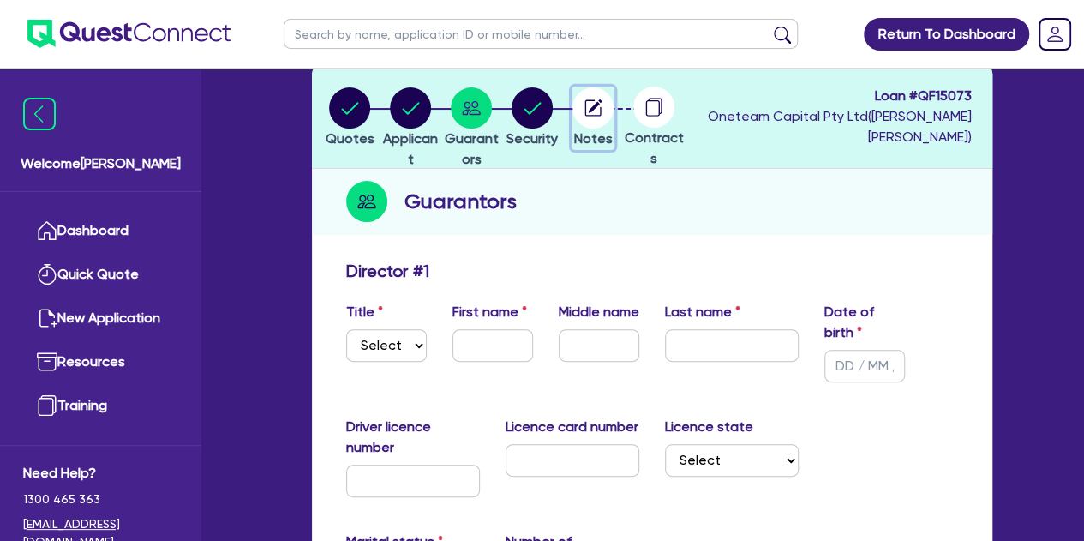
click at [614, 111] on circle "button" at bounding box center [592, 107] width 41 height 41
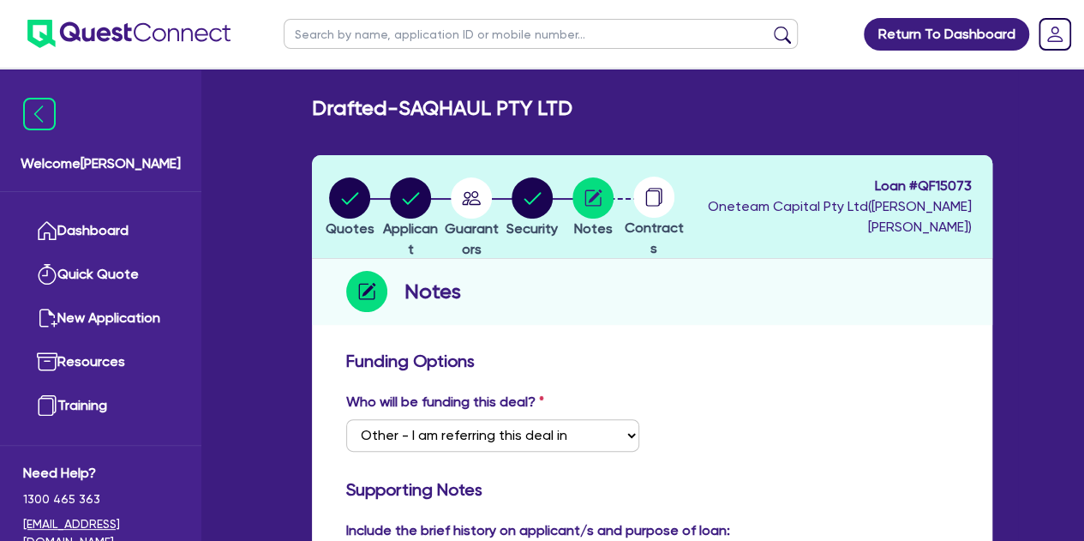
click at [674, 212] on circle at bounding box center [653, 197] width 41 height 41
click at [553, 205] on circle "button" at bounding box center [532, 197] width 41 height 41
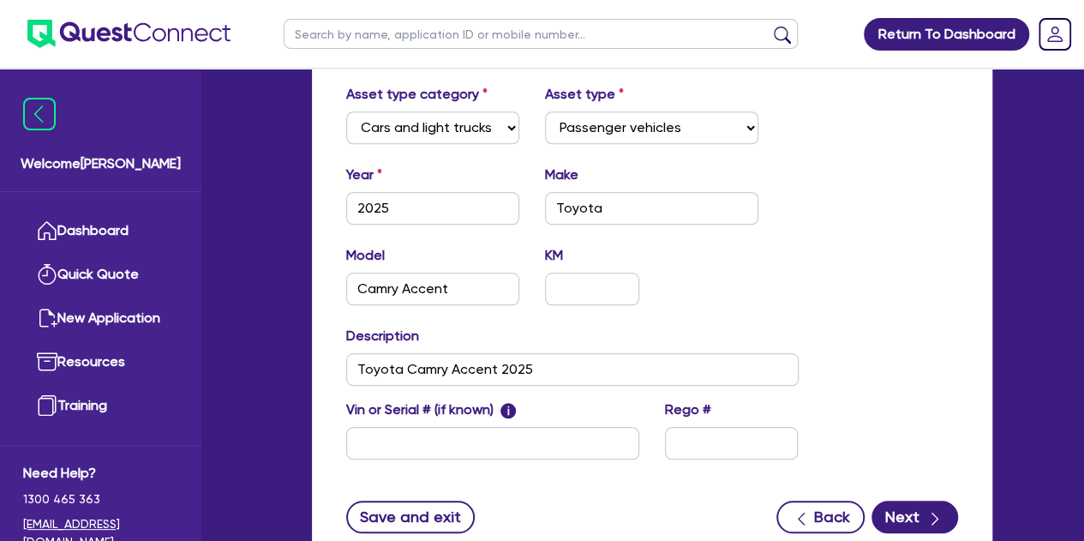
scroll to position [686, 0]
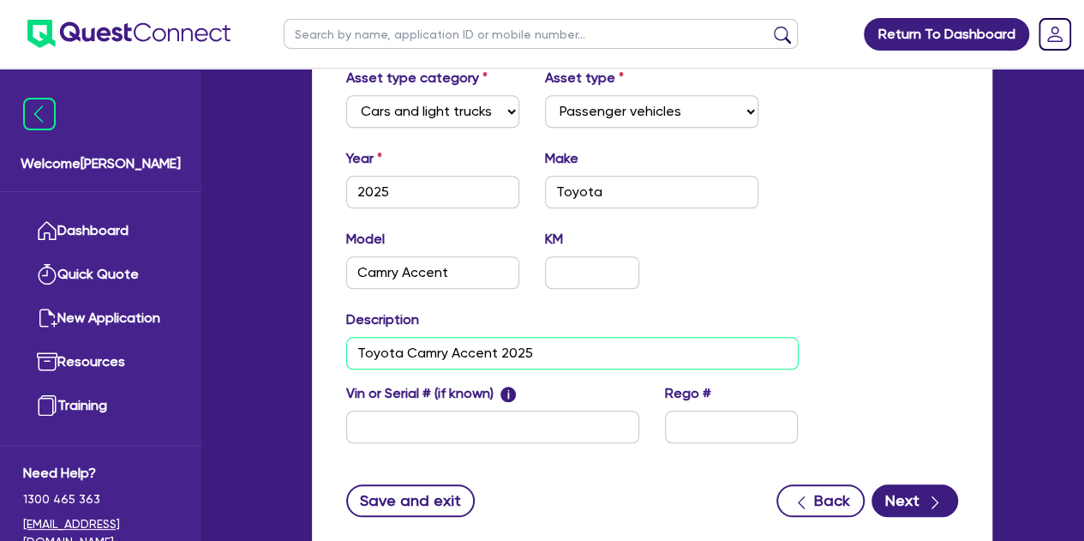
click at [346, 353] on input "Toyota Camry Accent 2025" at bounding box center [572, 353] width 452 height 33
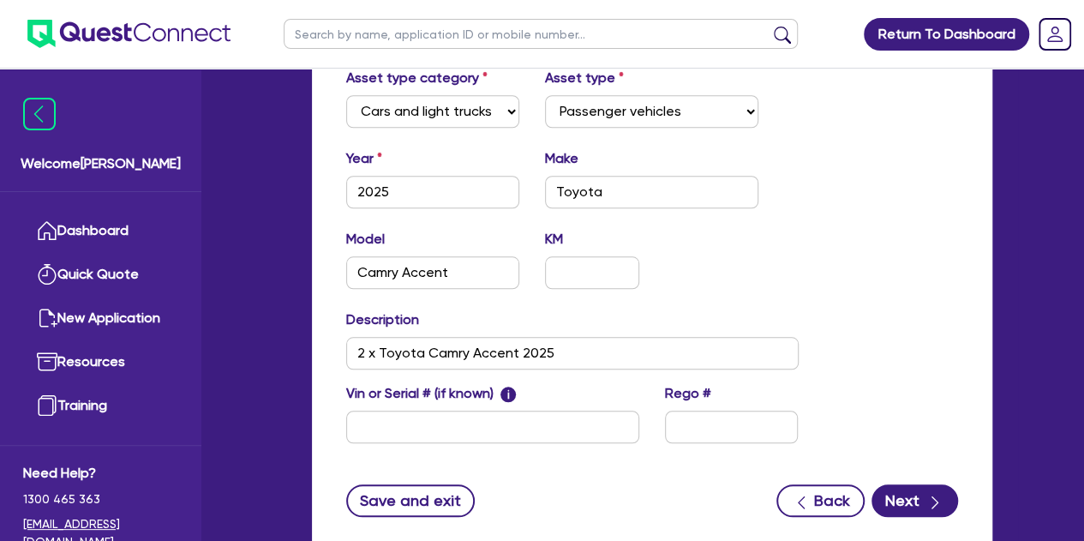
click at [679, 314] on div "Description 2 x Toyota Camry Accent 2025" at bounding box center [572, 339] width 478 height 60
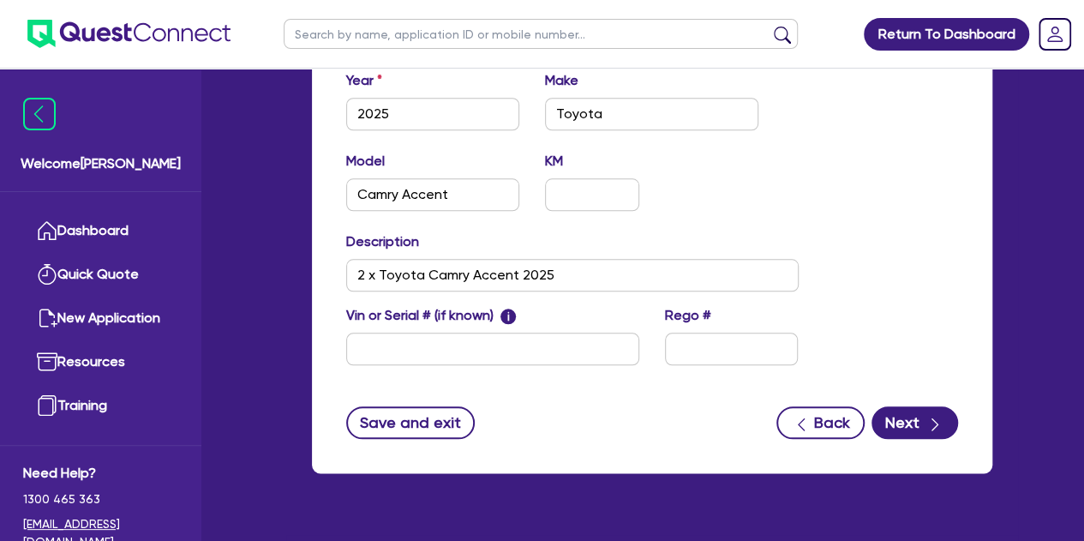
scroll to position [799, 0]
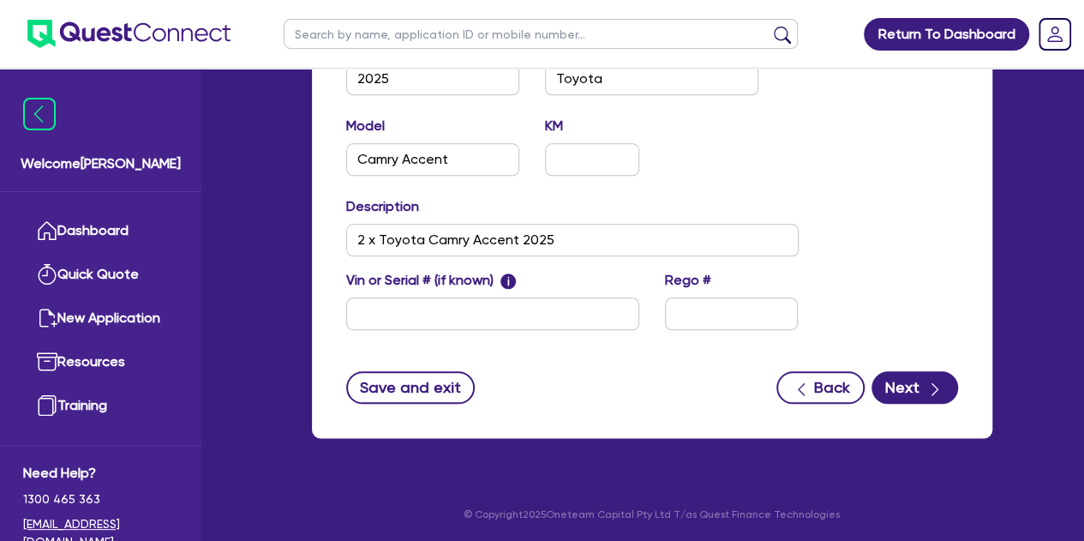
click at [408, 388] on button "Save and exit" at bounding box center [410, 387] width 129 height 33
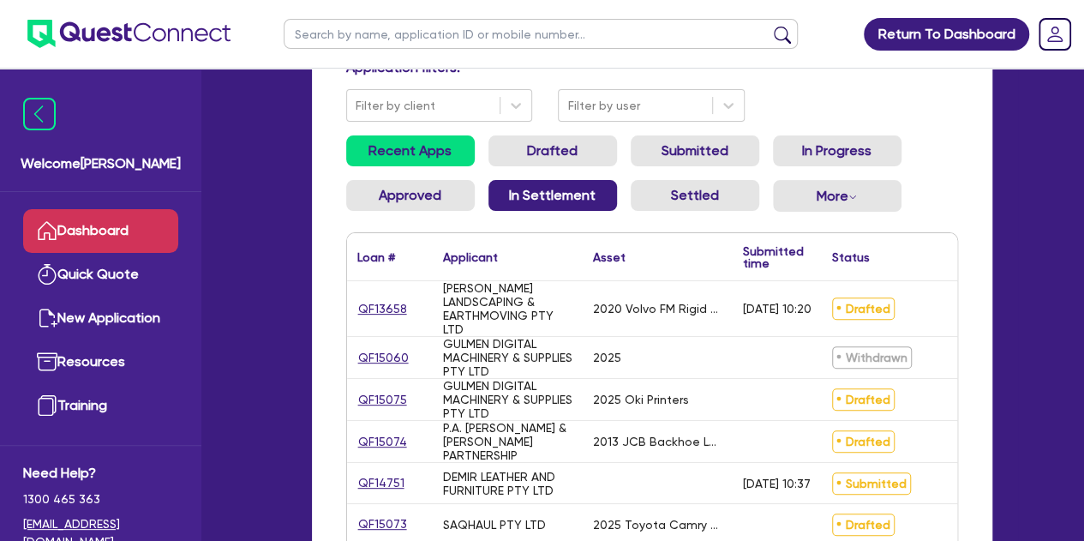
scroll to position [257, 0]
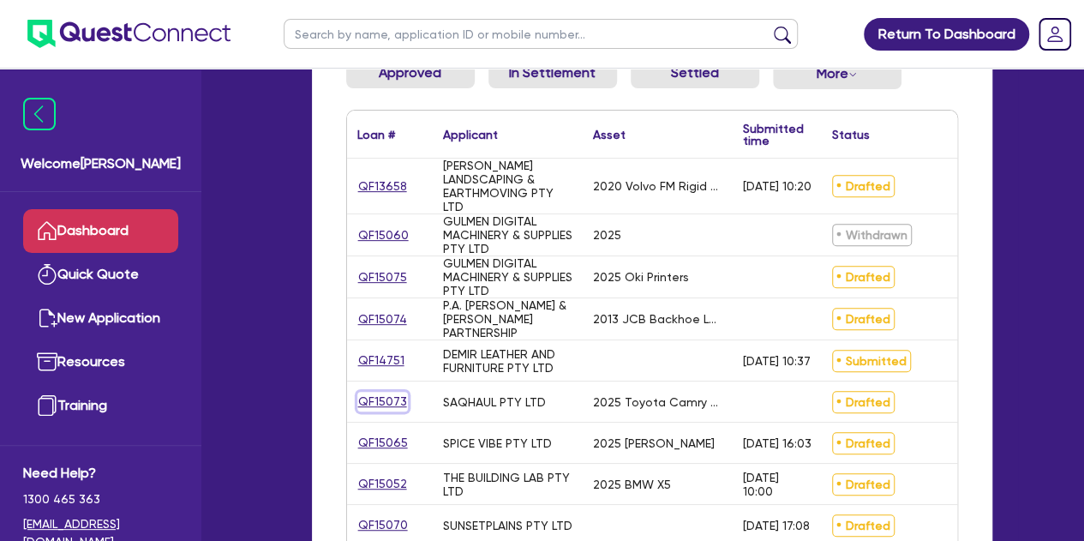
click at [375, 406] on link "QF15073" at bounding box center [382, 402] width 51 height 20
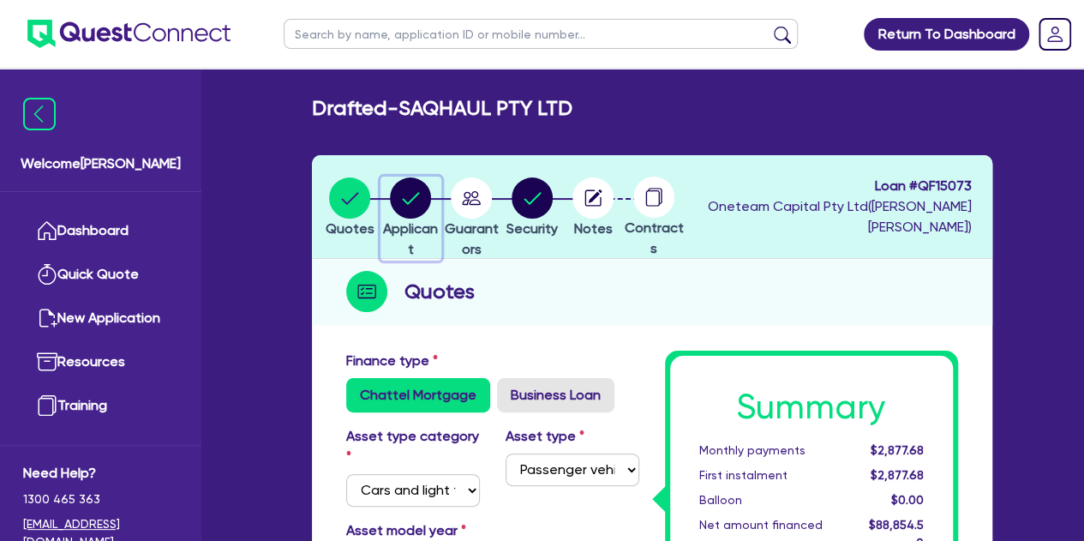
click at [427, 197] on circle "button" at bounding box center [410, 197] width 41 height 41
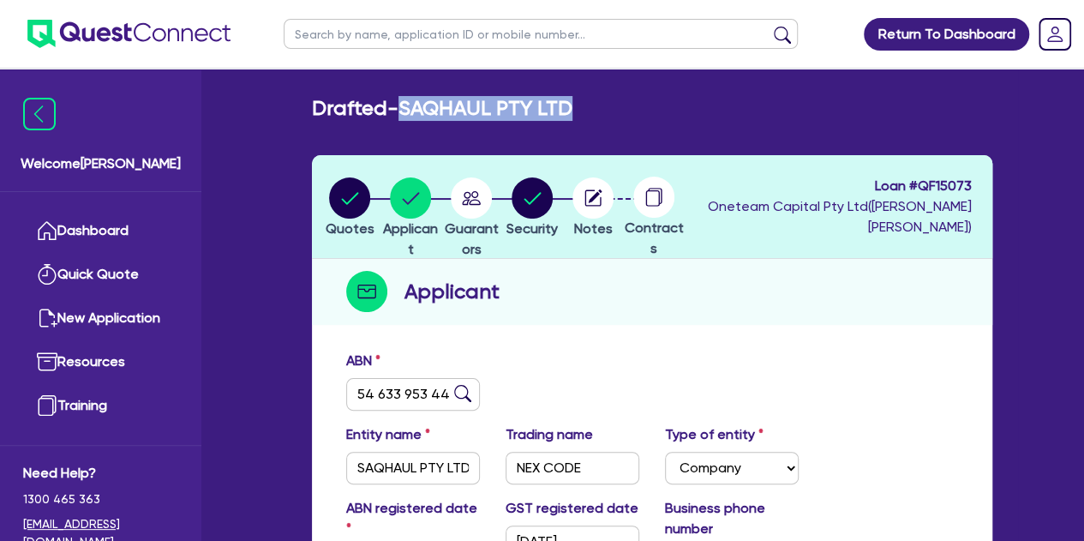
drag, startPoint x: 596, startPoint y: 111, endPoint x: 406, endPoint y: 106, distance: 190.3
click at [406, 106] on div "Drafted - SAQHAUL PTY LTD" at bounding box center [652, 108] width 706 height 25
copy h2 "SAQHAUL PTY LTD"
